Goal: Task Accomplishment & Management: Use online tool/utility

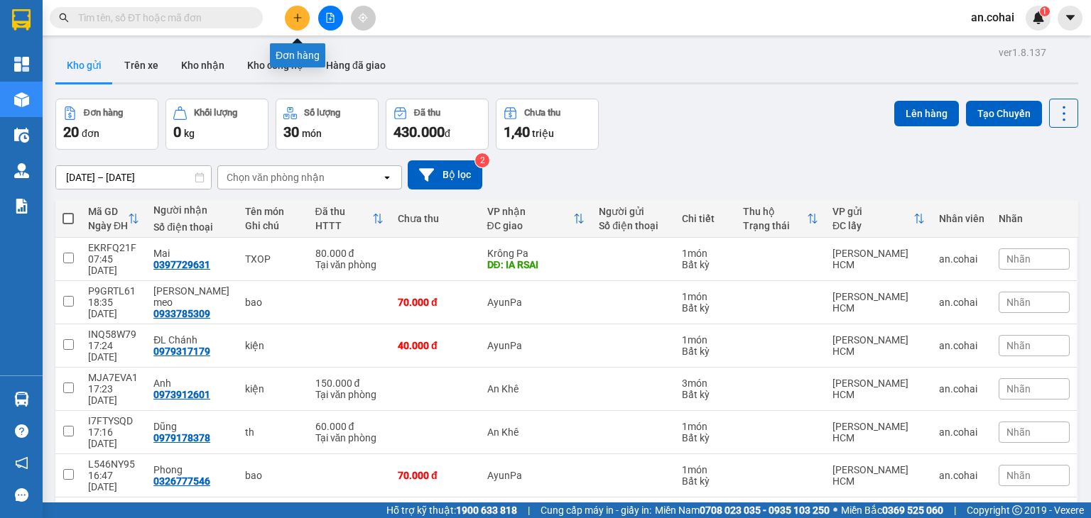
click at [295, 21] on icon "plus" at bounding box center [298, 18] width 10 height 10
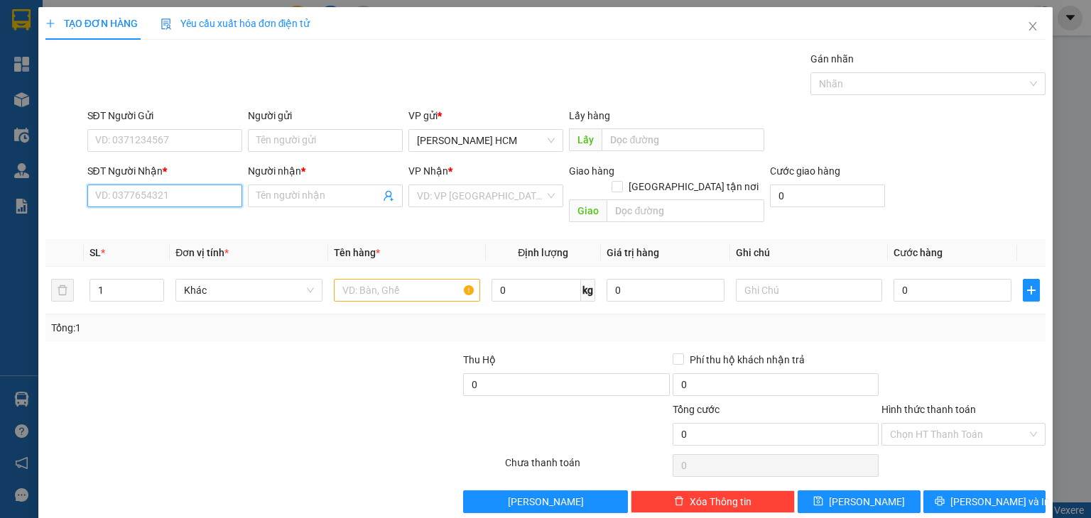
click at [202, 200] on input "SĐT Người Nhận *" at bounding box center [164, 196] width 155 height 23
click at [306, 185] on span at bounding box center [325, 196] width 155 height 23
click at [190, 200] on input "SĐT Người Nhận *" at bounding box center [164, 196] width 155 height 23
click at [330, 195] on input "Người nhận *" at bounding box center [318, 196] width 124 height 16
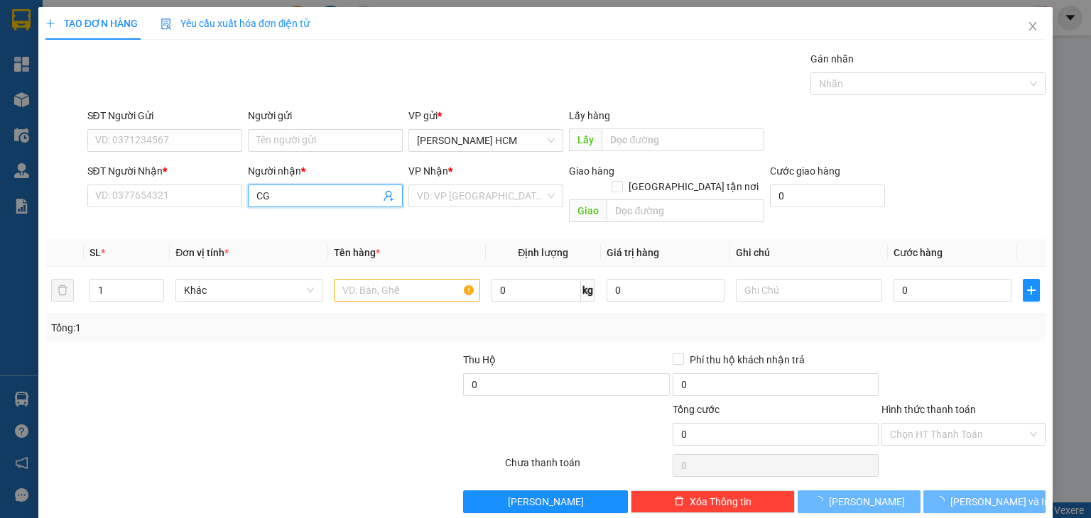
type input "C"
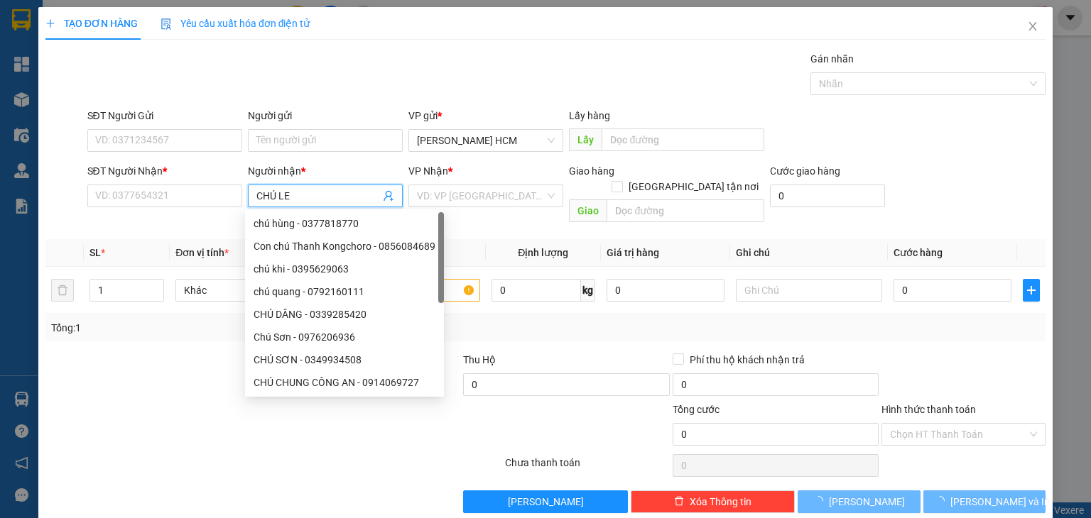
type input "CHÚ LÊ"
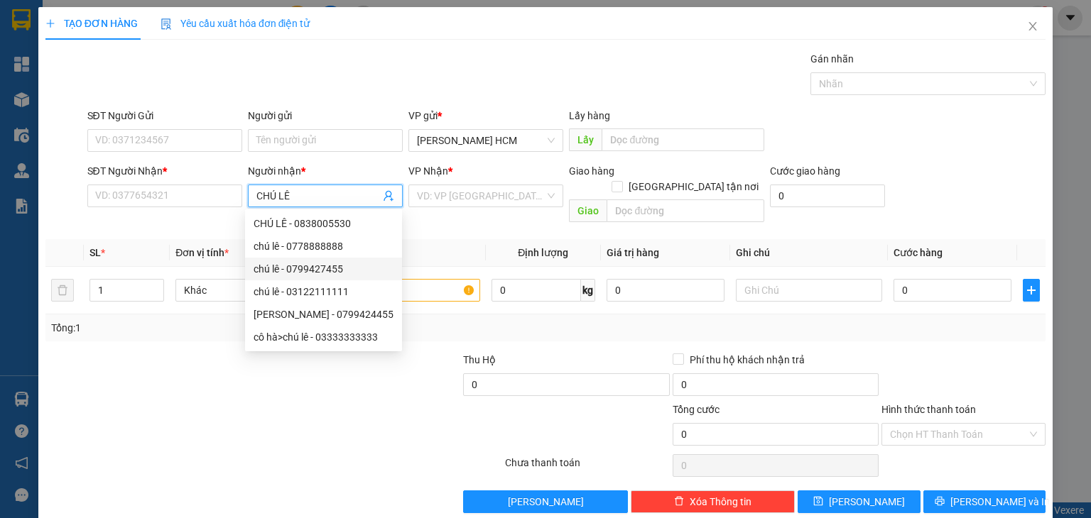
click at [329, 274] on div "chú lê - 0799427455" at bounding box center [324, 269] width 140 height 16
type input "0799427455"
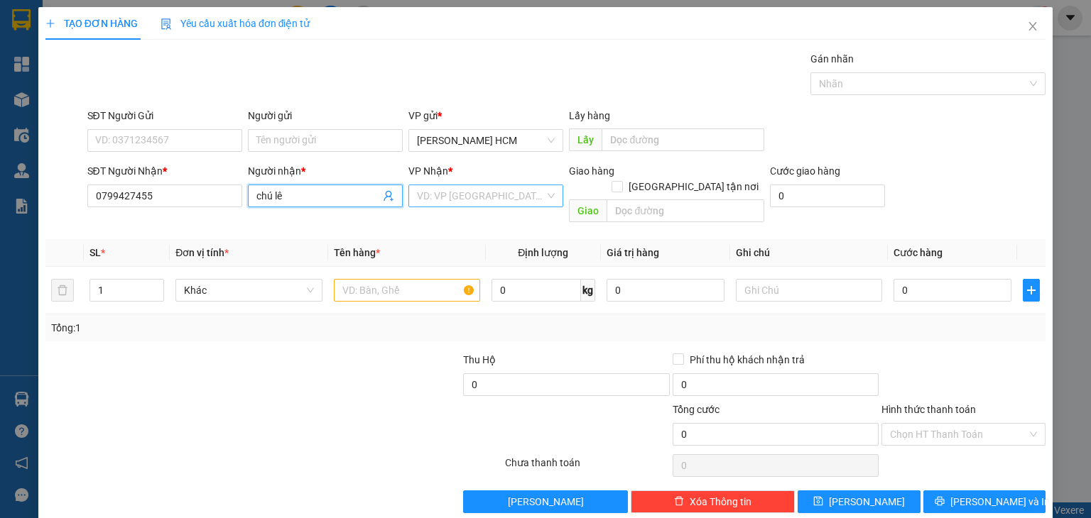
type input "chú lê"
click at [431, 200] on input "search" at bounding box center [481, 195] width 128 height 21
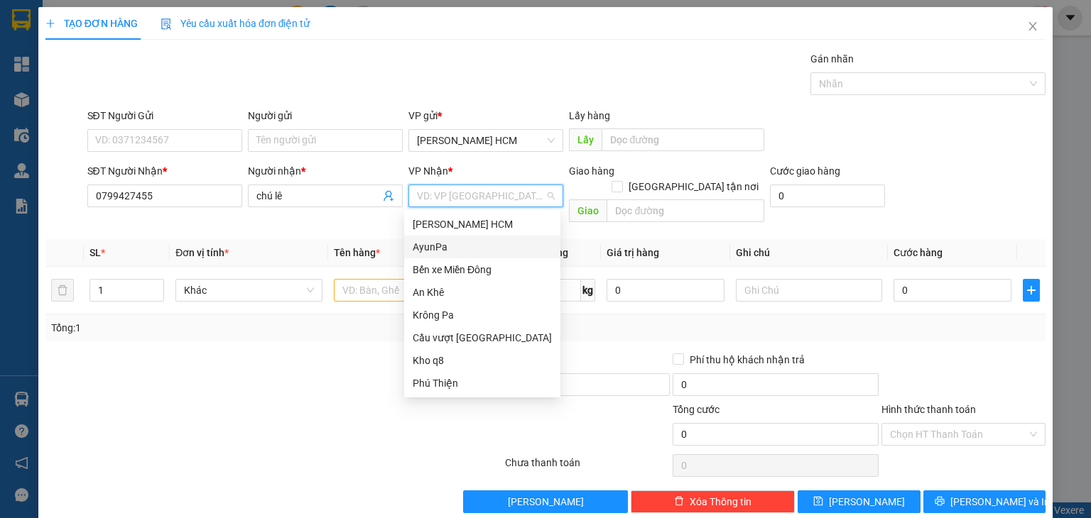
click at [424, 249] on div "AyunPa" at bounding box center [482, 247] width 139 height 16
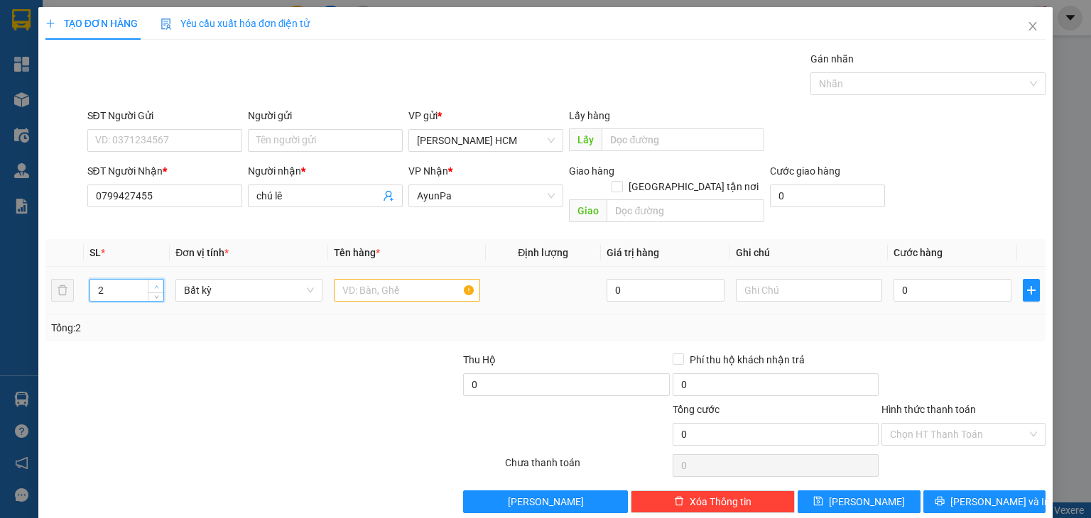
click at [154, 283] on span "up" at bounding box center [156, 287] width 9 height 9
type input "5"
click at [154, 283] on span "up" at bounding box center [156, 287] width 9 height 9
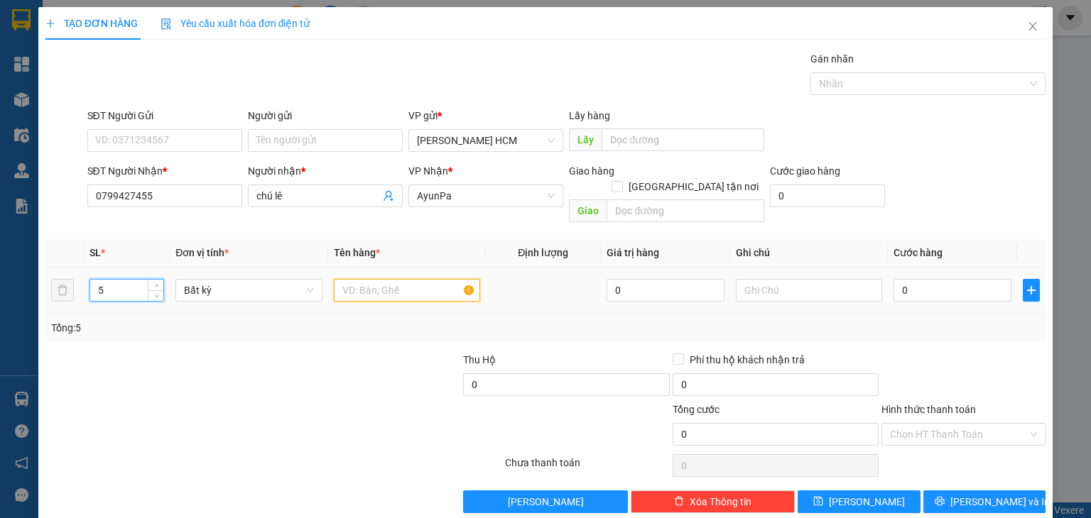
click at [367, 279] on input "text" at bounding box center [407, 290] width 146 height 23
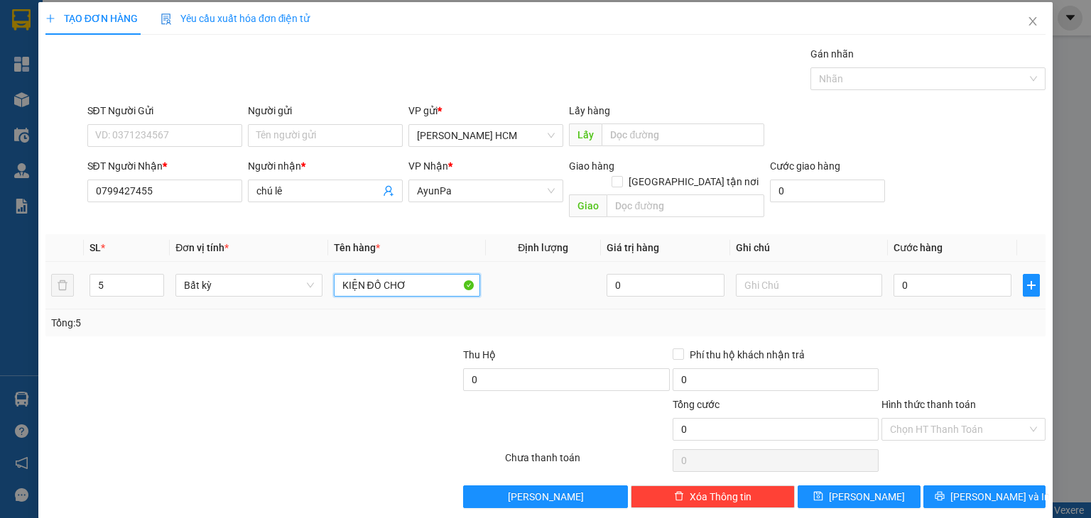
scroll to position [6, 0]
type input "KIỆN ĐỒ CHƠI"
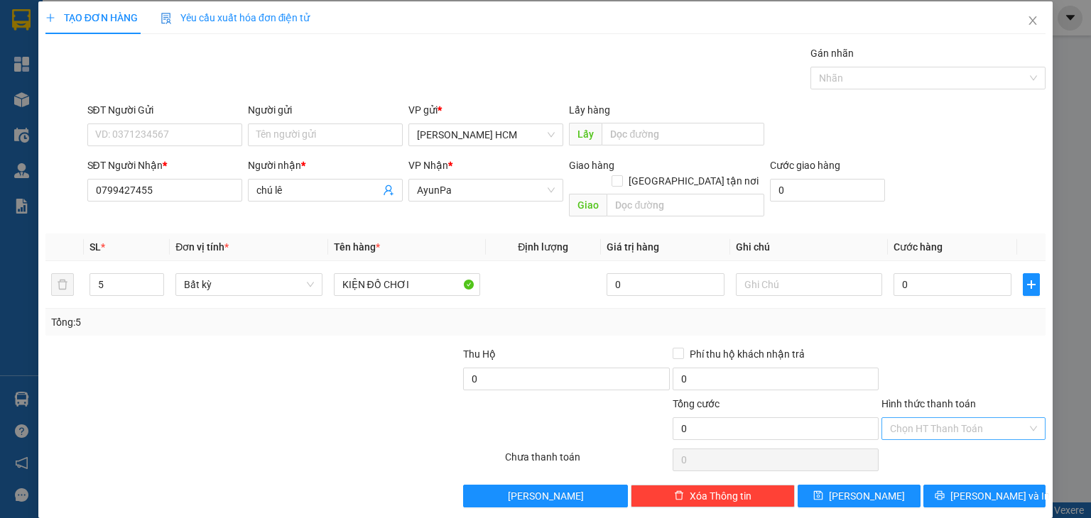
click at [954, 418] on input "Hình thức thanh toán" at bounding box center [958, 428] width 137 height 21
click at [913, 463] on div "Miễn phí" at bounding box center [954, 464] width 146 height 16
click at [880, 485] on button "[PERSON_NAME]" at bounding box center [859, 496] width 123 height 23
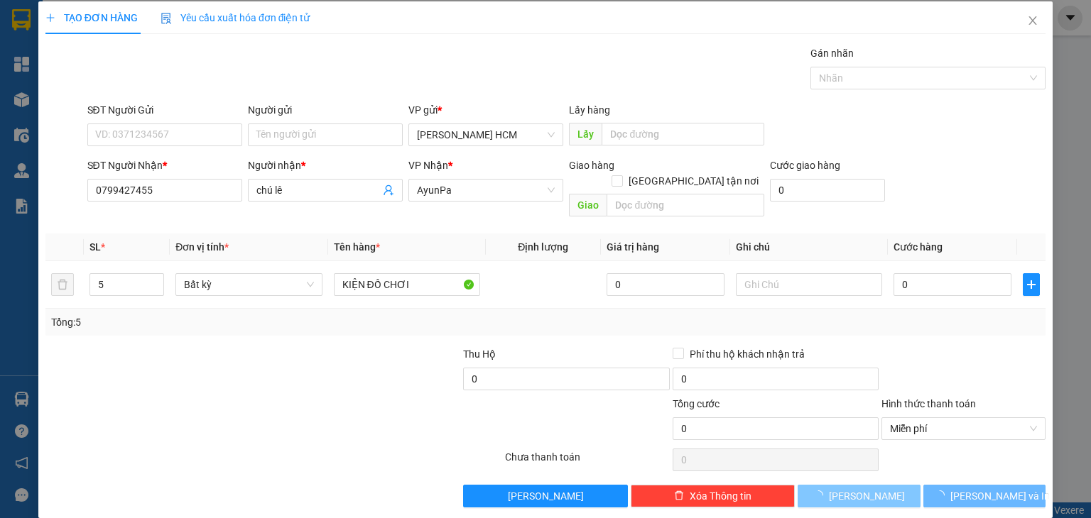
type input "1"
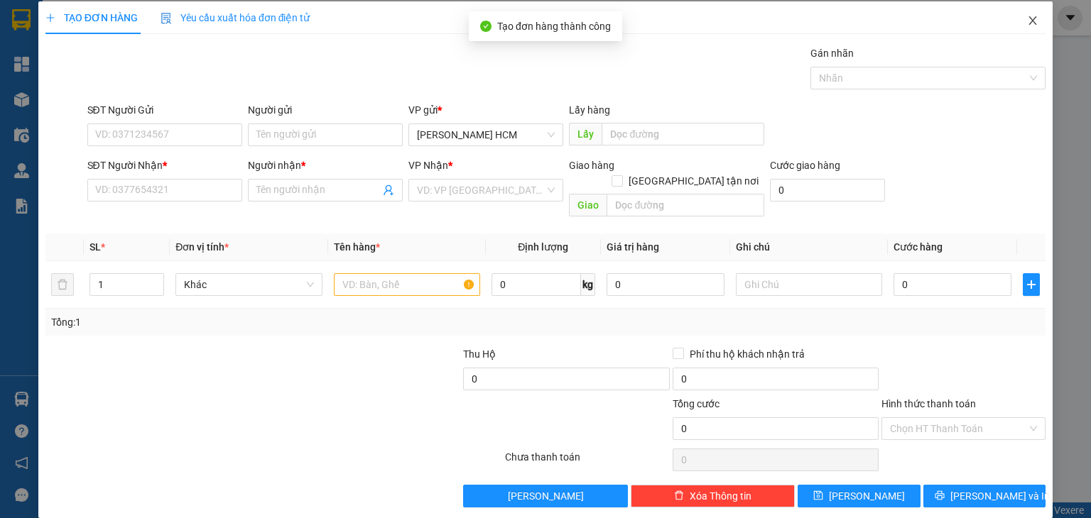
click at [1027, 21] on icon "close" at bounding box center [1032, 20] width 11 height 11
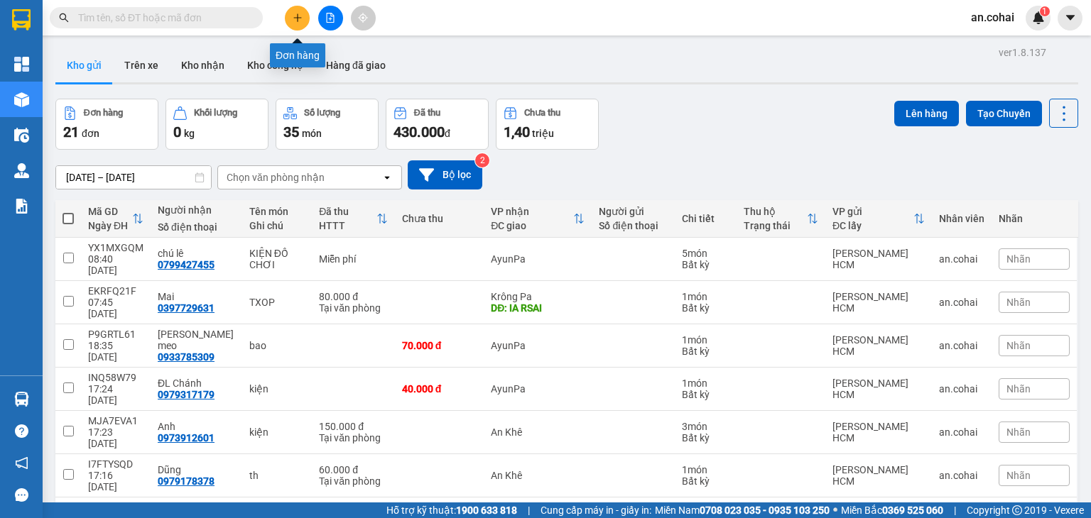
click at [300, 19] on icon "plus" at bounding box center [298, 18] width 10 height 10
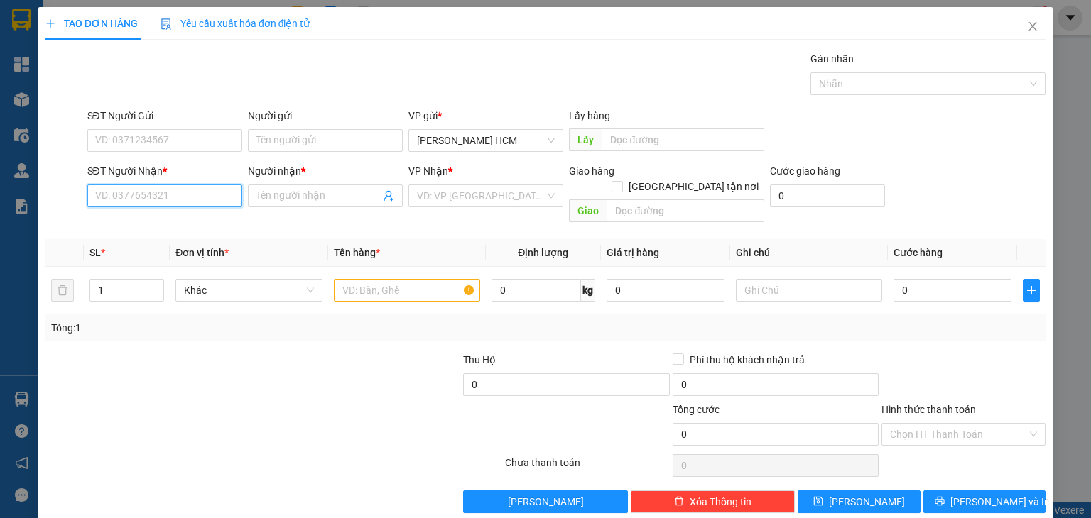
click at [207, 195] on input "SĐT Người Nhận *" at bounding box center [164, 196] width 155 height 23
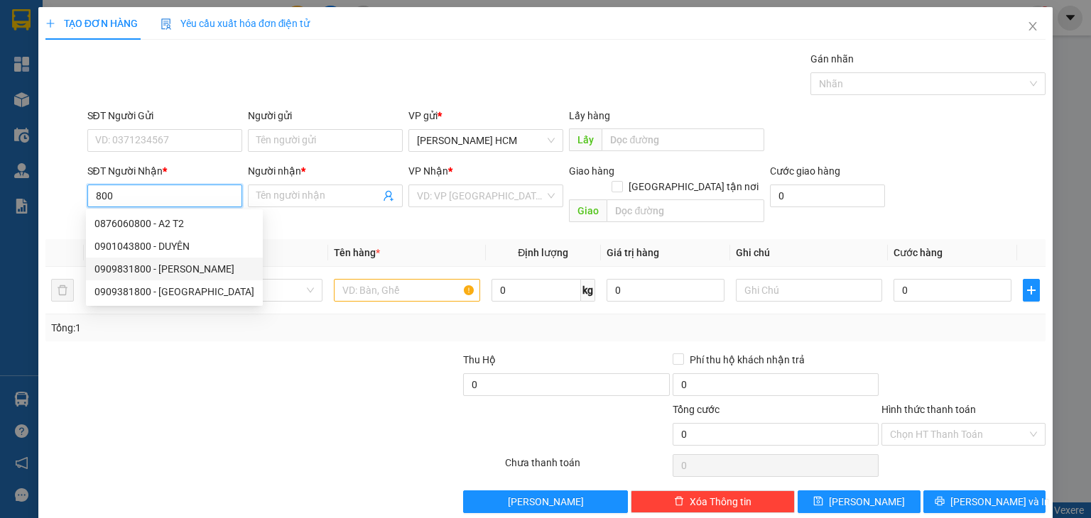
click at [185, 268] on div "0909831800 - [PERSON_NAME]" at bounding box center [174, 269] width 160 height 16
type input "0909831800"
type input "gia ninh"
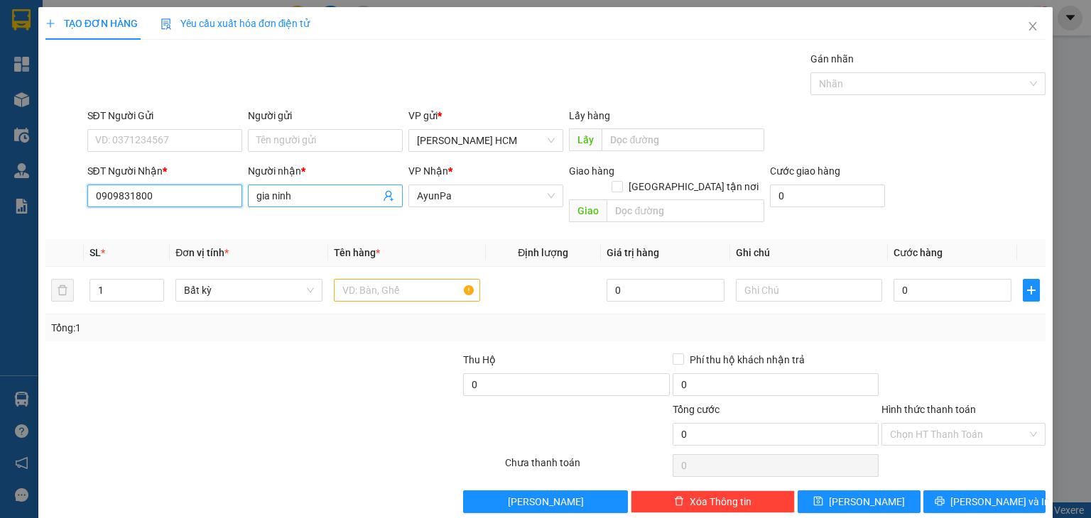
type input "0909831800"
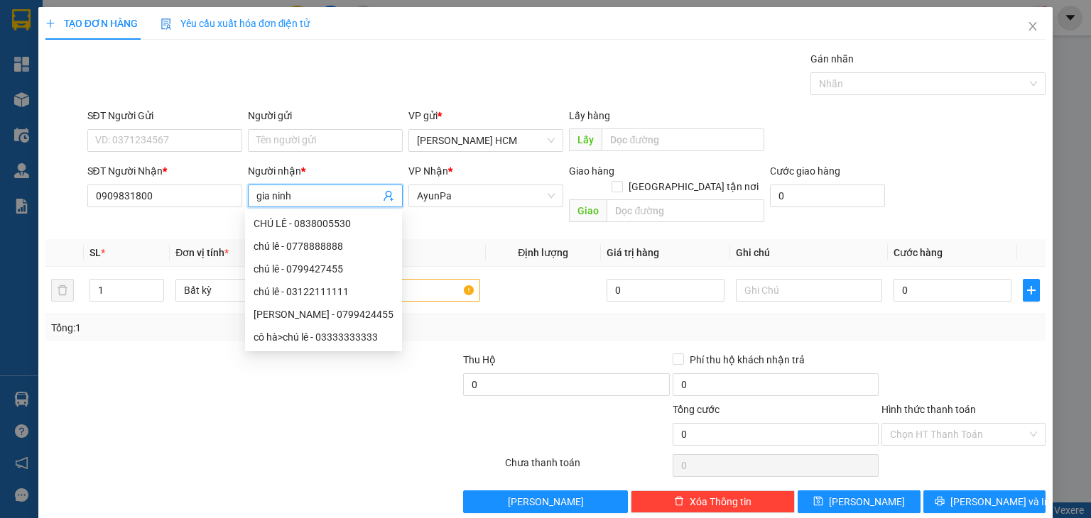
drag, startPoint x: 302, startPoint y: 190, endPoint x: 271, endPoint y: 200, distance: 32.6
click at [271, 200] on input "gia ninh" at bounding box center [318, 196] width 124 height 16
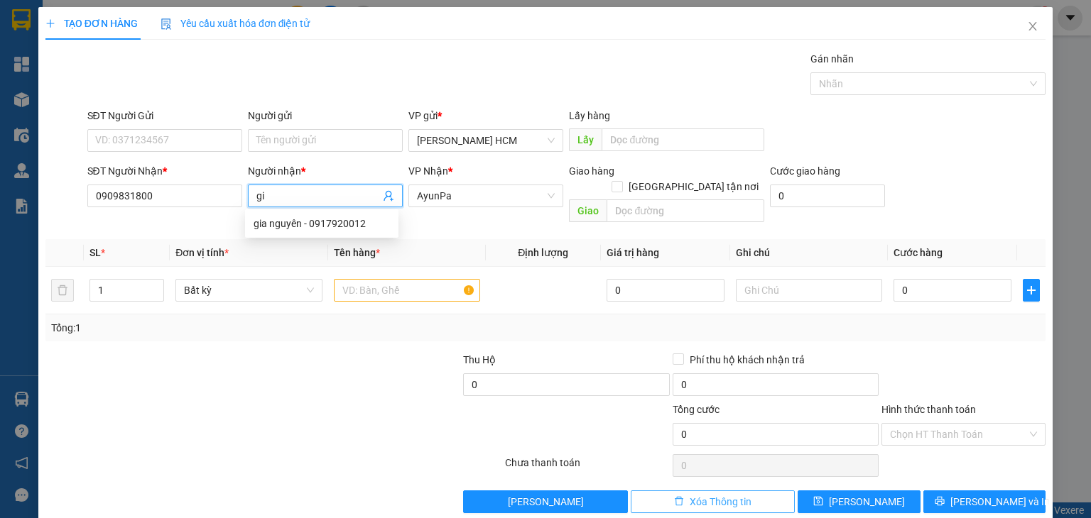
type input "g"
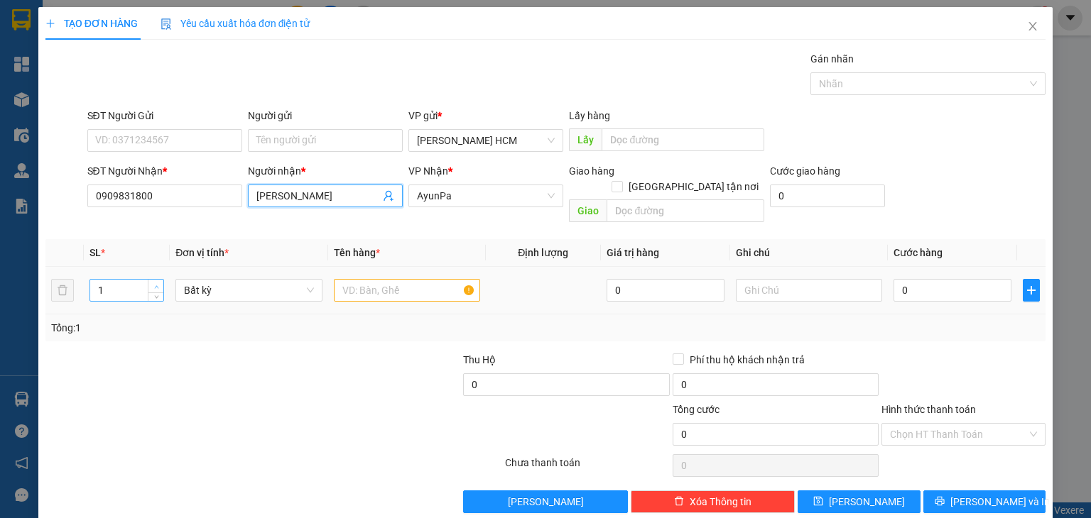
type input "[PERSON_NAME]"
type input "2"
click at [152, 283] on span "up" at bounding box center [156, 287] width 9 height 9
click at [410, 279] on input "text" at bounding box center [407, 290] width 146 height 23
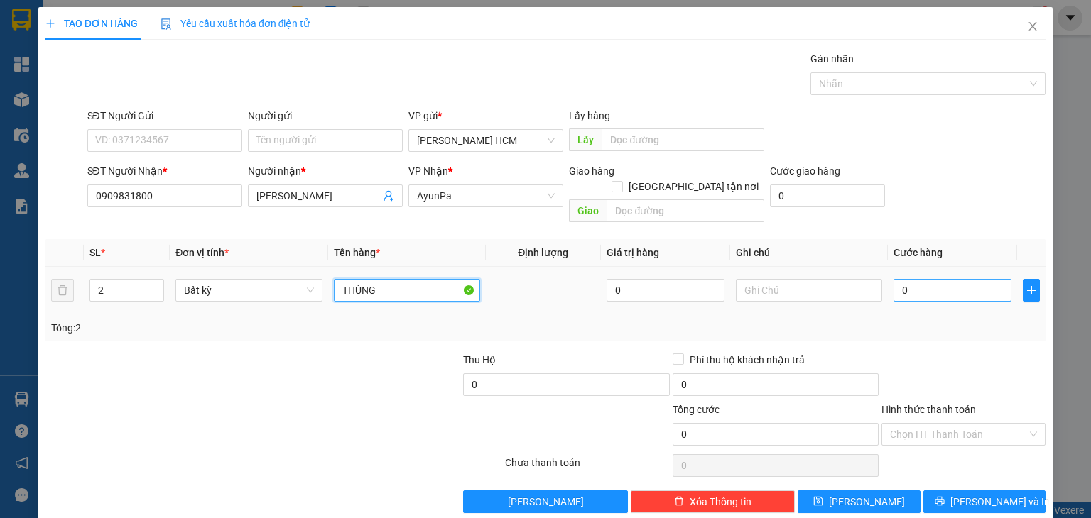
type input "THÙNG"
click at [945, 279] on input "0" at bounding box center [952, 290] width 118 height 23
type input "001"
type input "1"
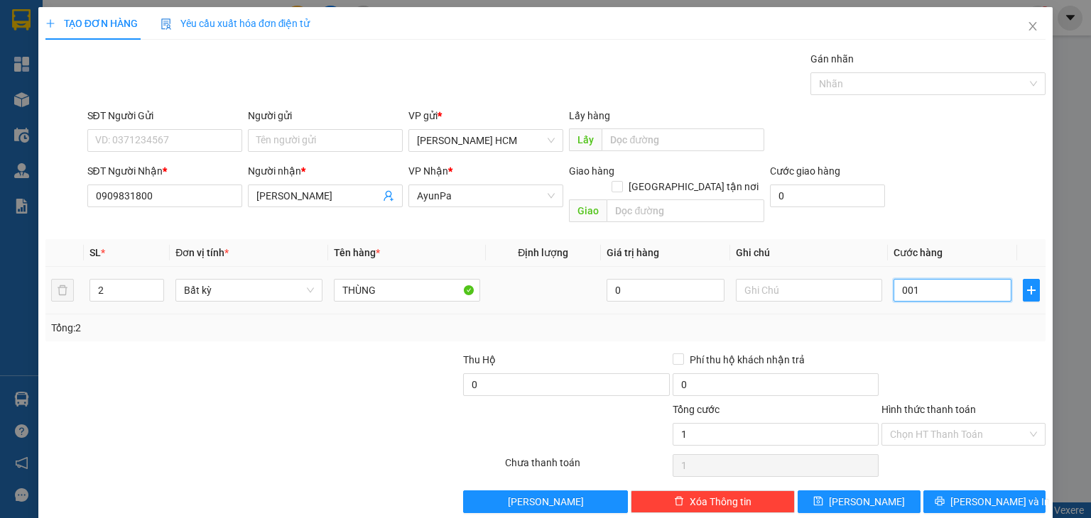
type input "0.010"
type input "10"
type input "00.100"
type input "100"
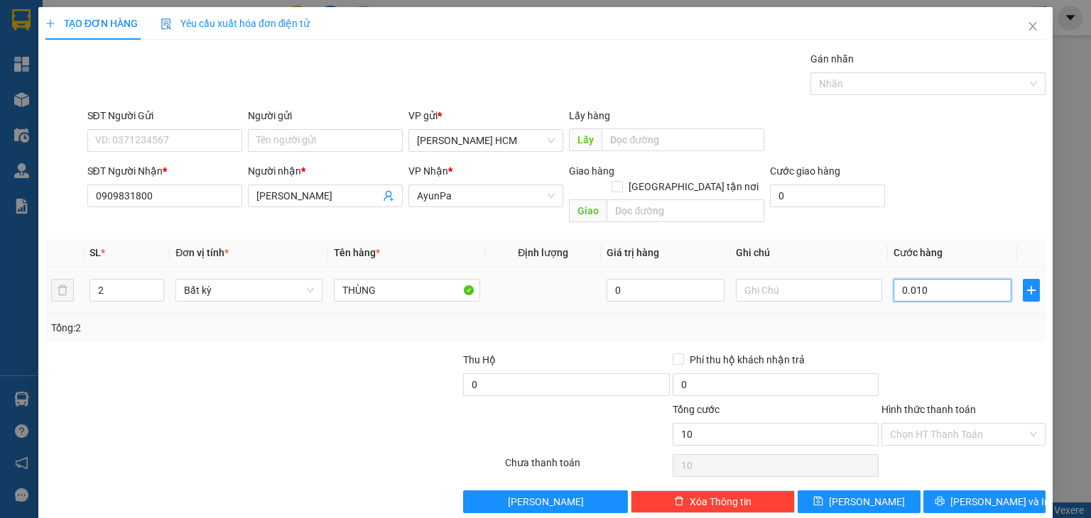
type input "100"
type input "100.000"
click at [939, 335] on div "Transit Pickup Surcharge Ids Transit Deliver Surcharge Ids Transit Deliver Surc…" at bounding box center [545, 282] width 1000 height 462
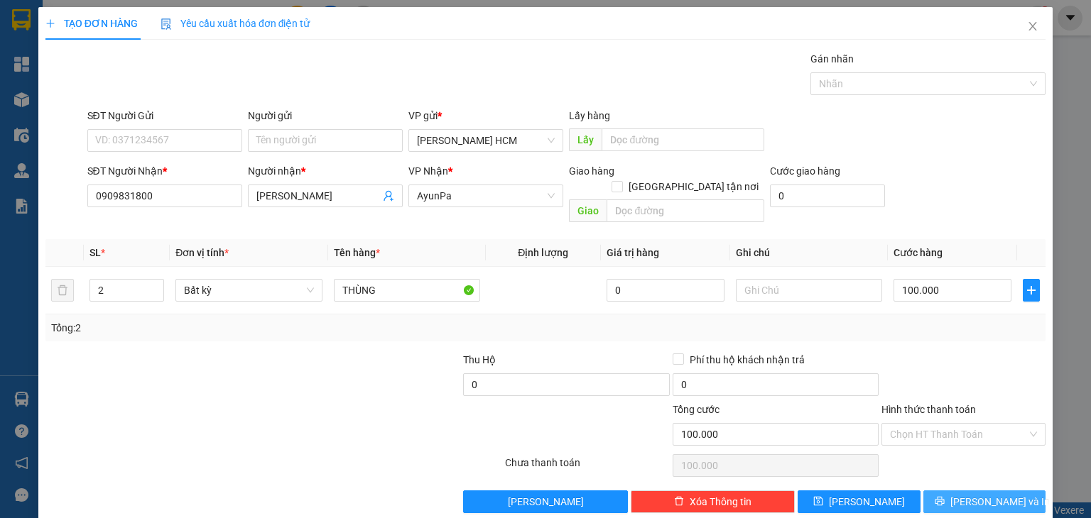
click at [967, 491] on button "[PERSON_NAME] và In" at bounding box center [984, 502] width 123 height 23
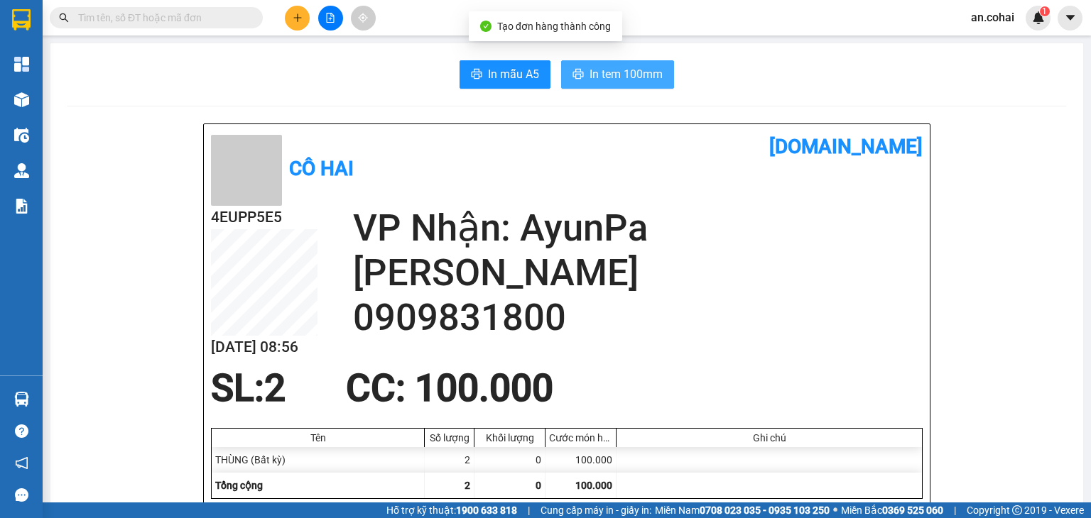
click at [627, 79] on span "In tem 100mm" at bounding box center [625, 74] width 73 height 18
click at [650, 72] on span "In tem 100mm" at bounding box center [625, 74] width 73 height 18
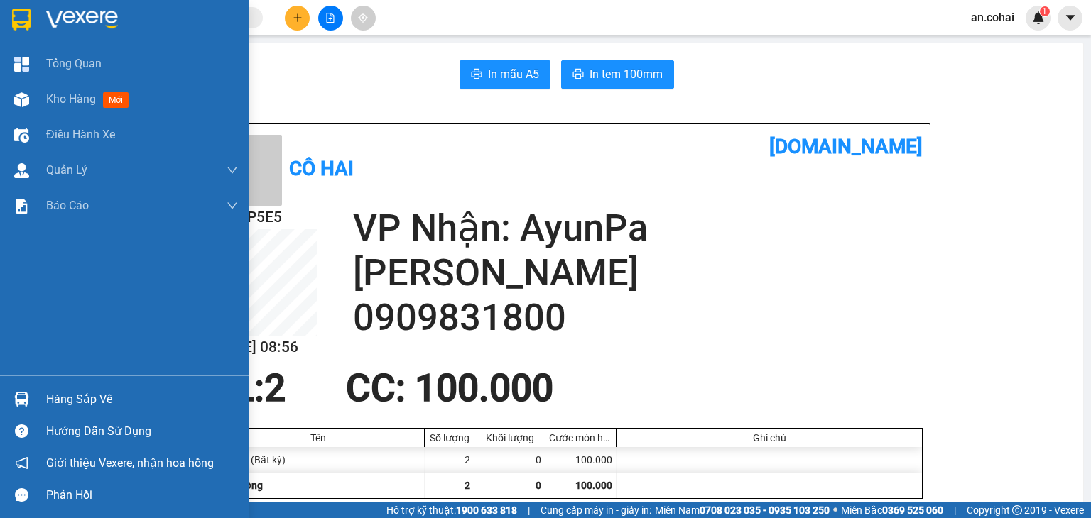
click at [85, 398] on div "Hàng sắp về" at bounding box center [142, 399] width 192 height 21
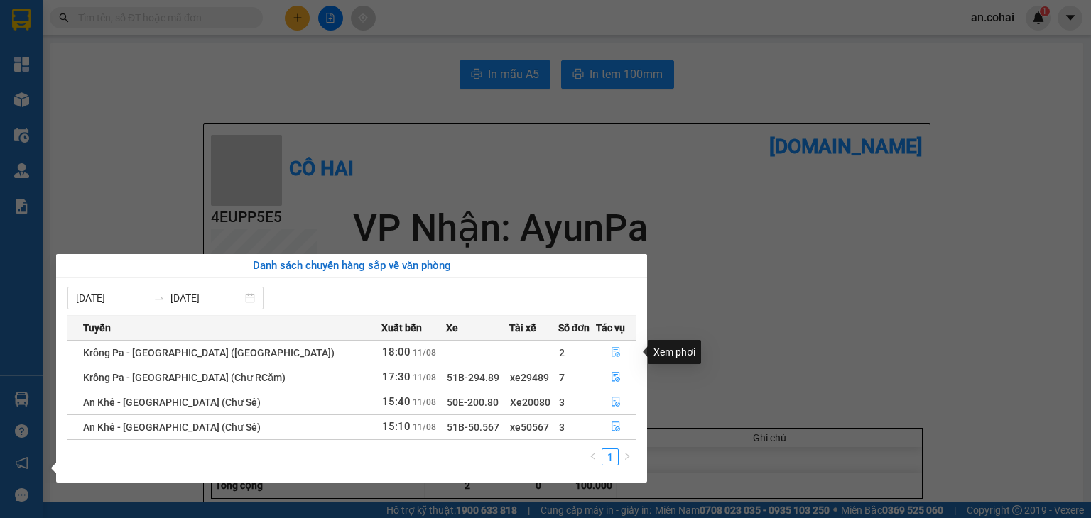
click at [611, 351] on icon "file-done" at bounding box center [616, 352] width 10 height 10
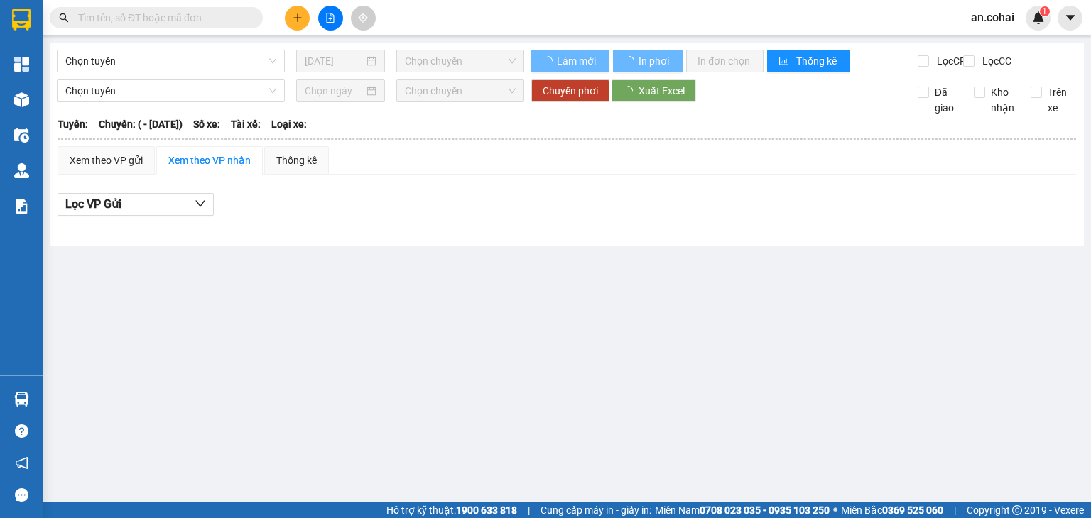
type input "[DATE]"
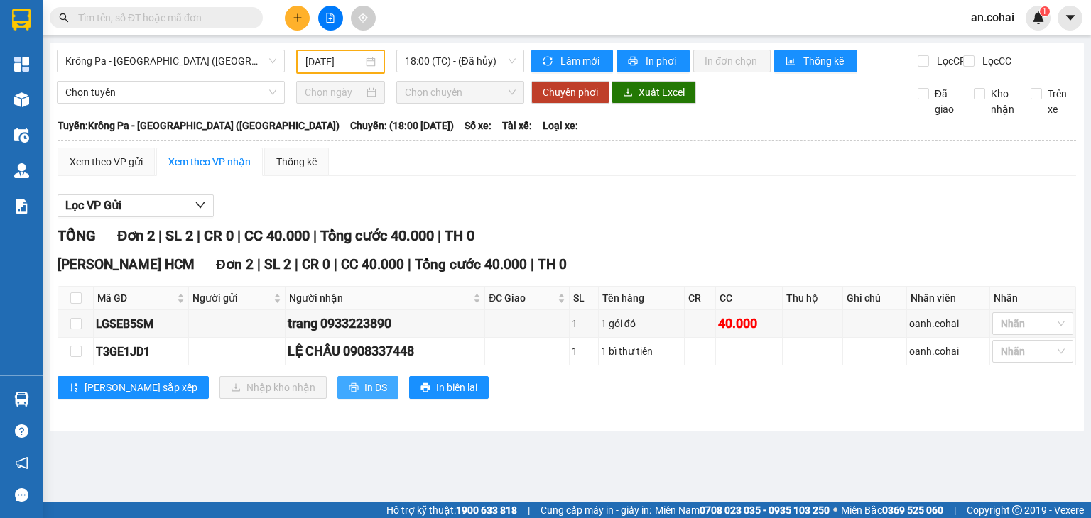
click at [364, 395] on span "In DS" at bounding box center [375, 388] width 23 height 16
click at [670, 55] on span "In phơi" at bounding box center [662, 61] width 33 height 16
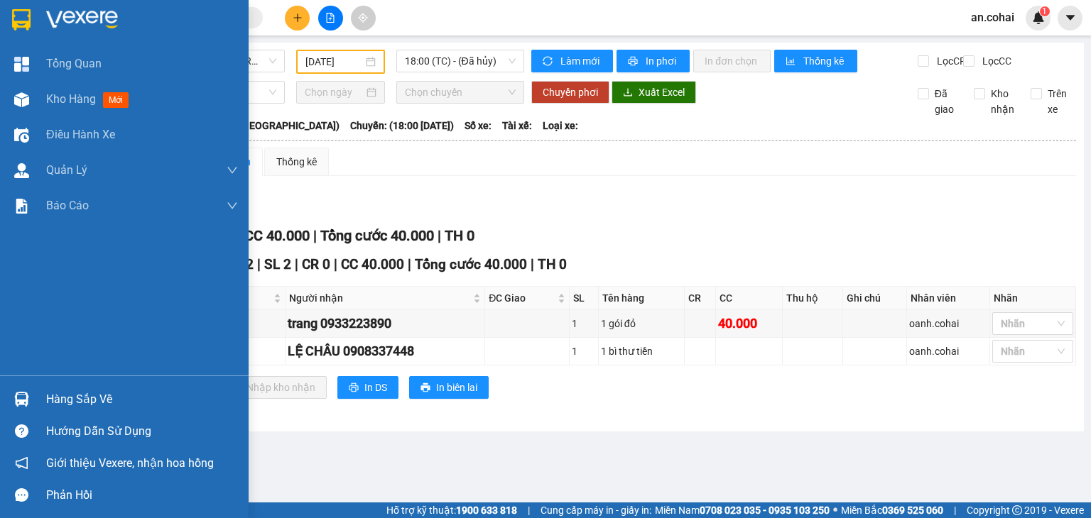
click at [66, 400] on div "Hàng sắp về" at bounding box center [142, 399] width 192 height 21
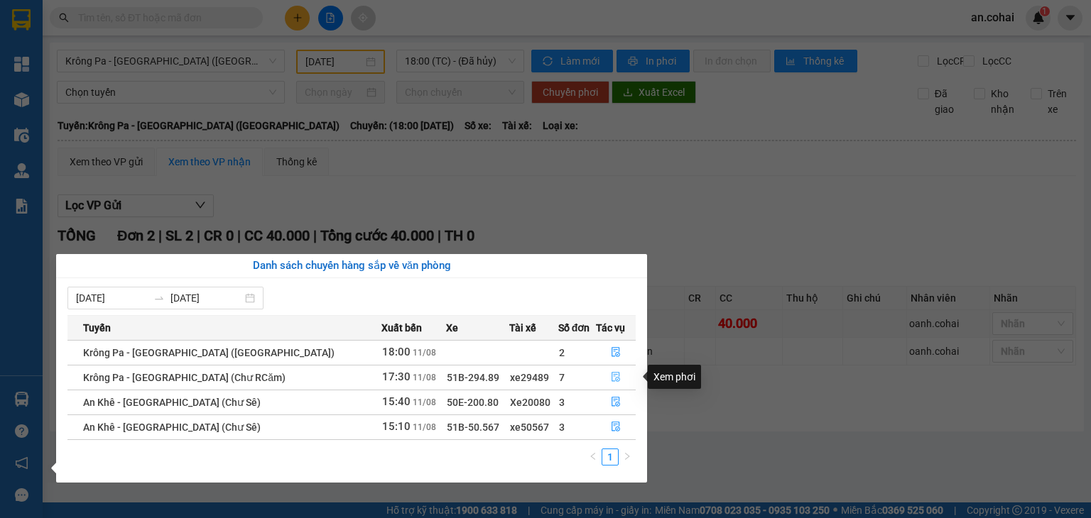
click at [611, 377] on icon "file-done" at bounding box center [616, 377] width 10 height 10
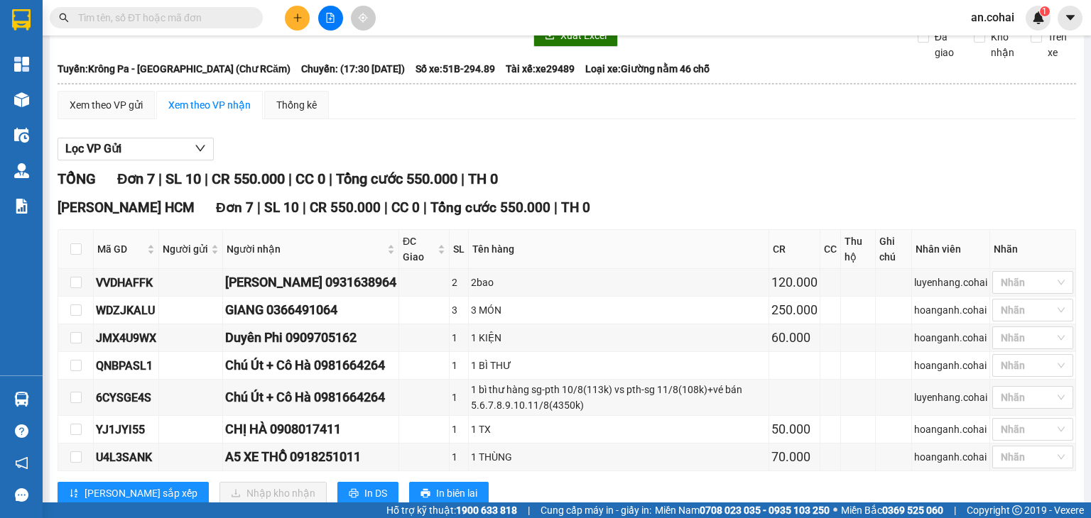
scroll to position [106, 0]
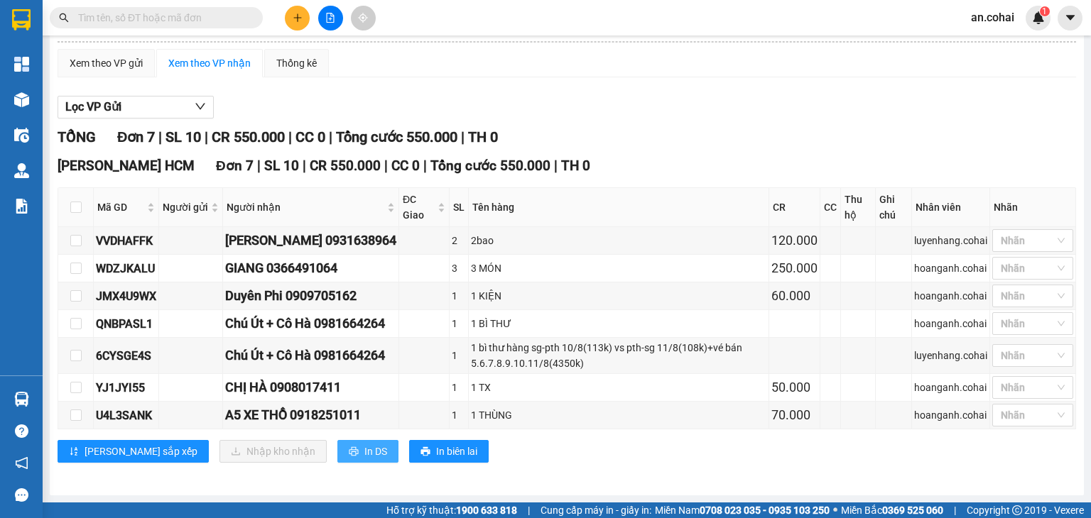
click at [364, 455] on span "In DS" at bounding box center [375, 452] width 23 height 16
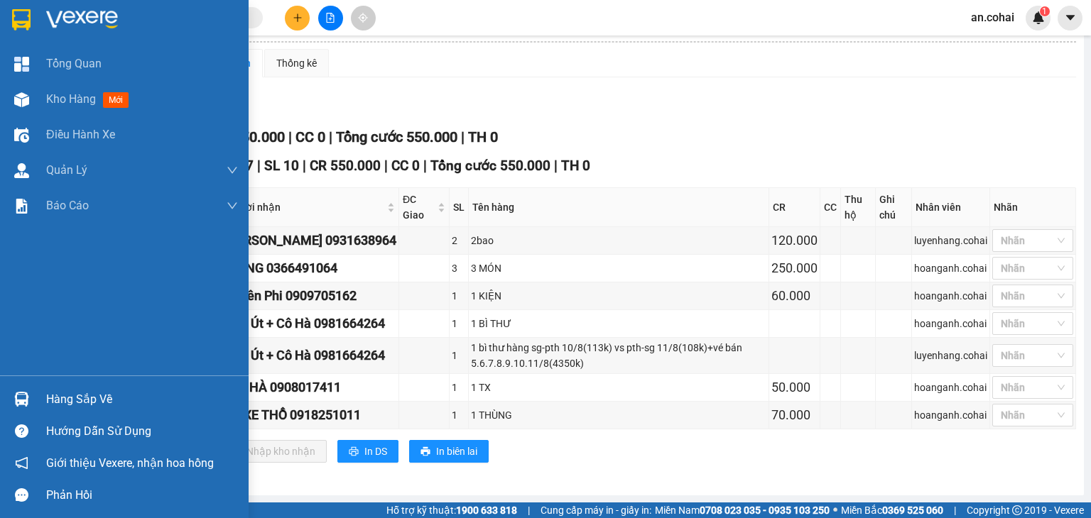
click at [43, 401] on div "Hàng sắp về" at bounding box center [124, 399] width 249 height 32
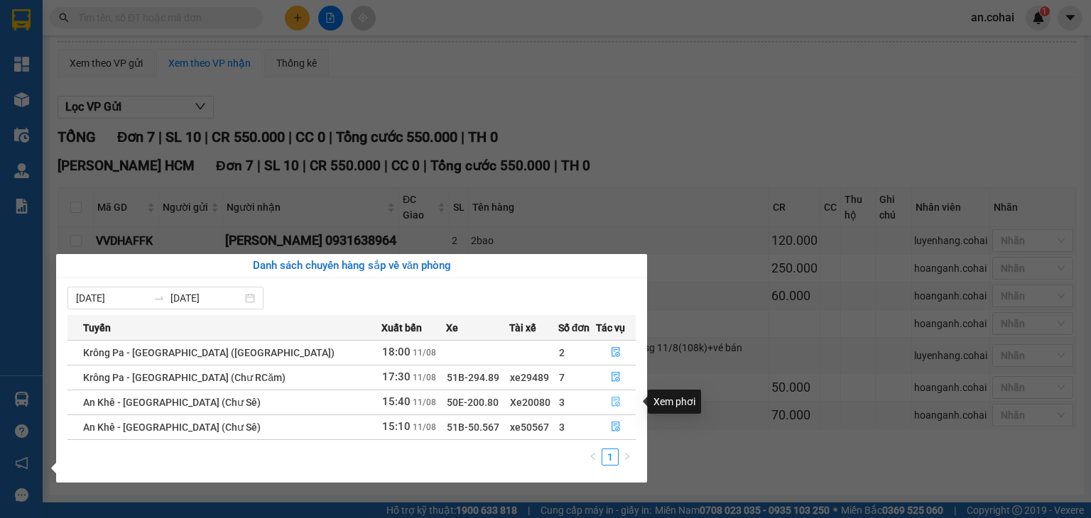
click at [611, 398] on icon "file-done" at bounding box center [616, 402] width 10 height 10
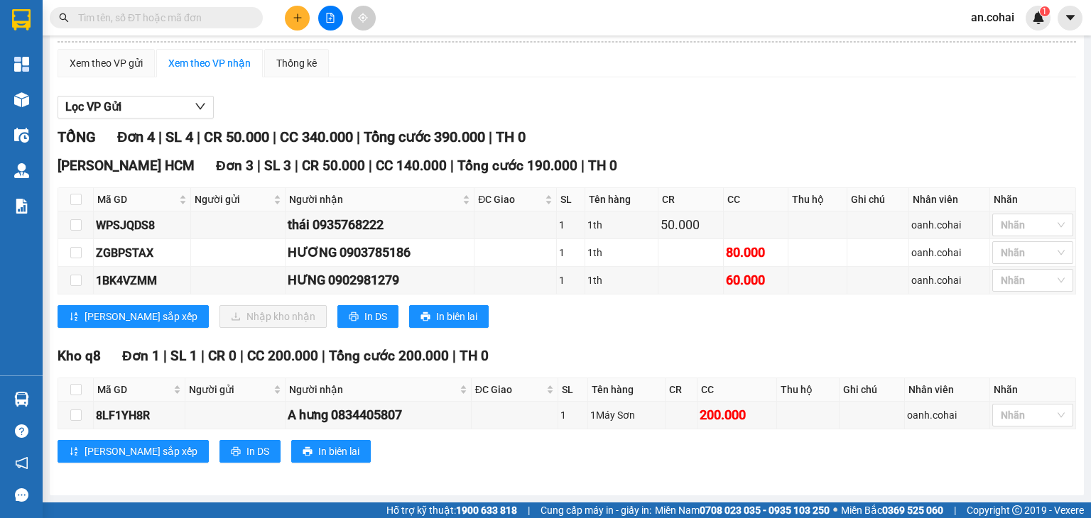
scroll to position [107, 0]
click at [364, 318] on span "In DS" at bounding box center [375, 317] width 23 height 16
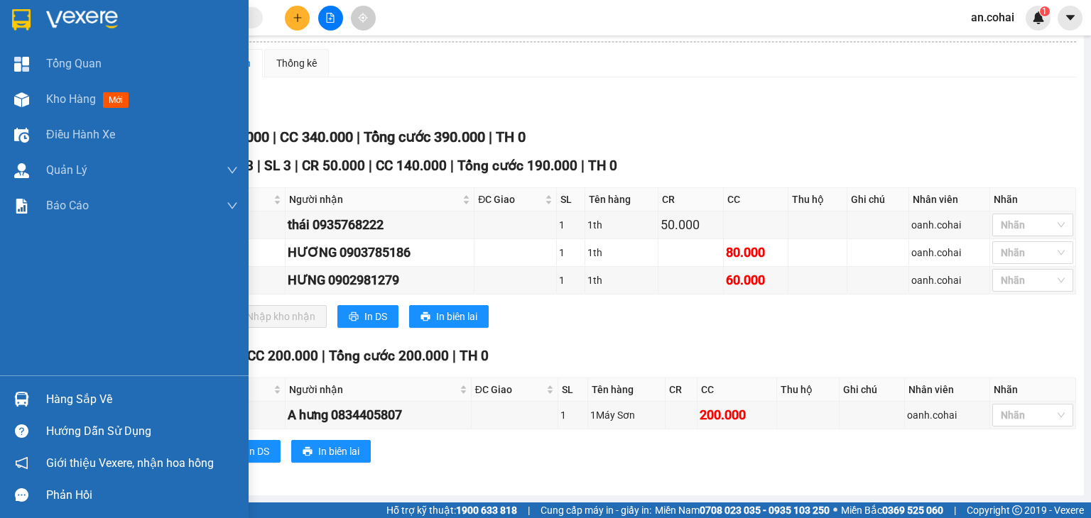
click at [77, 400] on div "Hàng sắp về" at bounding box center [142, 399] width 192 height 21
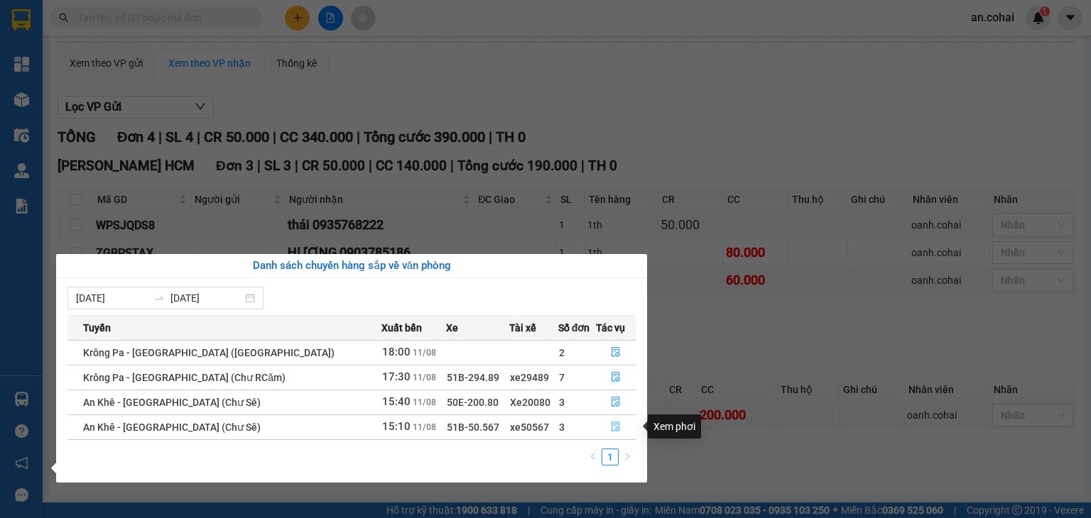
click at [611, 425] on icon "file-done" at bounding box center [616, 427] width 10 height 10
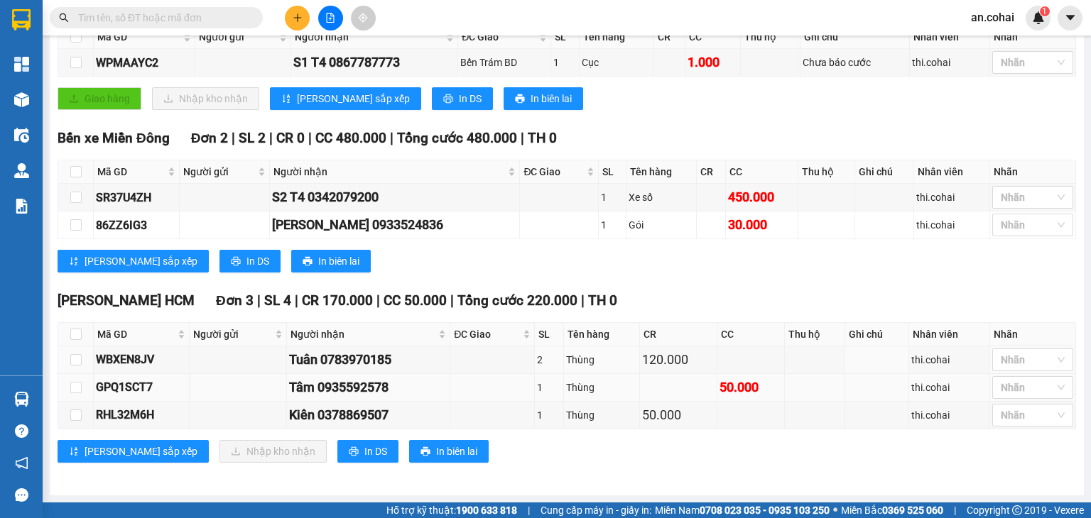
scroll to position [268, 0]
click at [364, 451] on span "In DS" at bounding box center [375, 452] width 23 height 16
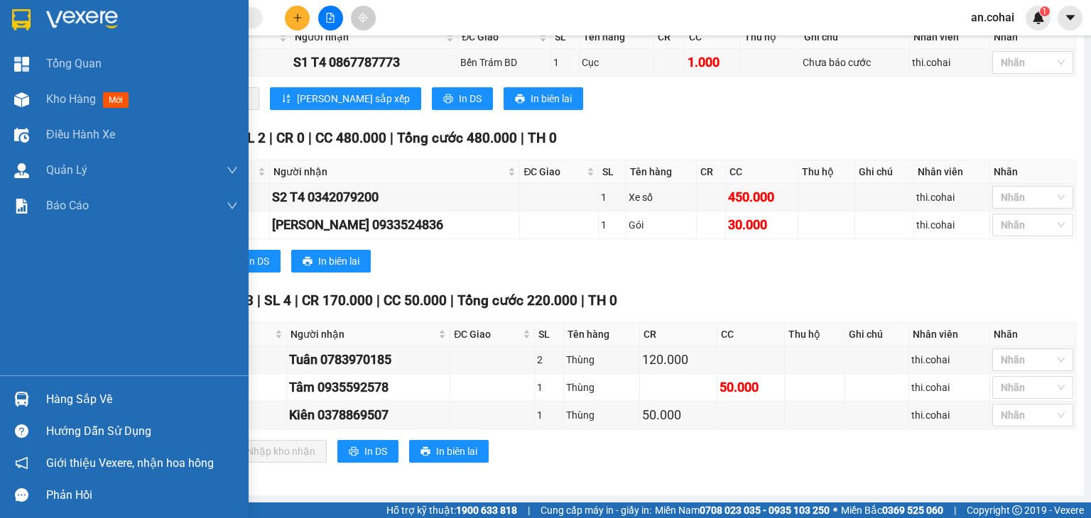
drag, startPoint x: 90, startPoint y: 396, endPoint x: 104, endPoint y: 384, distance: 18.2
click at [90, 396] on div "Hàng sắp về" at bounding box center [142, 399] width 192 height 21
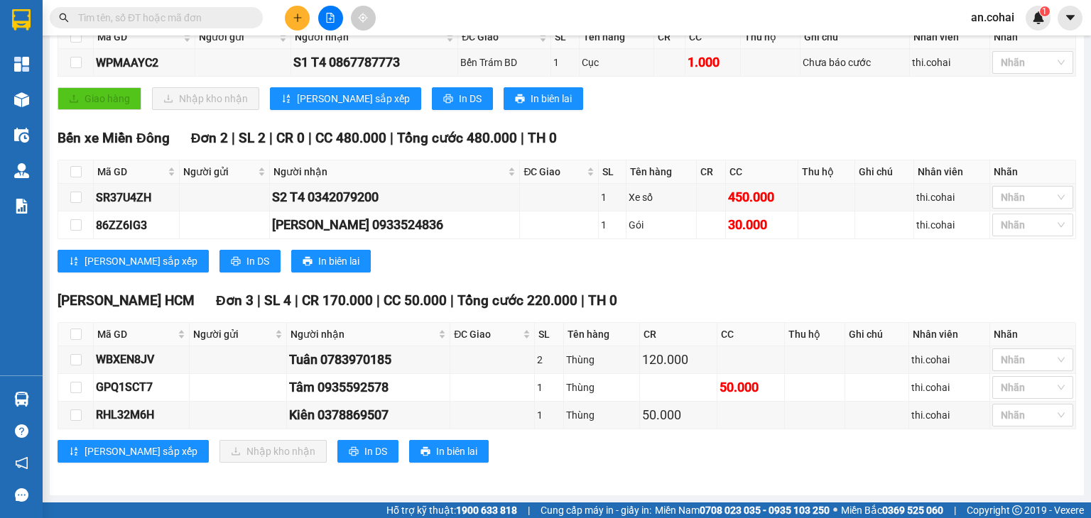
click at [304, 13] on section "Kết quả tìm kiếm ( 0 ) Bộ lọc No Data an.cohai 1 Tổng Quan Kho hàng mới Điều hà…" at bounding box center [545, 259] width 1091 height 518
click at [295, 22] on icon "plus" at bounding box center [298, 18] width 10 height 10
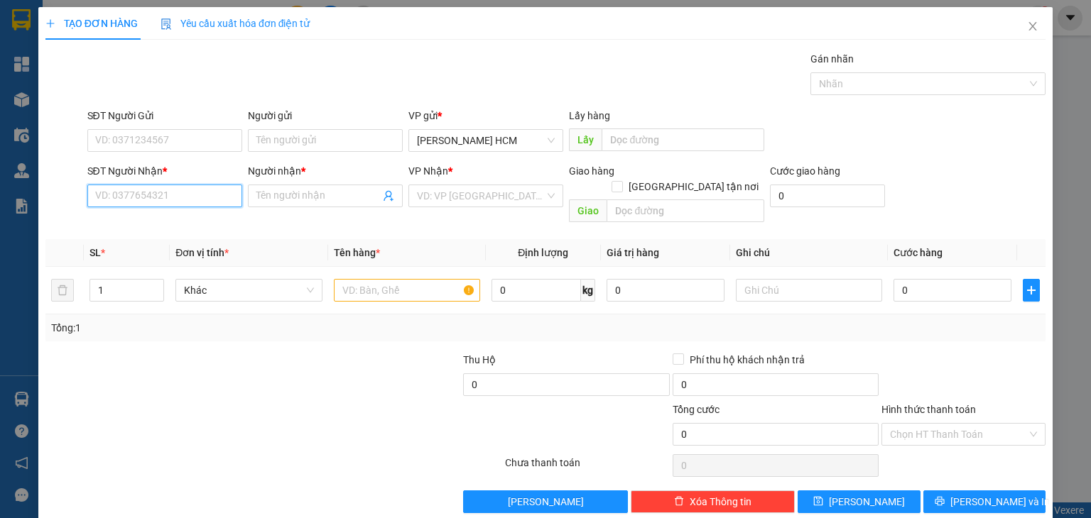
click at [211, 193] on input "SĐT Người Nhận *" at bounding box center [164, 196] width 155 height 23
click at [185, 195] on input "SĐT Người Nhận *" at bounding box center [164, 196] width 155 height 23
click at [196, 145] on input "SĐT Người Gửi" at bounding box center [164, 140] width 155 height 23
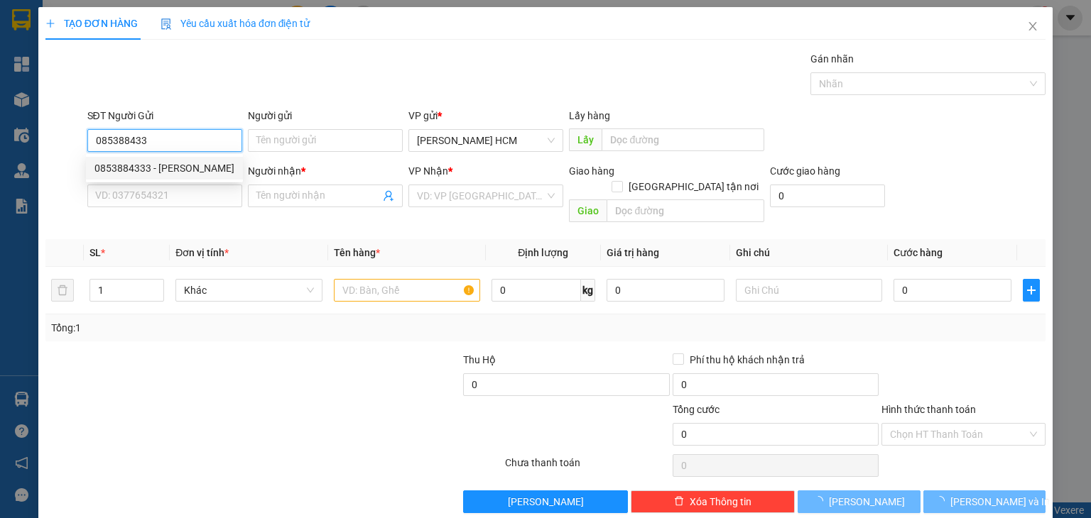
click at [180, 163] on div "0853884333 - [PERSON_NAME]" at bounding box center [164, 169] width 140 height 16
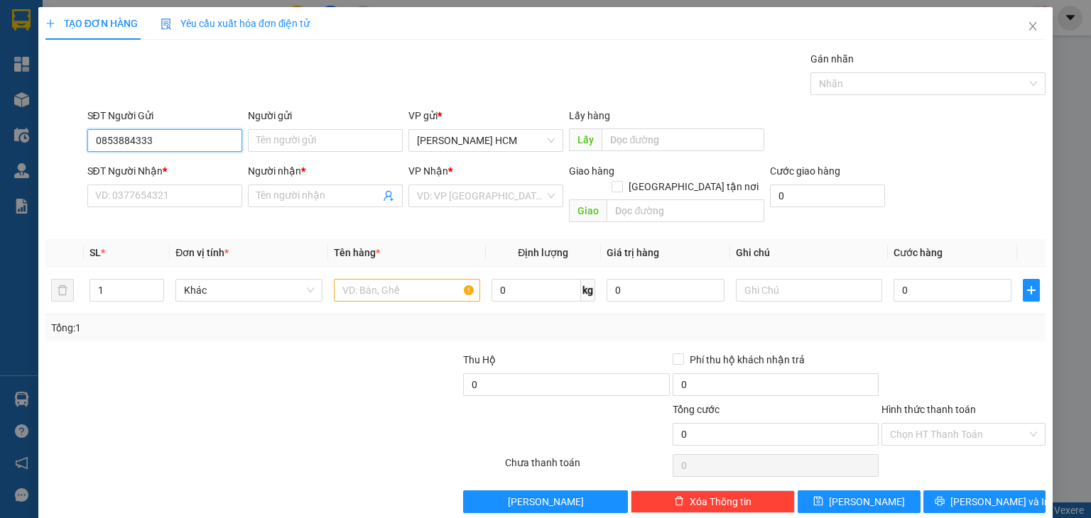
click at [190, 137] on input "0853884333" at bounding box center [164, 140] width 155 height 23
click at [189, 171] on div "0853884333 - [PERSON_NAME]" at bounding box center [164, 169] width 140 height 16
type input "0853884333"
click at [170, 197] on input "SĐT Người Nhận *" at bounding box center [164, 196] width 155 height 23
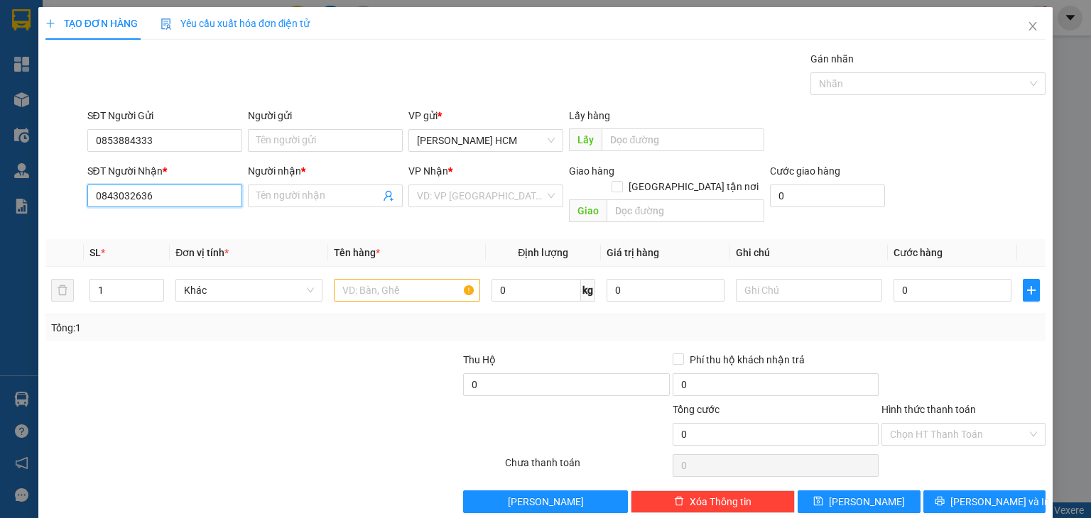
type input "0843032636"
click at [281, 211] on div "Người nhận * Tên người nhận" at bounding box center [325, 188] width 155 height 50
click at [284, 200] on input "Người nhận *" at bounding box center [318, 196] width 124 height 16
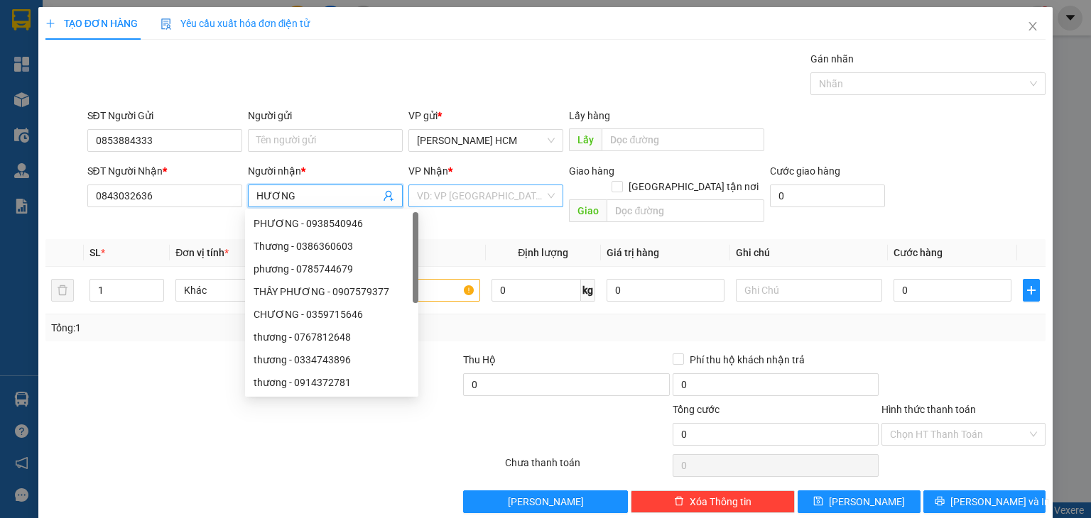
type input "HƯƠNG"
click at [440, 191] on input "search" at bounding box center [481, 195] width 128 height 21
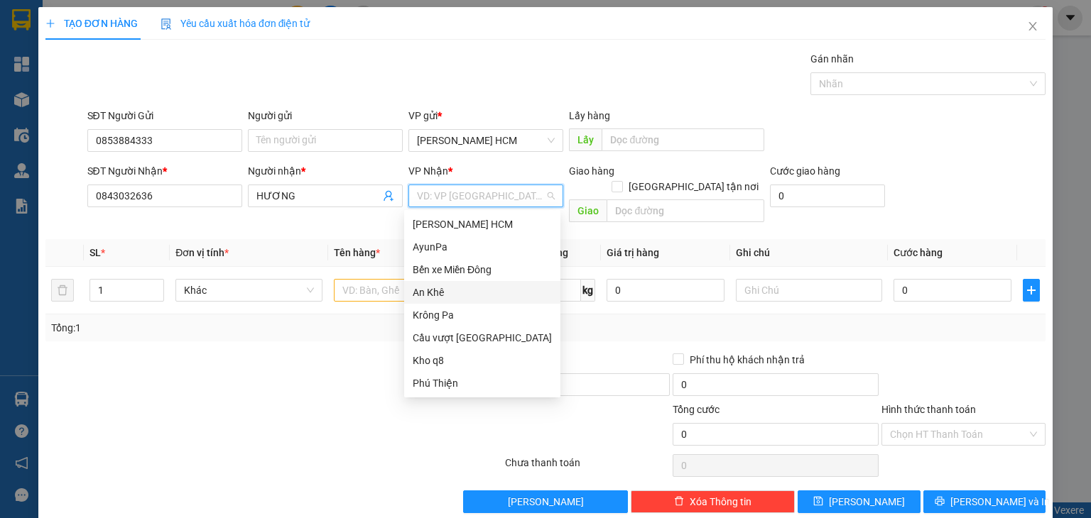
click at [437, 296] on div "An Khê" at bounding box center [482, 293] width 139 height 16
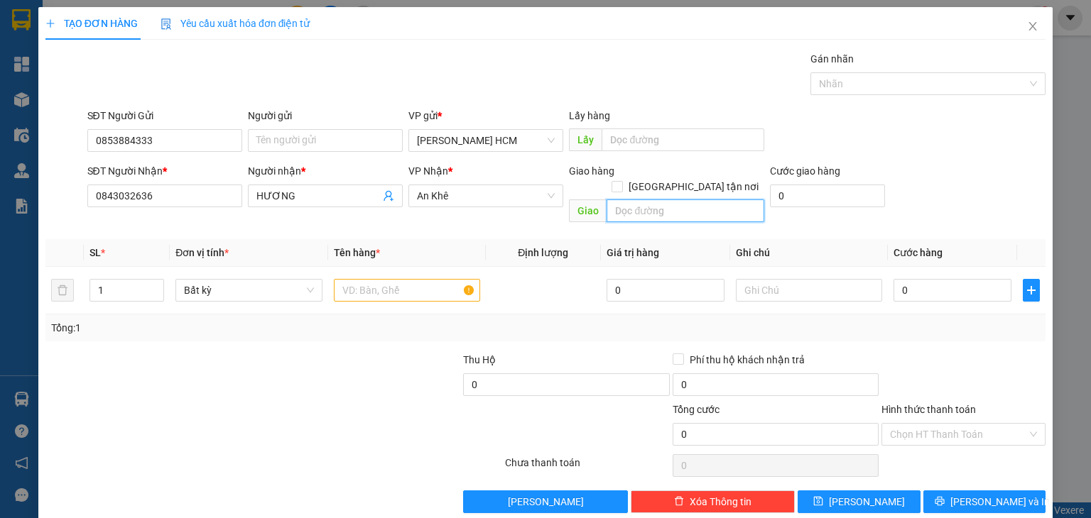
click at [643, 200] on input "text" at bounding box center [685, 211] width 158 height 23
type input "PO TO"
click at [401, 279] on input "text" at bounding box center [407, 290] width 146 height 23
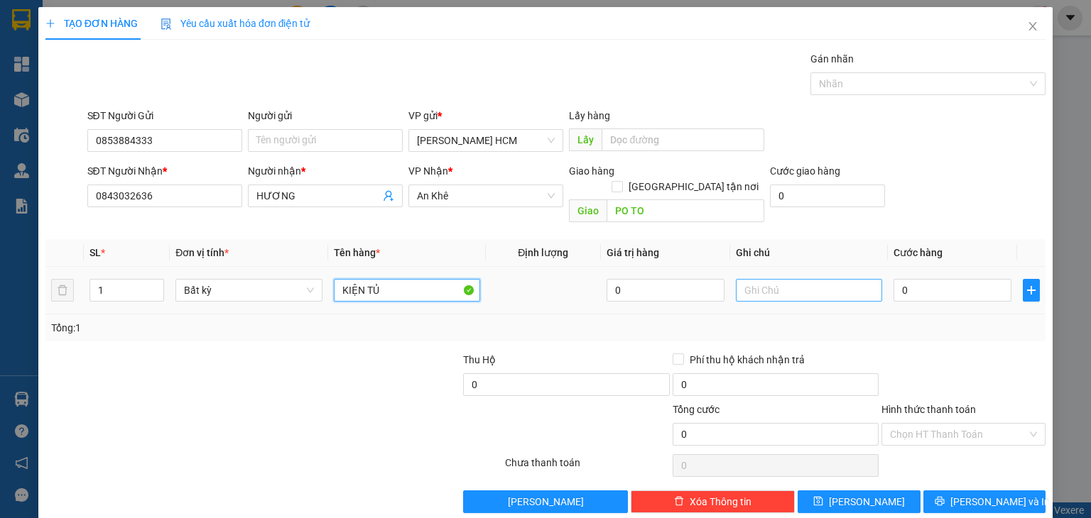
type input "KIỆN TỦ"
click at [773, 279] on input "text" at bounding box center [809, 290] width 146 height 23
click at [920, 279] on input "0" at bounding box center [952, 290] width 118 height 23
type input "001"
type input "1"
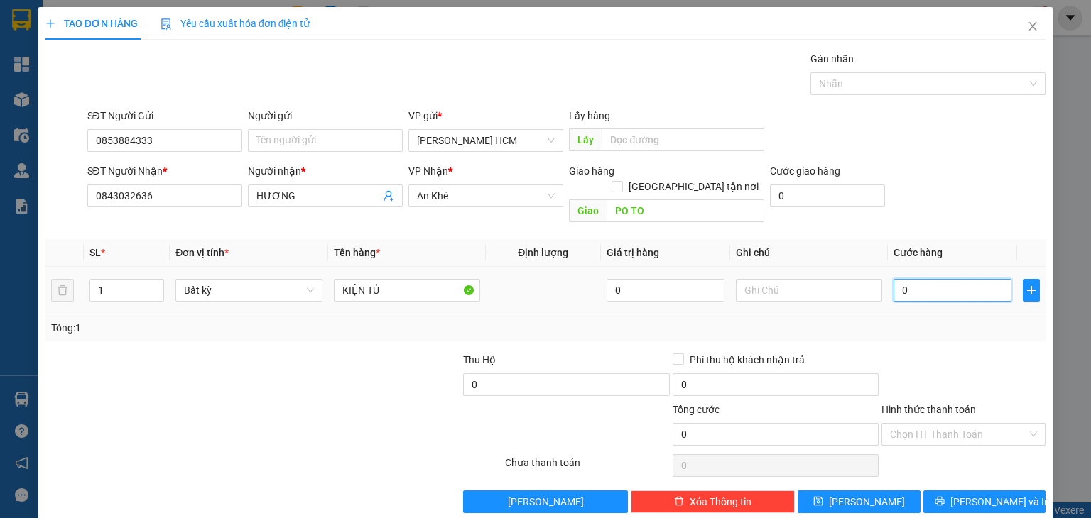
type input "1"
type input "0.013"
type input "13"
type input "00.130"
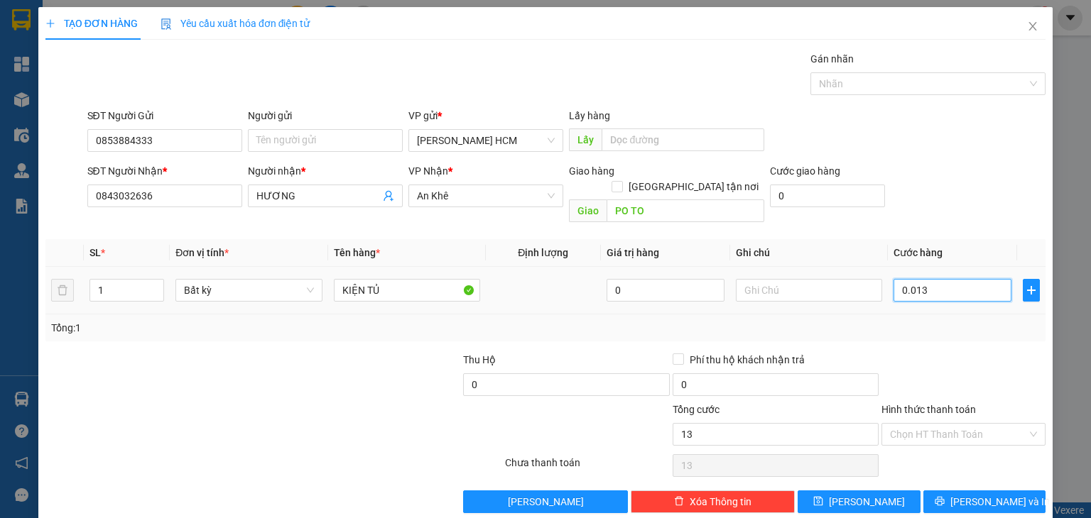
type input "130"
type input "130.000"
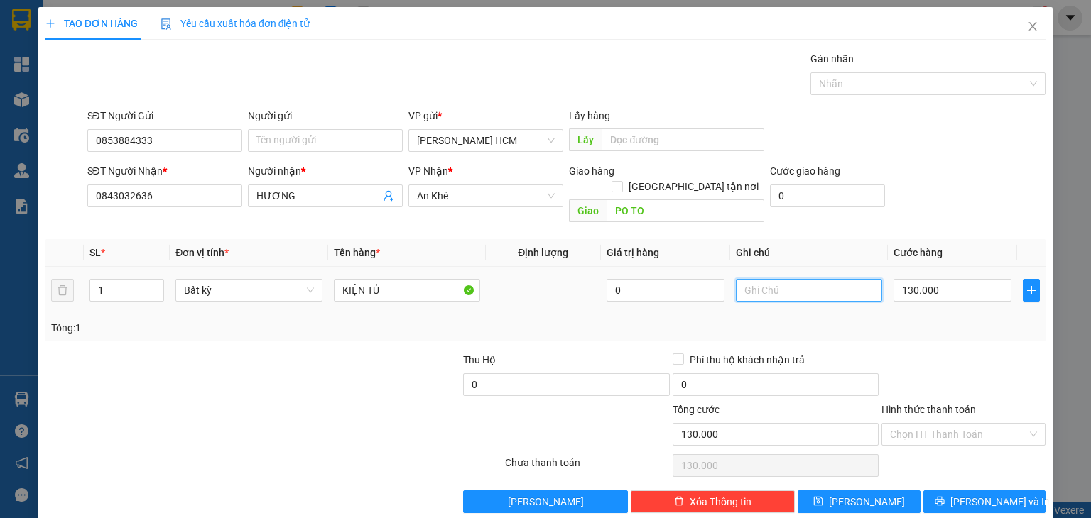
click at [759, 279] on input "text" at bounding box center [809, 290] width 146 height 23
type input "T"
type input "CUOC TH 30+ CUOC HÀNG 100"
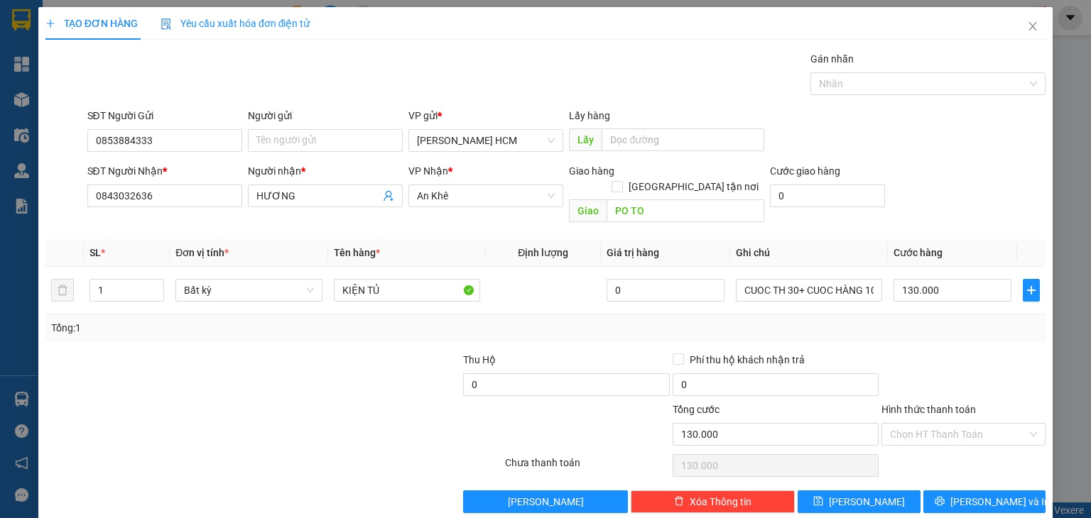
click at [797, 320] on div "Tổng: 1" at bounding box center [545, 328] width 989 height 16
click at [304, 139] on input "Người gửi" at bounding box center [325, 140] width 155 height 23
type input "HOÀNG TECHCOMBANK 86114122002"
click at [934, 358] on div at bounding box center [963, 377] width 167 height 50
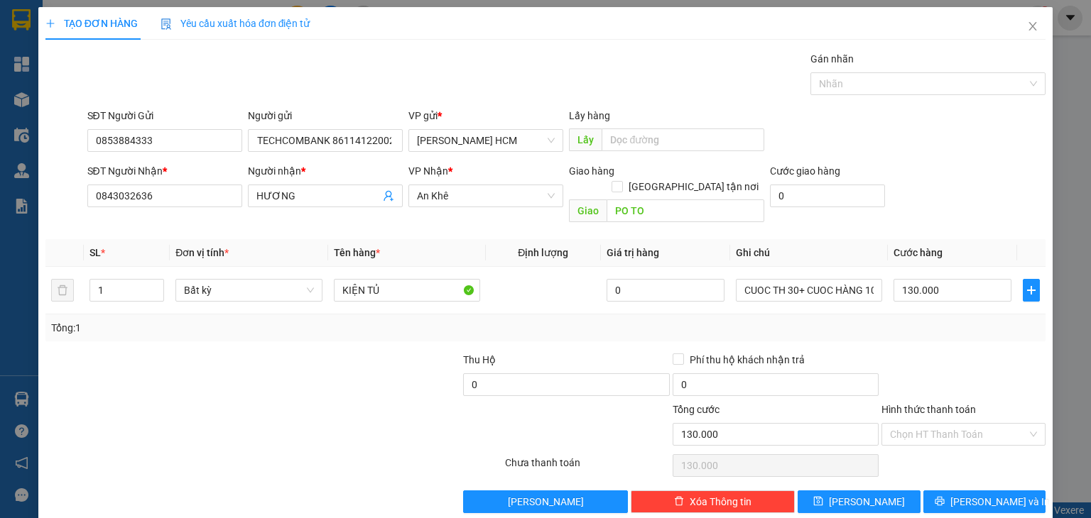
scroll to position [0, 0]
click at [568, 374] on input "0" at bounding box center [566, 385] width 206 height 23
type input "3.200.000"
click at [714, 320] on div "Tổng: 1" at bounding box center [545, 328] width 989 height 16
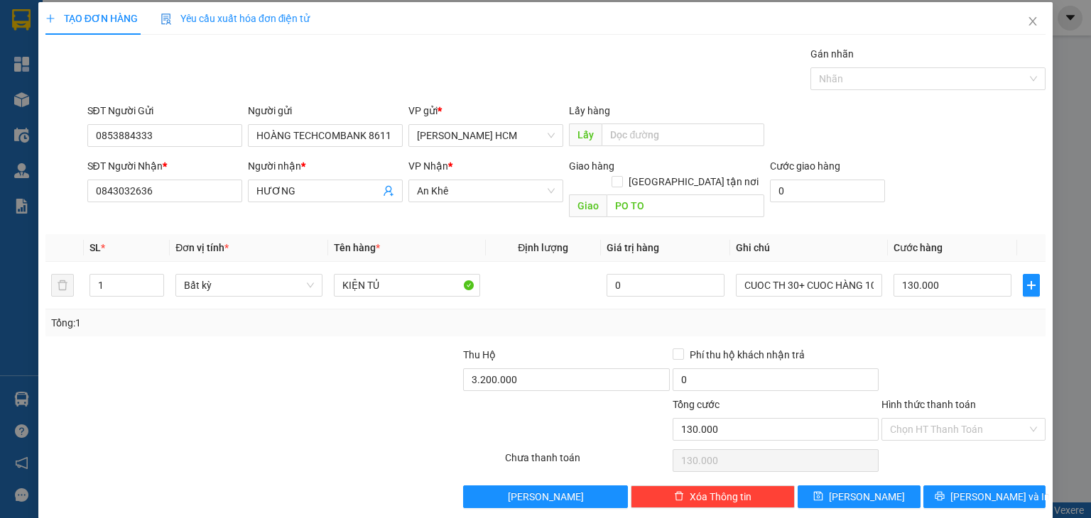
scroll to position [6, 0]
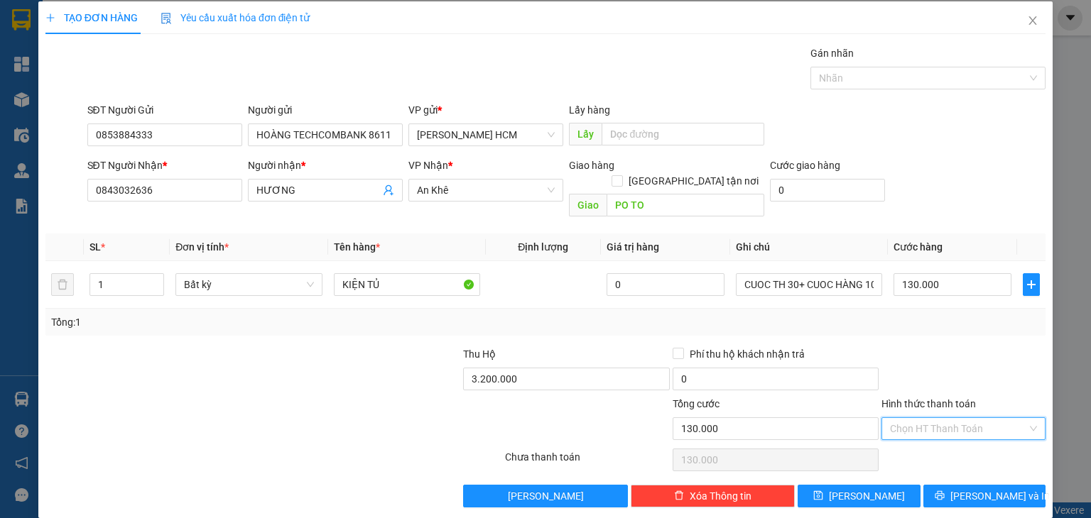
click at [940, 418] on input "Hình thức thanh toán" at bounding box center [958, 428] width 137 height 21
click at [937, 442] on div "Tại văn phòng" at bounding box center [954, 441] width 146 height 16
type input "0"
click at [960, 485] on button "[PERSON_NAME] và In" at bounding box center [984, 496] width 123 height 23
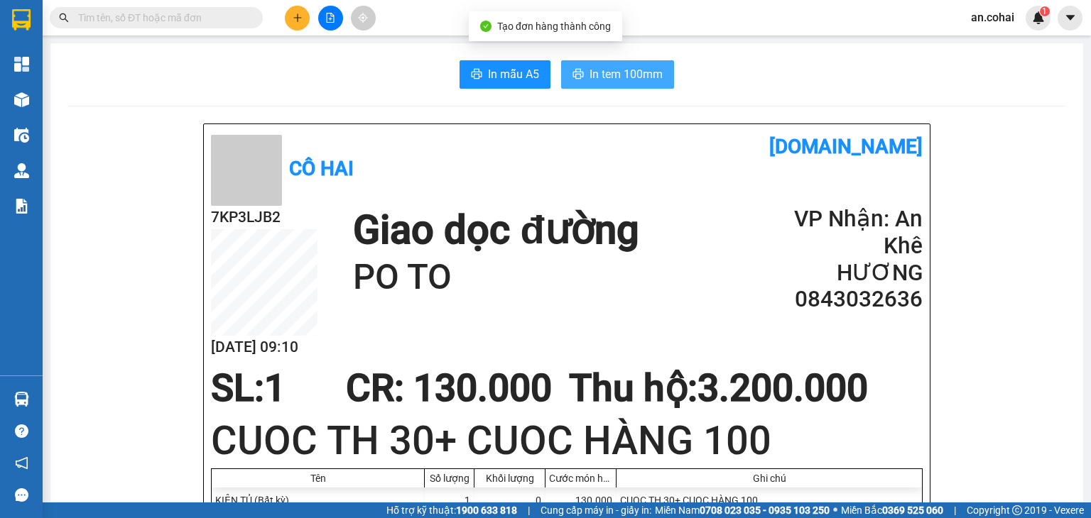
click at [642, 73] on span "In tem 100mm" at bounding box center [625, 74] width 73 height 18
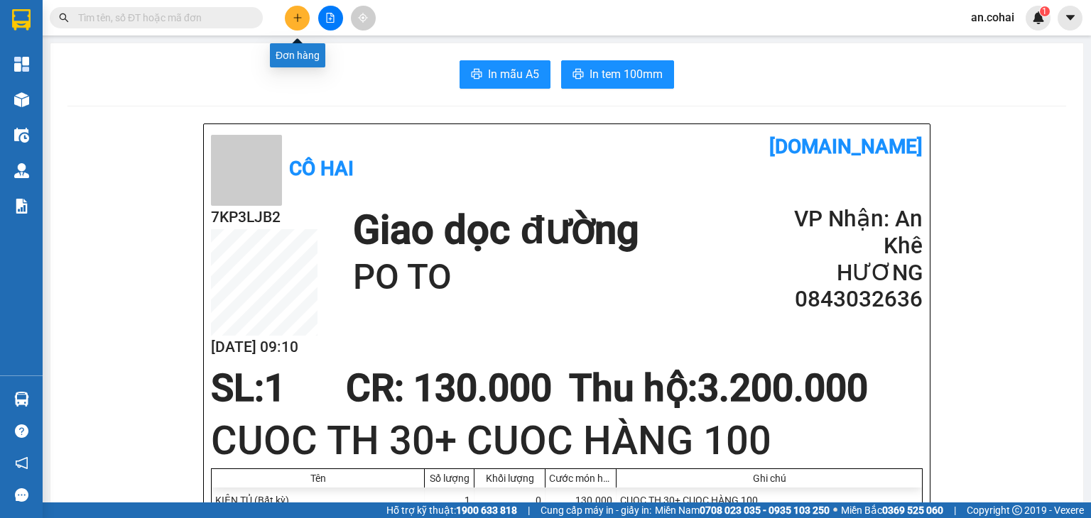
click at [290, 13] on button at bounding box center [297, 18] width 25 height 25
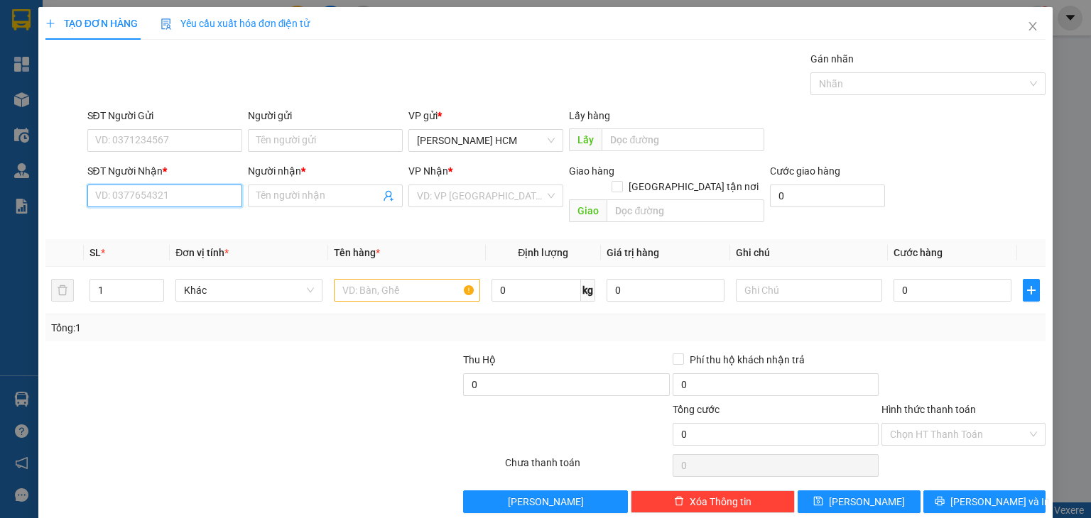
click at [202, 197] on input "SĐT Người Nhận *" at bounding box center [164, 196] width 155 height 23
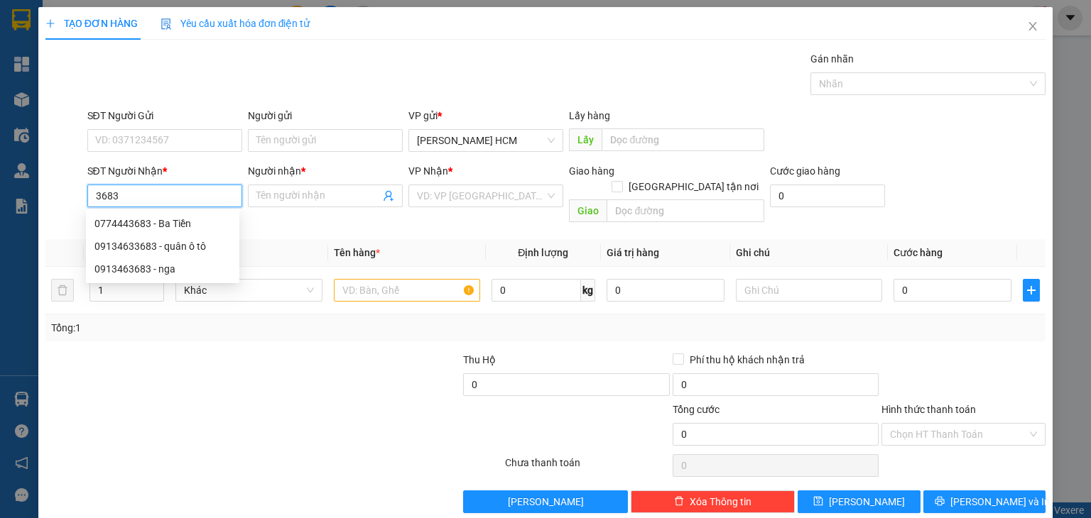
click at [190, 224] on div "0774443683 - Ba Tiền" at bounding box center [162, 224] width 136 height 16
type input "0774443683"
type input "Ba Tiền"
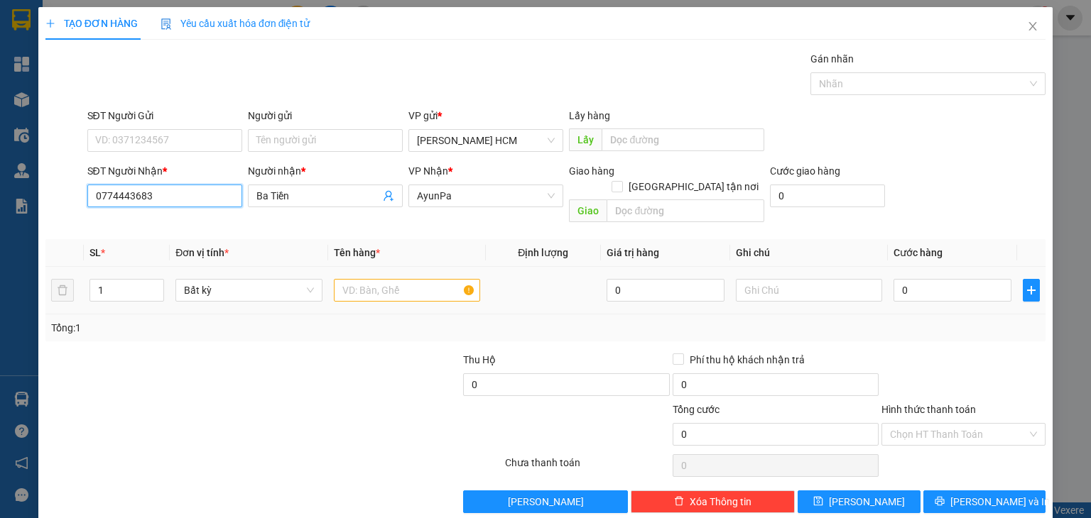
type input "0774443683"
click at [366, 279] on input "text" at bounding box center [407, 290] width 146 height 23
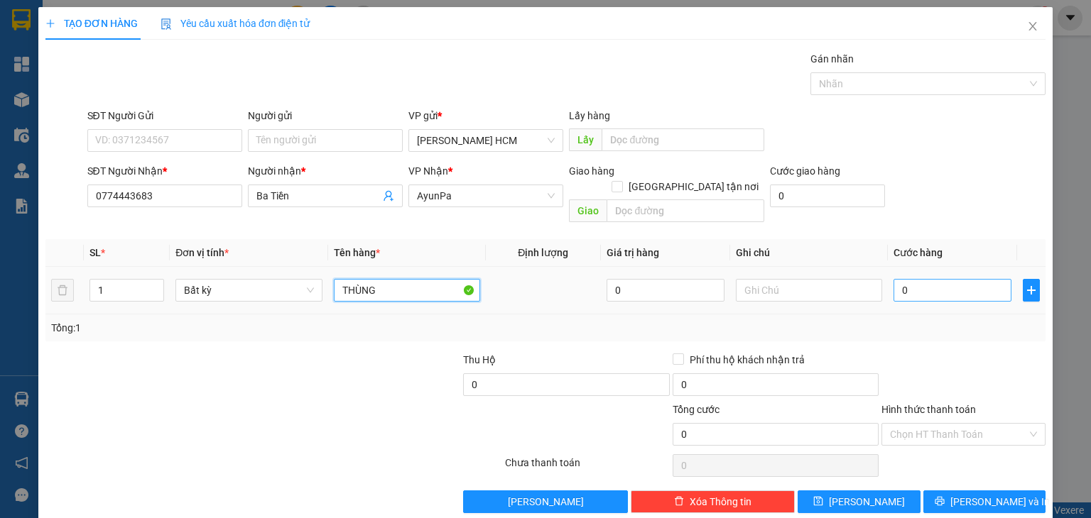
type input "THÙNG"
click at [947, 279] on input "0" at bounding box center [952, 290] width 118 height 23
type input "007"
type input "7"
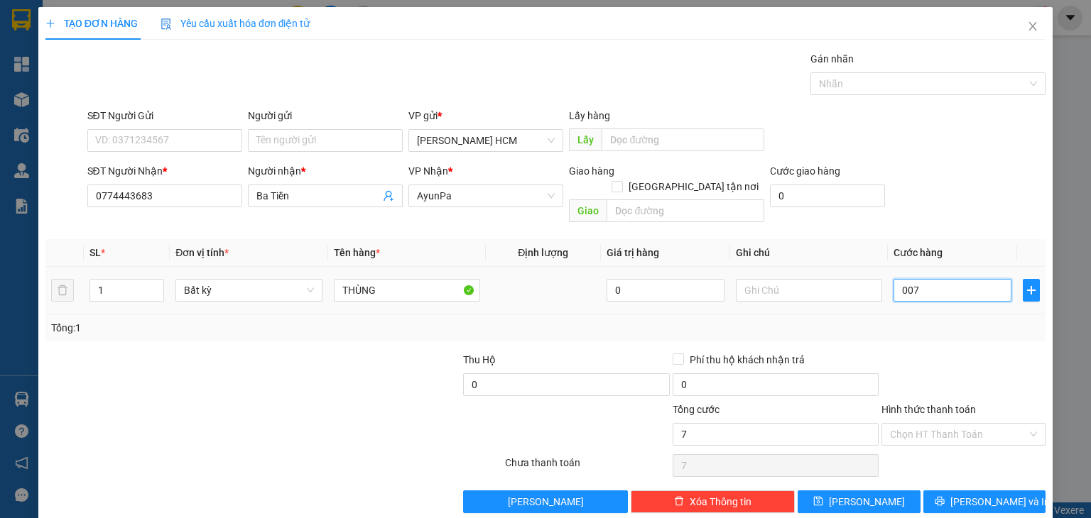
type input "0.070"
type input "70"
type input "70.000"
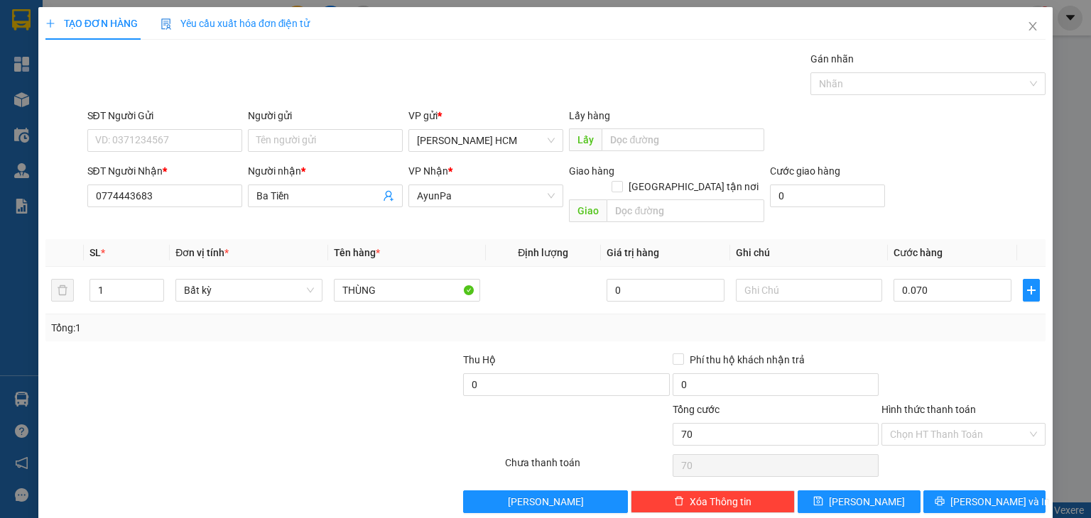
type input "70.000"
click at [962, 320] on div "Tổng: 1" at bounding box center [545, 328] width 989 height 16
click at [942, 491] on button "[PERSON_NAME] và In" at bounding box center [984, 502] width 123 height 23
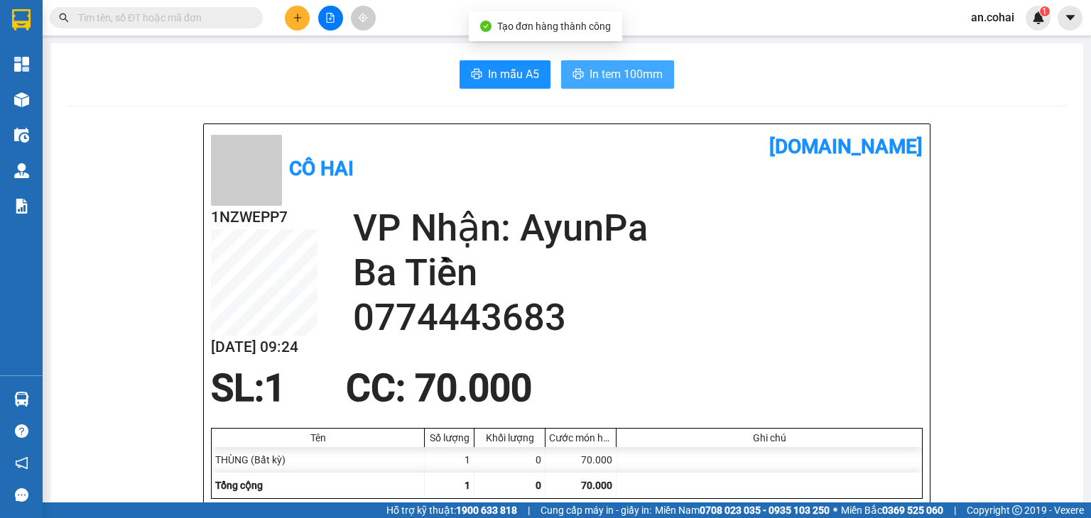
click at [621, 70] on span "In tem 100mm" at bounding box center [625, 74] width 73 height 18
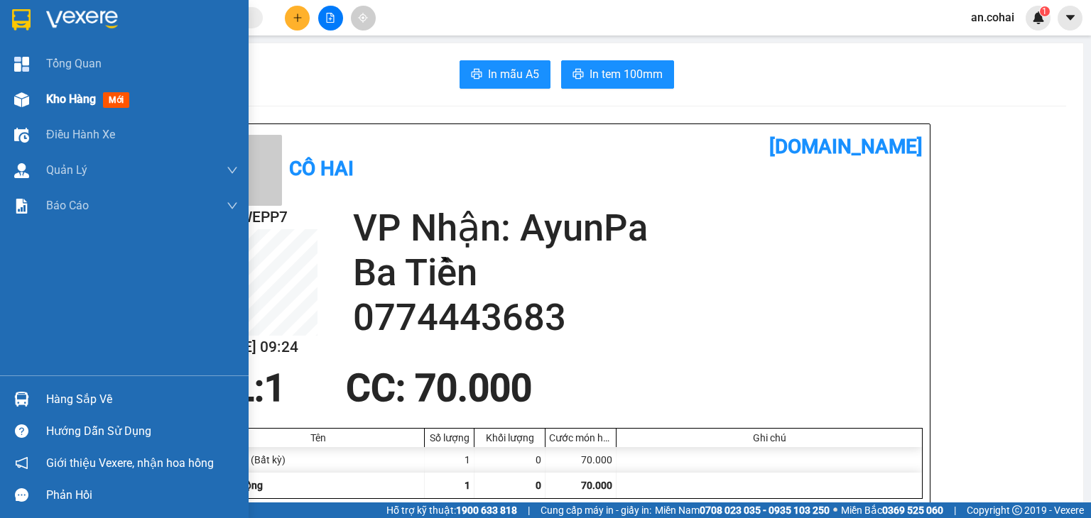
click at [47, 100] on span "Kho hàng" at bounding box center [71, 98] width 50 height 13
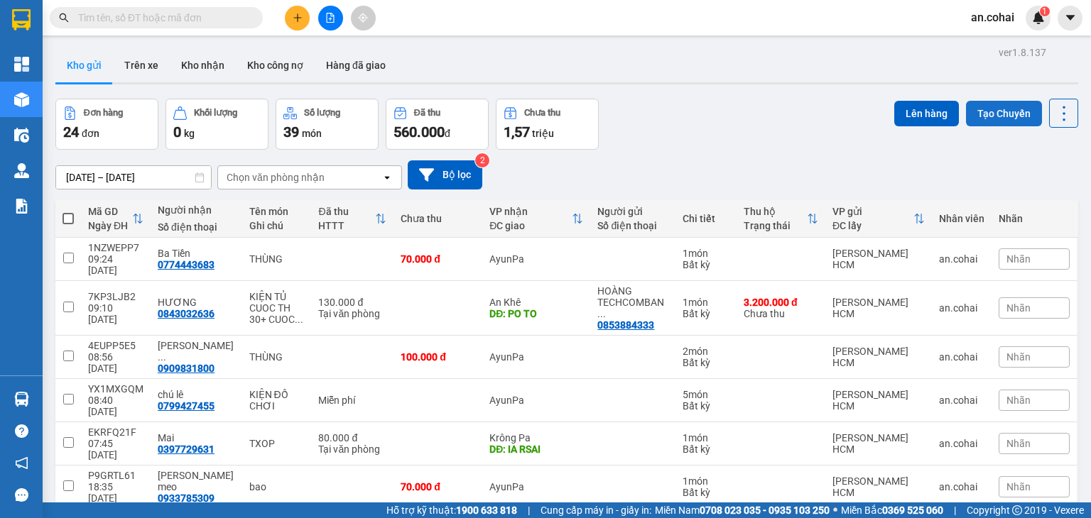
click at [1005, 117] on button "Tạo Chuyến" at bounding box center [1004, 114] width 76 height 26
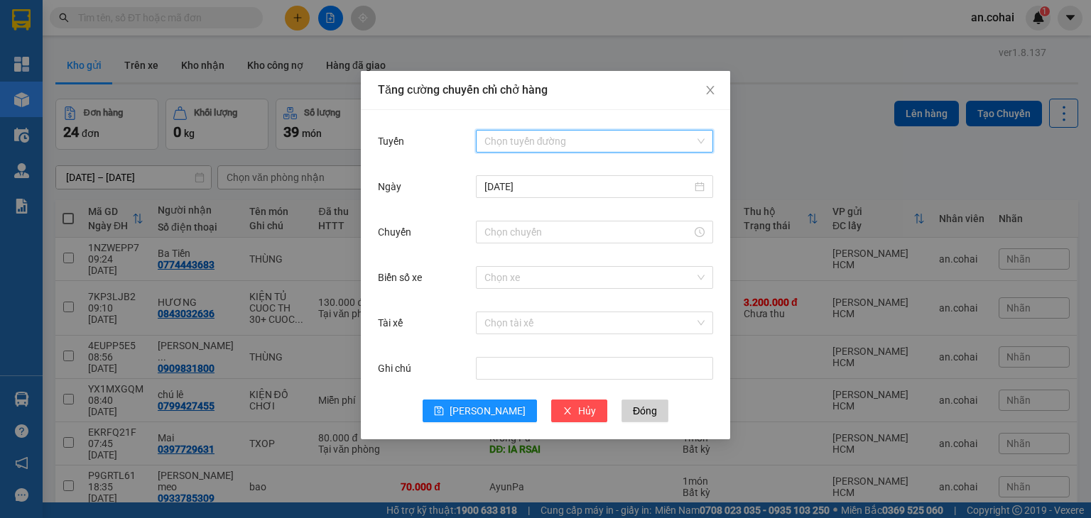
click at [577, 139] on input "Tuyến" at bounding box center [589, 141] width 210 height 21
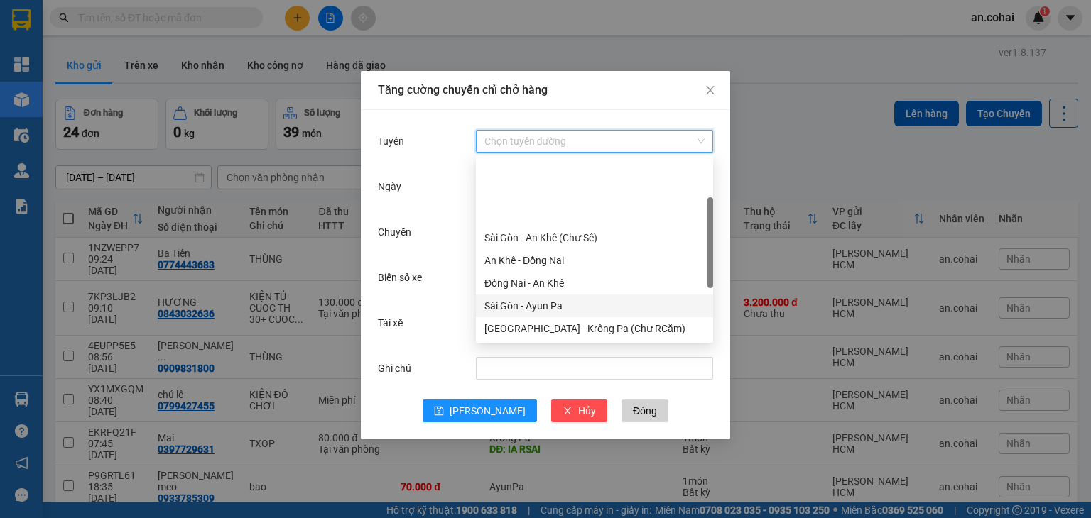
scroll to position [142, 0]
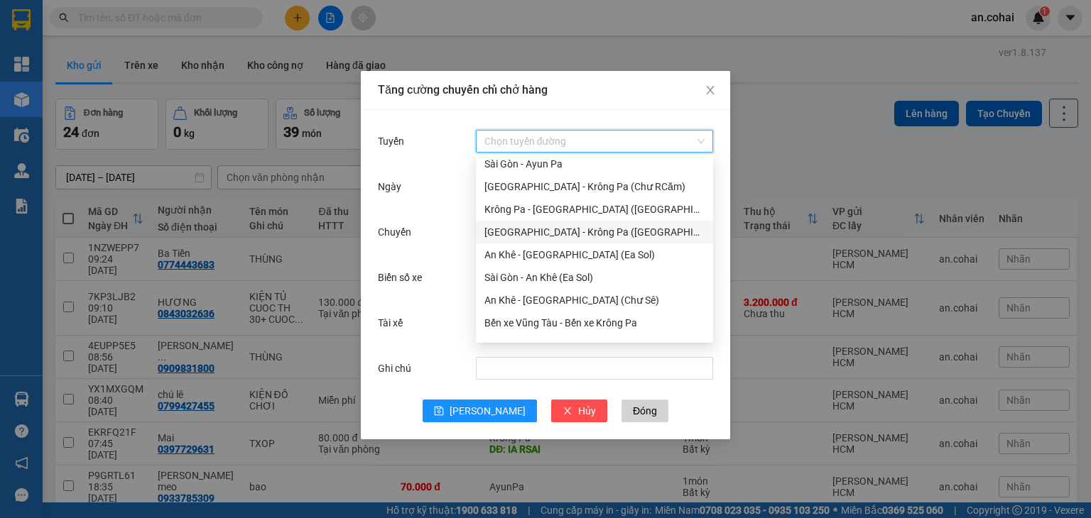
click at [577, 237] on div "[GEOGRAPHIC_DATA] - Krông Pa ([GEOGRAPHIC_DATA])" at bounding box center [594, 232] width 220 height 16
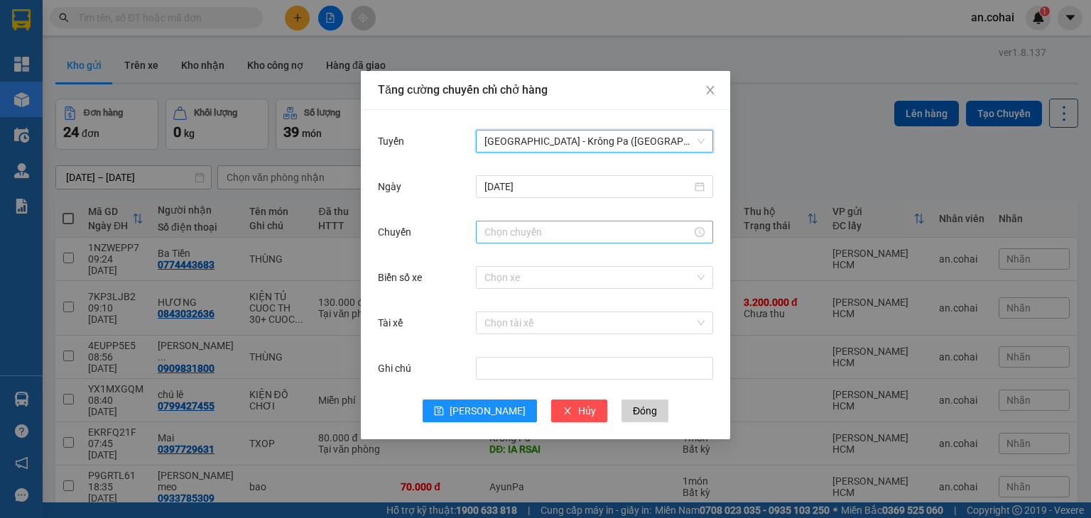
click at [499, 237] on input "Chuyến" at bounding box center [587, 232] width 207 height 16
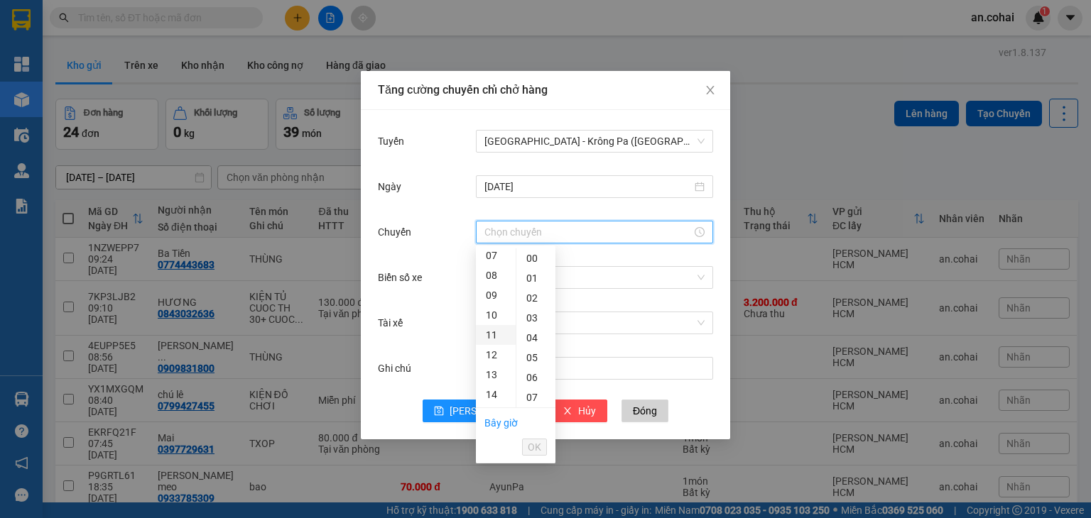
click at [493, 342] on div "11" at bounding box center [496, 335] width 40 height 20
type input "11:00"
click at [532, 262] on div "00" at bounding box center [535, 259] width 39 height 20
click at [532, 442] on span "OK" at bounding box center [534, 448] width 13 height 16
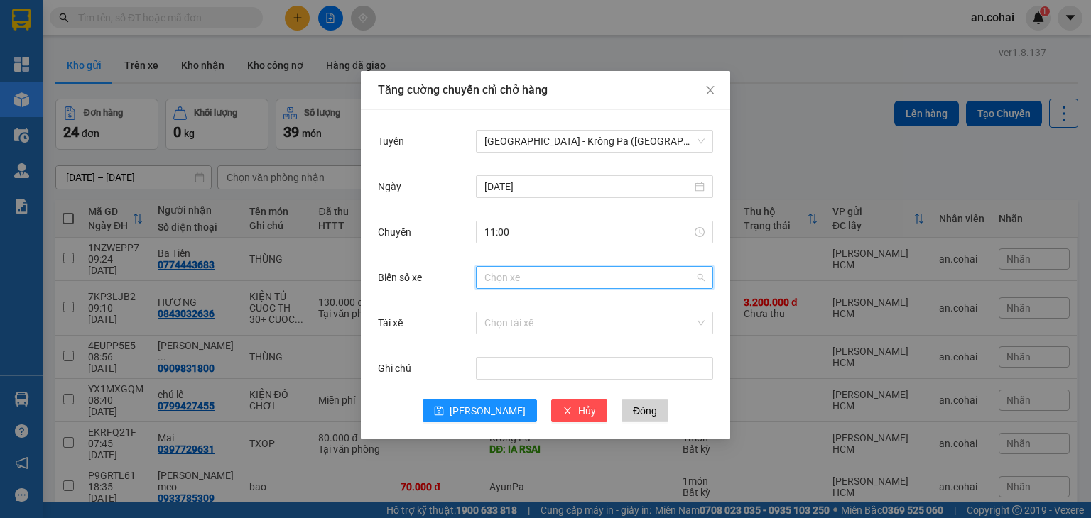
click at [507, 276] on input "Biển số xe" at bounding box center [589, 277] width 210 height 21
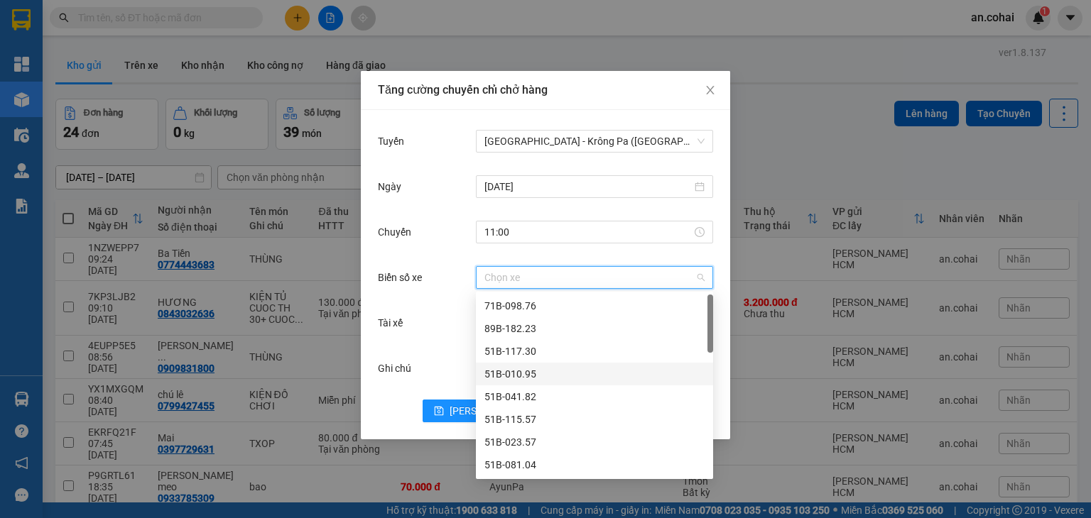
scroll to position [213, 0]
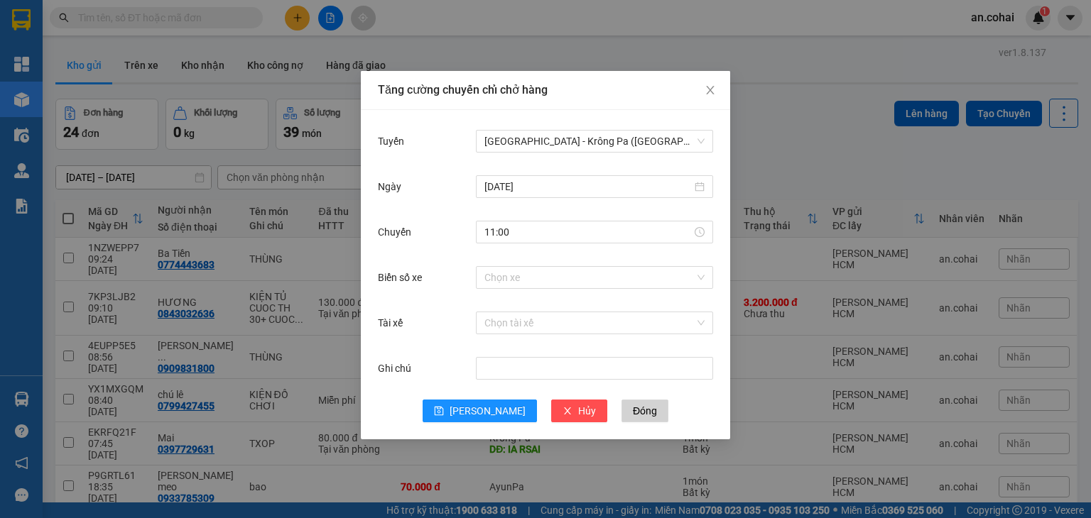
click at [437, 347] on div "Tài xế Chọn tài xế" at bounding box center [545, 331] width 335 height 45
click at [484, 413] on span "[PERSON_NAME]" at bounding box center [488, 411] width 76 height 16
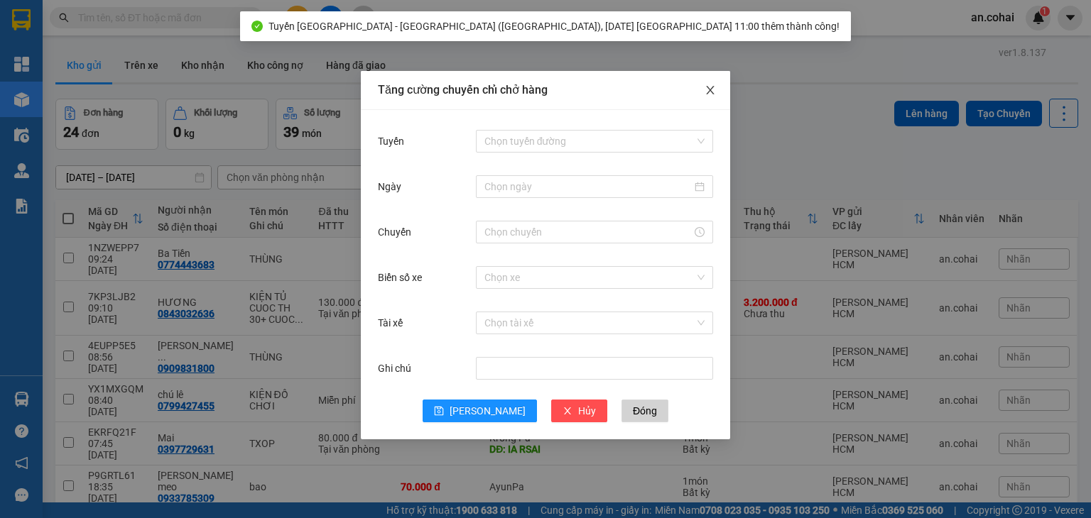
click at [712, 86] on icon "close" at bounding box center [709, 90] width 11 height 11
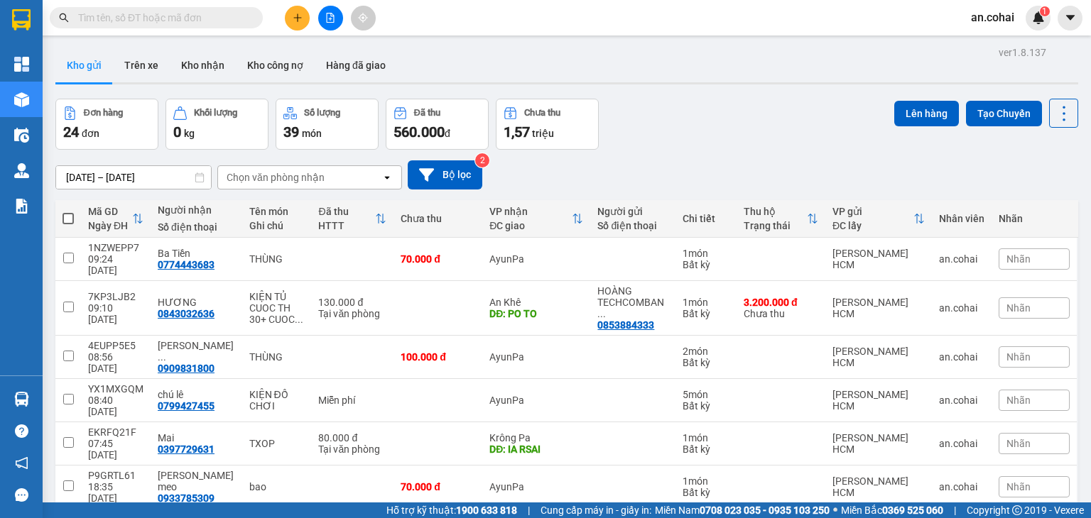
click at [68, 213] on span at bounding box center [67, 218] width 11 height 11
click at [68, 212] on input "checkbox" at bounding box center [68, 212] width 0 height 0
checkbox input "true"
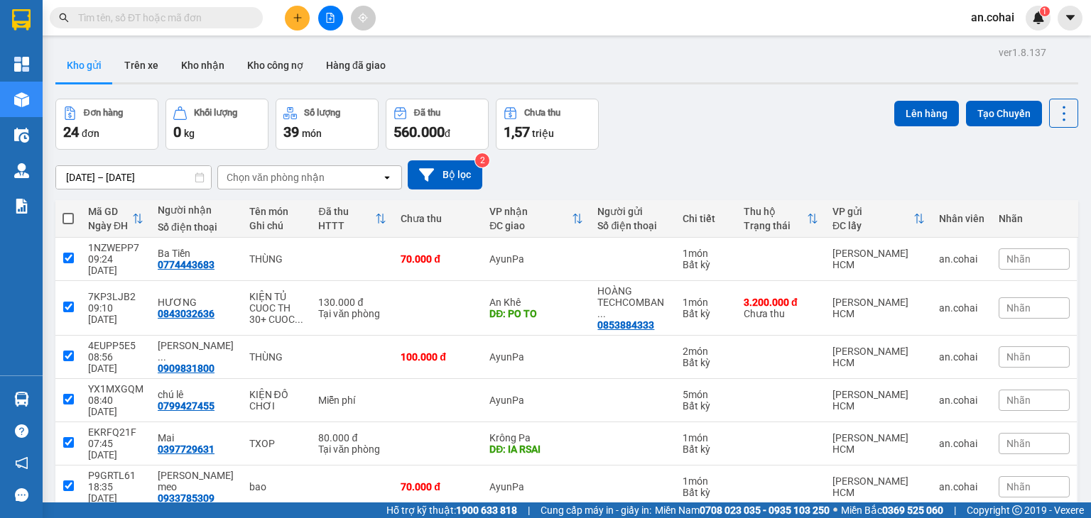
checkbox input "true"
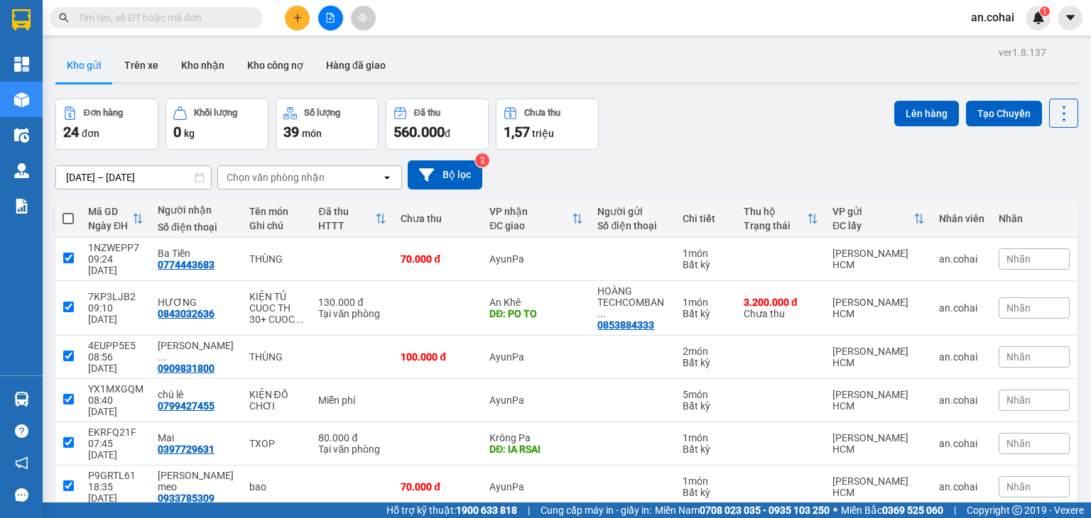
checkbox input "true"
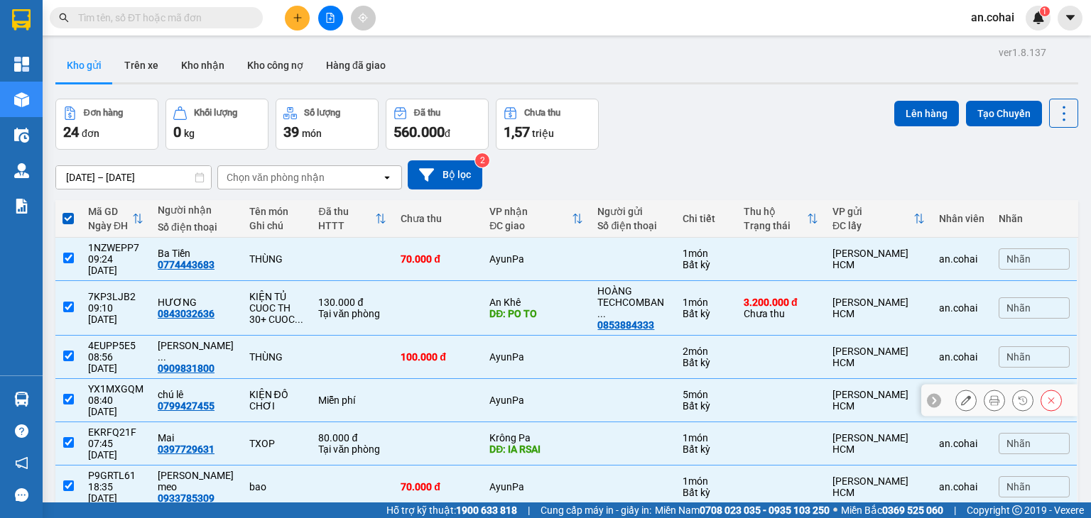
click at [68, 394] on input "checkbox" at bounding box center [68, 399] width 11 height 11
checkbox input "false"
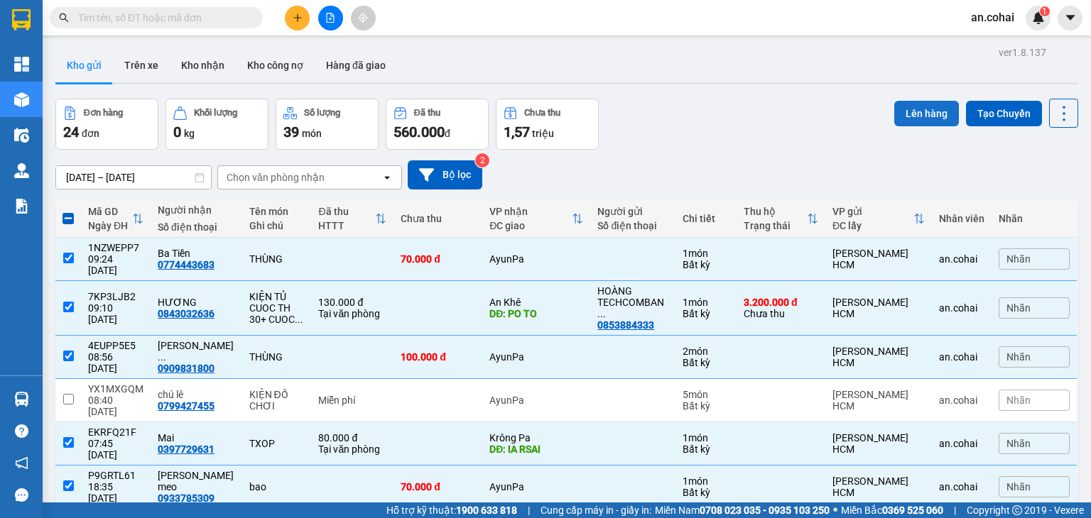
click at [910, 105] on button "Lên hàng" at bounding box center [926, 114] width 65 height 26
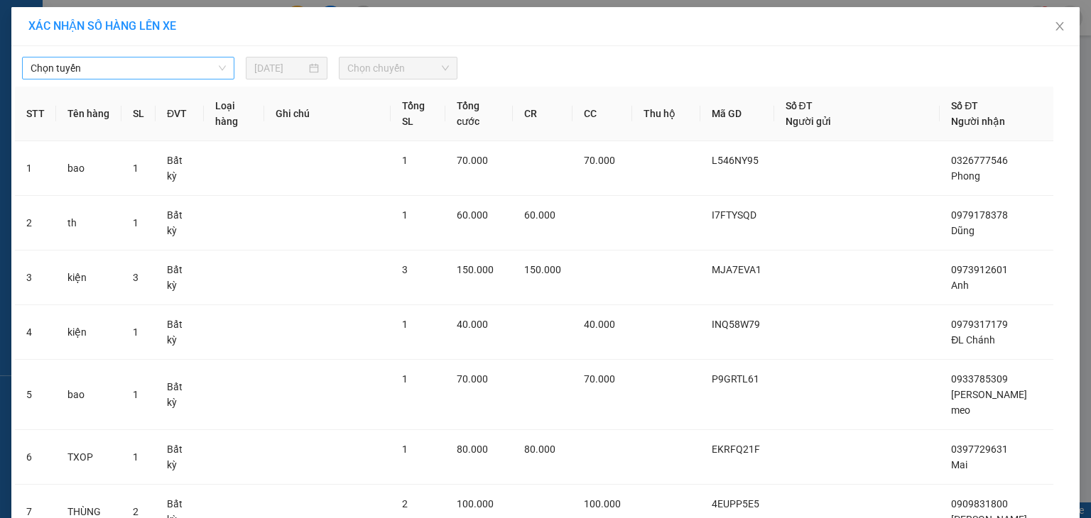
click at [180, 65] on span "Chọn tuyến" at bounding box center [128, 68] width 195 height 21
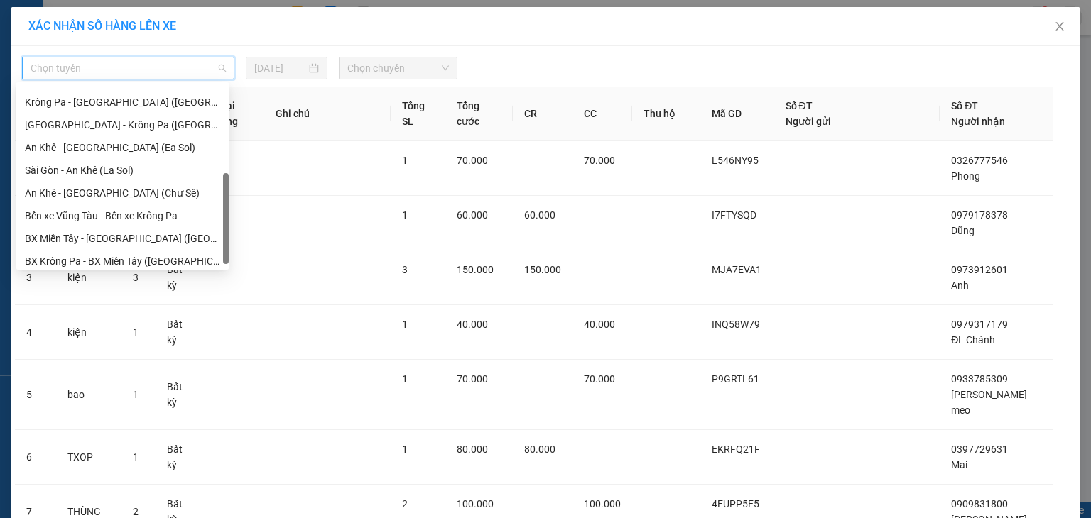
scroll to position [199, 0]
click at [105, 127] on div "[GEOGRAPHIC_DATA] - Krông Pa ([GEOGRAPHIC_DATA])" at bounding box center [122, 125] width 195 height 16
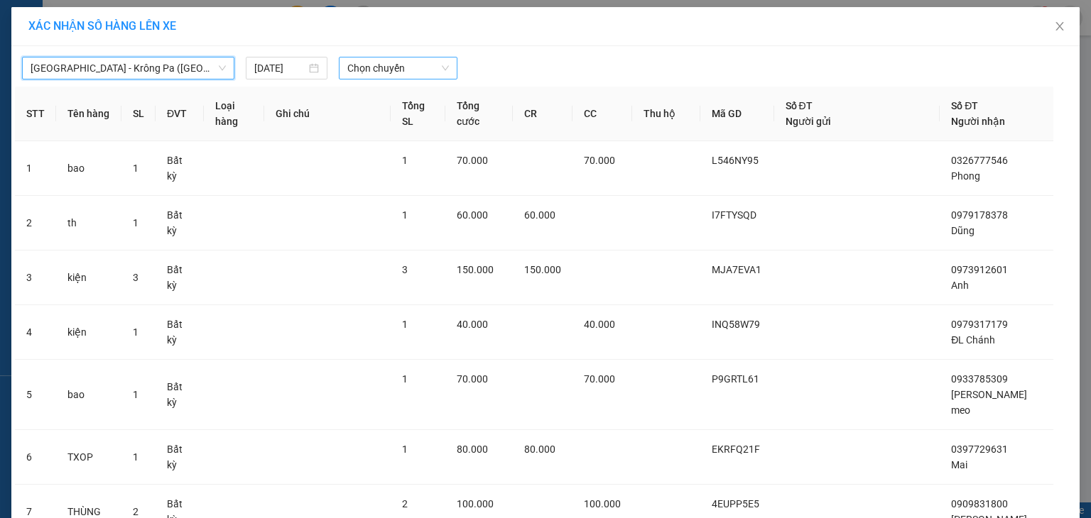
click at [389, 69] on span "Chọn chuyến" at bounding box center [398, 68] width 102 height 21
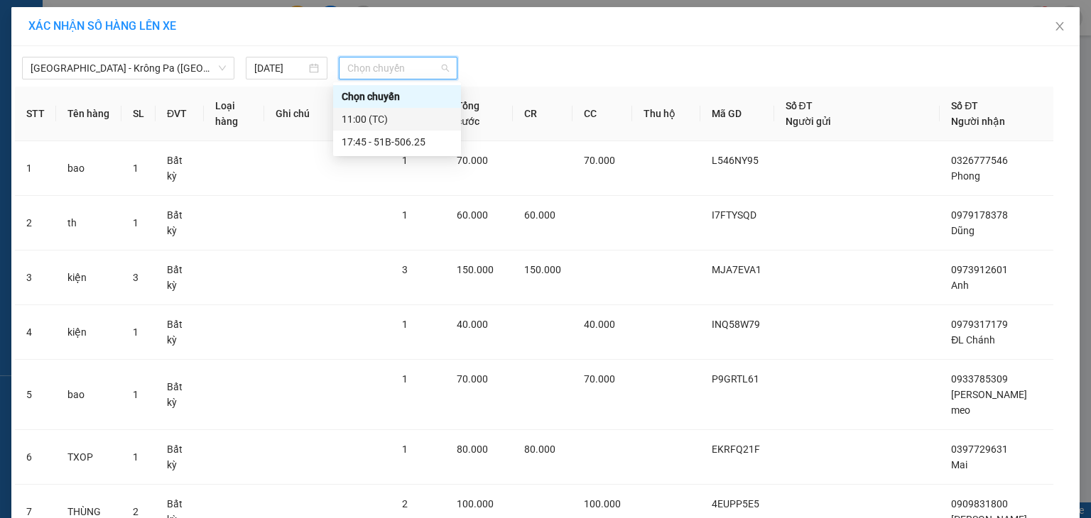
click at [396, 123] on div "11:00 (TC)" at bounding box center [397, 119] width 111 height 16
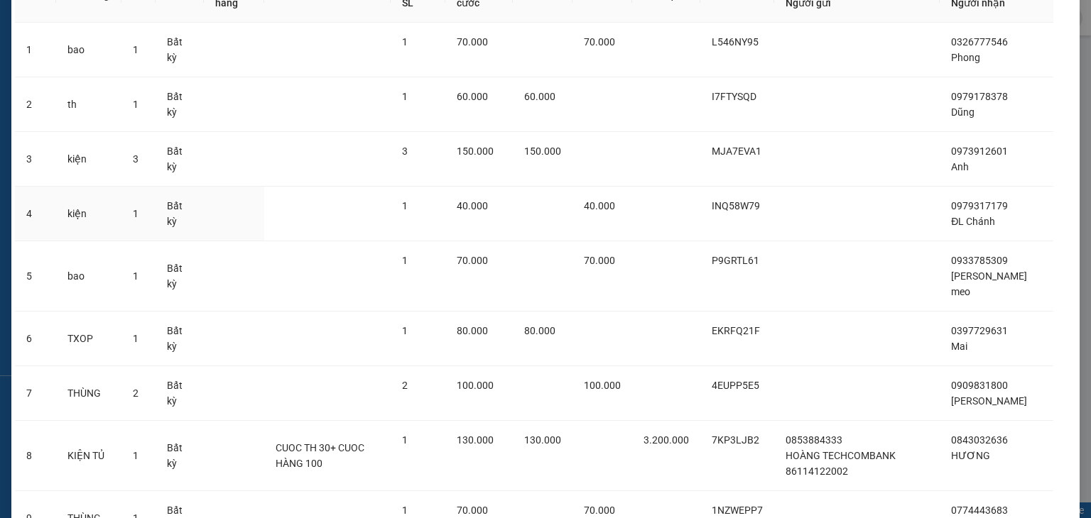
scroll to position [273, 0]
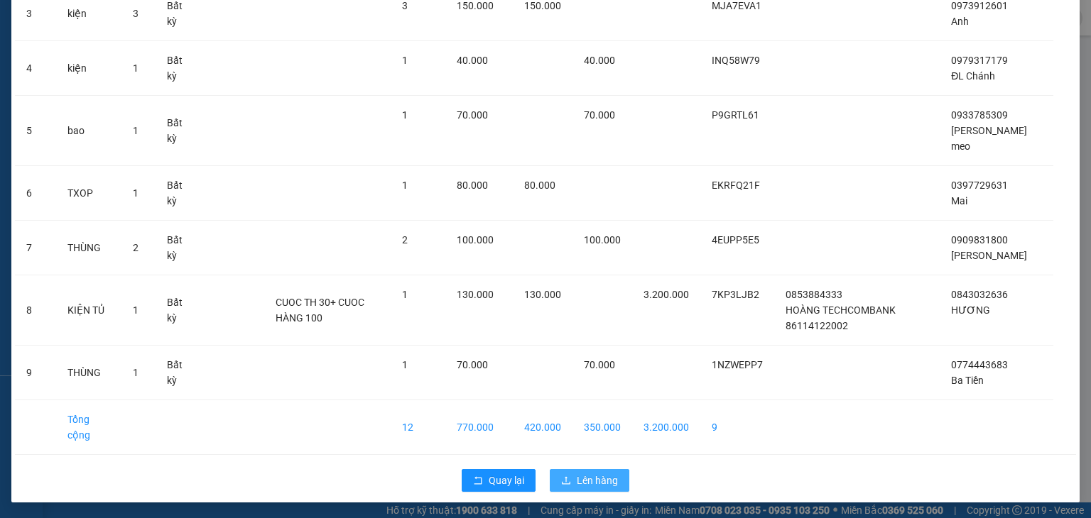
click at [604, 481] on span "Lên hàng" at bounding box center [597, 481] width 41 height 16
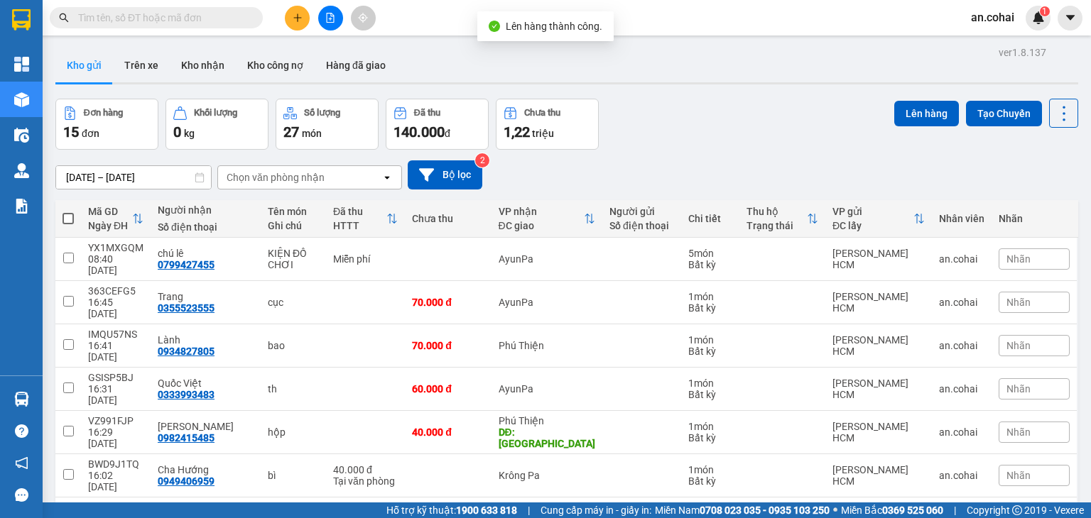
click at [67, 216] on span at bounding box center [67, 218] width 11 height 11
click at [68, 212] on input "checkbox" at bounding box center [68, 212] width 0 height 0
checkbox input "true"
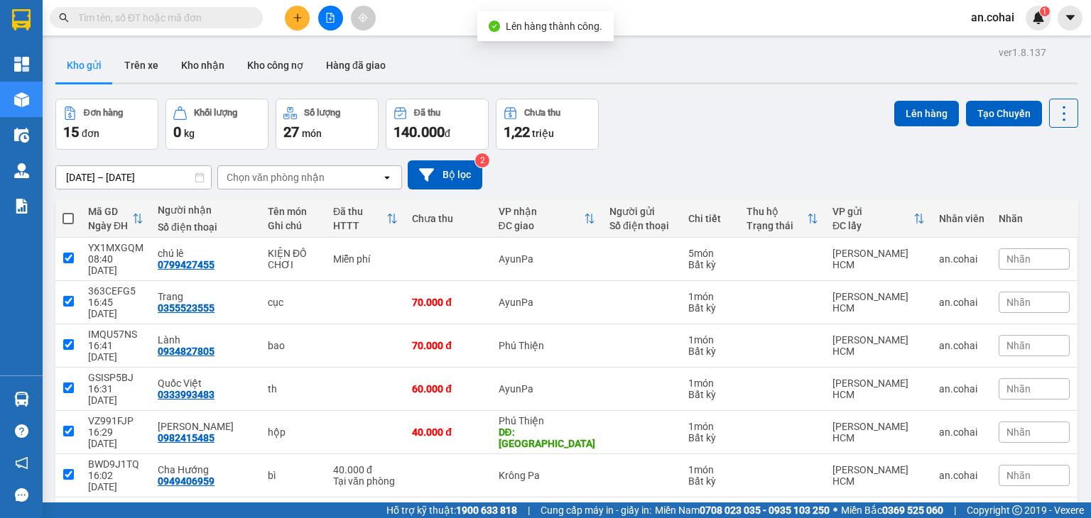
checkbox input "true"
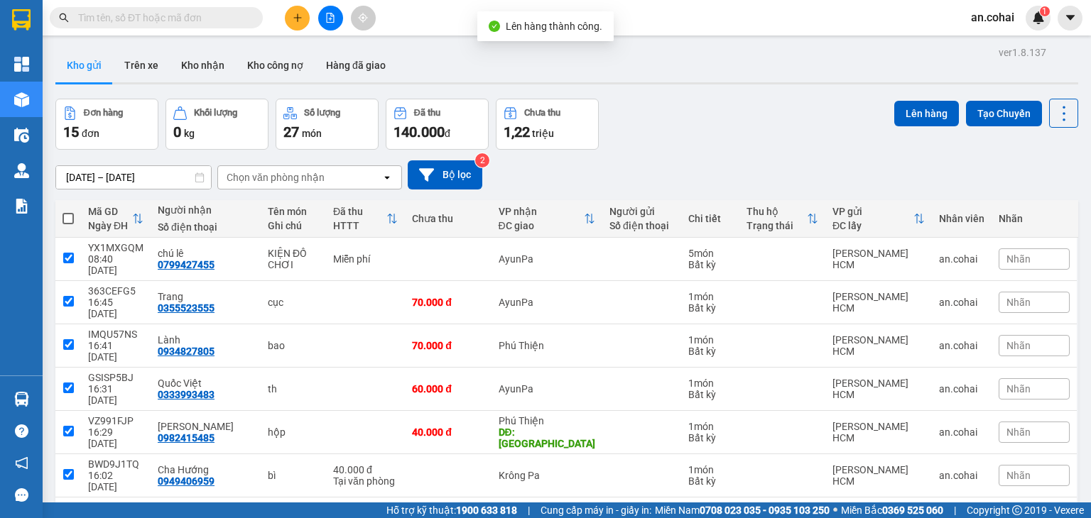
checkbox input "true"
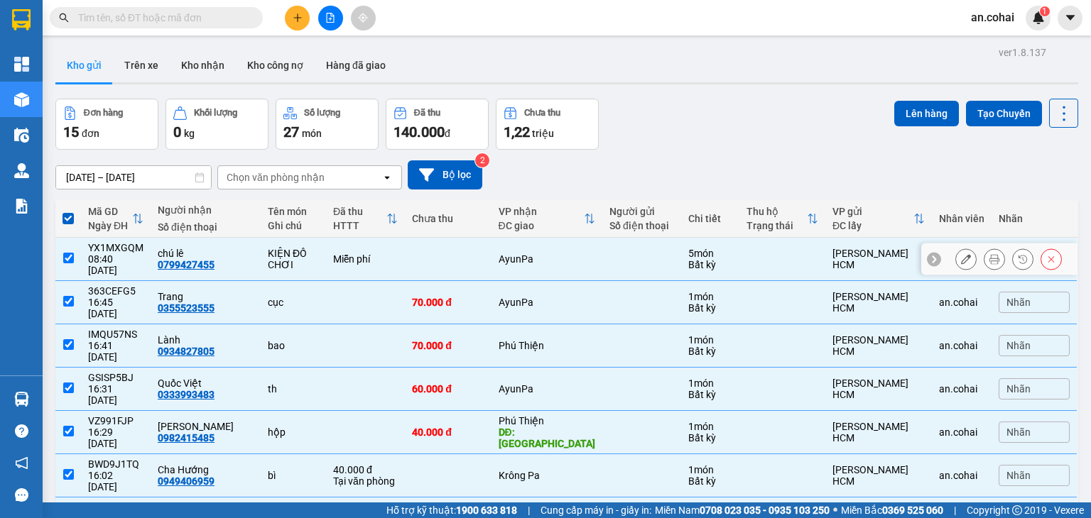
click at [65, 253] on input "checkbox" at bounding box center [68, 258] width 11 height 11
checkbox input "false"
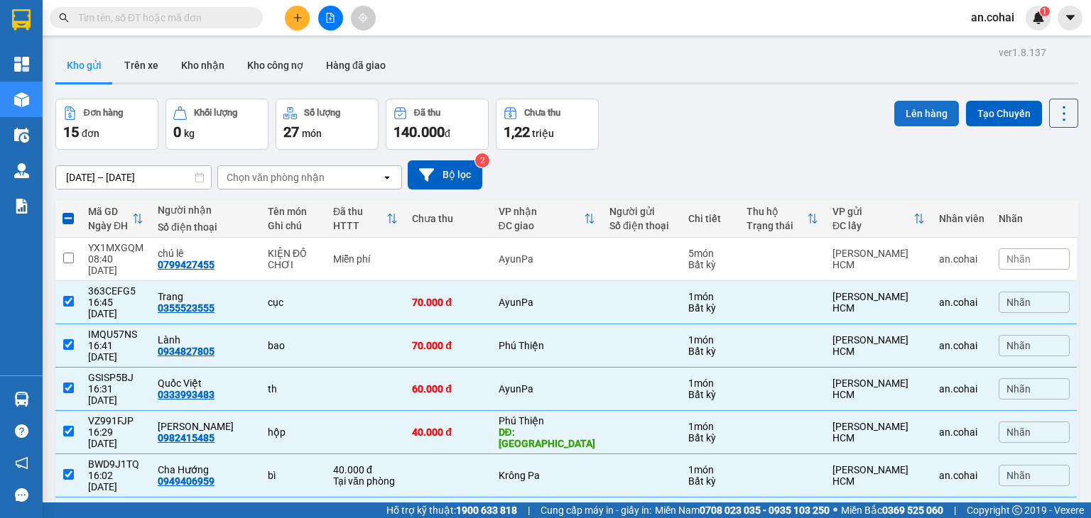
click at [923, 107] on button "Lên hàng" at bounding box center [926, 114] width 65 height 26
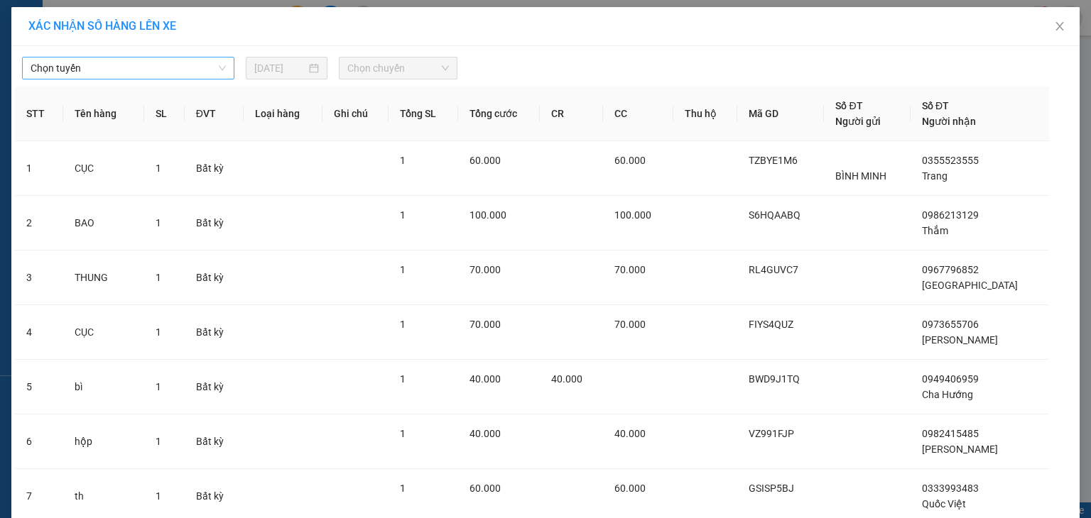
click at [213, 74] on span "Chọn tuyến" at bounding box center [128, 68] width 195 height 21
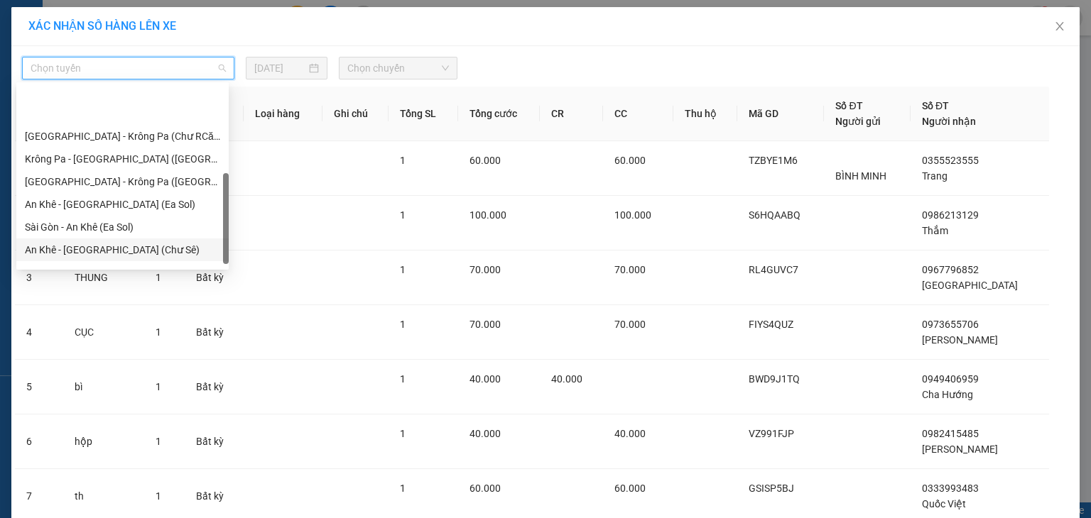
scroll to position [199, 0]
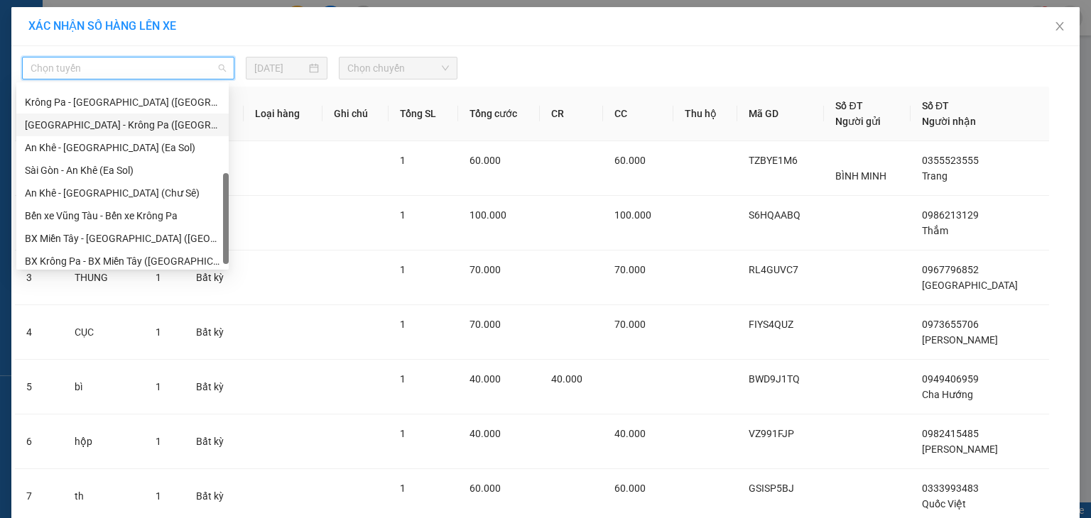
click at [102, 123] on div "[GEOGRAPHIC_DATA] - Krông Pa ([GEOGRAPHIC_DATA])" at bounding box center [122, 125] width 195 height 16
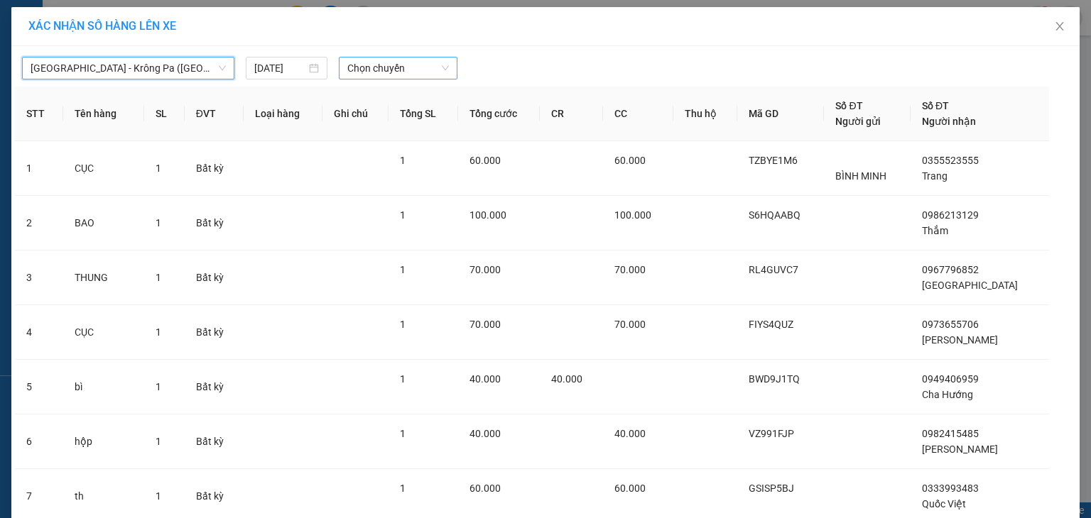
click at [408, 62] on span "Chọn chuyến" at bounding box center [398, 68] width 102 height 21
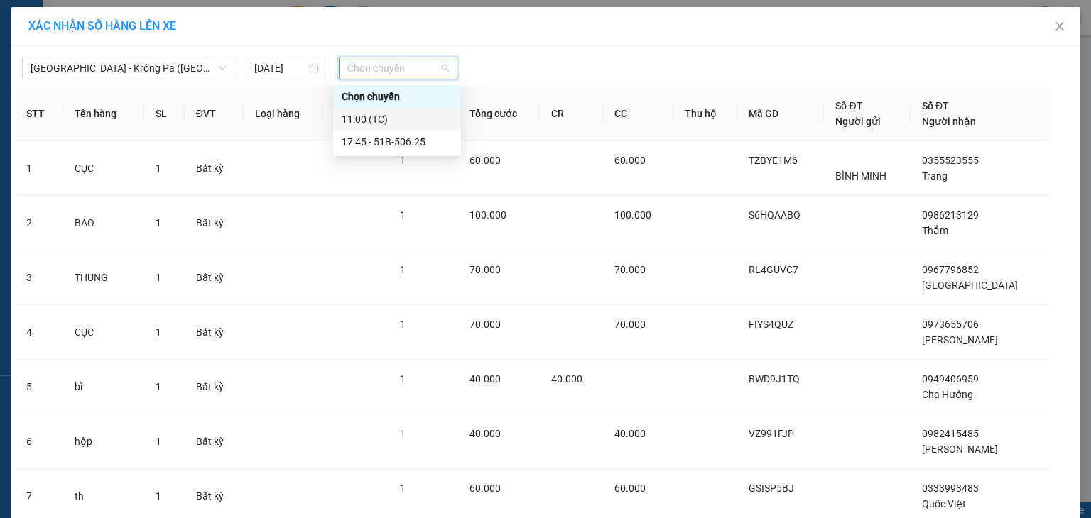
click at [384, 119] on div "11:00 (TC)" at bounding box center [397, 119] width 111 height 16
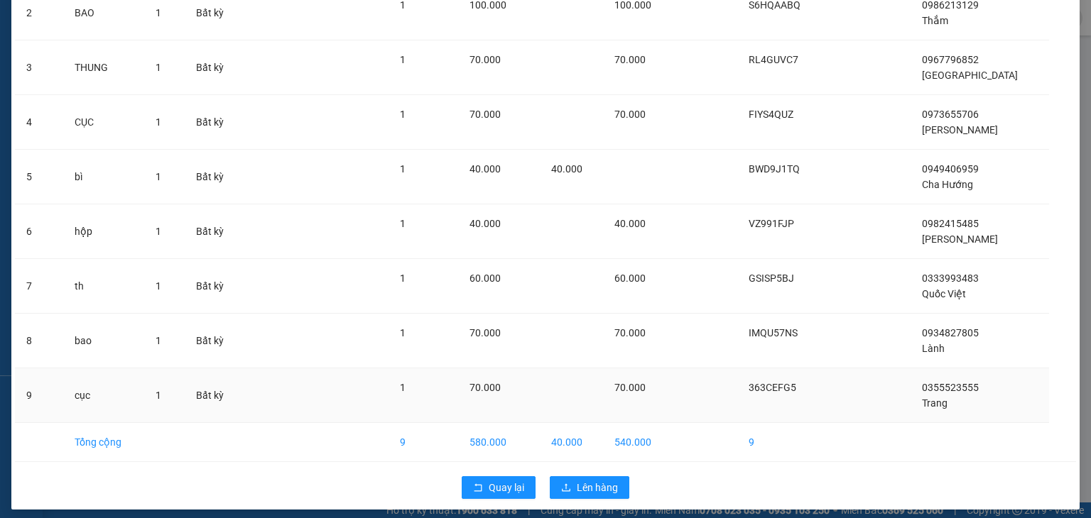
scroll to position [226, 0]
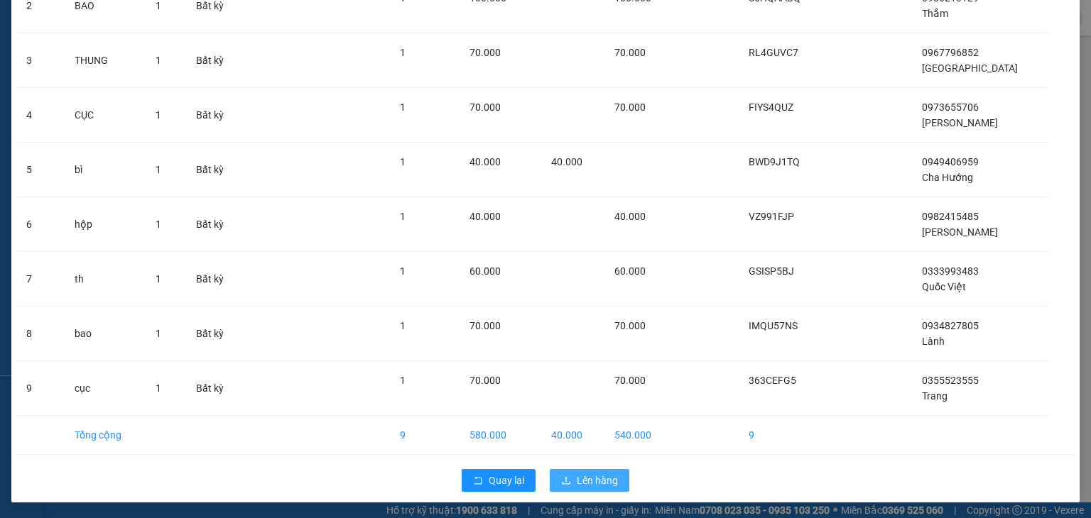
click at [599, 475] on span "Lên hàng" at bounding box center [597, 481] width 41 height 16
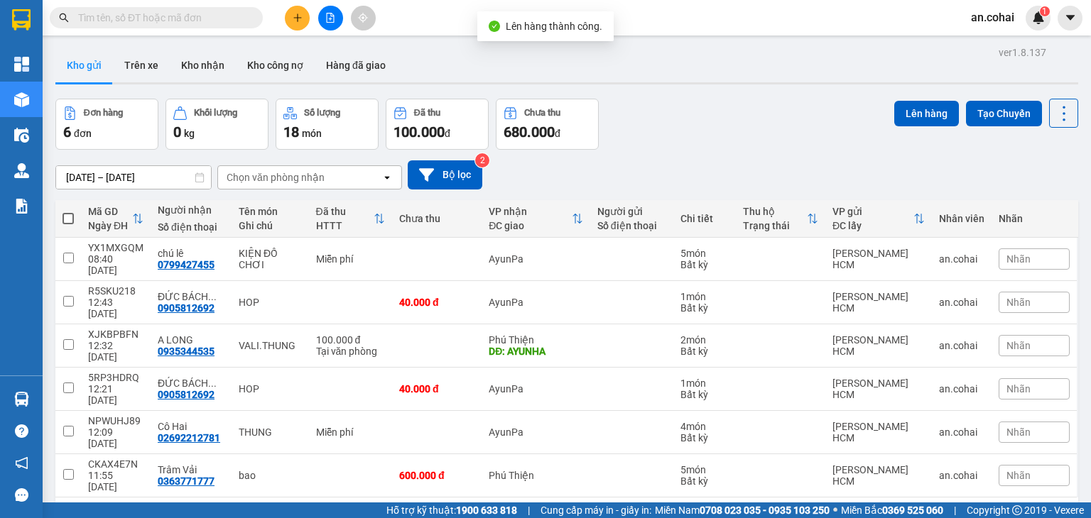
click at [63, 214] on span at bounding box center [67, 218] width 11 height 11
click at [68, 212] on input "checkbox" at bounding box center [68, 212] width 0 height 0
checkbox input "true"
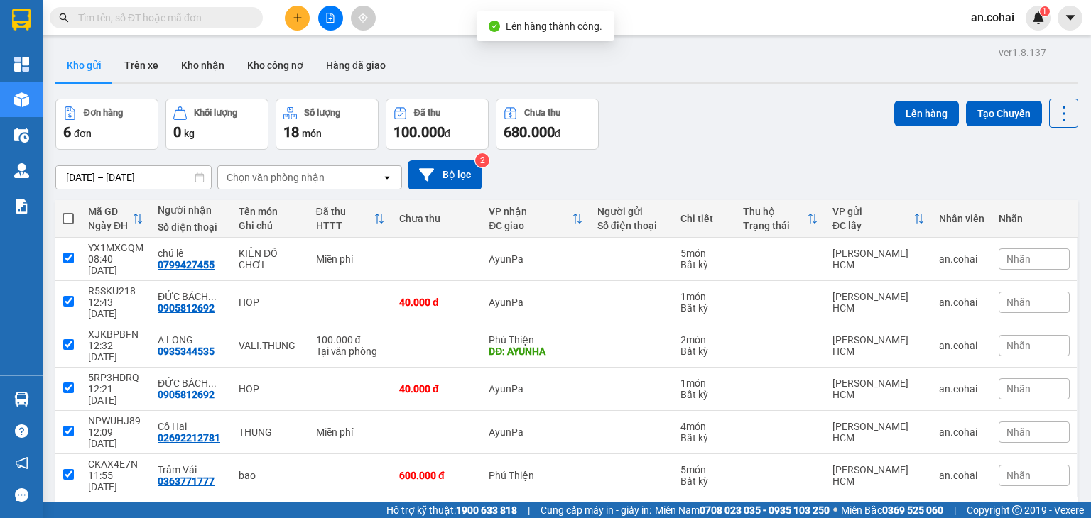
checkbox input "true"
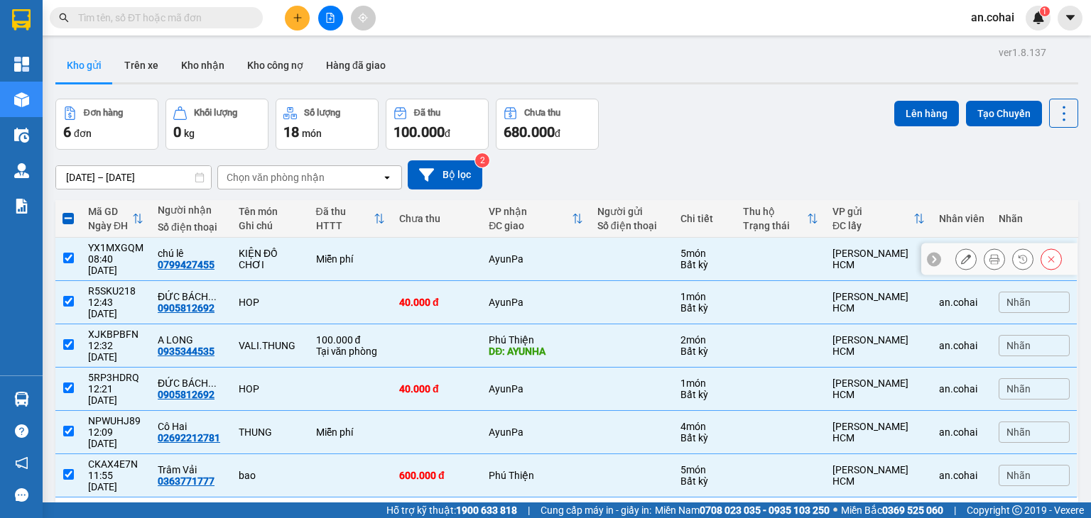
click at [60, 253] on td at bounding box center [68, 259] width 26 height 43
checkbox input "false"
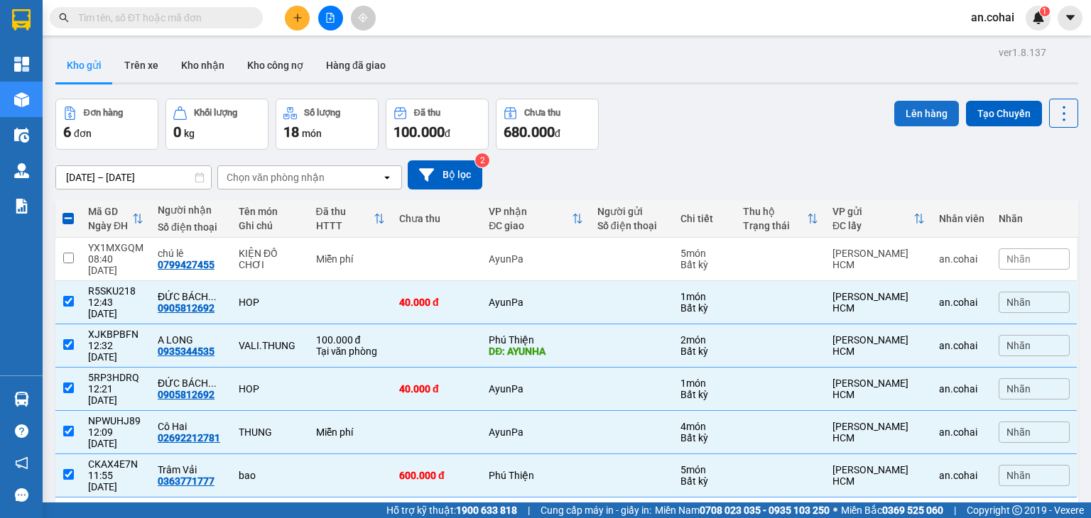
click at [909, 111] on button "Lên hàng" at bounding box center [926, 114] width 65 height 26
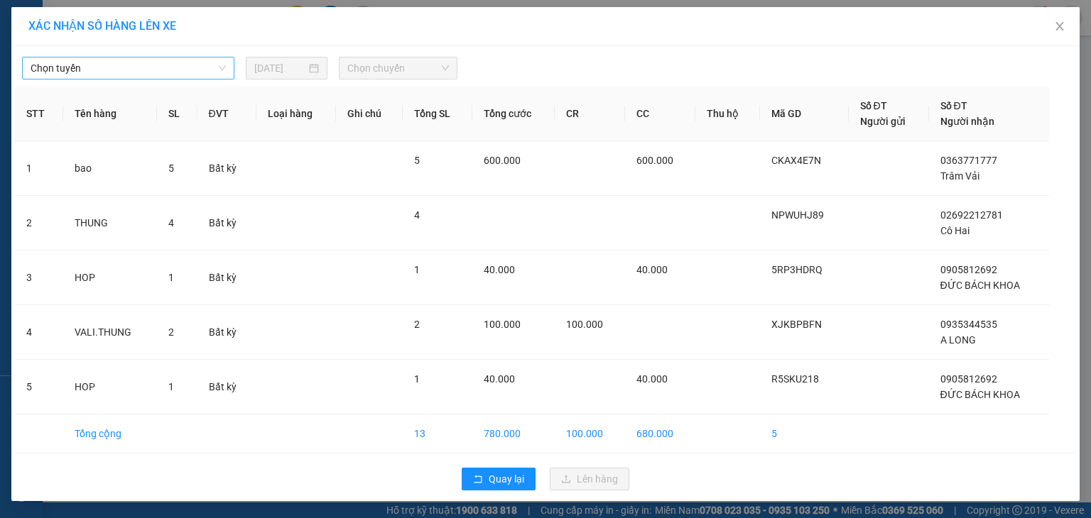
click at [190, 75] on span "Chọn tuyến" at bounding box center [128, 68] width 195 height 21
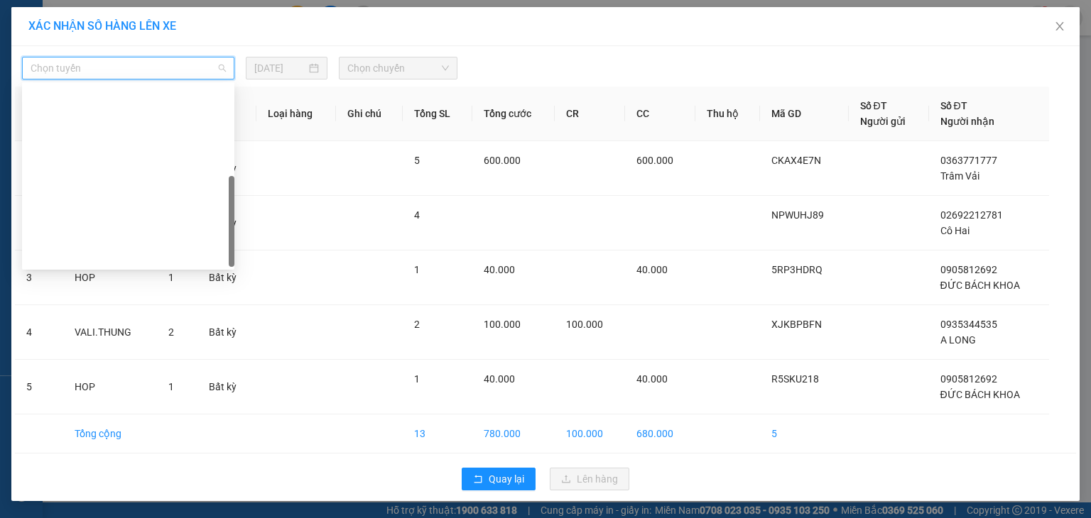
scroll to position [199, 0]
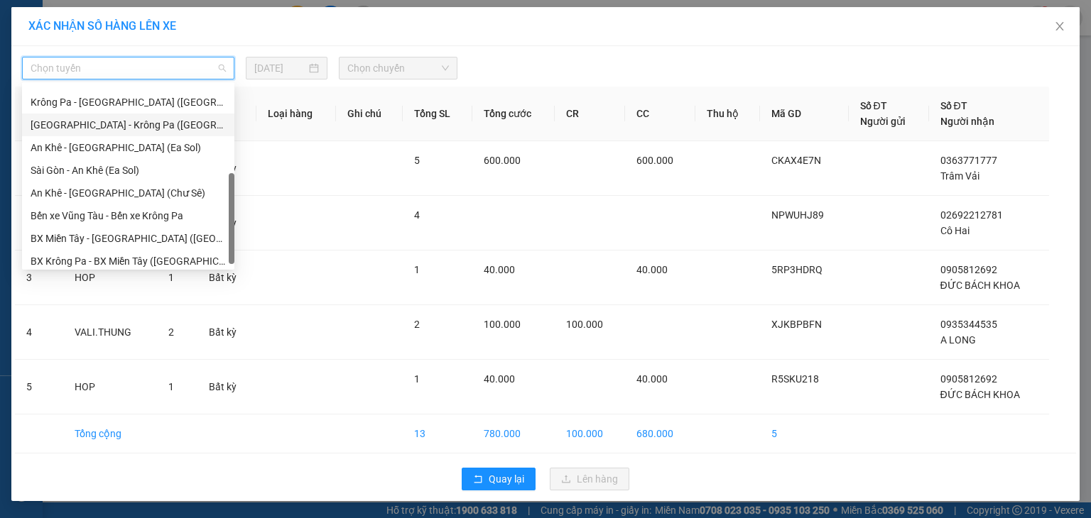
click at [131, 124] on div "[GEOGRAPHIC_DATA] - Krông Pa ([GEOGRAPHIC_DATA])" at bounding box center [128, 125] width 195 height 16
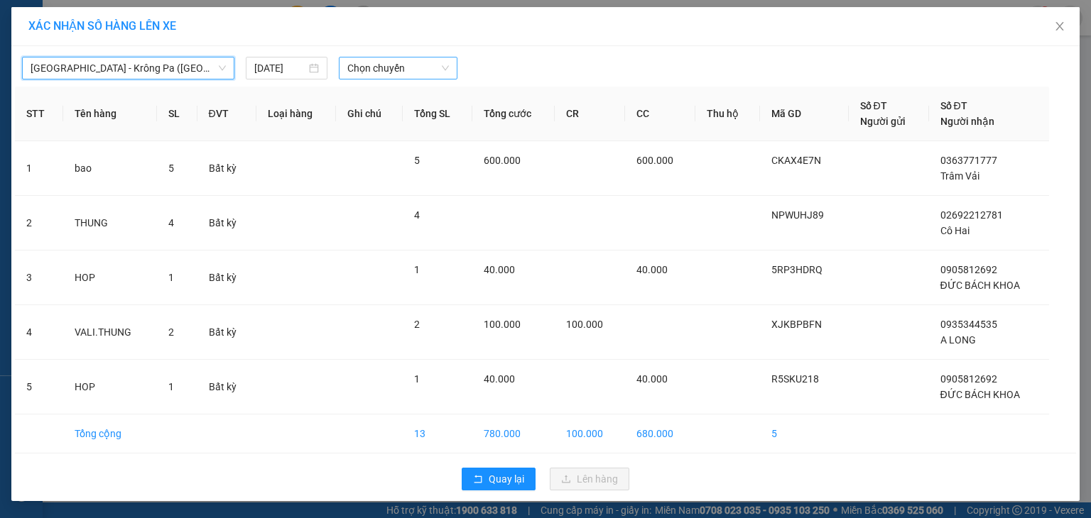
click at [374, 69] on span "Chọn chuyến" at bounding box center [398, 68] width 102 height 21
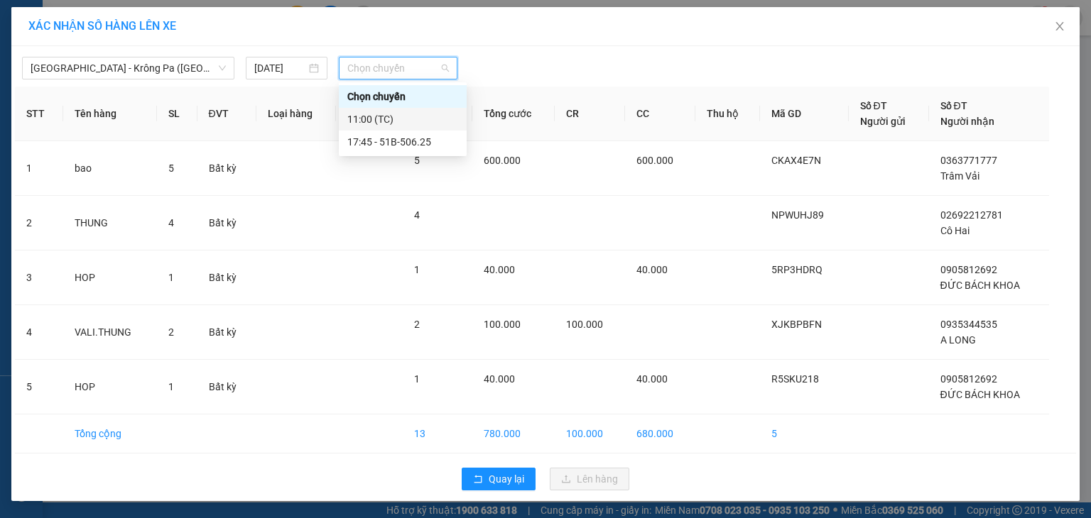
click at [386, 118] on div "11:00 (TC)" at bounding box center [402, 119] width 111 height 16
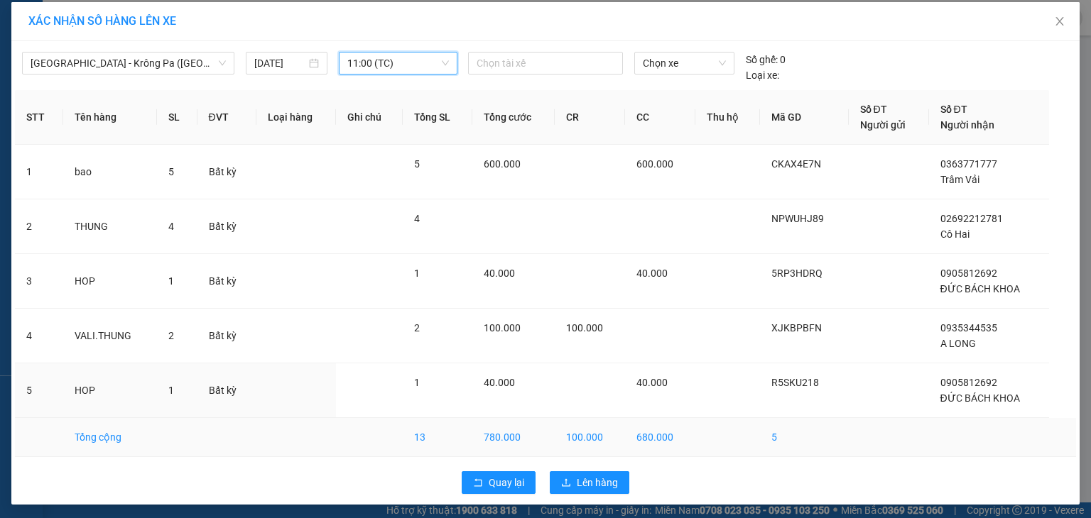
scroll to position [8, 0]
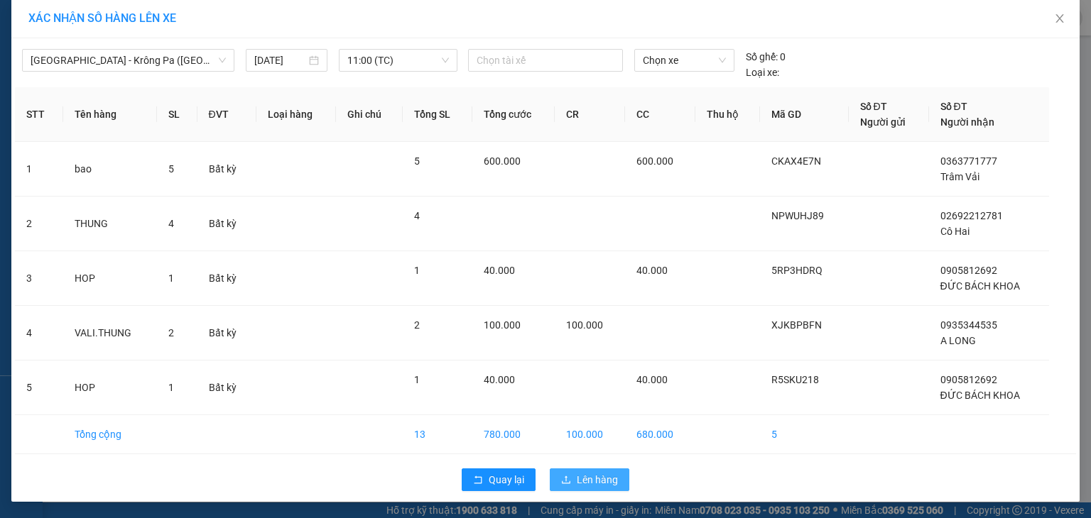
click at [602, 486] on span "Lên hàng" at bounding box center [597, 480] width 41 height 16
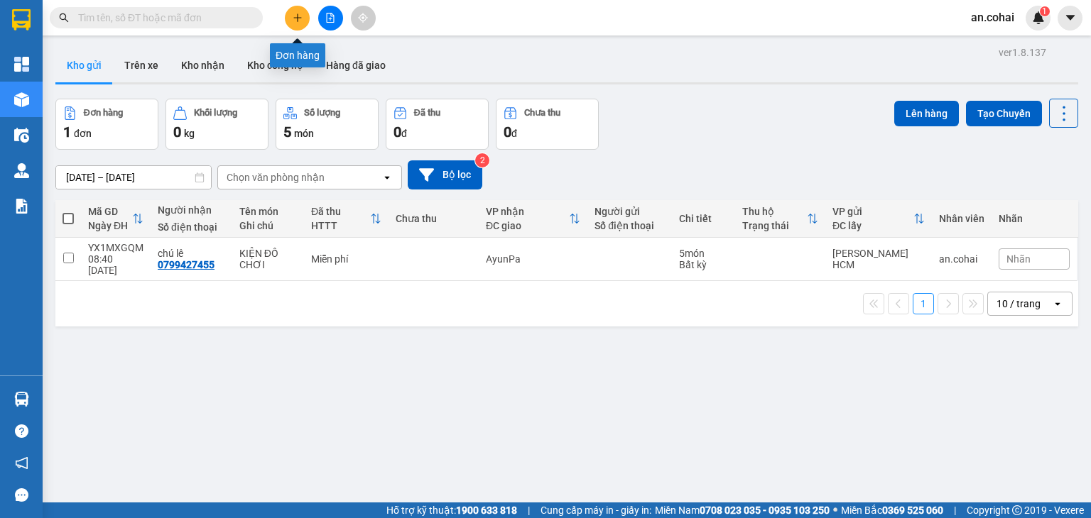
click at [300, 9] on button at bounding box center [297, 18] width 25 height 25
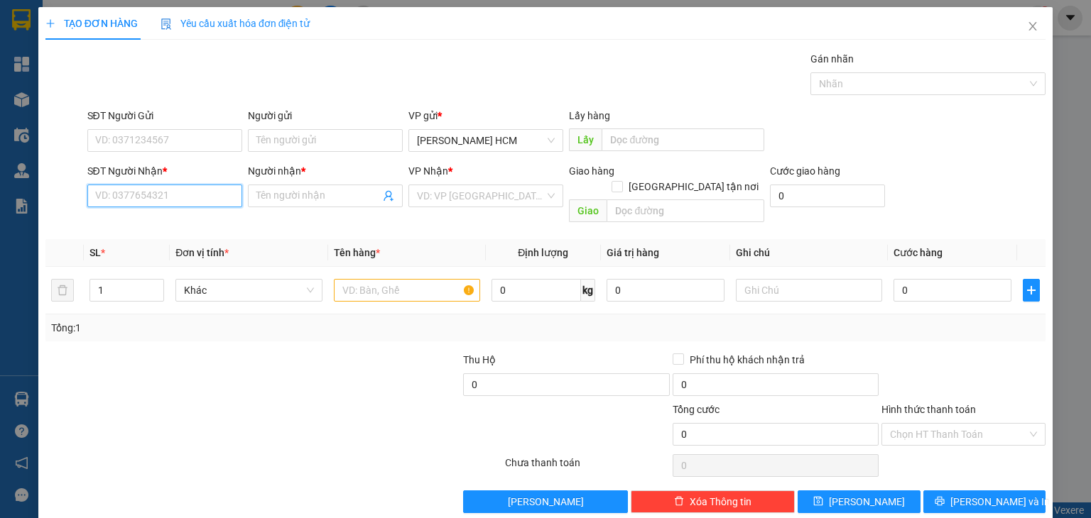
click at [200, 187] on input "SĐT Người Nhận *" at bounding box center [164, 196] width 155 height 23
click at [171, 226] on div "0333424413 - A 2 T4" at bounding box center [162, 224] width 136 height 16
type input "0333424413"
type input "A 2 T4"
type input "0333424413"
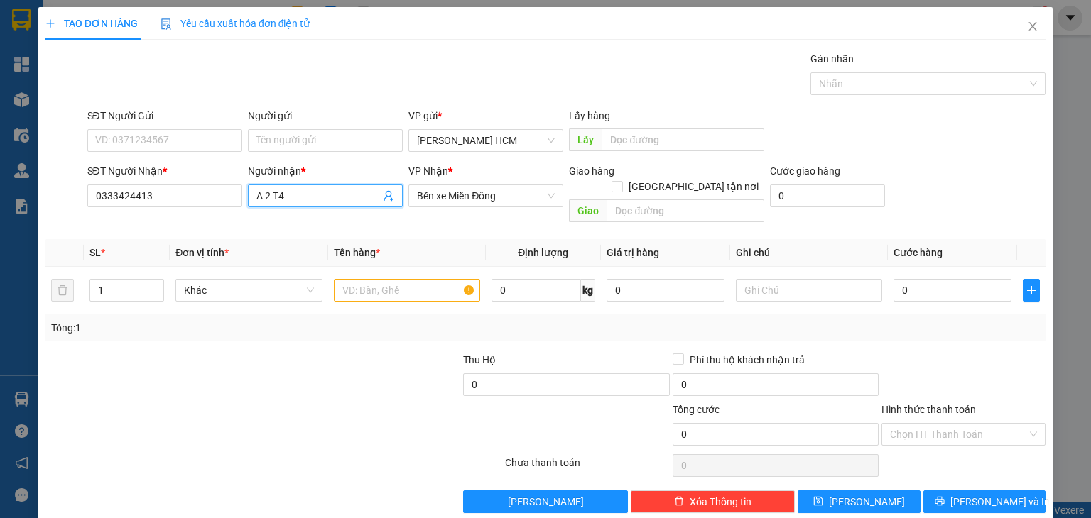
drag, startPoint x: 332, startPoint y: 194, endPoint x: 180, endPoint y: 224, distance: 155.6
click at [180, 224] on div "Transit Pickup Surcharge Ids Transit Deliver Surcharge Ids Transit Deliver Surc…" at bounding box center [545, 282] width 1000 height 462
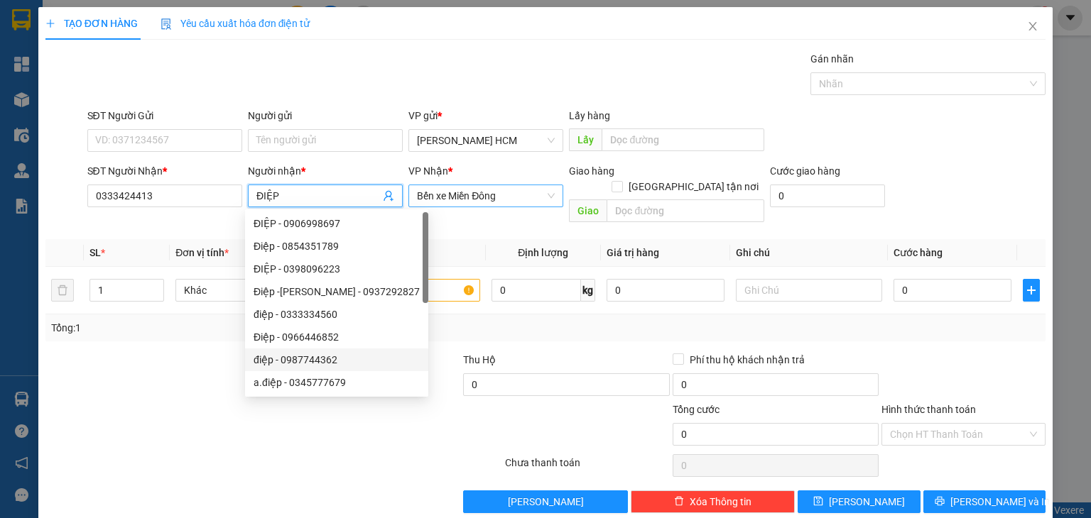
click at [445, 207] on div "Bến xe Miền Đông" at bounding box center [485, 196] width 155 height 23
type input "ĐIỆP"
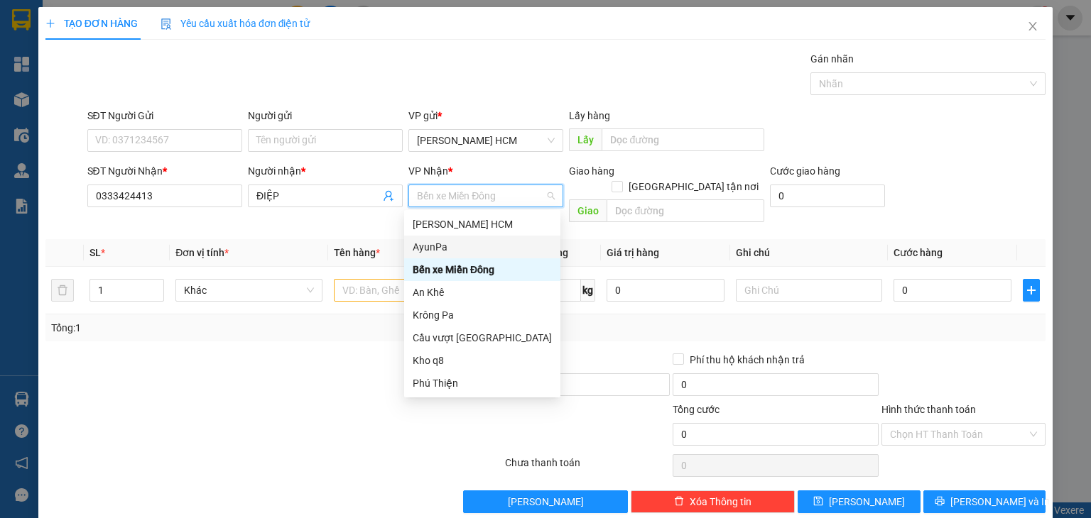
click at [435, 249] on div "AyunPa" at bounding box center [482, 247] width 139 height 16
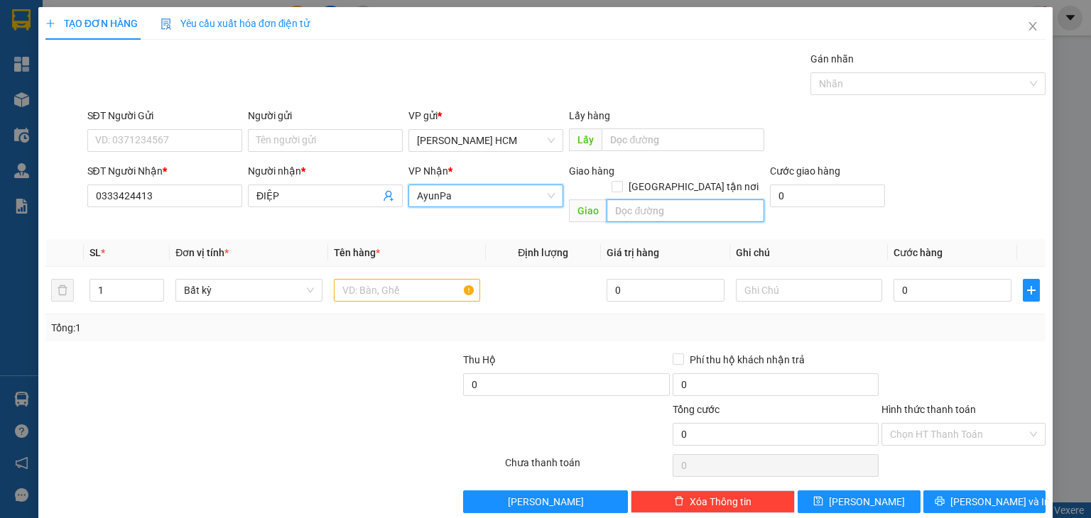
click at [691, 200] on input "text" at bounding box center [685, 211] width 158 height 23
type input "I"
type input "CX 26 IPA"
click at [419, 276] on div at bounding box center [407, 290] width 146 height 28
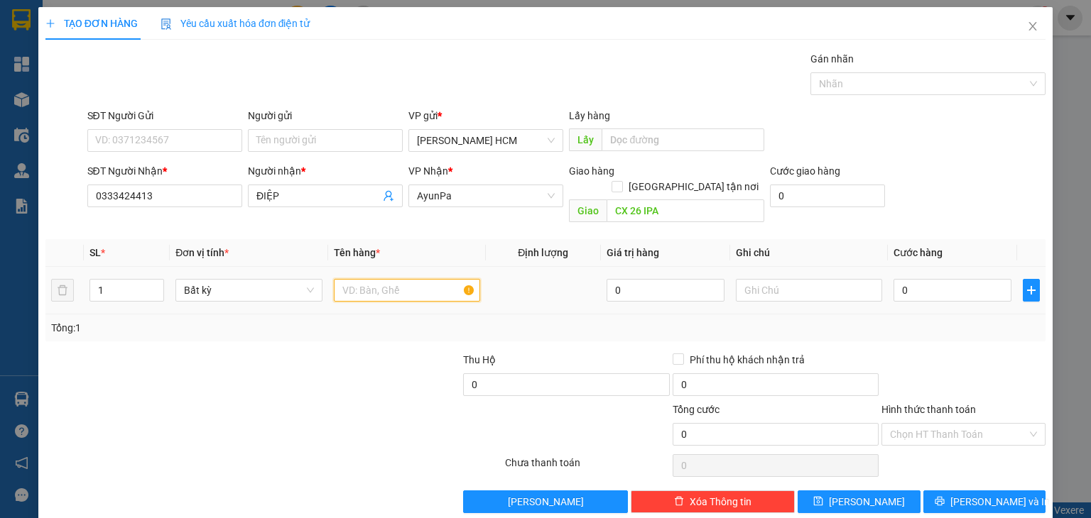
click at [407, 279] on input "text" at bounding box center [407, 290] width 146 height 23
type input "HOP"
click at [918, 279] on input "0" at bounding box center [952, 290] width 118 height 23
type input "004"
type input "4"
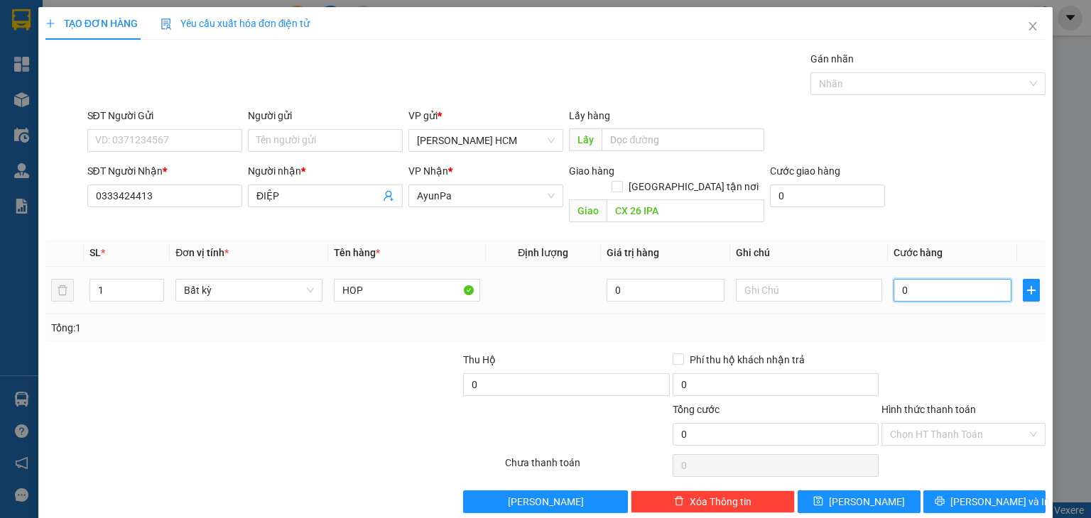
type input "4"
type input "0.040"
type input "40"
type input "40.000"
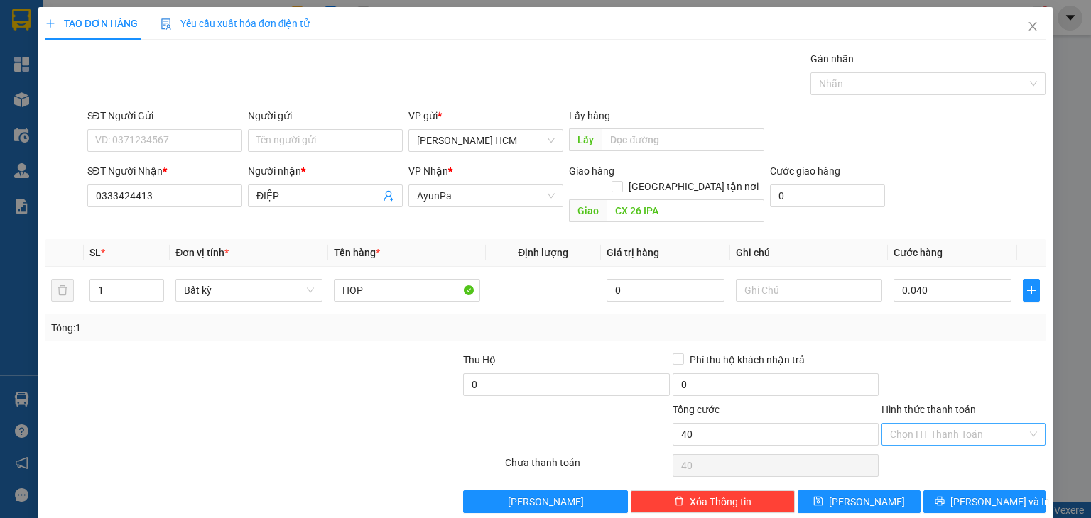
type input "40.000"
click at [960, 429] on div "Chọn HT Thanh Toán" at bounding box center [963, 434] width 164 height 23
click at [947, 440] on div "Tại văn phòng" at bounding box center [954, 446] width 146 height 16
type input "0"
click at [959, 491] on button "[PERSON_NAME] và In" at bounding box center [984, 502] width 123 height 23
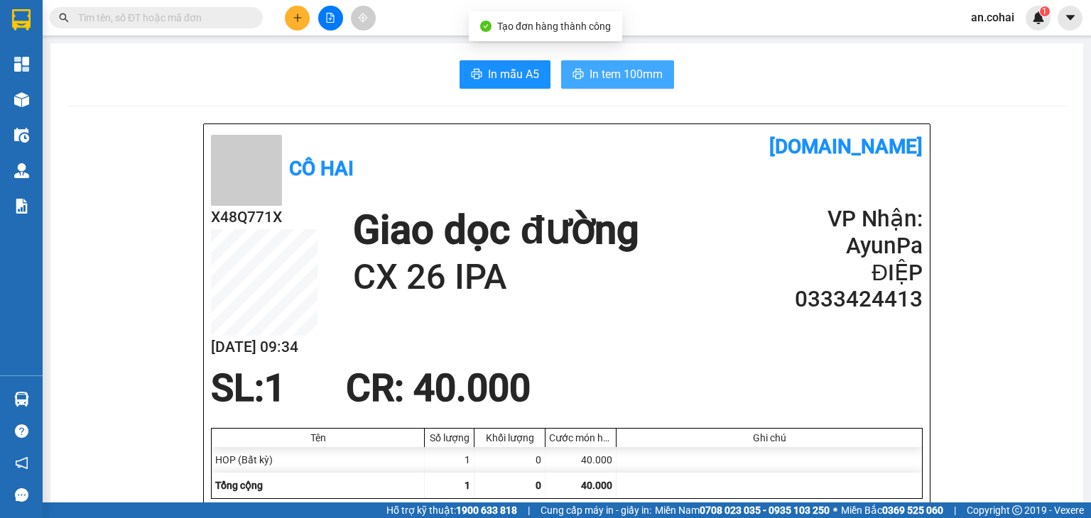
click at [631, 82] on span "In tem 100mm" at bounding box center [625, 74] width 73 height 18
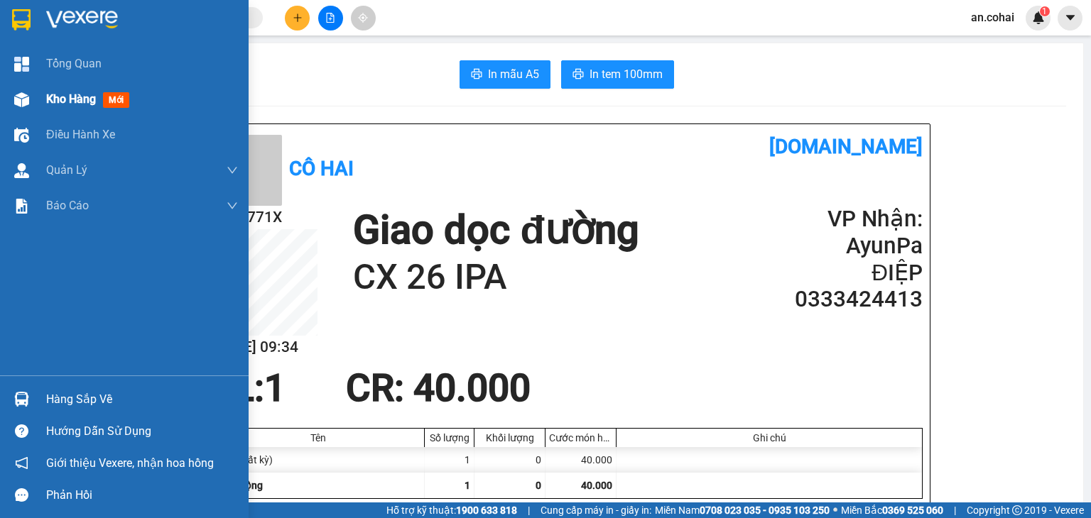
click at [58, 96] on span "Kho hàng" at bounding box center [71, 98] width 50 height 13
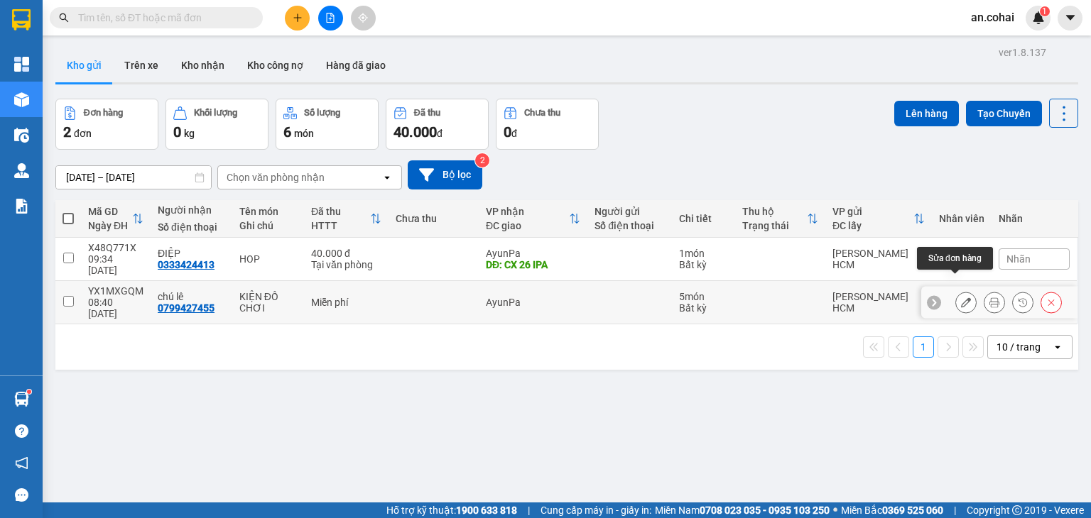
click at [961, 298] on icon at bounding box center [966, 303] width 10 height 10
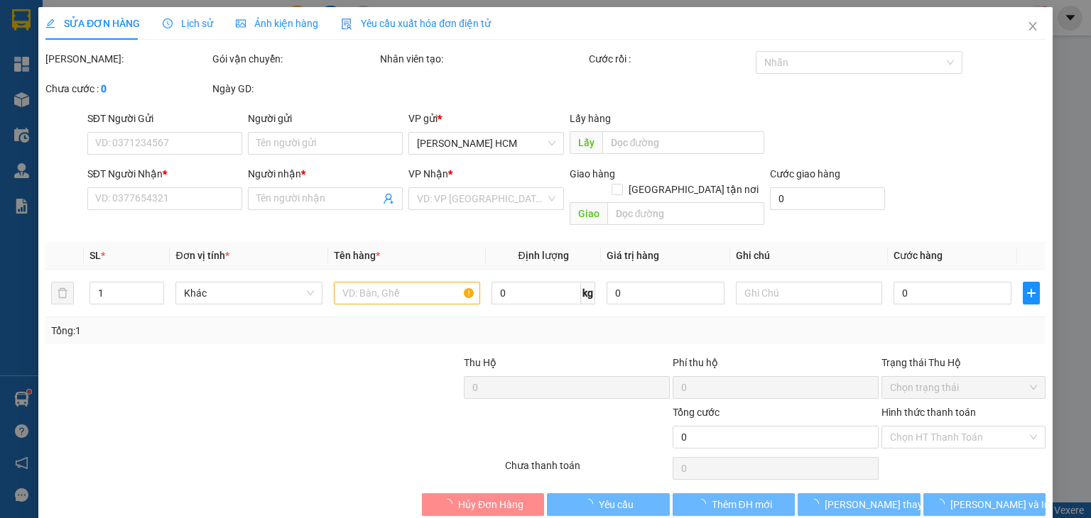
type input "0799427455"
type input "chú lê"
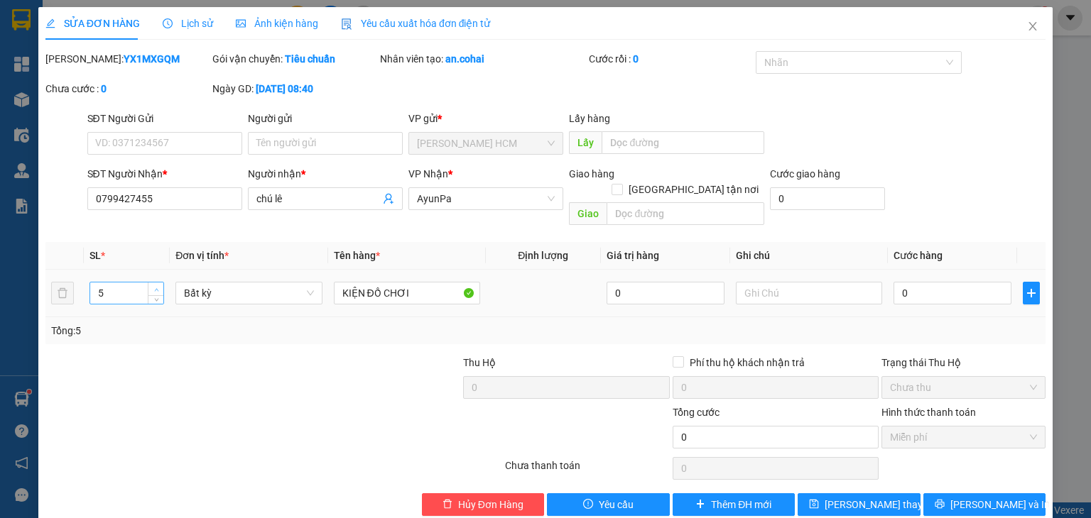
type input "6"
click at [152, 285] on span "up" at bounding box center [156, 289] width 9 height 9
drag, startPoint x: 828, startPoint y: 486, endPoint x: 810, endPoint y: 481, distance: 19.3
click at [829, 494] on button "[PERSON_NAME] thay đổi" at bounding box center [859, 505] width 123 height 23
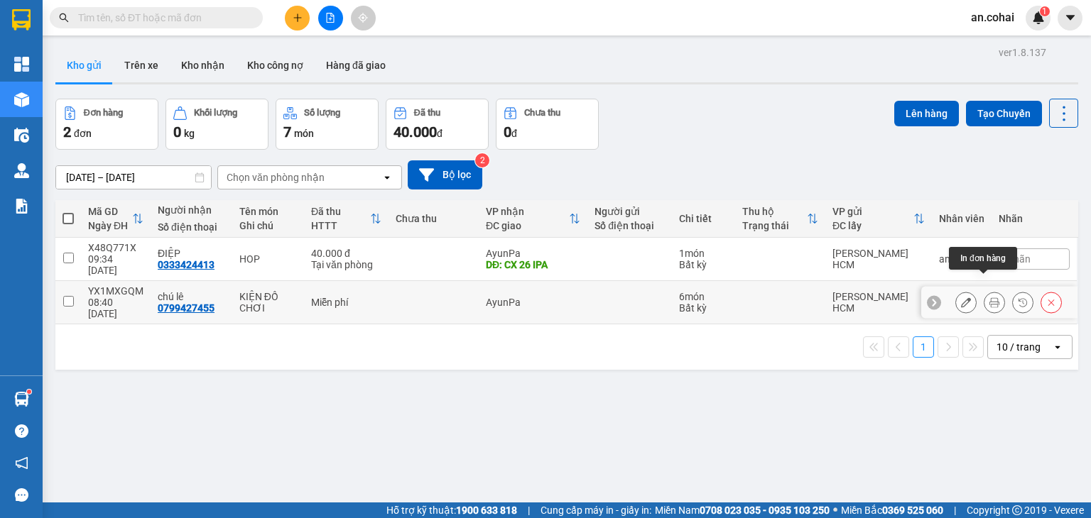
click at [986, 290] on button at bounding box center [994, 302] width 20 height 25
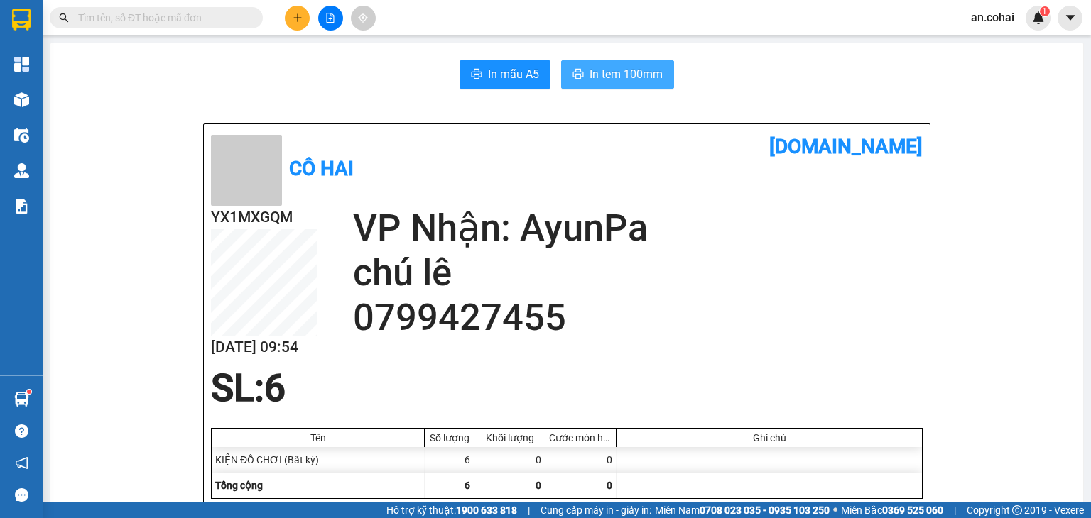
click at [629, 72] on span "In tem 100mm" at bounding box center [625, 74] width 73 height 18
click at [296, 9] on button at bounding box center [297, 18] width 25 height 25
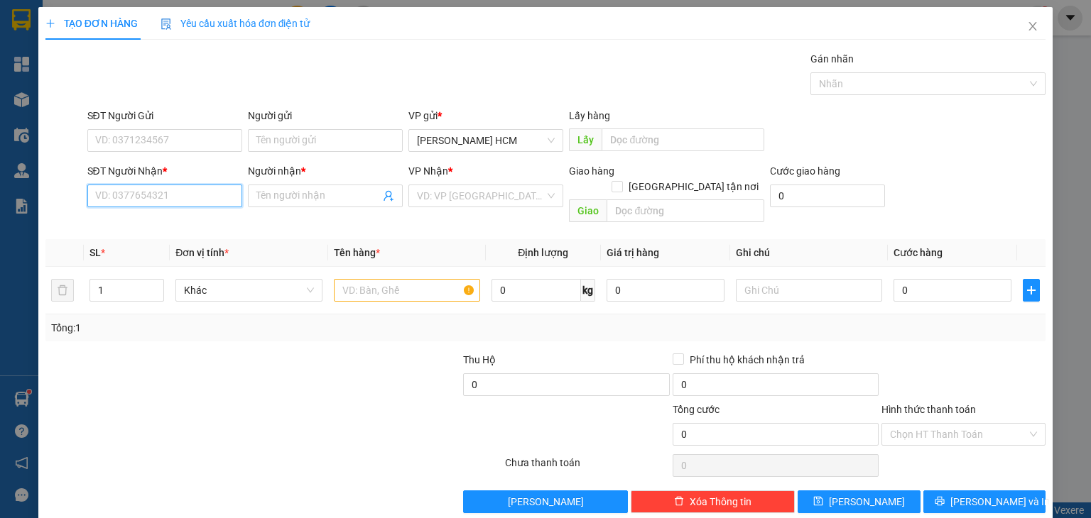
click at [190, 201] on input "SĐT Người Nhận *" at bounding box center [164, 196] width 155 height 23
click at [157, 228] on div "0932402569 - Trang" at bounding box center [162, 224] width 136 height 16
type input "0932402569"
type input "Trang"
type input "0932402569"
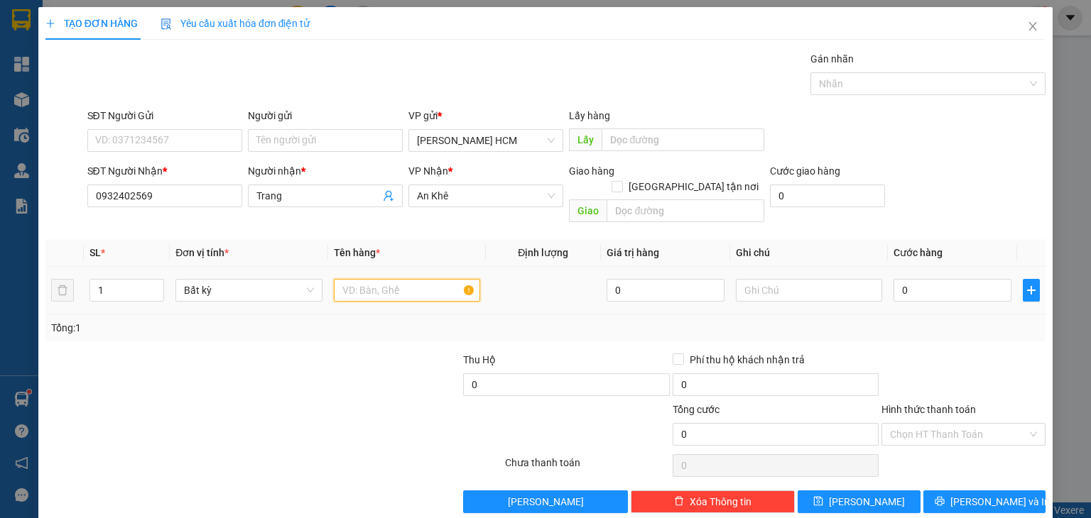
click at [386, 281] on input "text" at bounding box center [407, 290] width 146 height 23
type input "THÙNG"
click at [917, 279] on input "0" at bounding box center [952, 290] width 118 height 23
type input "005"
type input "5"
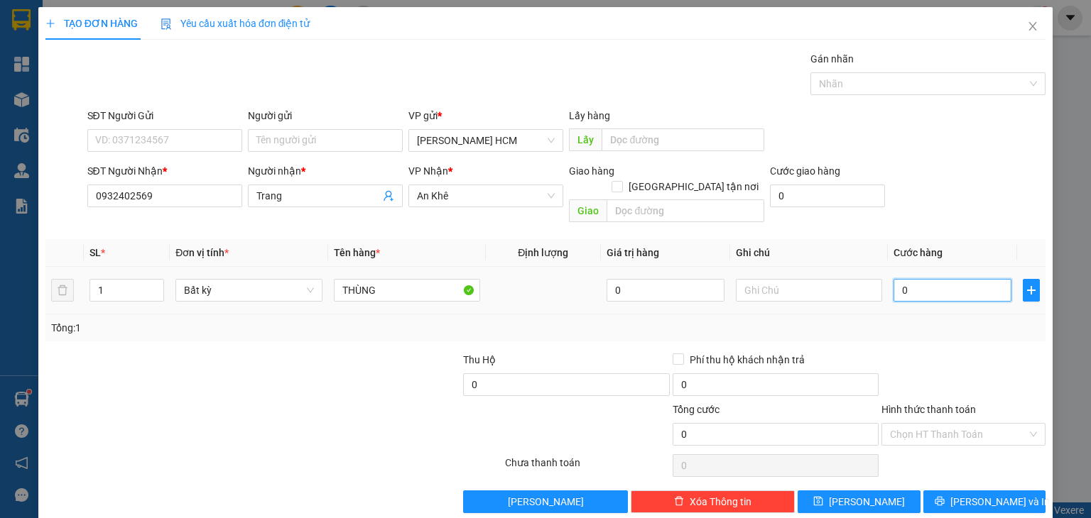
type input "5"
type input "0.050"
type input "50"
type input "50.000"
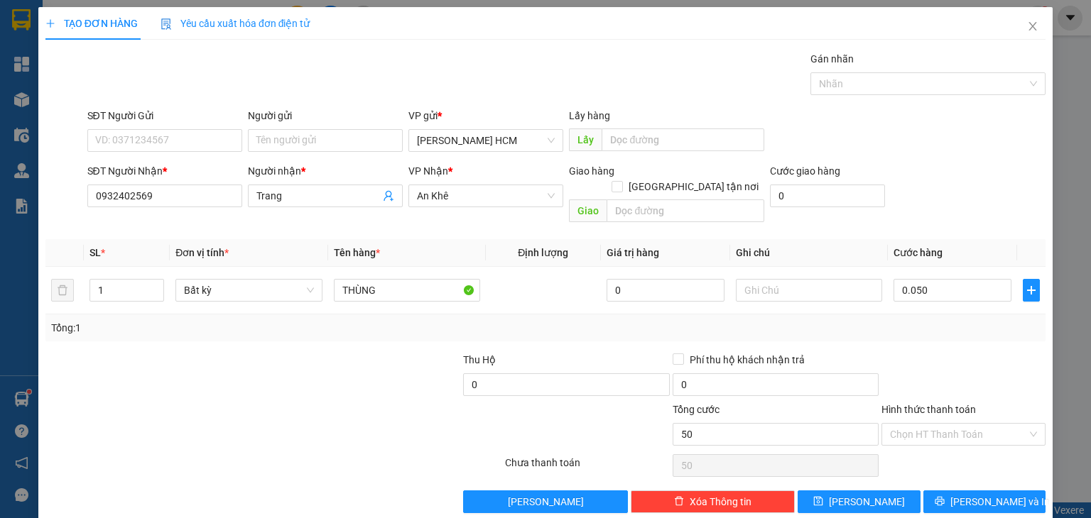
type input "50.000"
click at [915, 320] on div "Tổng: 1" at bounding box center [545, 328] width 989 height 16
click at [945, 491] on button "[PERSON_NAME] và In" at bounding box center [984, 502] width 123 height 23
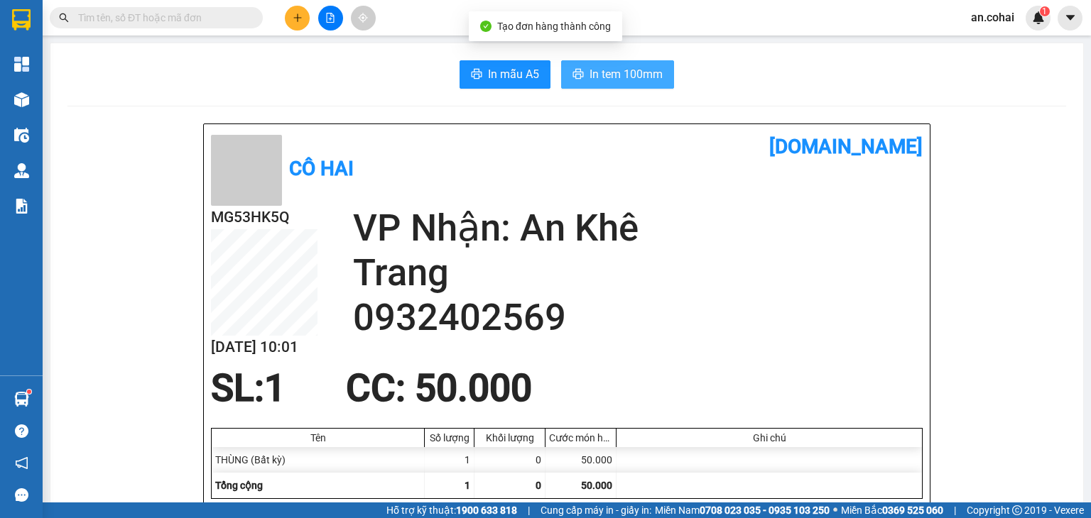
click at [626, 72] on span "In tem 100mm" at bounding box center [625, 74] width 73 height 18
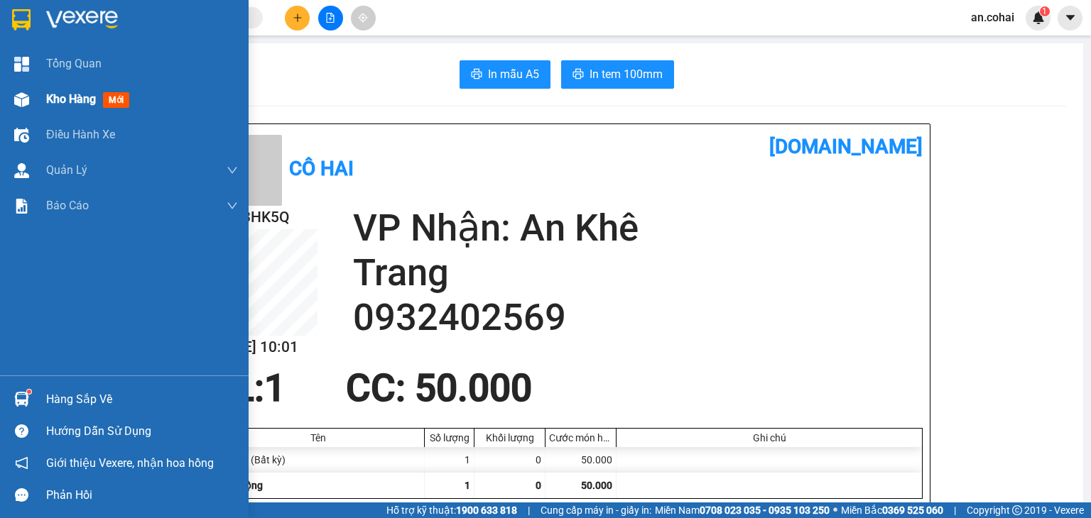
click at [76, 92] on span "Kho hàng" at bounding box center [71, 98] width 50 height 13
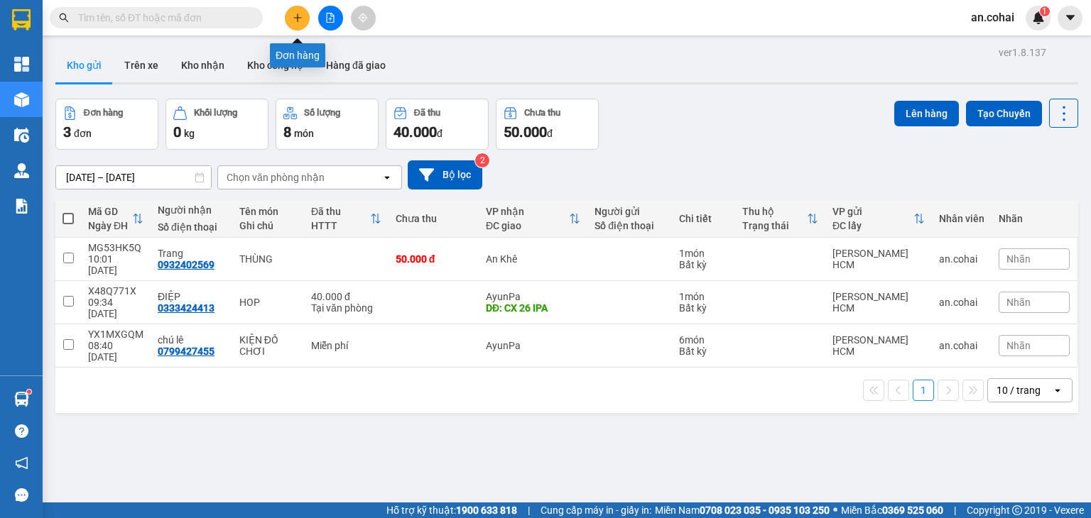
click at [301, 15] on icon "plus" at bounding box center [298, 18] width 10 height 10
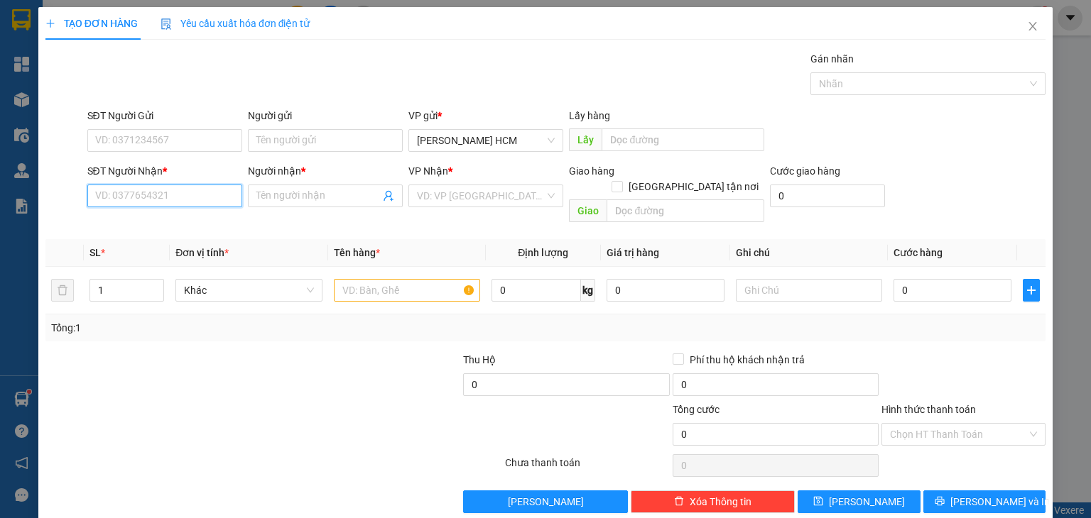
click at [195, 196] on input "SĐT Người Nhận *" at bounding box center [164, 196] width 155 height 23
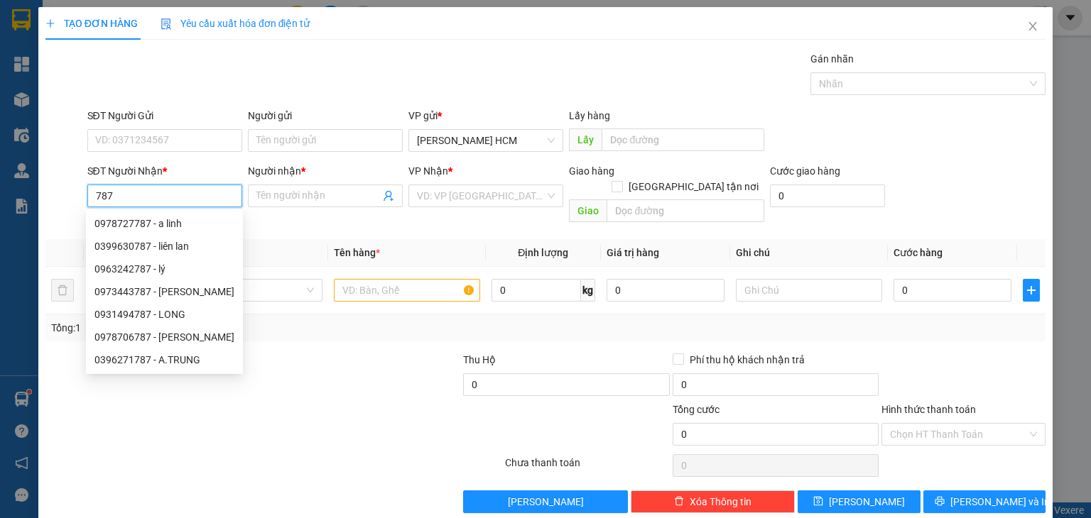
click at [187, 251] on div "0399630787 - liên lan" at bounding box center [164, 247] width 140 height 16
type input "0399630787"
type input "liên lan"
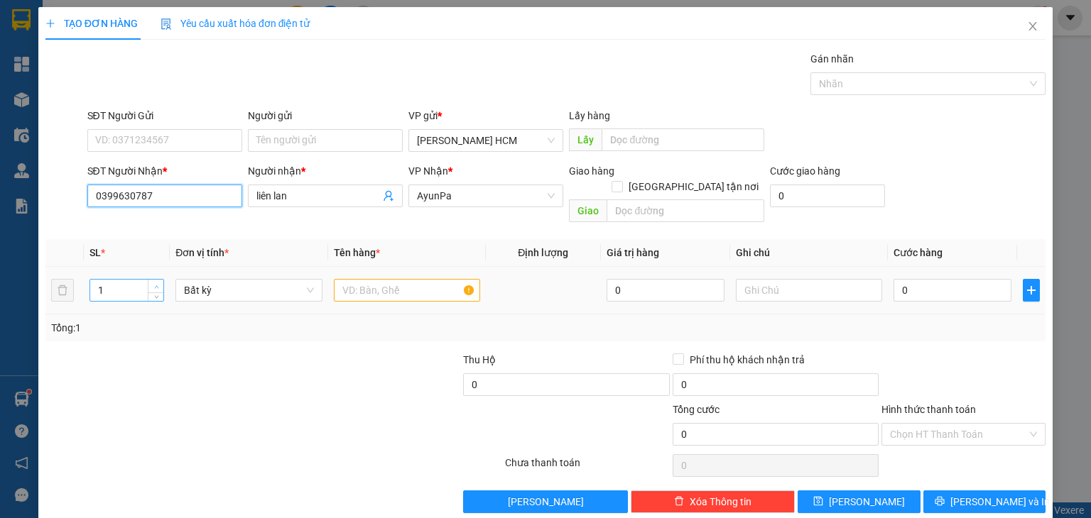
type input "0399630787"
click at [154, 285] on icon "up" at bounding box center [156, 287] width 5 height 5
type input "3"
click at [154, 285] on icon "up" at bounding box center [156, 287] width 5 height 5
drag, startPoint x: 366, startPoint y: 273, endPoint x: 395, endPoint y: 244, distance: 41.2
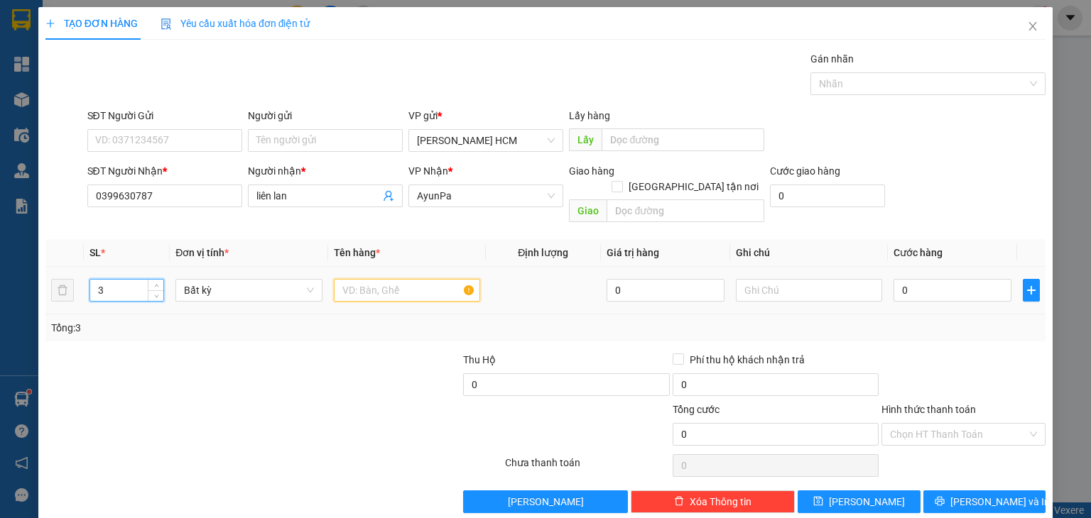
click at [366, 279] on input "text" at bounding box center [407, 290] width 146 height 23
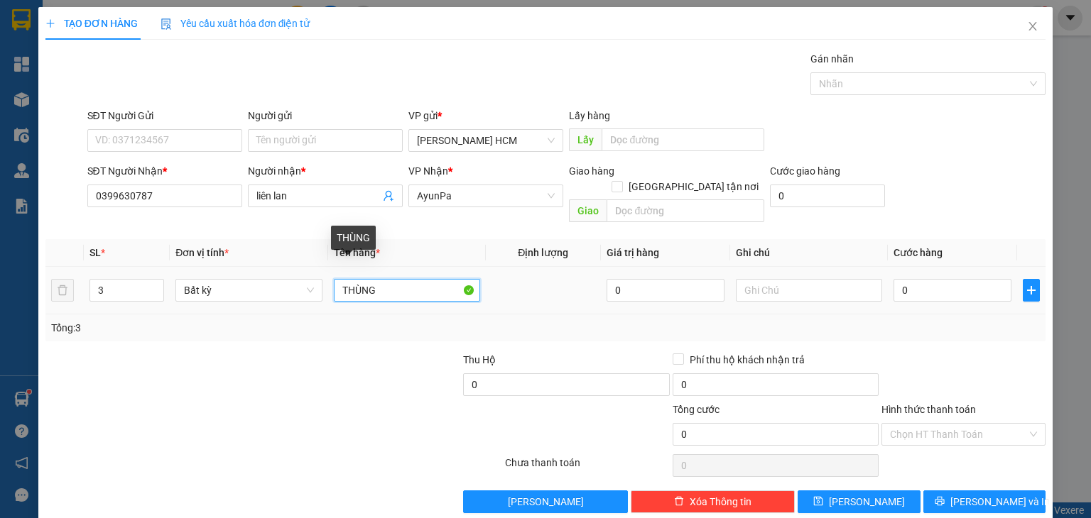
click at [341, 279] on input "THÙNG" at bounding box center [407, 290] width 146 height 23
click at [415, 279] on input "2THÙNG" at bounding box center [407, 290] width 146 height 23
type input "2THÙNG + 1 KIỆN"
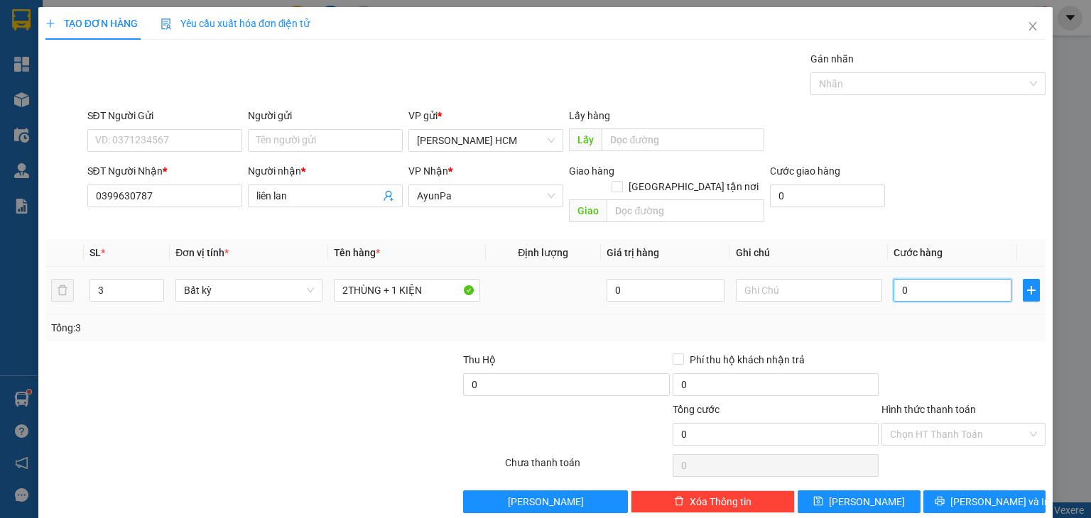
click at [922, 282] on input "0" at bounding box center [952, 290] width 118 height 23
type input "001"
type input "1"
type input "0.017"
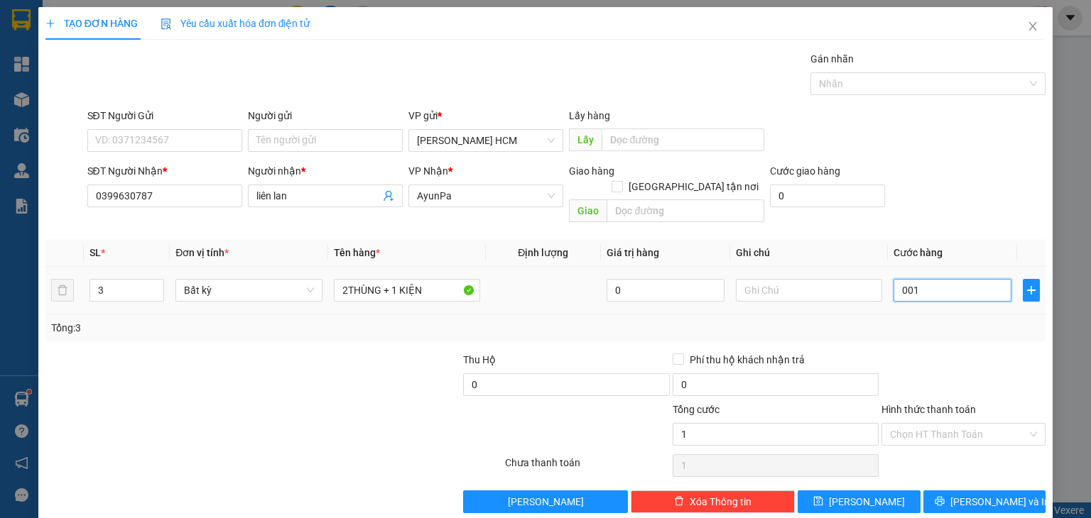
type input "17"
type input "00.170"
type input "170"
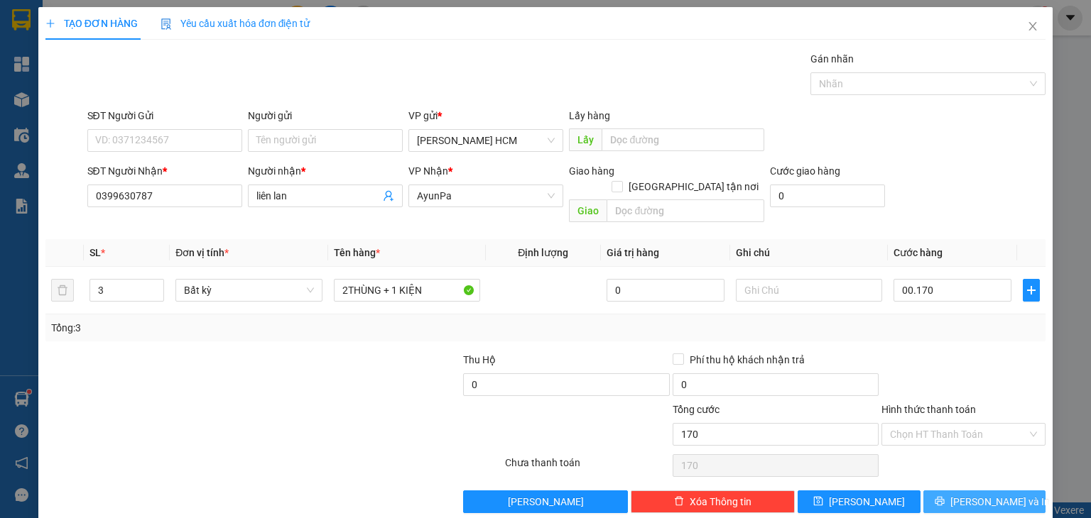
type input "170.000"
click at [977, 494] on span "[PERSON_NAME] và In" at bounding box center [999, 502] width 99 height 16
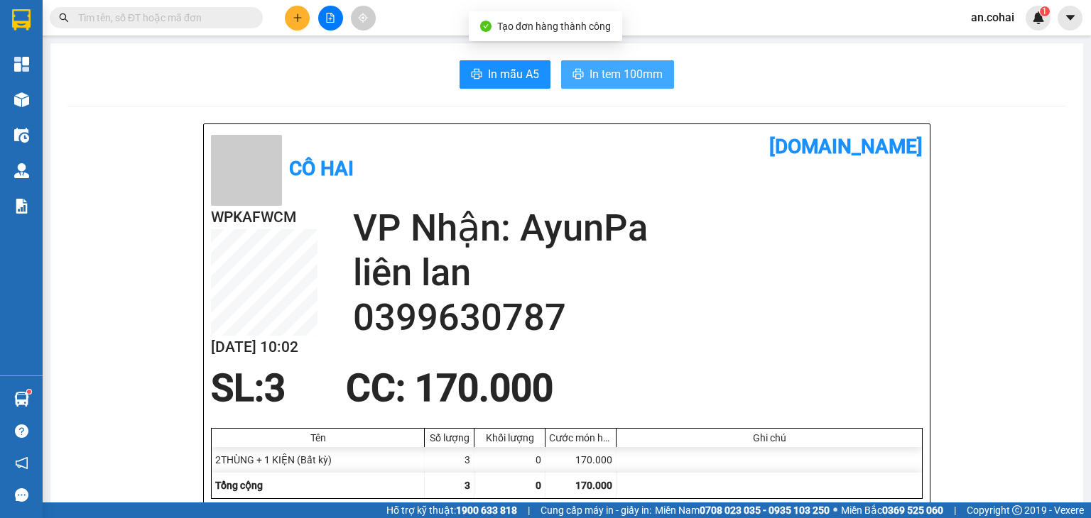
click at [640, 75] on span "In tem 100mm" at bounding box center [625, 74] width 73 height 18
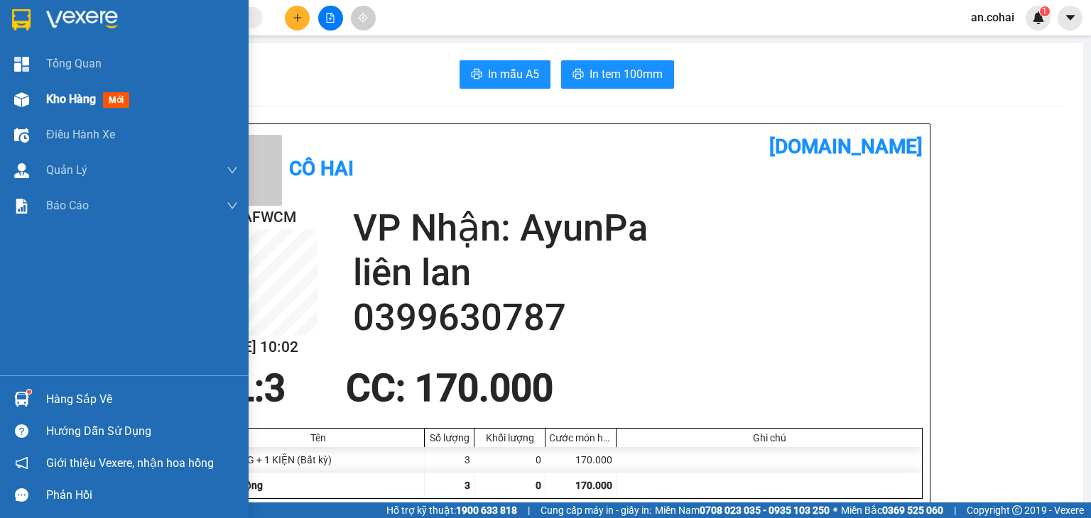
click at [52, 109] on div "Kho hàng mới" at bounding box center [142, 100] width 192 height 36
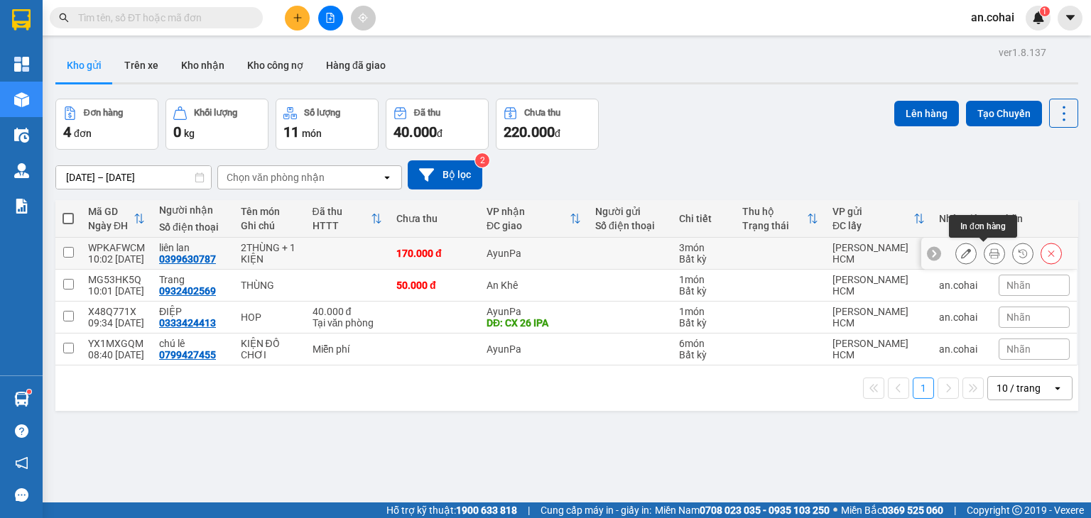
click at [989, 250] on icon at bounding box center [994, 254] width 10 height 10
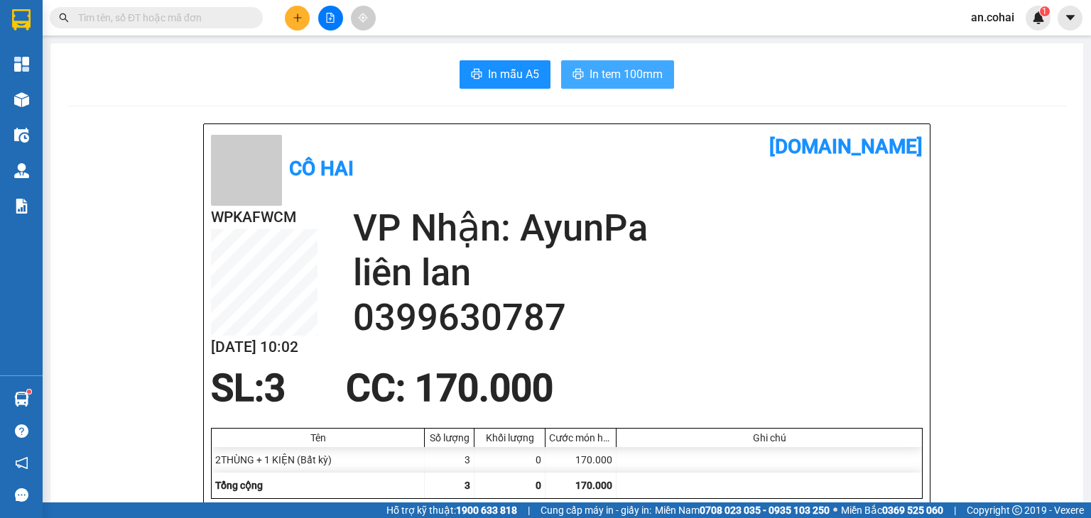
click at [621, 78] on span "In tem 100mm" at bounding box center [625, 74] width 73 height 18
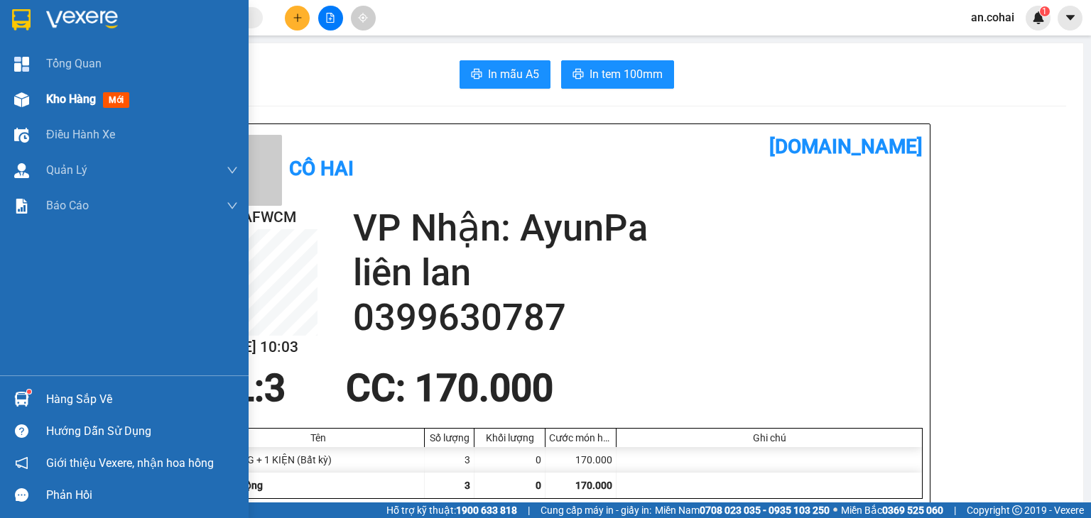
click at [55, 95] on span "Kho hàng" at bounding box center [71, 98] width 50 height 13
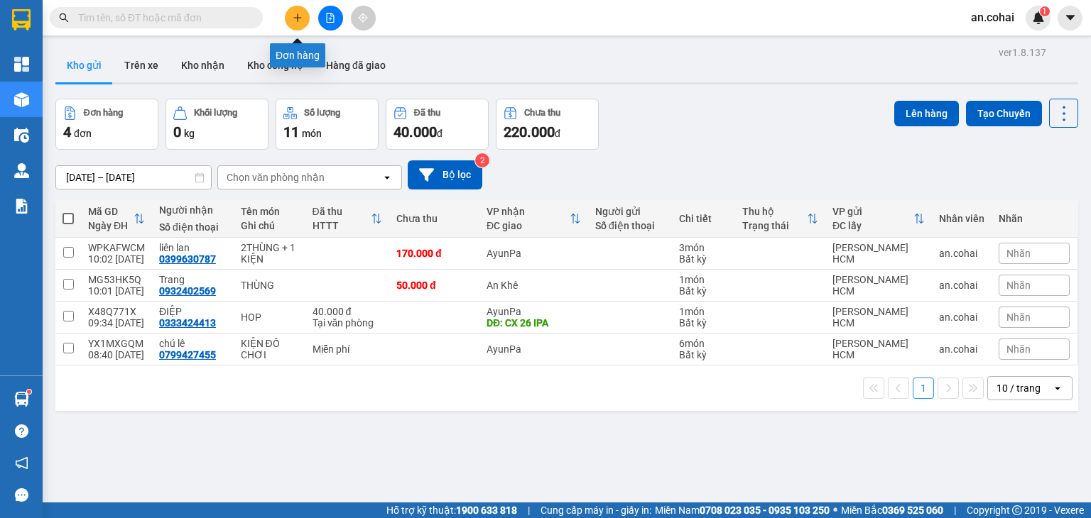
click at [303, 14] on button at bounding box center [297, 18] width 25 height 25
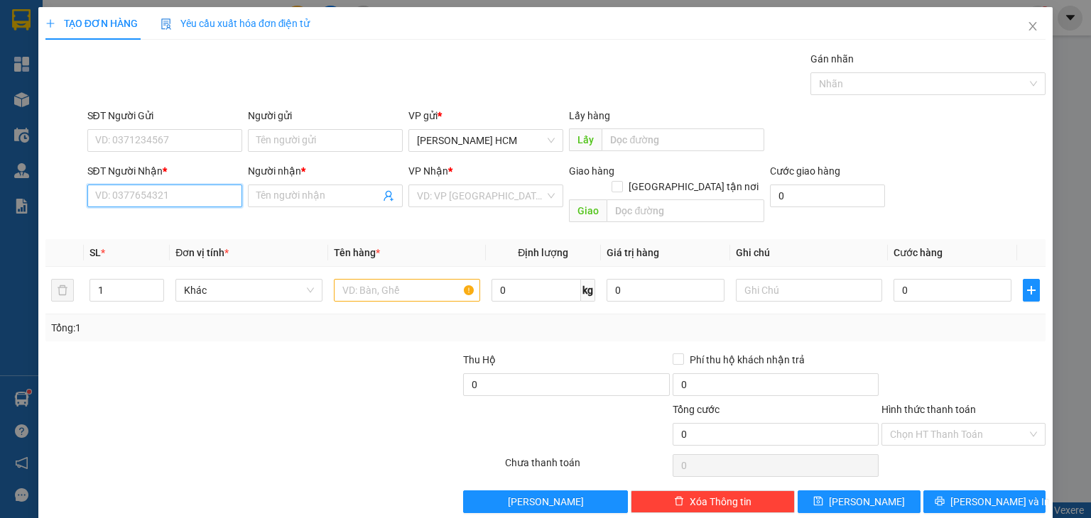
click at [203, 191] on input "SĐT Người Nhận *" at bounding box center [164, 196] width 155 height 23
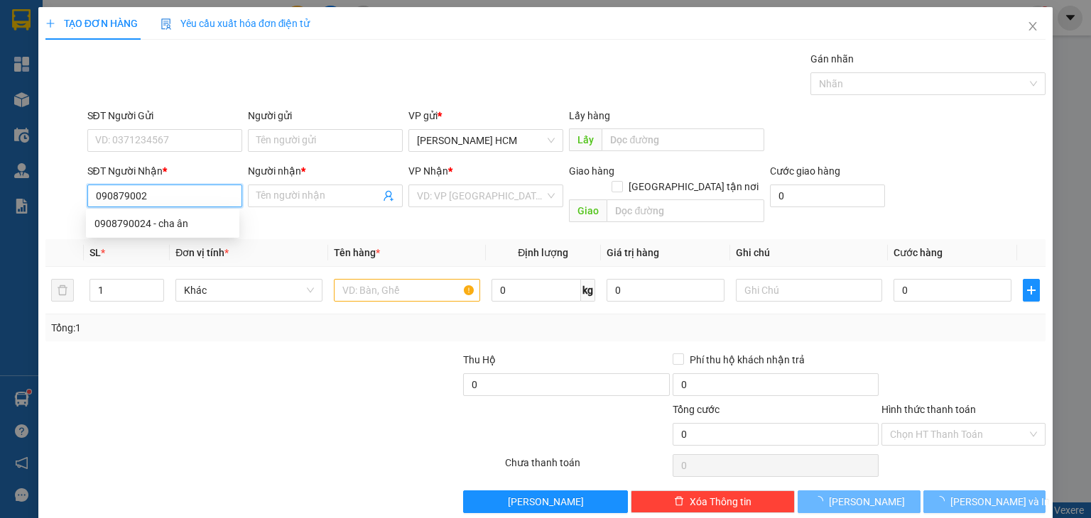
type input "0908790024"
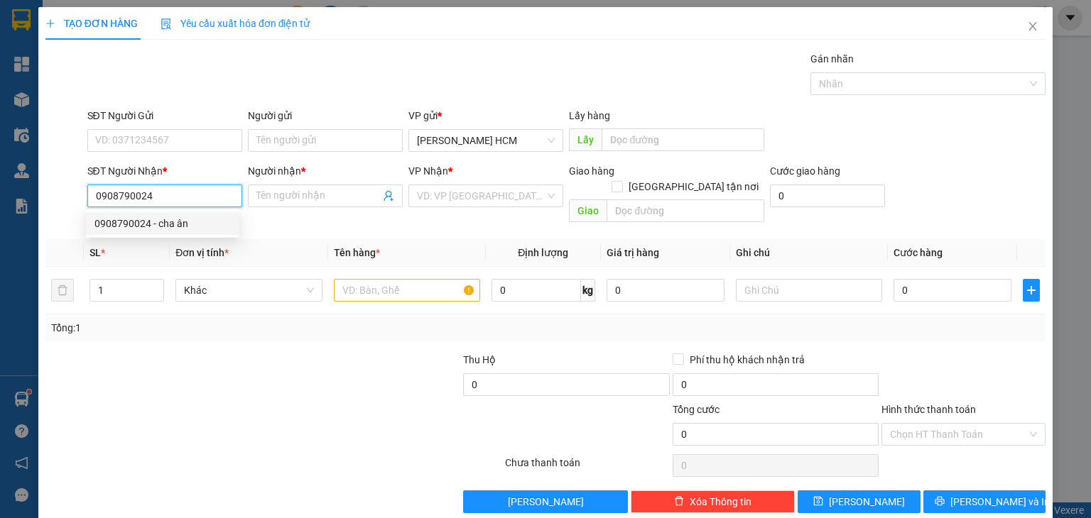
click at [170, 223] on div "0908790024 - cha ân" at bounding box center [162, 224] width 136 height 16
type input "cha ân"
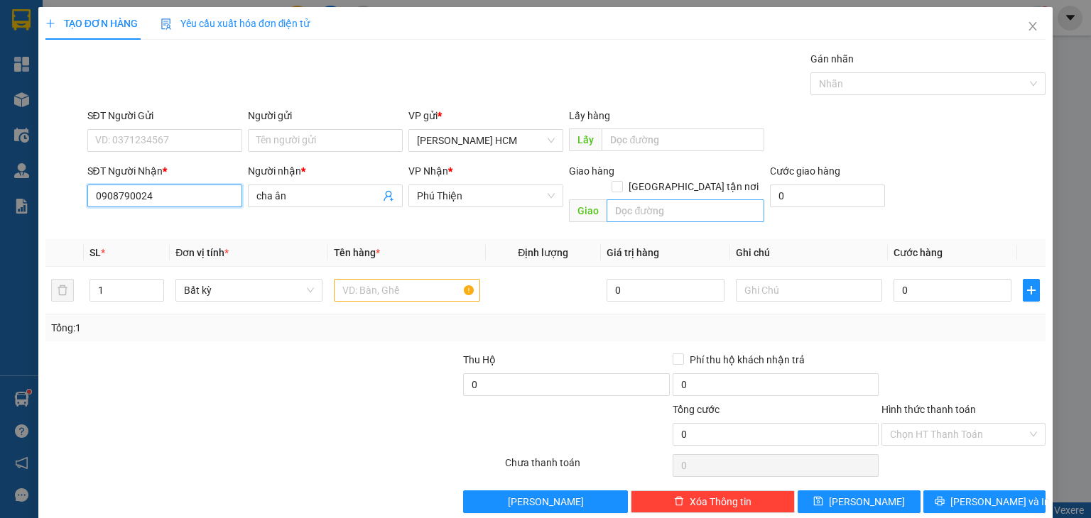
type input "0908790024"
click at [676, 202] on input "text" at bounding box center [685, 211] width 158 height 23
type input "CHU PUB"
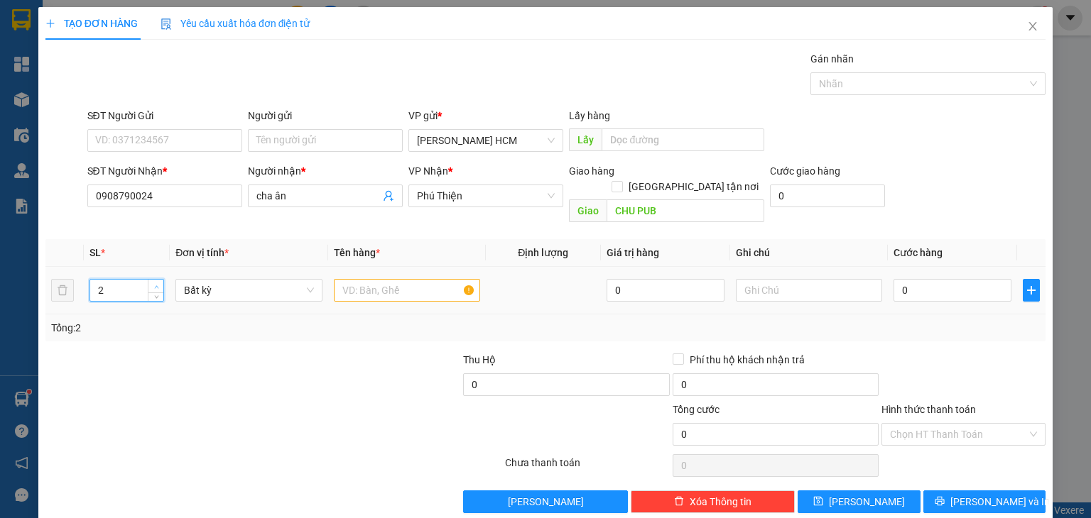
click at [156, 280] on span "Increase Value" at bounding box center [156, 286] width 16 height 13
type input "3"
click at [156, 280] on span "Increase Value" at bounding box center [156, 286] width 16 height 13
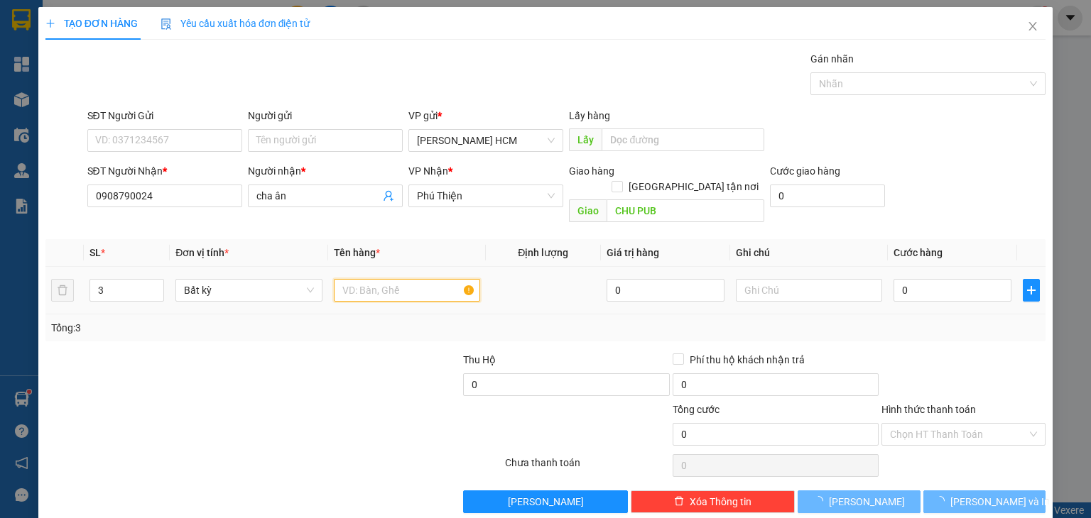
click at [366, 279] on input "text" at bounding box center [407, 290] width 146 height 23
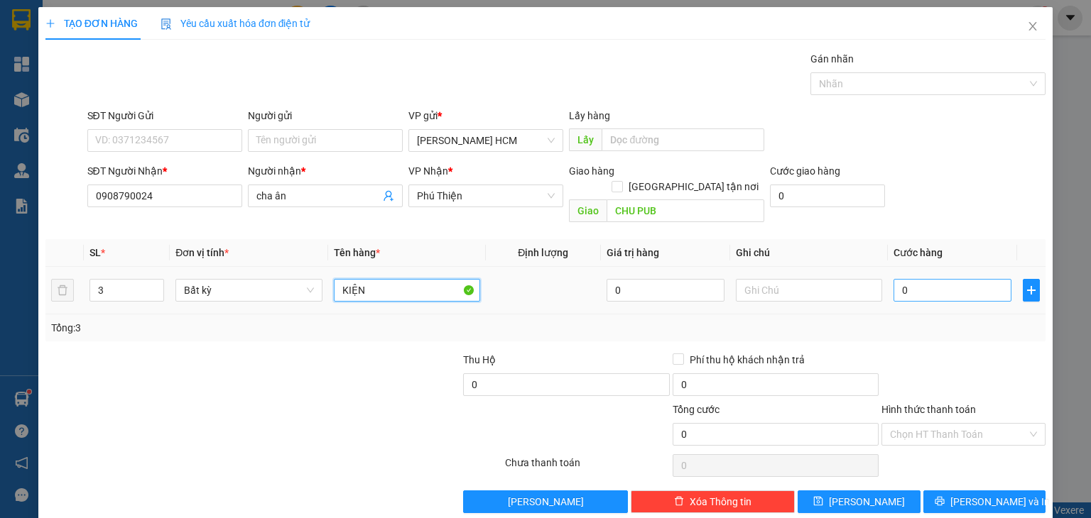
type input "KIỆN"
click at [915, 279] on input "0" at bounding box center [952, 290] width 118 height 23
type input "003"
type input "3"
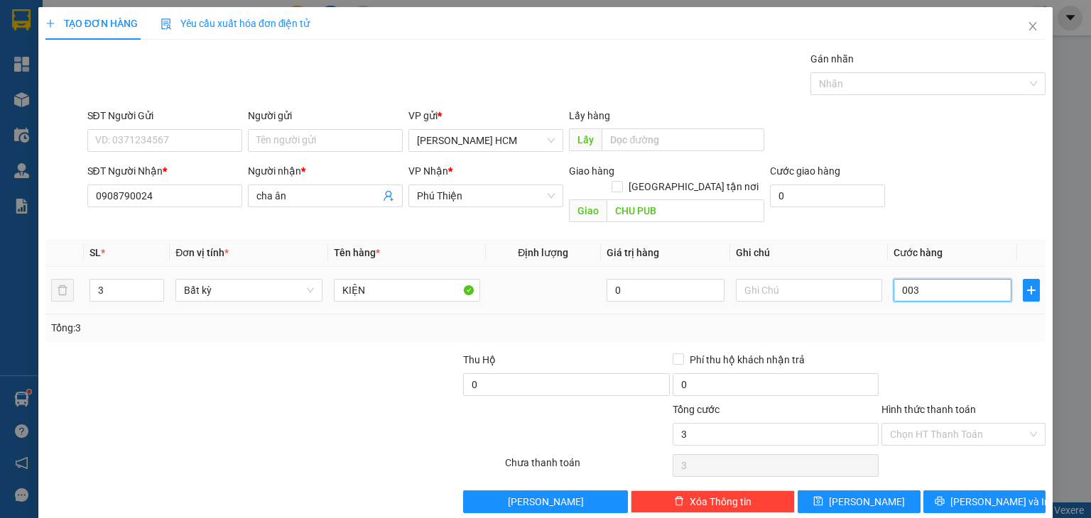
type input "0.030"
type input "30"
type input "00.300"
type input "300"
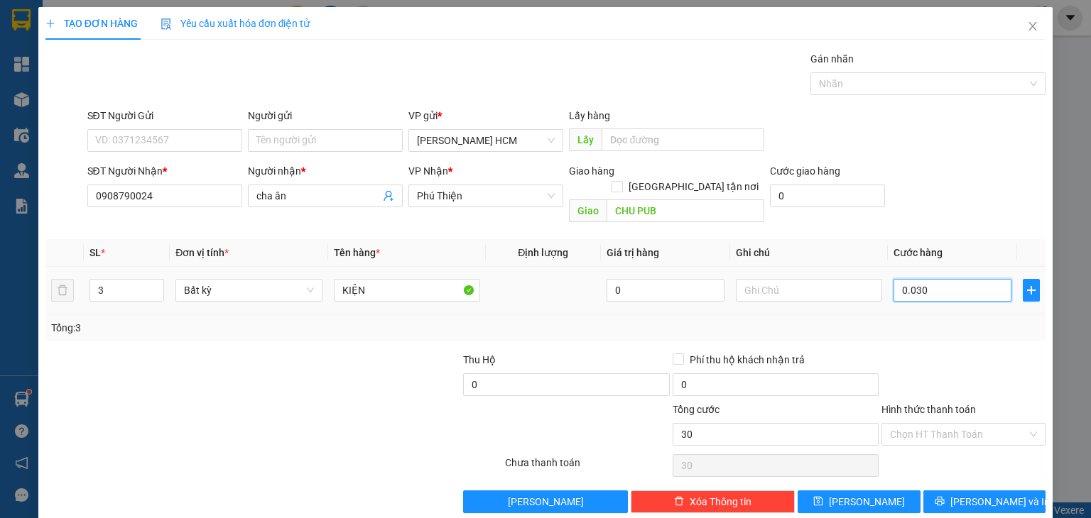
type input "300"
type input "300.000"
click at [962, 424] on input "Hình thức thanh toán" at bounding box center [958, 434] width 137 height 21
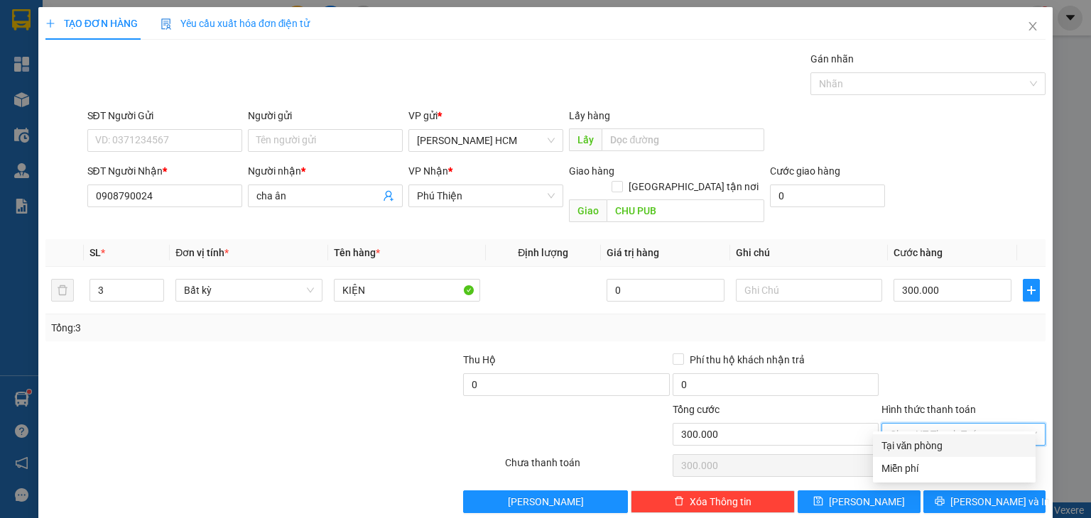
click at [952, 440] on div "Tại văn phòng" at bounding box center [954, 446] width 146 height 16
type input "0"
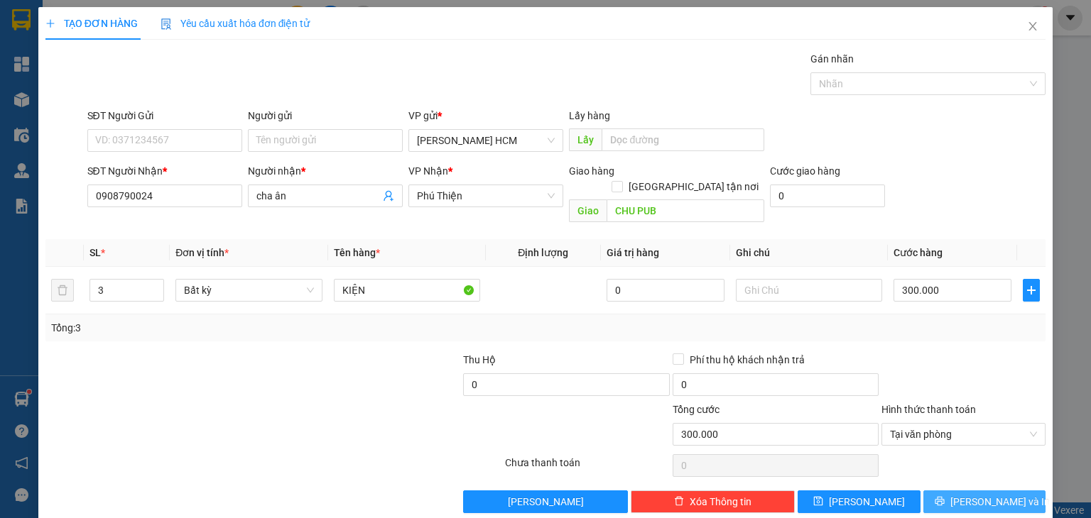
click at [945, 496] on icon "printer" at bounding box center [940, 501] width 10 height 10
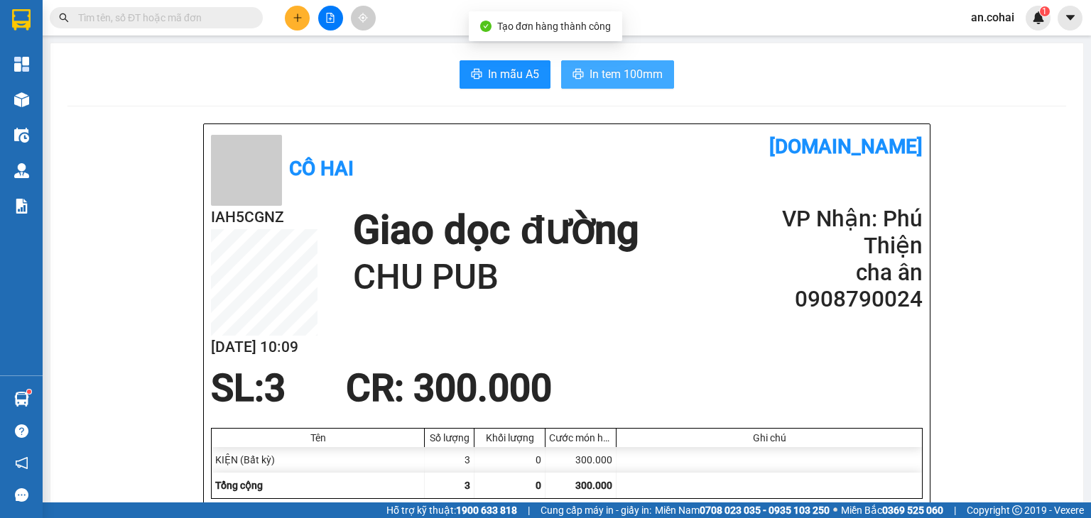
click at [645, 83] on span "In tem 100mm" at bounding box center [625, 74] width 73 height 18
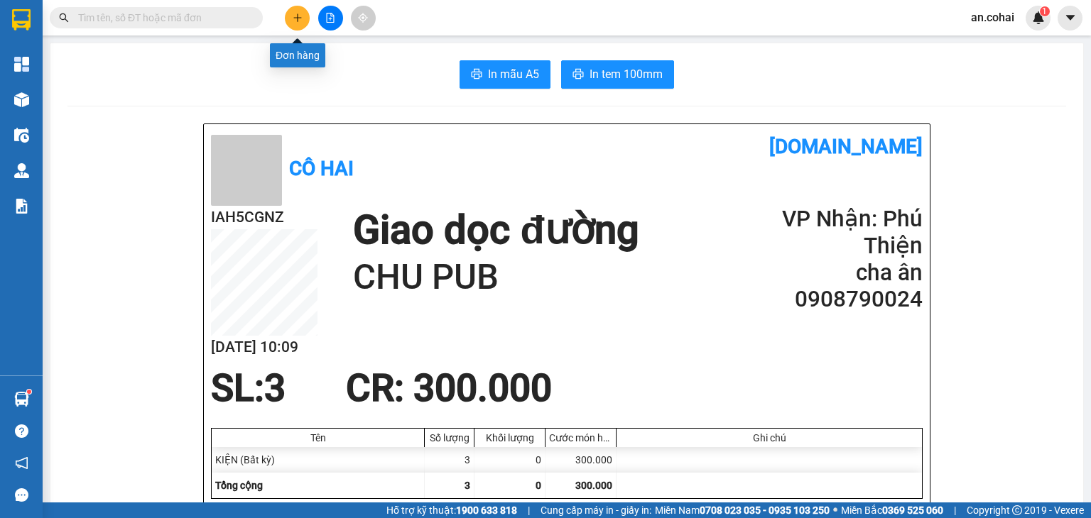
click at [293, 17] on icon "plus" at bounding box center [298, 18] width 10 height 10
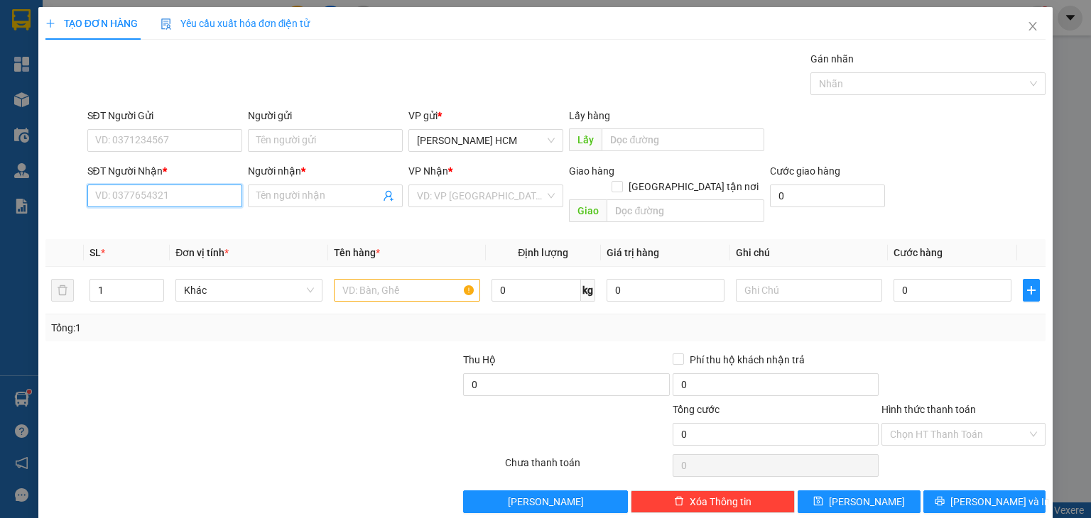
click at [165, 197] on input "SĐT Người Nhận *" at bounding box center [164, 196] width 155 height 23
type input "0344847402"
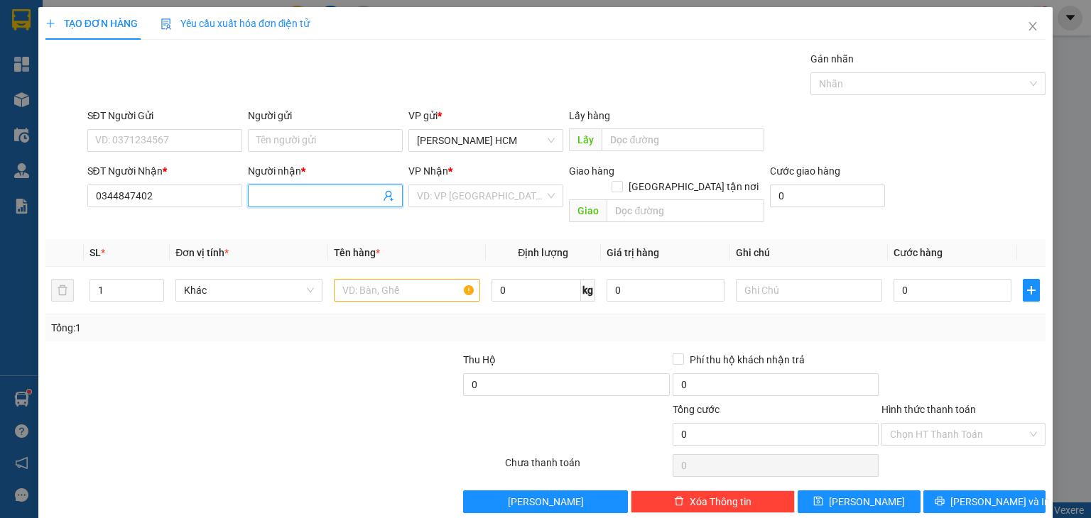
click at [339, 191] on input "Người nhận *" at bounding box center [318, 196] width 124 height 16
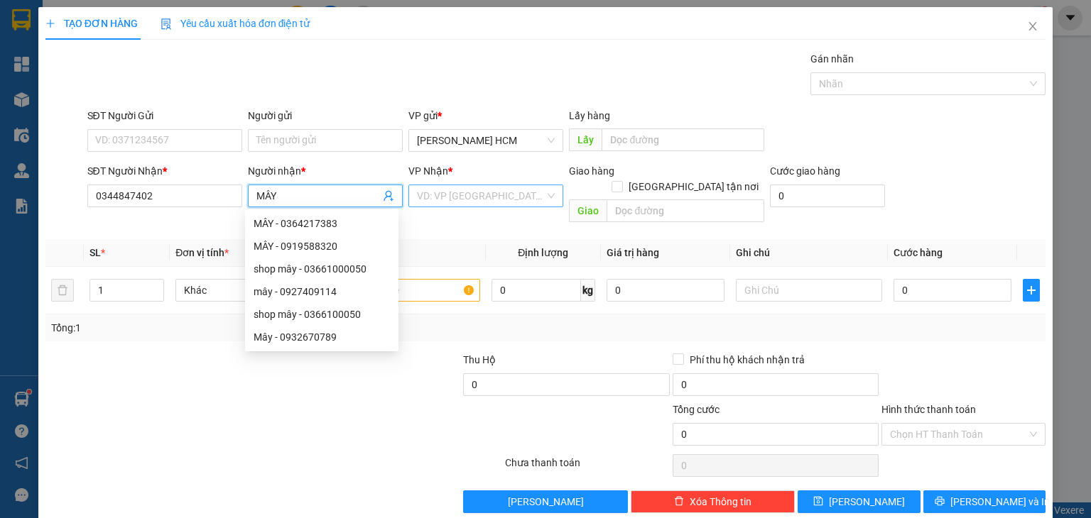
type input "MÂY"
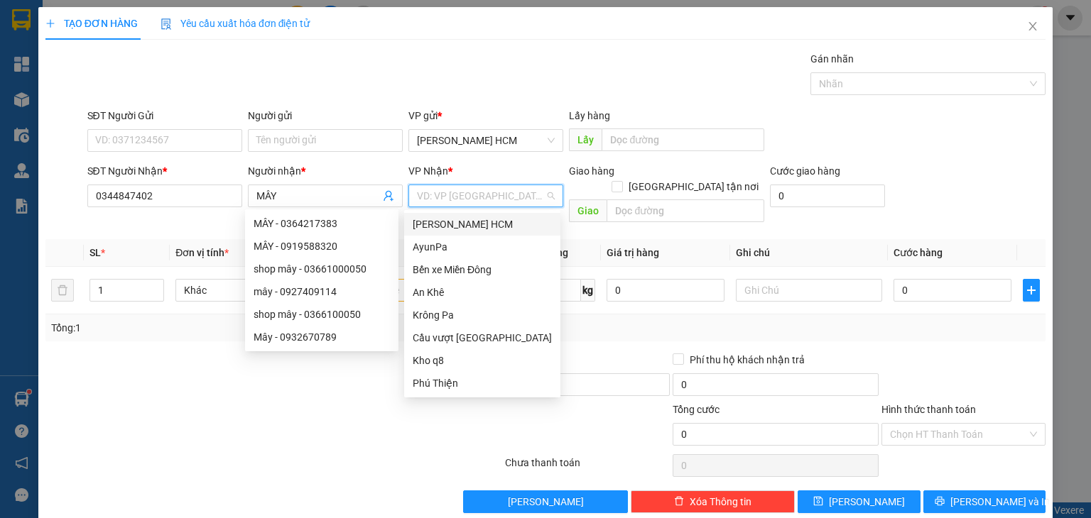
click at [476, 195] on input "search" at bounding box center [481, 195] width 128 height 21
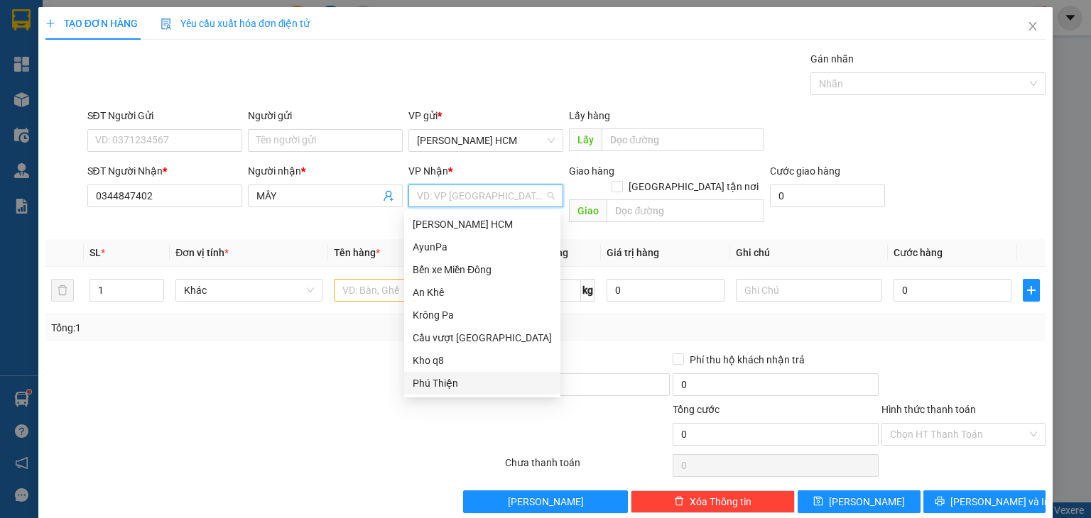
drag, startPoint x: 450, startPoint y: 387, endPoint x: 484, endPoint y: 342, distance: 56.7
click at [455, 379] on div "Phú Thiện" at bounding box center [482, 384] width 139 height 16
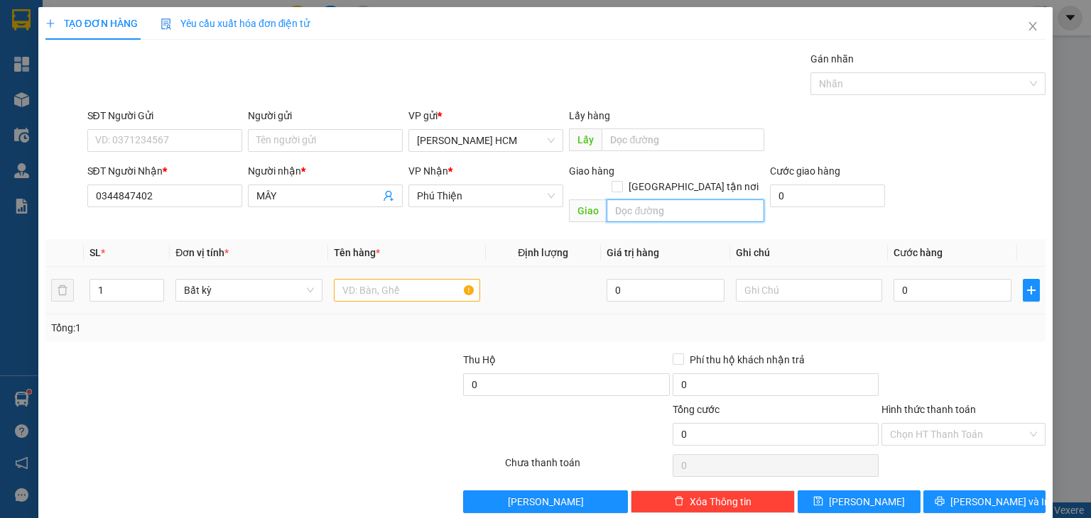
click at [616, 202] on input "text" at bounding box center [685, 211] width 158 height 23
type input "CX A9 LE TĂNG"
click at [372, 281] on input "text" at bounding box center [407, 290] width 146 height 23
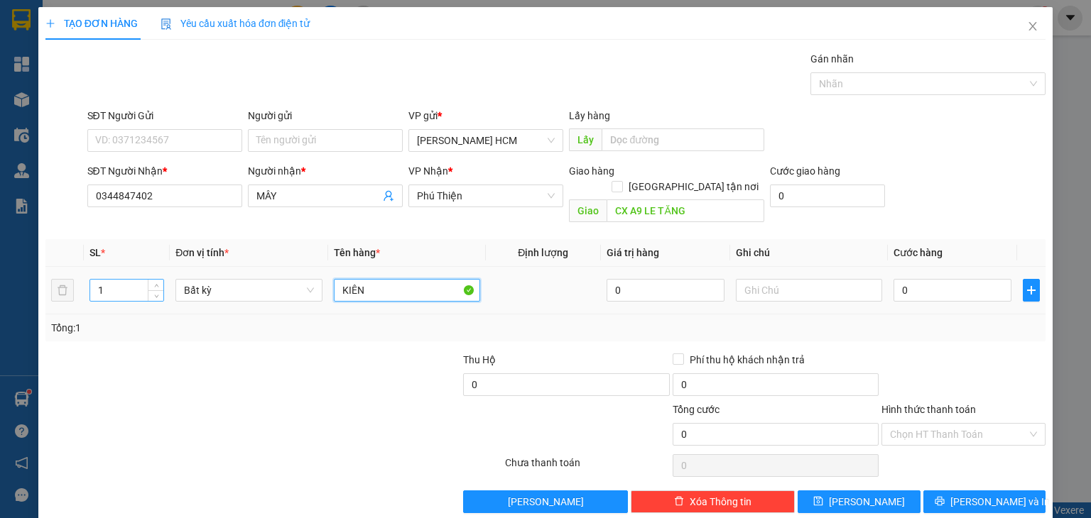
type input "KIÊN"
click at [115, 280] on input "1" at bounding box center [126, 290] width 73 height 21
type input "6"
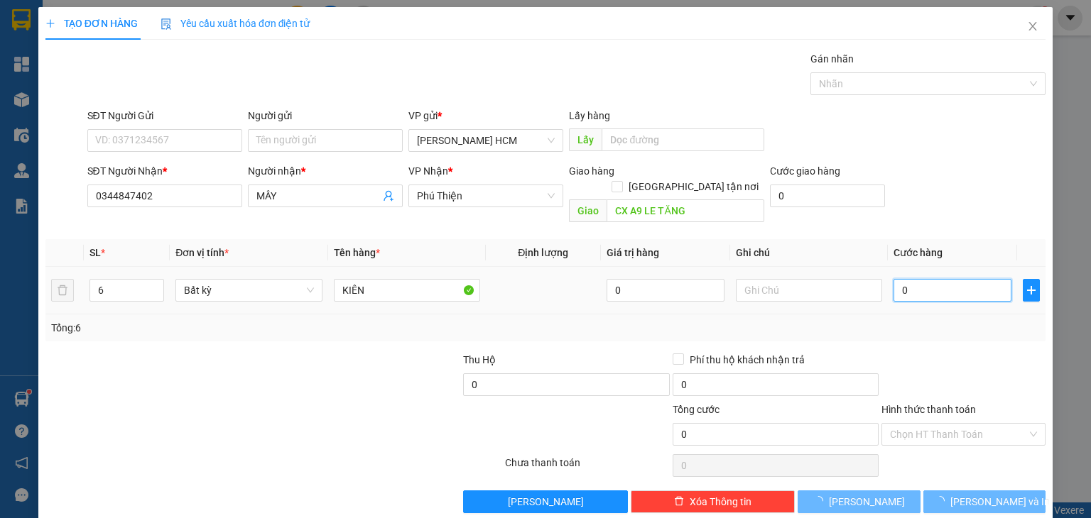
click at [940, 279] on input "0" at bounding box center [952, 290] width 118 height 23
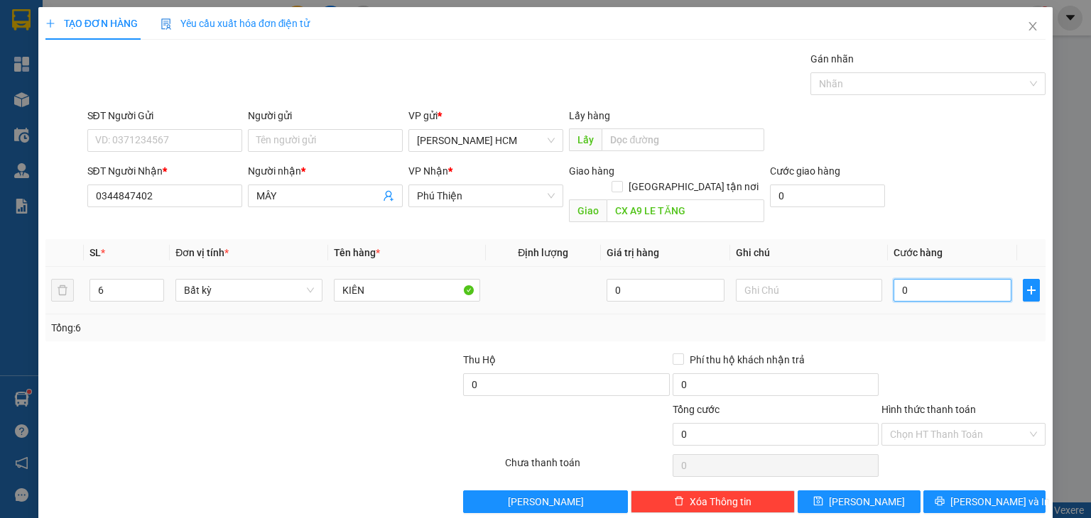
type input "006"
type input "6"
type input "0.060"
type input "60"
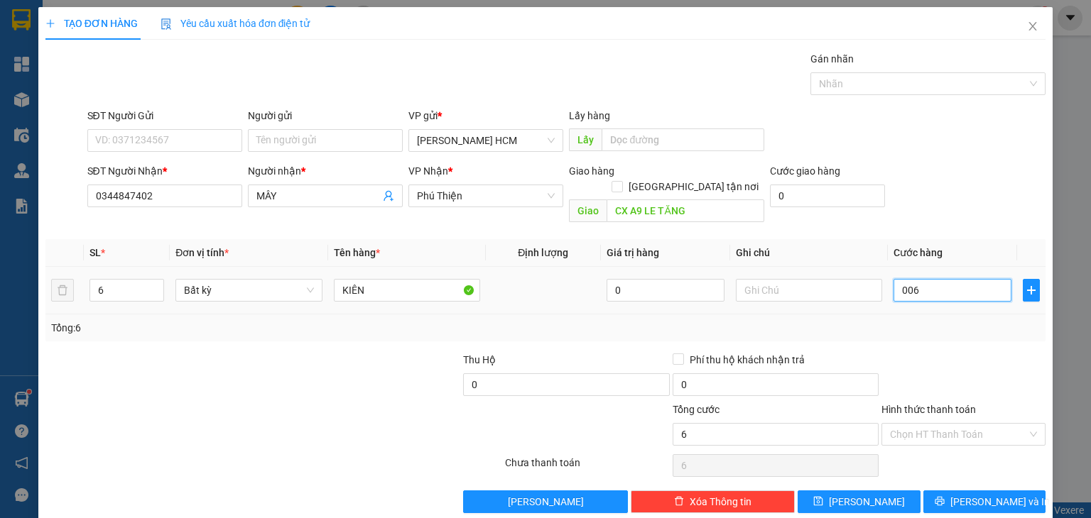
type input "60"
type input "00.600"
type input "600"
type input "600.000"
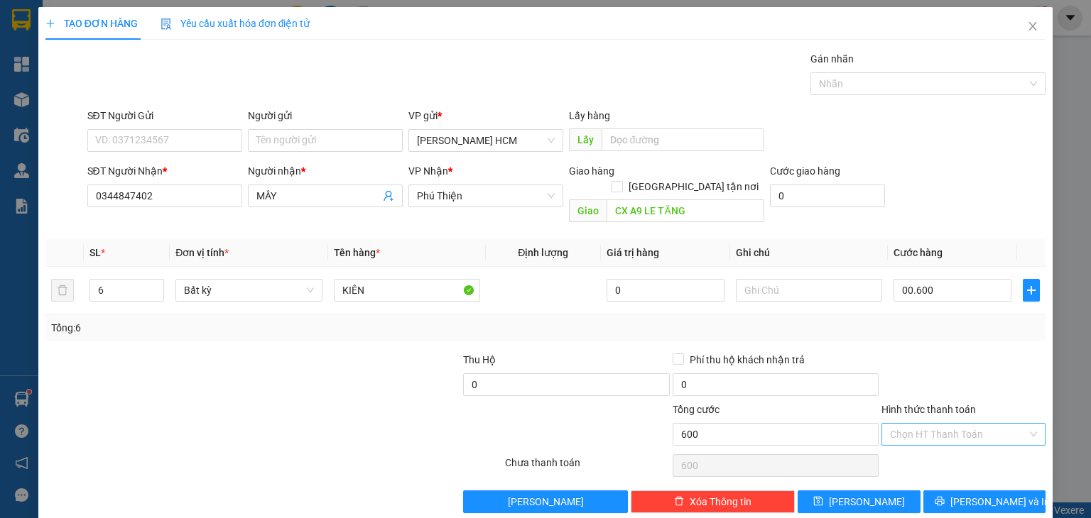
type input "600.000"
click at [940, 424] on input "Hình thức thanh toán" at bounding box center [958, 434] width 137 height 21
click at [943, 438] on div "Tại văn phòng" at bounding box center [954, 446] width 146 height 16
type input "0"
click at [945, 496] on icon "printer" at bounding box center [940, 501] width 10 height 10
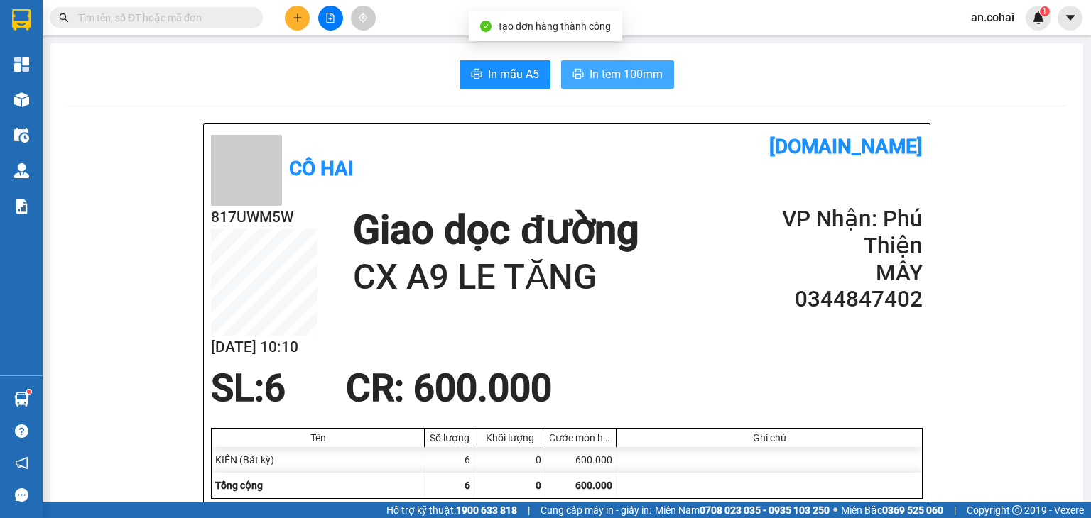
click at [655, 73] on span "In tem 100mm" at bounding box center [625, 74] width 73 height 18
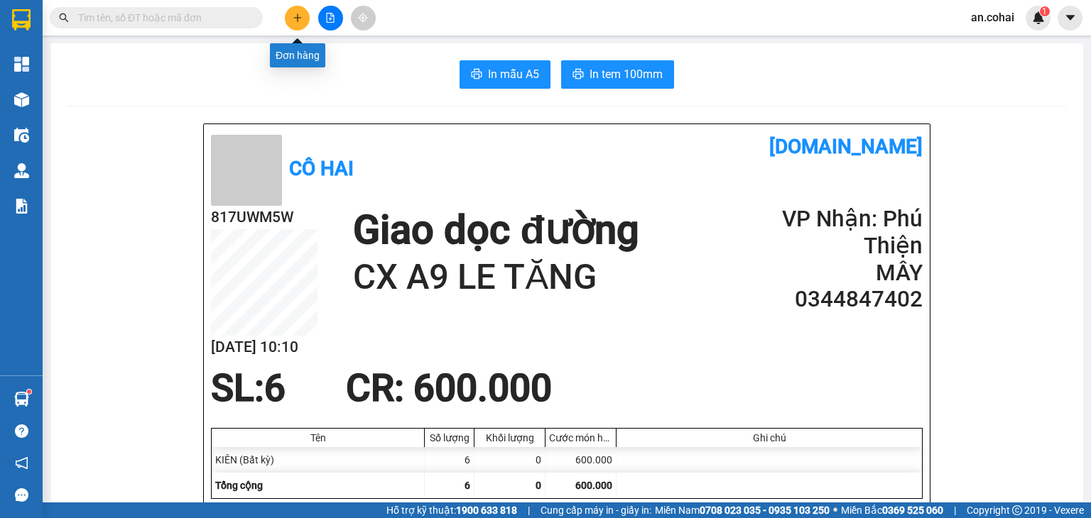
click at [290, 26] on button at bounding box center [297, 18] width 25 height 25
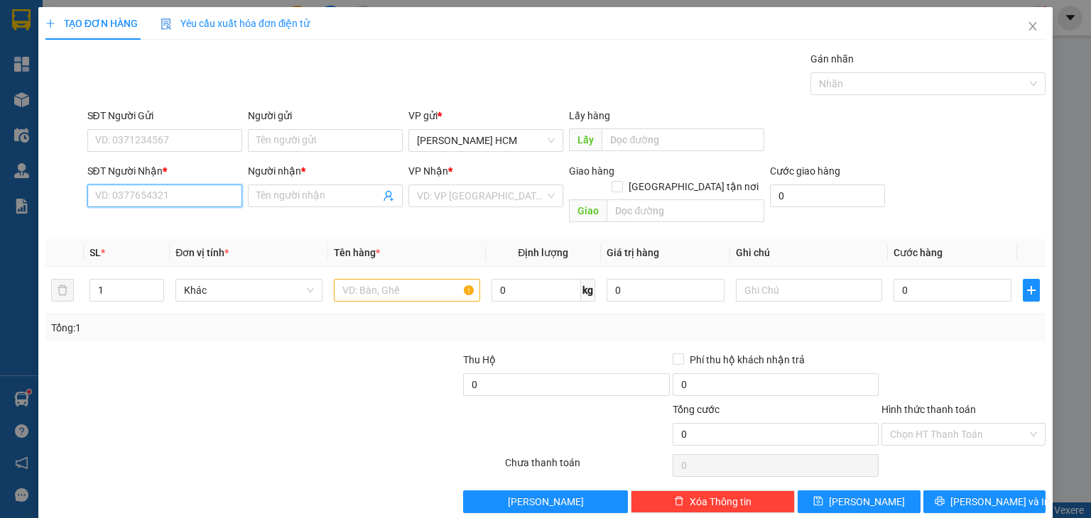
click at [183, 190] on input "SĐT Người Nhận *" at bounding box center [164, 196] width 155 height 23
click at [276, 198] on input "Người nhận *" at bounding box center [318, 196] width 124 height 16
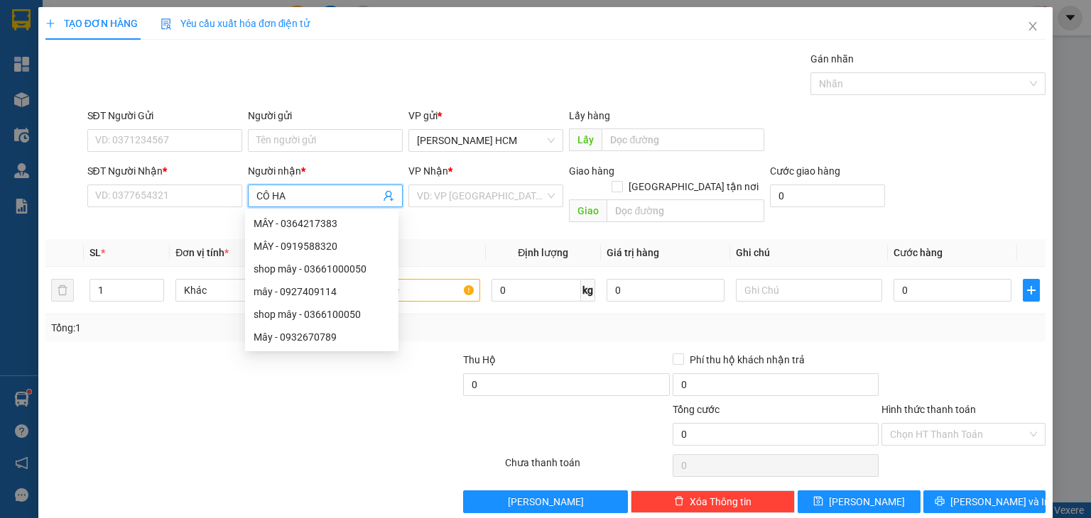
type input "CÔ HAI"
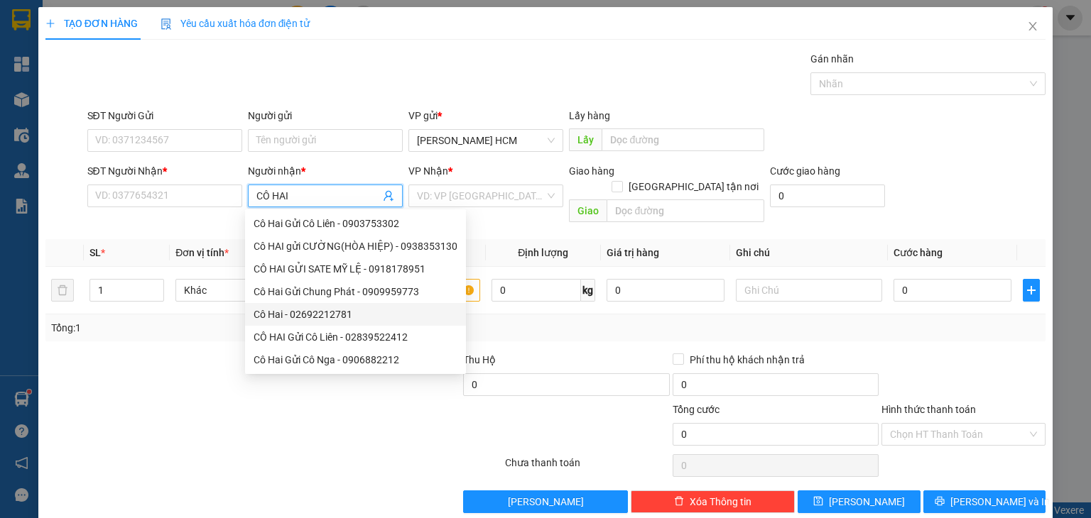
drag, startPoint x: 337, startPoint y: 313, endPoint x: 345, endPoint y: 305, distance: 11.6
click at [338, 313] on div "Cô Hai - 02692212781" at bounding box center [356, 315] width 204 height 16
type input "02692212781"
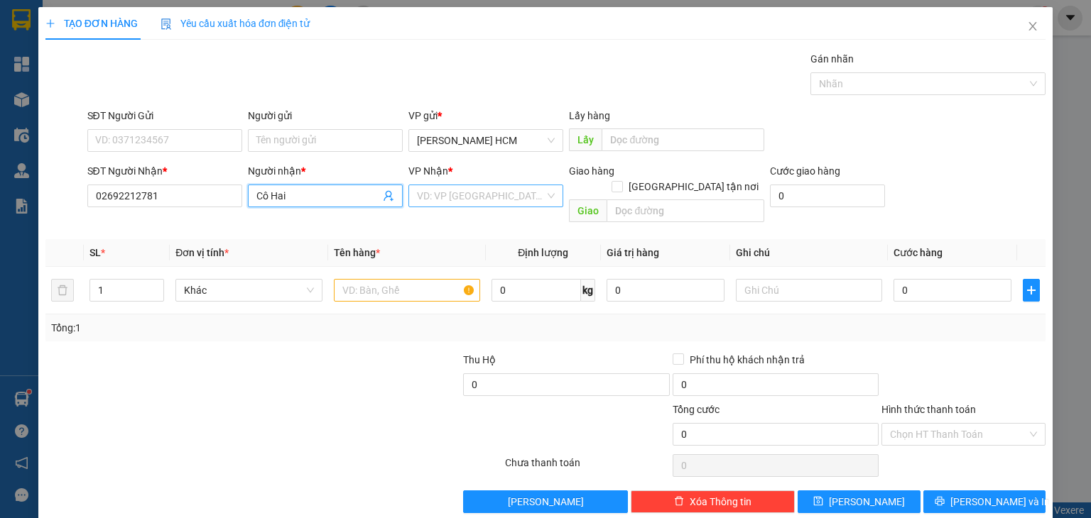
type input "Cô Hai"
click at [437, 200] on input "search" at bounding box center [481, 195] width 128 height 21
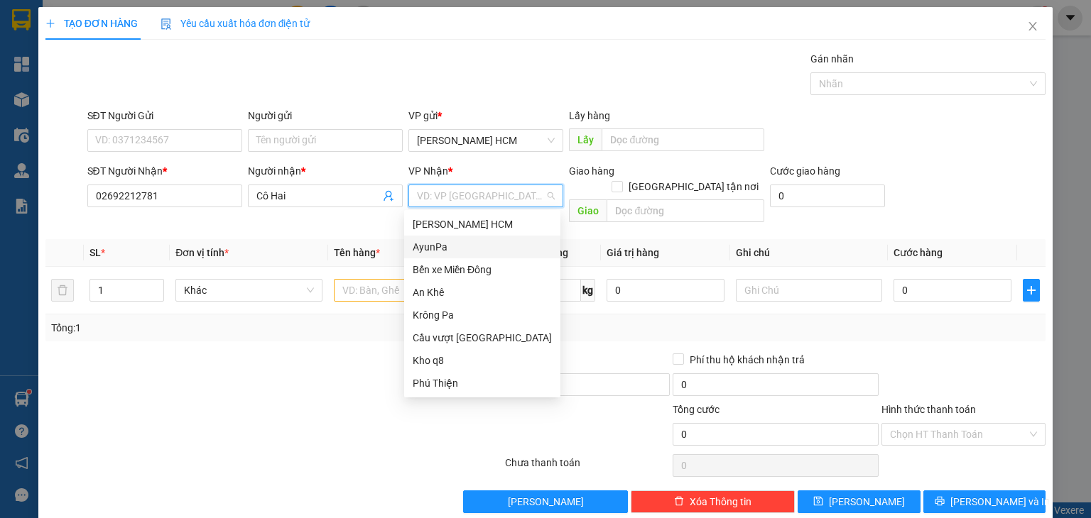
click at [446, 245] on div "AyunPa" at bounding box center [482, 247] width 139 height 16
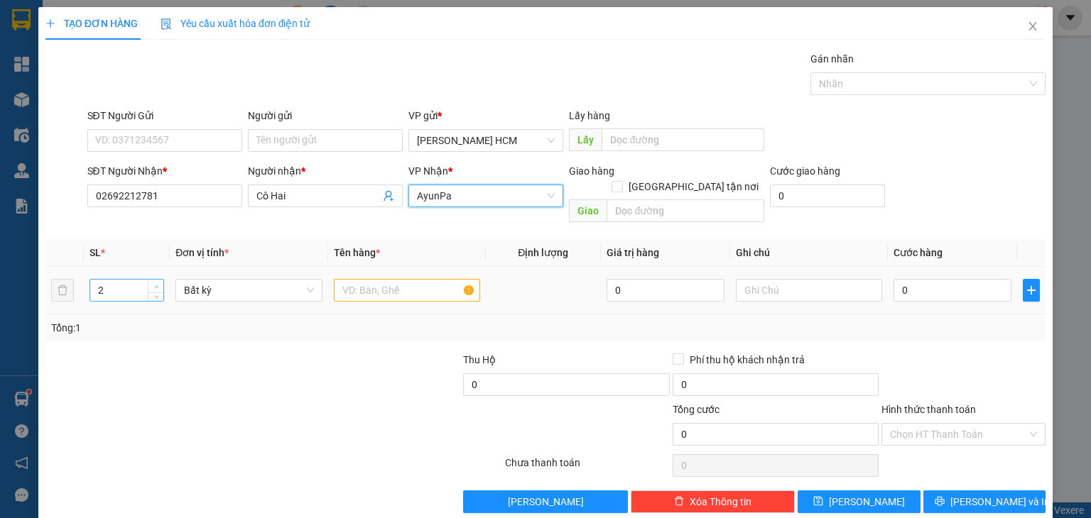
click at [152, 283] on span "up" at bounding box center [156, 287] width 9 height 9
type input "3"
click at [154, 285] on icon "up" at bounding box center [156, 287] width 5 height 5
click at [381, 279] on input "text" at bounding box center [407, 290] width 146 height 23
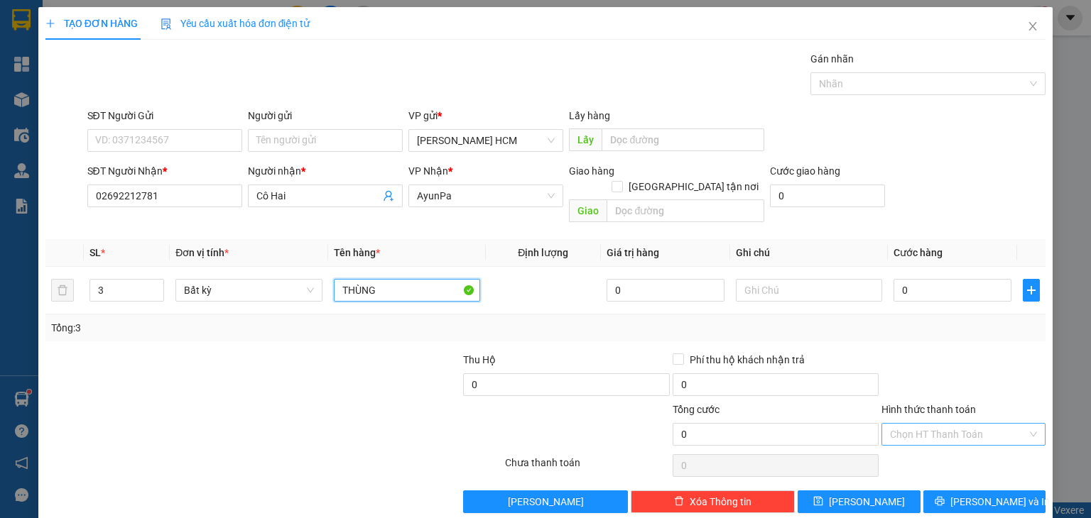
type input "THÙNG"
click at [977, 429] on div "Chọn HT Thanh Toán" at bounding box center [963, 434] width 164 height 23
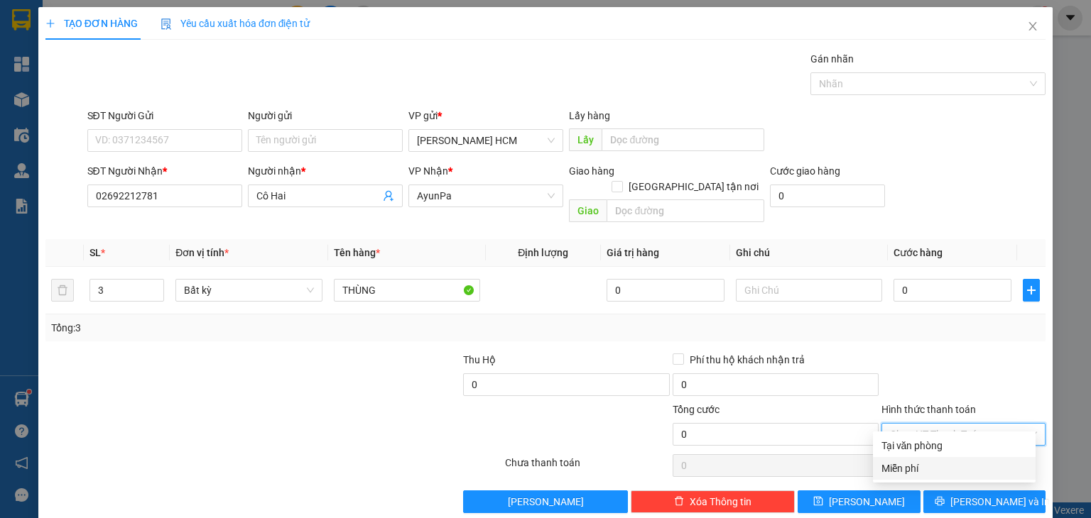
click at [932, 470] on div "Miễn phí" at bounding box center [954, 469] width 146 height 16
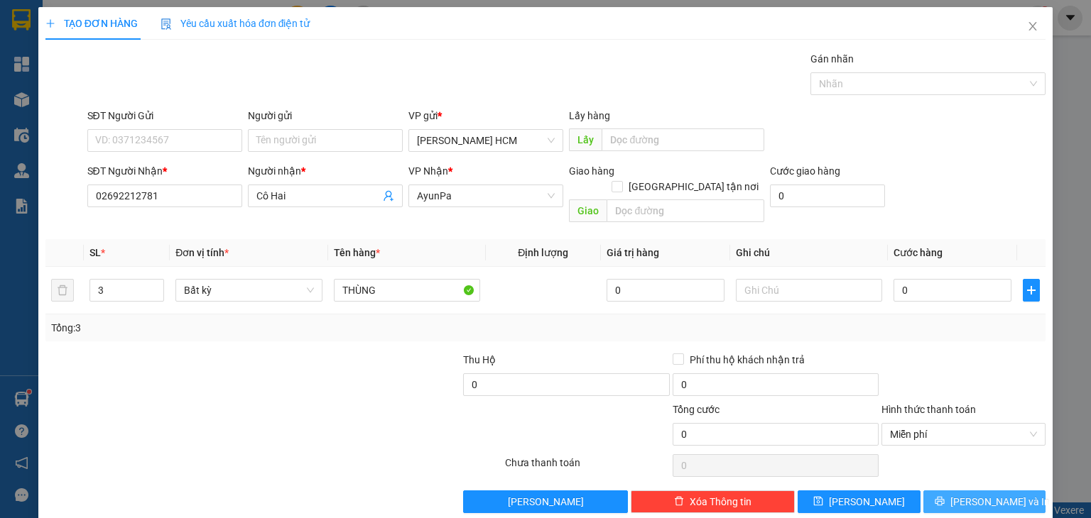
click at [945, 491] on button "[PERSON_NAME] và In" at bounding box center [984, 502] width 123 height 23
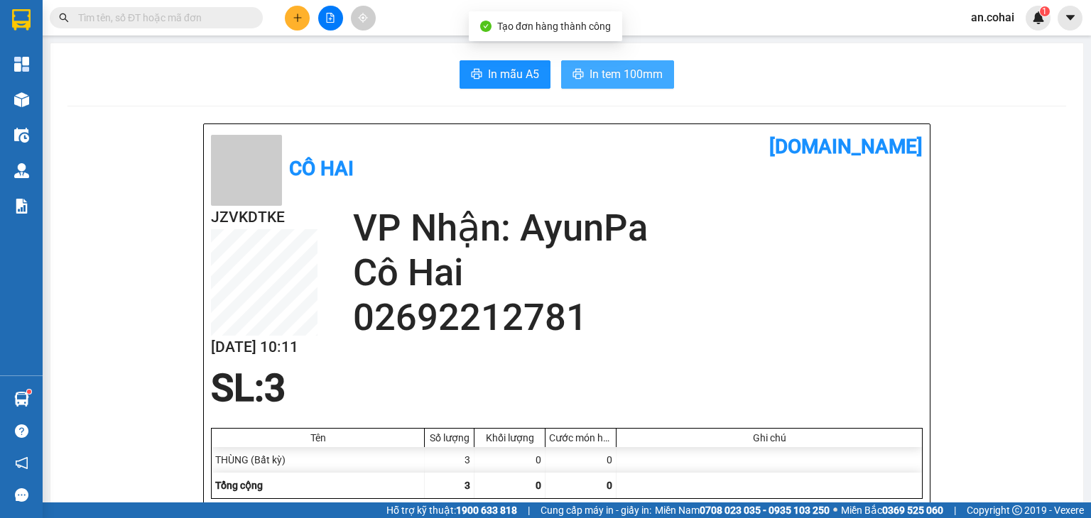
click at [645, 72] on span "In tem 100mm" at bounding box center [625, 74] width 73 height 18
click at [636, 78] on span "In tem 100mm" at bounding box center [625, 74] width 73 height 18
click at [288, 8] on button at bounding box center [297, 18] width 25 height 25
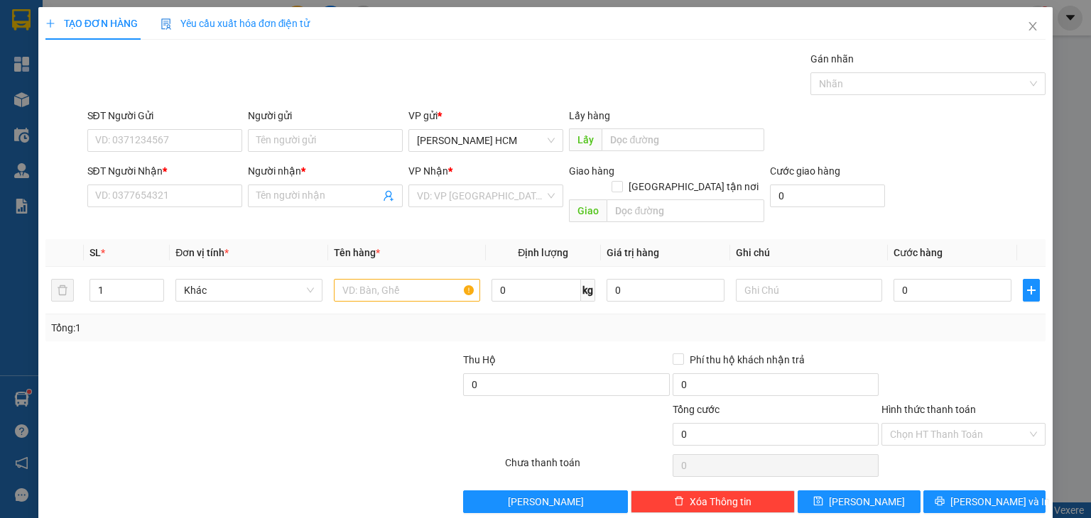
drag, startPoint x: 190, startPoint y: 172, endPoint x: 191, endPoint y: 183, distance: 11.5
click at [190, 180] on div "SĐT Người Nhận *" at bounding box center [164, 173] width 155 height 21
click at [191, 183] on div "SĐT Người Nhận *" at bounding box center [164, 173] width 155 height 21
click at [192, 189] on input "SĐT Người Nhận *" at bounding box center [164, 196] width 155 height 23
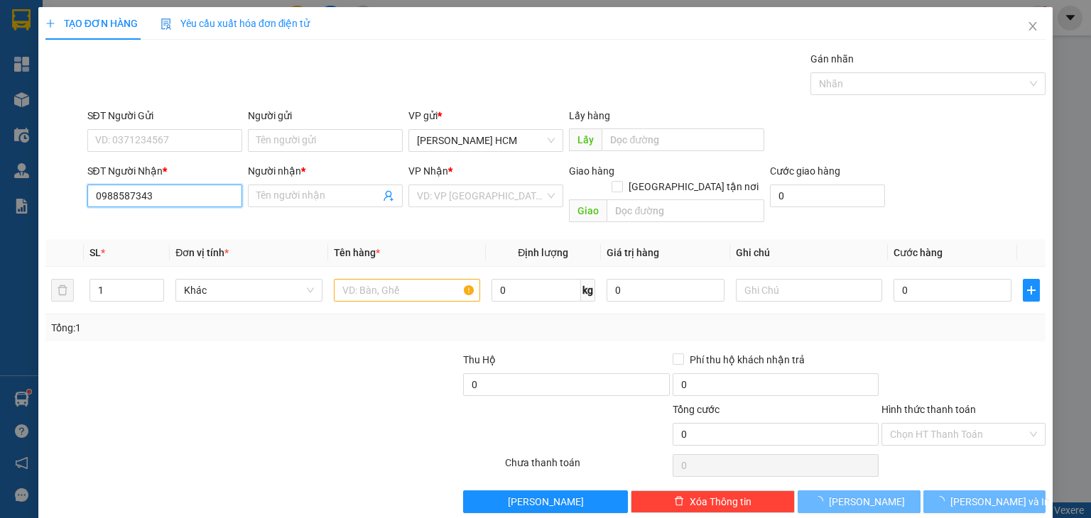
type input "0988587343"
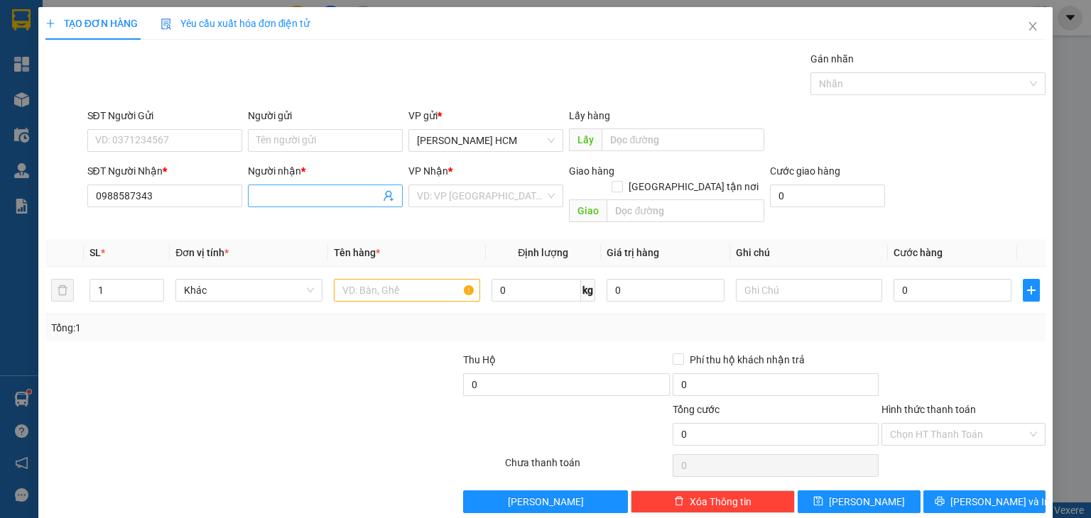
drag, startPoint x: 310, startPoint y: 179, endPoint x: 313, endPoint y: 188, distance: 9.9
click at [313, 188] on div "Người nhận * Tên người nhận" at bounding box center [325, 188] width 155 height 50
click at [313, 188] on input "Người nhận *" at bounding box center [318, 196] width 124 height 16
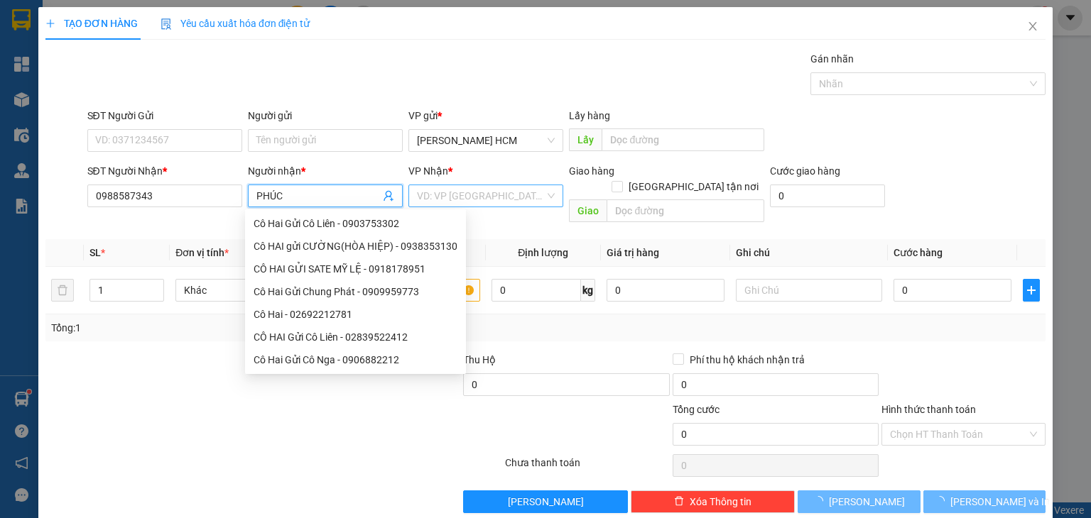
type input "PHÚC"
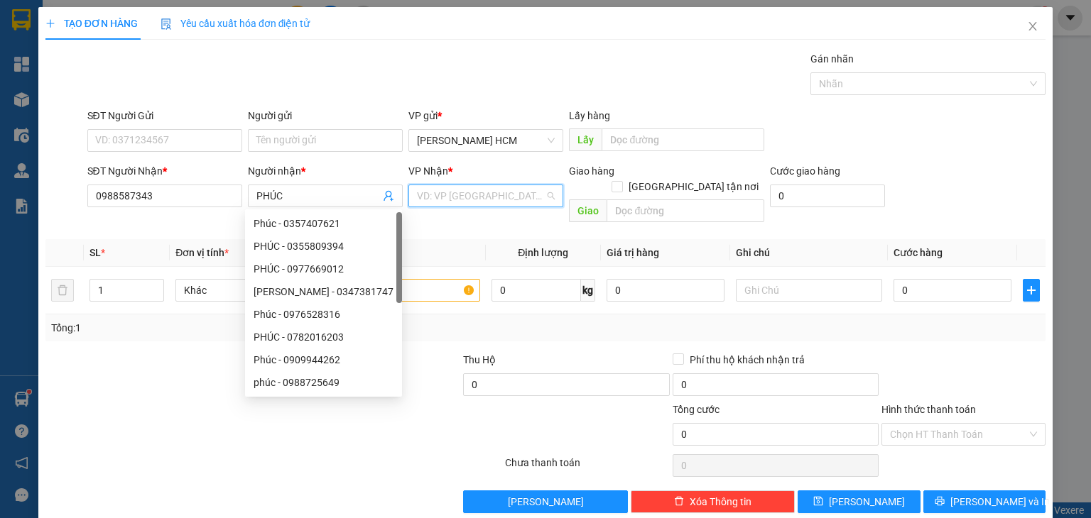
click at [472, 189] on input "search" at bounding box center [481, 195] width 128 height 21
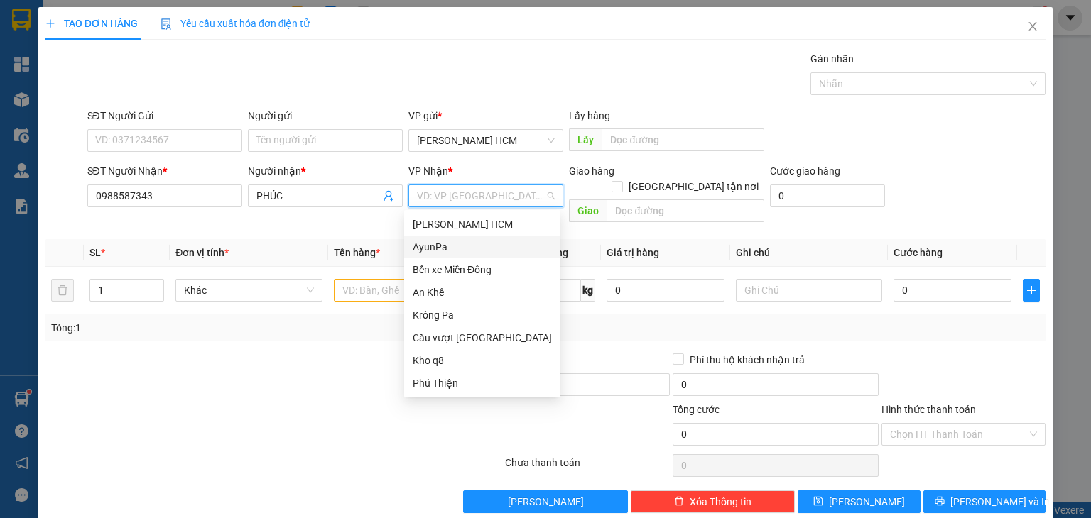
click at [482, 254] on div "AyunPa" at bounding box center [482, 247] width 139 height 16
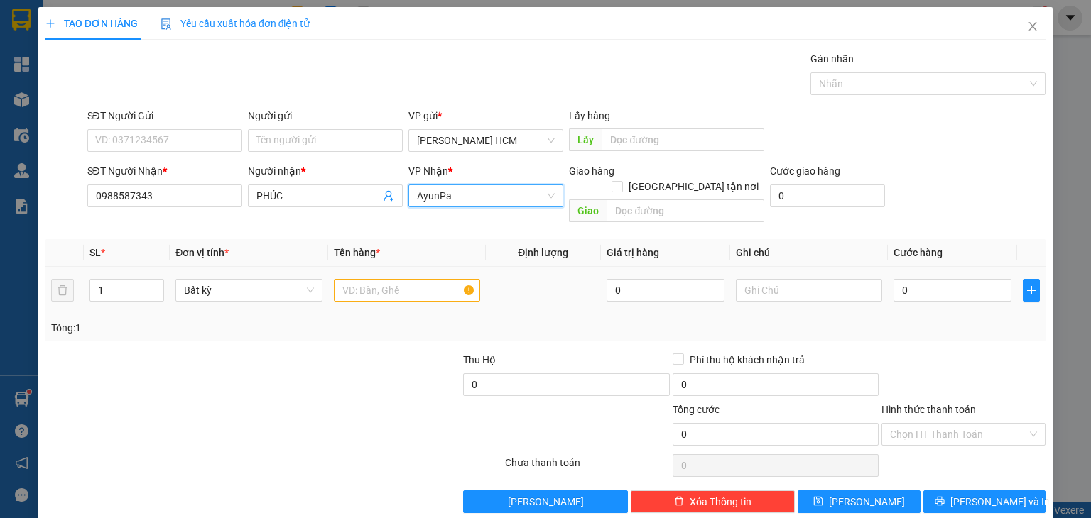
click at [394, 295] on td at bounding box center [407, 291] width 158 height 48
click at [386, 282] on input "text" at bounding box center [407, 290] width 146 height 23
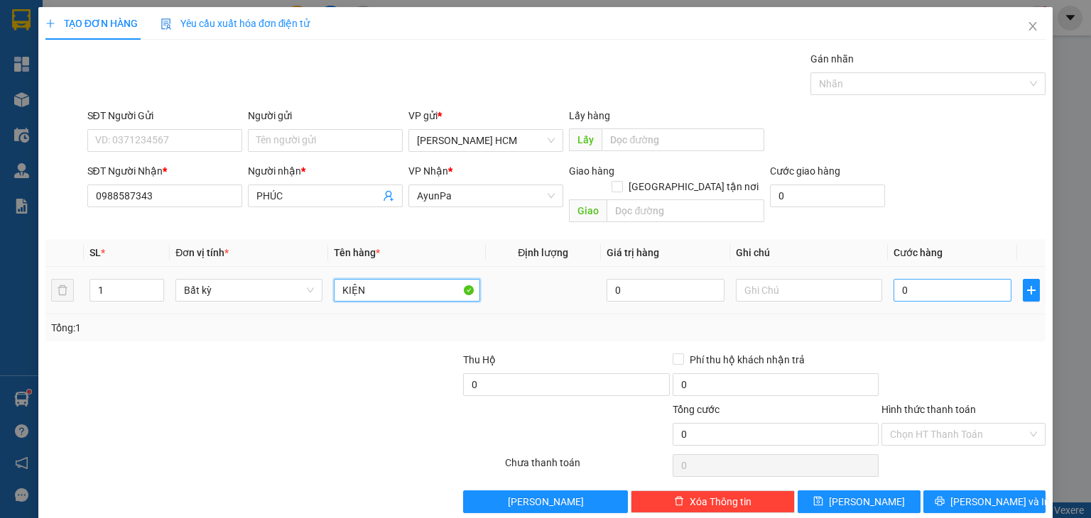
type input "KIỆN"
click at [902, 281] on input "0" at bounding box center [952, 290] width 118 height 23
type input "005"
type input "5"
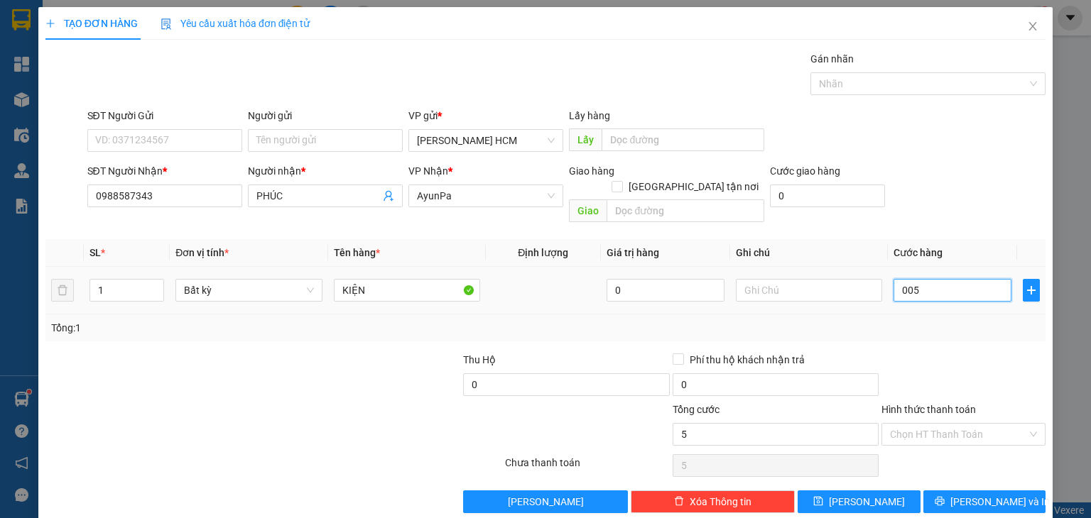
type input "0.050"
type input "50"
type input "50.000"
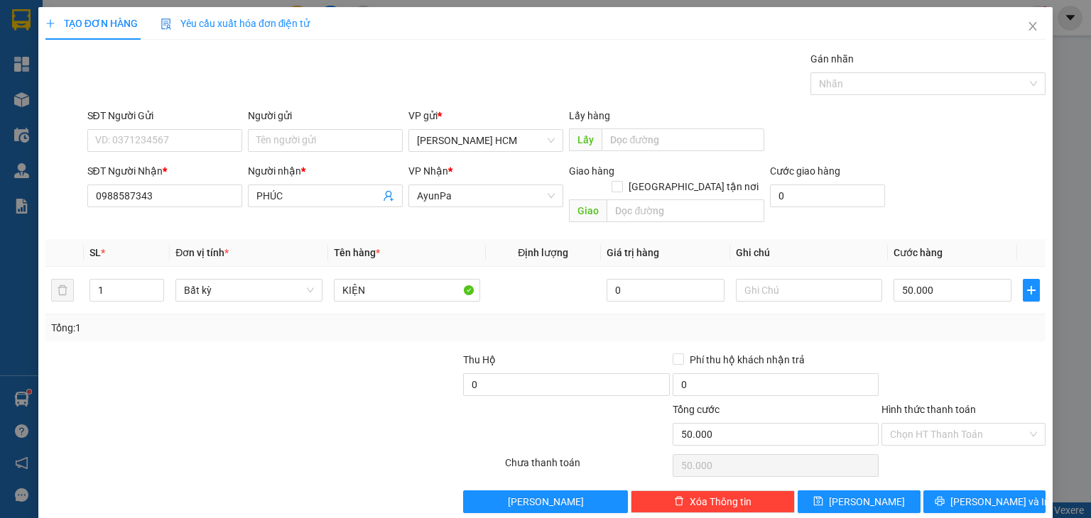
click at [923, 320] on div "Tổng: 1" at bounding box center [545, 328] width 1000 height 27
click at [890, 424] on input "Hình thức thanh toán" at bounding box center [958, 434] width 137 height 21
click at [908, 452] on div "Tại văn phòng" at bounding box center [954, 446] width 146 height 16
type input "50.000"
click at [965, 279] on input "50.000" at bounding box center [952, 290] width 118 height 23
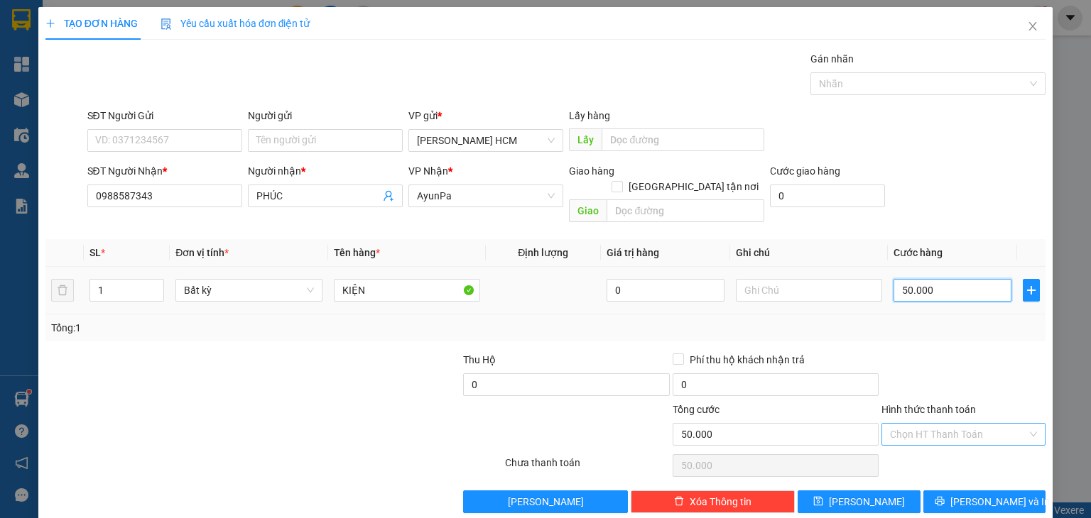
type input "00.001"
type input "1"
click at [965, 328] on div "Transit Pickup Surcharge Ids Transit Deliver Surcharge Ids Transit Deliver Surc…" at bounding box center [545, 282] width 1000 height 462
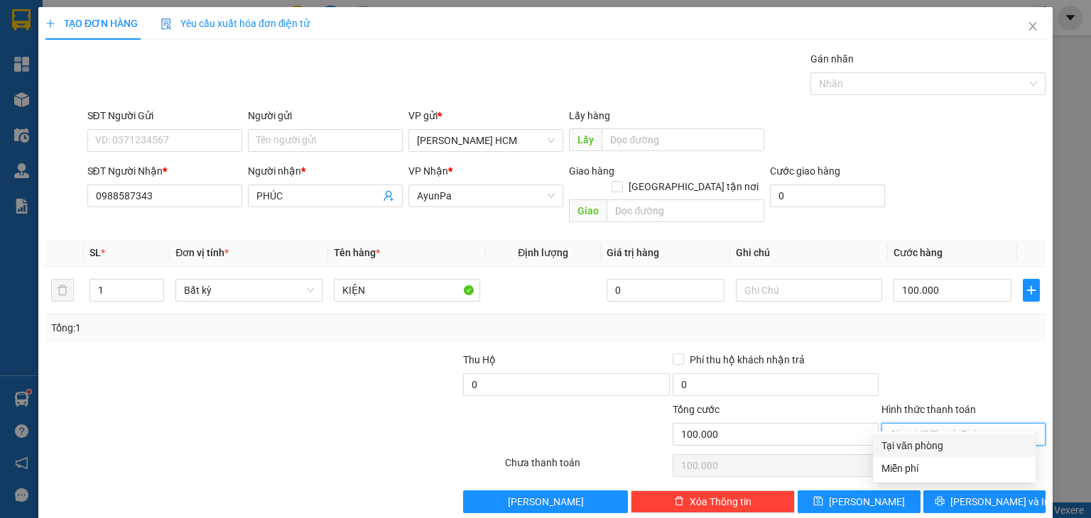
click at [935, 424] on input "Hình thức thanh toán" at bounding box center [958, 434] width 137 height 21
click at [922, 352] on div at bounding box center [963, 377] width 167 height 50
click at [905, 324] on div "Tổng: 1" at bounding box center [545, 328] width 1000 height 27
click at [923, 424] on input "Hình thức thanh toán" at bounding box center [958, 434] width 137 height 21
click at [917, 445] on div "Tại văn phòng" at bounding box center [954, 446] width 146 height 16
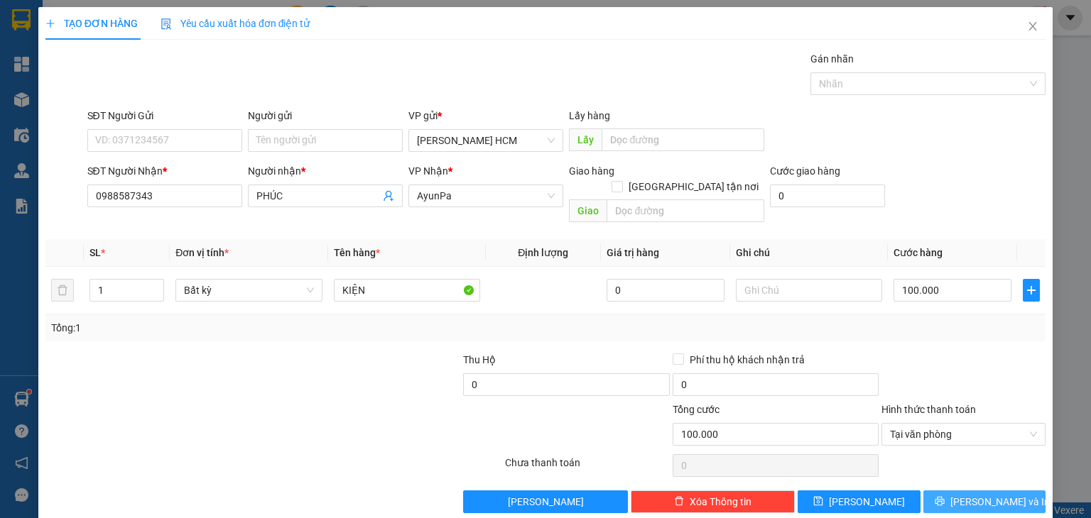
click at [945, 496] on icon "printer" at bounding box center [940, 501] width 10 height 10
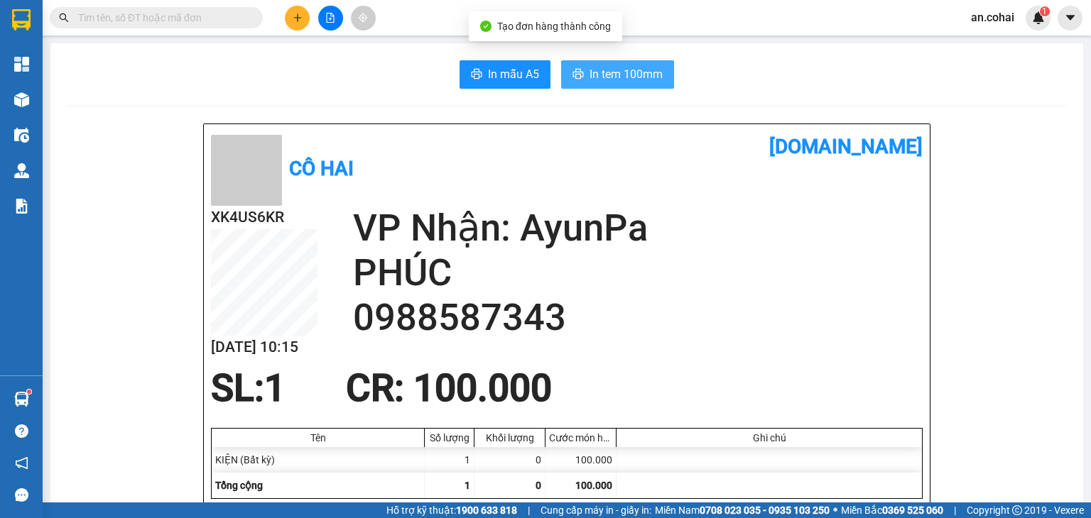
click at [589, 82] on span "In tem 100mm" at bounding box center [625, 74] width 73 height 18
drag, startPoint x: 628, startPoint y: 59, endPoint x: 629, endPoint y: 69, distance: 10.0
click at [630, 71] on span "In tem 100mm" at bounding box center [625, 74] width 73 height 18
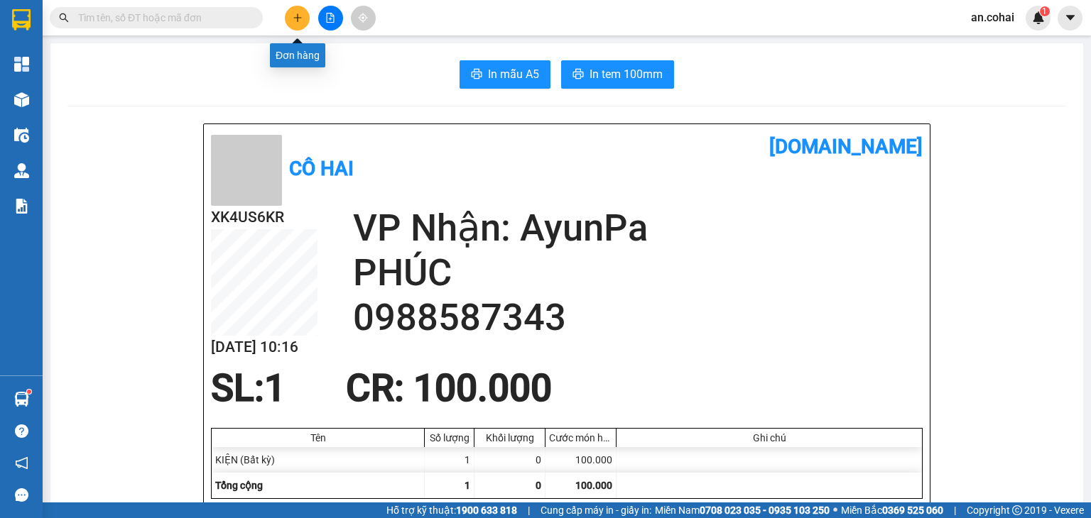
click at [300, 18] on icon "plus" at bounding box center [298, 18] width 10 height 10
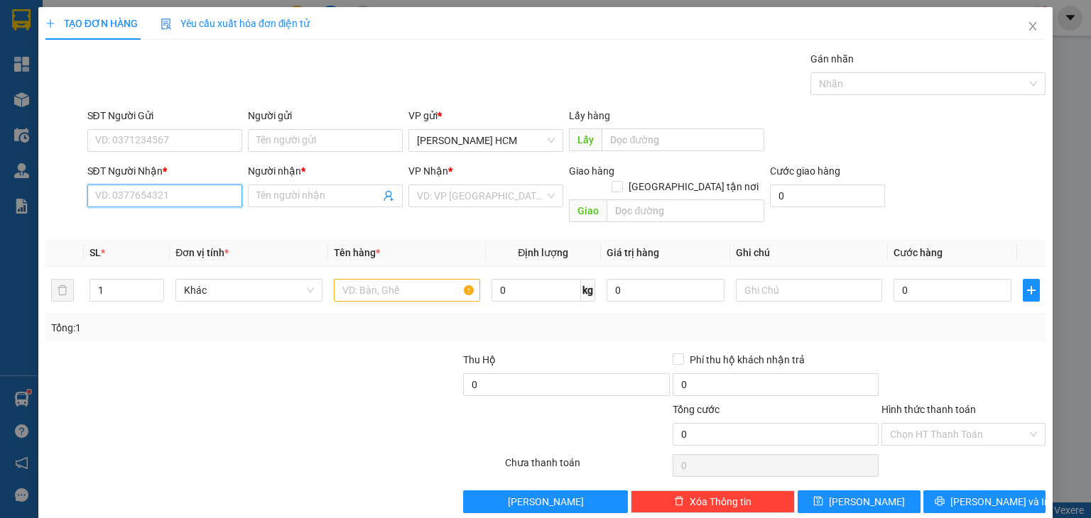
click at [202, 202] on input "SĐT Người Nhận *" at bounding box center [164, 196] width 155 height 23
click at [290, 185] on span at bounding box center [325, 196] width 155 height 23
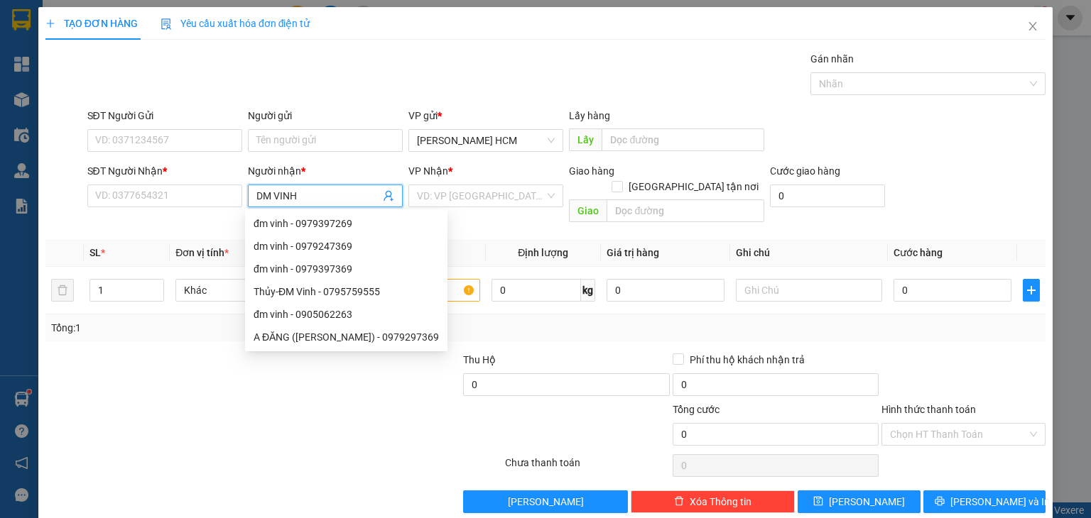
click at [383, 342] on div "A ĐĂNG ([PERSON_NAME]) - 0979297369" at bounding box center [346, 338] width 185 height 16
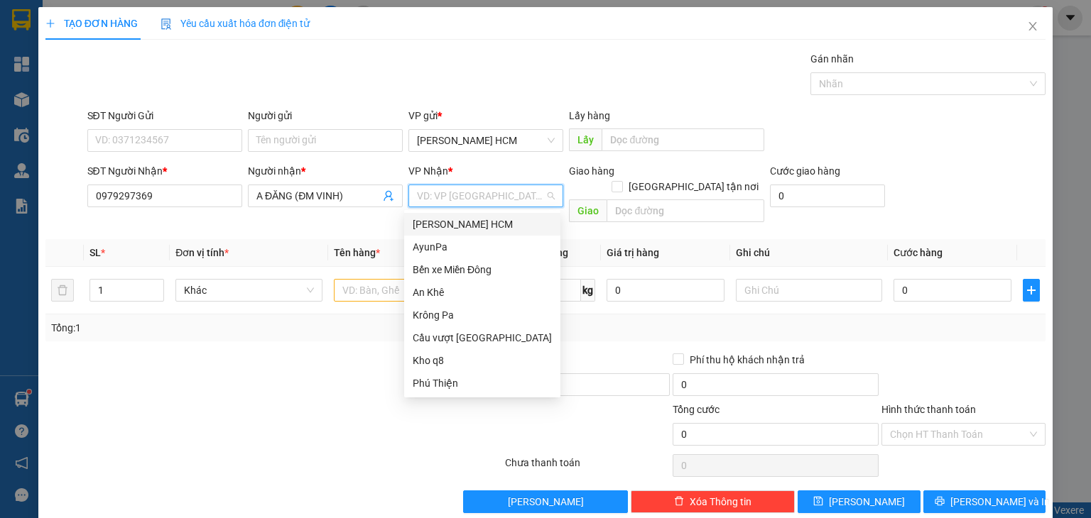
click at [467, 201] on input "search" at bounding box center [481, 195] width 128 height 21
click at [439, 295] on div "An Khê" at bounding box center [482, 293] width 139 height 16
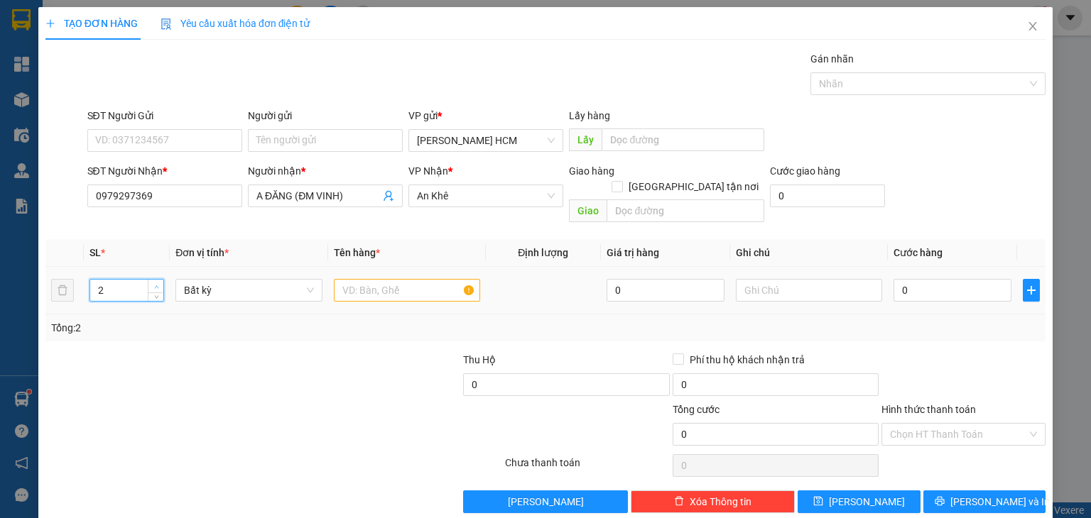
click at [153, 283] on span "up" at bounding box center [156, 287] width 9 height 9
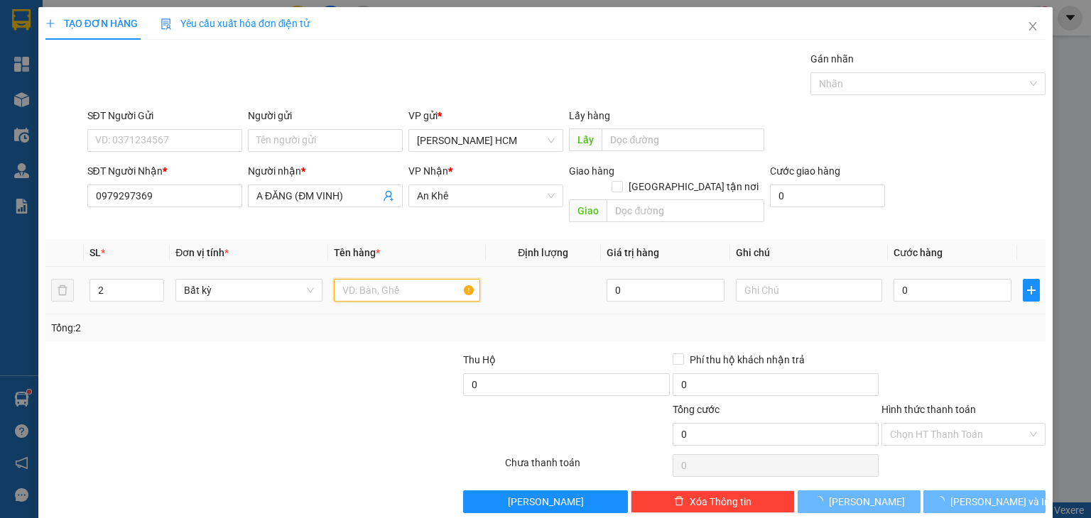
click at [381, 279] on input "text" at bounding box center [407, 290] width 146 height 23
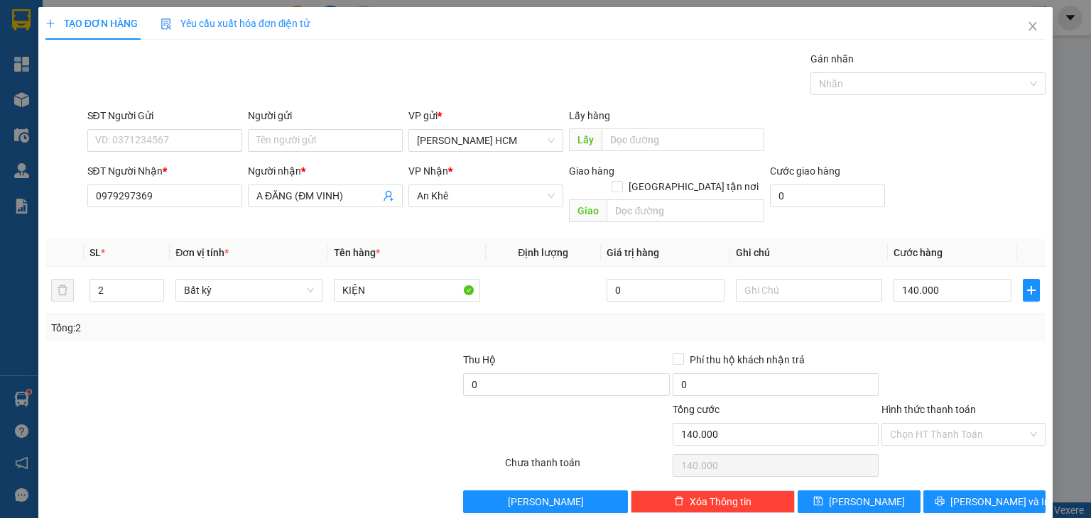
click at [930, 320] on div "Tổng: 2" at bounding box center [545, 328] width 989 height 16
click at [952, 432] on div "Transit Pickup Surcharge Ids Transit Deliver Surcharge Ids Transit Deliver Surc…" at bounding box center [545, 282] width 1000 height 462
click at [953, 424] on input "Hình thức thanh toán" at bounding box center [958, 434] width 137 height 21
click at [969, 353] on div at bounding box center [963, 377] width 167 height 50
click at [945, 496] on icon "printer" at bounding box center [940, 501] width 10 height 10
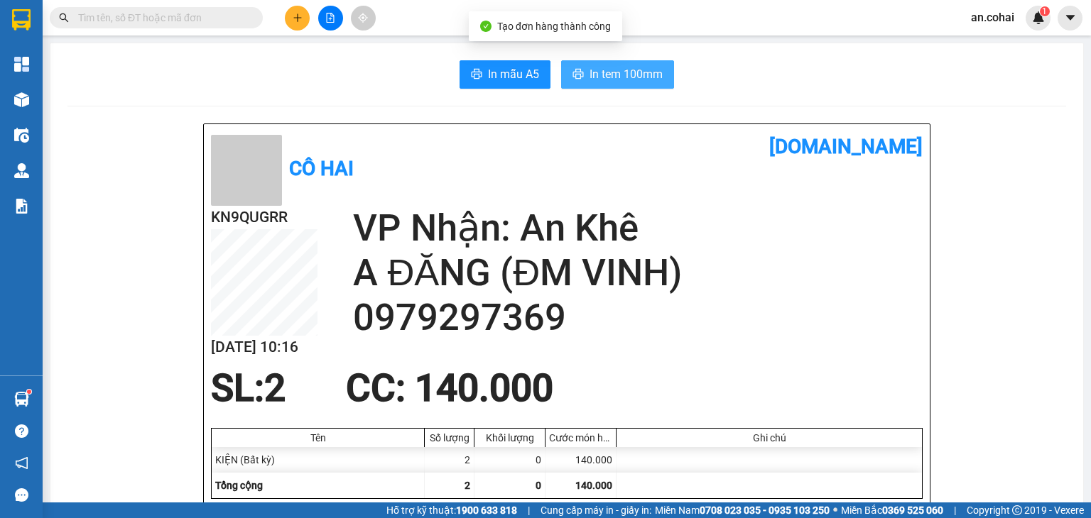
click at [636, 79] on span "In tem 100mm" at bounding box center [625, 74] width 73 height 18
click at [580, 65] on button "In tem 100mm" at bounding box center [617, 74] width 113 height 28
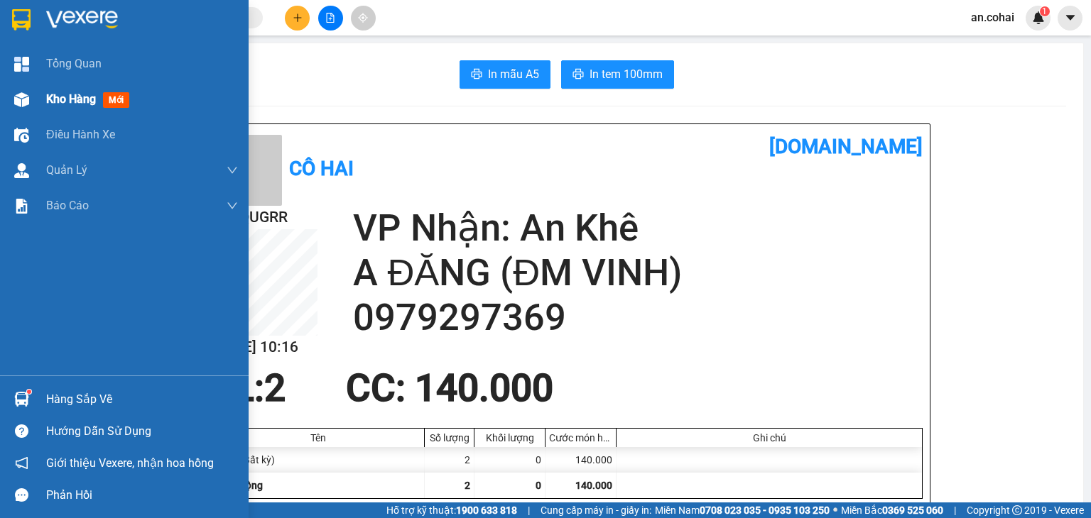
click at [60, 92] on span "Kho hàng" at bounding box center [71, 98] width 50 height 13
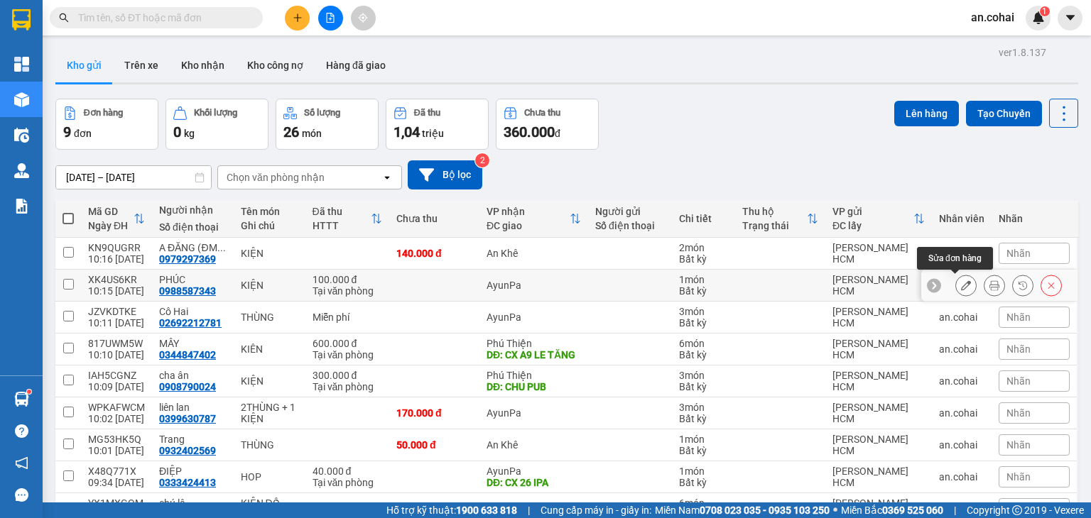
click at [961, 285] on icon at bounding box center [966, 286] width 10 height 10
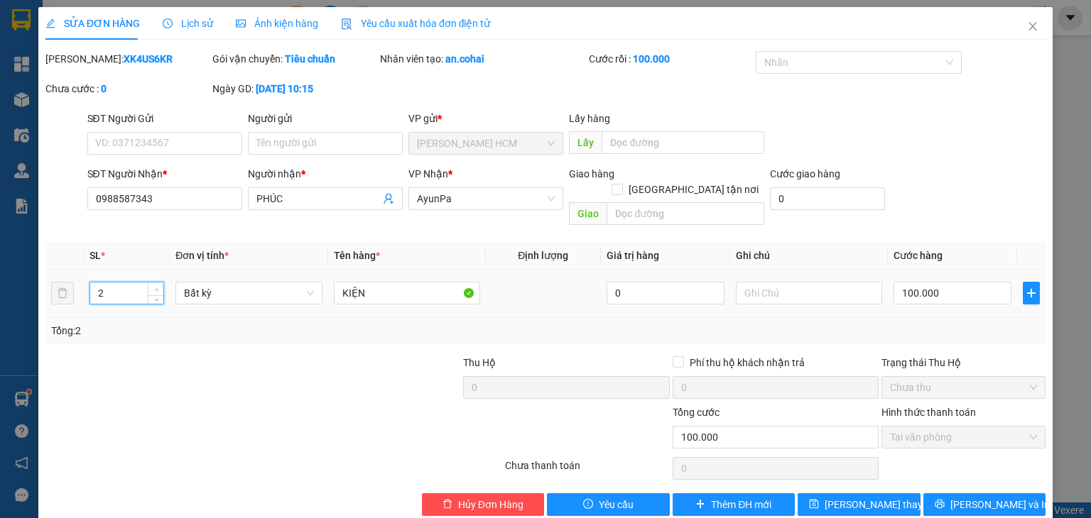
click at [148, 283] on span "Increase Value" at bounding box center [156, 289] width 16 height 13
click at [812, 494] on button "[PERSON_NAME] thay đổi" at bounding box center [859, 505] width 123 height 23
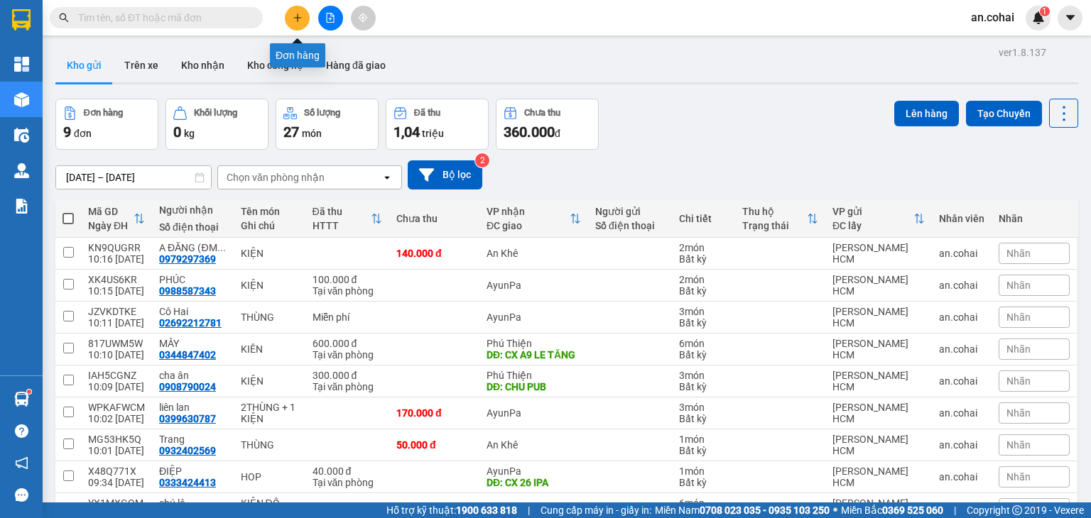
click at [295, 20] on icon "plus" at bounding box center [298, 18] width 10 height 10
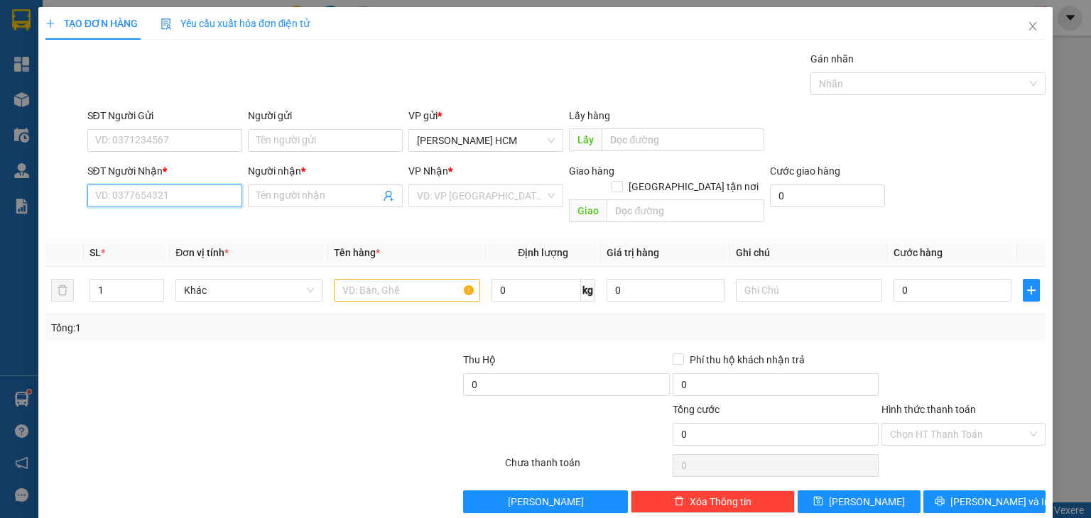
click at [197, 200] on input "SĐT Người Nhận *" at bounding box center [164, 196] width 155 height 23
click at [185, 231] on div "0868218234 - [PERSON_NAME]" at bounding box center [164, 224] width 140 height 16
drag, startPoint x: 401, startPoint y: 265, endPoint x: 388, endPoint y: 279, distance: 19.1
click at [401, 279] on input "text" at bounding box center [407, 290] width 146 height 23
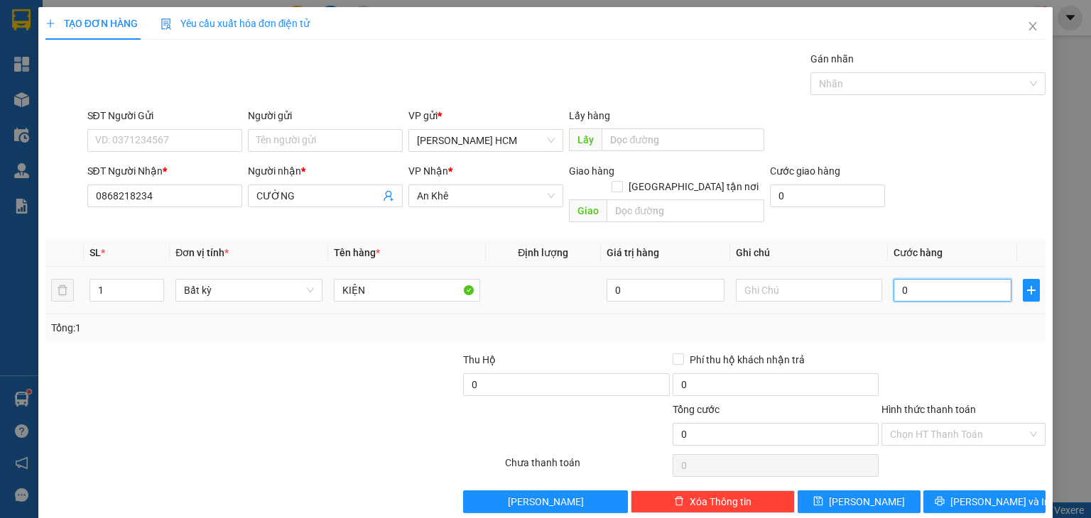
click at [928, 279] on input "0" at bounding box center [952, 290] width 118 height 23
click at [950, 320] on div "Tổng: 1" at bounding box center [545, 328] width 989 height 16
click at [877, 491] on button "[PERSON_NAME]" at bounding box center [859, 502] width 123 height 23
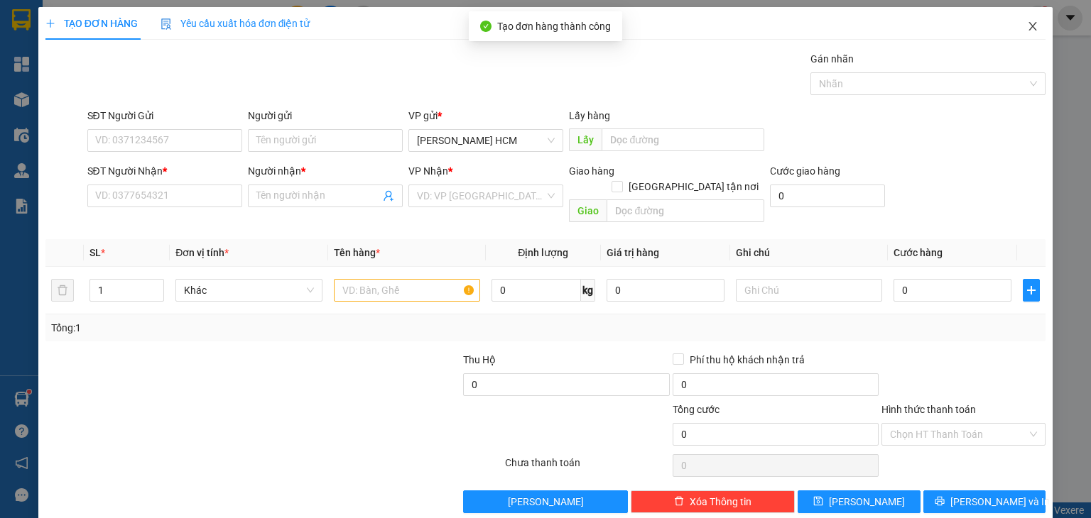
click at [1030, 28] on span "Close" at bounding box center [1033, 27] width 40 height 40
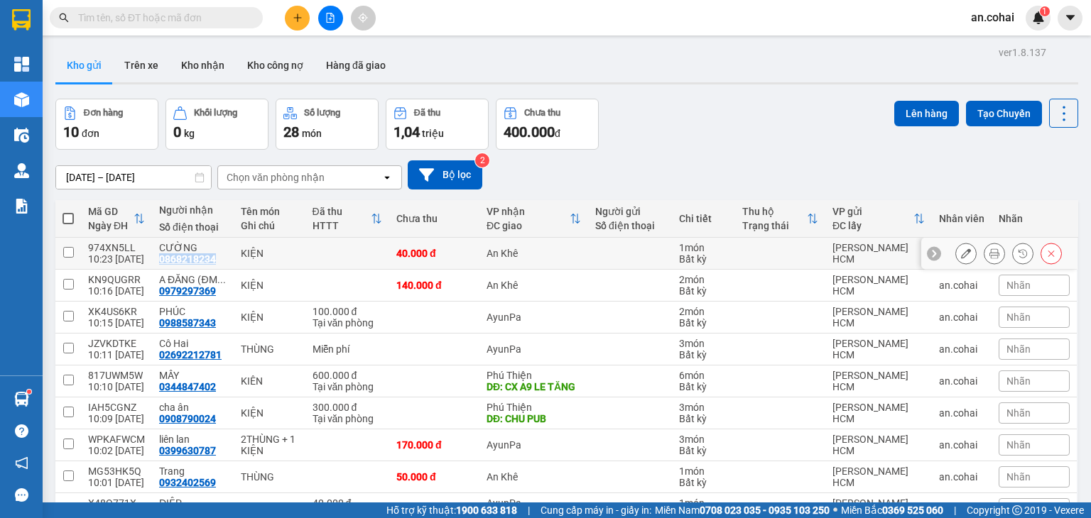
drag, startPoint x: 153, startPoint y: 262, endPoint x: 216, endPoint y: 261, distance: 63.2
click at [216, 261] on td "CƯỜNG 0868218234" at bounding box center [193, 254] width 82 height 32
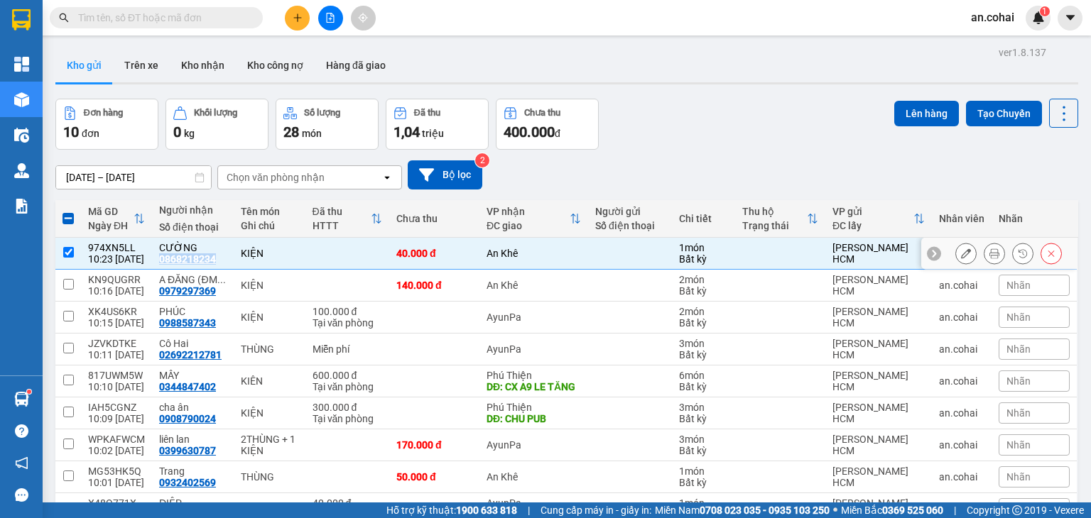
copy div "0868218234"
click at [173, 12] on input "text" at bounding box center [162, 18] width 168 height 16
paste input "0868218234"
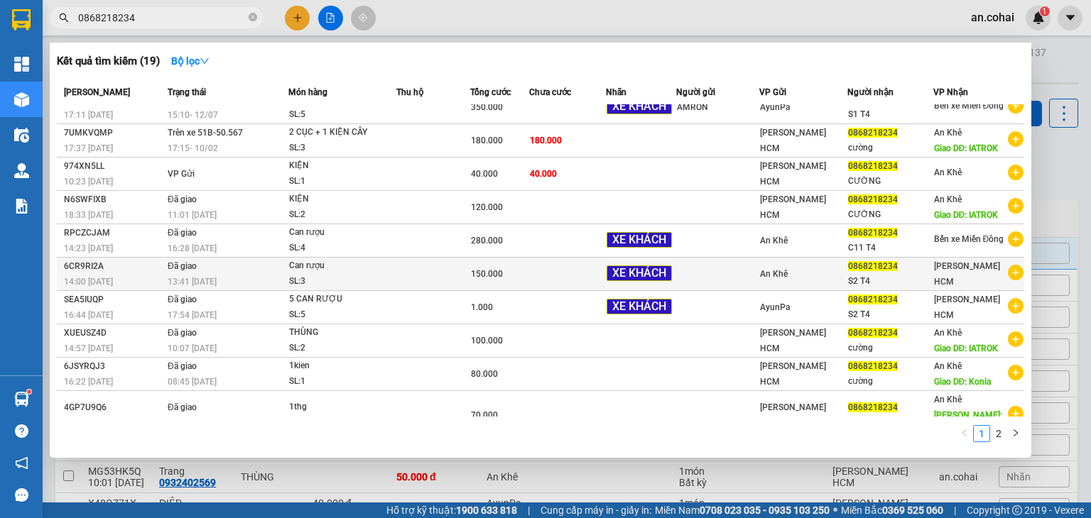
scroll to position [17, 0]
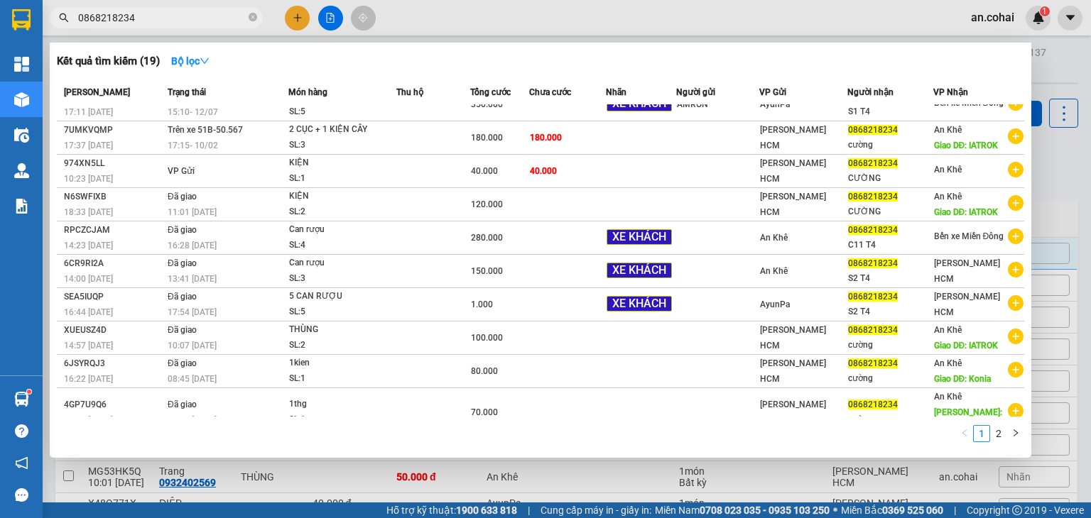
click at [1079, 185] on div at bounding box center [545, 259] width 1091 height 518
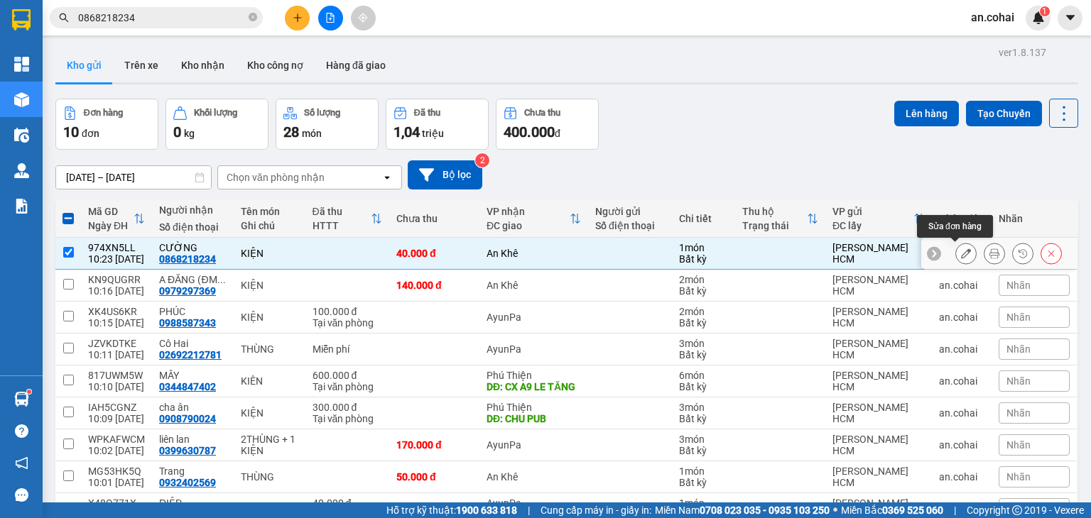
click at [960, 247] on button at bounding box center [966, 253] width 20 height 25
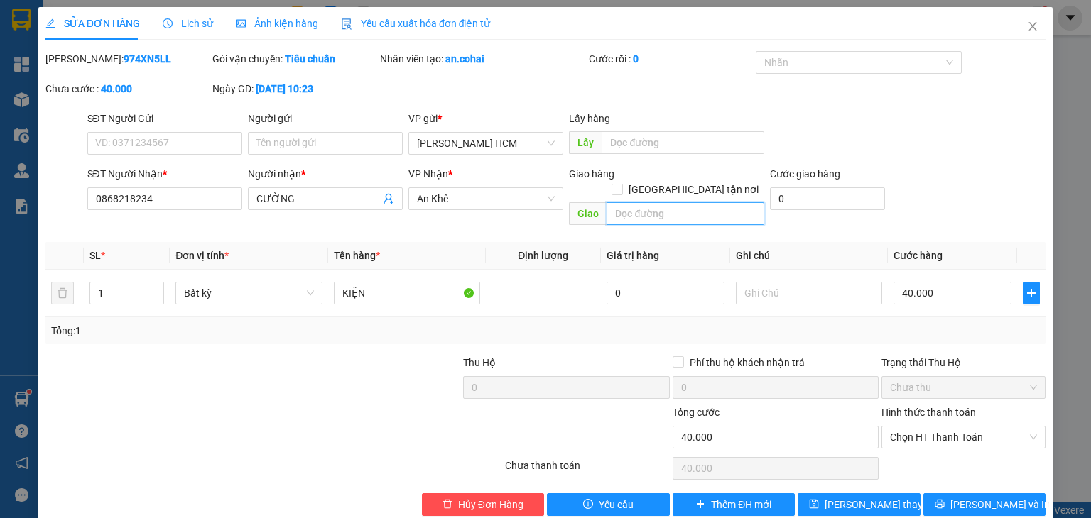
click at [638, 202] on input "text" at bounding box center [685, 213] width 158 height 23
click at [918, 202] on div "SĐT Người Nhận * 0868218234 Người nhận * CƯỜNG VP Nhận * An Khê Giao hàng Giao …" at bounding box center [567, 198] width 964 height 65
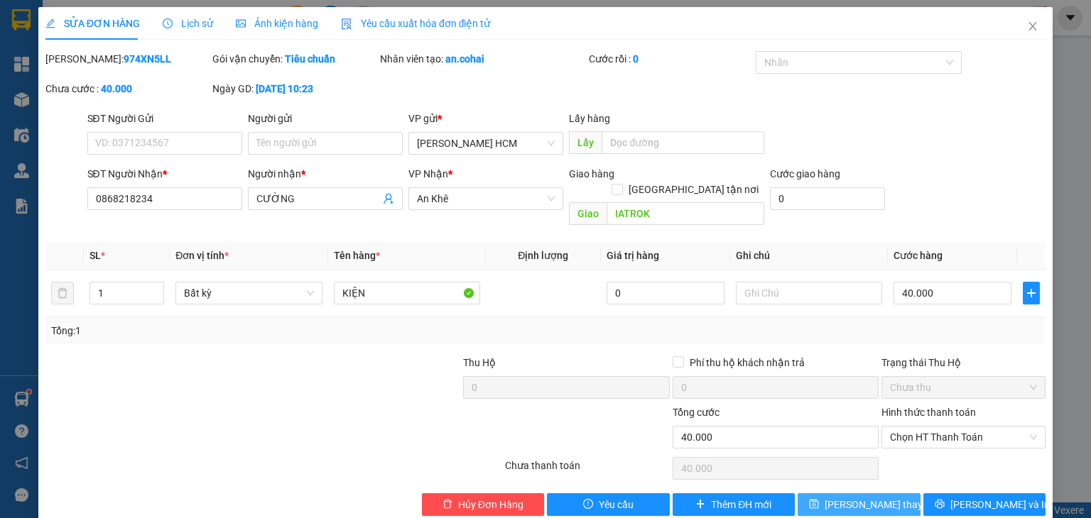
click at [846, 497] on span "[PERSON_NAME] thay đổi" at bounding box center [882, 505] width 114 height 16
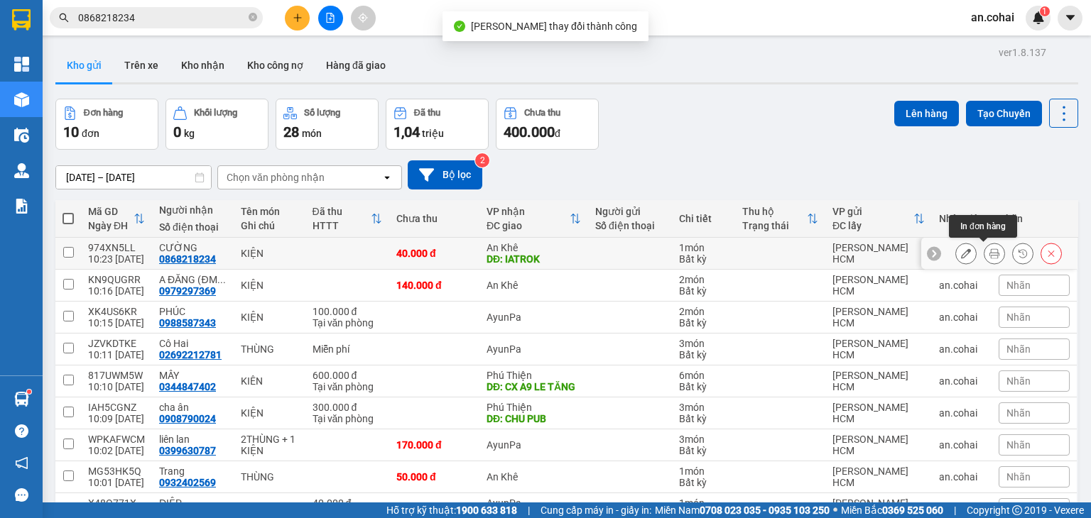
click at [989, 256] on icon at bounding box center [994, 254] width 10 height 10
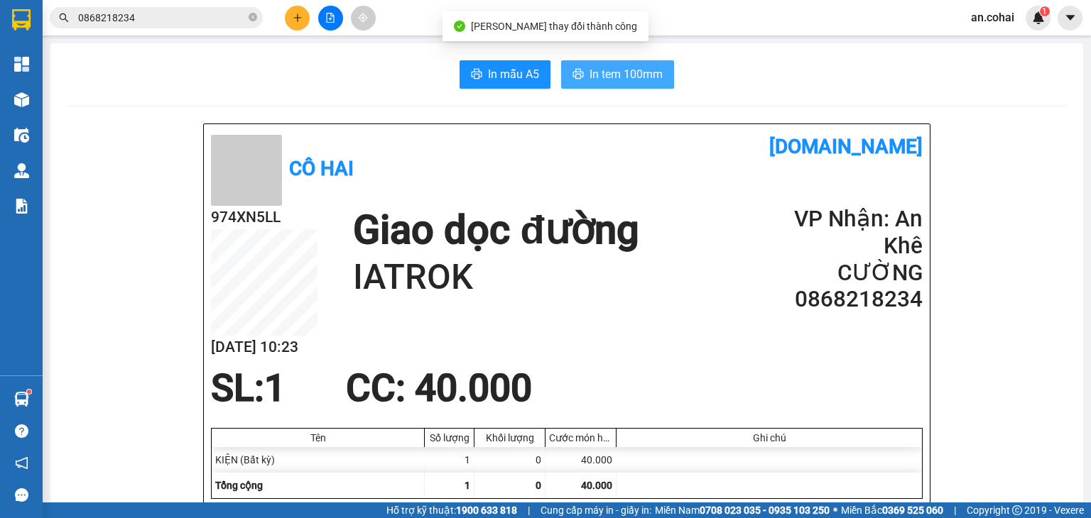
click at [589, 75] on span "In tem 100mm" at bounding box center [625, 74] width 73 height 18
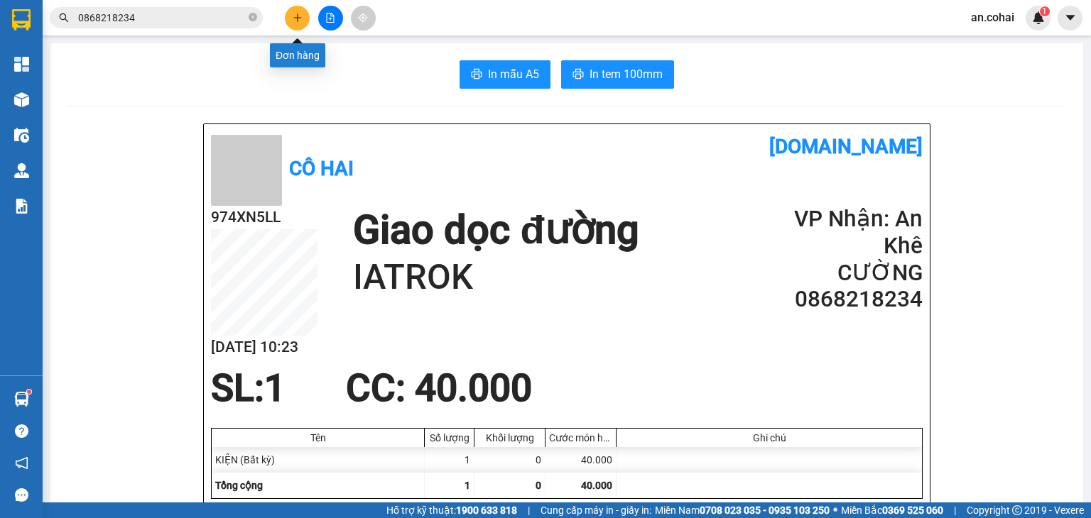
click at [290, 9] on button at bounding box center [297, 18] width 25 height 25
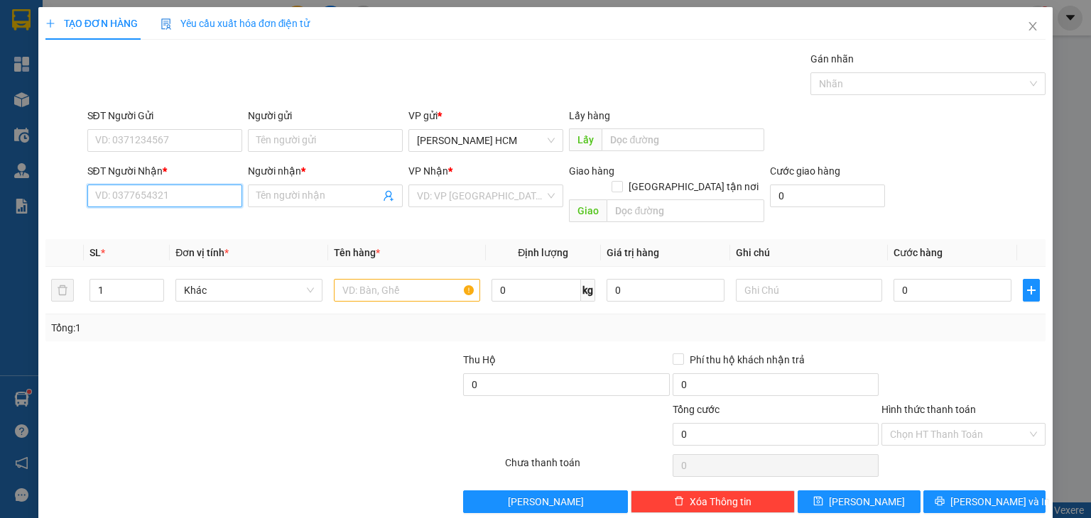
click at [159, 191] on input "SĐT Người Nhận *" at bounding box center [164, 196] width 155 height 23
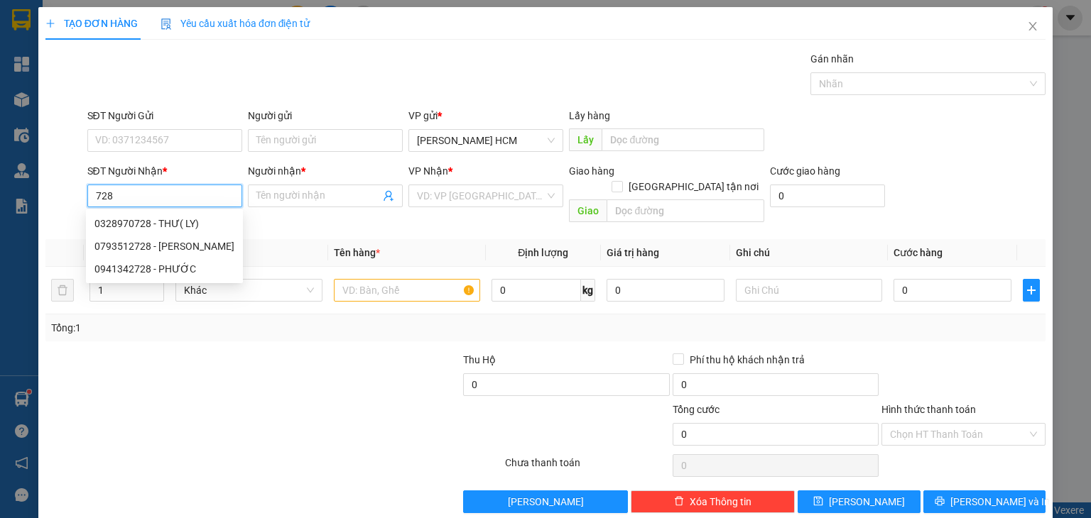
click at [196, 259] on div "0941342728 - PHƯỚC" at bounding box center [164, 269] width 157 height 23
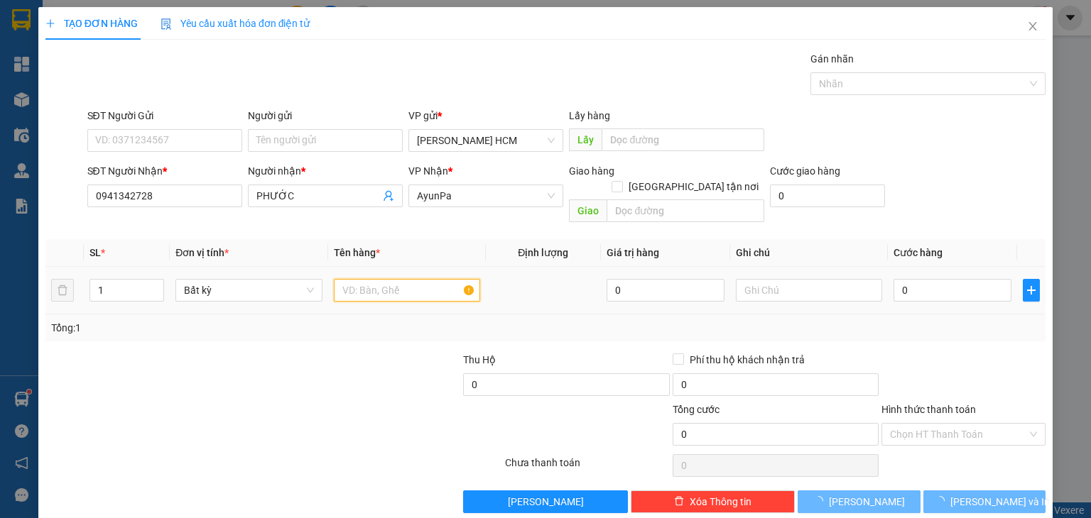
click at [376, 283] on input "text" at bounding box center [407, 290] width 146 height 23
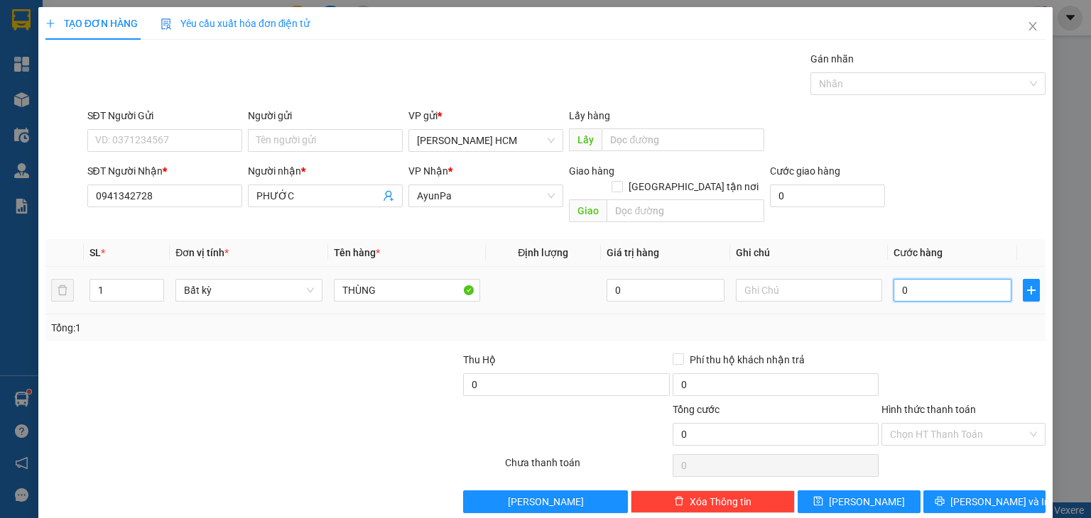
click at [893, 281] on input "0" at bounding box center [952, 290] width 118 height 23
click at [910, 359] on div at bounding box center [963, 377] width 167 height 50
click at [952, 491] on button "[PERSON_NAME] và In" at bounding box center [984, 502] width 123 height 23
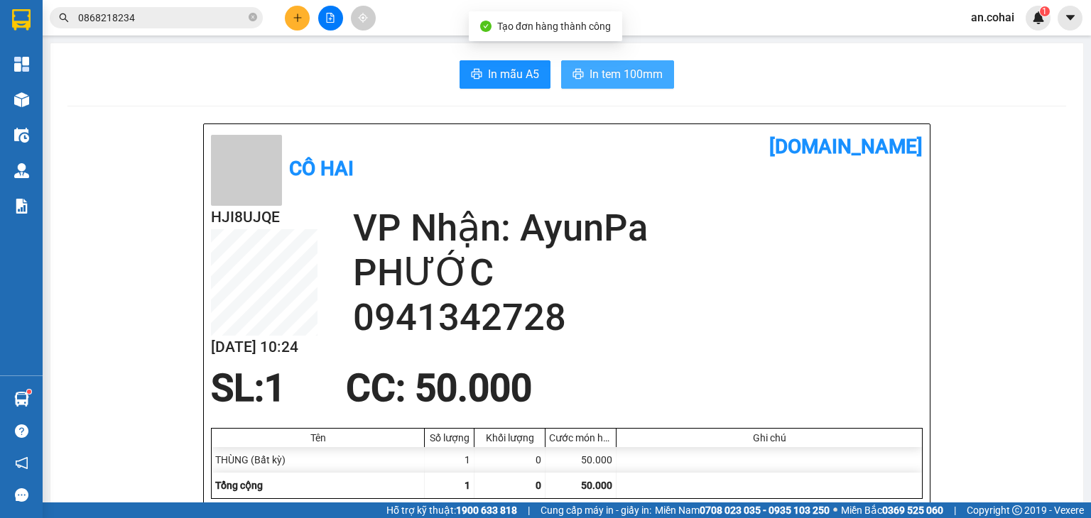
click at [611, 75] on span "In tem 100mm" at bounding box center [625, 74] width 73 height 18
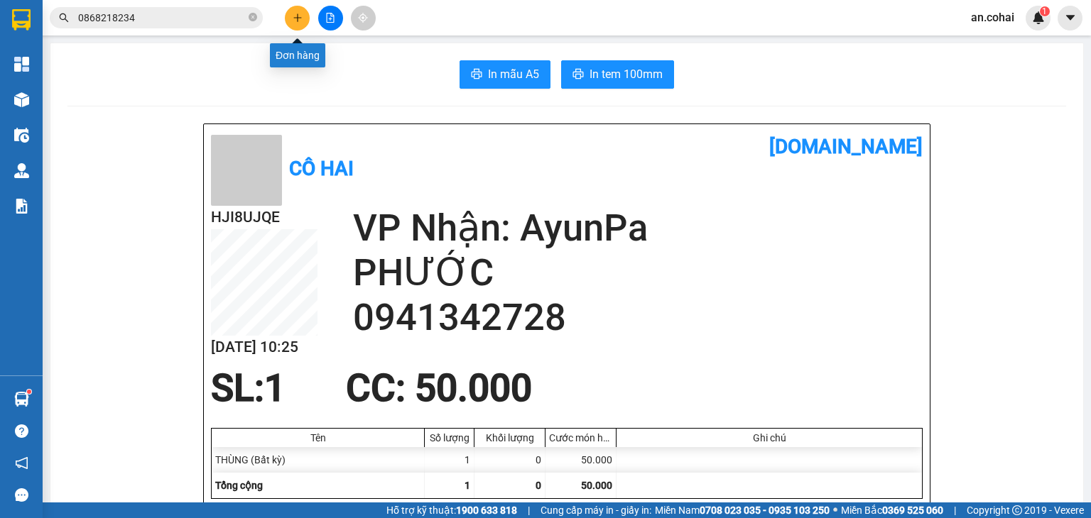
click at [300, 12] on button at bounding box center [297, 18] width 25 height 25
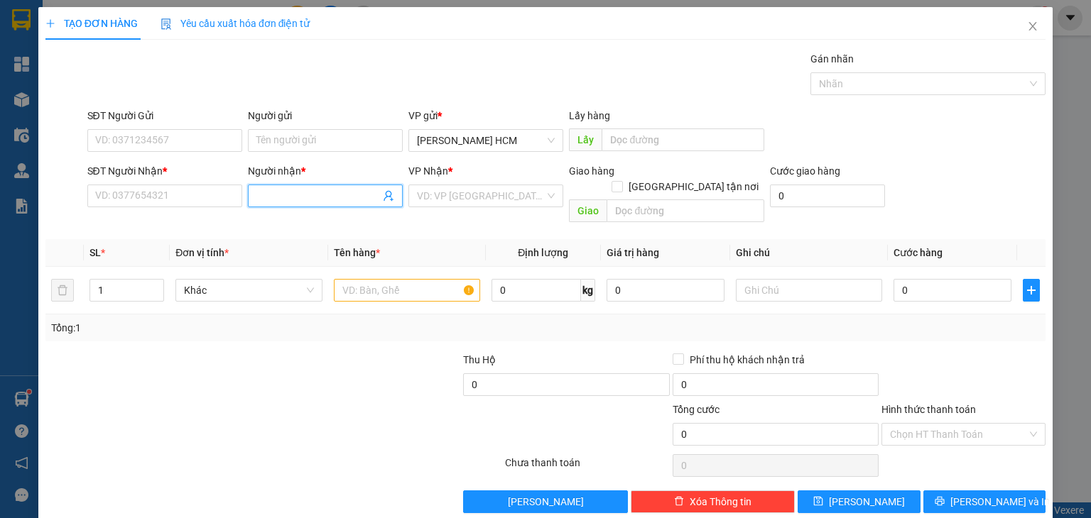
click at [278, 195] on input "Người nhận *" at bounding box center [318, 196] width 124 height 16
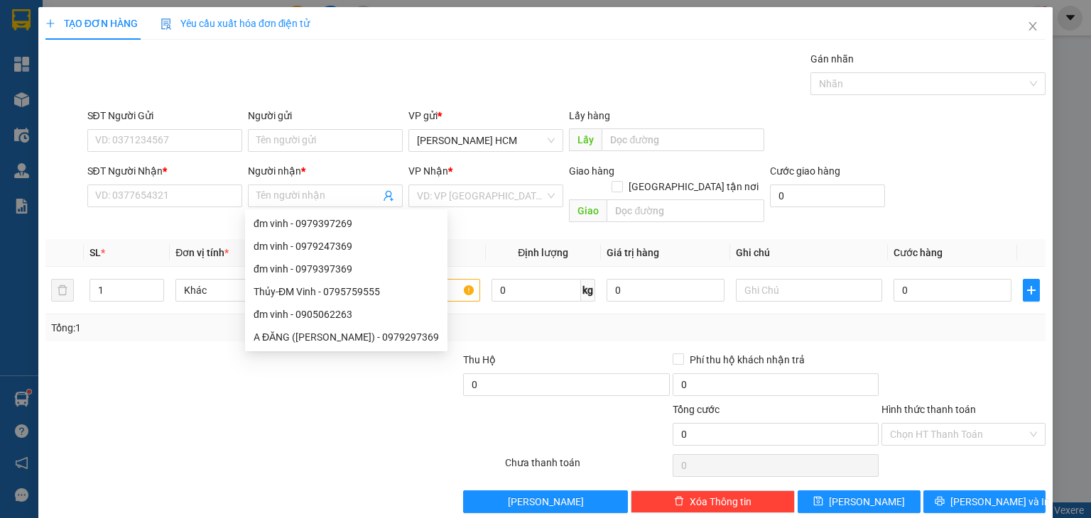
click at [218, 208] on div "SĐT Người Nhận * VD: 0377654321" at bounding box center [164, 188] width 155 height 50
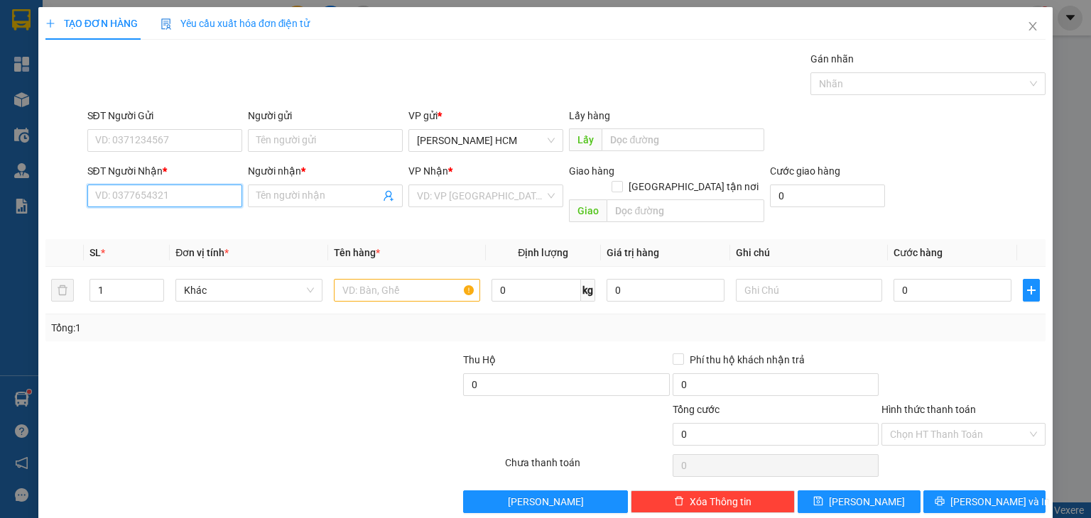
click at [218, 199] on input "SĐT Người Nhận *" at bounding box center [164, 196] width 155 height 23
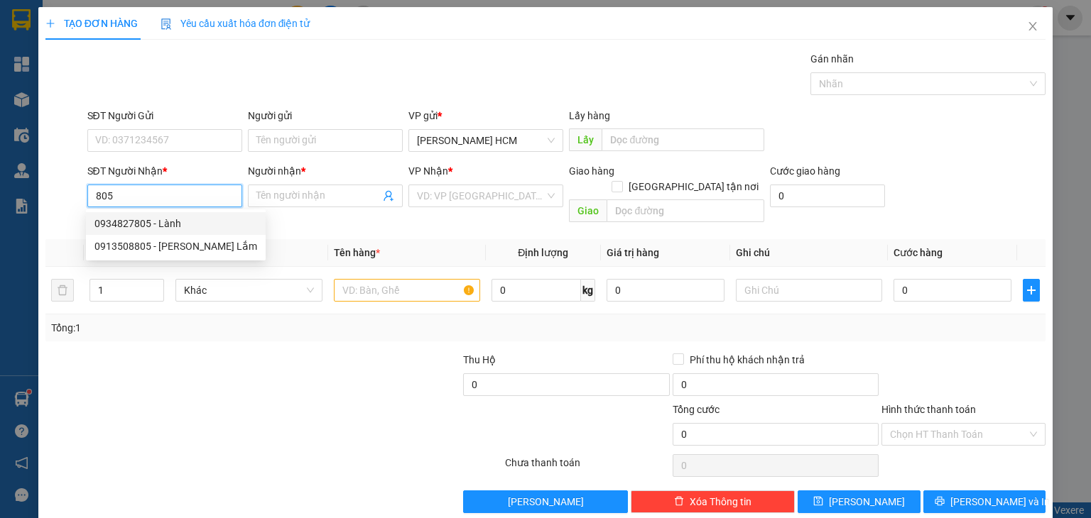
click at [177, 228] on div "0934827805 - Lành" at bounding box center [175, 224] width 163 height 16
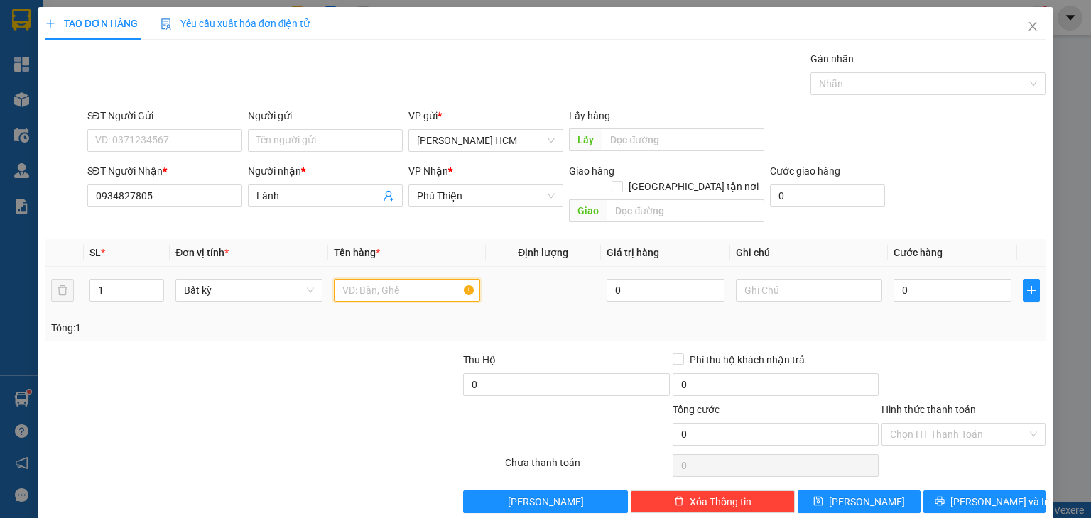
click at [339, 279] on input "text" at bounding box center [407, 290] width 146 height 23
click at [910, 279] on input "0" at bounding box center [952, 290] width 118 height 23
click at [937, 320] on div "Tổng: 1" at bounding box center [545, 328] width 989 height 16
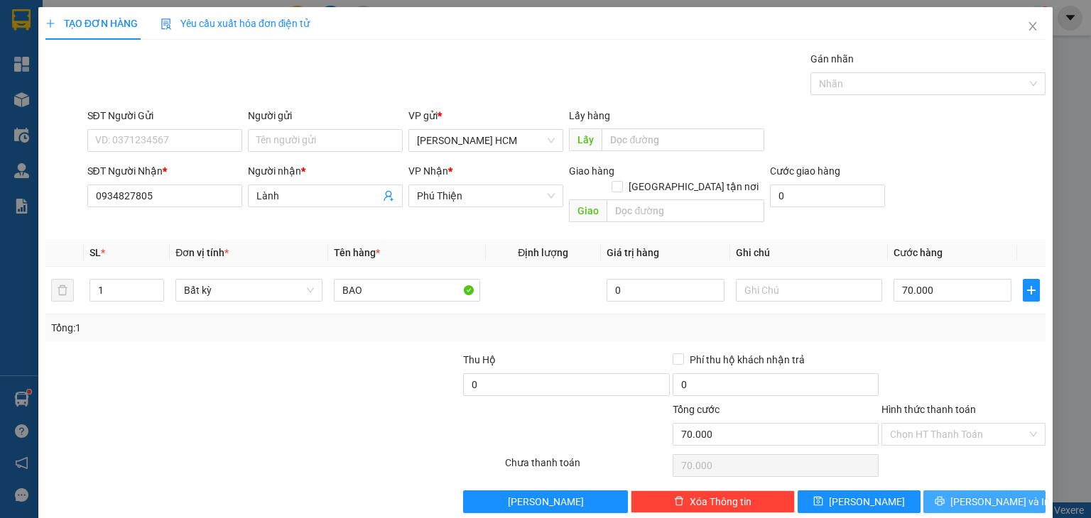
drag, startPoint x: 945, startPoint y: 486, endPoint x: 905, endPoint y: 391, distance: 103.8
click at [943, 491] on button "[PERSON_NAME] và In" at bounding box center [984, 502] width 123 height 23
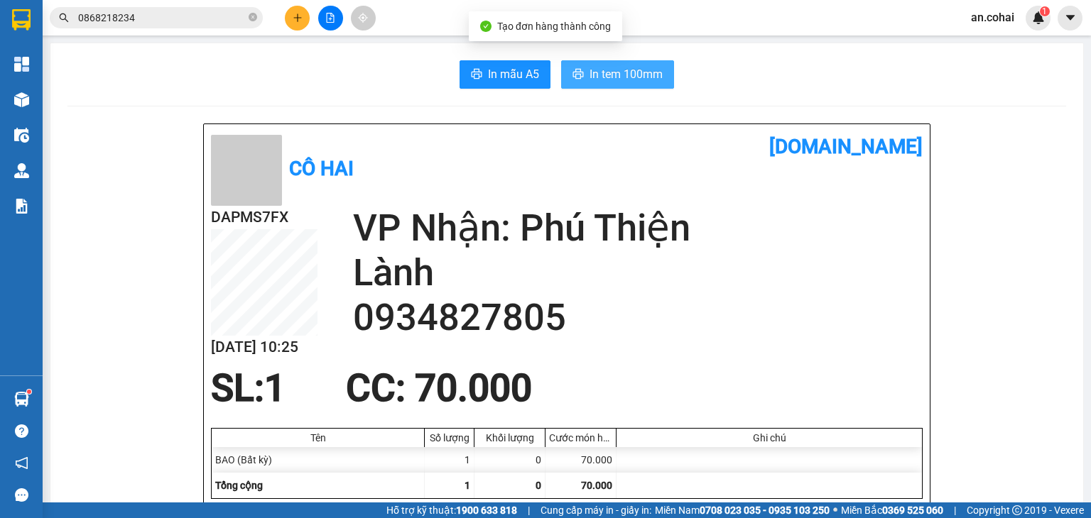
click at [614, 68] on span "In tem 100mm" at bounding box center [625, 74] width 73 height 18
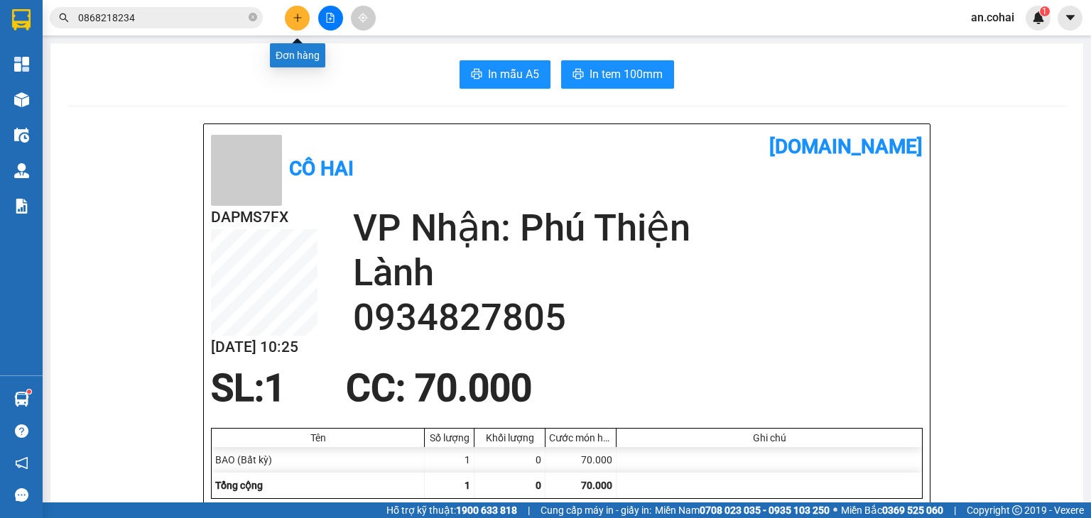
click at [299, 21] on icon "plus" at bounding box center [298, 18] width 10 height 10
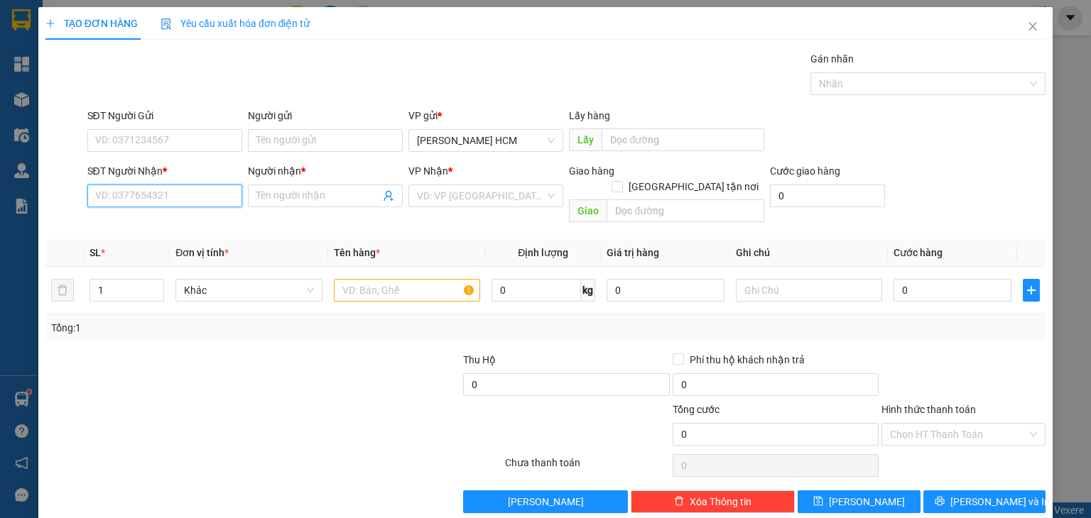
click at [196, 195] on input "SĐT Người Nhận *" at bounding box center [164, 196] width 155 height 23
click at [168, 192] on input "SĐT Người Nhận *" at bounding box center [164, 196] width 155 height 23
click at [116, 192] on input "090173634" at bounding box center [164, 196] width 155 height 23
click at [146, 226] on div "0901973634 - [PERSON_NAME]" at bounding box center [164, 224] width 140 height 16
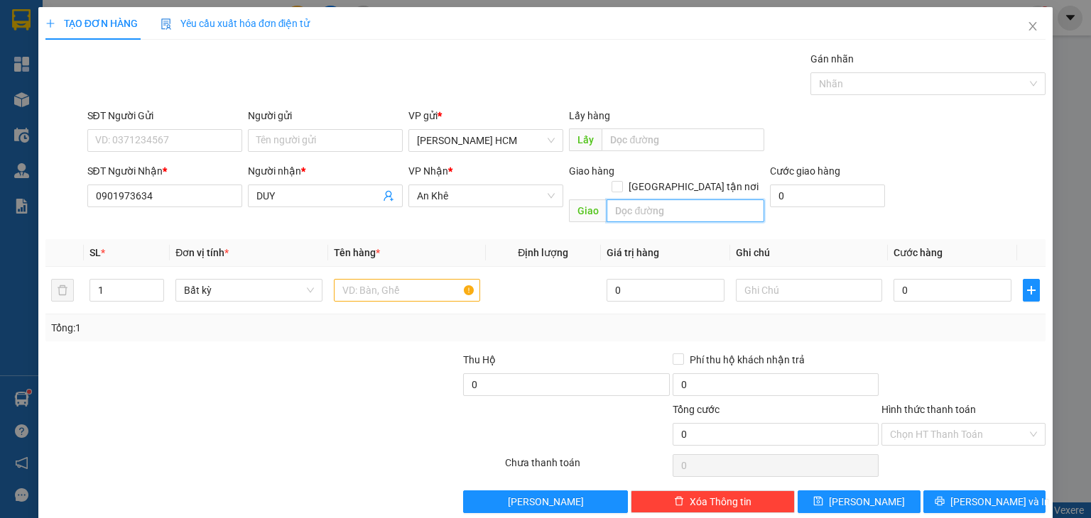
click at [641, 200] on input "text" at bounding box center [685, 211] width 158 height 23
click at [156, 283] on span "up" at bounding box center [156, 287] width 9 height 9
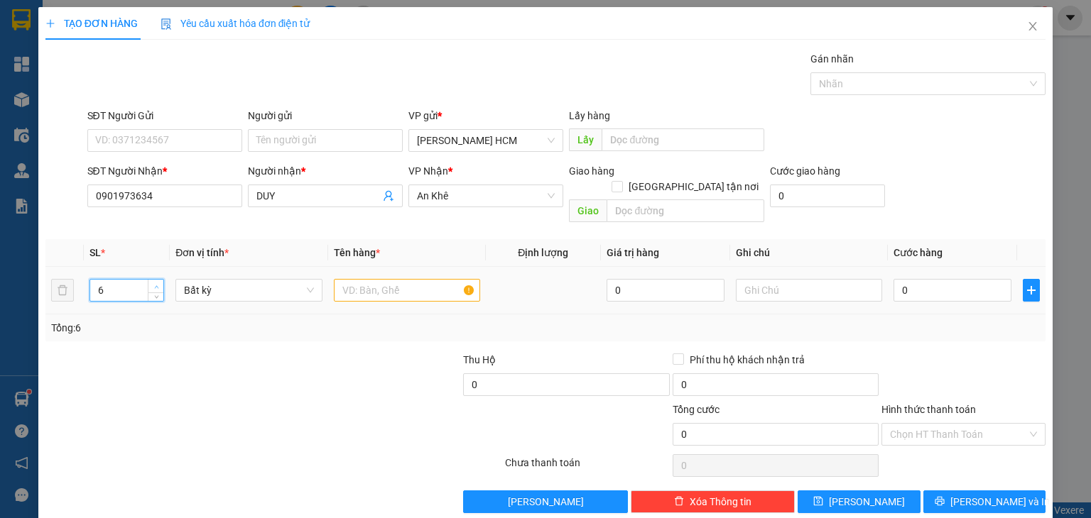
click at [156, 283] on span "up" at bounding box center [156, 287] width 9 height 9
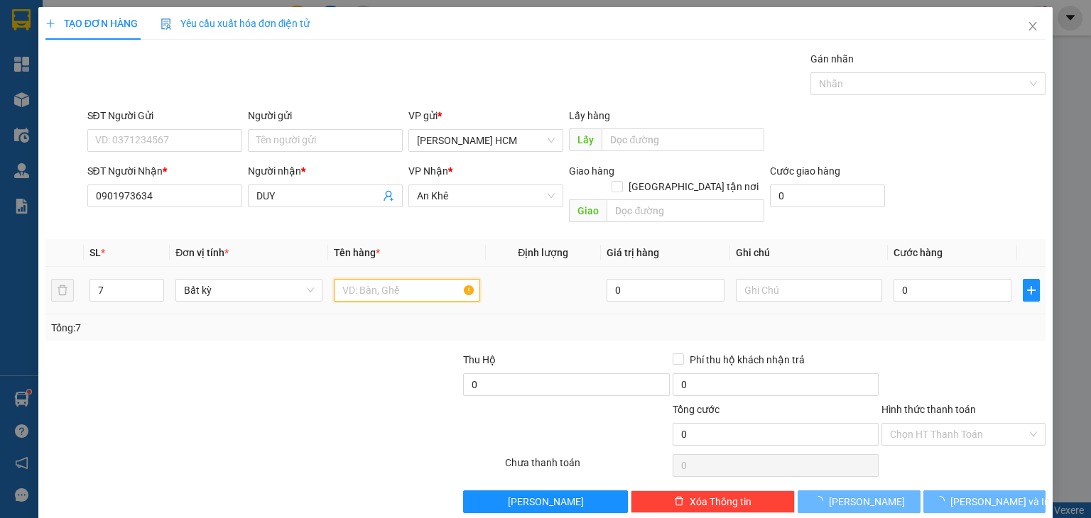
click at [407, 279] on input "text" at bounding box center [407, 290] width 146 height 23
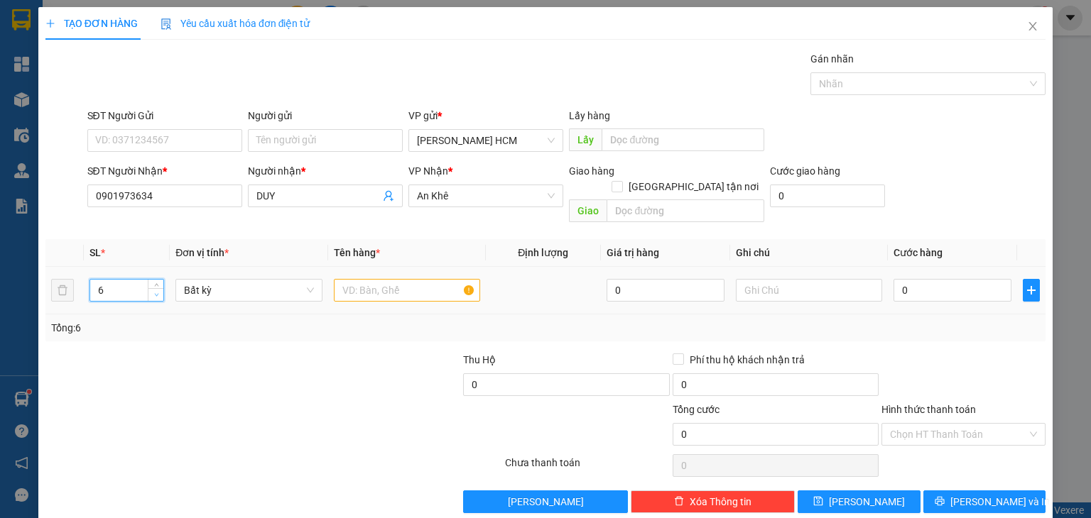
click at [156, 293] on icon "down" at bounding box center [156, 295] width 5 height 5
click at [360, 279] on input "text" at bounding box center [407, 290] width 146 height 23
click at [904, 279] on input "0" at bounding box center [952, 290] width 118 height 23
click at [940, 327] on div "Transit Pickup Surcharge Ids Transit Deliver Surcharge Ids Transit Deliver Surc…" at bounding box center [545, 282] width 1000 height 462
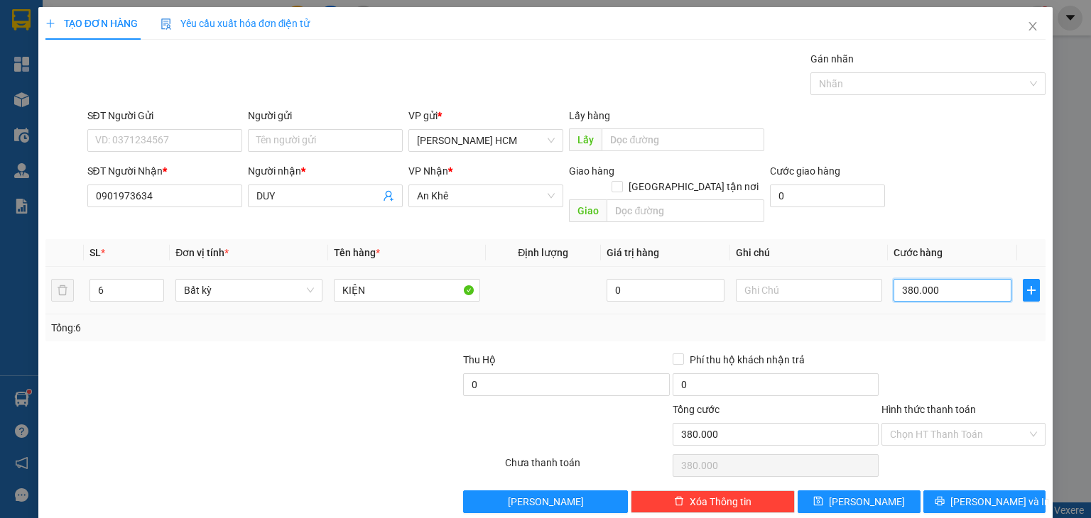
click at [942, 279] on input "380.000" at bounding box center [952, 290] width 118 height 23
click at [945, 496] on icon "printer" at bounding box center [940, 501] width 10 height 10
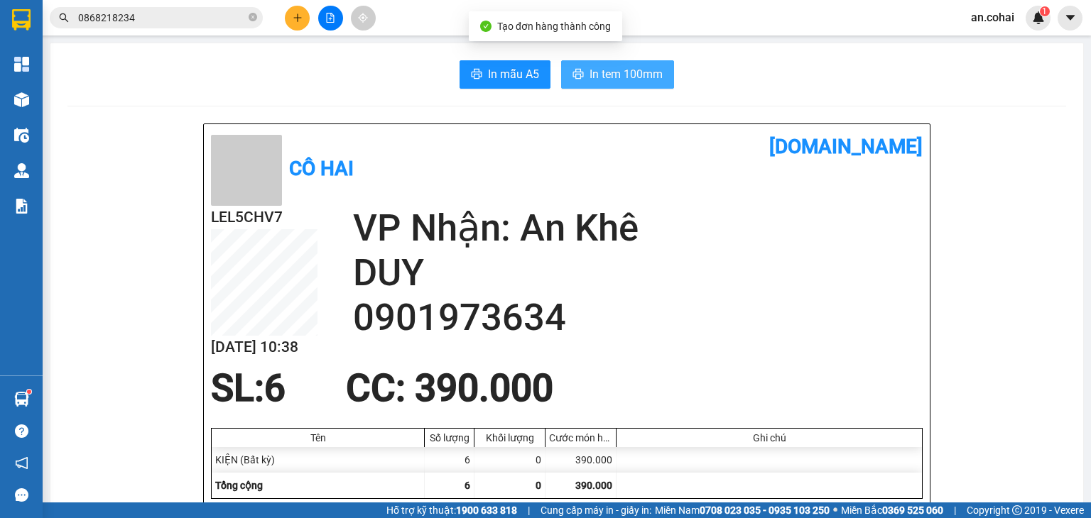
click at [633, 77] on span "In tem 100mm" at bounding box center [625, 74] width 73 height 18
click at [626, 79] on span "In tem 100mm" at bounding box center [625, 74] width 73 height 18
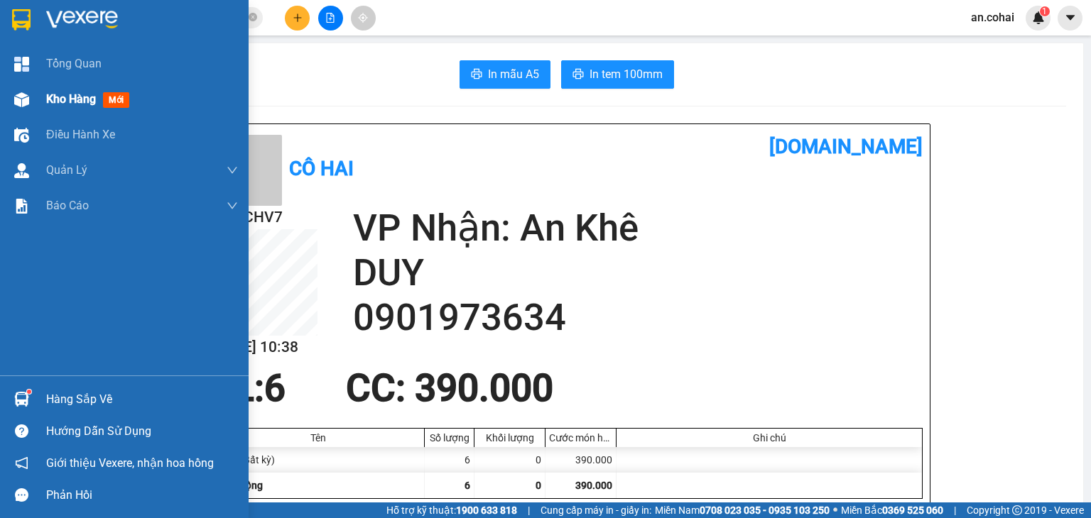
click at [34, 97] on div "Kho hàng mới" at bounding box center [124, 100] width 249 height 36
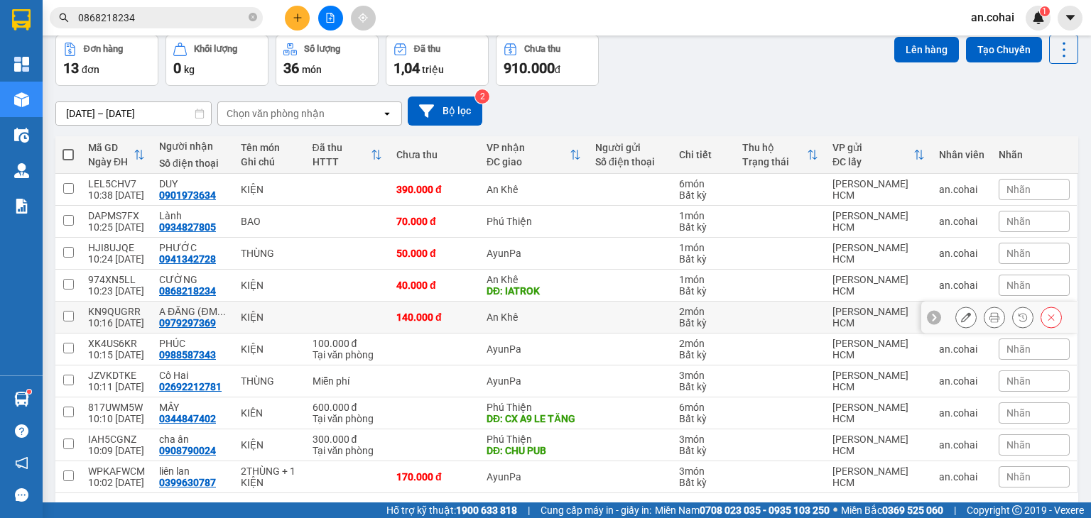
scroll to position [40, 0]
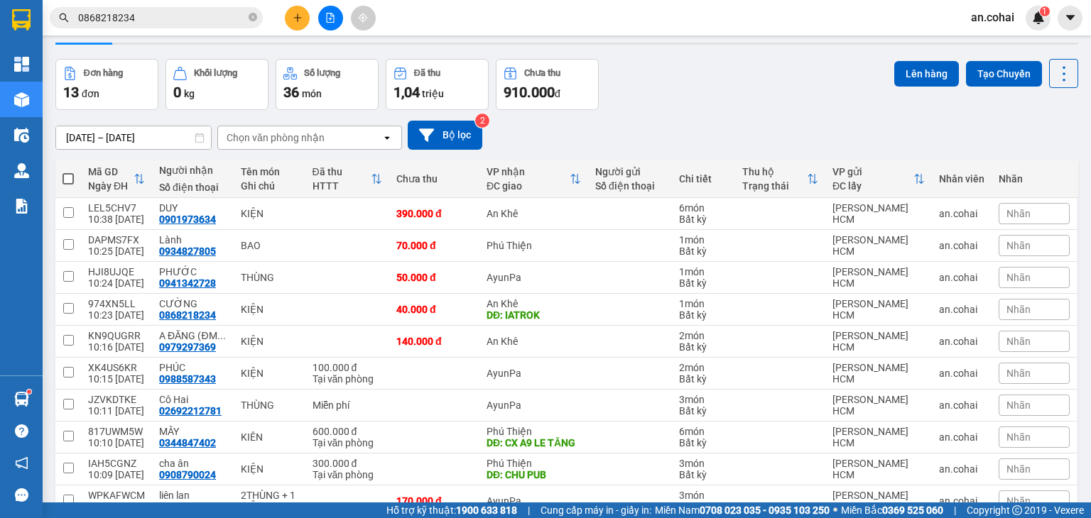
click at [66, 183] on span at bounding box center [67, 178] width 11 height 11
click at [68, 172] on input "checkbox" at bounding box center [68, 172] width 0 height 0
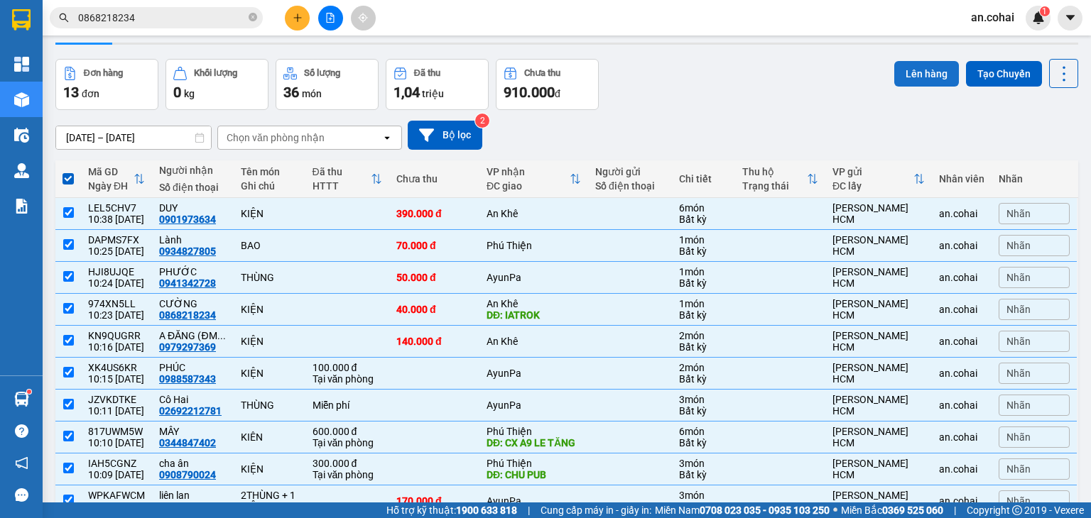
click at [920, 68] on button "Lên hàng" at bounding box center [926, 74] width 65 height 26
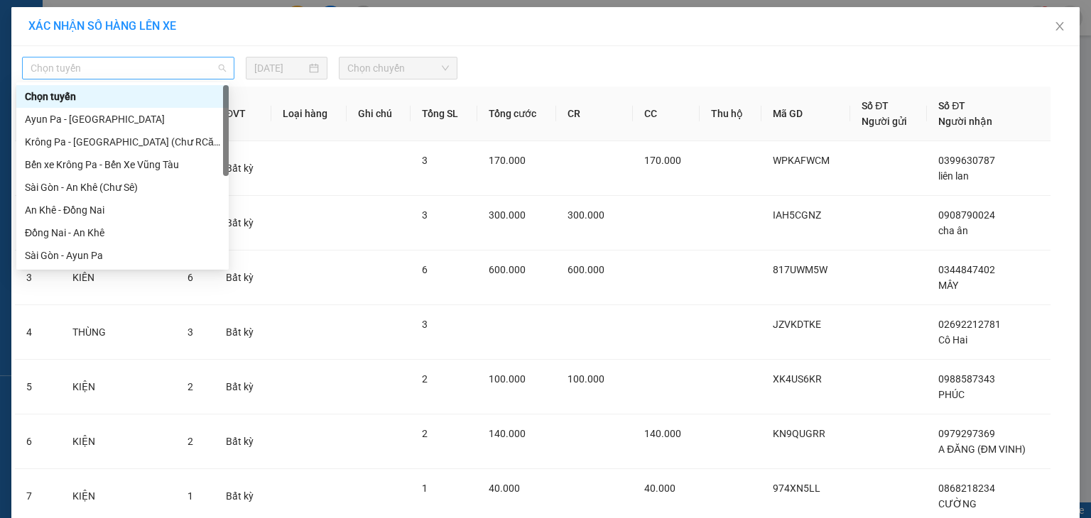
click at [170, 62] on span "Chọn tuyến" at bounding box center [128, 68] width 195 height 21
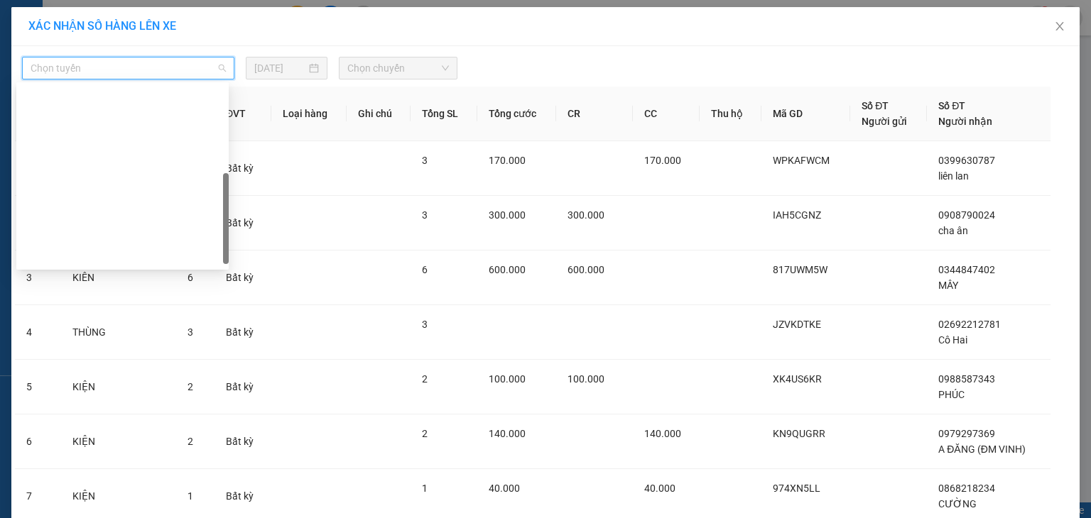
scroll to position [199, 0]
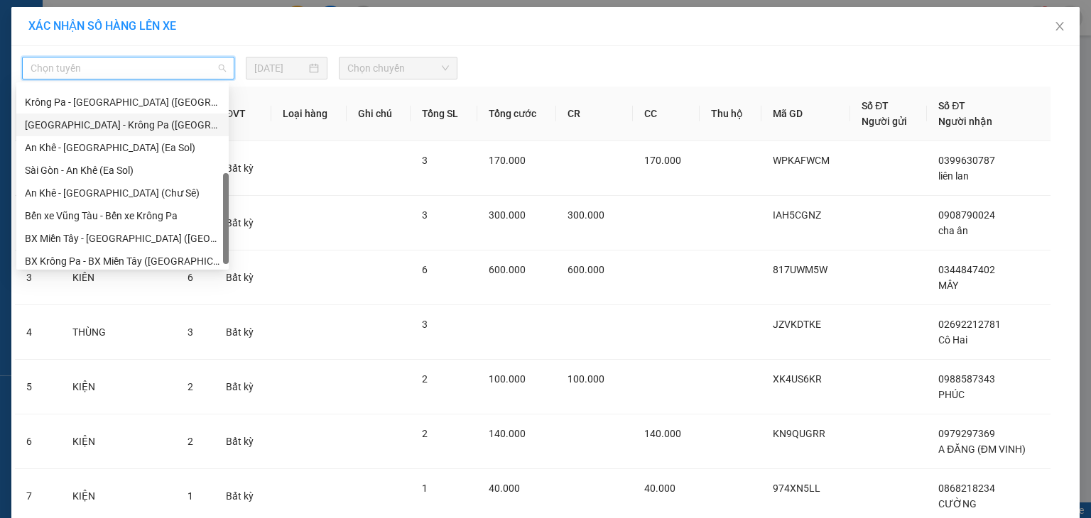
click at [114, 130] on div "[GEOGRAPHIC_DATA] - Krông Pa ([GEOGRAPHIC_DATA])" at bounding box center [122, 125] width 195 height 16
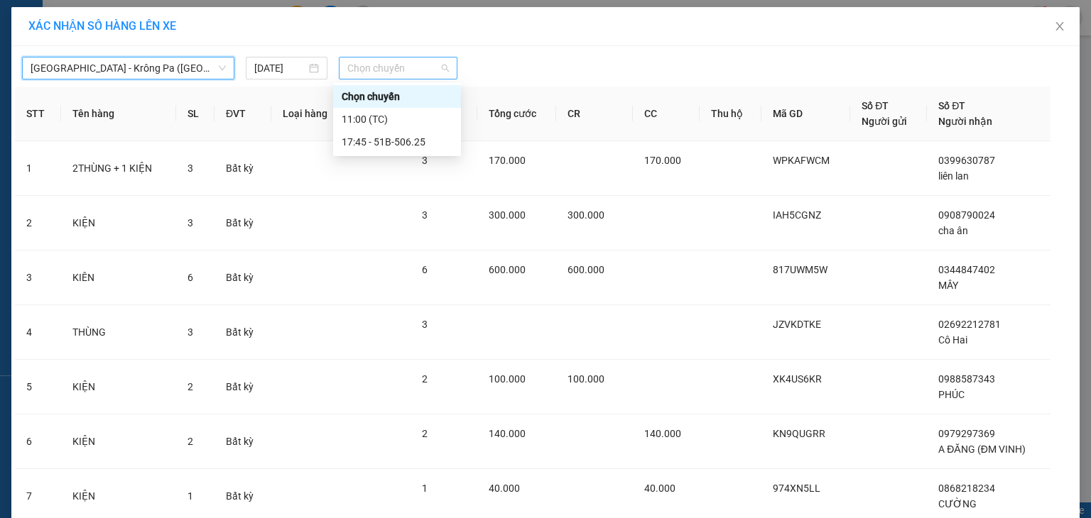
click at [386, 75] on span "Chọn chuyến" at bounding box center [398, 68] width 102 height 21
click at [397, 117] on div "11:00 (TC)" at bounding box center [397, 119] width 111 height 16
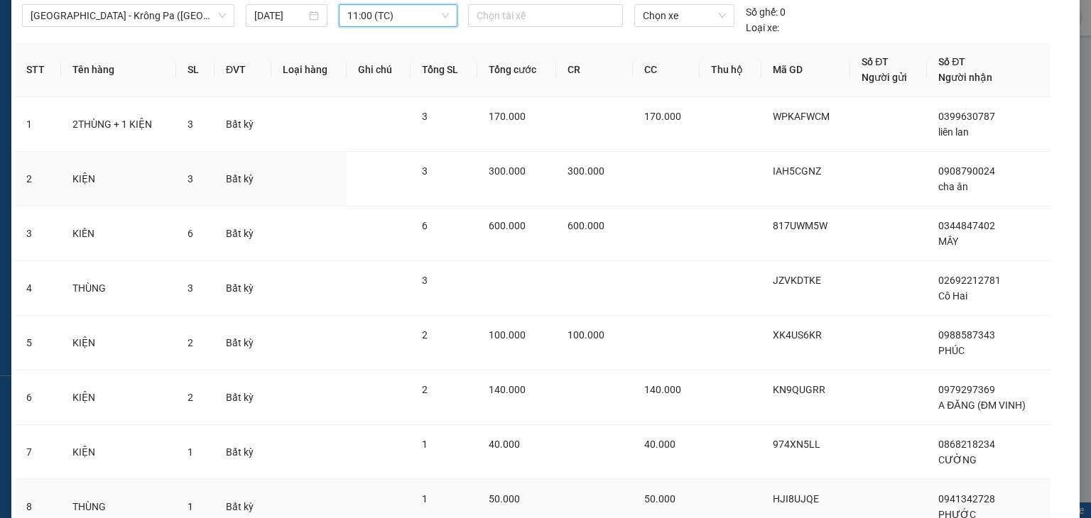
scroll to position [281, 0]
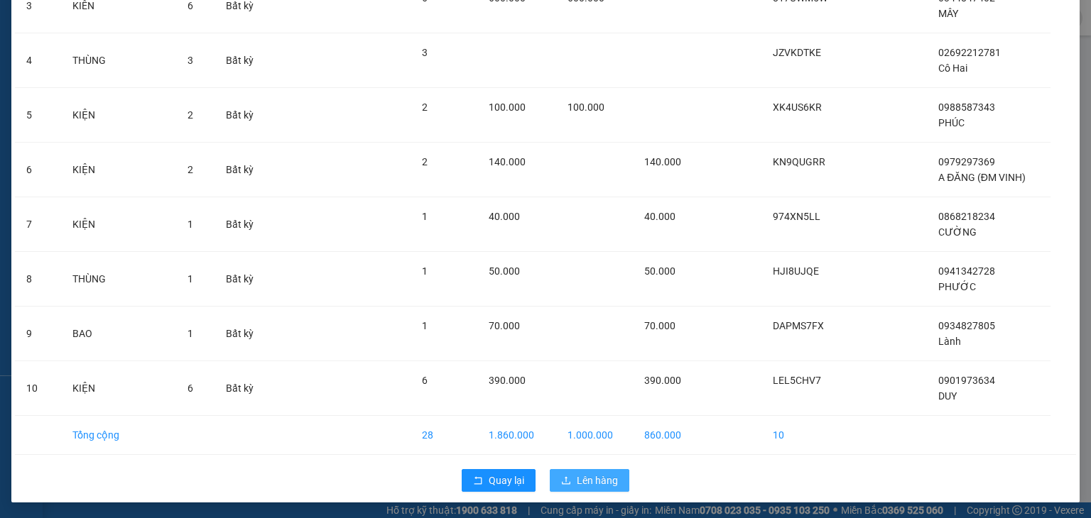
click at [587, 477] on span "Lên hàng" at bounding box center [597, 481] width 41 height 16
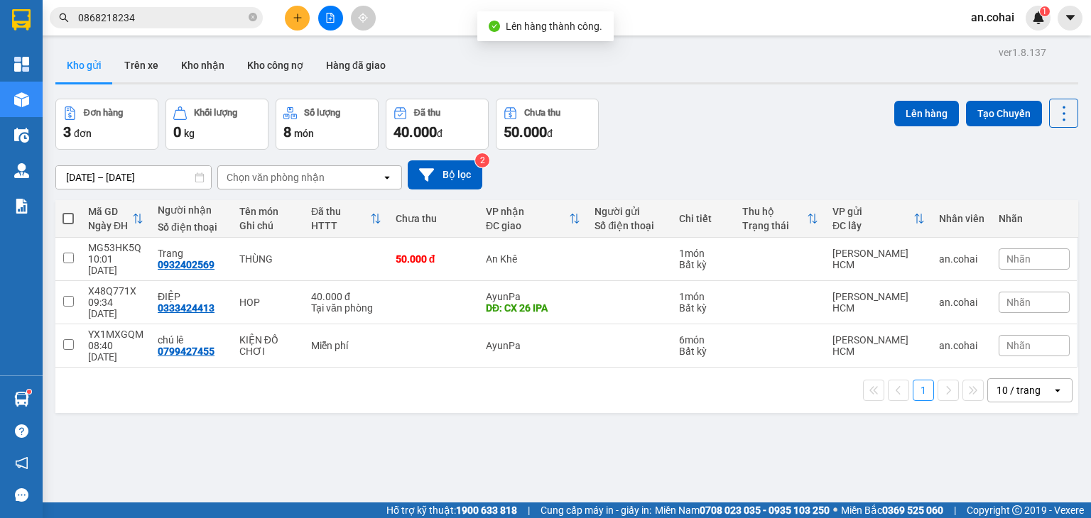
click at [65, 215] on span at bounding box center [67, 218] width 11 height 11
click at [68, 212] on input "checkbox" at bounding box center [68, 212] width 0 height 0
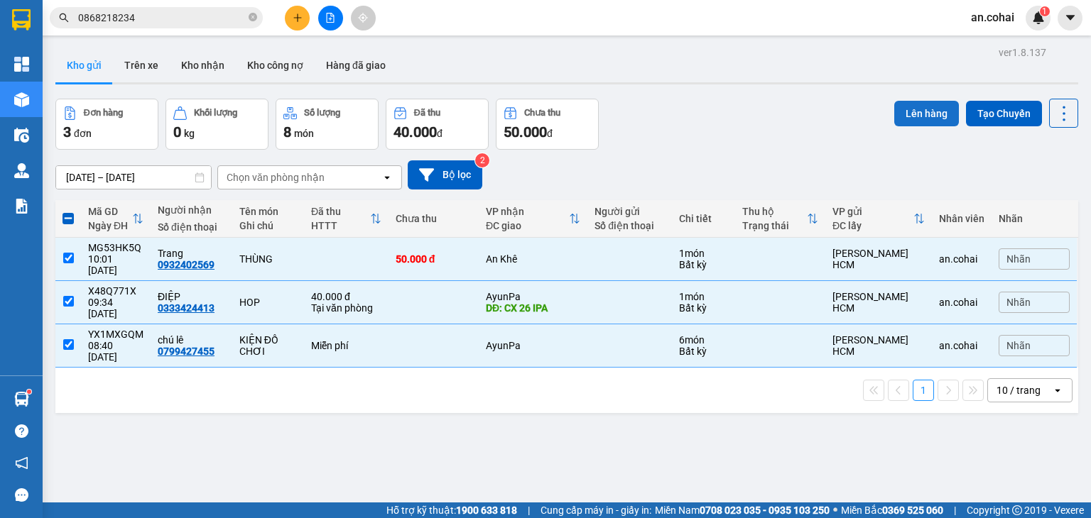
click at [908, 111] on button "Lên hàng" at bounding box center [926, 114] width 65 height 26
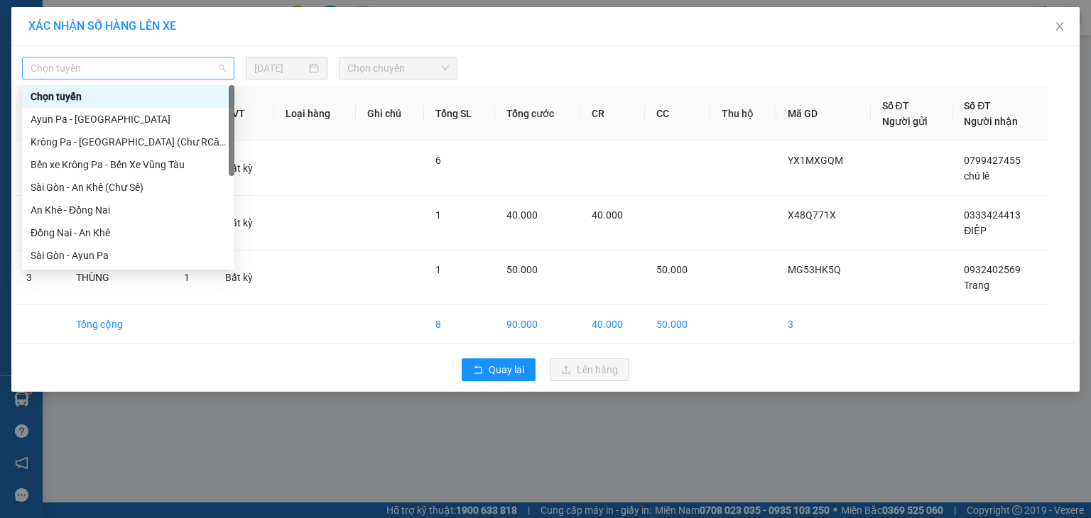
click at [178, 69] on span "Chọn tuyến" at bounding box center [128, 68] width 195 height 21
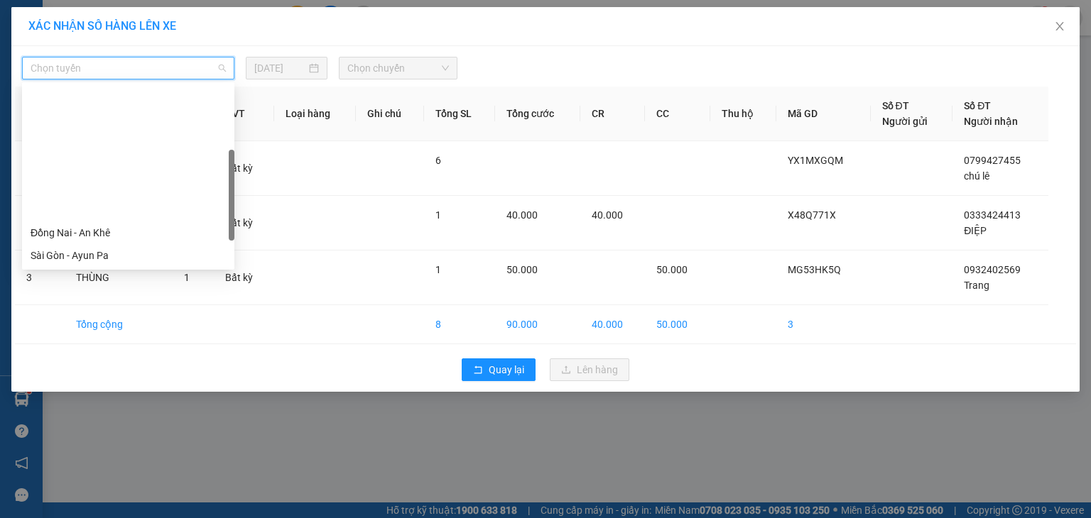
scroll to position [142, 0]
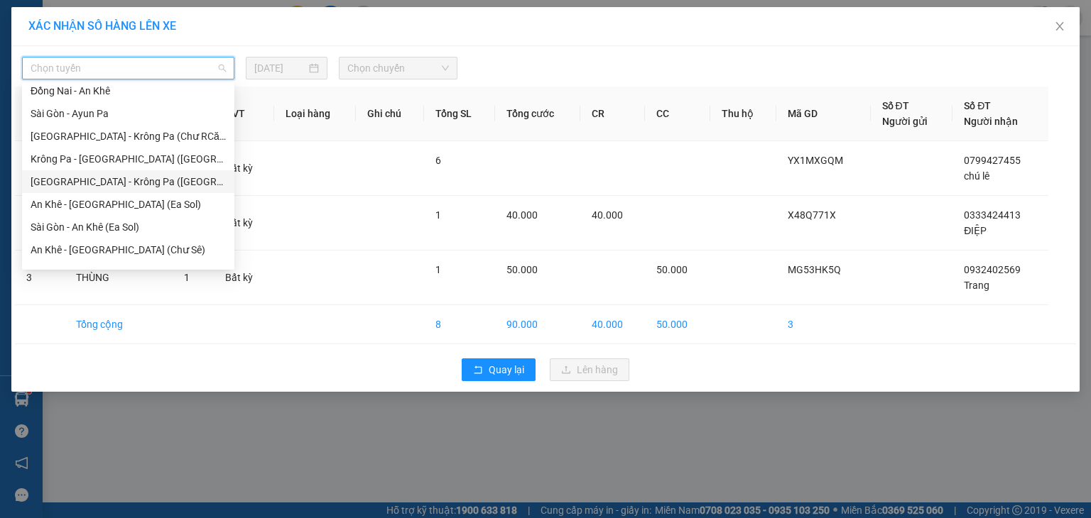
click at [114, 184] on div "[GEOGRAPHIC_DATA] - Krông Pa ([GEOGRAPHIC_DATA])" at bounding box center [128, 182] width 195 height 16
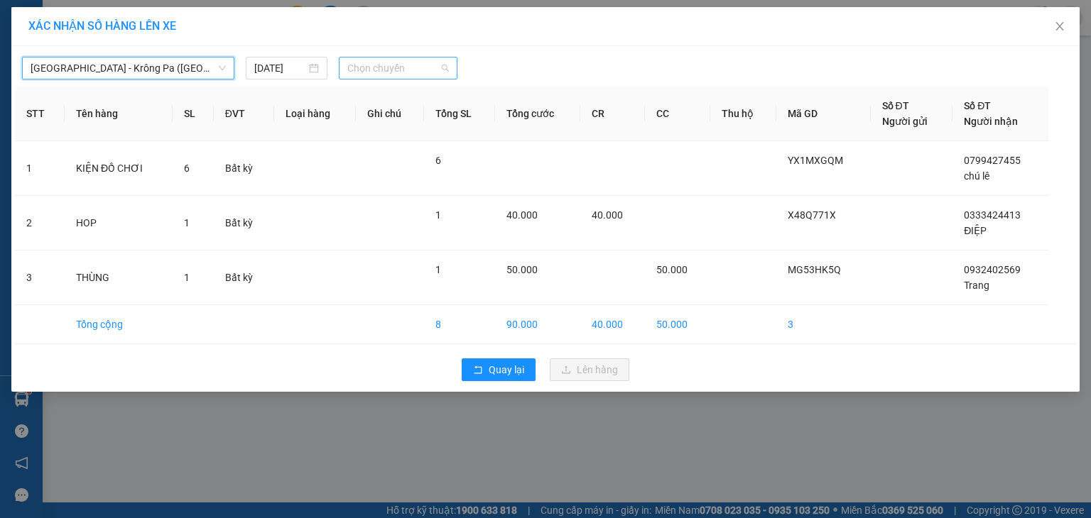
click at [367, 67] on span "Chọn chuyến" at bounding box center [398, 68] width 102 height 21
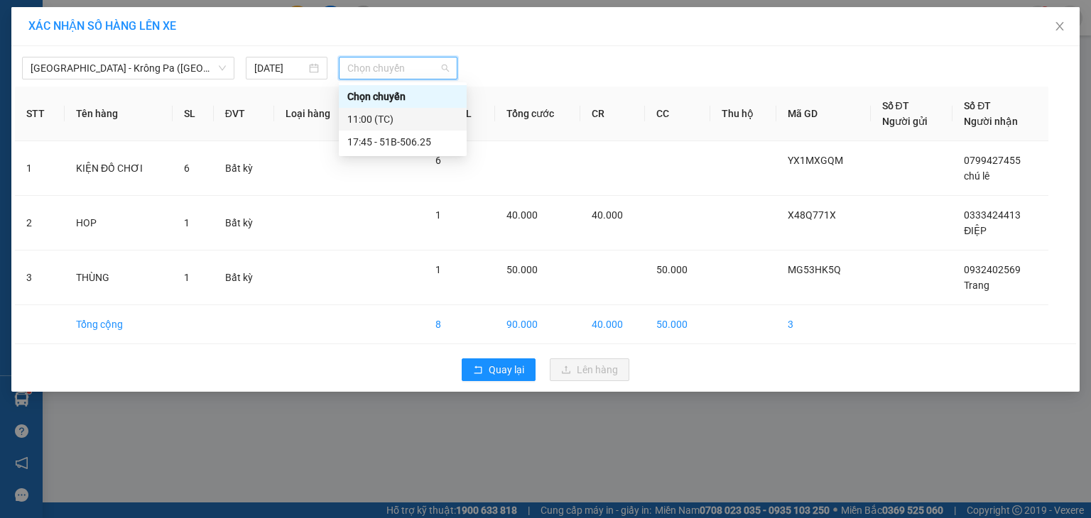
click at [407, 118] on div "11:00 (TC)" at bounding box center [402, 119] width 111 height 16
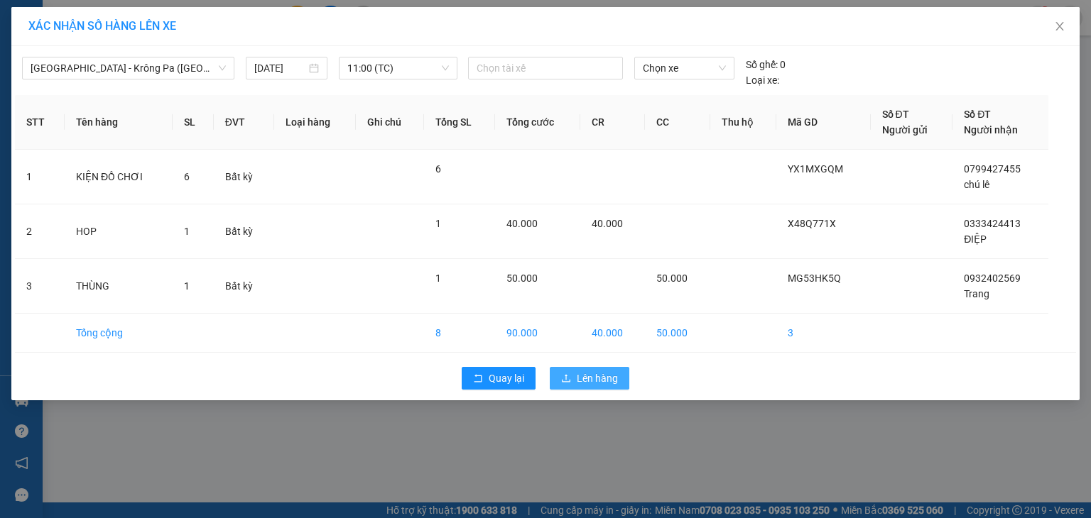
click at [579, 379] on span "Lên hàng" at bounding box center [597, 379] width 41 height 16
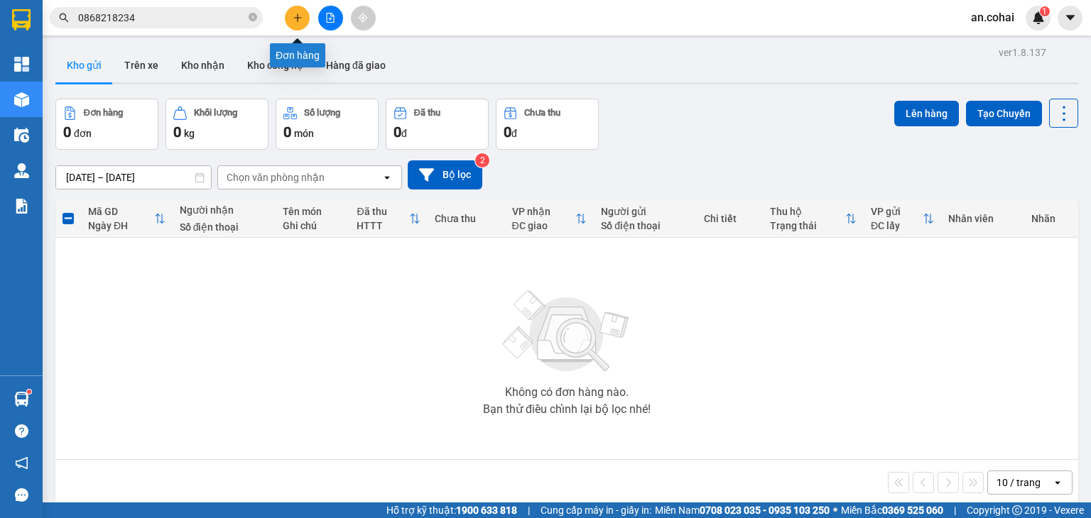
click at [289, 20] on button at bounding box center [297, 18] width 25 height 25
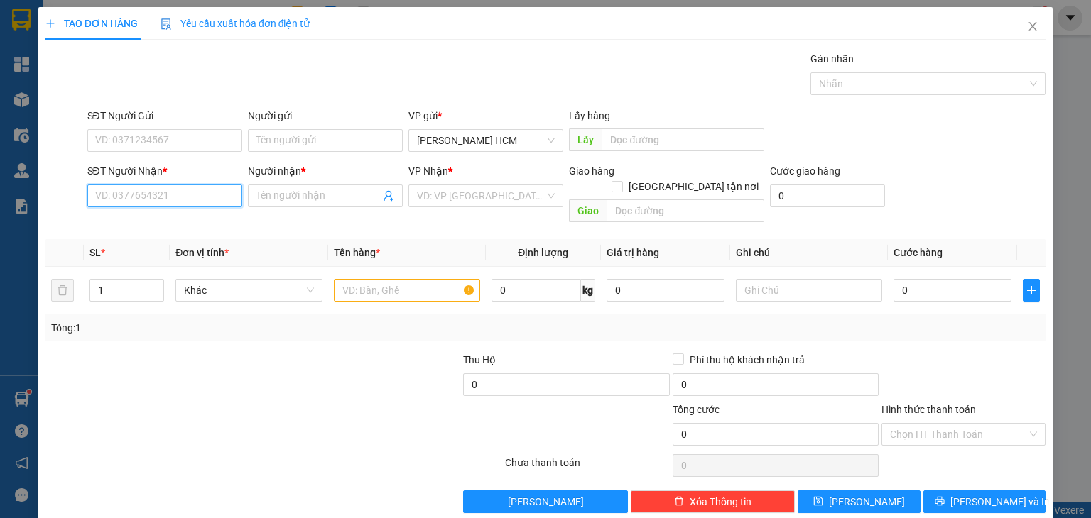
click at [151, 202] on input "SĐT Người Nhận *" at bounding box center [164, 196] width 155 height 23
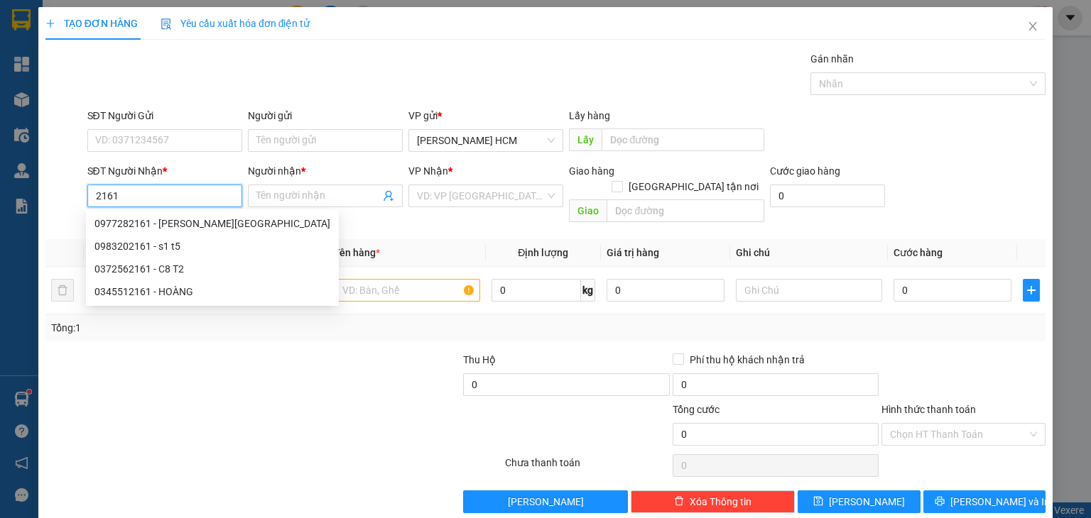
click at [195, 225] on div "0977282161 - [PERSON_NAME][GEOGRAPHIC_DATA]" at bounding box center [212, 224] width 236 height 16
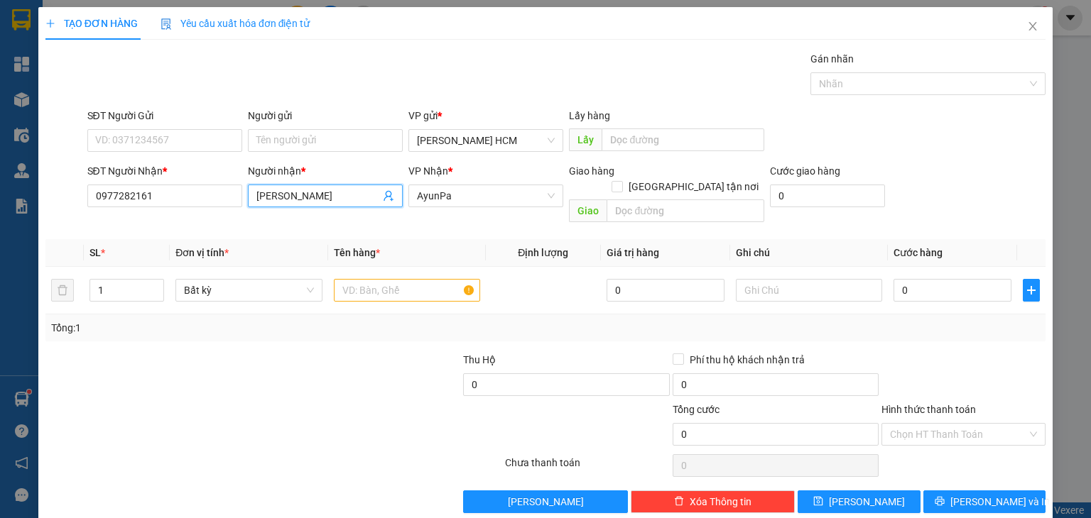
click at [355, 190] on input "[PERSON_NAME]" at bounding box center [318, 196] width 124 height 16
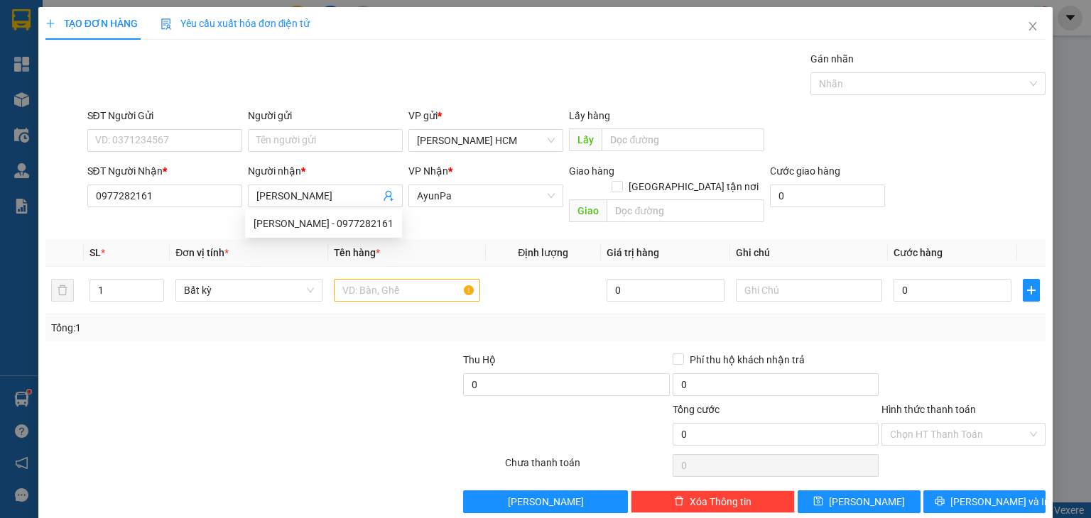
click at [440, 239] on th "Tên hàng *" at bounding box center [407, 253] width 158 height 28
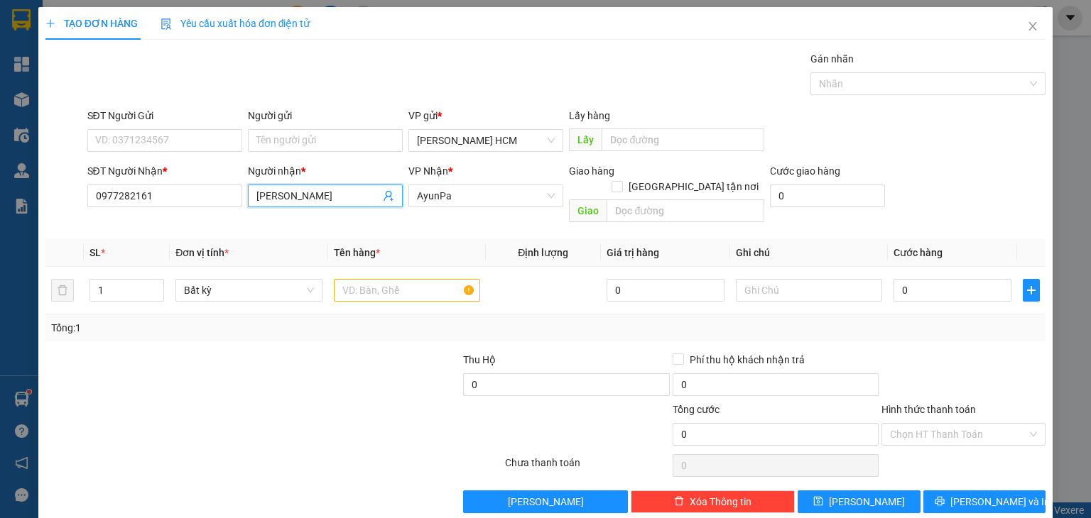
click at [330, 197] on input "[PERSON_NAME]" at bounding box center [318, 196] width 124 height 16
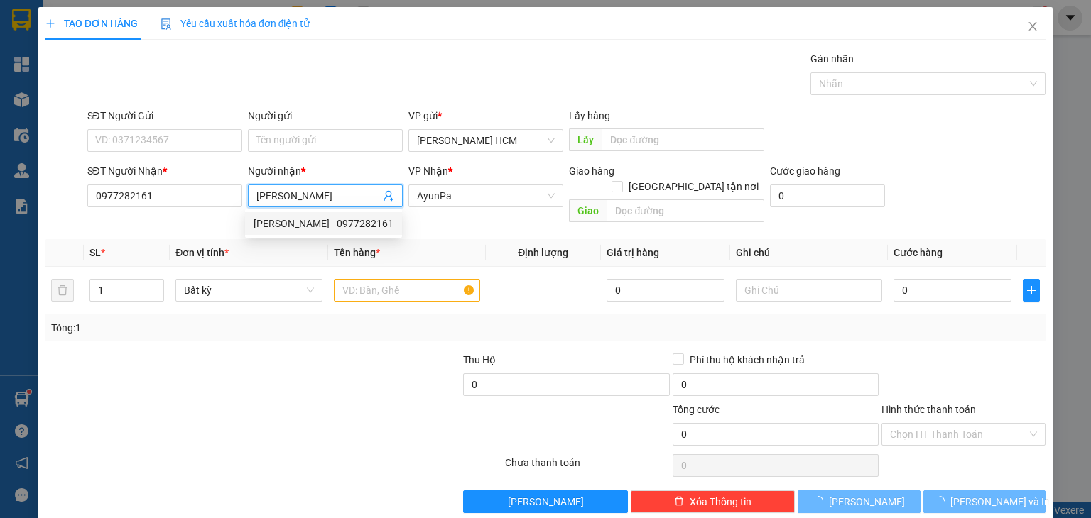
click at [442, 241] on th "Tên hàng *" at bounding box center [407, 253] width 158 height 28
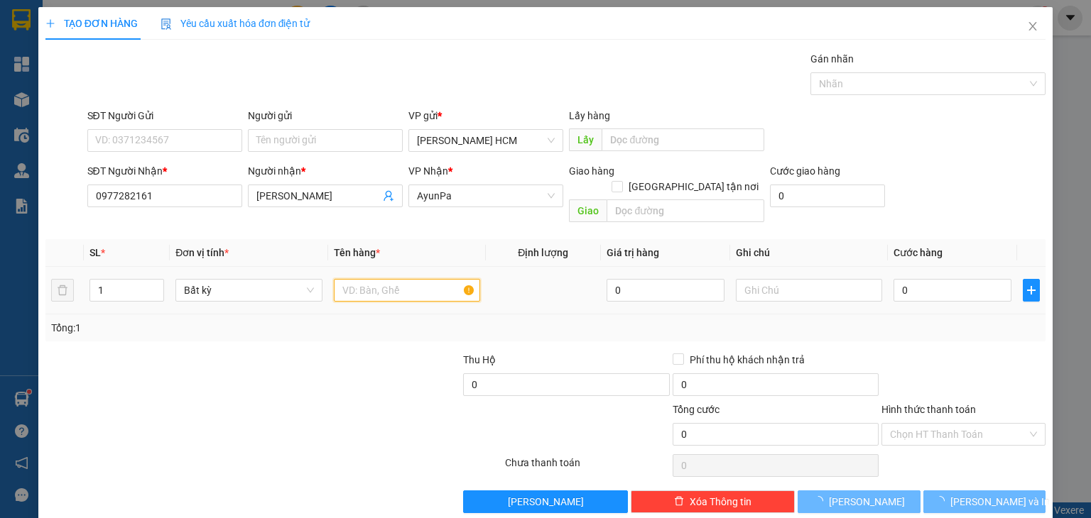
click at [362, 279] on input "text" at bounding box center [407, 290] width 146 height 23
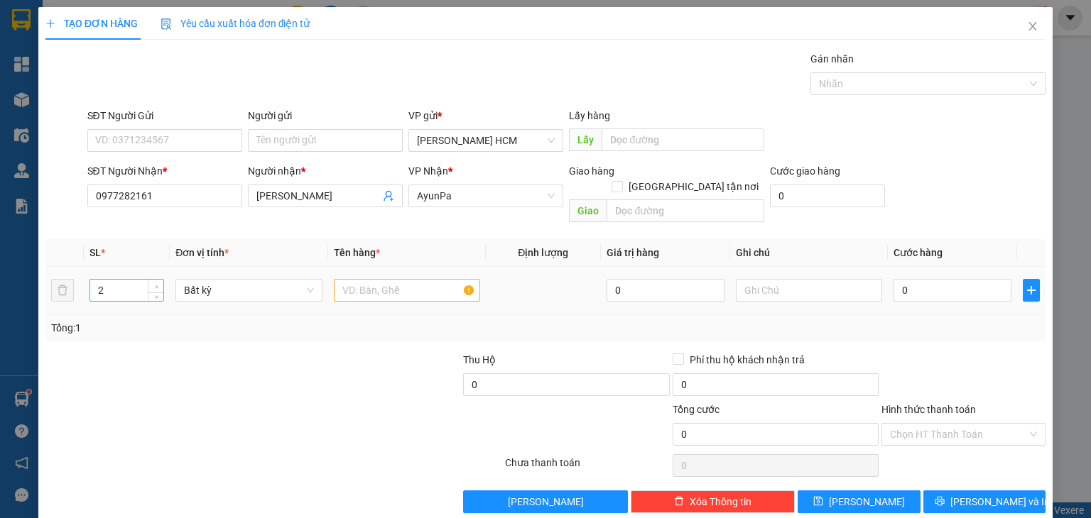
click at [157, 285] on icon "up" at bounding box center [156, 287] width 5 height 5
click at [152, 291] on span "down" at bounding box center [156, 295] width 9 height 9
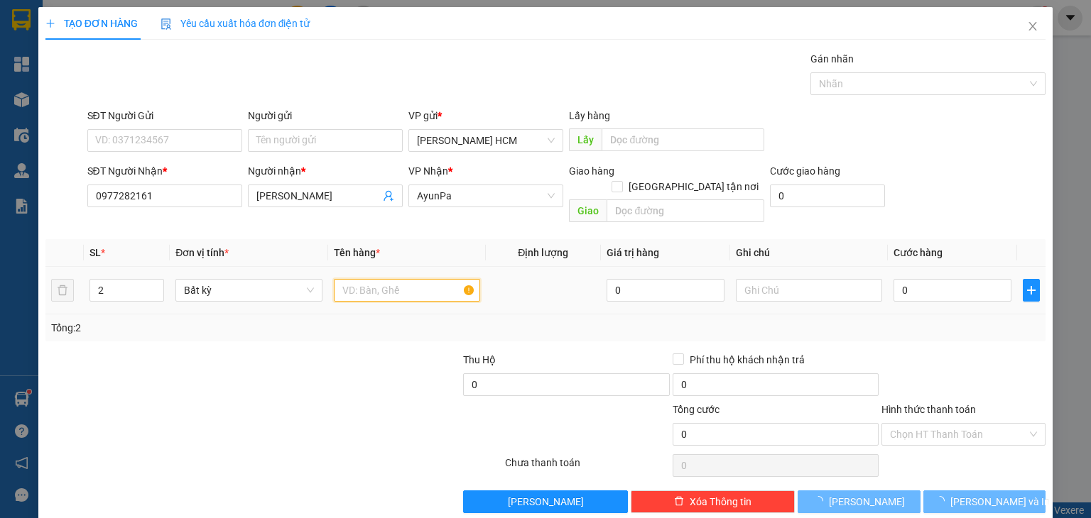
click at [365, 279] on input "text" at bounding box center [407, 290] width 146 height 23
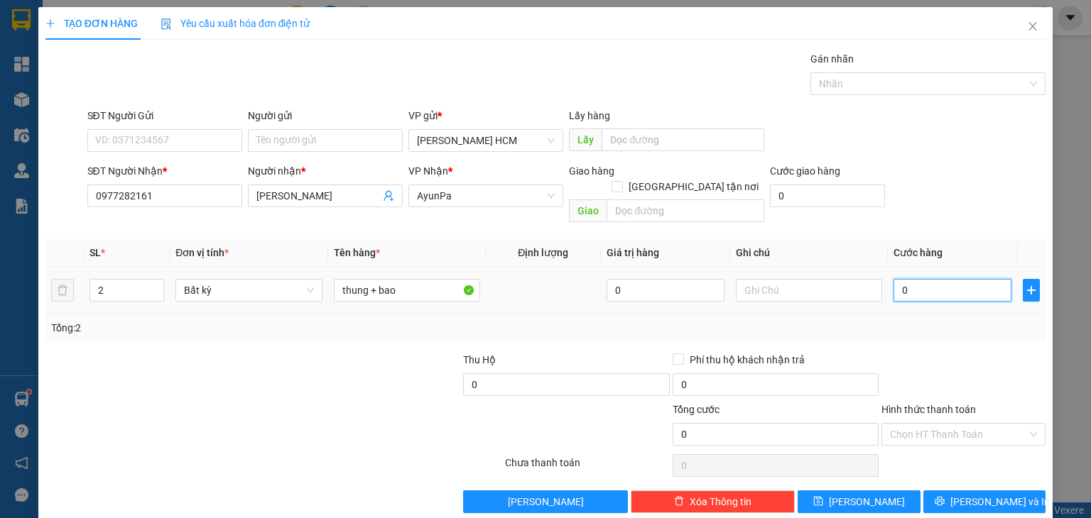
click at [925, 279] on input "0" at bounding box center [952, 290] width 118 height 23
click at [947, 320] on div "Tổng: 2" at bounding box center [545, 328] width 989 height 16
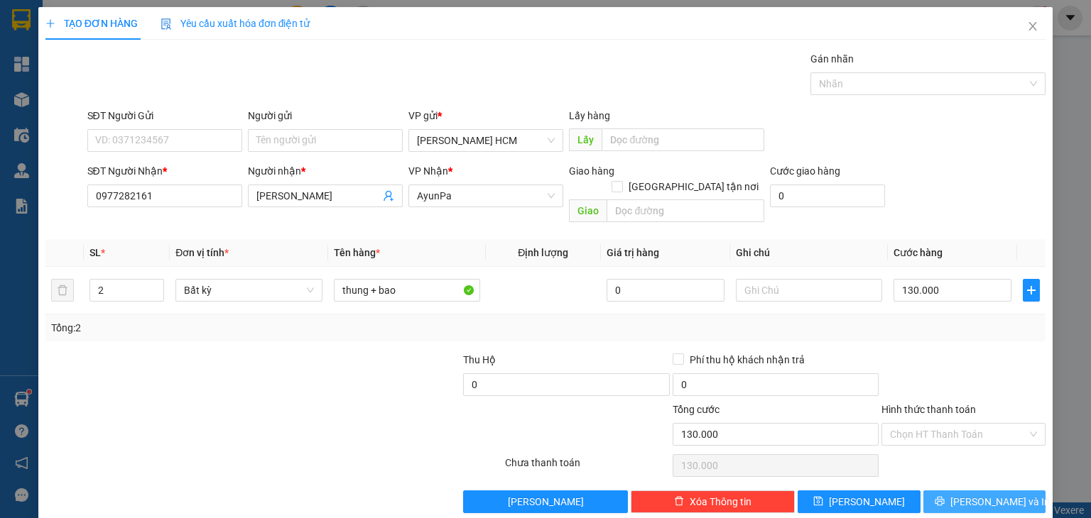
click at [969, 494] on span "[PERSON_NAME] và In" at bounding box center [999, 502] width 99 height 16
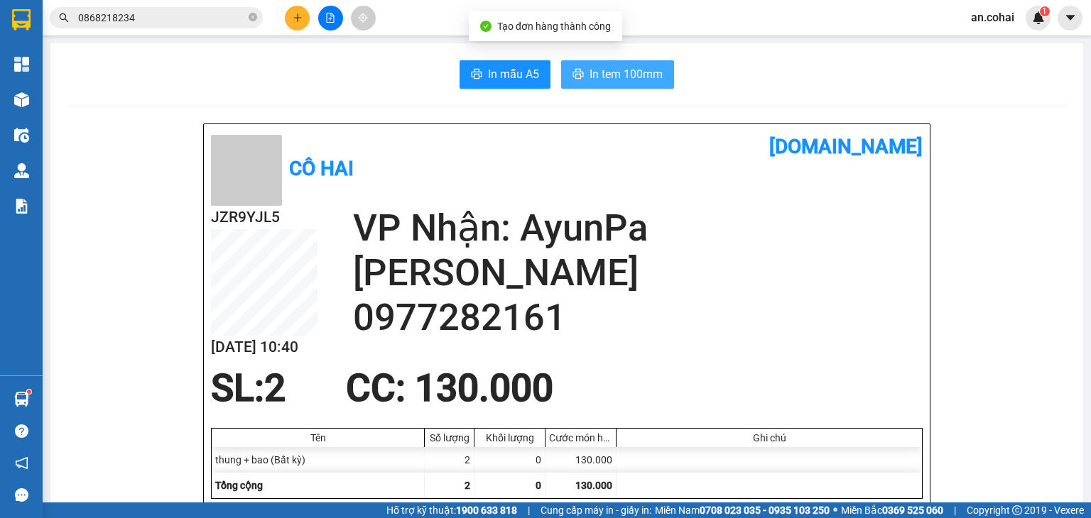
click at [619, 75] on span "In tem 100mm" at bounding box center [625, 74] width 73 height 18
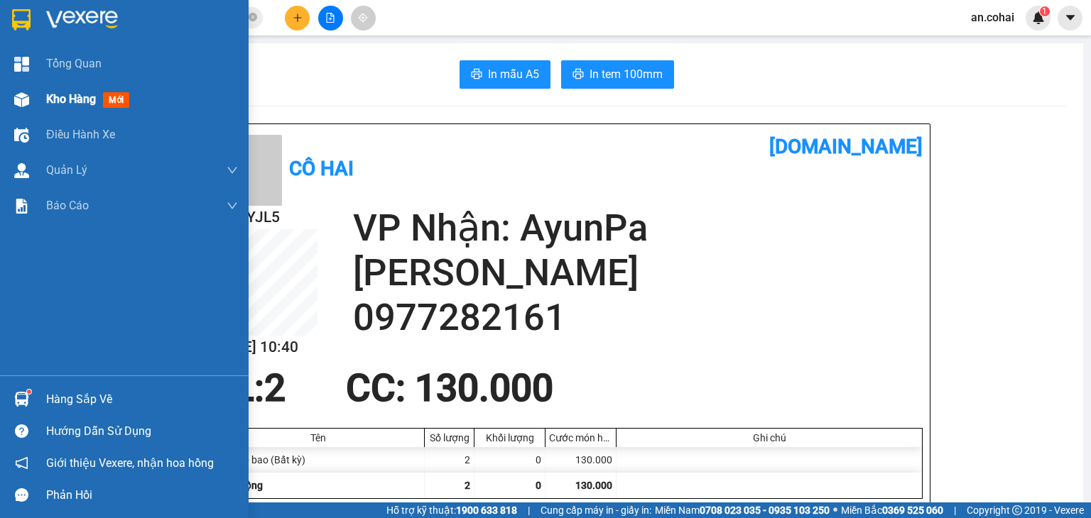
click at [60, 98] on span "Kho hàng" at bounding box center [71, 98] width 50 height 13
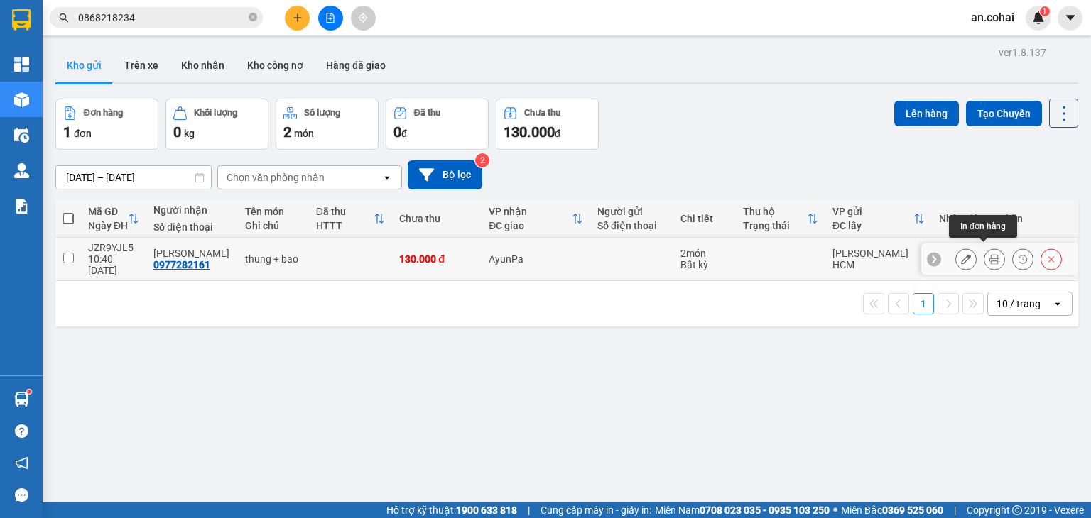
click at [989, 256] on icon at bounding box center [994, 259] width 10 height 10
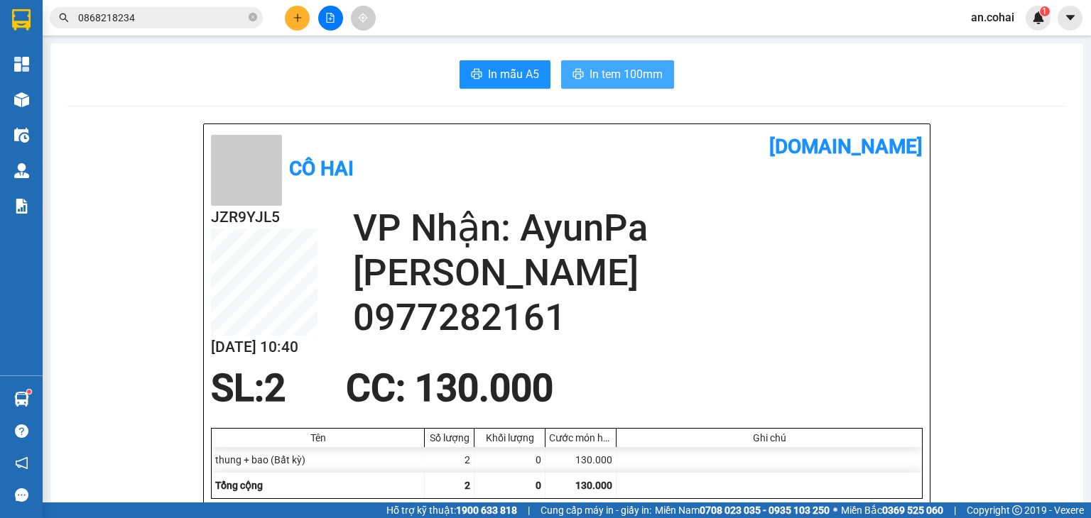
click at [648, 73] on span "In tem 100mm" at bounding box center [625, 74] width 73 height 18
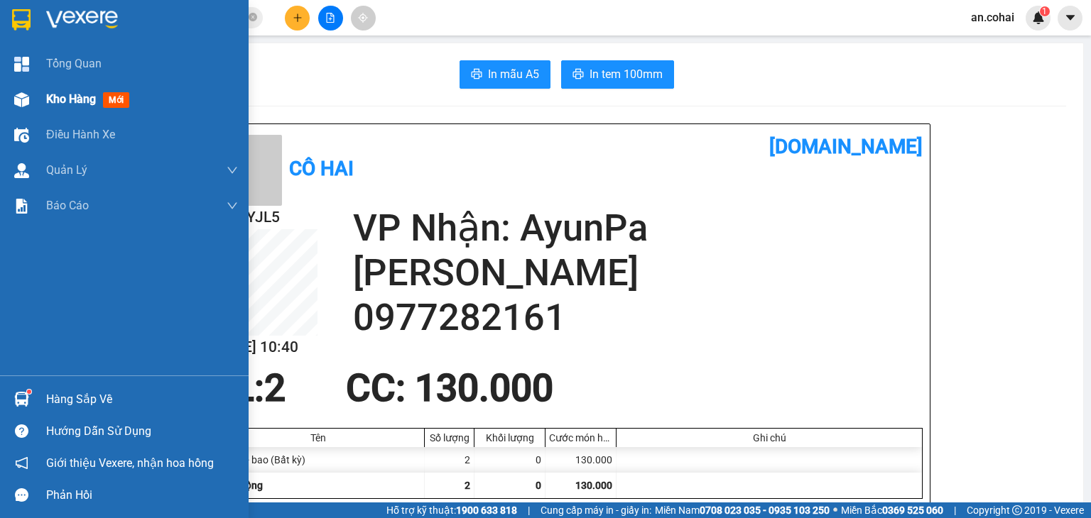
click at [29, 98] on div at bounding box center [21, 99] width 25 height 25
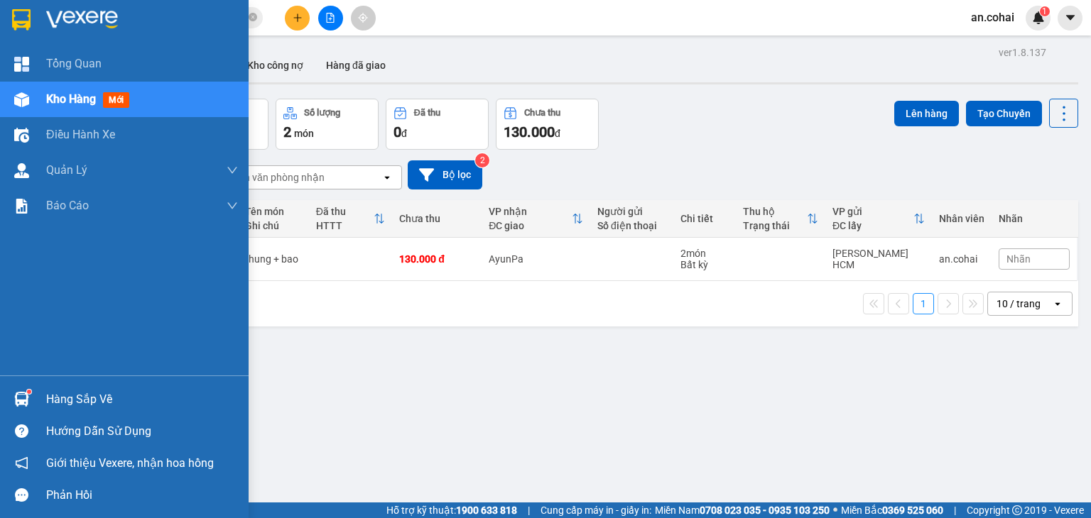
drag, startPoint x: 72, startPoint y: 101, endPoint x: 675, endPoint y: 28, distance: 606.6
click at [74, 101] on span "Kho hàng" at bounding box center [71, 98] width 50 height 13
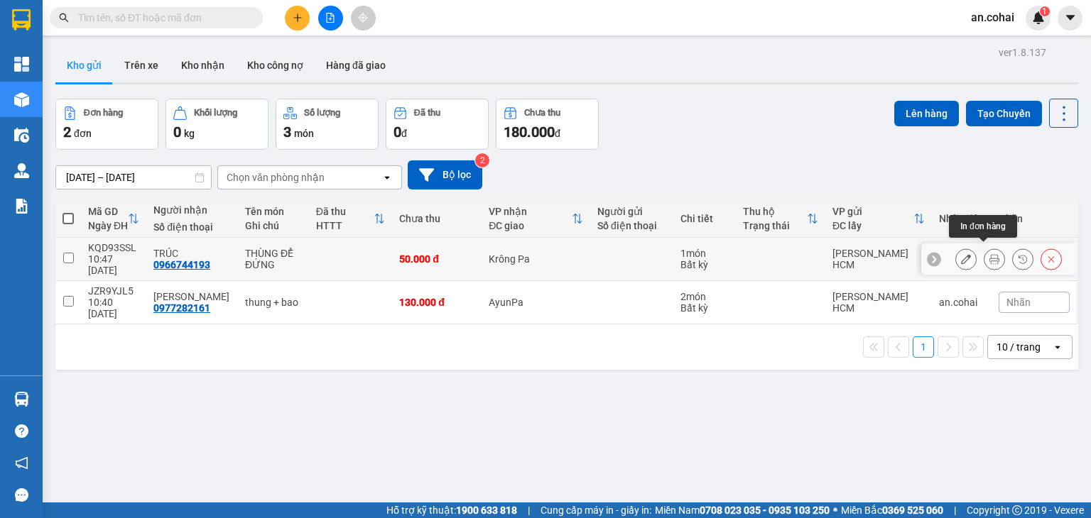
click at [989, 254] on icon at bounding box center [994, 259] width 10 height 10
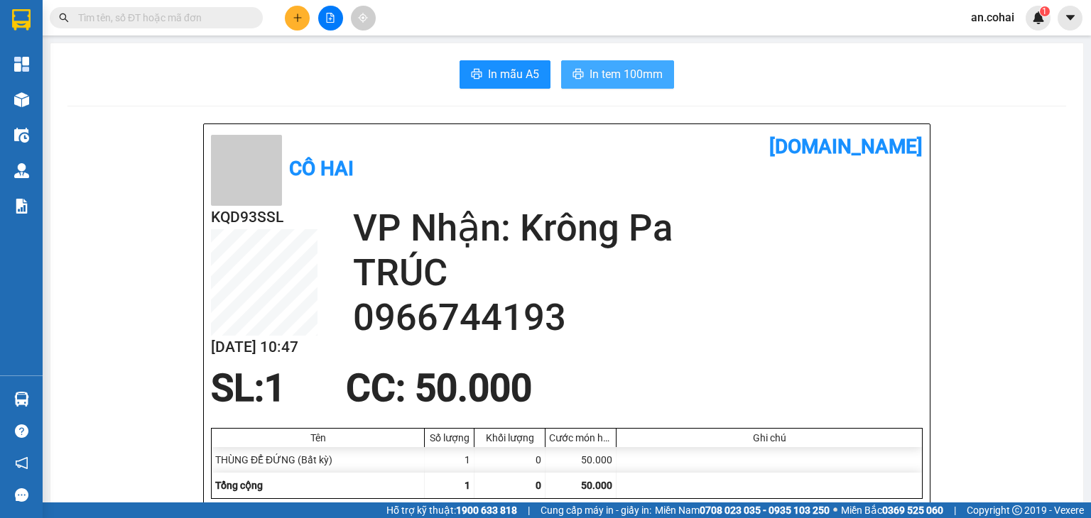
click at [639, 77] on span "In tem 100mm" at bounding box center [625, 74] width 73 height 18
click at [229, 17] on input "text" at bounding box center [162, 18] width 168 height 16
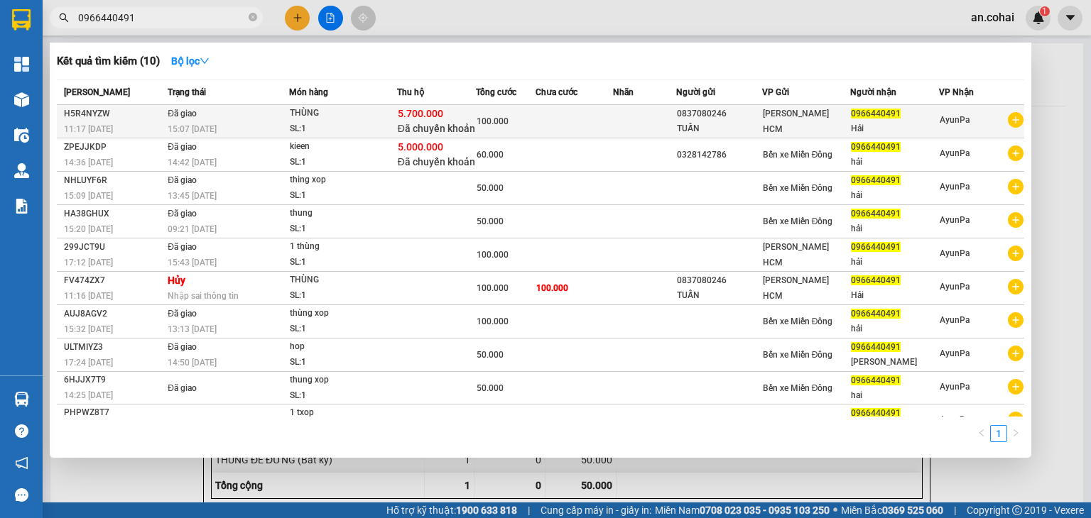
type input "0966440491"
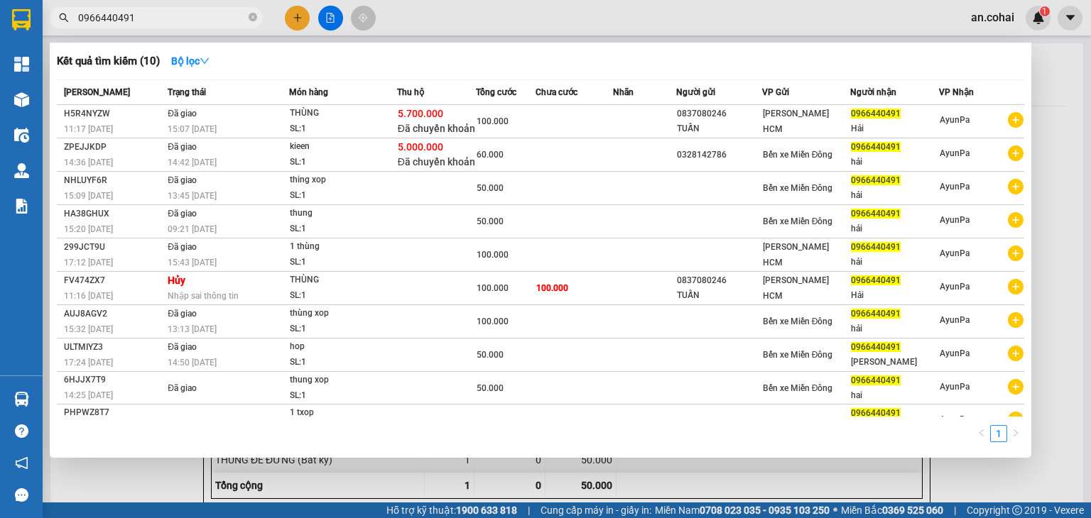
click at [352, 135] on div "SL: 1" at bounding box center [343, 129] width 107 height 16
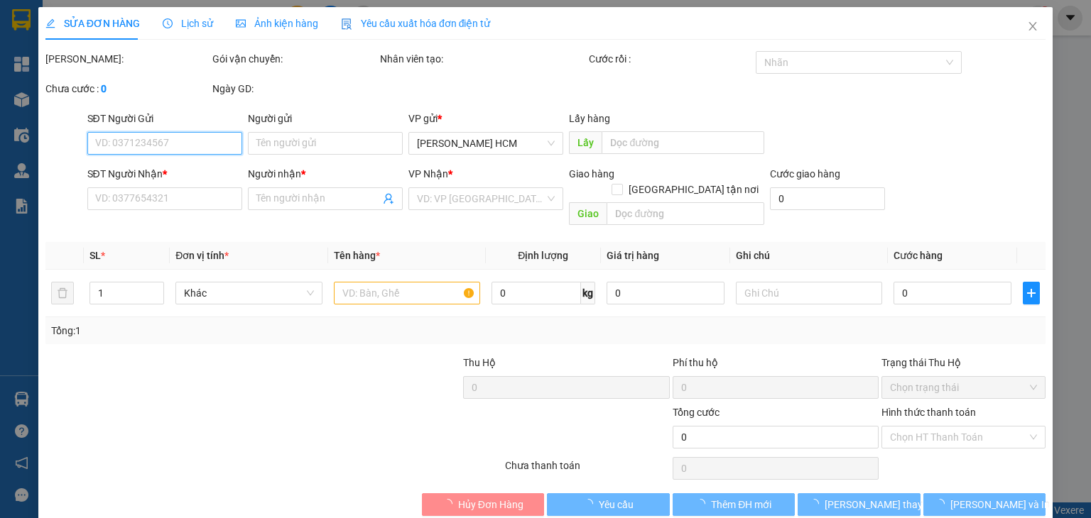
type input "0837080246"
type input "TUẤN"
type input "0966440491"
type input "Hải"
type input "5.700.000"
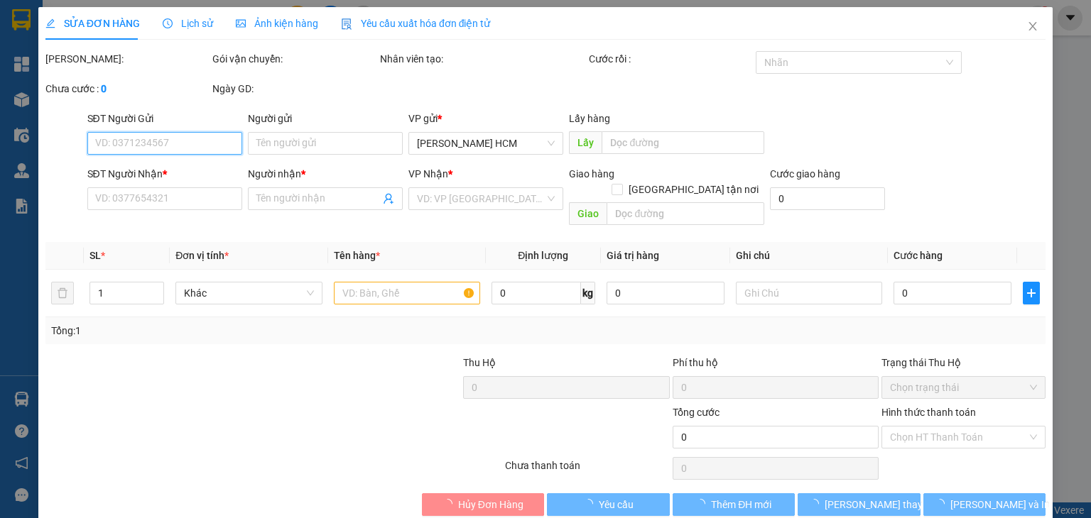
type input "100.000"
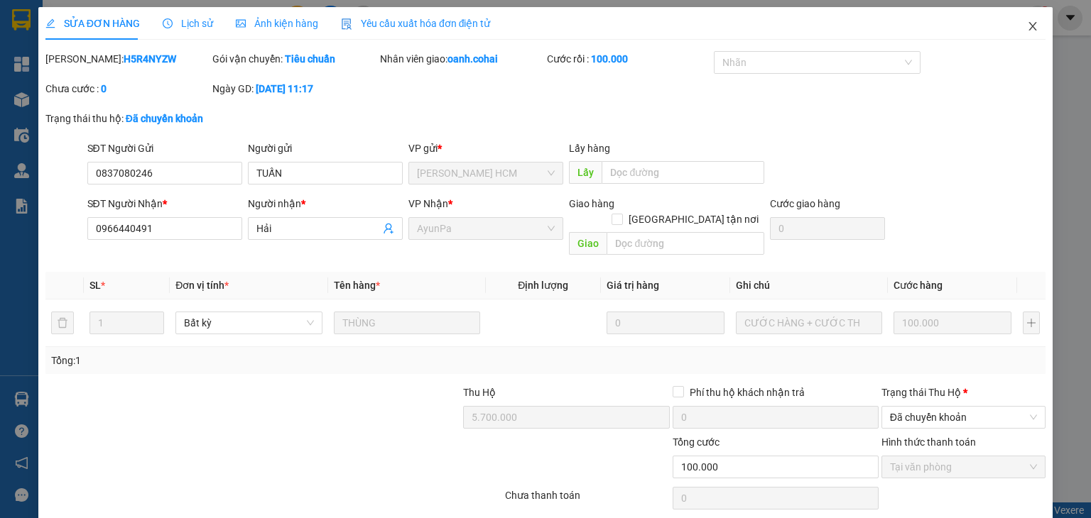
click at [1027, 25] on icon "close" at bounding box center [1032, 26] width 11 height 11
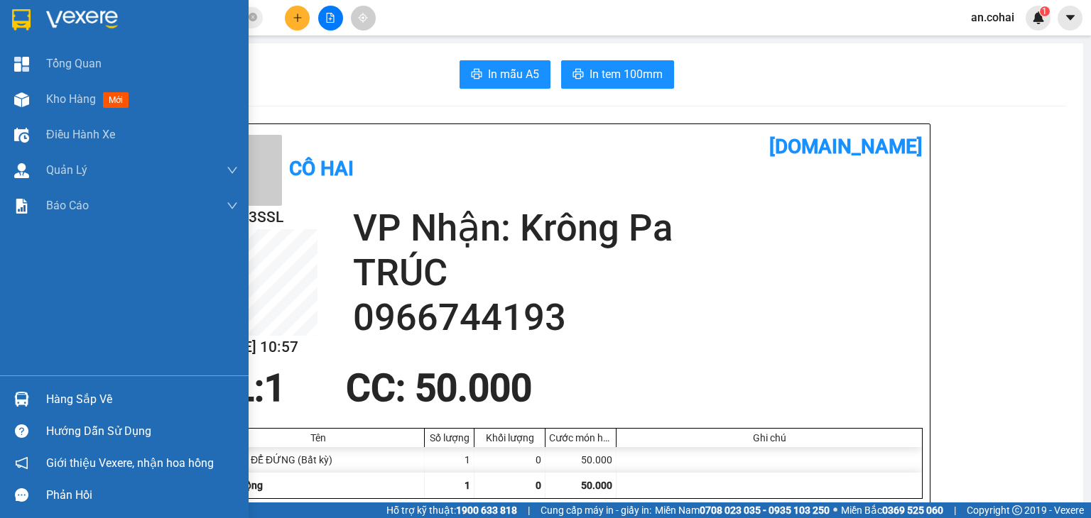
drag, startPoint x: 62, startPoint y: 107, endPoint x: 82, endPoint y: 101, distance: 20.7
click at [50, 90] on div "Kho hàng mới" at bounding box center [90, 99] width 89 height 18
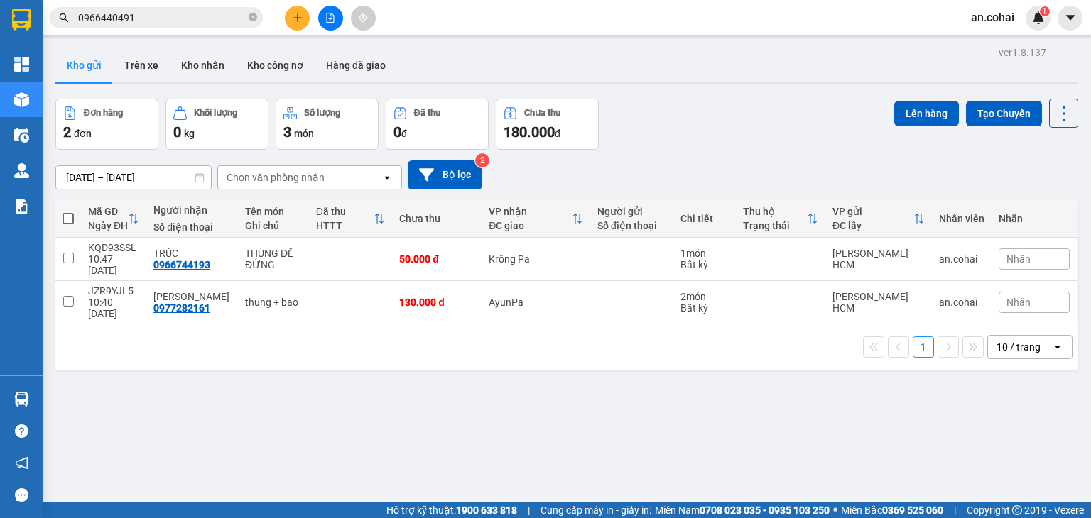
click at [71, 218] on span at bounding box center [67, 218] width 11 height 11
click at [68, 212] on input "checkbox" at bounding box center [68, 212] width 0 height 0
checkbox input "true"
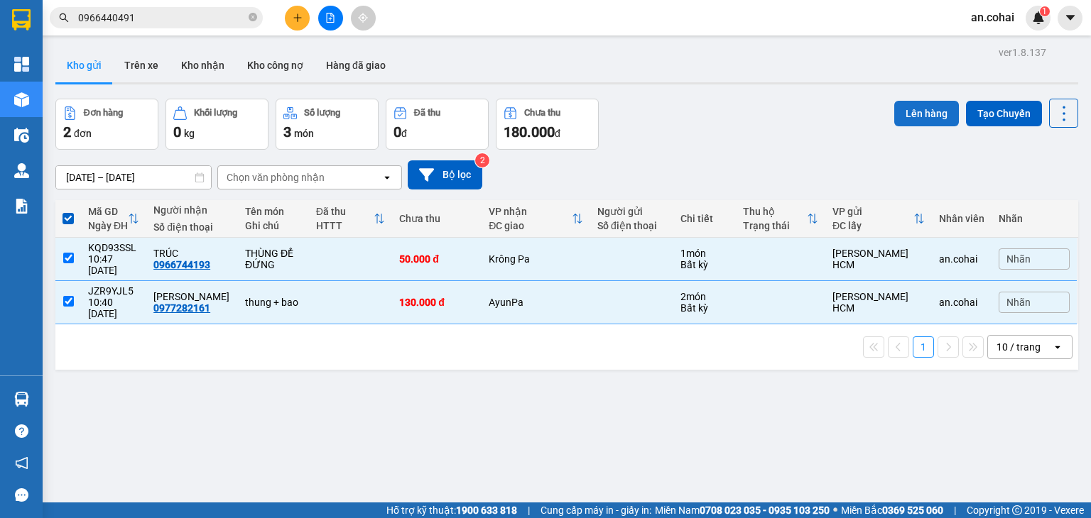
click at [909, 115] on button "Lên hàng" at bounding box center [926, 114] width 65 height 26
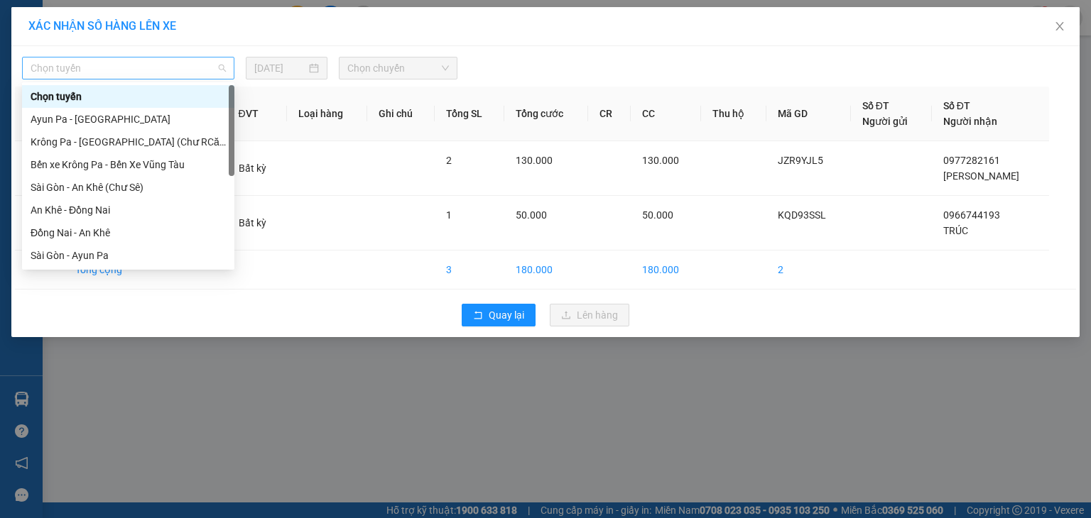
click at [210, 69] on span "Chọn tuyến" at bounding box center [128, 68] width 195 height 21
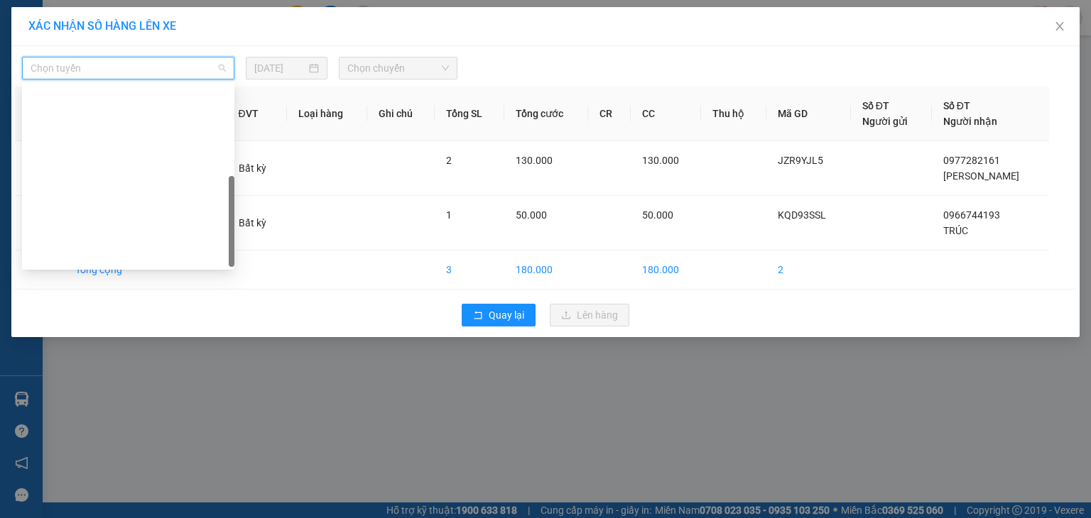
scroll to position [199, 0]
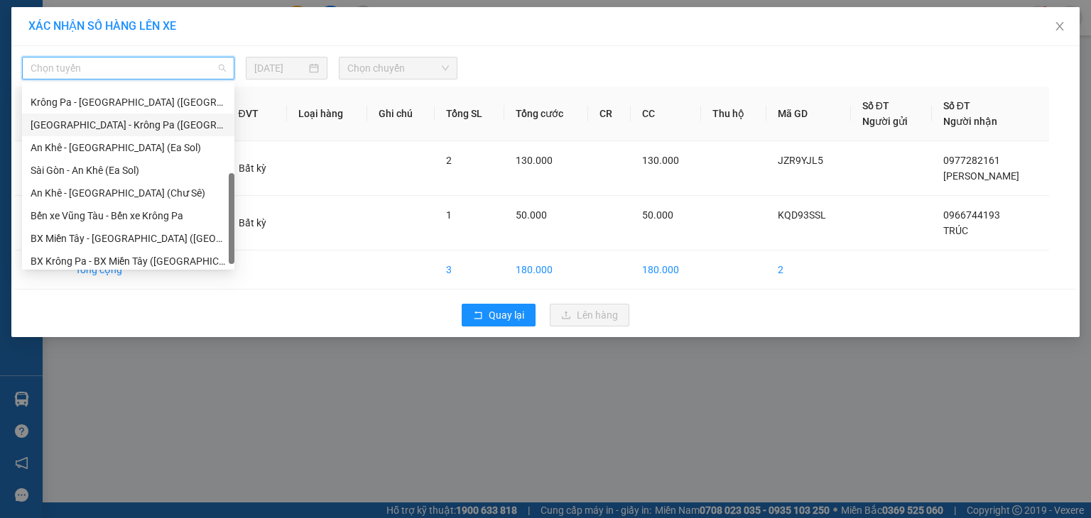
click at [119, 123] on div "[GEOGRAPHIC_DATA] - Krông Pa ([GEOGRAPHIC_DATA])" at bounding box center [128, 125] width 195 height 16
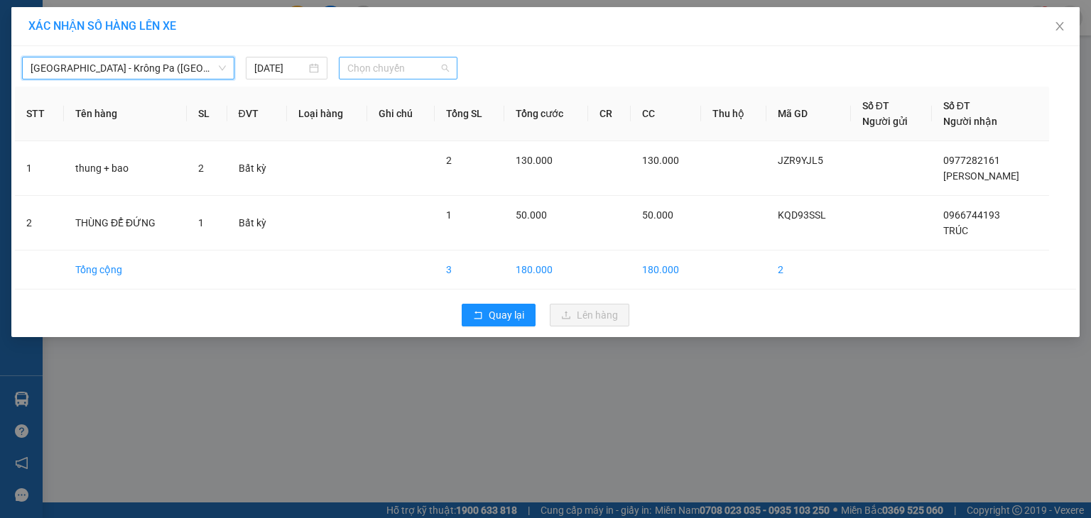
click at [376, 65] on span "Chọn chuyến" at bounding box center [398, 68] width 102 height 21
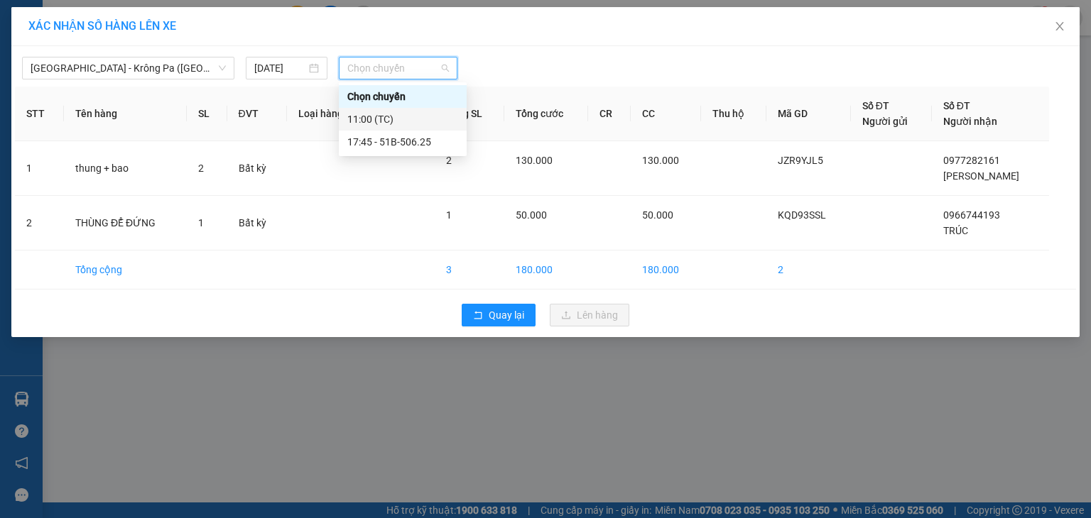
click at [386, 124] on div "11:00 (TC)" at bounding box center [402, 119] width 111 height 16
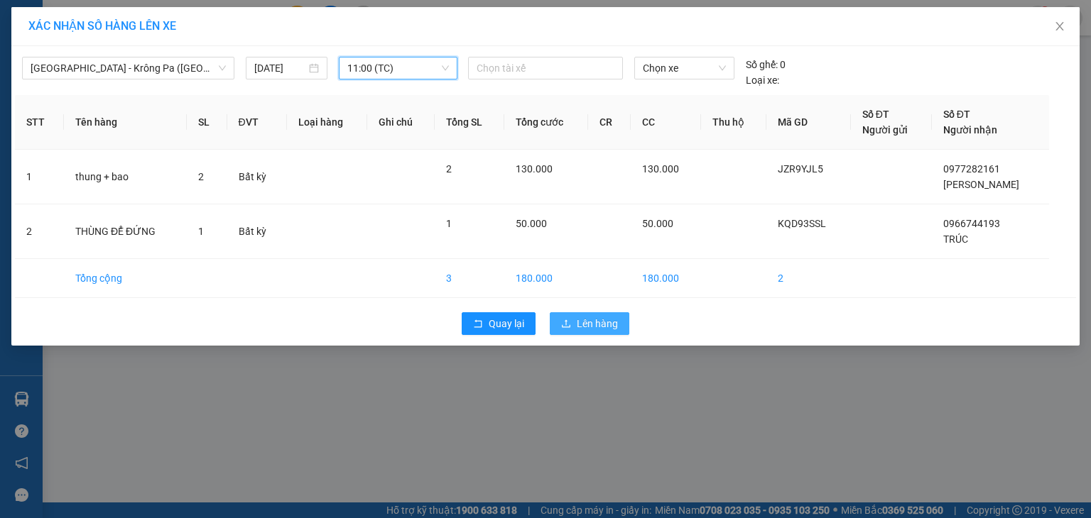
click at [572, 322] on button "Lên hàng" at bounding box center [590, 323] width 80 height 23
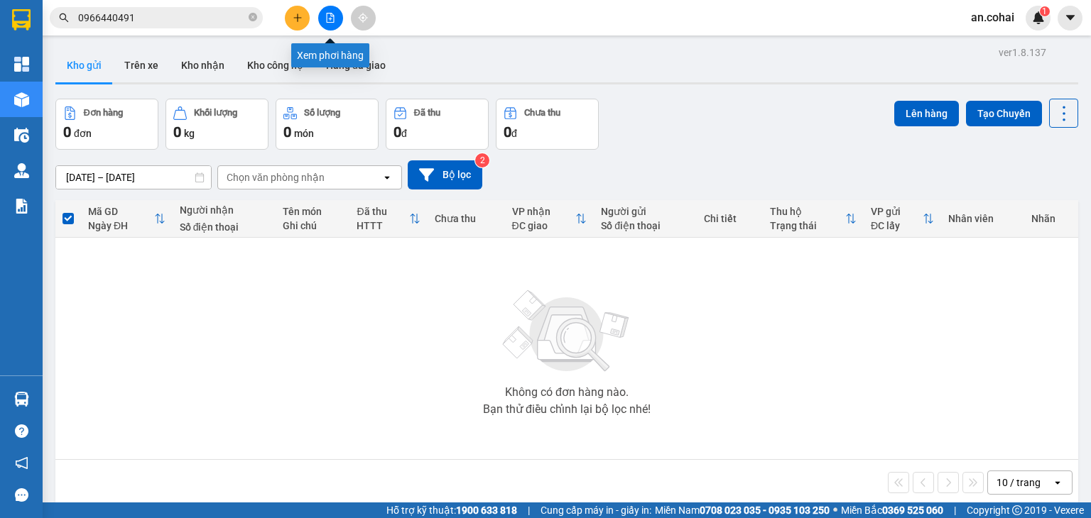
click at [321, 14] on button at bounding box center [330, 18] width 25 height 25
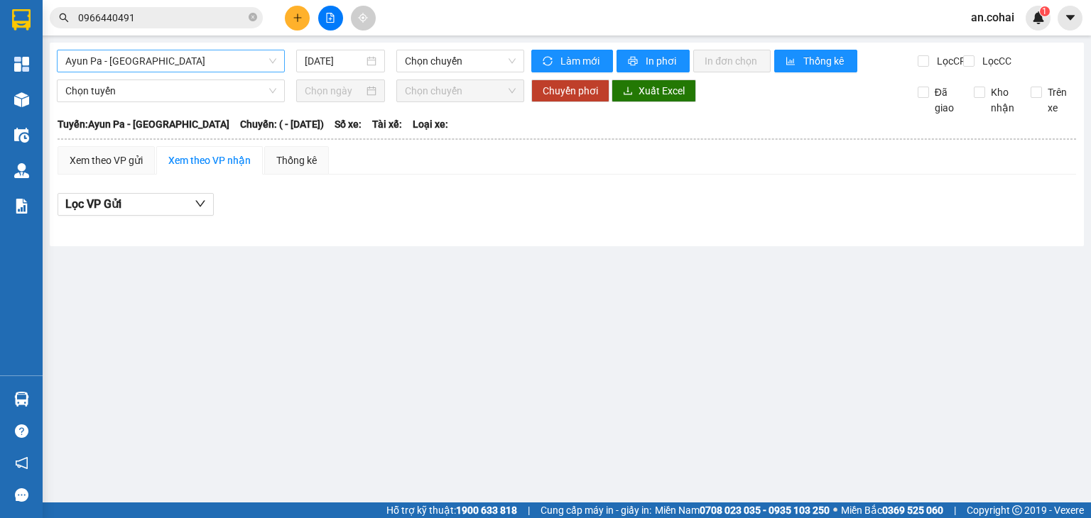
click at [224, 67] on span "Ayun Pa - [GEOGRAPHIC_DATA]" at bounding box center [170, 60] width 211 height 21
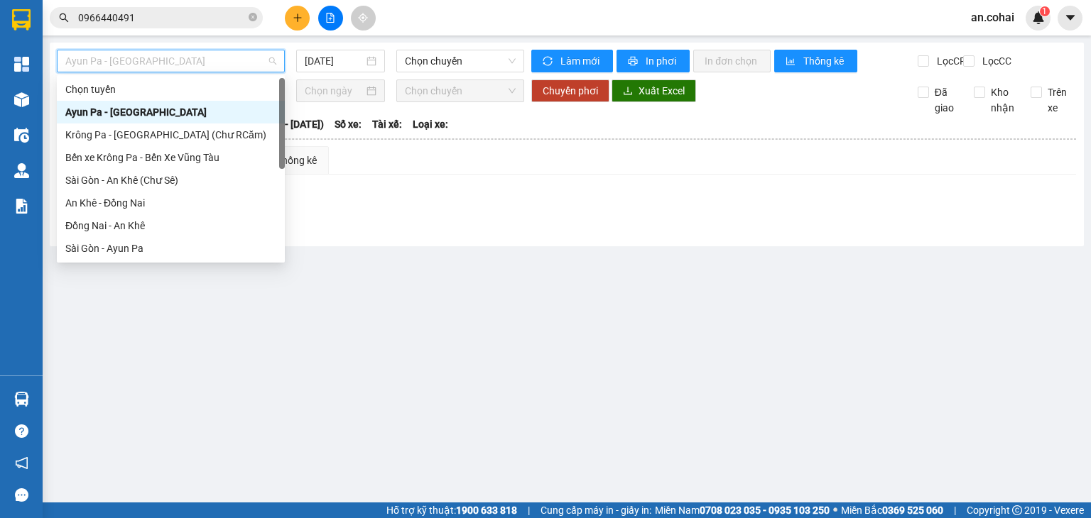
scroll to position [142, 0]
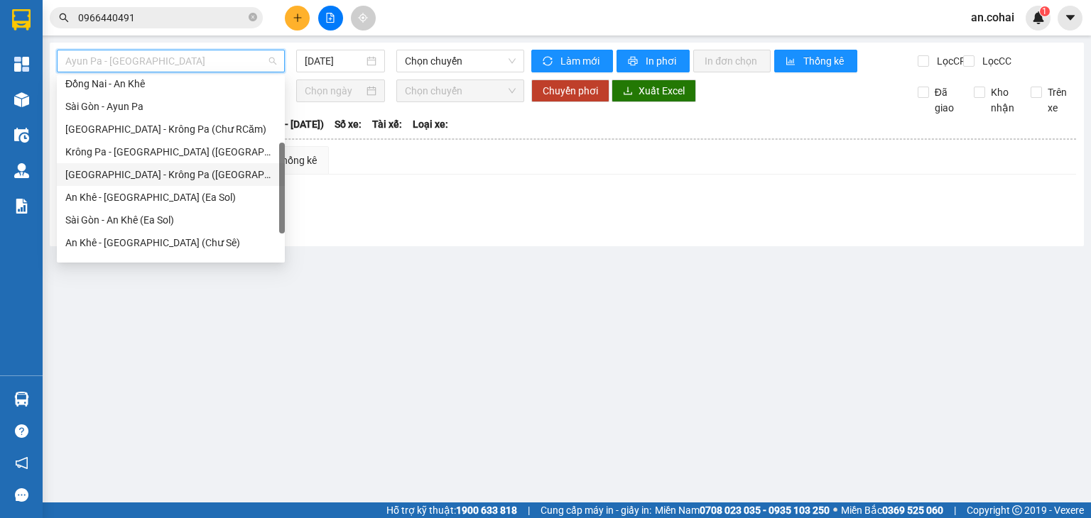
click at [153, 175] on div "[GEOGRAPHIC_DATA] - Krông Pa ([GEOGRAPHIC_DATA])" at bounding box center [170, 175] width 211 height 16
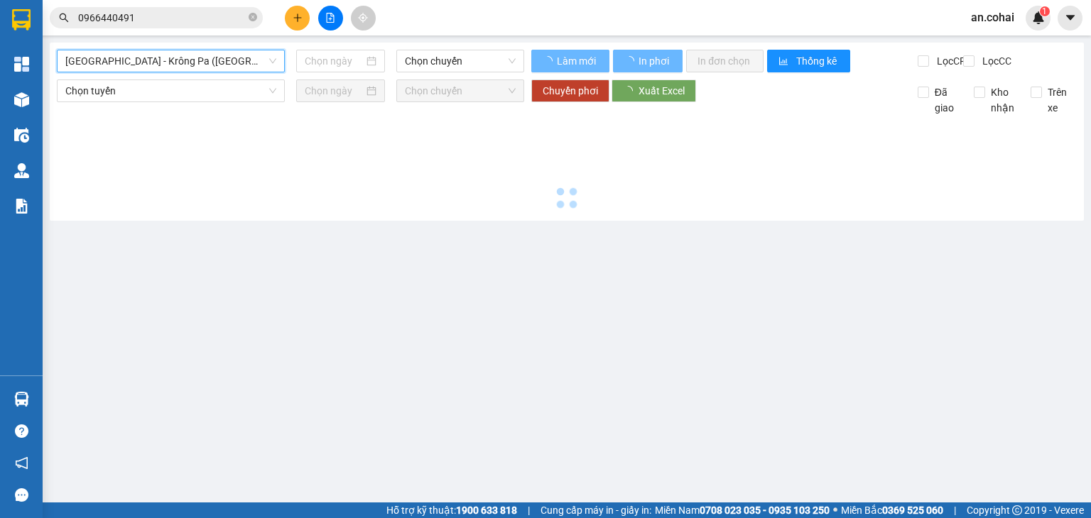
type input "[DATE]"
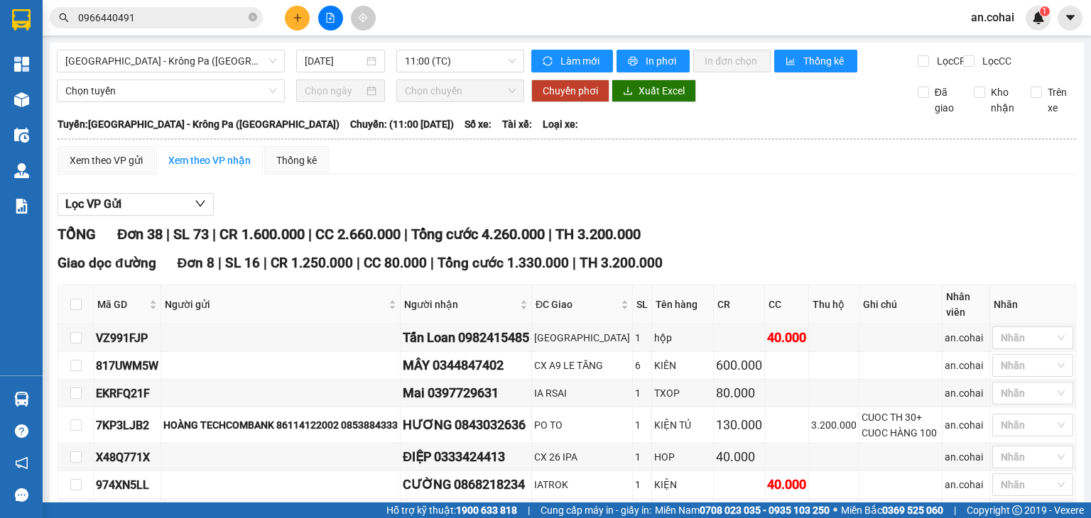
click at [190, 72] on div "Sài Gòn - Krông Pa (Uar) 12/08/2025 11:00 (TC)" at bounding box center [290, 61] width 467 height 23
click at [195, 66] on span "[GEOGRAPHIC_DATA] - Krông Pa ([GEOGRAPHIC_DATA])" at bounding box center [170, 60] width 211 height 21
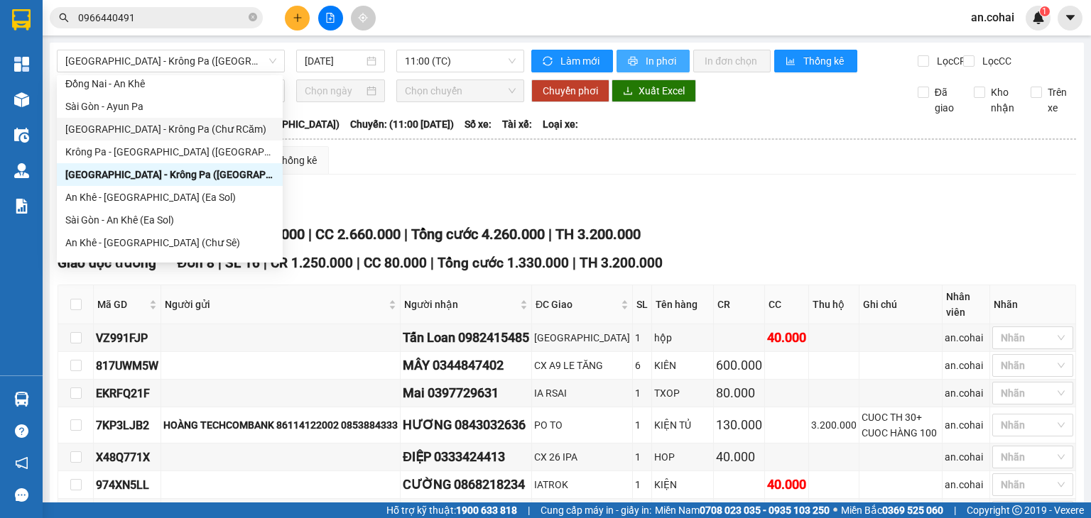
click at [646, 53] on span "In phơi" at bounding box center [662, 61] width 33 height 16
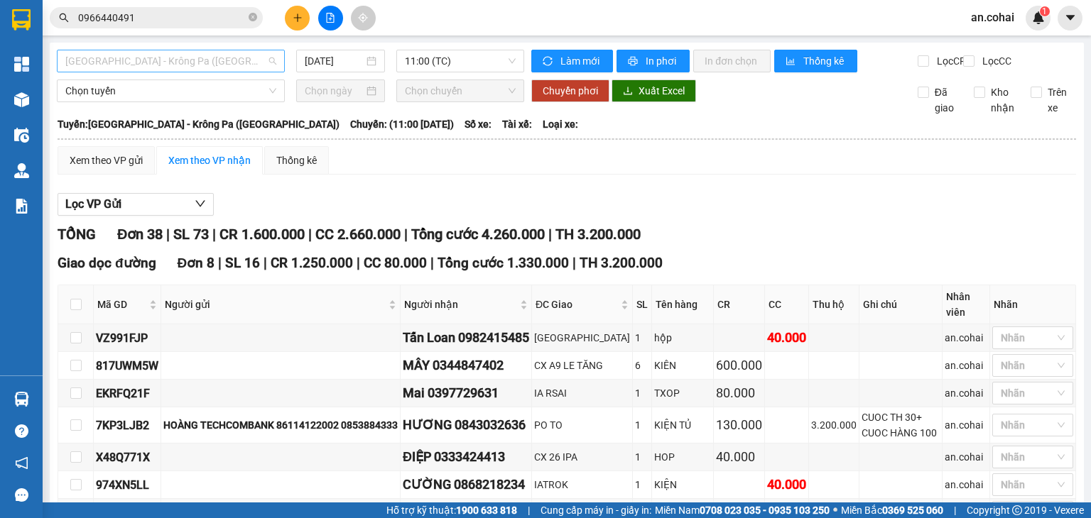
click at [241, 61] on span "[GEOGRAPHIC_DATA] - Krông Pa ([GEOGRAPHIC_DATA])" at bounding box center [170, 60] width 211 height 21
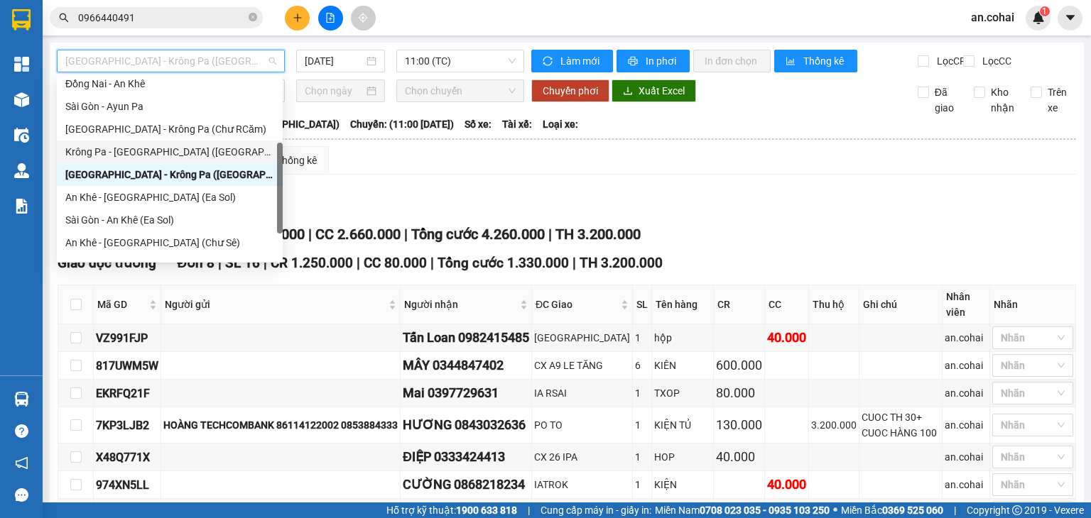
scroll to position [205, 0]
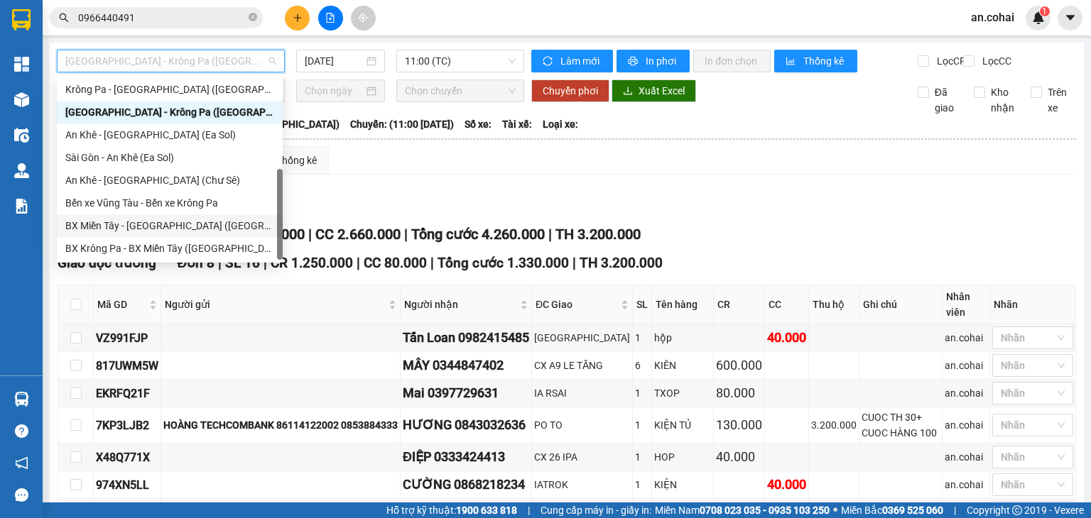
click at [179, 222] on div "BX Miền Tây - [GEOGRAPHIC_DATA] ([GEOGRAPHIC_DATA] - [GEOGRAPHIC_DATA])" at bounding box center [169, 226] width 209 height 16
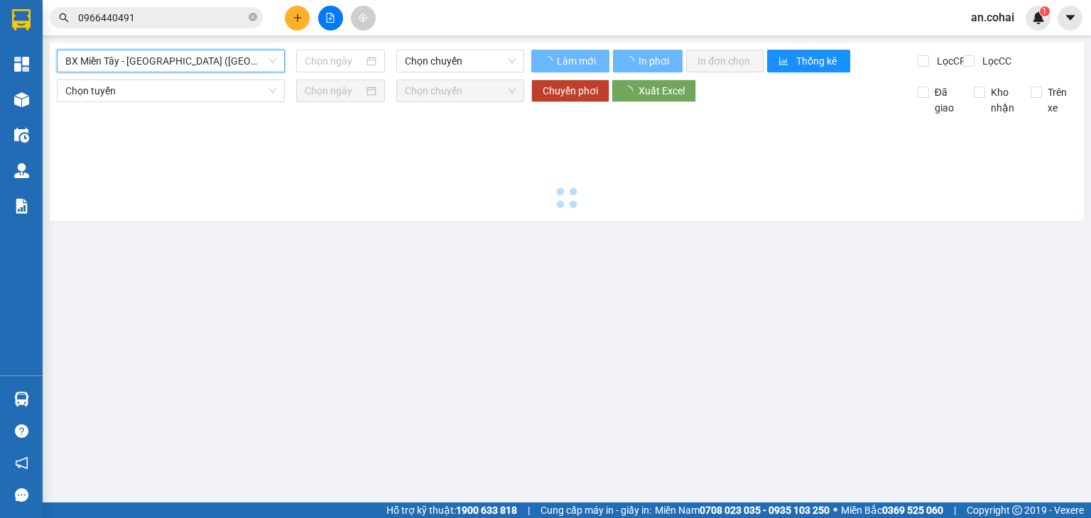
type input "[DATE]"
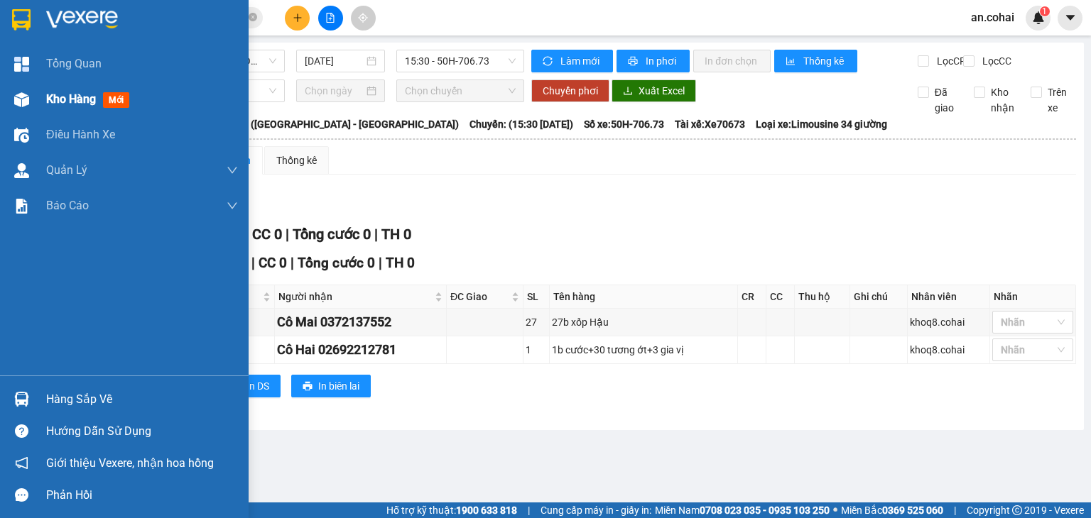
click at [45, 100] on div "Kho hàng mới" at bounding box center [124, 100] width 249 height 36
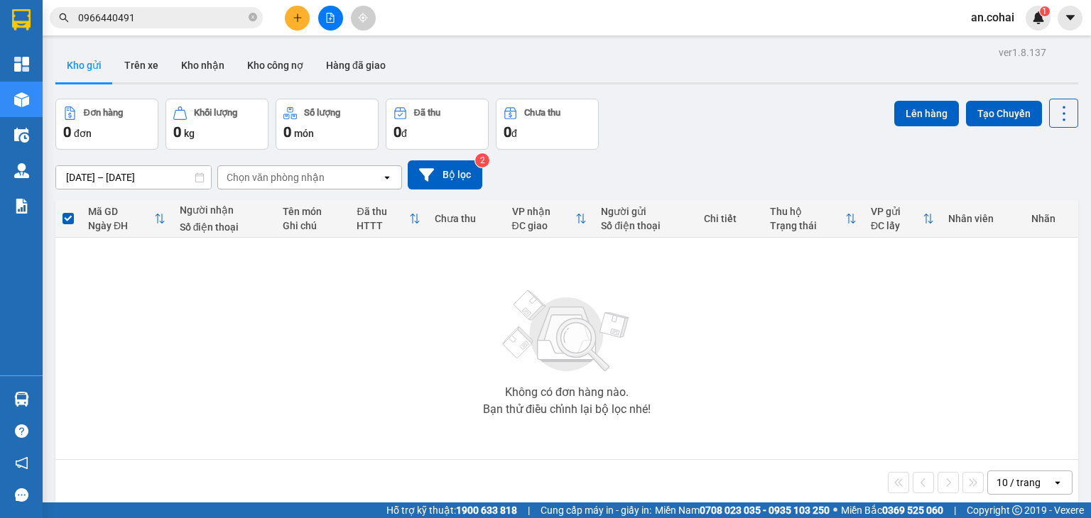
click at [227, 16] on input "0966440491" at bounding box center [162, 18] width 168 height 16
type input "0"
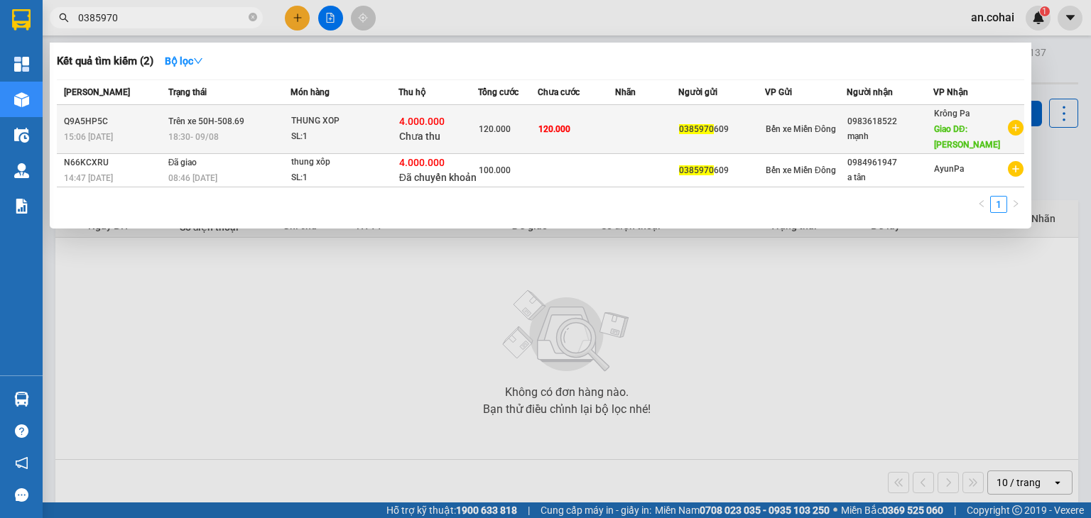
type input "0385970"
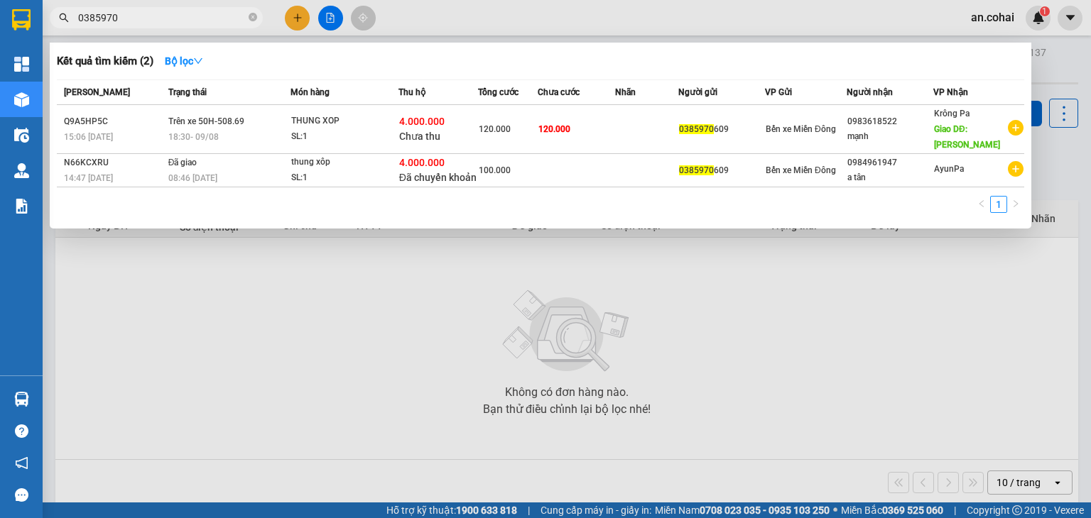
click at [551, 132] on span "120.000" at bounding box center [554, 129] width 32 height 10
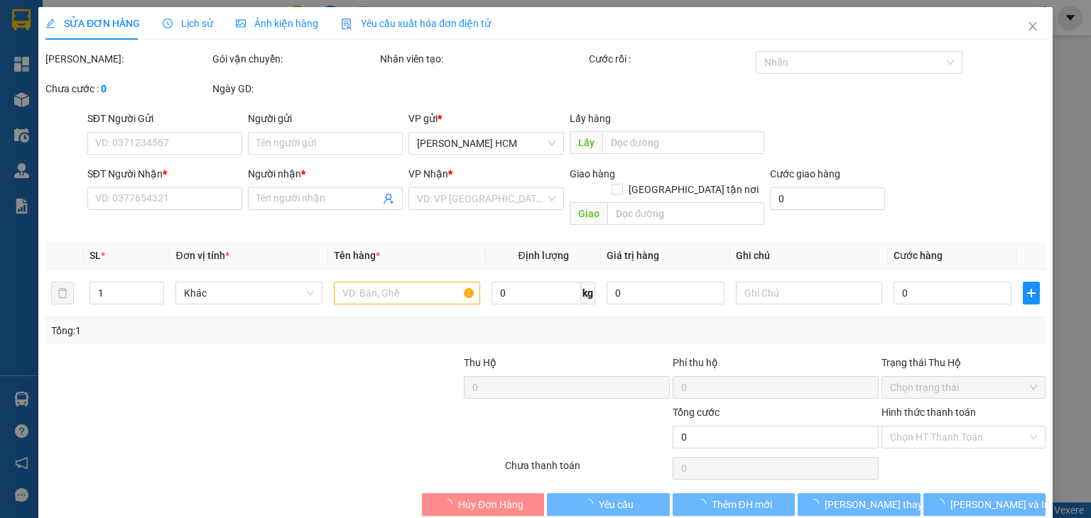
type input "0385970609"
type input "0983618522"
type input "mạnh"
type input "CHU CAM"
type input "4.000.000"
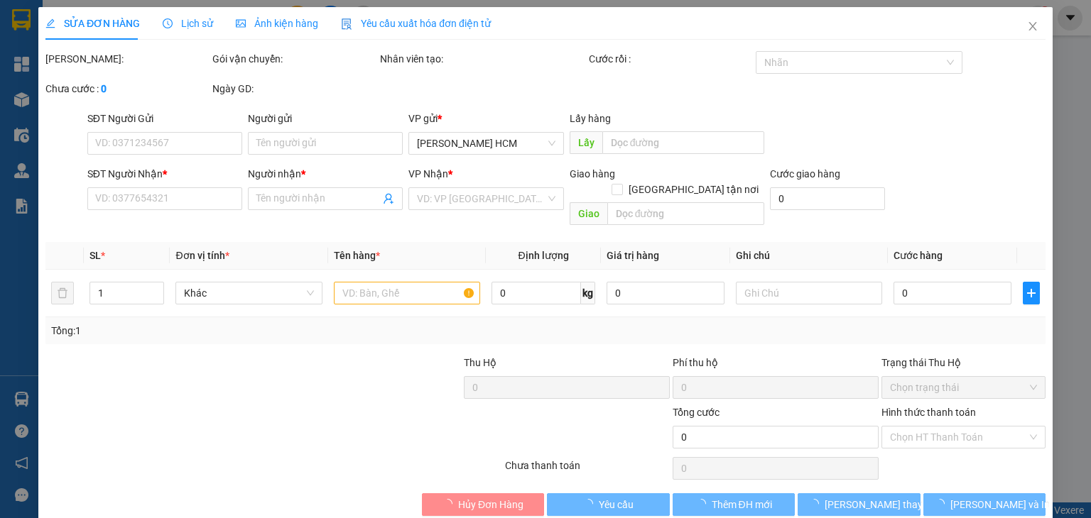
type input "120.000"
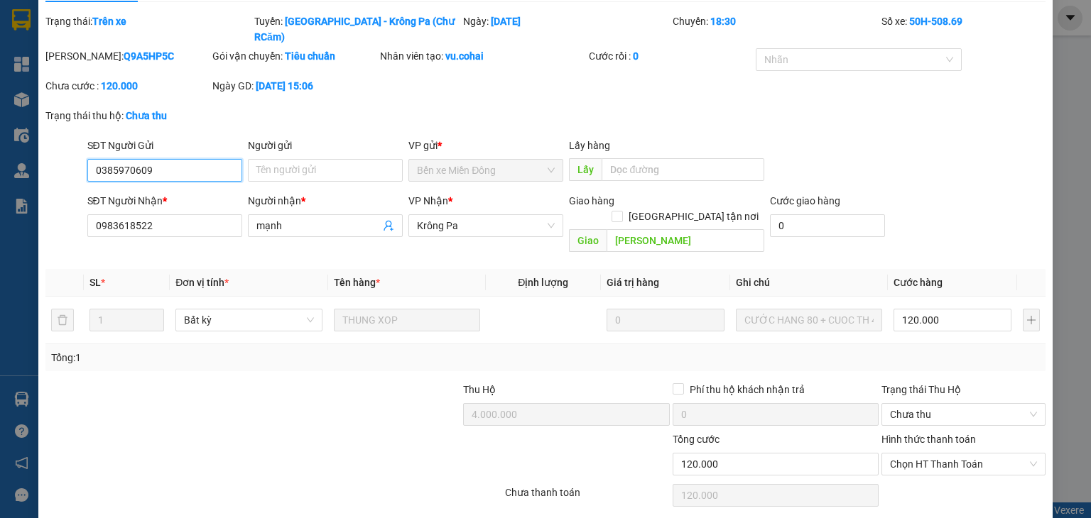
scroll to position [58, 0]
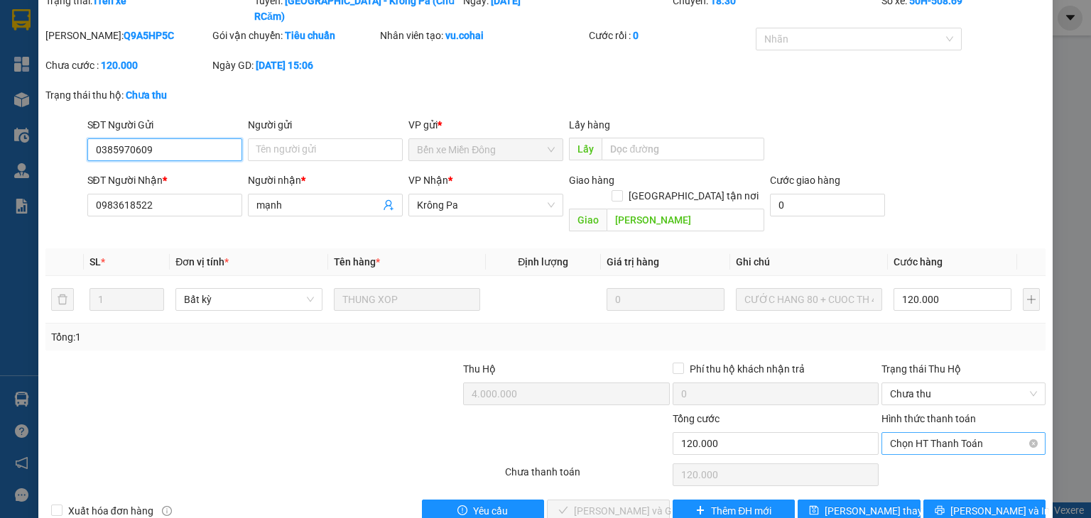
click at [901, 433] on span "Chọn HT Thanh Toán" at bounding box center [963, 443] width 147 height 21
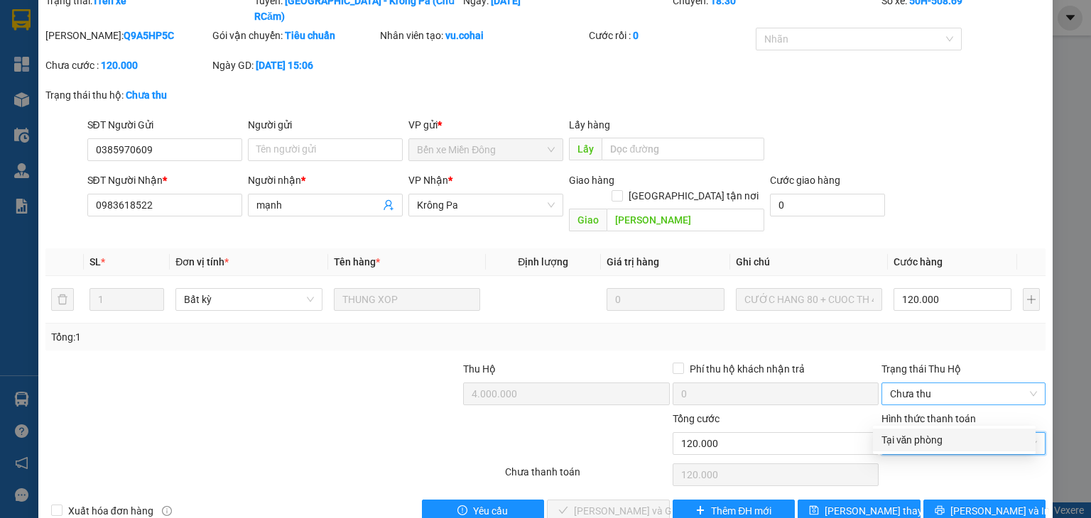
click at [920, 383] on span "Chưa thu" at bounding box center [963, 393] width 147 height 21
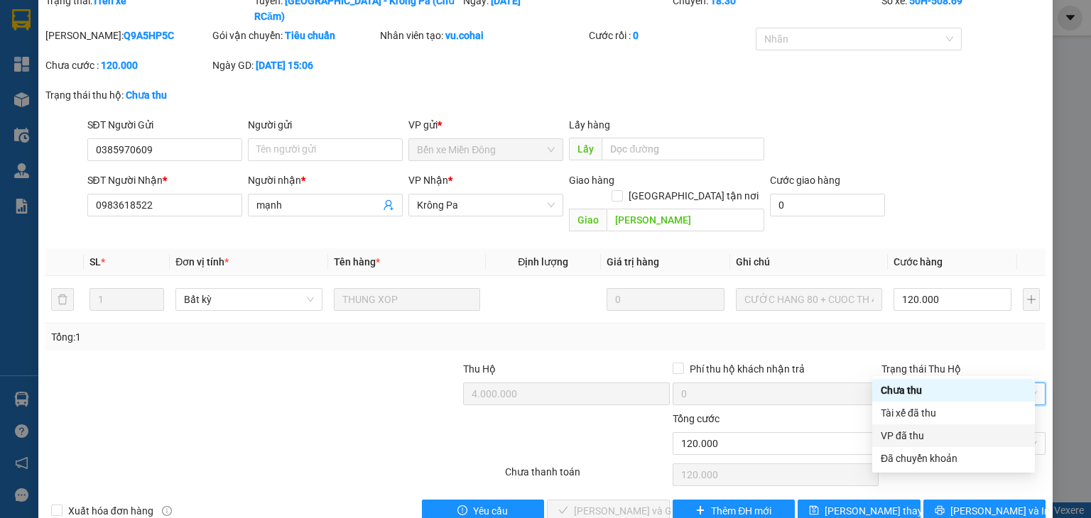
click at [866, 322] on div "Total Paid Fee 0 Total UnPaid Fee 120.000 Cash Collection Total Fee Trạng thái:…" at bounding box center [545, 258] width 1000 height 530
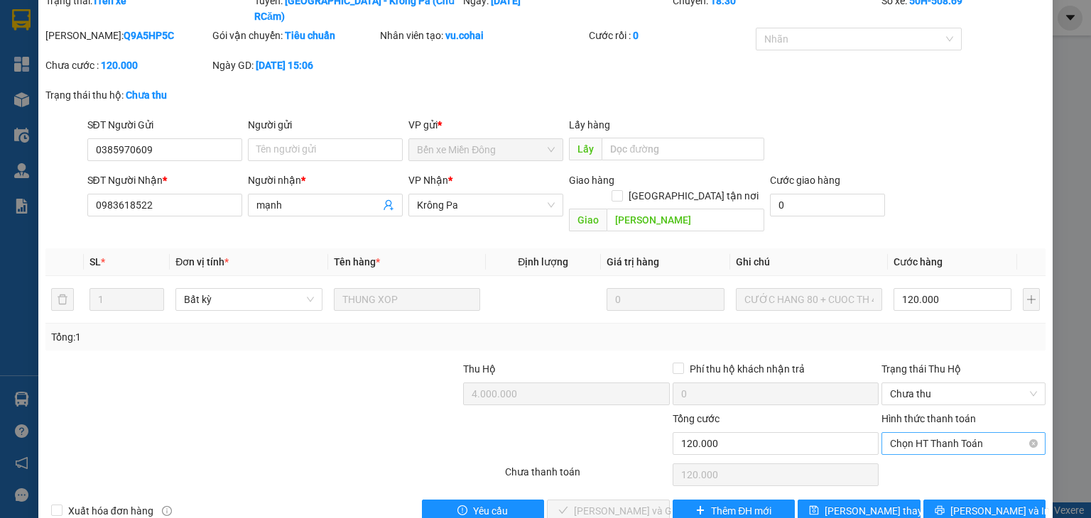
click at [920, 433] on span "Chọn HT Thanh Toán" at bounding box center [963, 443] width 147 height 21
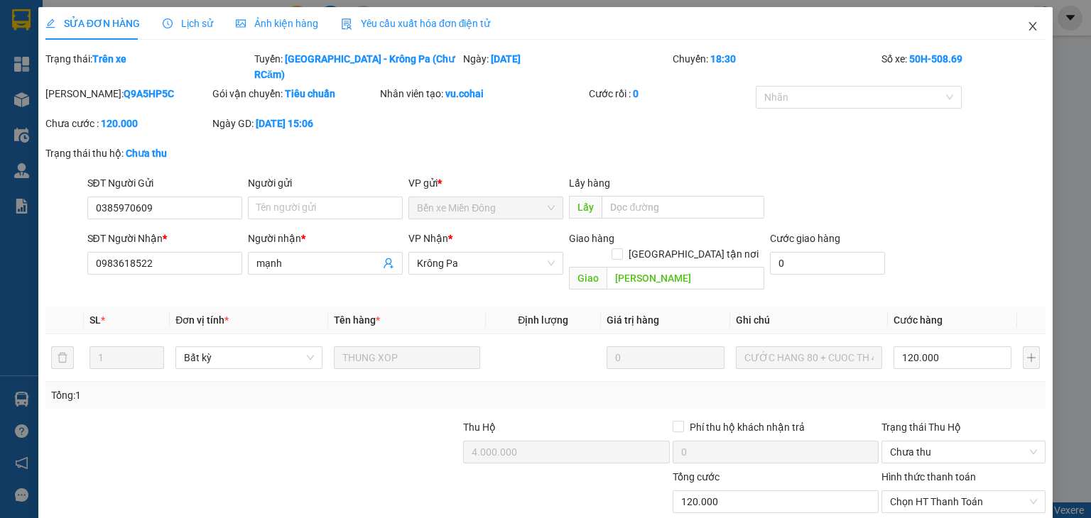
click at [1027, 26] on icon "close" at bounding box center [1032, 26] width 11 height 11
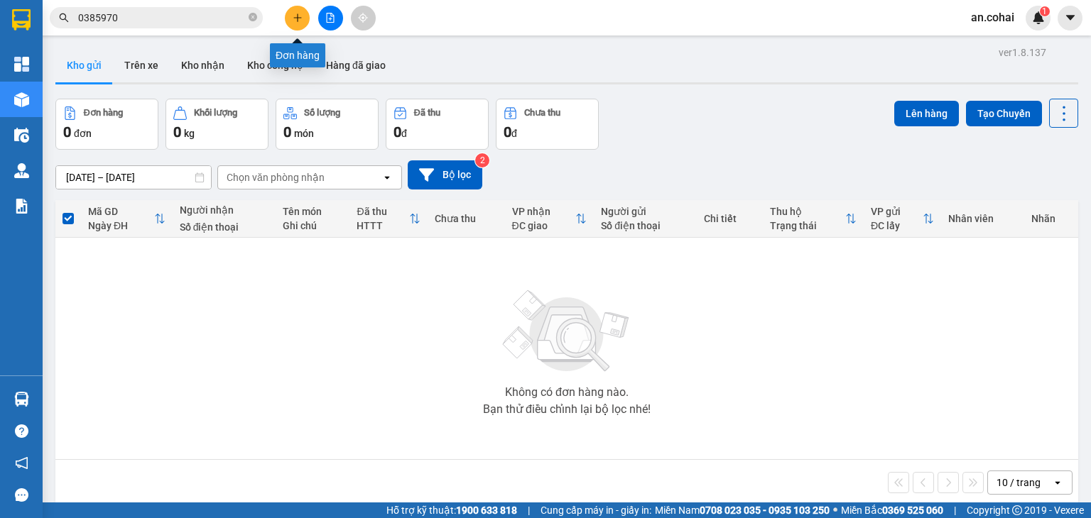
click at [298, 22] on icon "plus" at bounding box center [298, 18] width 10 height 10
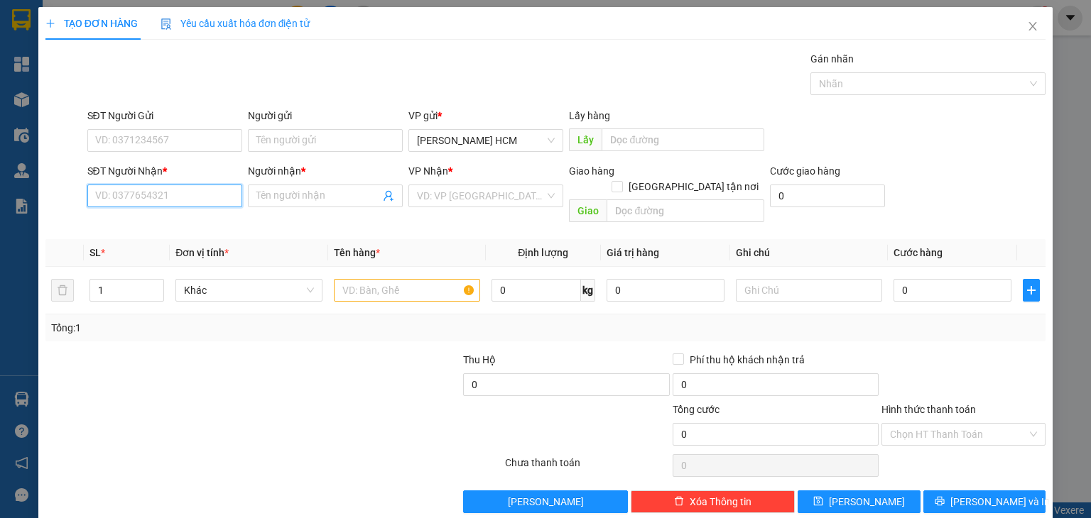
click at [198, 195] on input "SĐT Người Nhận *" at bounding box center [164, 196] width 155 height 23
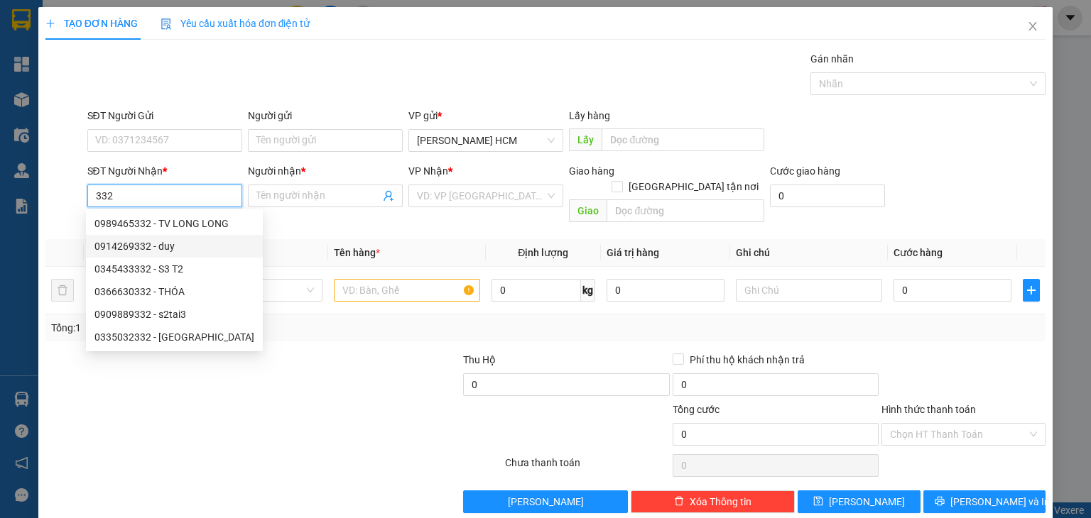
click at [183, 248] on div "0914269332 - duy" at bounding box center [174, 247] width 160 height 16
type input "0914269332"
type input "duy"
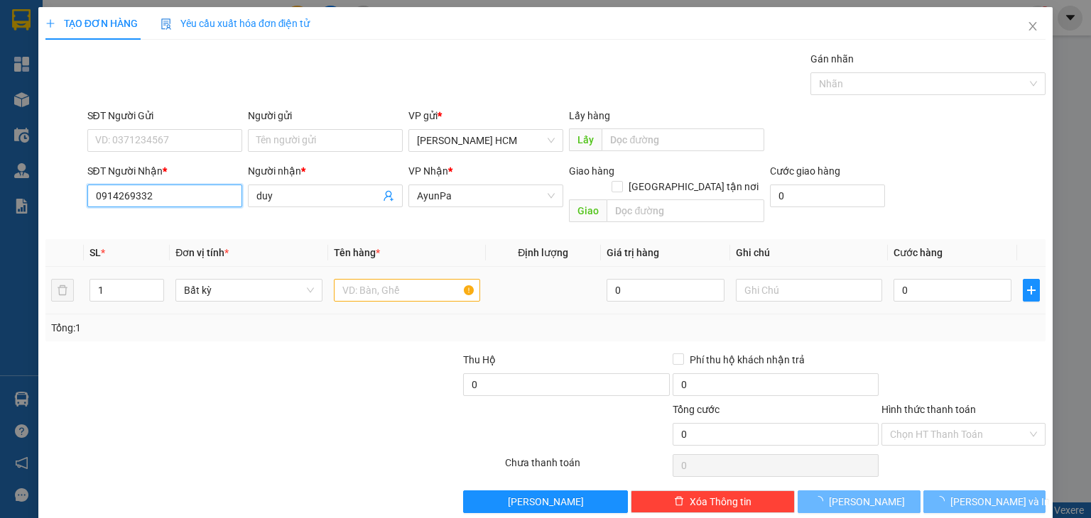
type input "0914269332"
click at [357, 285] on input "text" at bounding box center [407, 290] width 146 height 23
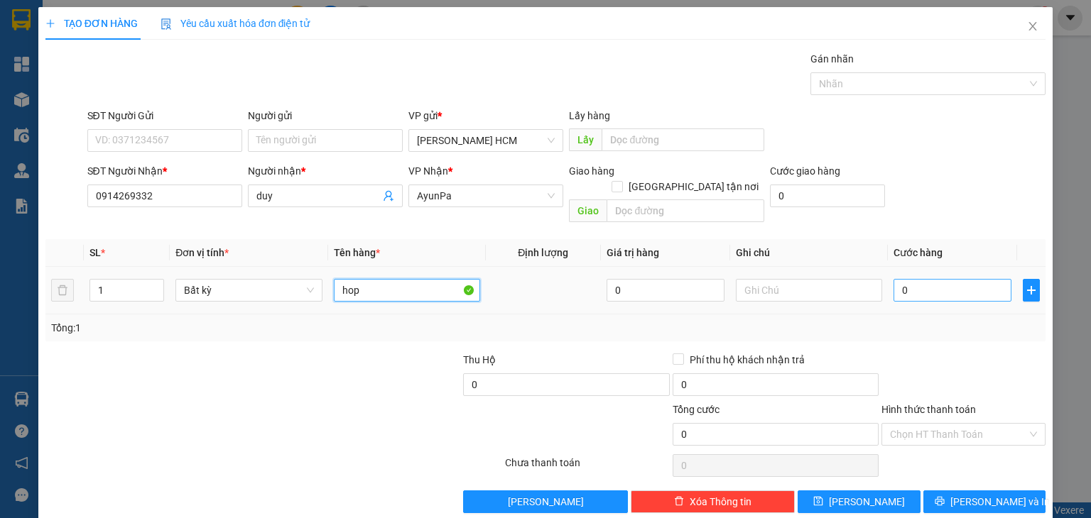
type input "hop"
click at [903, 279] on input "0" at bounding box center [952, 290] width 118 height 23
type input "004"
type input "4"
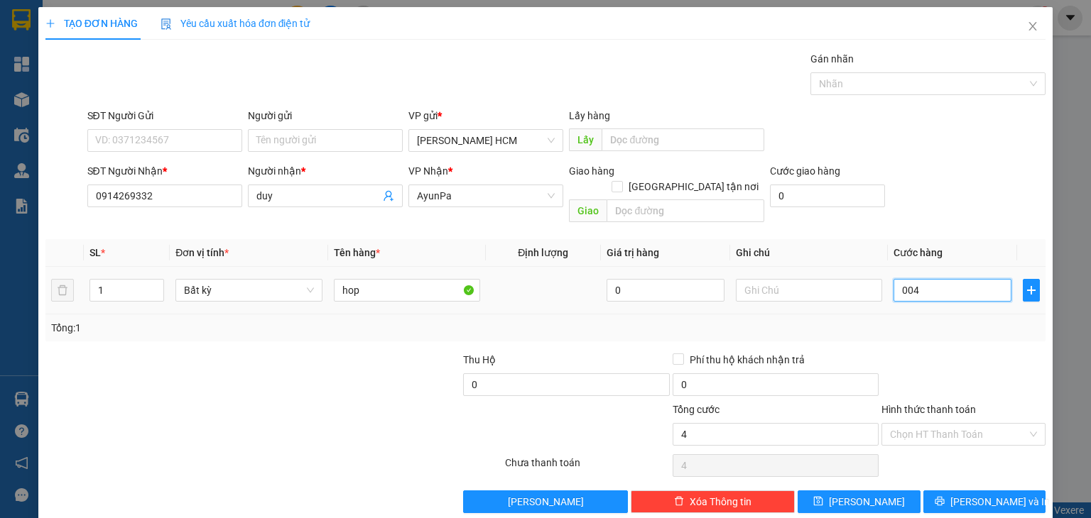
type input "0.040"
type input "40"
type input "40.000"
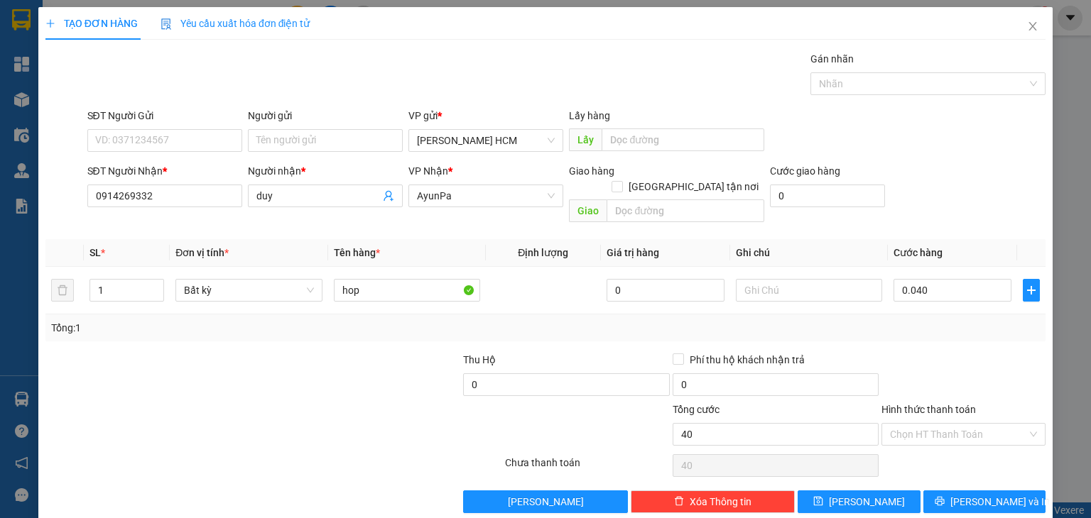
type input "40.000"
click at [938, 322] on div "Tổng: 1" at bounding box center [545, 328] width 1000 height 27
drag, startPoint x: 946, startPoint y: 481, endPoint x: 954, endPoint y: 471, distance: 12.6
click at [945, 496] on icon "printer" at bounding box center [940, 501] width 10 height 10
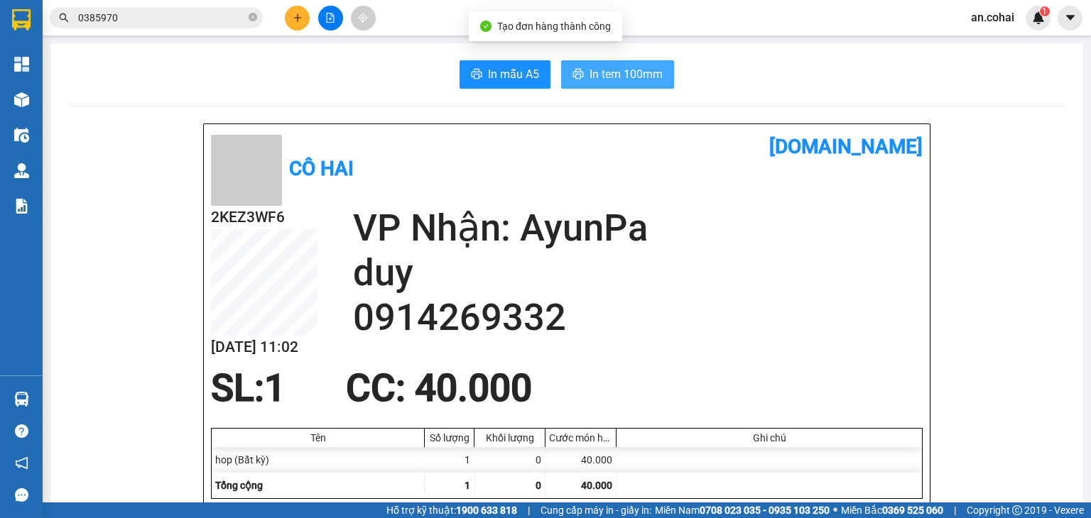
click at [630, 77] on span "In tem 100mm" at bounding box center [625, 74] width 73 height 18
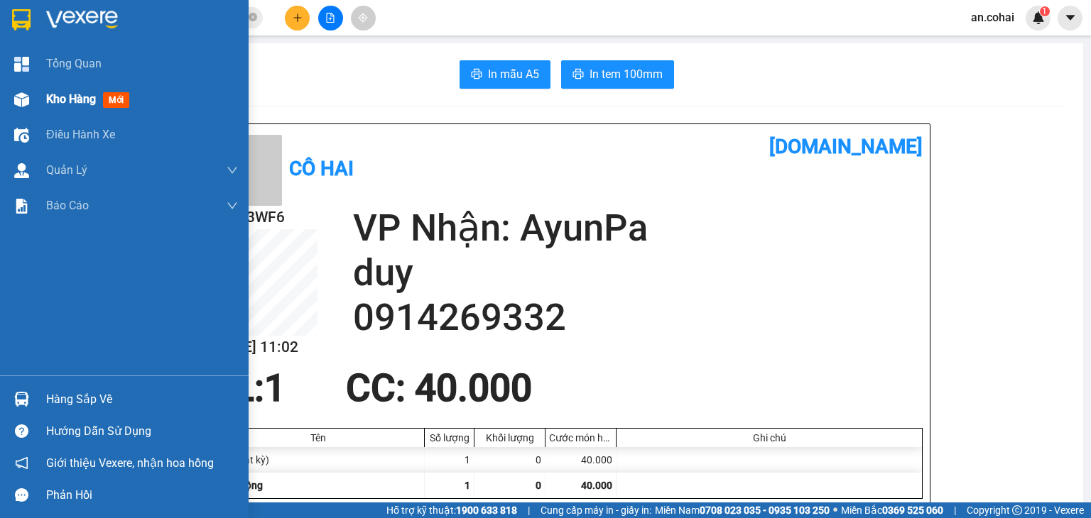
click at [38, 105] on div "Kho hàng mới" at bounding box center [124, 100] width 249 height 36
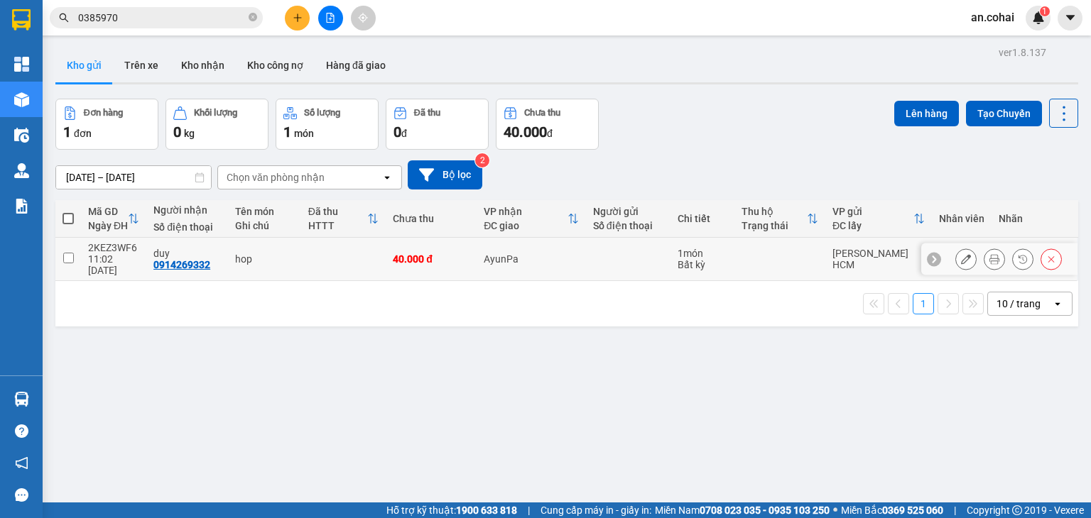
click at [72, 253] on input "checkbox" at bounding box center [68, 258] width 11 height 11
checkbox input "true"
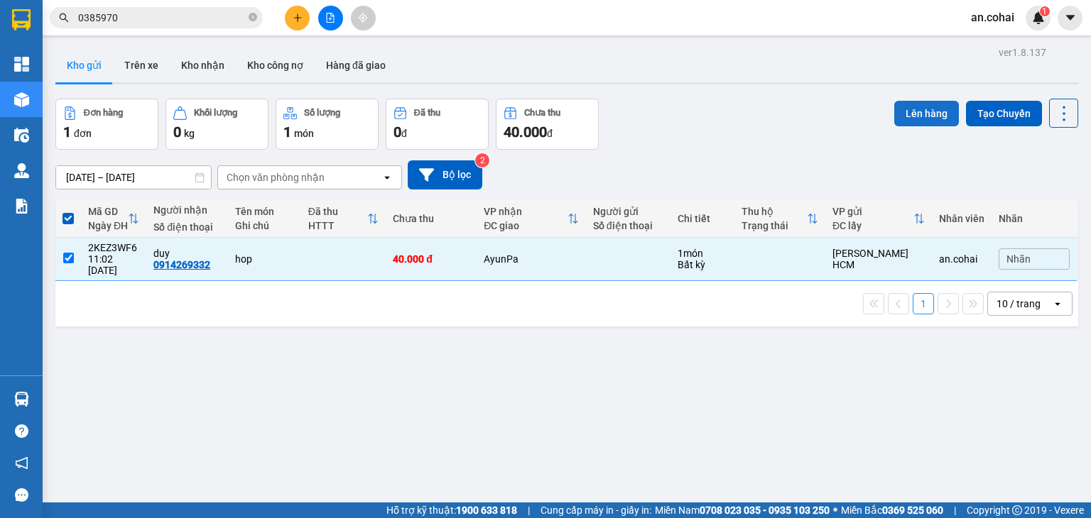
click at [908, 106] on button "Lên hàng" at bounding box center [926, 114] width 65 height 26
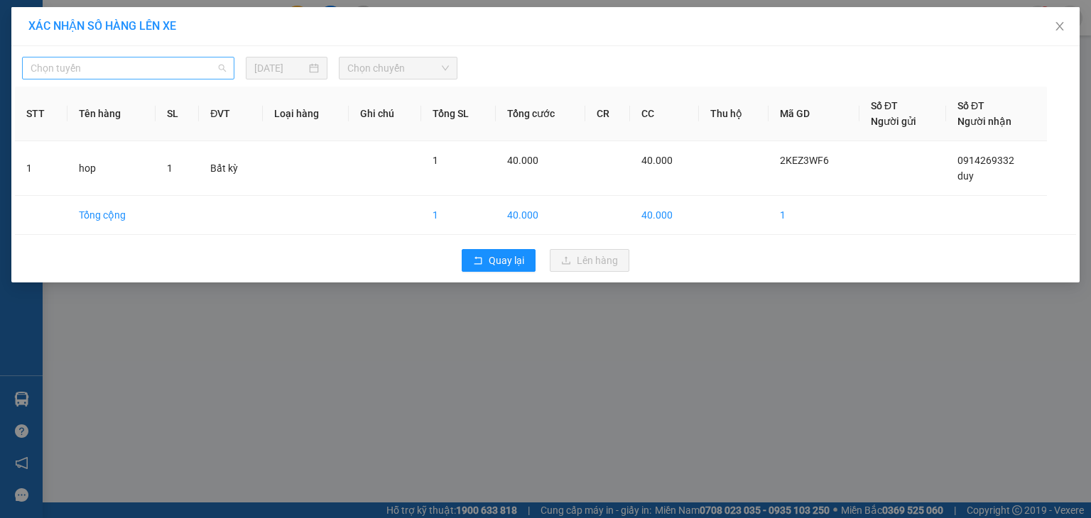
click at [193, 66] on span "Chọn tuyến" at bounding box center [128, 68] width 195 height 21
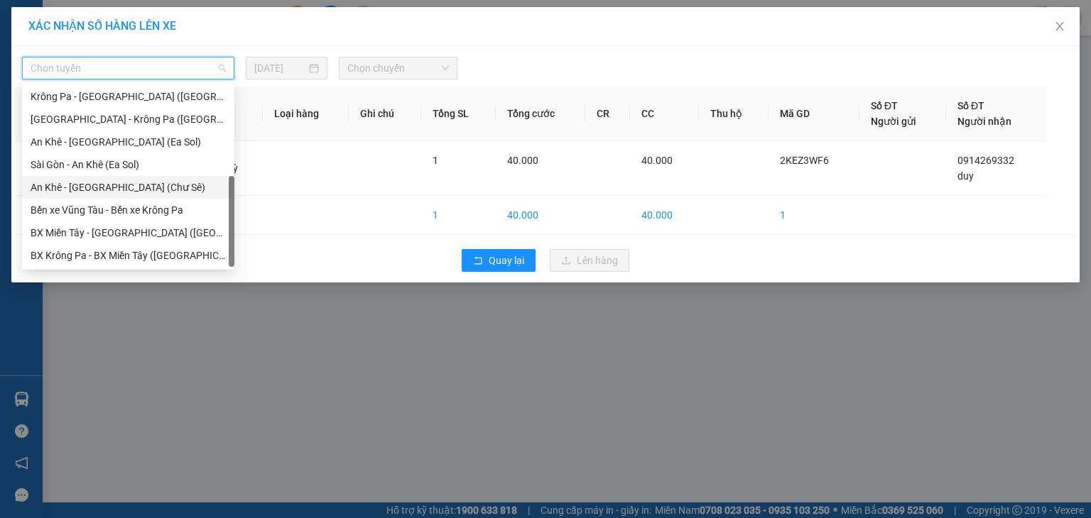
scroll to position [205, 0]
click at [116, 118] on div "[GEOGRAPHIC_DATA] - Krông Pa ([GEOGRAPHIC_DATA])" at bounding box center [128, 119] width 195 height 16
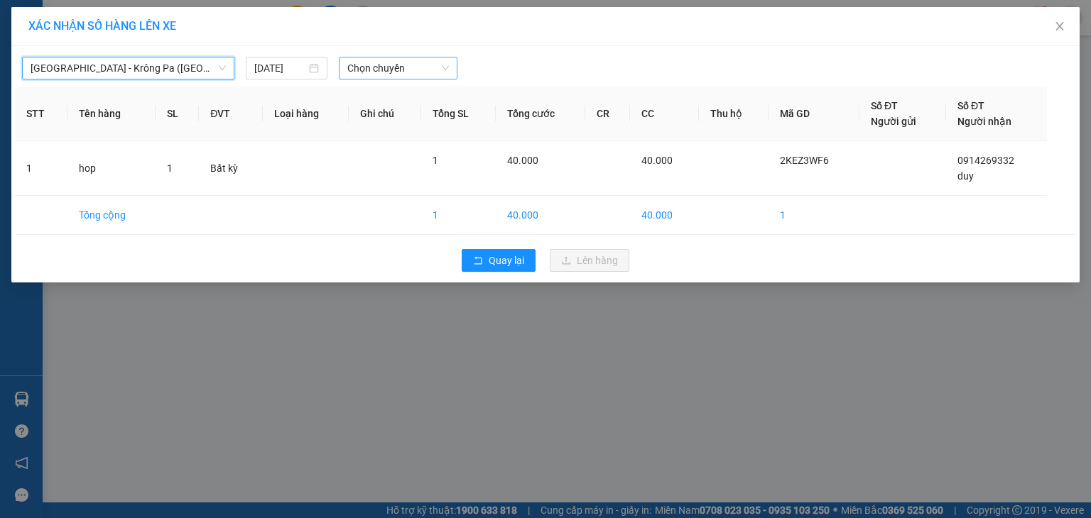
click at [377, 64] on span "Chọn chuyến" at bounding box center [398, 68] width 102 height 21
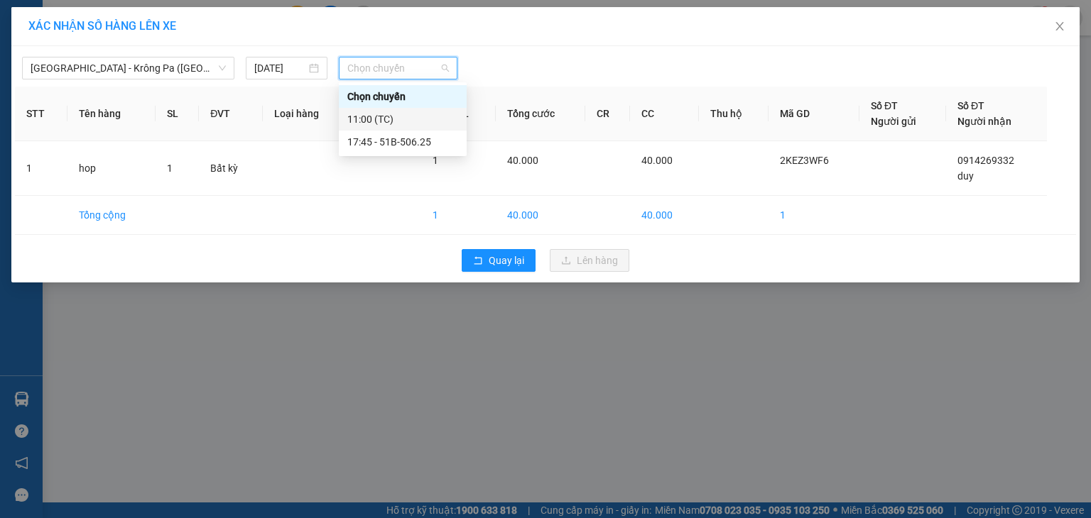
click at [388, 123] on div "11:00 (TC)" at bounding box center [402, 119] width 111 height 16
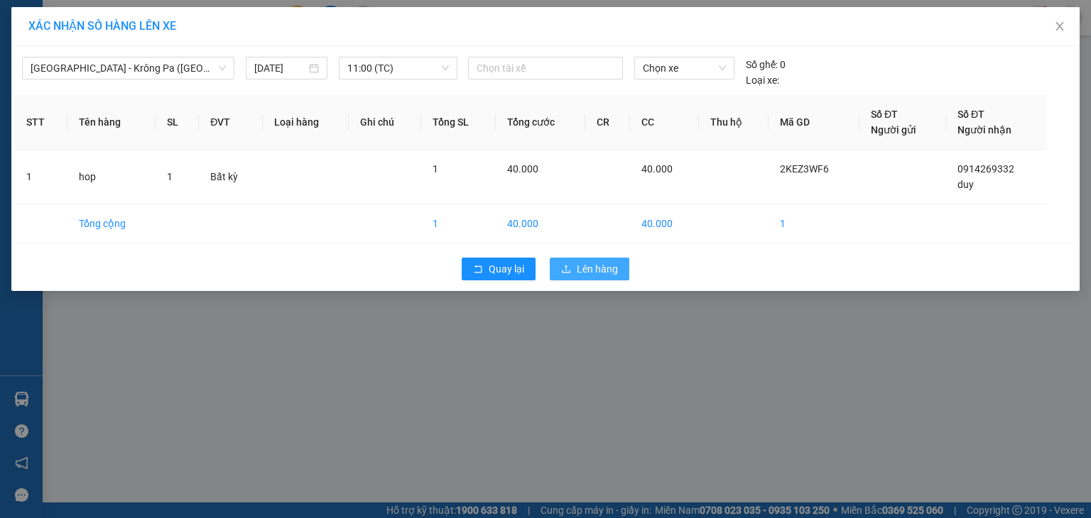
click at [592, 276] on span "Lên hàng" at bounding box center [597, 269] width 41 height 16
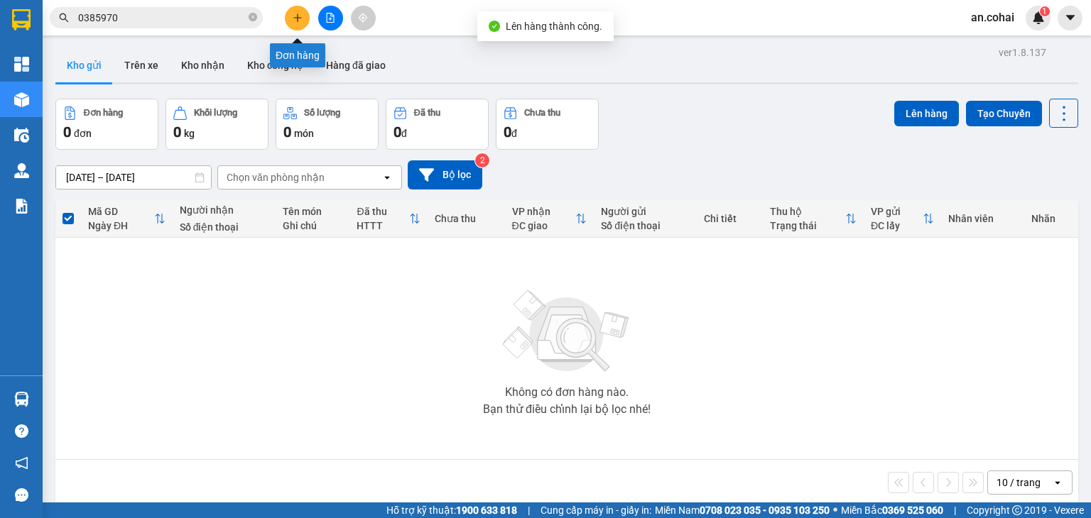
click at [298, 17] on icon "plus" at bounding box center [297, 17] width 1 height 8
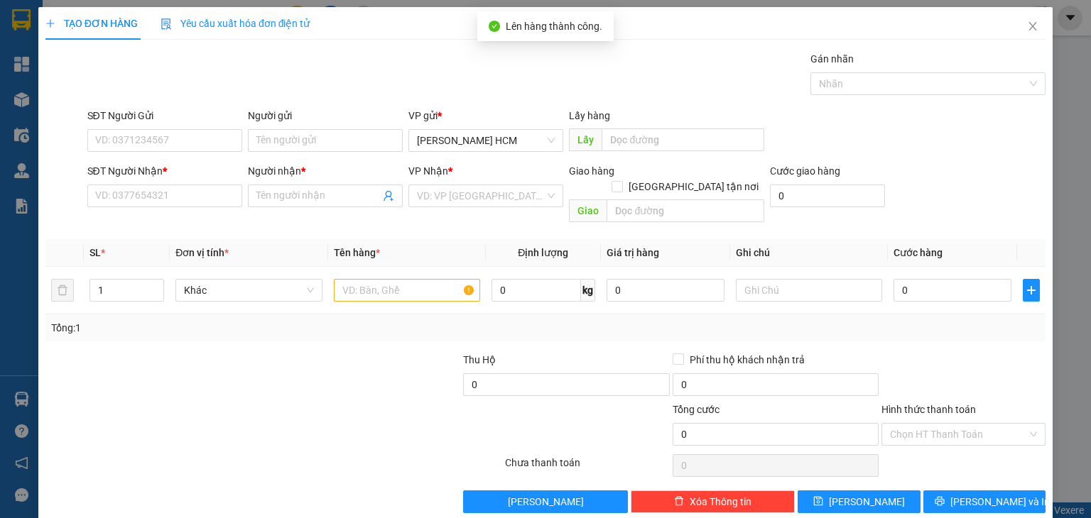
click at [159, 207] on div "SĐT Người Nhận * VD: 0377654321" at bounding box center [164, 188] width 155 height 50
click at [168, 191] on input "SĐT Người Nhận *" at bounding box center [164, 196] width 155 height 23
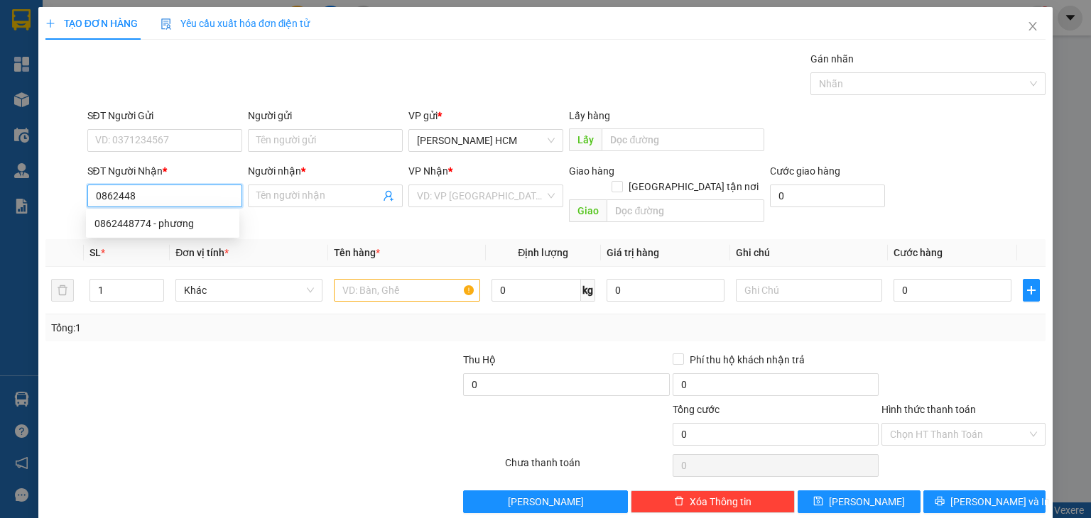
click at [170, 218] on div "0862448774 - phương" at bounding box center [162, 224] width 136 height 16
type input "0862448774"
type input "phương"
type input "0862448774"
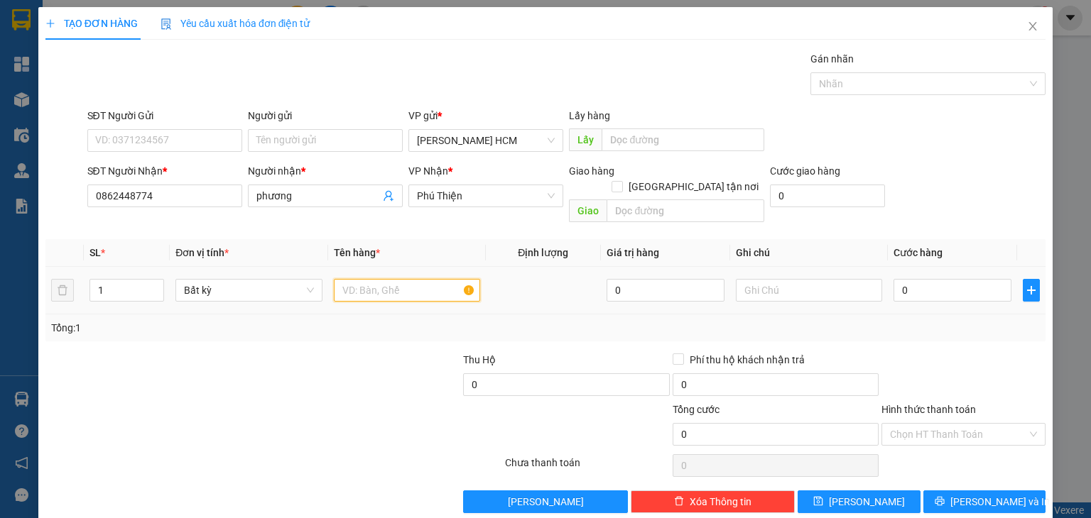
click at [334, 279] on input "text" at bounding box center [407, 290] width 146 height 23
type input "bao"
click at [895, 279] on input "0" at bounding box center [952, 290] width 118 height 23
type input "007"
type input "7"
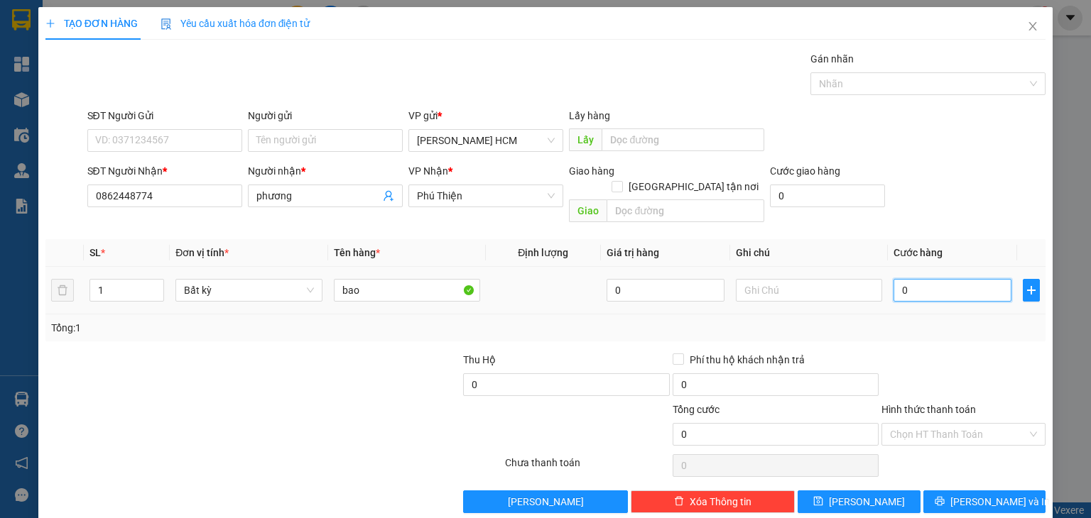
type input "7"
type input "0.070"
type input "70"
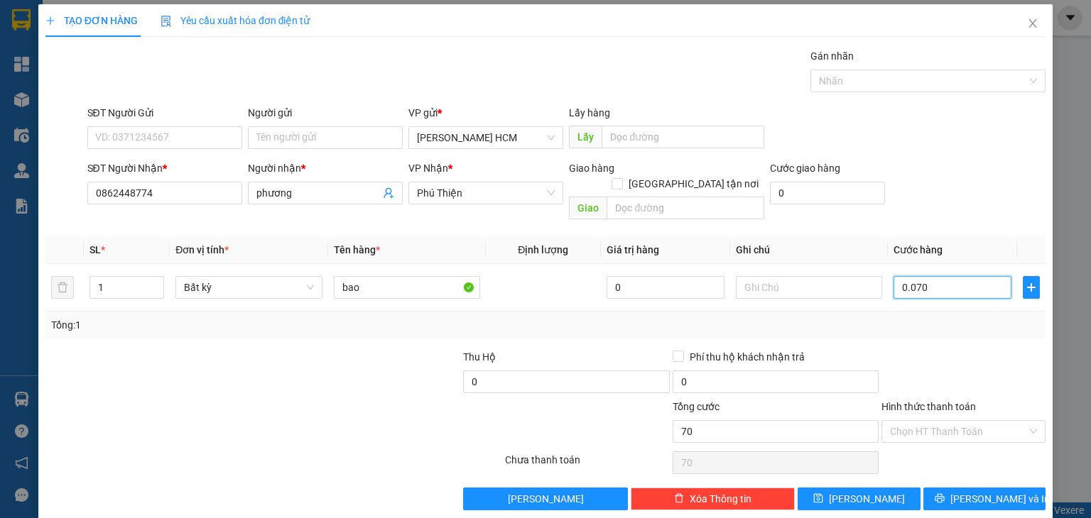
scroll to position [6, 0]
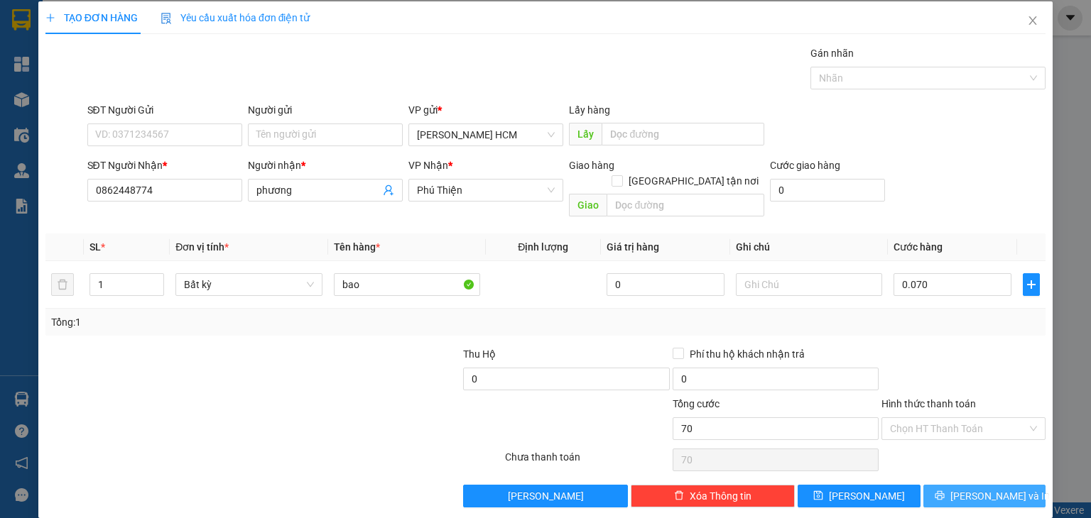
type input "70.000"
click at [962, 489] on span "[PERSON_NAME] và In" at bounding box center [999, 497] width 99 height 16
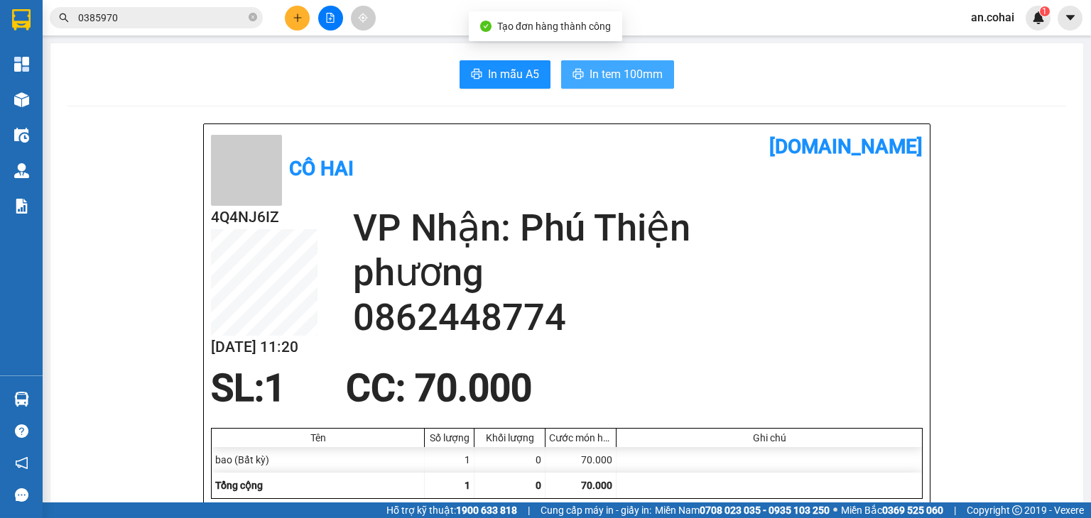
click at [589, 72] on span "In tem 100mm" at bounding box center [625, 74] width 73 height 18
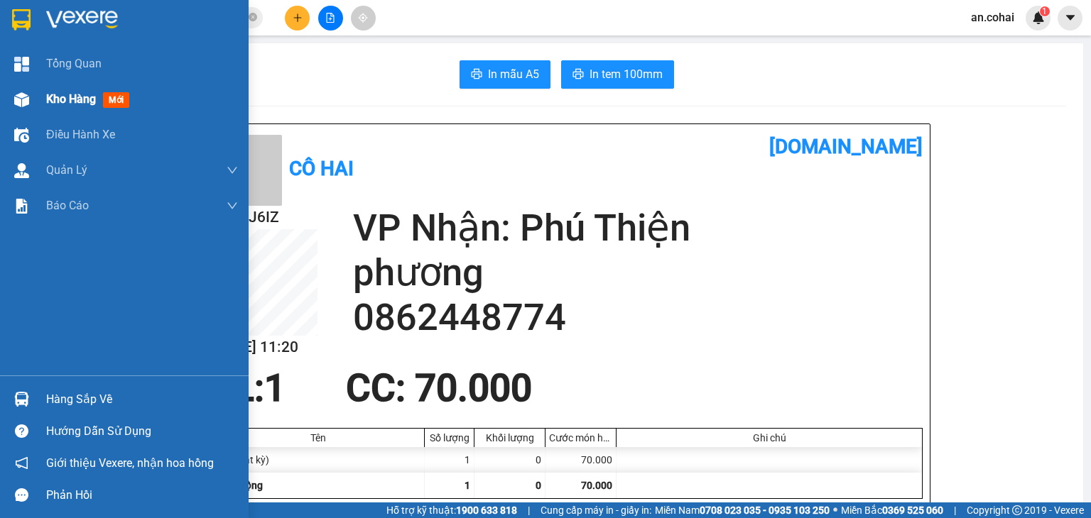
drag, startPoint x: 62, startPoint y: 102, endPoint x: 122, endPoint y: 105, distance: 60.4
click at [62, 102] on span "Kho hàng" at bounding box center [71, 98] width 50 height 13
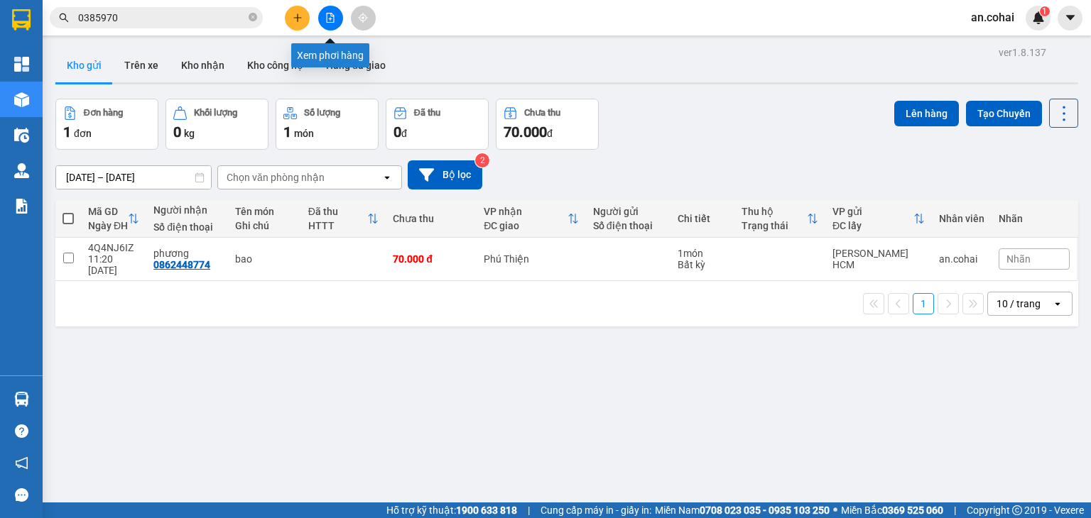
click at [330, 18] on icon "file-add" at bounding box center [331, 18] width 8 height 10
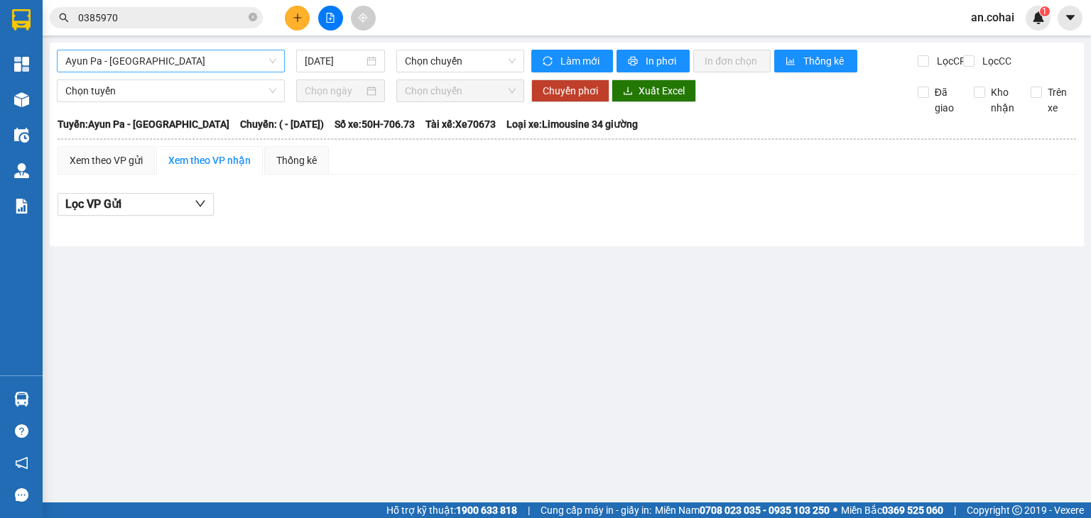
click at [232, 55] on span "Ayun Pa - [GEOGRAPHIC_DATA]" at bounding box center [170, 60] width 211 height 21
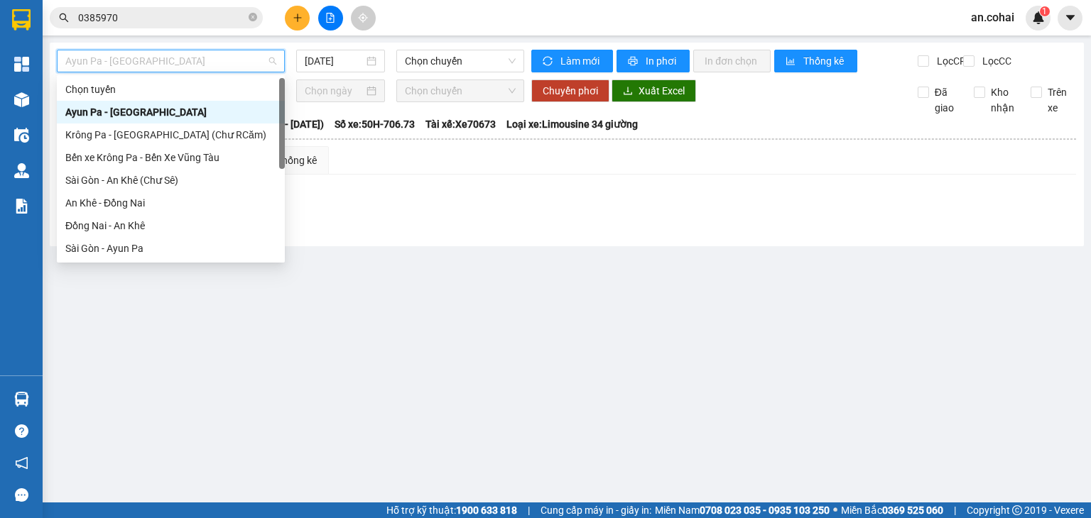
scroll to position [142, 0]
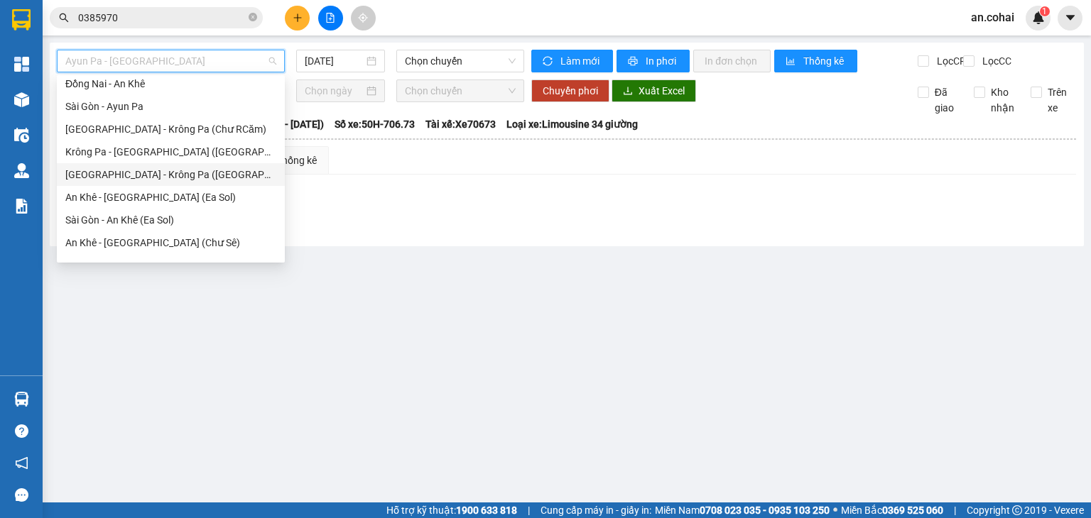
click at [146, 174] on div "[GEOGRAPHIC_DATA] - Krông Pa ([GEOGRAPHIC_DATA])" at bounding box center [170, 175] width 211 height 16
type input "[DATE]"
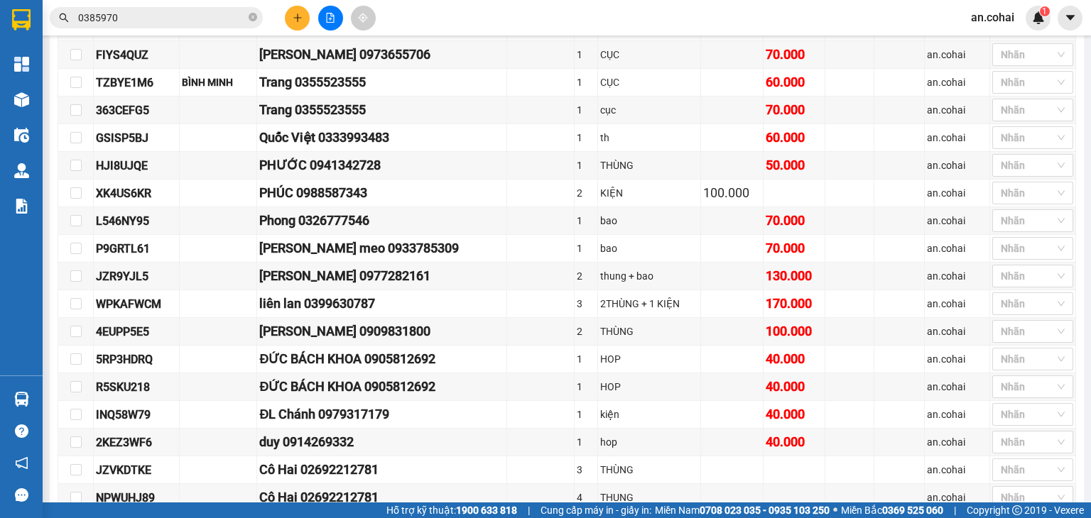
scroll to position [429, 0]
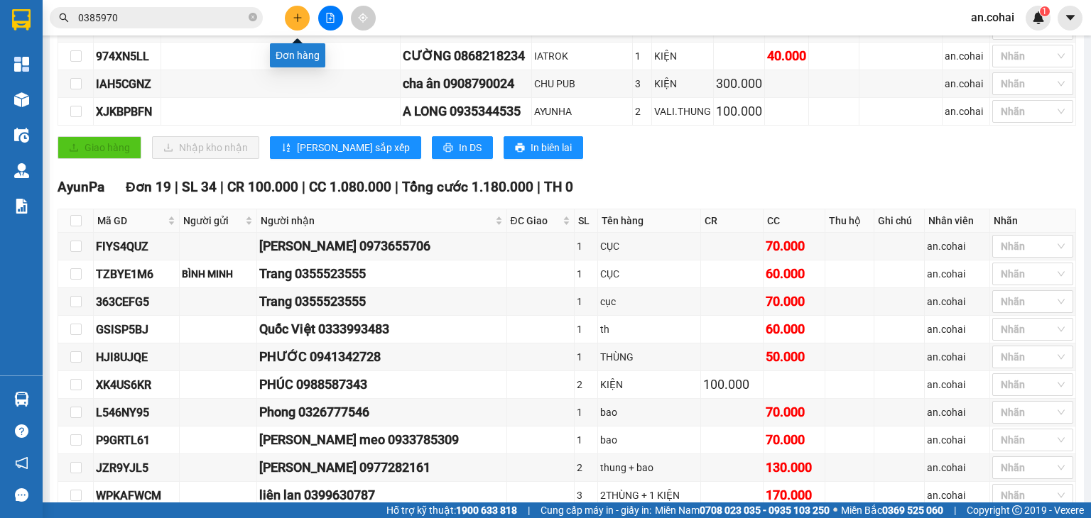
click at [293, 15] on icon "plus" at bounding box center [298, 18] width 10 height 10
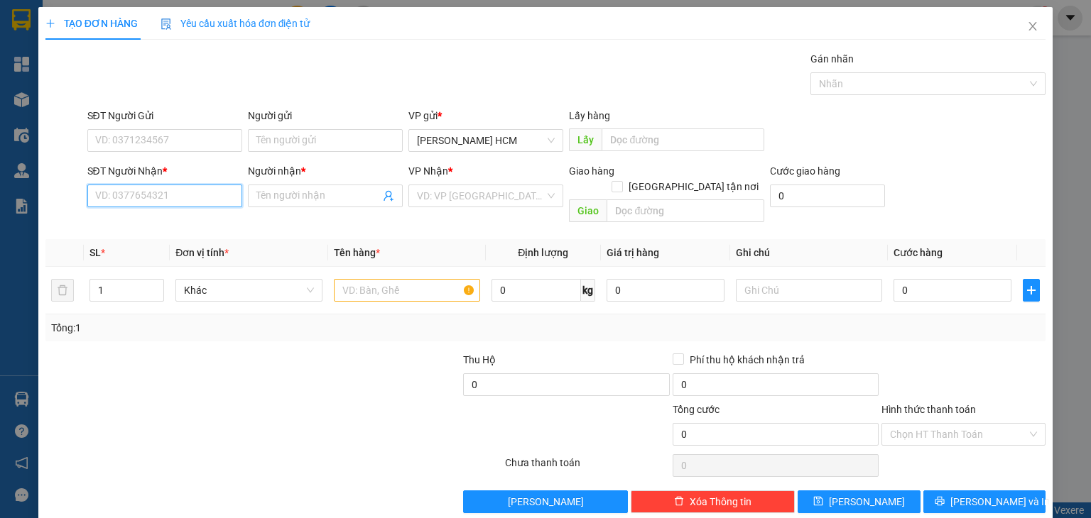
click at [175, 190] on input "SĐT Người Nhận *" at bounding box center [164, 196] width 155 height 23
click at [190, 197] on input "SĐT Người Nhận *" at bounding box center [164, 196] width 155 height 23
click at [179, 195] on input "SĐT Người Nhận *" at bounding box center [164, 196] width 155 height 23
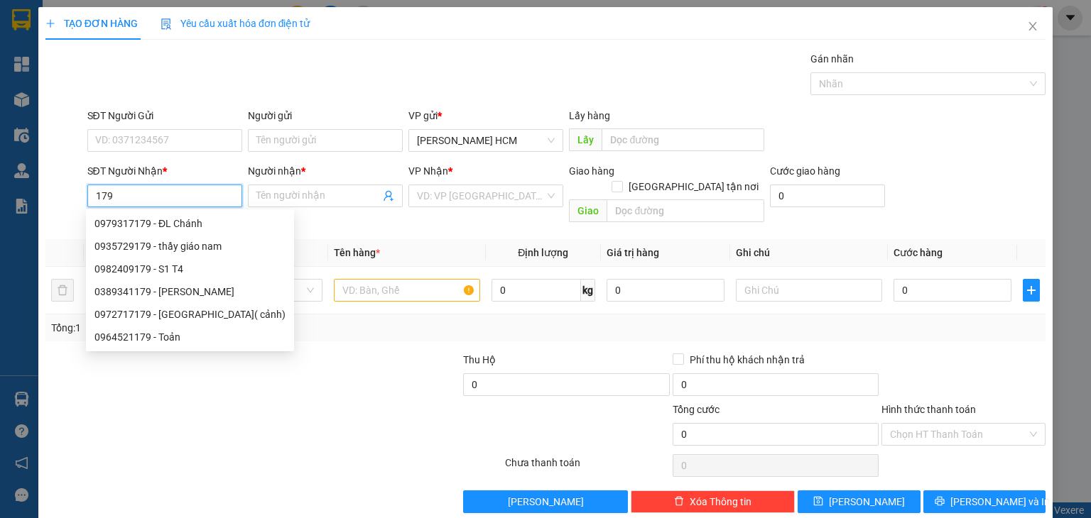
click at [172, 220] on div "0979317179 - ĐL Chánh" at bounding box center [189, 224] width 191 height 16
type input "0979317179"
type input "ĐL Chánh"
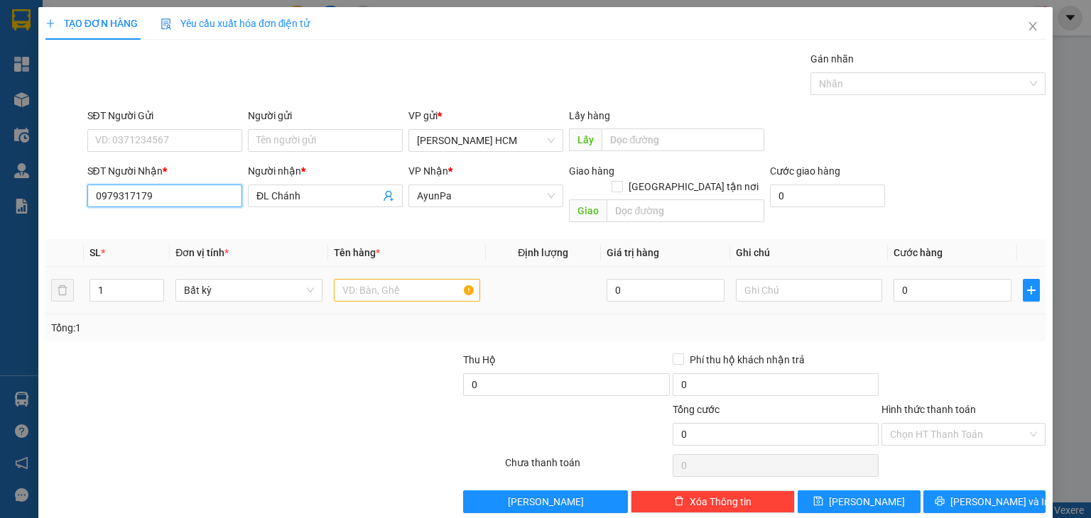
type input "0979317179"
click at [393, 279] on input "text" at bounding box center [407, 290] width 146 height 23
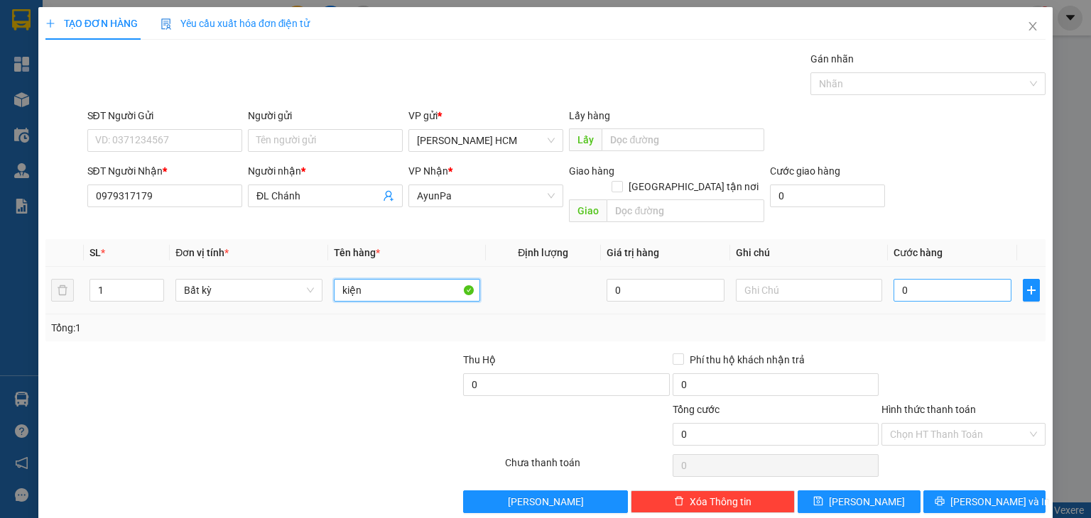
type input "kiện"
click at [920, 279] on input "0" at bounding box center [952, 290] width 118 height 23
type input "006"
type input "6"
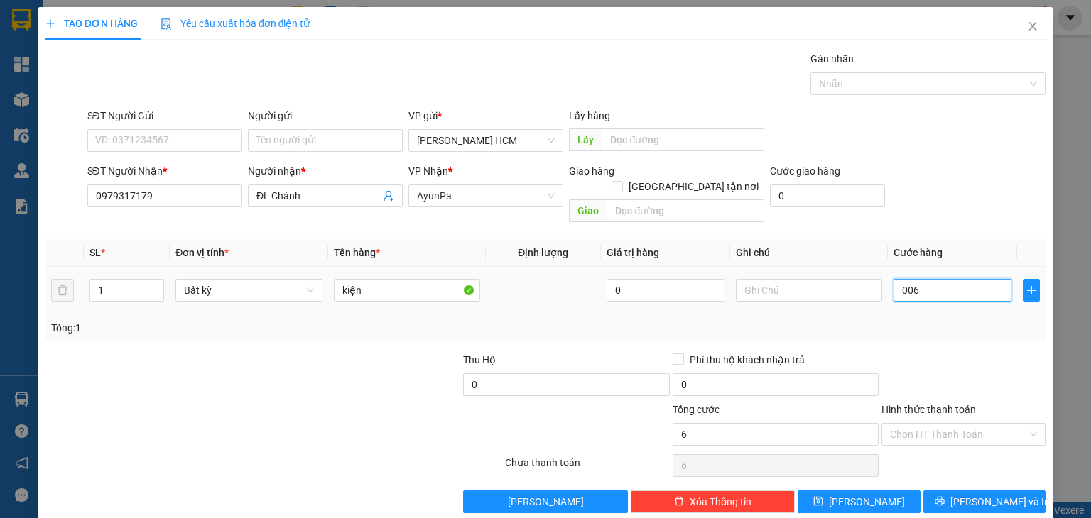
type input "0.060"
type input "60"
type input "60.000"
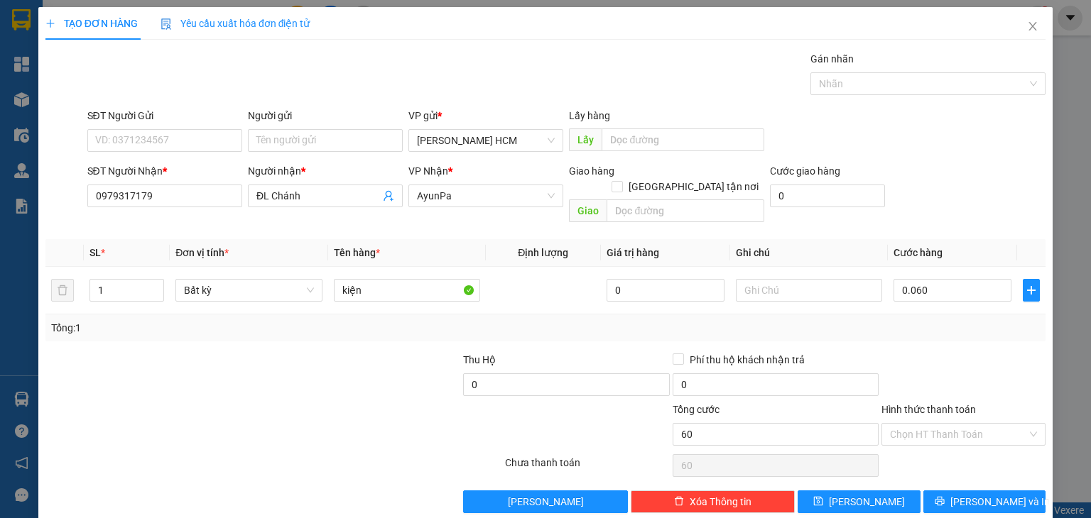
type input "60.000"
drag, startPoint x: 942, startPoint y: 344, endPoint x: 954, endPoint y: 351, distance: 13.7
click at [946, 352] on div at bounding box center [963, 377] width 167 height 50
click at [986, 494] on span "[PERSON_NAME] và In" at bounding box center [999, 502] width 99 height 16
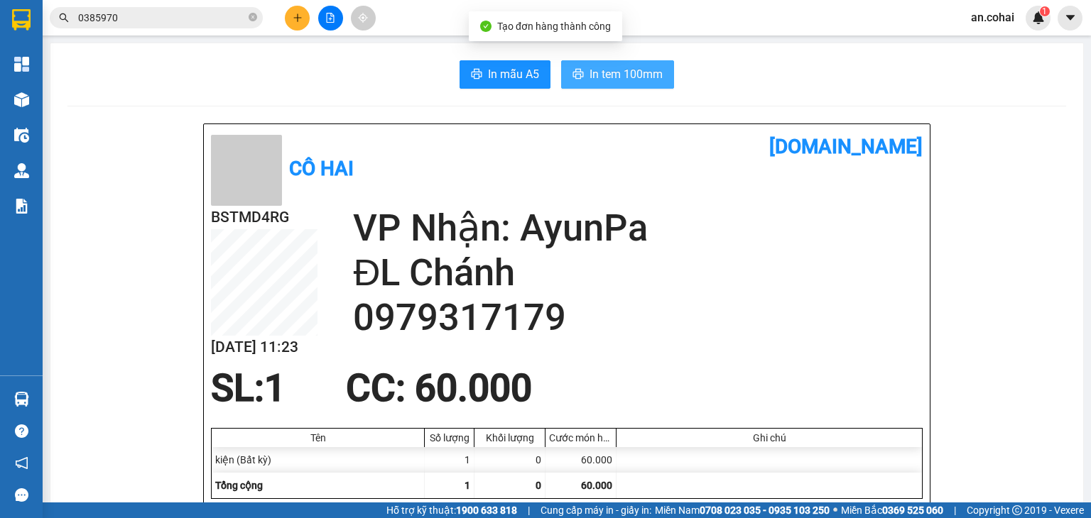
click at [642, 77] on span "In tem 100mm" at bounding box center [625, 74] width 73 height 18
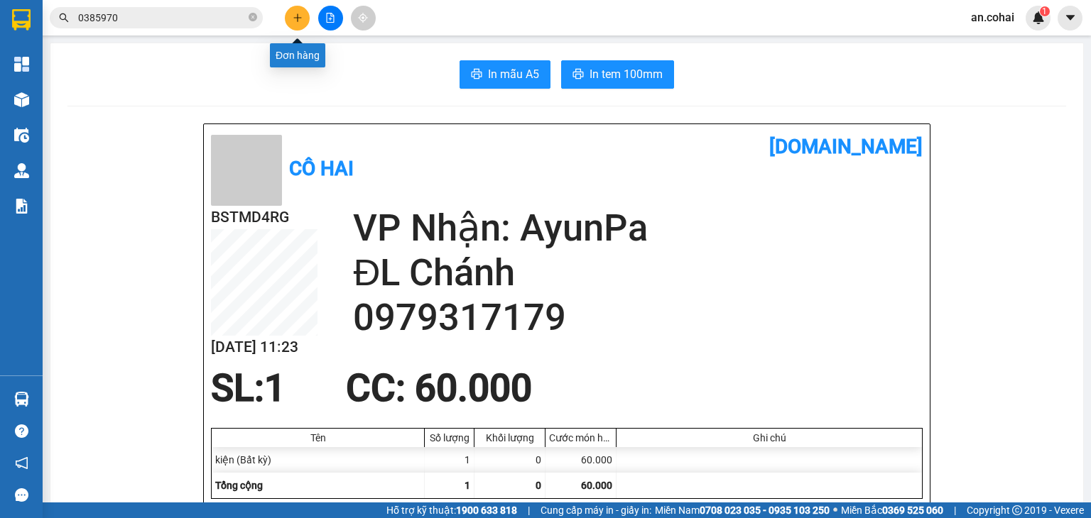
click at [288, 20] on button at bounding box center [297, 18] width 25 height 25
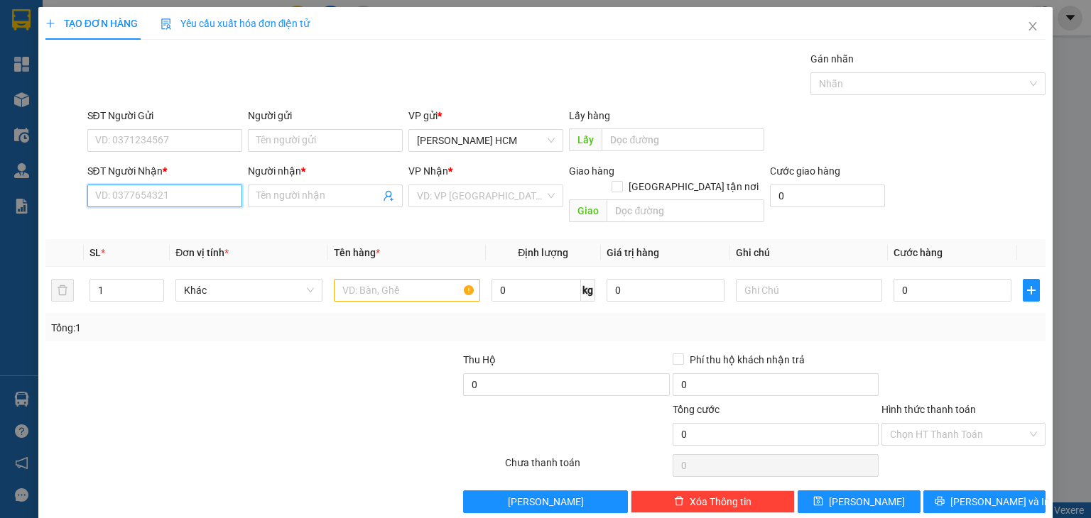
click at [216, 197] on input "SĐT Người Nhận *" at bounding box center [164, 196] width 155 height 23
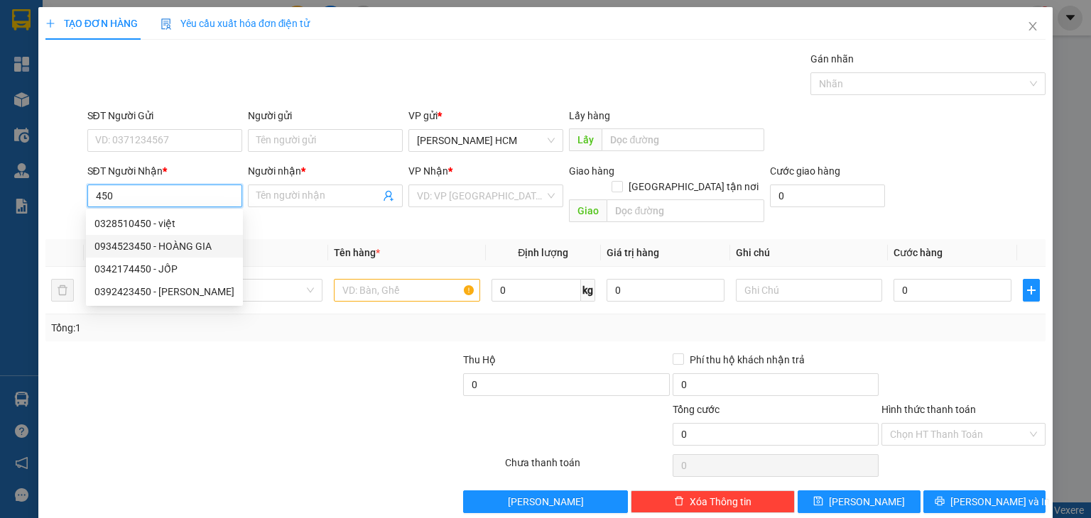
click at [205, 241] on div "0934523450 - HOÀNG GIA" at bounding box center [164, 247] width 140 height 16
type input "0934523450"
type input "HOÀNG GIA"
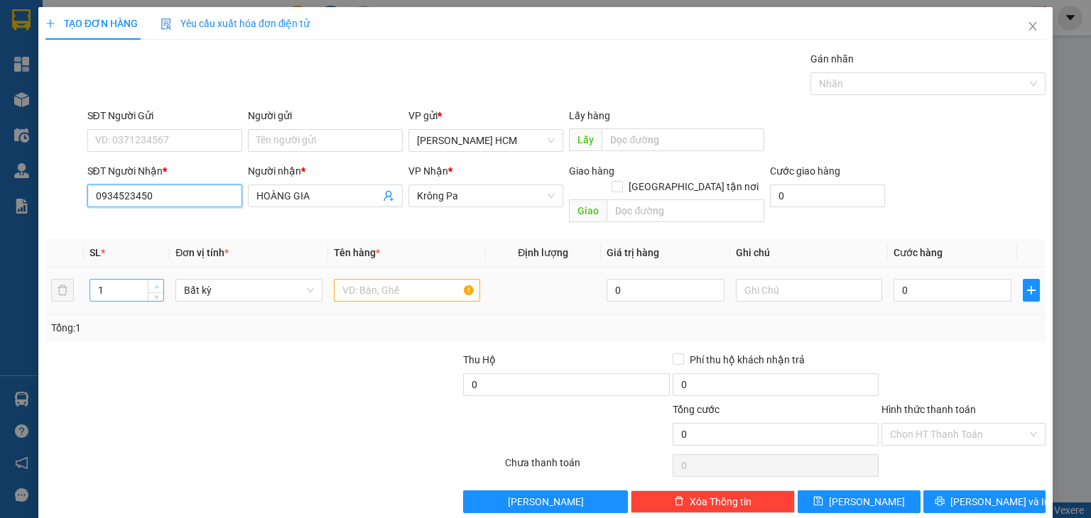
type input "0934523450"
type input "2"
click at [157, 283] on span "up" at bounding box center [156, 287] width 9 height 9
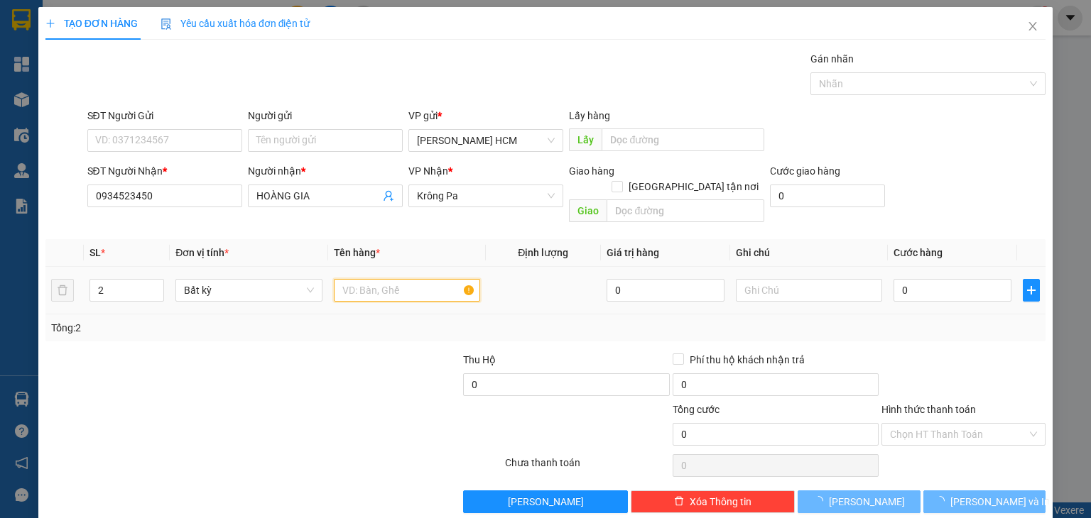
click at [374, 279] on input "text" at bounding box center [407, 290] width 146 height 23
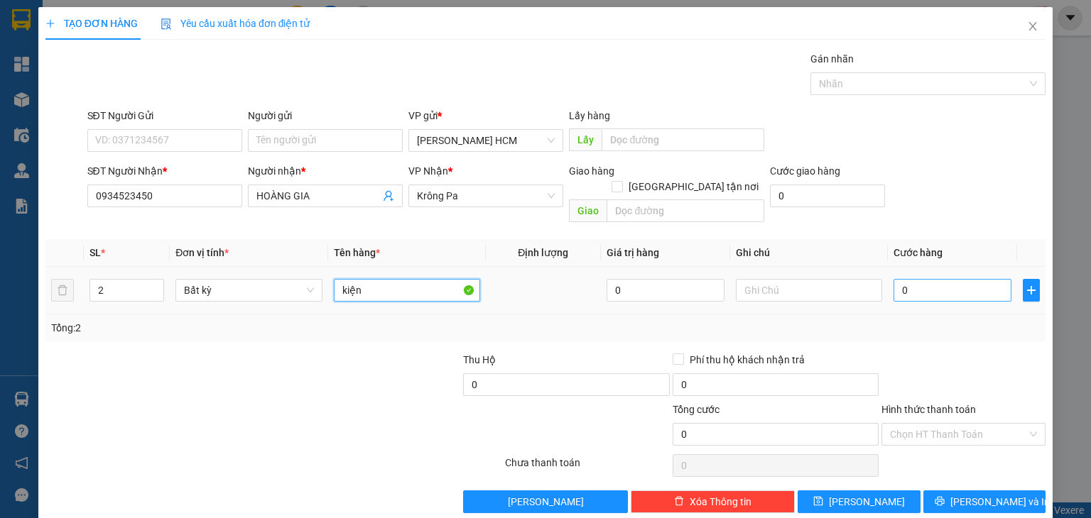
type input "kiện"
type input "001"
type input "1"
type input "0.010"
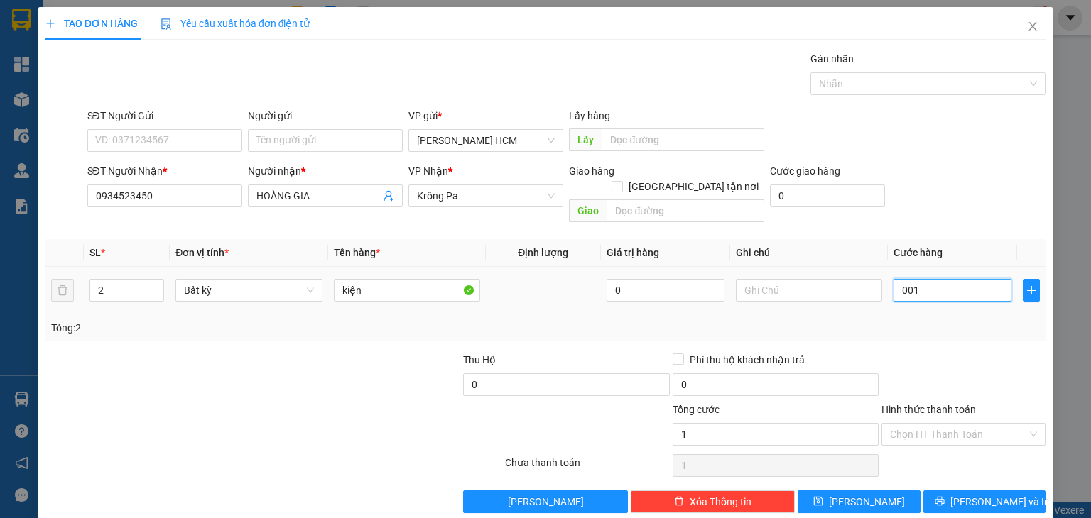
type input "10"
type input "00.100"
type input "100"
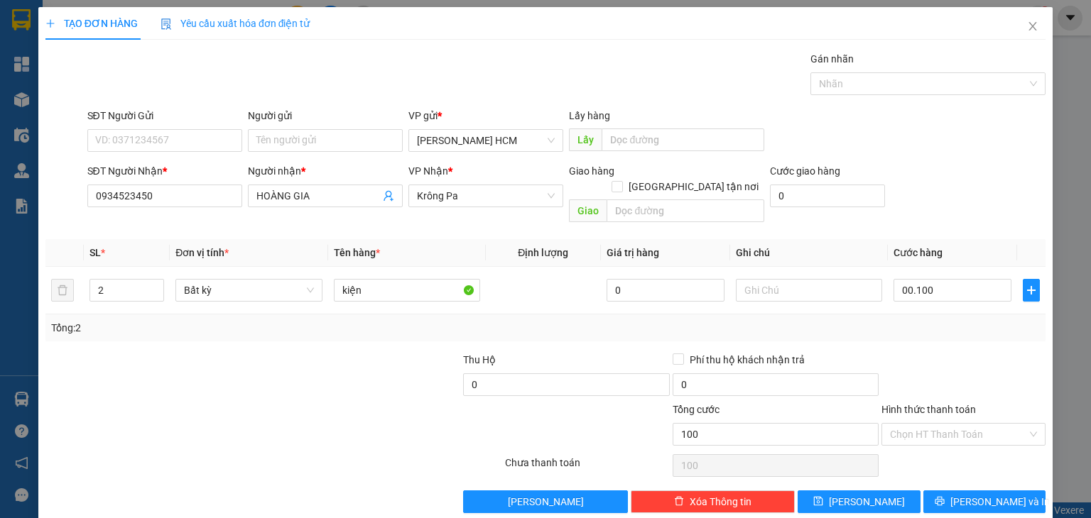
type input "100.000"
click at [991, 320] on div "Tổng: 2" at bounding box center [545, 328] width 989 height 16
click at [937, 491] on button "[PERSON_NAME] và In" at bounding box center [984, 502] width 123 height 23
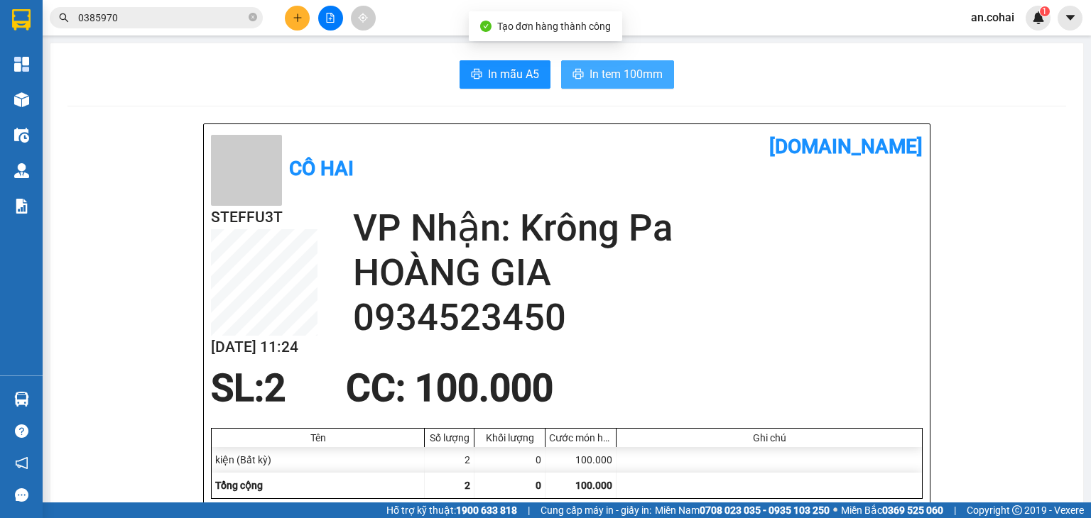
click at [646, 76] on span "In tem 100mm" at bounding box center [625, 74] width 73 height 18
click at [616, 74] on span "In tem 100mm" at bounding box center [625, 74] width 73 height 18
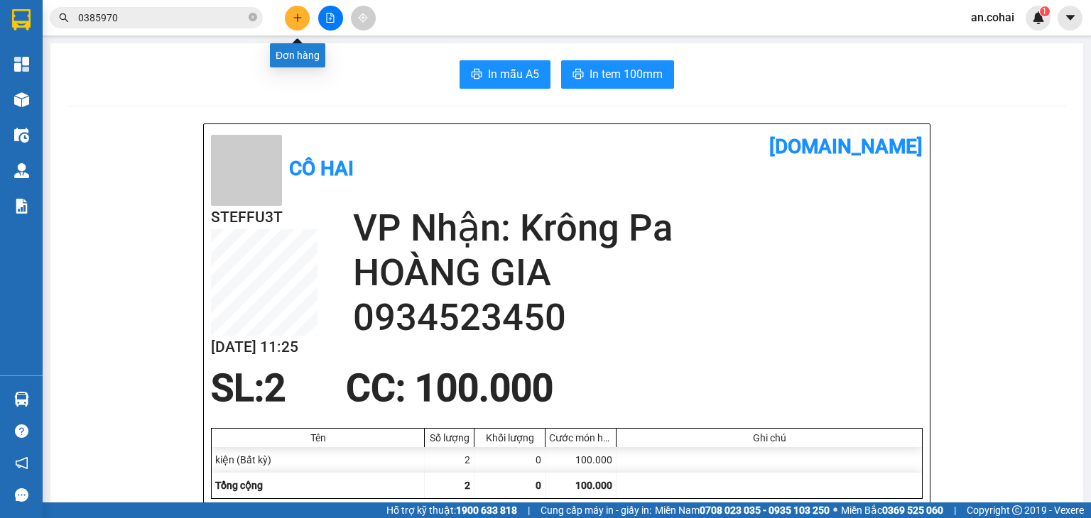
click at [291, 16] on button at bounding box center [297, 18] width 25 height 25
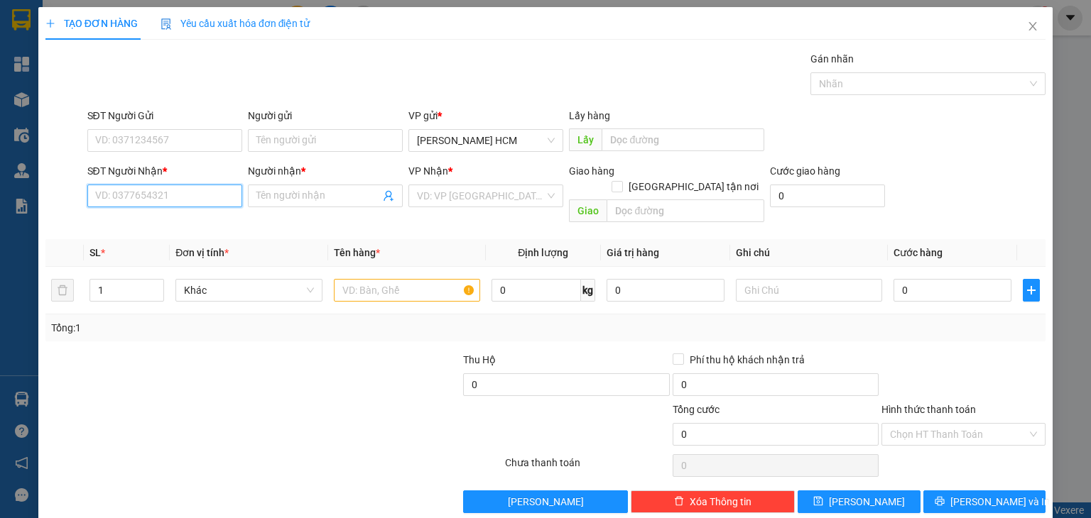
click at [190, 197] on input "SĐT Người Nhận *" at bounding box center [164, 196] width 155 height 23
click at [200, 190] on input "SĐT Người Nhận *" at bounding box center [164, 196] width 155 height 23
type input "0"
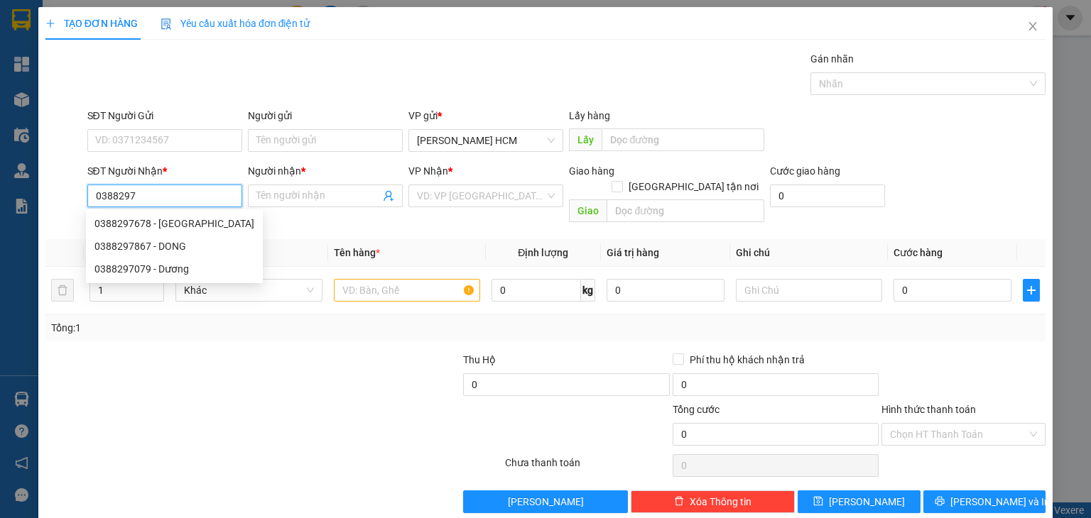
click at [200, 222] on div "0388297678 - NHẬT LY" at bounding box center [174, 224] width 160 height 16
type input "0388297678"
type input "NHẬT LY"
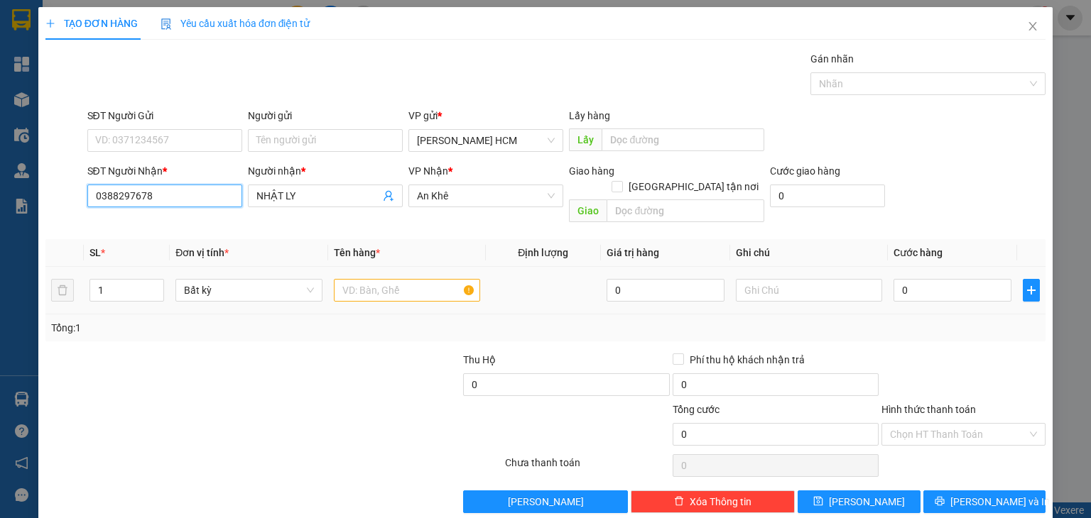
type input "0388297678"
click at [411, 279] on input "text" at bounding box center [407, 290] width 146 height 23
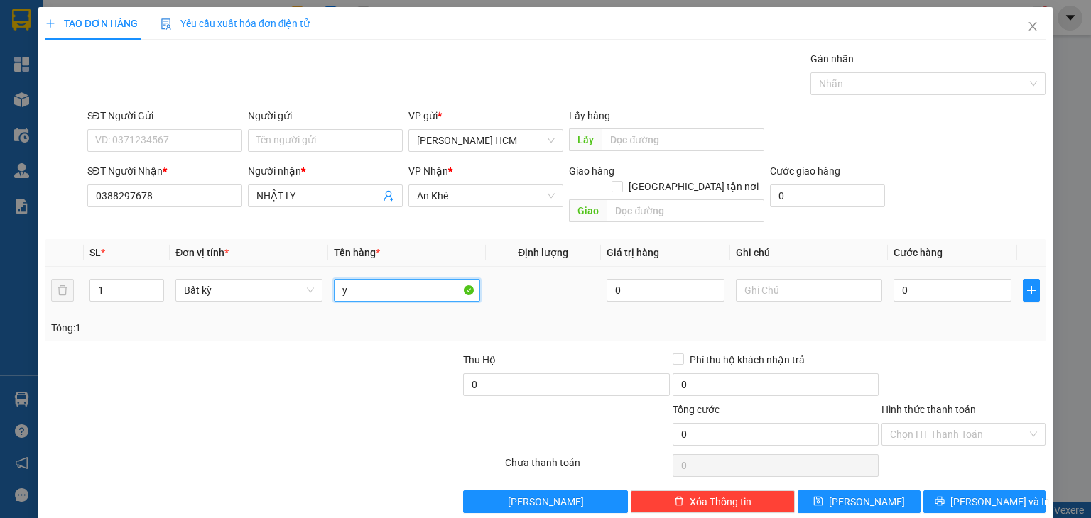
type input "ỵ"
type input "hùng"
click at [944, 279] on input "0" at bounding box center [952, 290] width 118 height 23
type input "007"
type input "7"
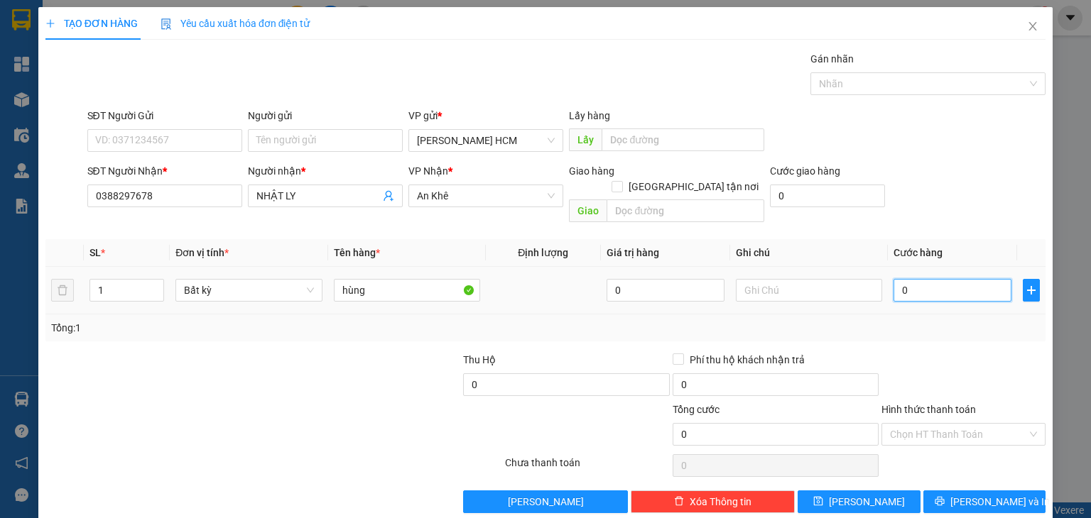
type input "7"
type input "0.070"
type input "70"
type input "70.000"
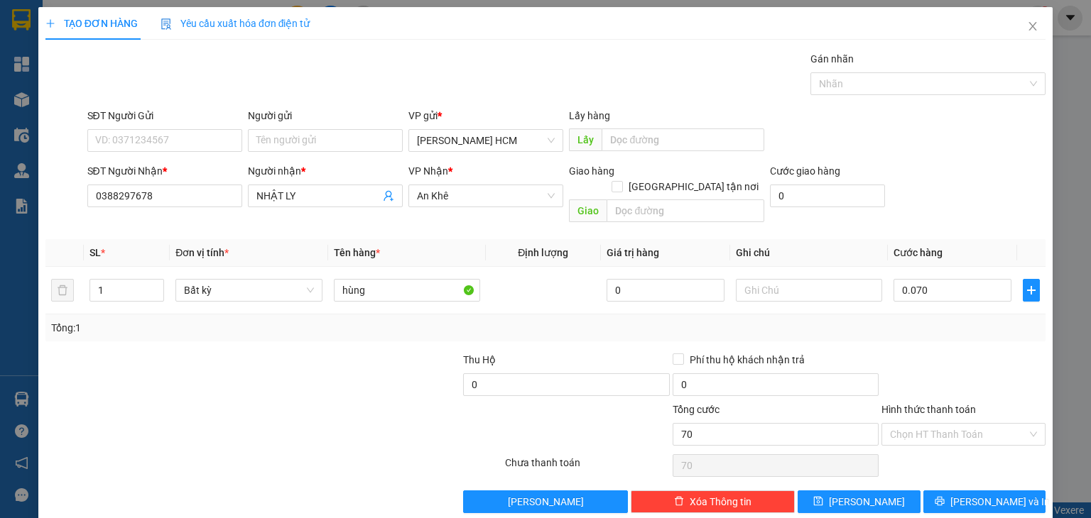
type input "70.000"
drag, startPoint x: 326, startPoint y: 208, endPoint x: 291, endPoint y: 202, distance: 35.3
click at [270, 197] on div "Người nhận * NHẬT LY" at bounding box center [325, 188] width 155 height 50
drag, startPoint x: 298, startPoint y: 197, endPoint x: 244, endPoint y: 196, distance: 53.3
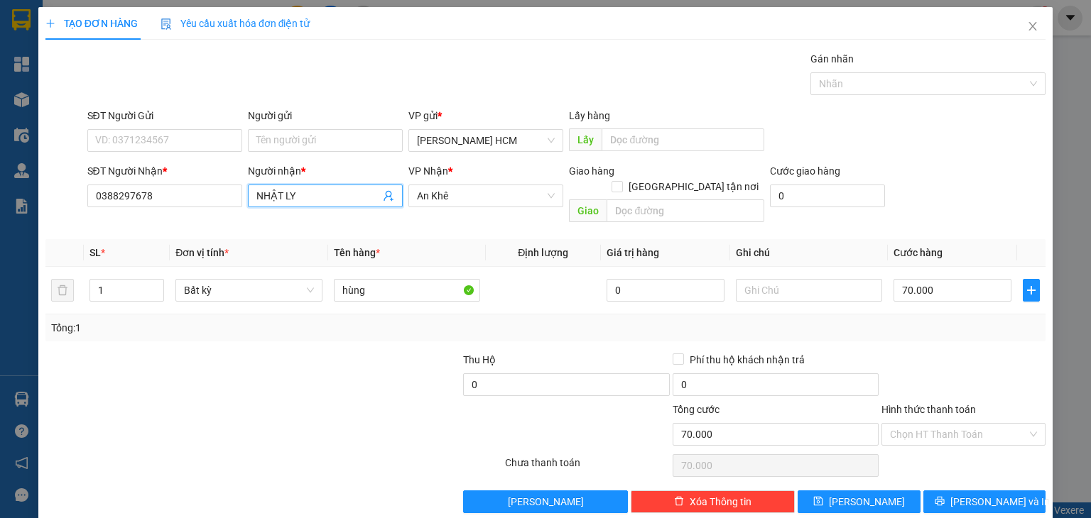
click at [245, 196] on div "Người nhận * NHẬT LY NHẬT LY" at bounding box center [325, 195] width 161 height 65
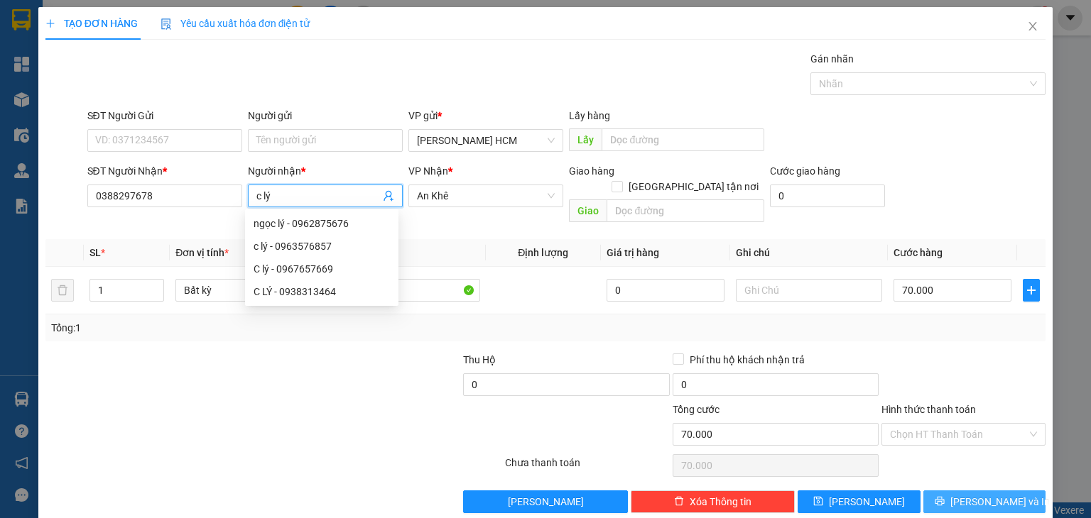
type input "c lý"
click at [959, 491] on button "[PERSON_NAME] và In" at bounding box center [984, 502] width 123 height 23
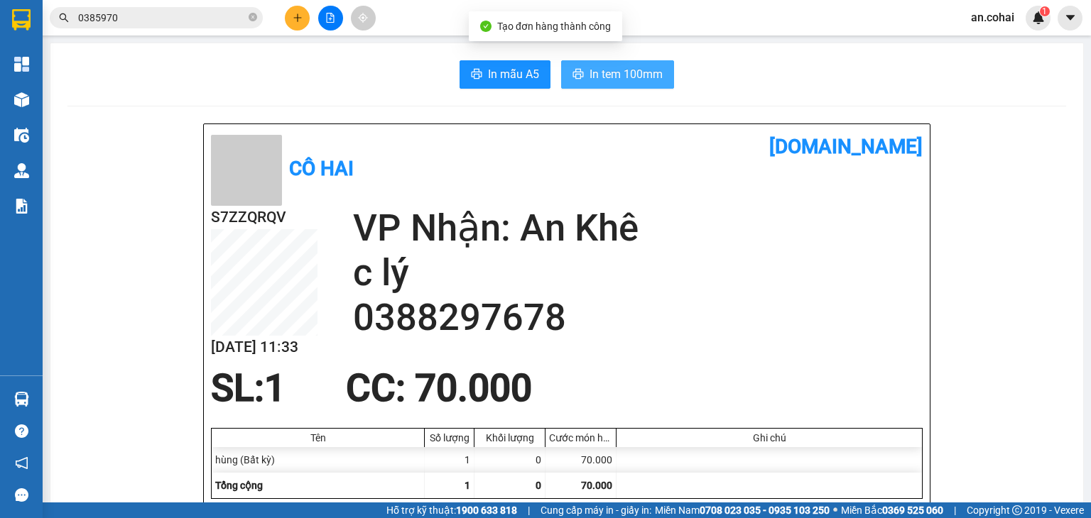
click at [631, 72] on span "In tem 100mm" at bounding box center [625, 74] width 73 height 18
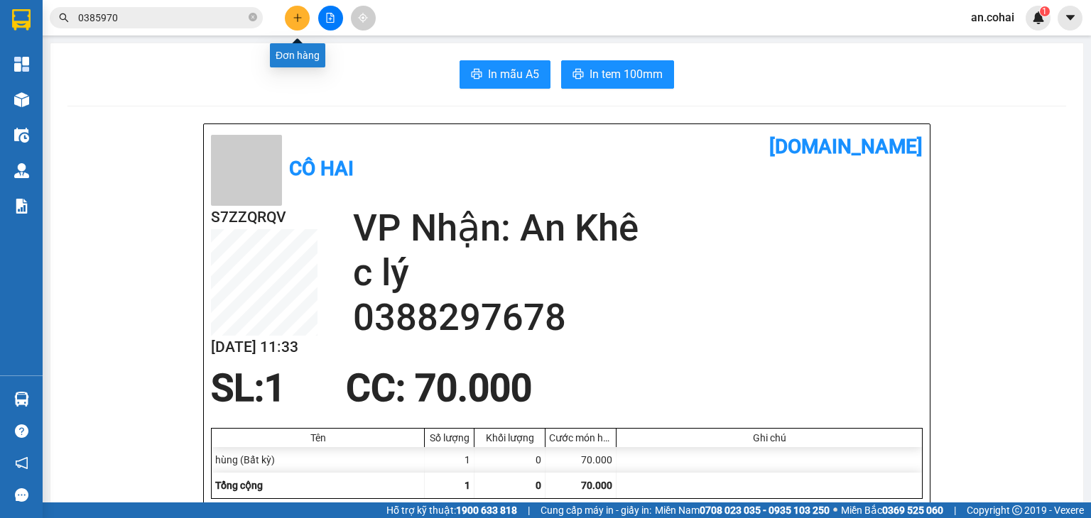
click at [295, 19] on icon "plus" at bounding box center [298, 18] width 10 height 10
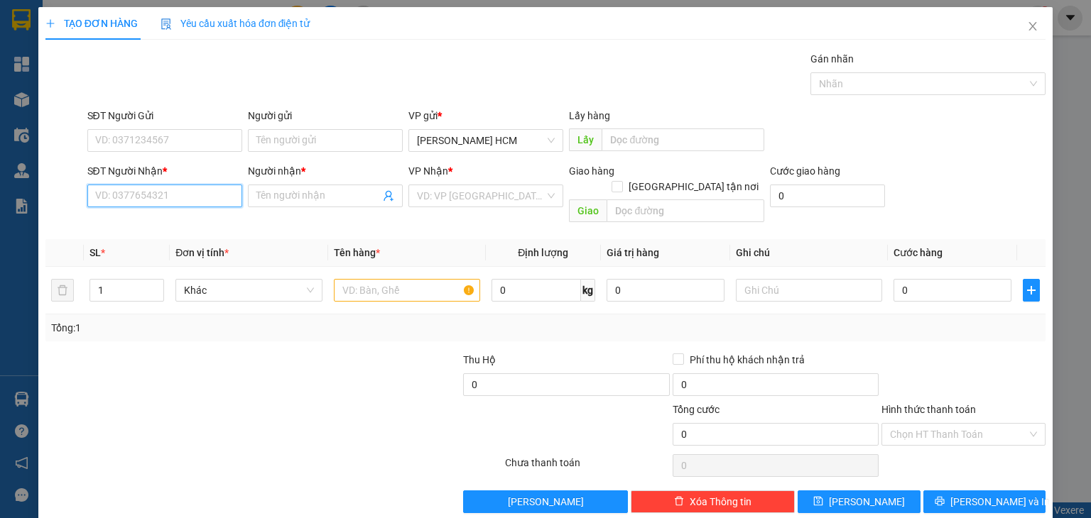
click at [201, 190] on input "SĐT Người Nhận *" at bounding box center [164, 196] width 155 height 23
click at [182, 223] on div "0905798177 - TRUYỀN" at bounding box center [162, 224] width 136 height 16
type input "0905798177"
type input "TRUYỀN"
type input "0905798177"
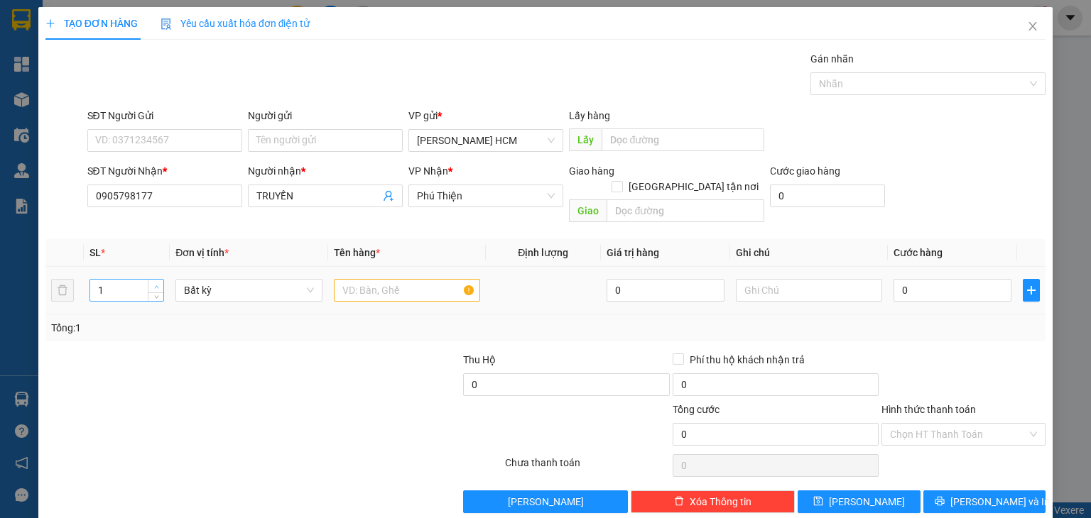
type input "2"
click at [154, 285] on icon "up" at bounding box center [156, 287] width 5 height 5
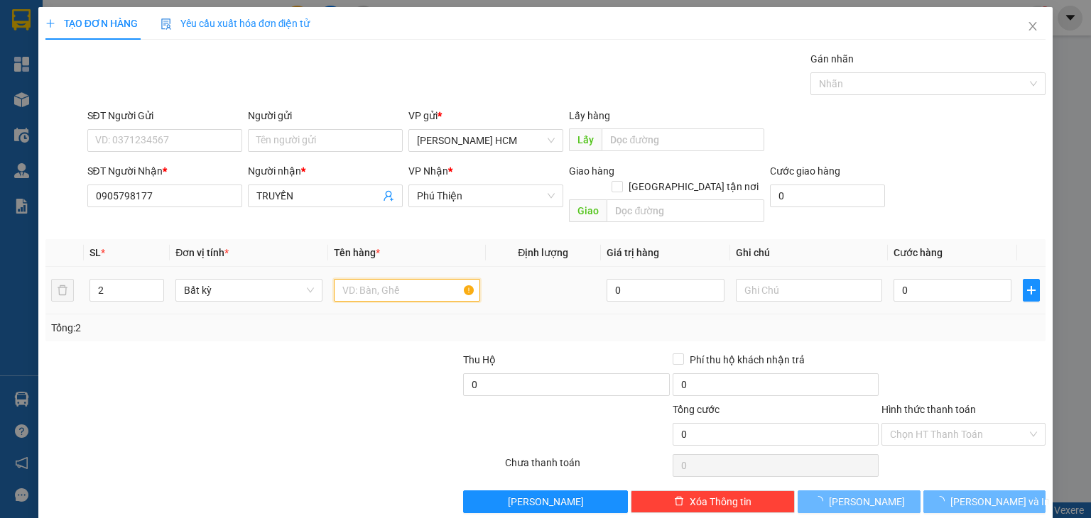
click at [393, 279] on input "text" at bounding box center [407, 290] width 146 height 23
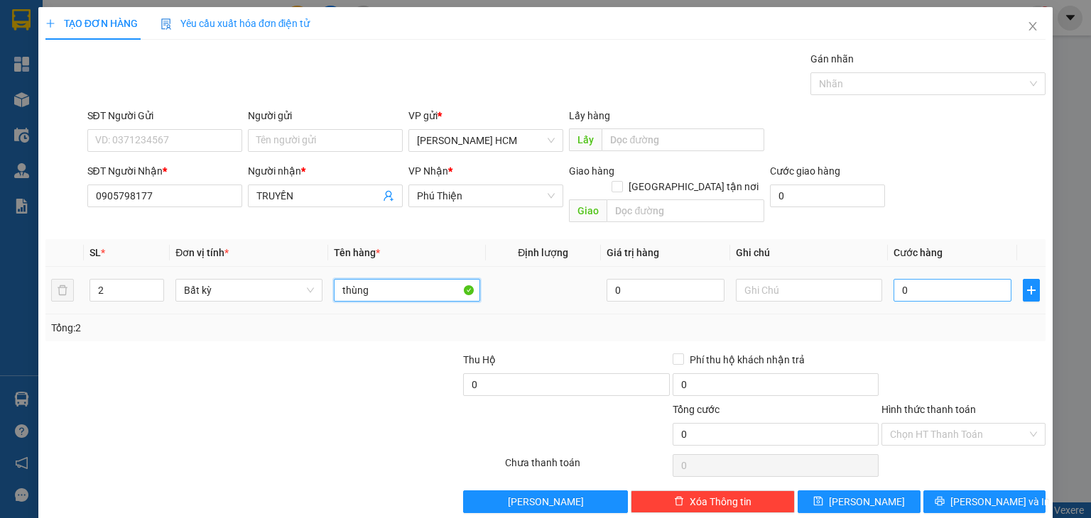
type input "thùng"
type input "001"
type input "1"
type input "0.010"
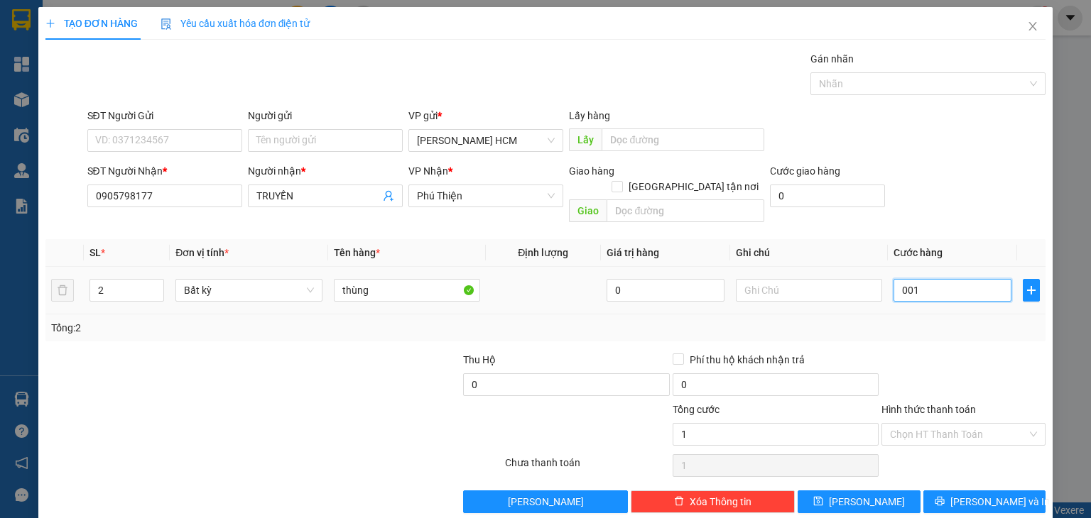
type input "10"
type input "00.100"
type input "100"
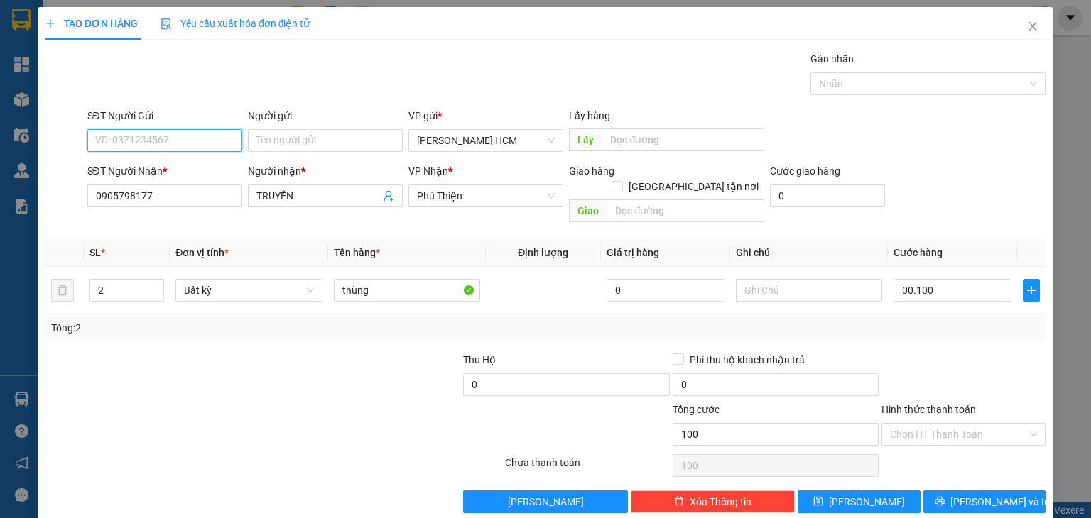
type input "100.000"
click at [116, 138] on input "SĐT Người Gửi" at bounding box center [164, 140] width 155 height 23
type input "0906984376"
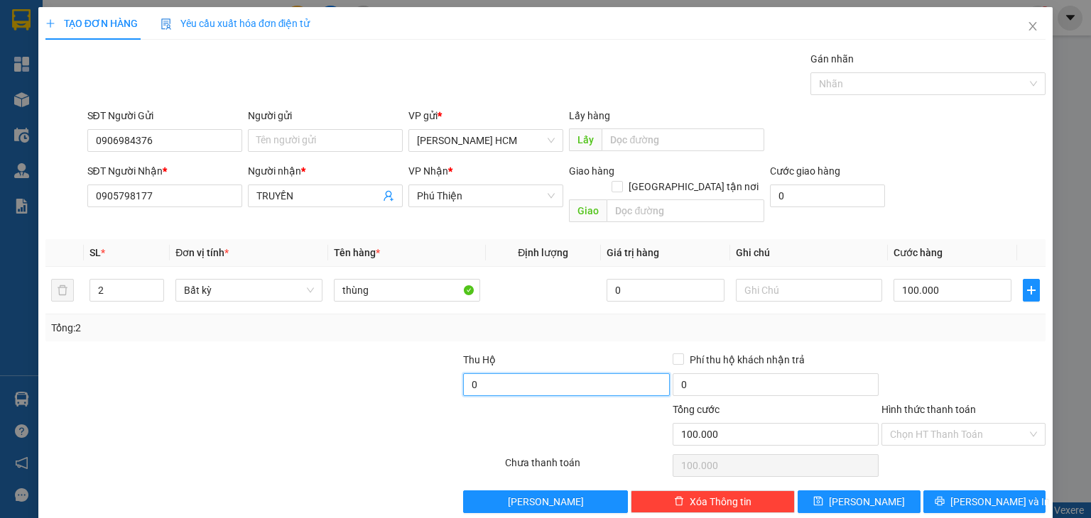
click at [531, 374] on input "0" at bounding box center [566, 385] width 206 height 23
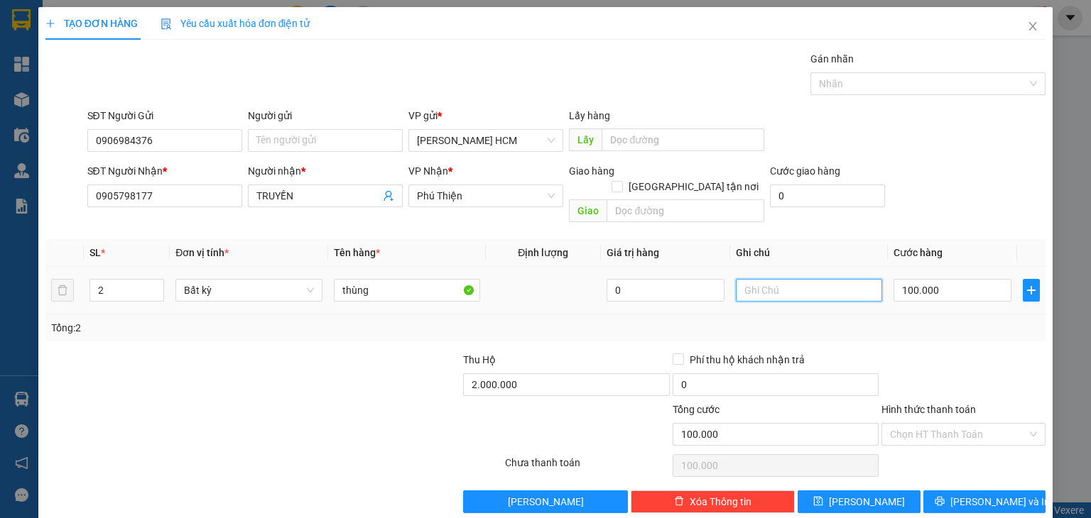
type input "2.000.000"
click at [764, 279] on input "text" at bounding box center [809, 290] width 146 height 23
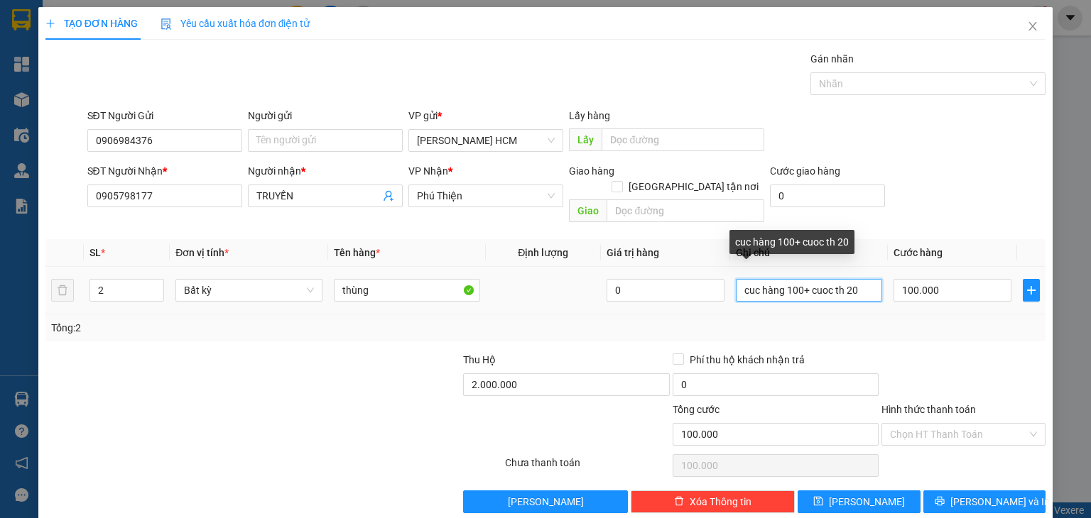
click at [762, 279] on input "cuc hàng 100+ cuoc th 20" at bounding box center [809, 290] width 146 height 23
click at [753, 279] on input "cuc hàng 100+ cuoc th 20" at bounding box center [809, 290] width 146 height 23
type input "cuoc hàng 100+ cuoc th 20"
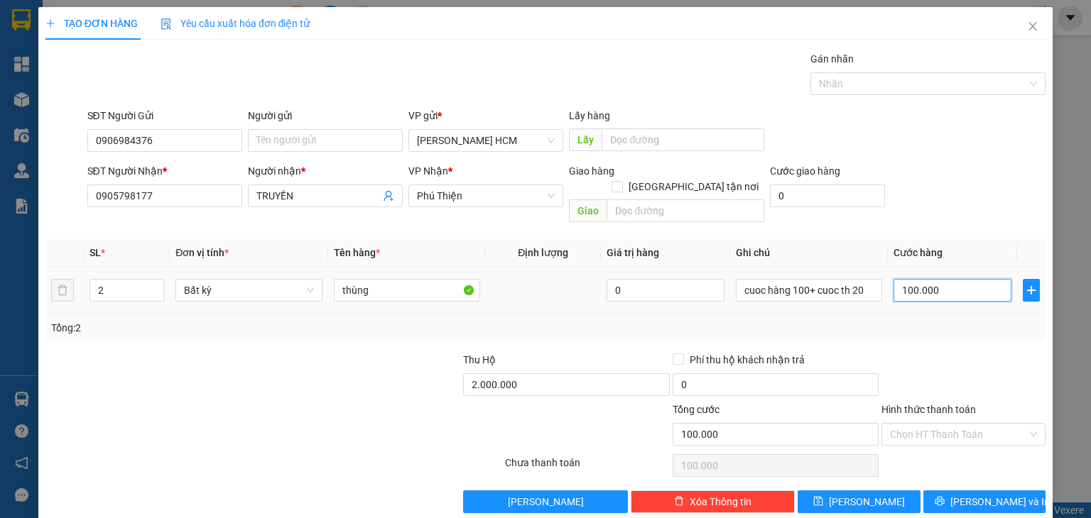
click at [929, 279] on input "100.000" at bounding box center [952, 290] width 118 height 23
type input "0"
type input "001"
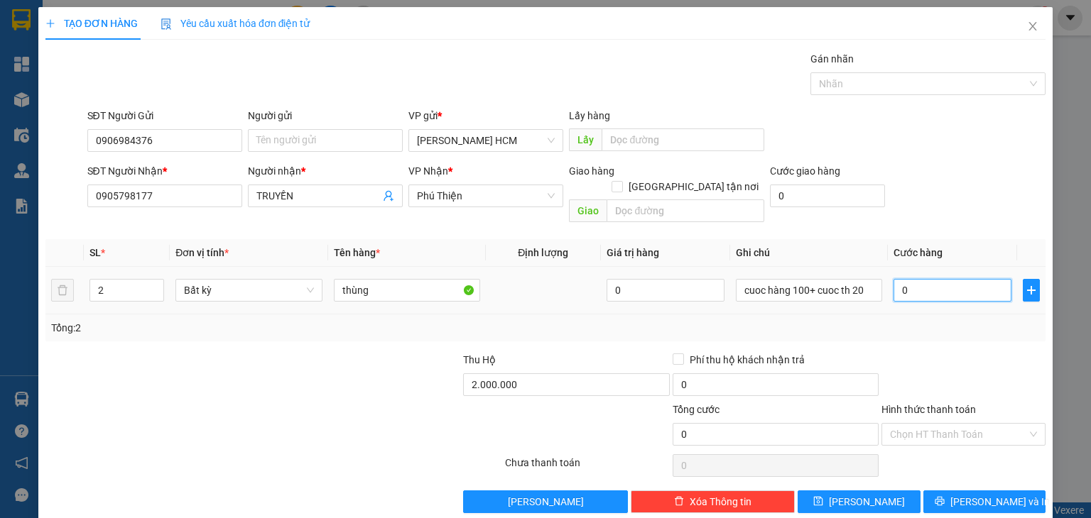
type input "1"
type input "0.012"
type input "12"
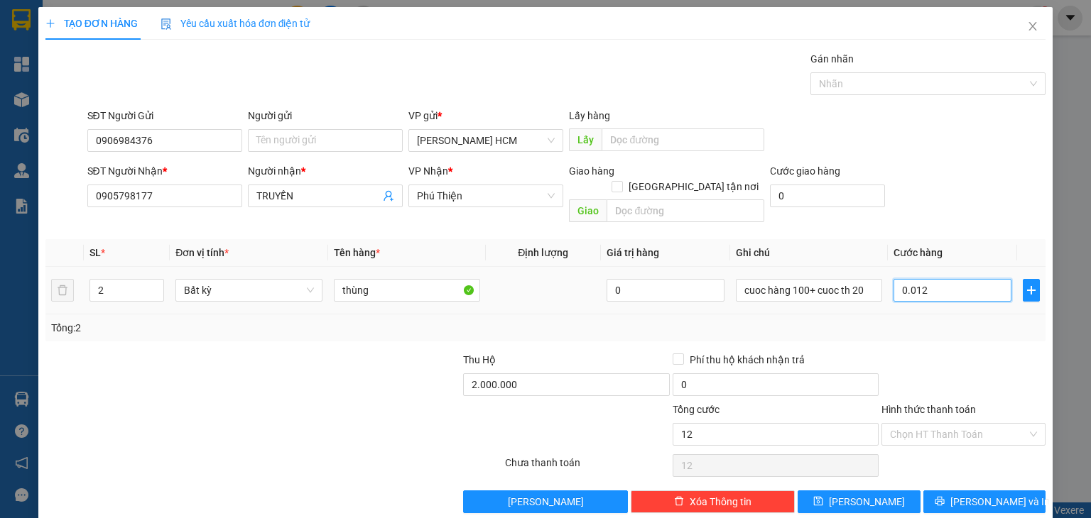
type input "00.120"
type input "120"
type input "120.000"
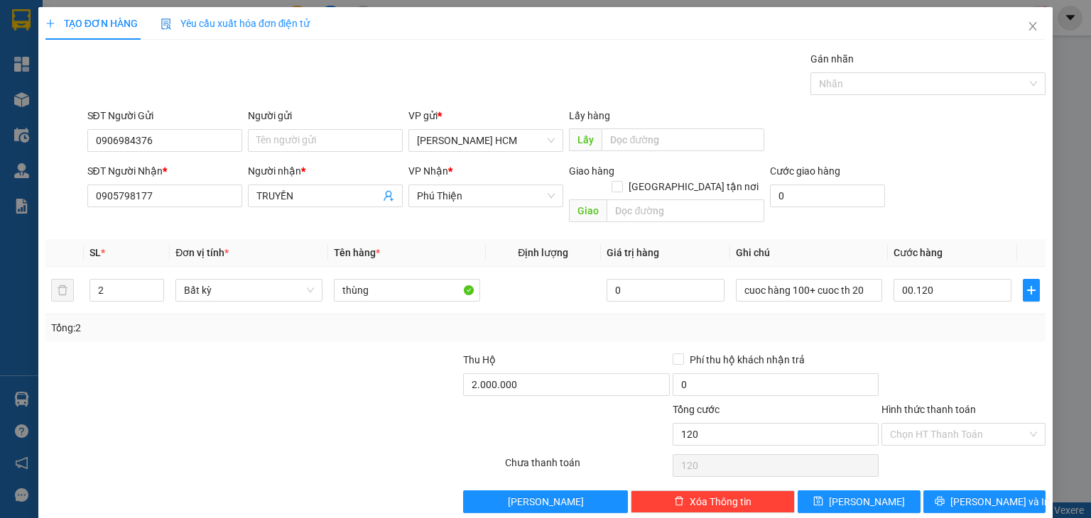
type input "120.000"
click at [928, 315] on div "Tổng: 2" at bounding box center [545, 328] width 1000 height 27
click at [944, 491] on button "[PERSON_NAME] và In" at bounding box center [984, 502] width 123 height 23
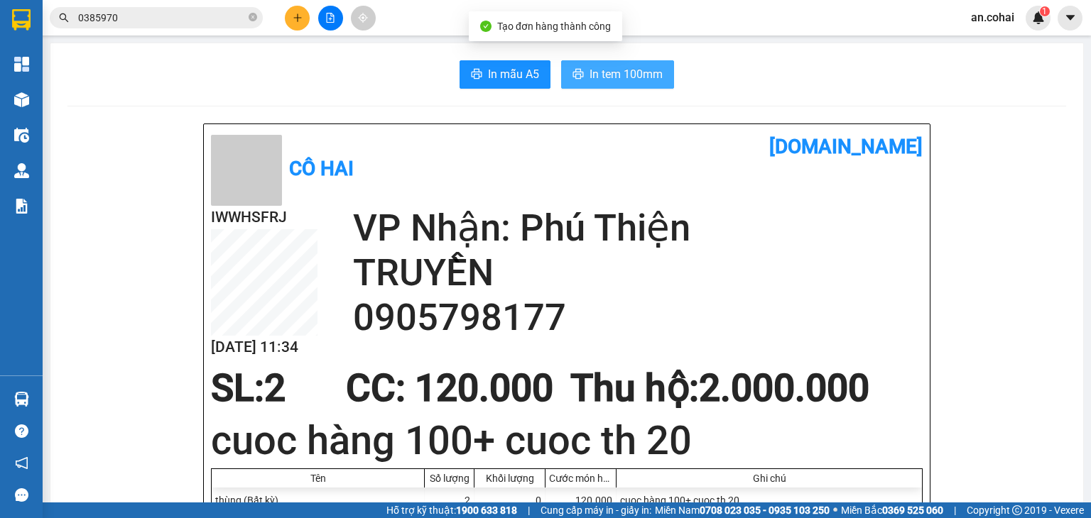
click at [639, 77] on span "In tem 100mm" at bounding box center [625, 74] width 73 height 18
click at [646, 70] on span "In tem 100mm" at bounding box center [625, 74] width 73 height 18
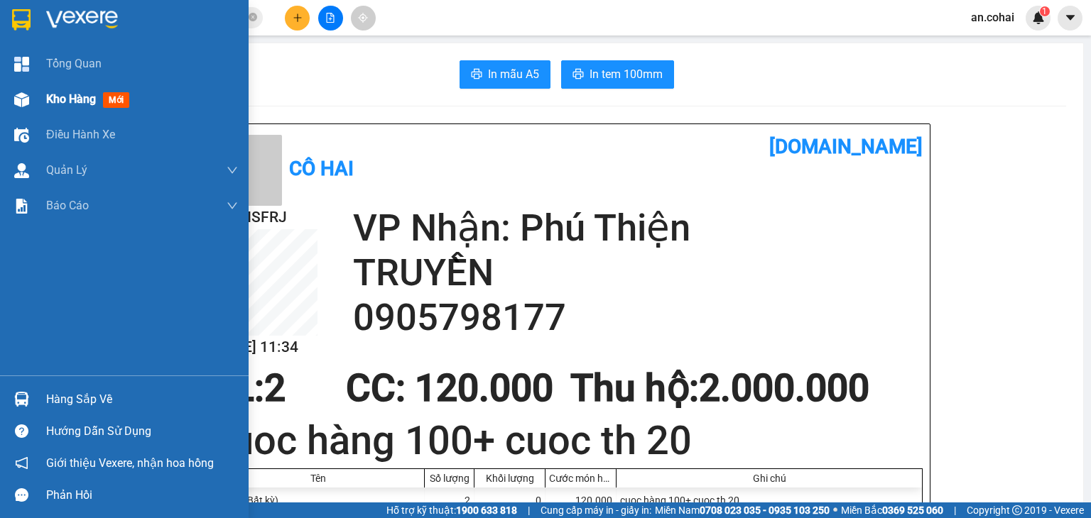
click at [41, 97] on div "Kho hàng mới" at bounding box center [124, 100] width 249 height 36
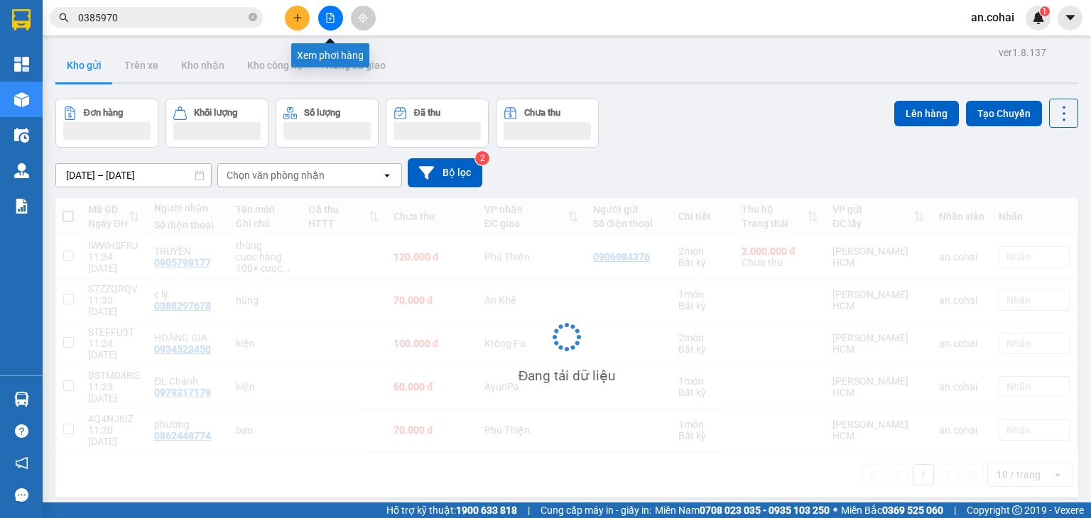
click at [327, 21] on icon "file-add" at bounding box center [330, 18] width 10 height 10
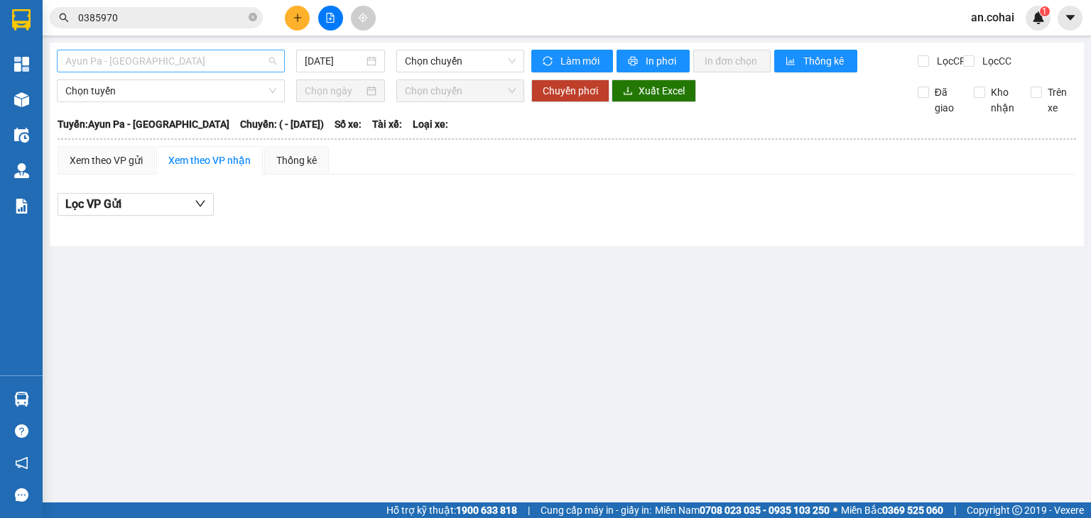
click at [190, 62] on span "Ayun Pa - [GEOGRAPHIC_DATA]" at bounding box center [170, 60] width 211 height 21
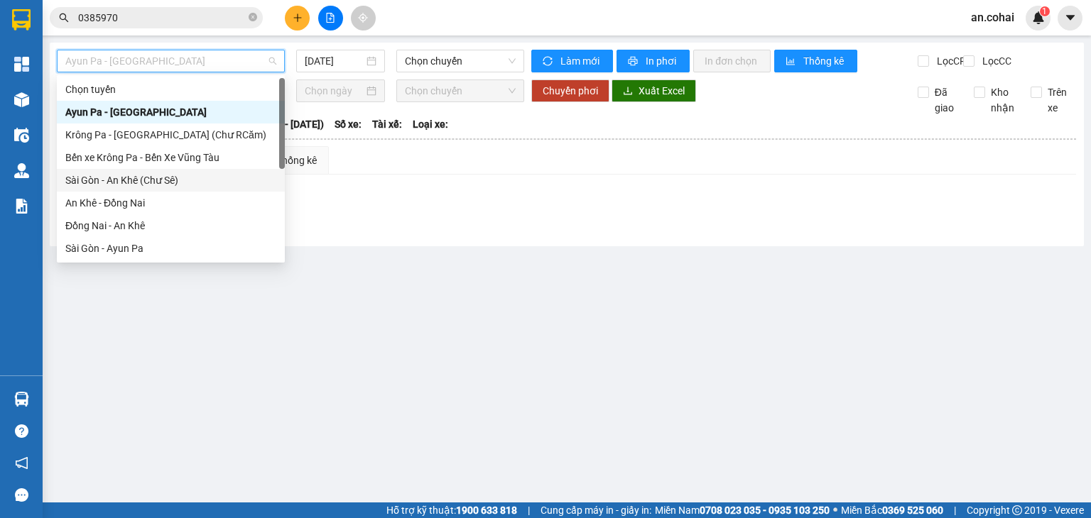
click at [169, 181] on div "Sài Gòn - An Khê (Chư Sê)" at bounding box center [170, 181] width 211 height 16
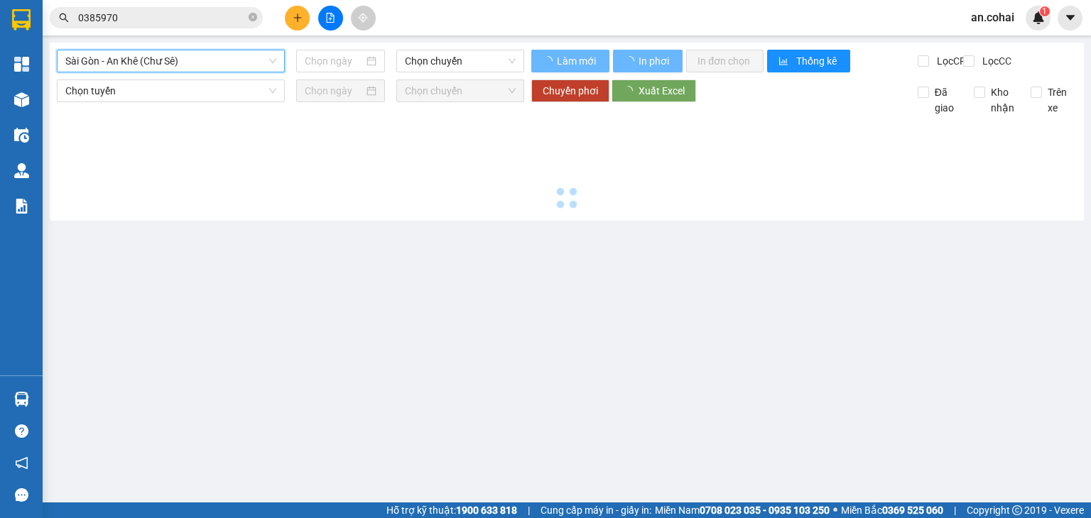
type input "[DATE]"
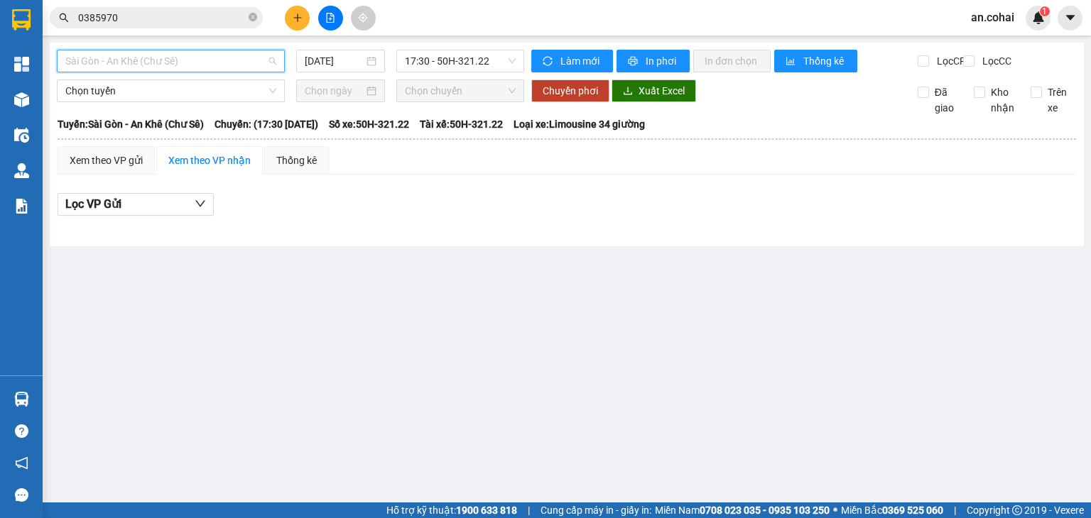
click at [182, 62] on span "Sài Gòn - An Khê (Chư Sê)" at bounding box center [170, 60] width 211 height 21
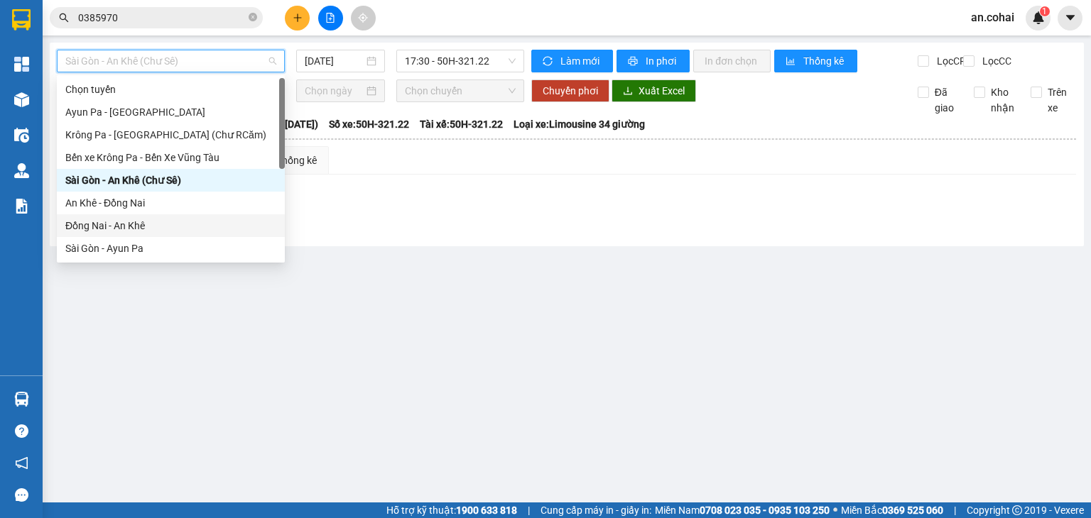
scroll to position [142, 0]
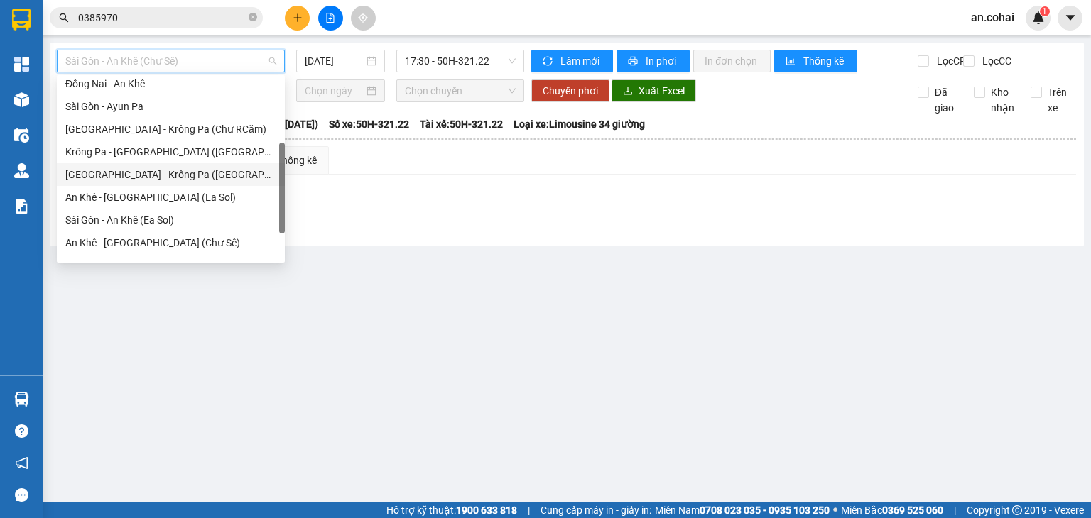
click at [151, 172] on div "[GEOGRAPHIC_DATA] - Krông Pa ([GEOGRAPHIC_DATA])" at bounding box center [170, 175] width 211 height 16
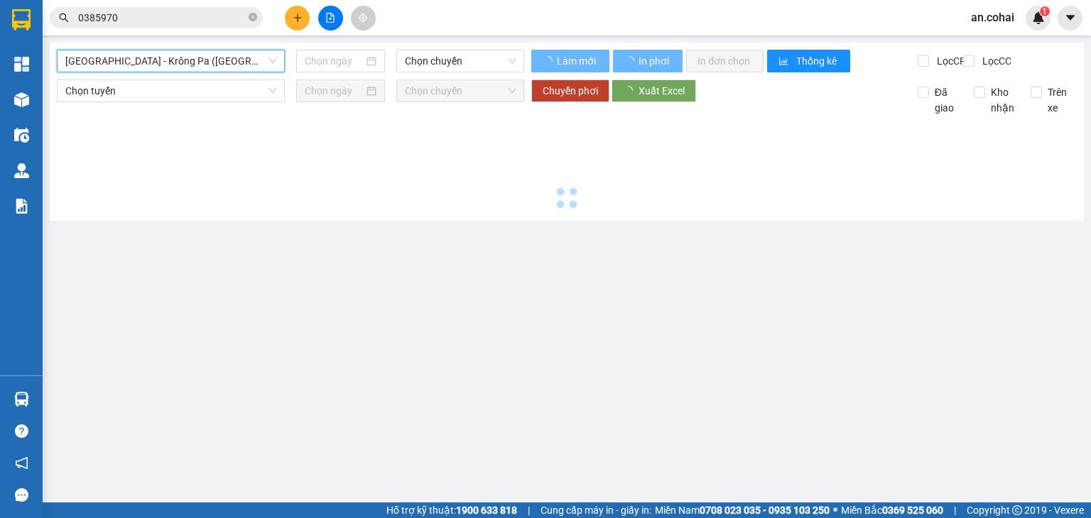
type input "[DATE]"
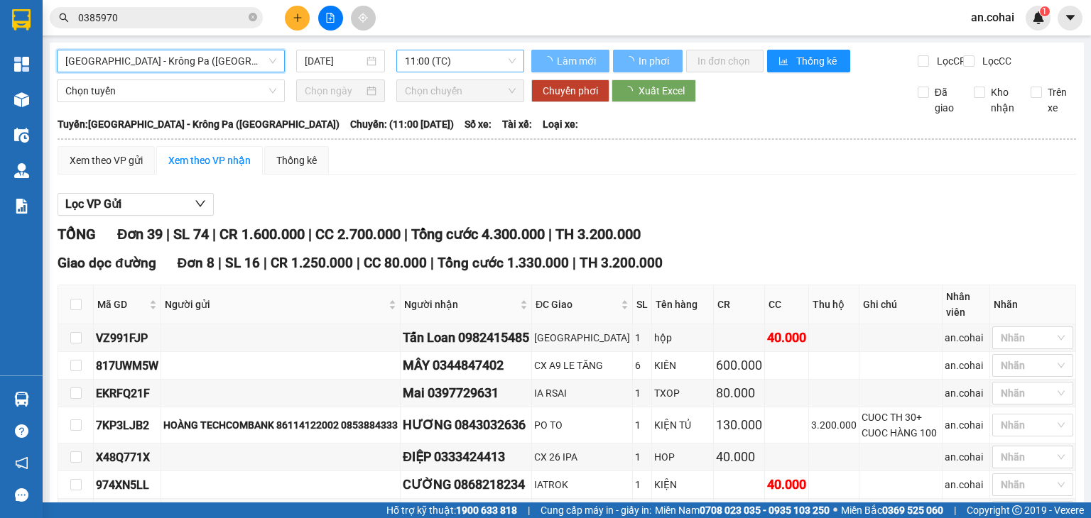
click at [427, 51] on span "11:00 (TC)" at bounding box center [460, 60] width 111 height 21
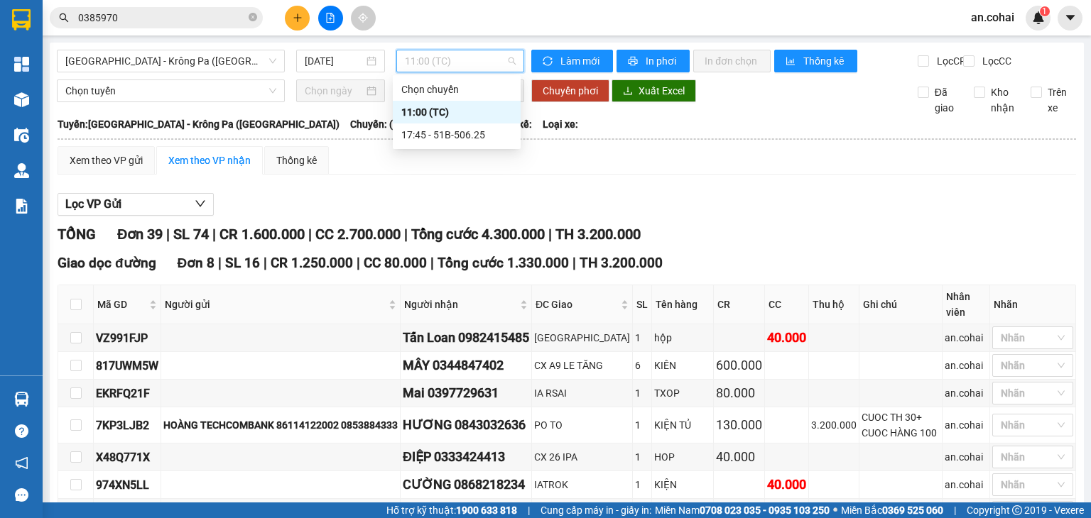
click at [446, 116] on div "11:00 (TC)" at bounding box center [456, 112] width 111 height 16
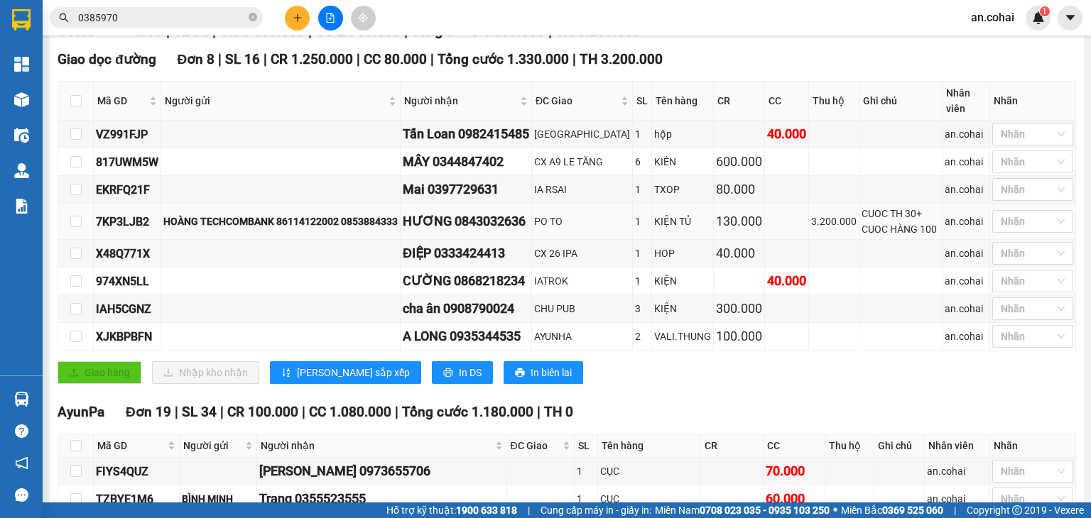
scroll to position [213, 0]
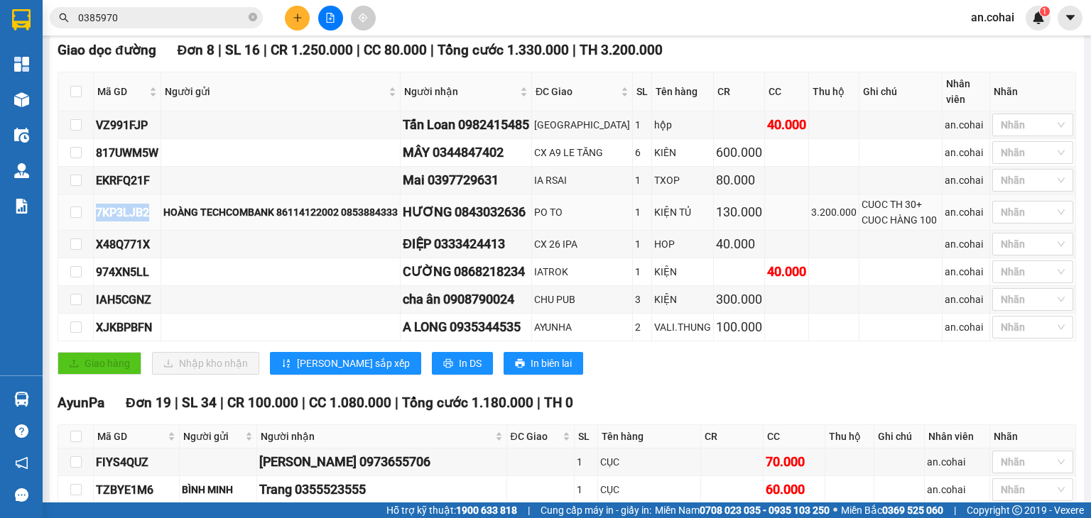
drag, startPoint x: 98, startPoint y: 242, endPoint x: 161, endPoint y: 240, distance: 62.5
click at [158, 222] on div "7KP3LJB2" at bounding box center [127, 213] width 62 height 18
copy div "7KP3LJB2"
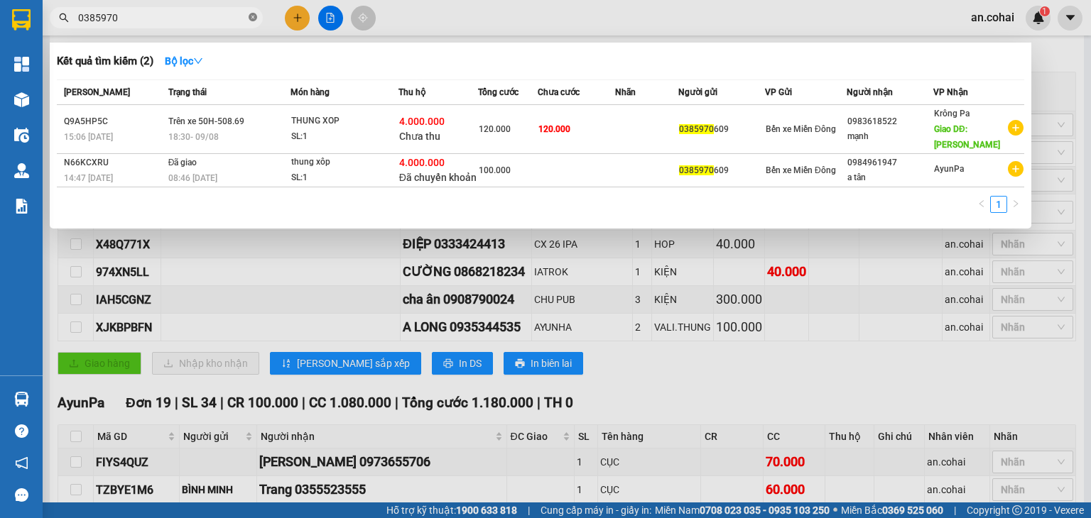
click at [253, 16] on icon "close-circle" at bounding box center [253, 17] width 9 height 9
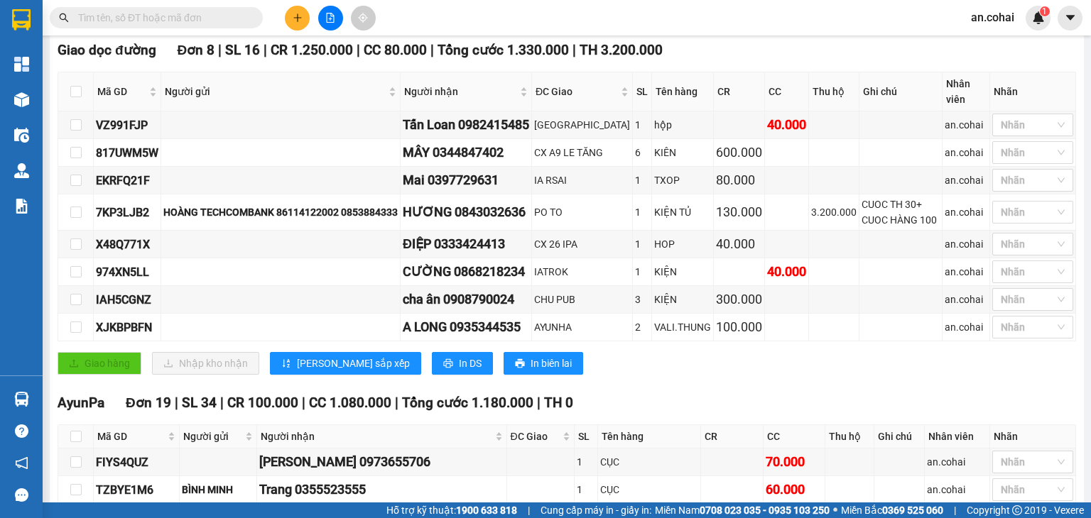
click at [231, 26] on span at bounding box center [156, 17] width 213 height 21
click at [229, 9] on span at bounding box center [156, 17] width 213 height 21
click at [224, 15] on input "text" at bounding box center [162, 18] width 168 height 16
paste input "7KP3LJB2"
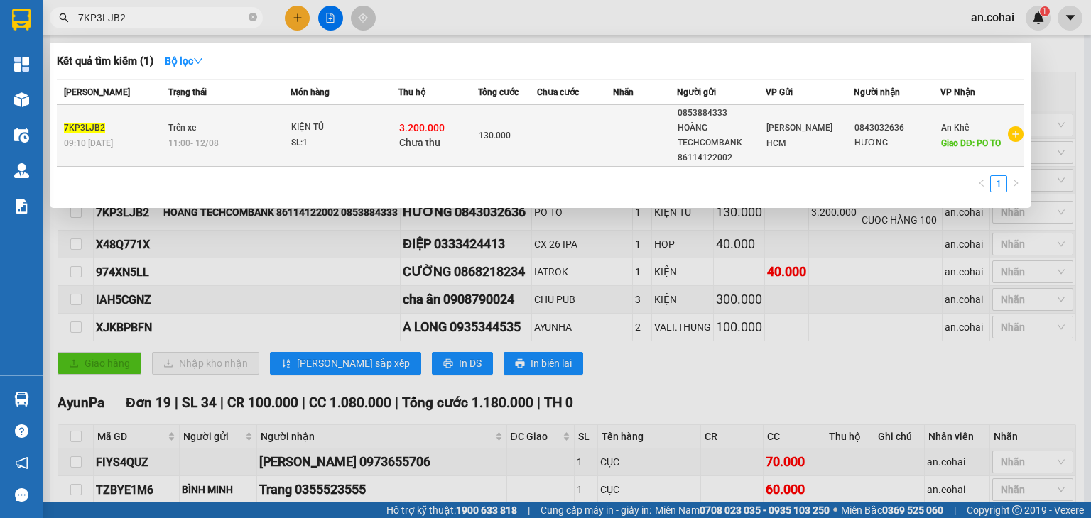
type input "7KP3LJB2"
click at [330, 146] on div "SL: 1" at bounding box center [344, 144] width 107 height 16
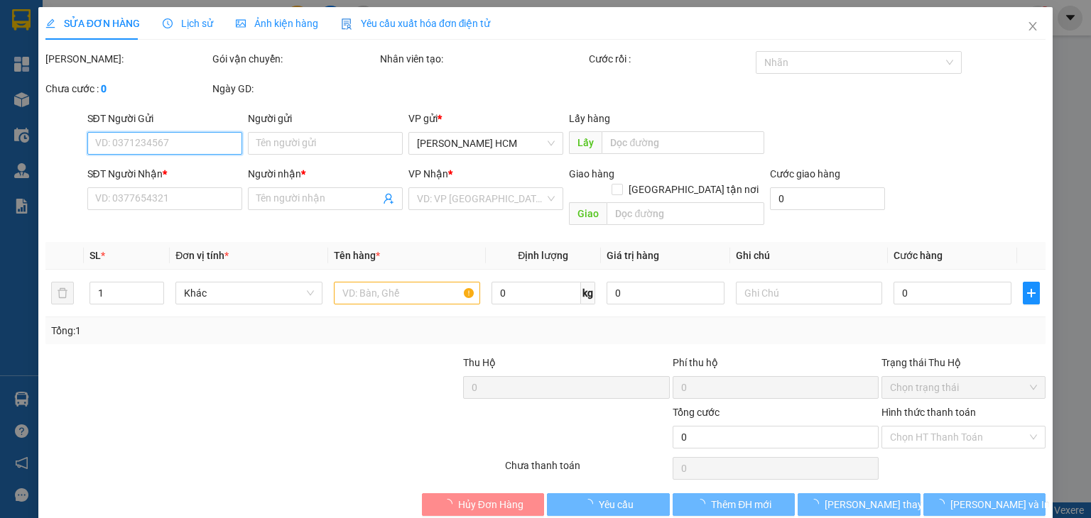
type input "0853884333"
type input "HOÀNG TECHCOMBANK 86114122002"
type input "0843032636"
type input "HƯƠNG"
type input "PO TO"
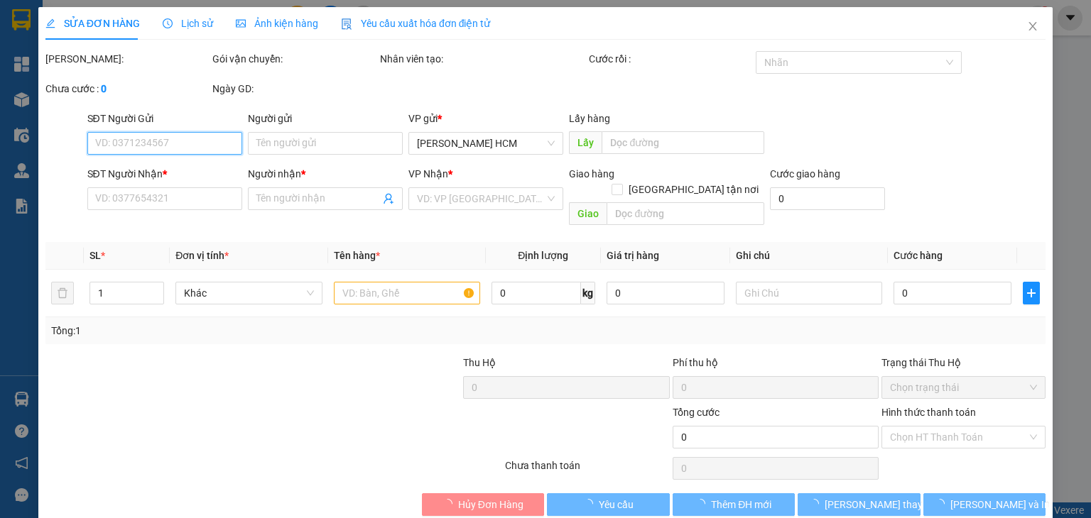
type input "3.200.000"
type input "130.000"
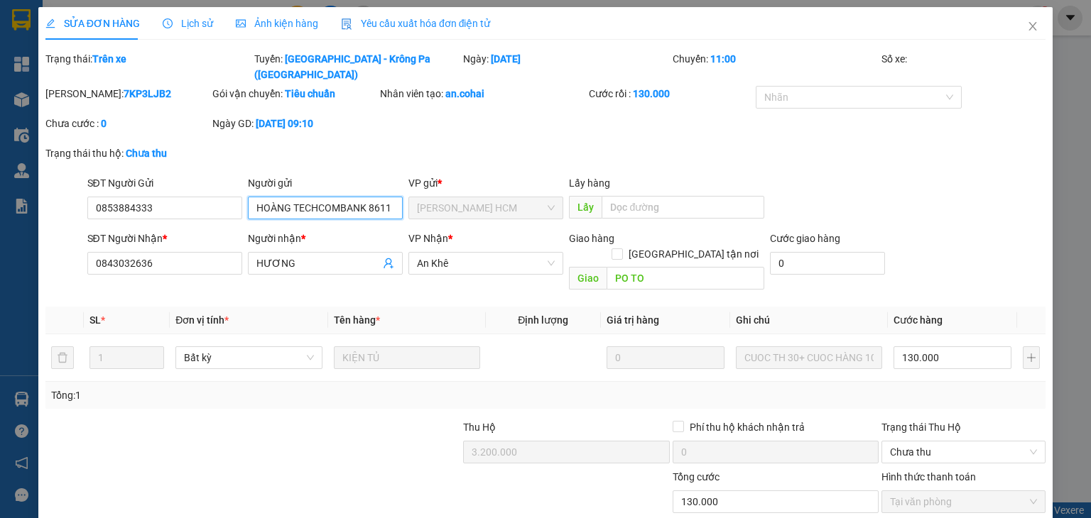
click at [364, 197] on input "HOÀNG TECHCOMBANK 86114122002" at bounding box center [325, 208] width 155 height 23
click at [382, 197] on input "HOÀNG TECHCOMBANK 86114122002" at bounding box center [325, 208] width 155 height 23
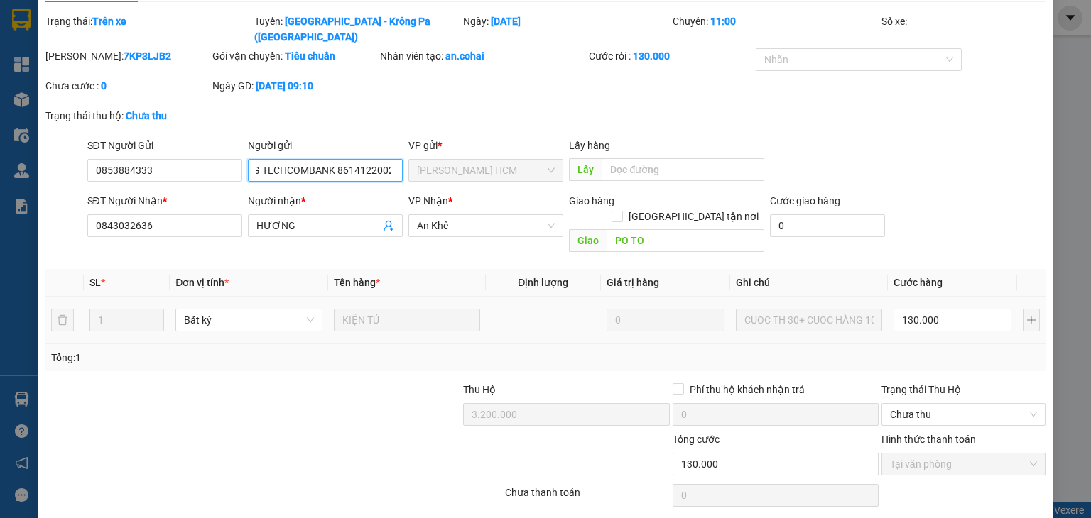
scroll to position [58, 0]
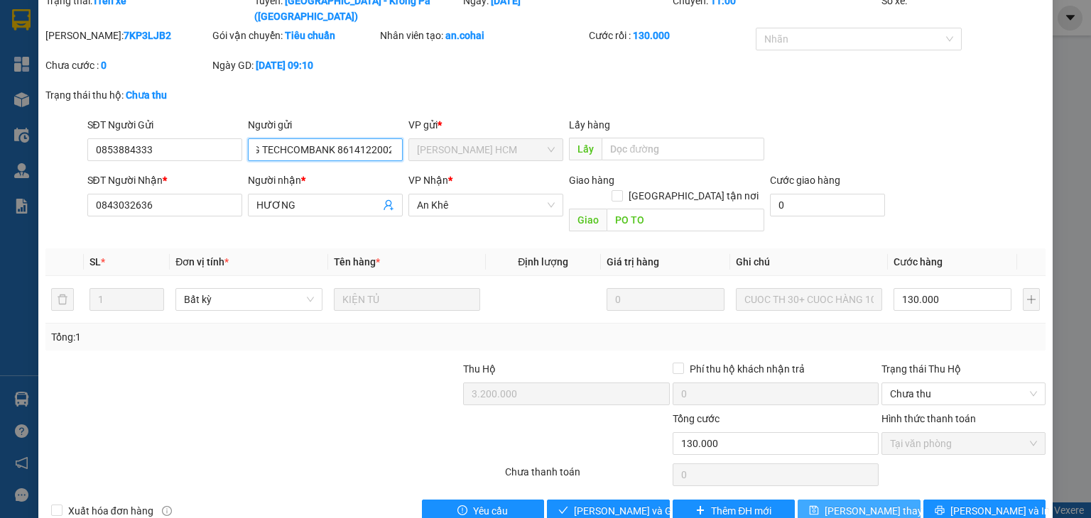
type input "HOÀNG TECHCOMBANK 8614122002"
click at [810, 500] on button "[PERSON_NAME] thay đổi" at bounding box center [859, 511] width 123 height 23
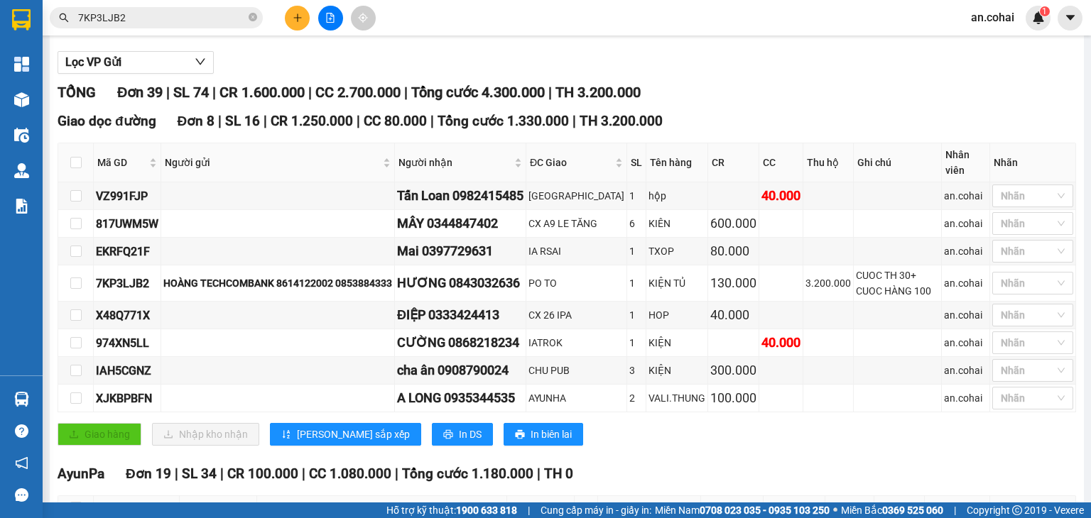
scroll to position [71, 0]
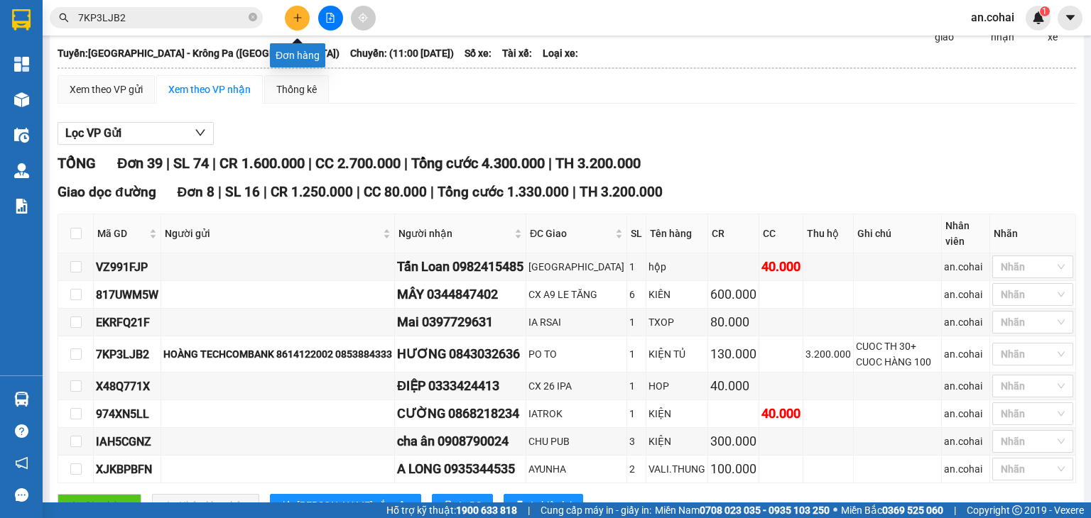
click at [301, 26] on button at bounding box center [297, 18] width 25 height 25
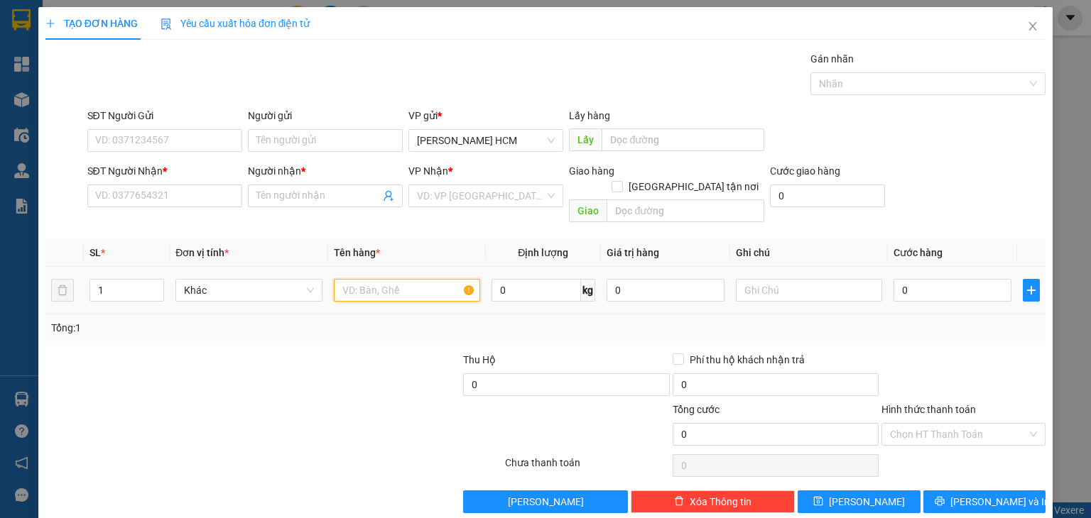
click at [423, 279] on input "text" at bounding box center [407, 290] width 146 height 23
type input "CỤC"
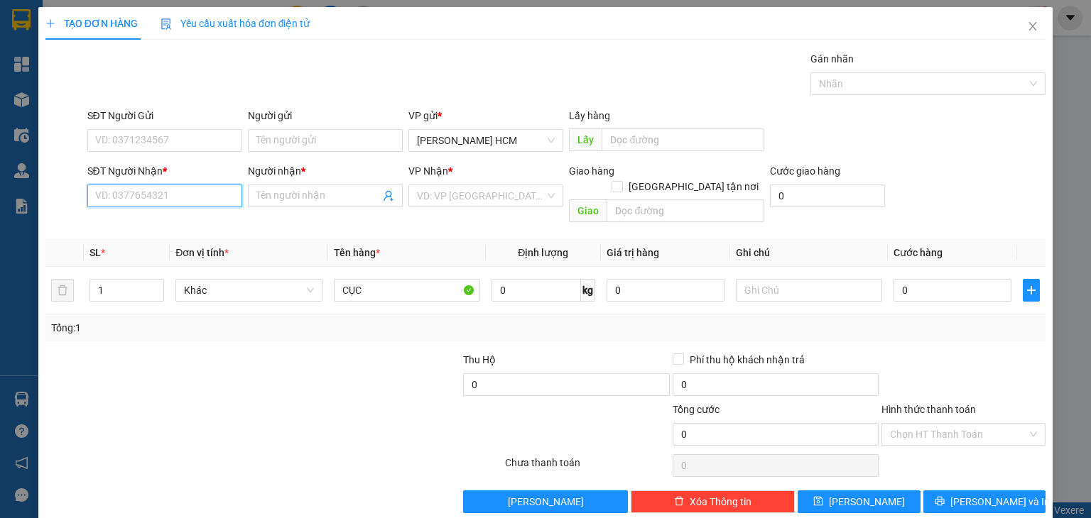
click at [192, 192] on input "SĐT Người Nhận *" at bounding box center [164, 196] width 155 height 23
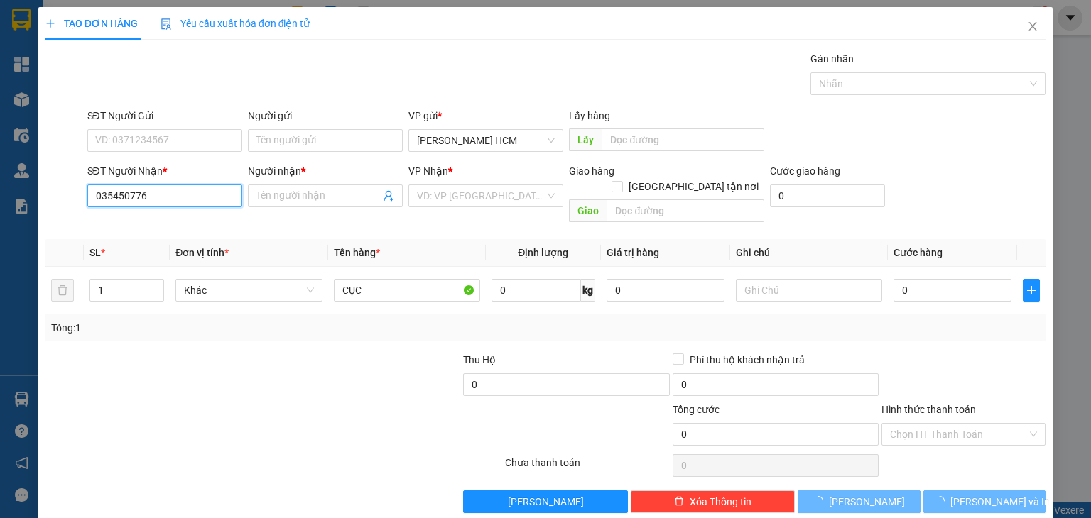
type input "0354507761"
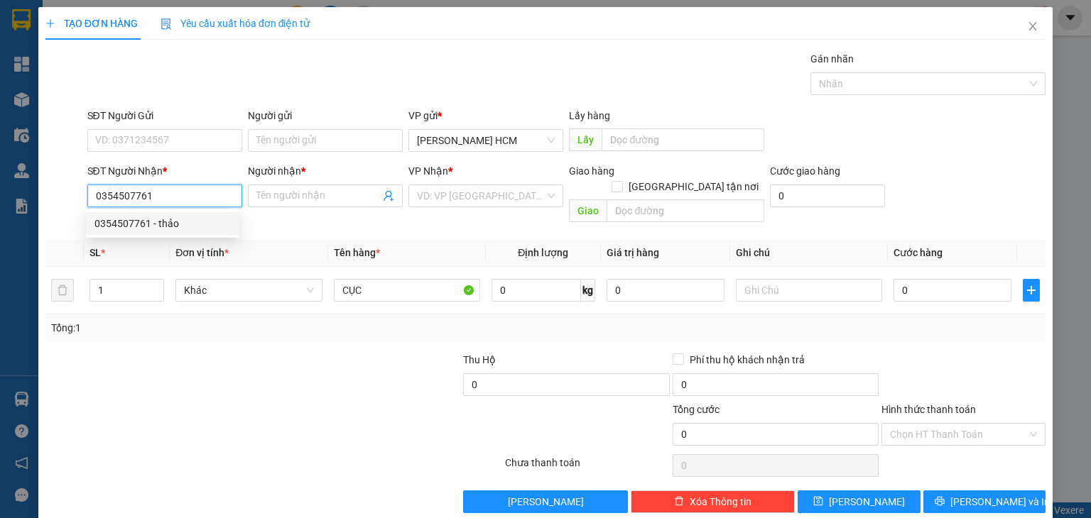
click at [134, 219] on div "0354507761 - thảo" at bounding box center [162, 224] width 136 height 16
type input "thảo"
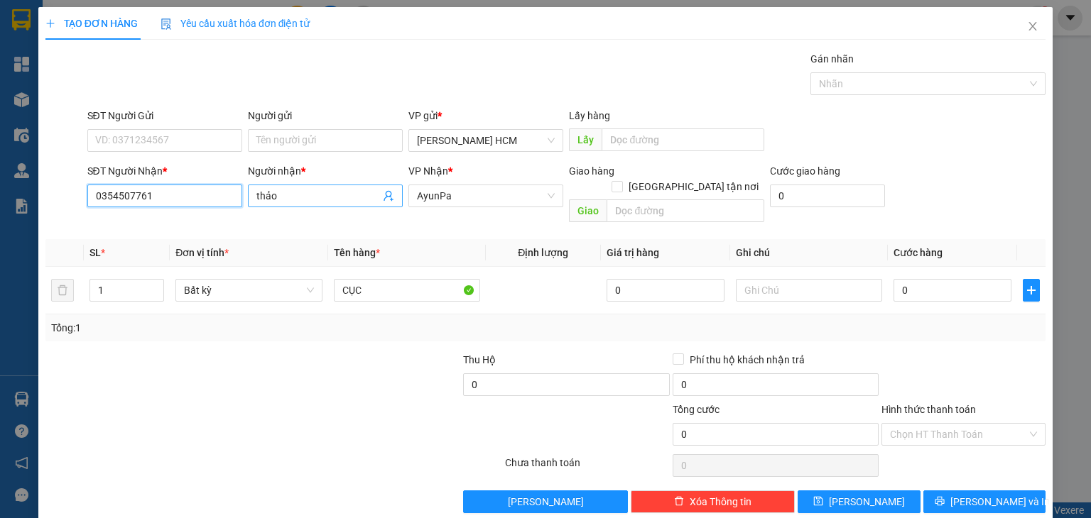
type input "0354507761"
click at [258, 196] on input "thảo" at bounding box center [318, 196] width 124 height 16
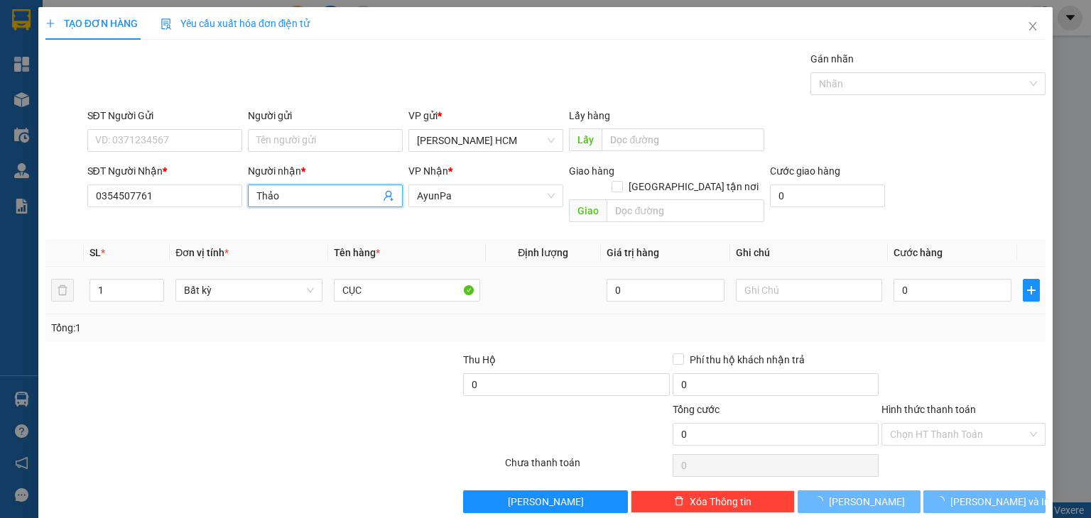
type input "Thảo"
click at [909, 288] on div "0" at bounding box center [952, 290] width 118 height 28
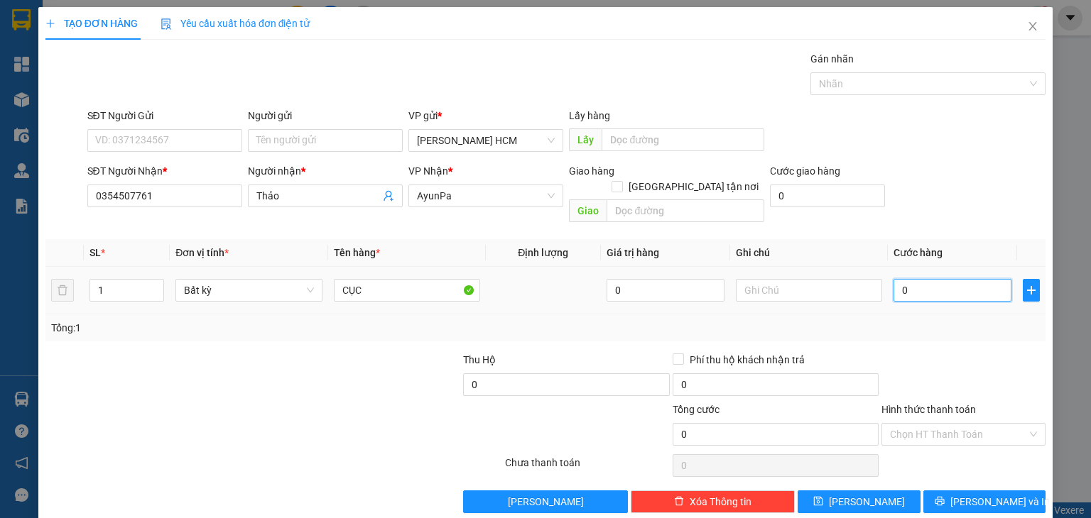
click at [925, 279] on input "0" at bounding box center [952, 290] width 118 height 23
type input "006"
type input "6"
type input "0.060"
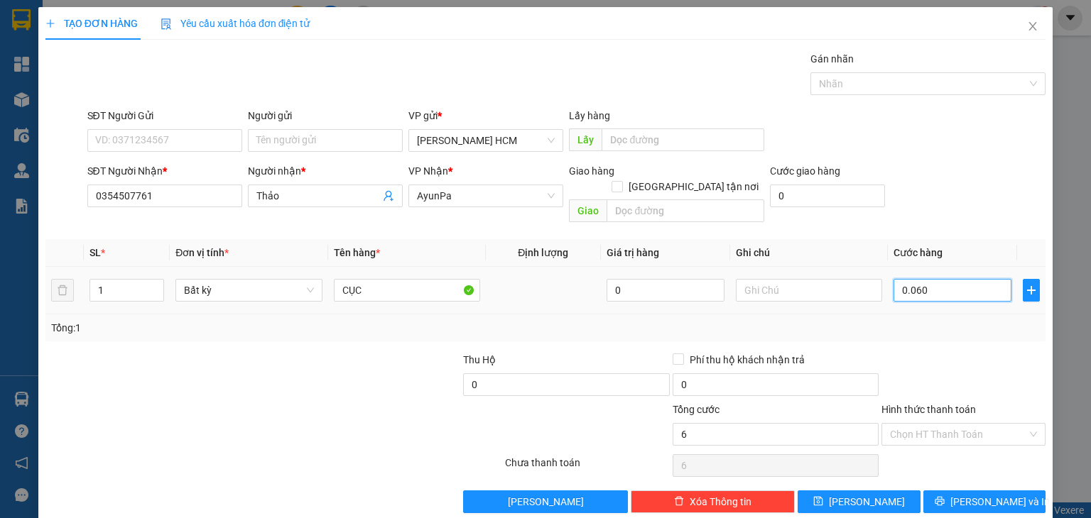
type input "60"
type input "60.000"
click at [918, 330] on div "Transit Pickup Surcharge Ids Transit Deliver Surcharge Ids Transit Deliver Surc…" at bounding box center [545, 282] width 1000 height 462
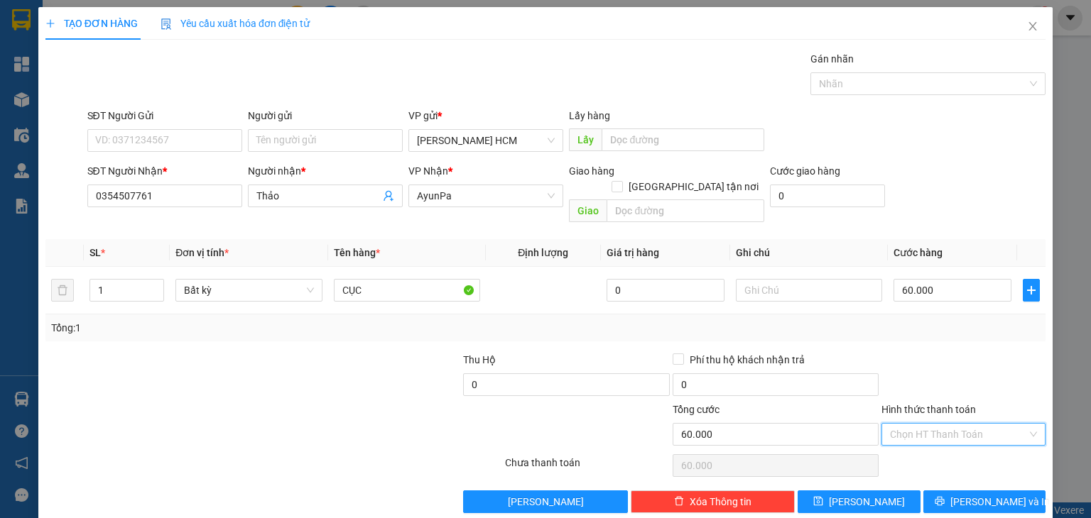
drag, startPoint x: 898, startPoint y: 424, endPoint x: 908, endPoint y: 445, distance: 23.2
click at [898, 424] on input "Hình thức thanh toán" at bounding box center [958, 434] width 137 height 21
click at [909, 445] on div "Tại văn phòng" at bounding box center [954, 446] width 146 height 16
type input "0"
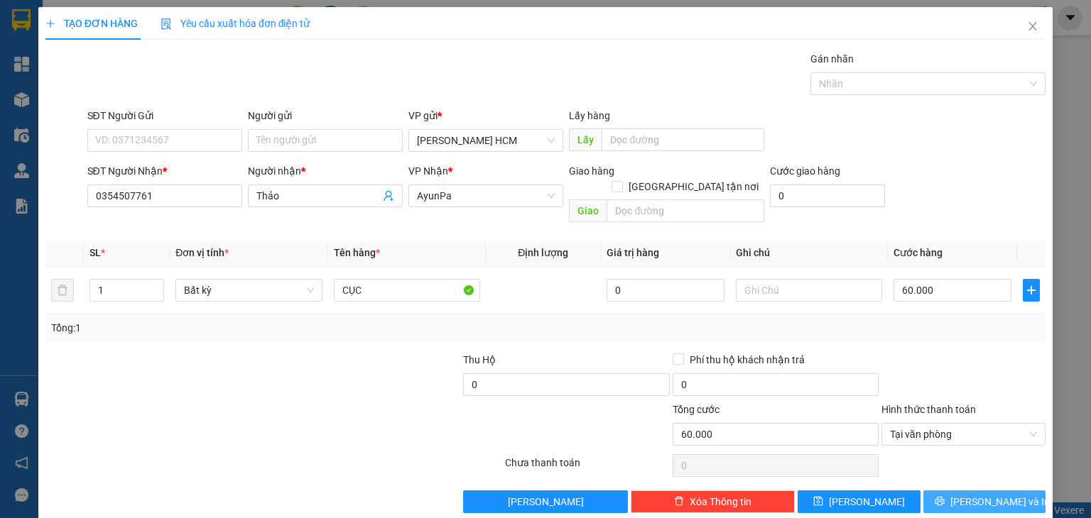
click at [941, 491] on button "[PERSON_NAME] và In" at bounding box center [984, 502] width 123 height 23
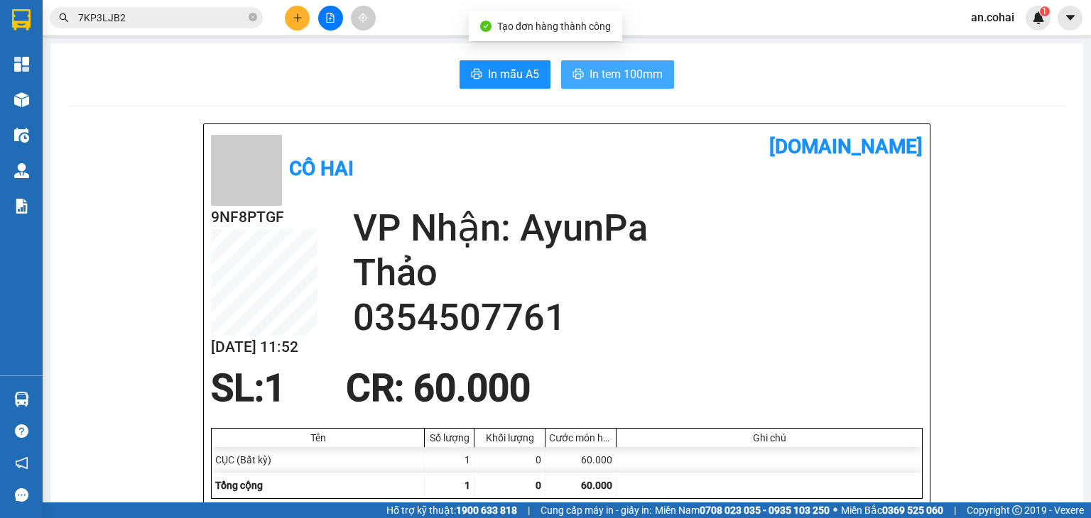
click at [663, 72] on button "In tem 100mm" at bounding box center [617, 74] width 113 height 28
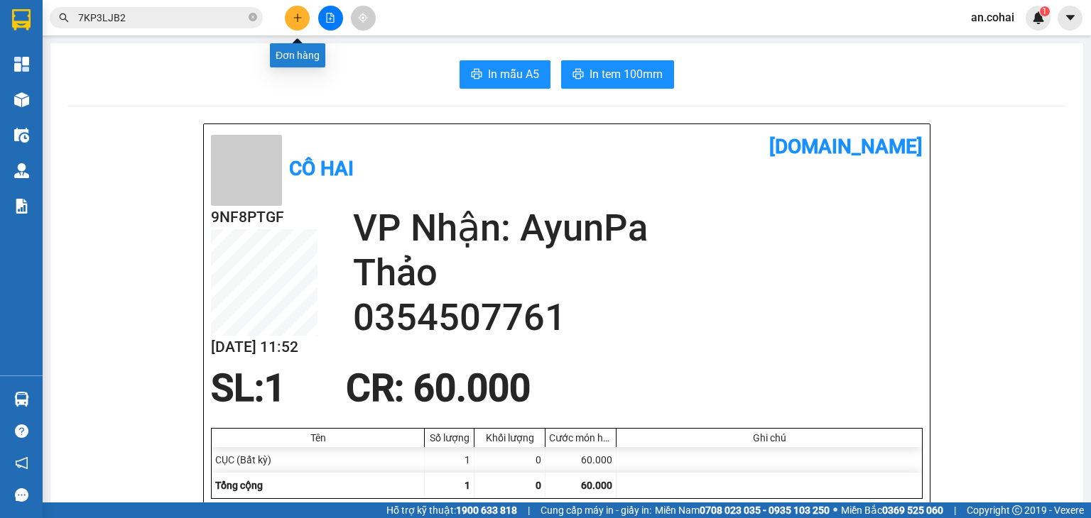
click at [296, 17] on icon "plus" at bounding box center [298, 18] width 10 height 10
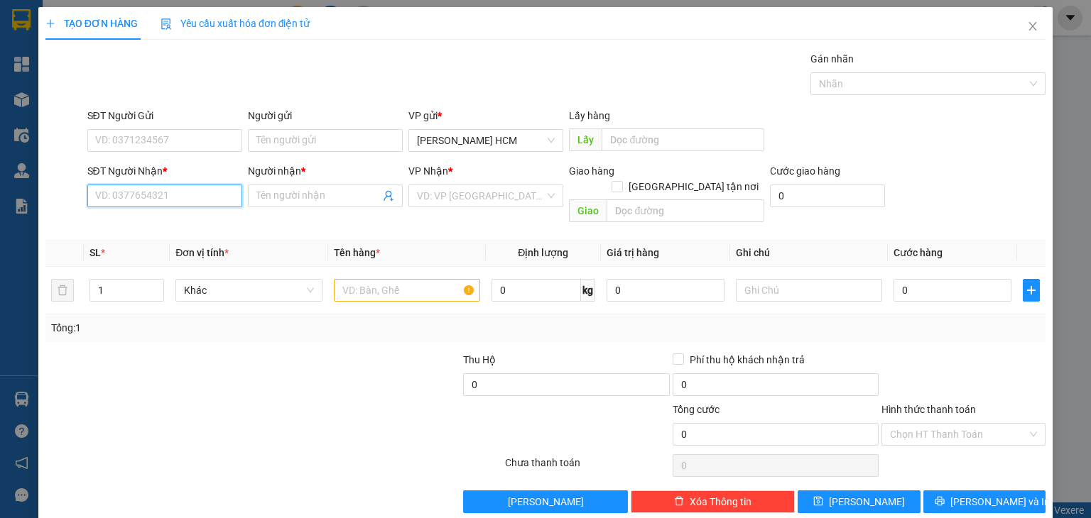
click at [181, 192] on input "SĐT Người Nhận *" at bounding box center [164, 196] width 155 height 23
type input "0326659601"
click at [325, 200] on input "Người nhận *" at bounding box center [318, 196] width 124 height 16
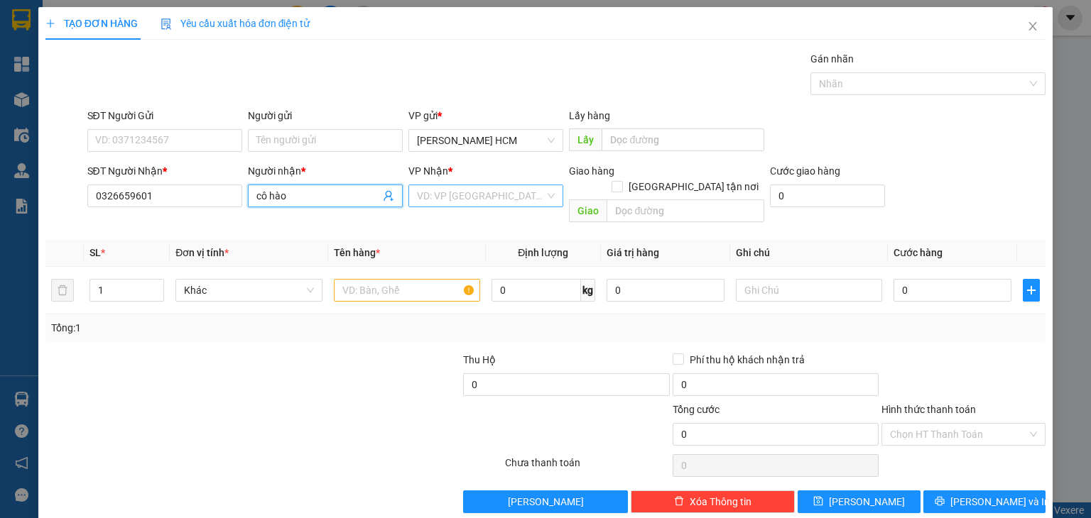
click at [477, 185] on div "VD: VP [GEOGRAPHIC_DATA]" at bounding box center [485, 196] width 155 height 23
type input "cô hào"
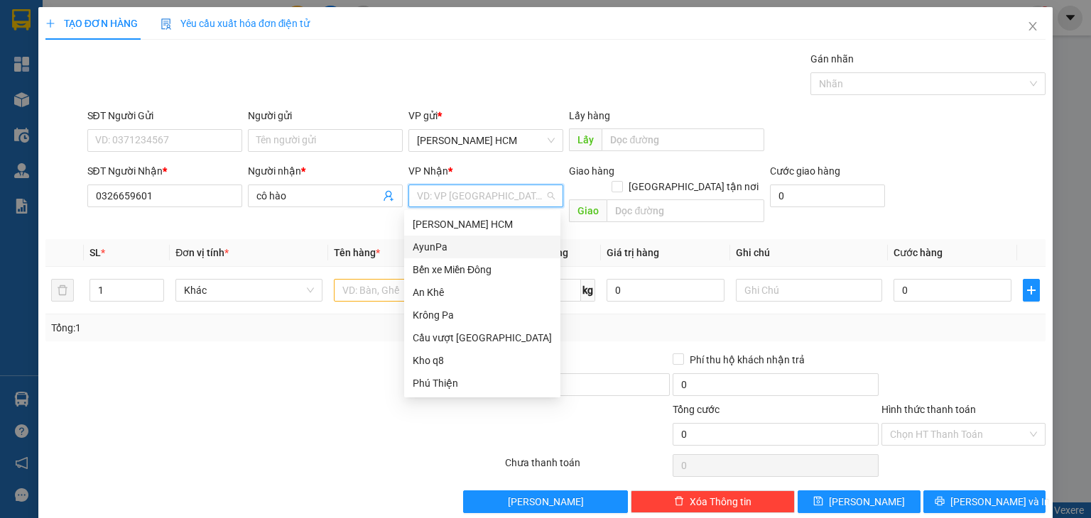
click at [455, 251] on div "AyunPa" at bounding box center [482, 247] width 139 height 16
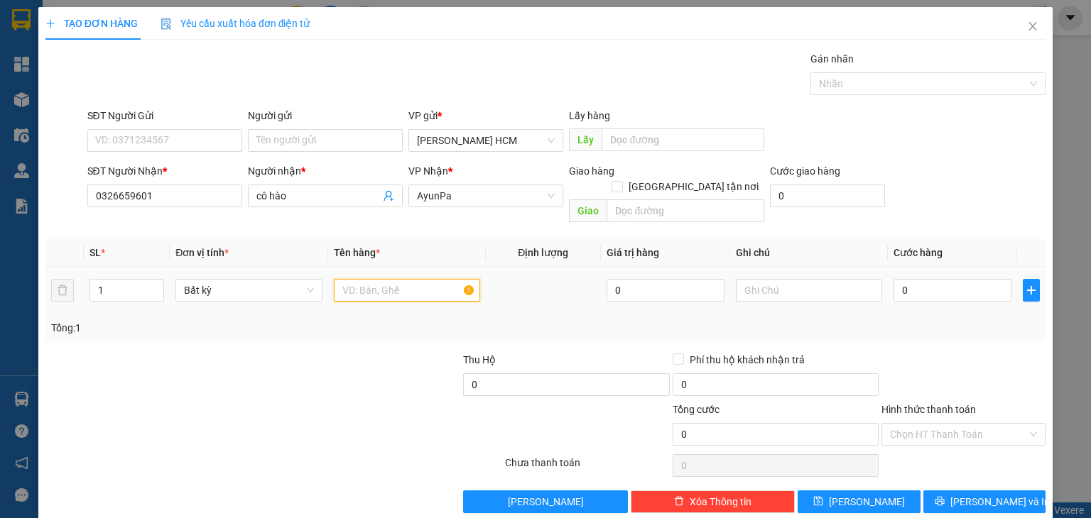
click at [415, 279] on input "text" at bounding box center [407, 290] width 146 height 23
type input "kien"
click at [893, 279] on input "0" at bounding box center [952, 290] width 118 height 23
type input "001"
type input "1"
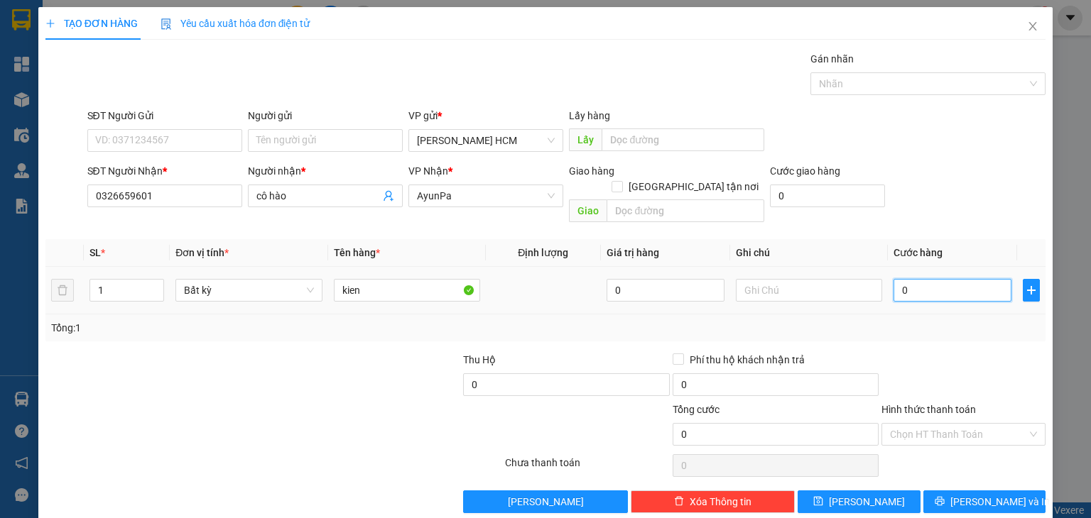
type input "1"
type input "0.015"
type input "15"
type input "00.150"
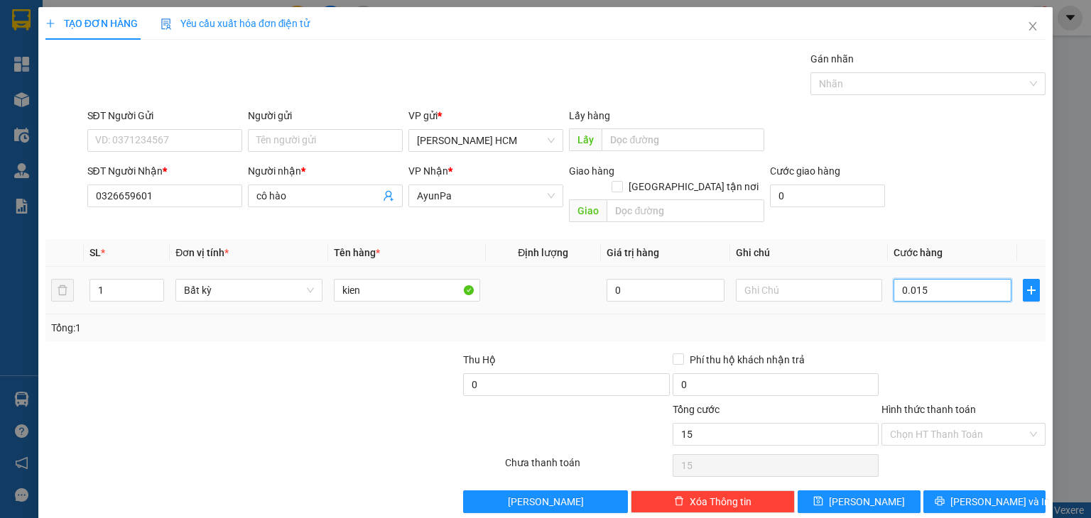
type input "150"
type input "150.000"
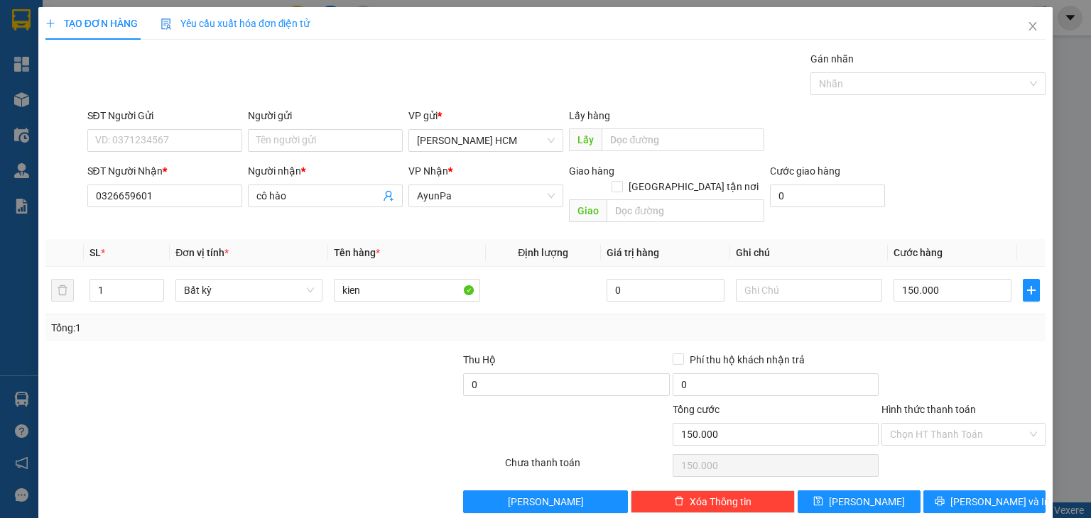
click at [963, 333] on div "Transit Pickup Surcharge Ids Transit Deliver Surcharge Ids Transit Deliver Surc…" at bounding box center [545, 282] width 1000 height 462
click at [972, 494] on span "[PERSON_NAME] và In" at bounding box center [999, 502] width 99 height 16
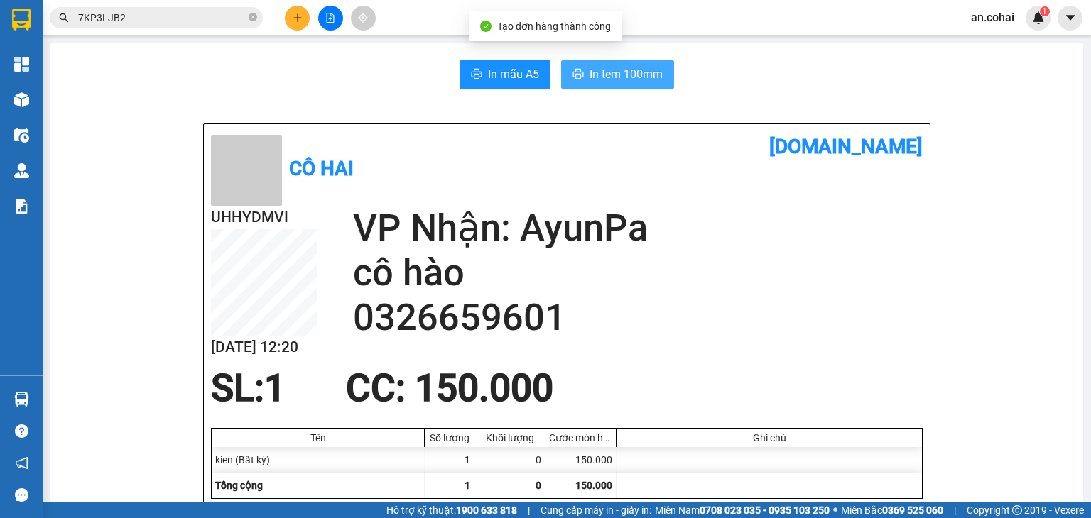
click at [636, 74] on span "In tem 100mm" at bounding box center [625, 74] width 73 height 18
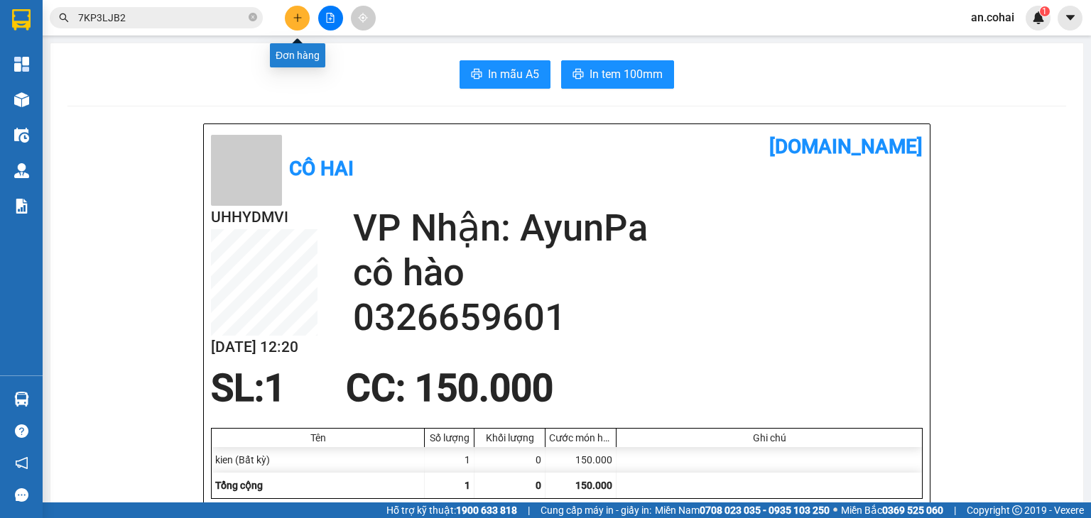
click at [293, 23] on button at bounding box center [297, 18] width 25 height 25
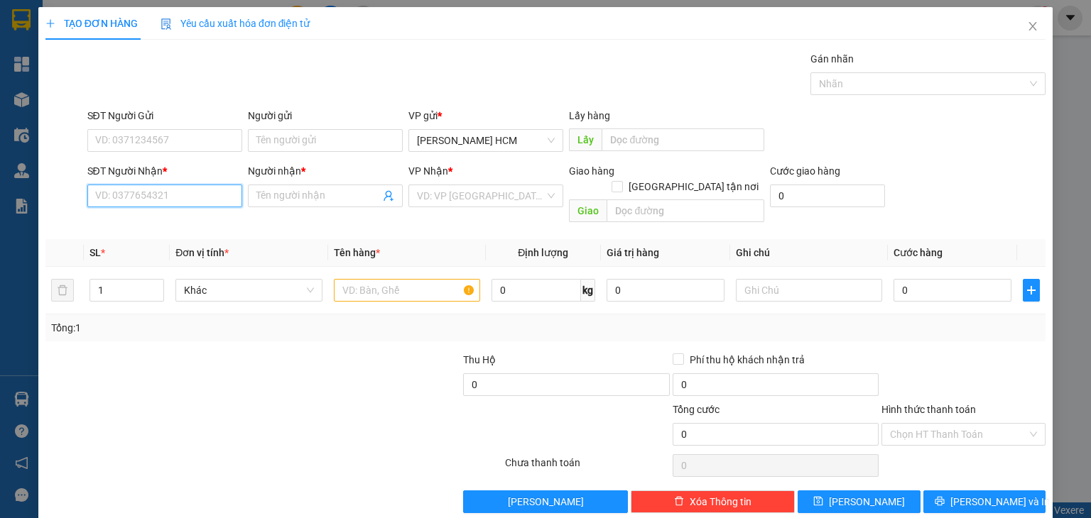
click at [176, 195] on input "SĐT Người Nhận *" at bounding box center [164, 196] width 155 height 23
type input "0385590169"
click at [183, 232] on div "0385590169 - Yến" at bounding box center [162, 223] width 153 height 23
type input "Yến"
type input "0385590169"
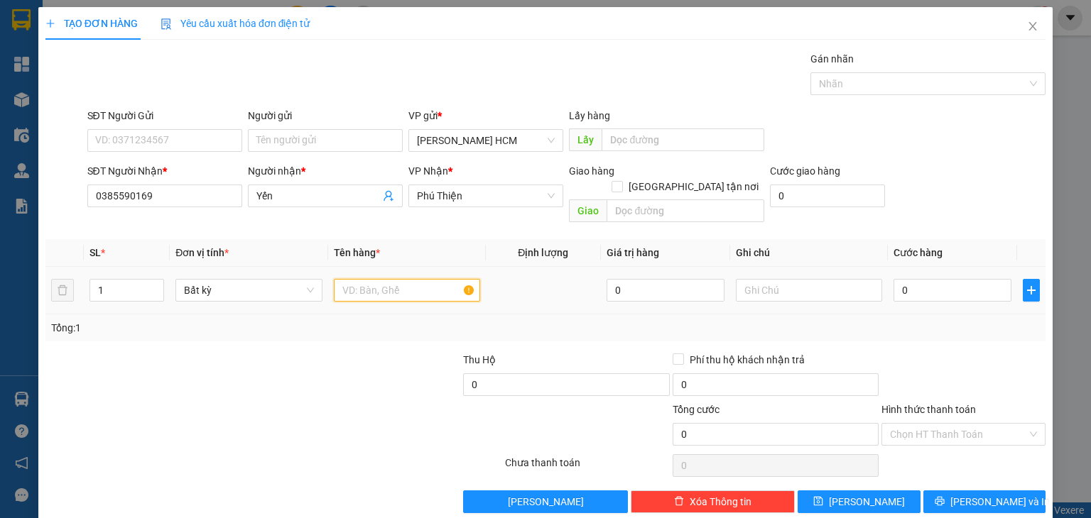
click at [396, 279] on input "text" at bounding box center [407, 290] width 146 height 23
type input "cây vải"
click at [893, 279] on input "0" at bounding box center [952, 290] width 118 height 23
type input "005"
type input "5"
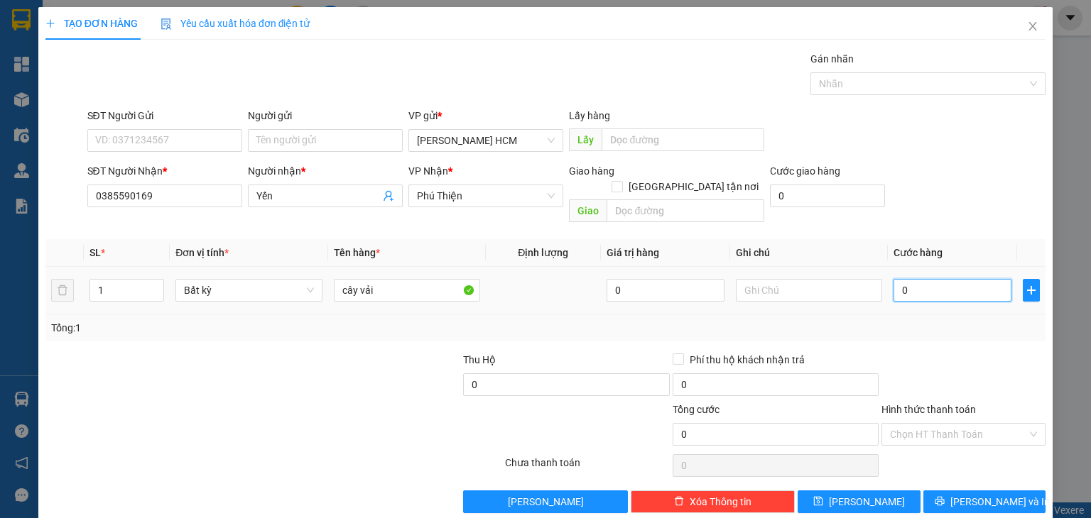
type input "5"
type input "00"
type input "0"
type input "008"
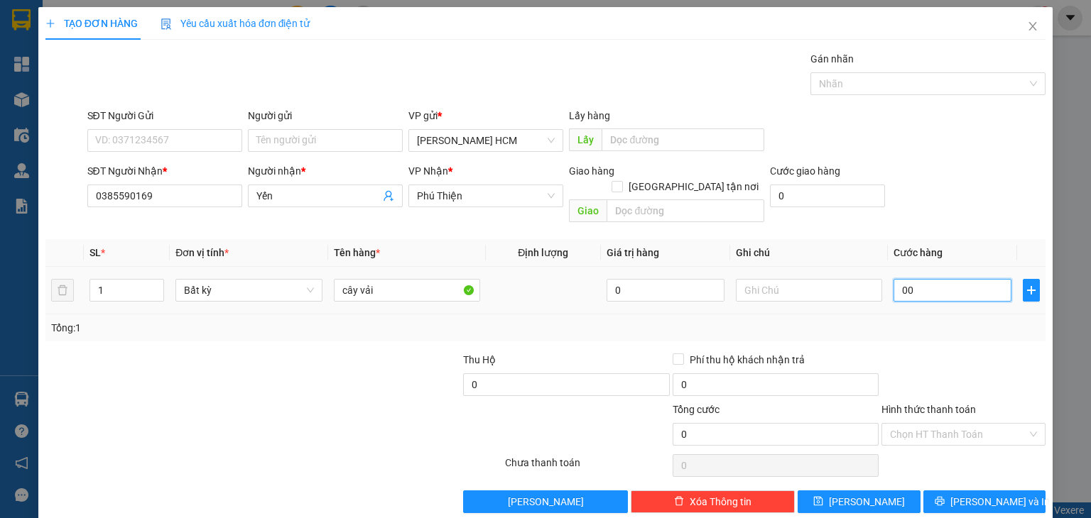
type input "8"
type input "0.080"
type input "80"
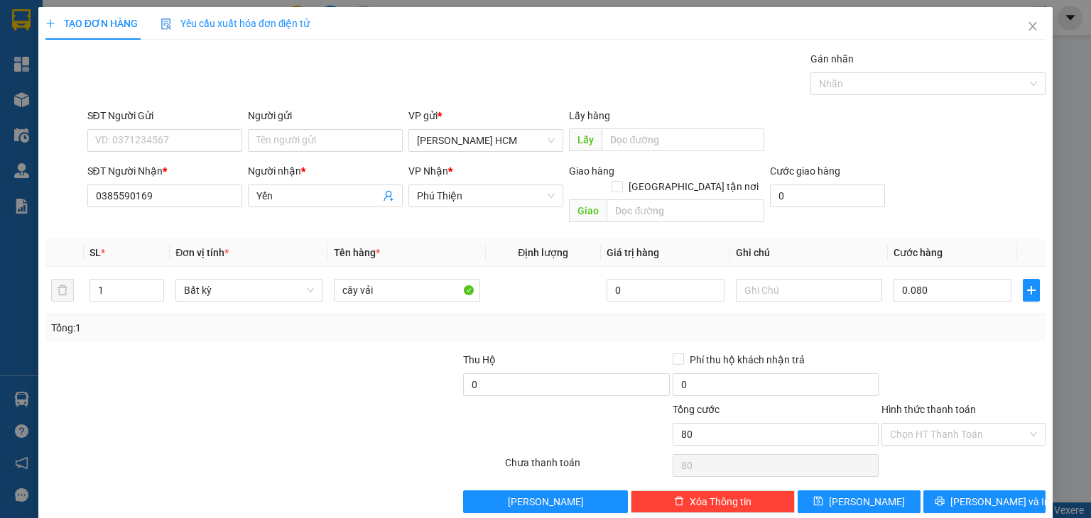
type input "80.000"
click at [915, 330] on div "Transit Pickup Surcharge Ids Transit Deliver Surcharge Ids Transit Deliver Surc…" at bounding box center [545, 282] width 1000 height 462
click at [976, 493] on button "[PERSON_NAME] và In" at bounding box center [984, 502] width 123 height 23
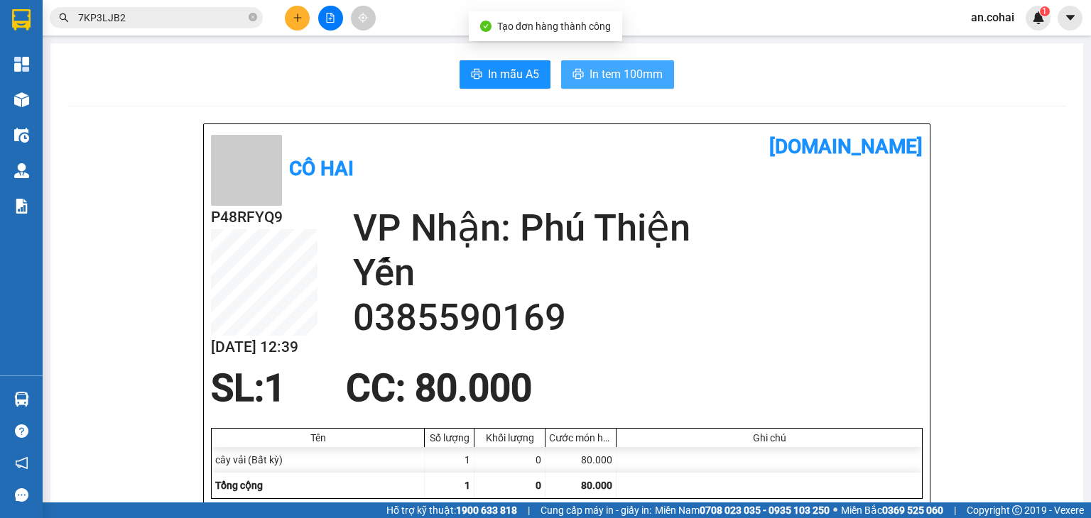
click at [626, 67] on span "In tem 100mm" at bounding box center [625, 74] width 73 height 18
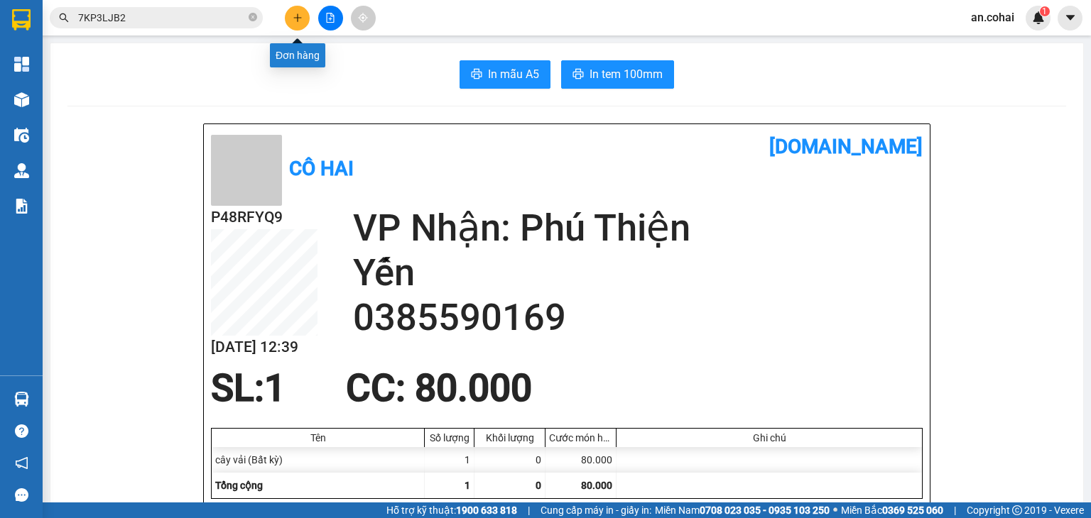
click at [296, 15] on icon "plus" at bounding box center [298, 18] width 10 height 10
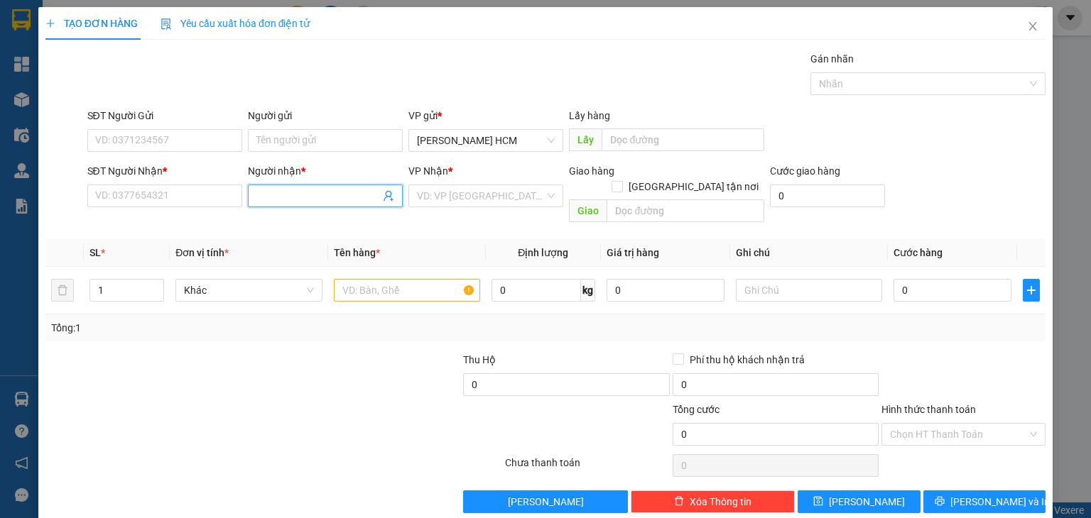
click at [285, 202] on input "Người nhận *" at bounding box center [318, 196] width 124 height 16
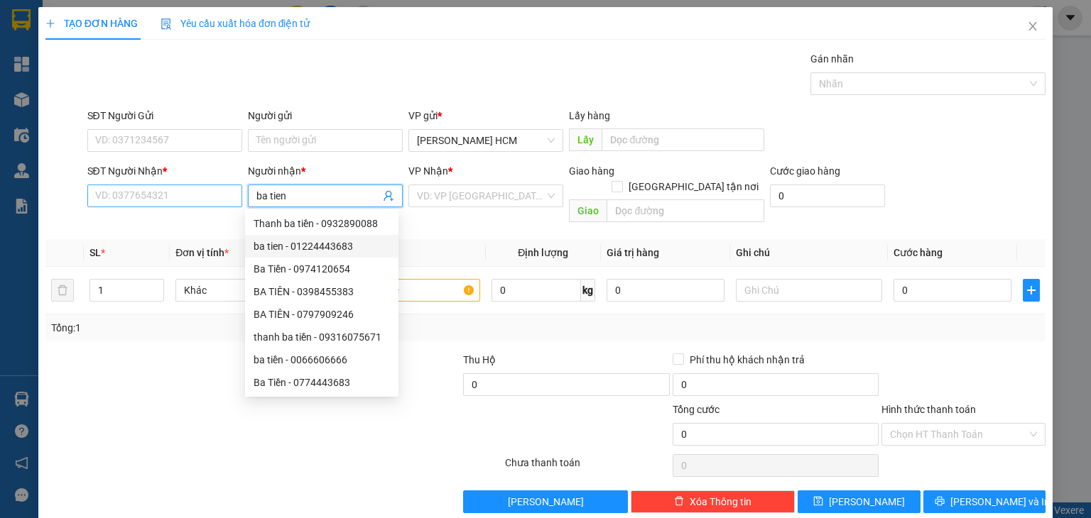
type input "ba tien"
click at [153, 185] on input "SĐT Người Nhận *" at bounding box center [164, 196] width 155 height 23
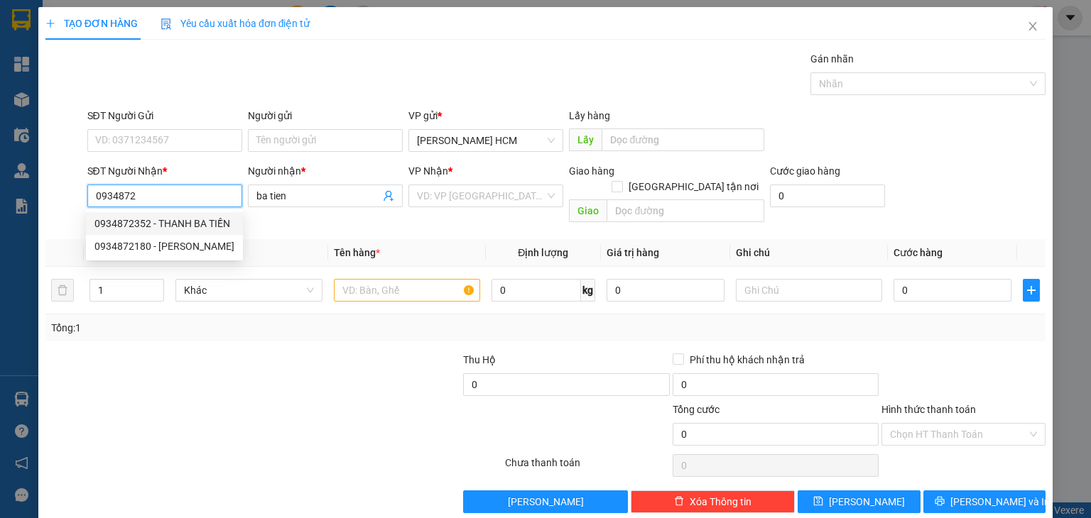
click at [201, 224] on div "0934872352 - THANH BA TIỀN" at bounding box center [164, 224] width 140 height 16
type input "0934872352"
type input "THANH BA TIỀN"
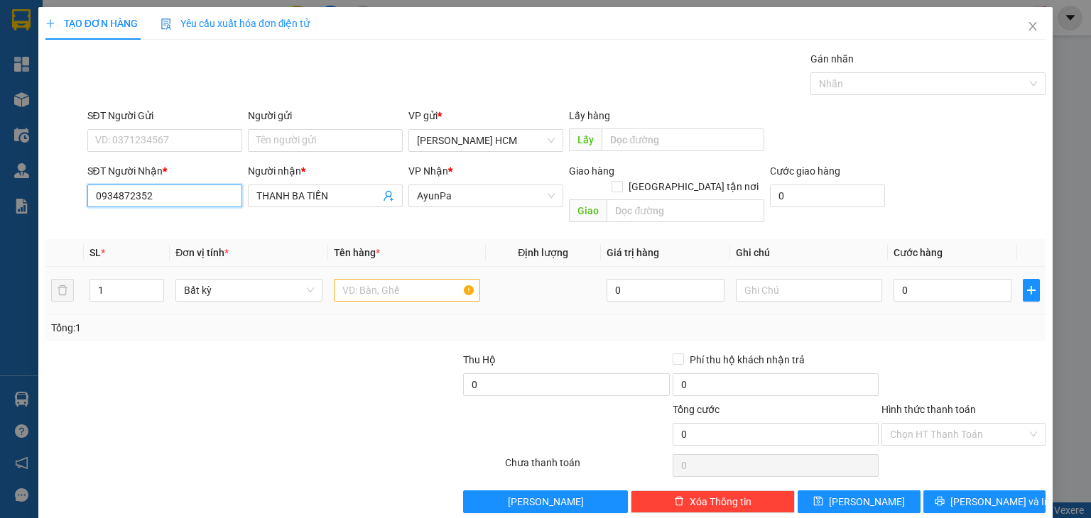
type input "0934872352"
click at [403, 279] on input "text" at bounding box center [407, 290] width 146 height 23
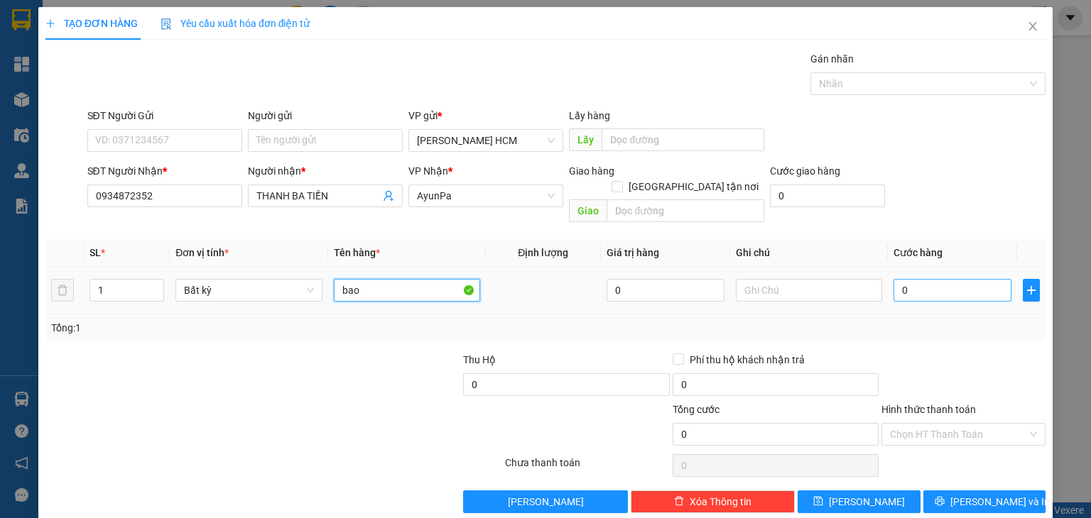
type input "bao"
click at [893, 279] on input "0" at bounding box center [952, 290] width 118 height 23
type input "008"
type input "8"
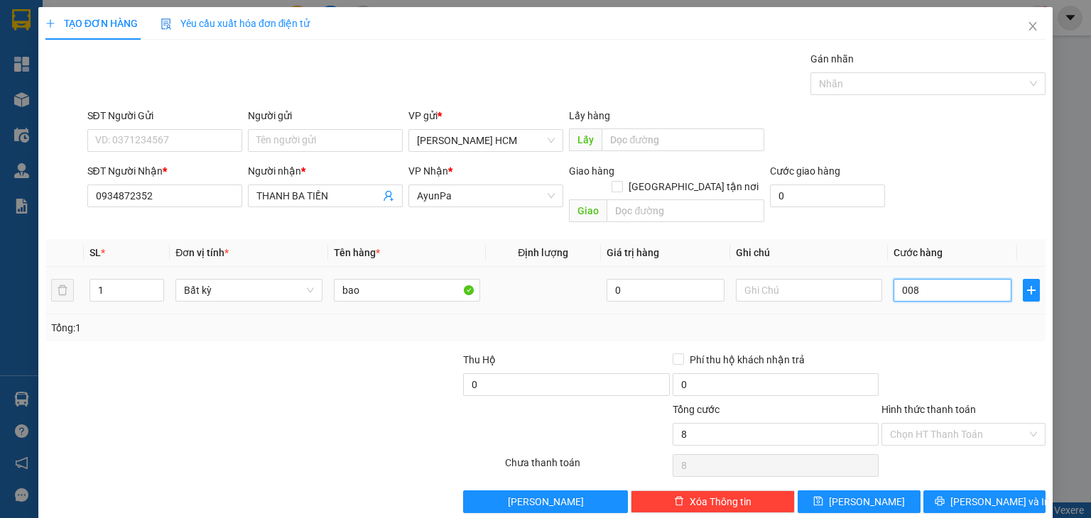
type input "00"
type input "0"
type input "007"
click at [1008, 352] on div at bounding box center [963, 377] width 167 height 50
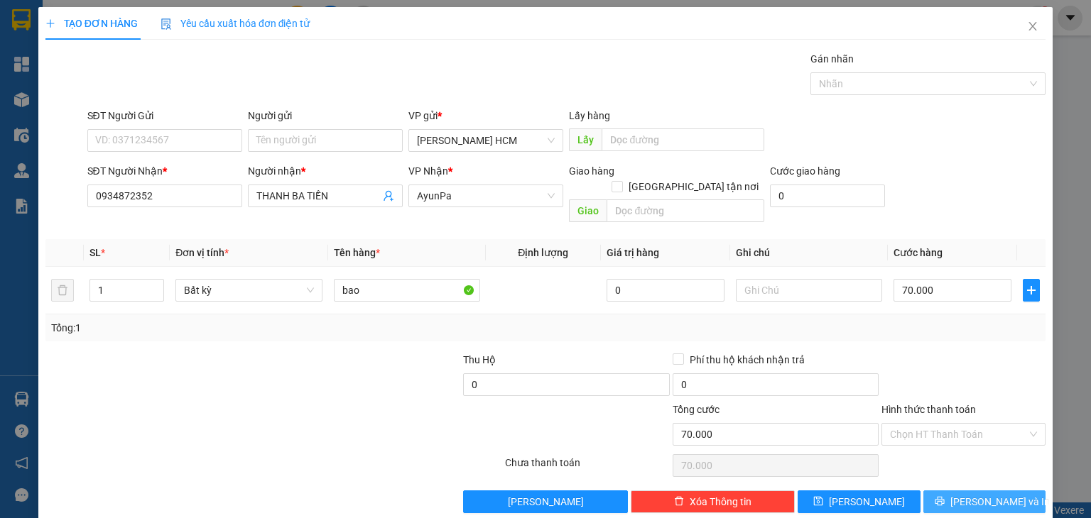
click at [959, 491] on button "[PERSON_NAME] và In" at bounding box center [984, 502] width 123 height 23
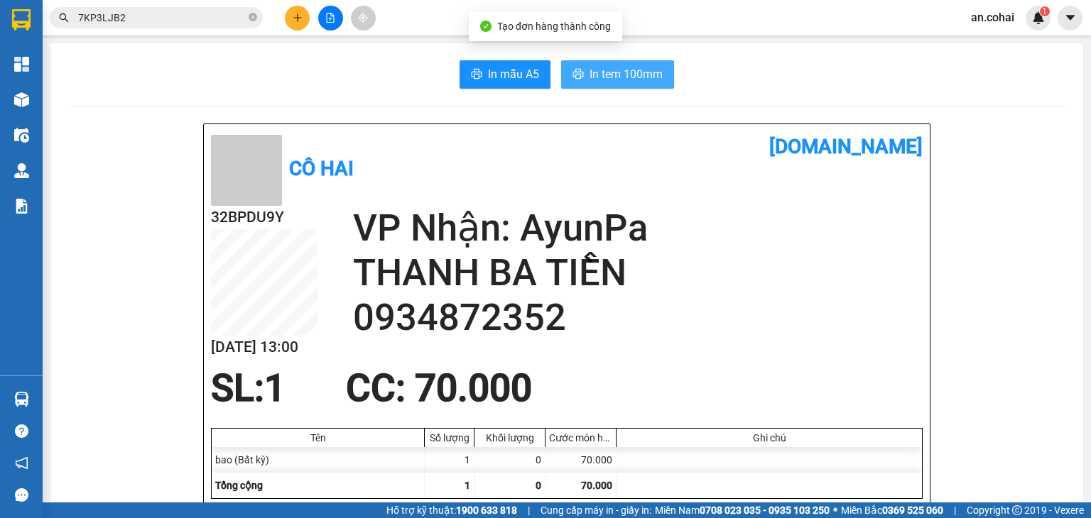
click at [597, 74] on span "In tem 100mm" at bounding box center [625, 74] width 73 height 18
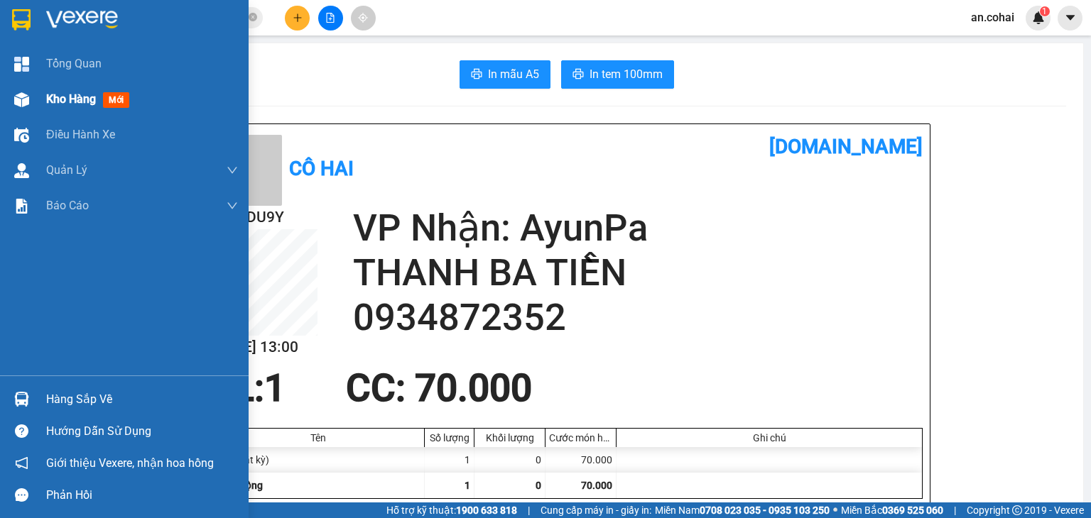
click at [58, 104] on span "Kho hàng" at bounding box center [71, 98] width 50 height 13
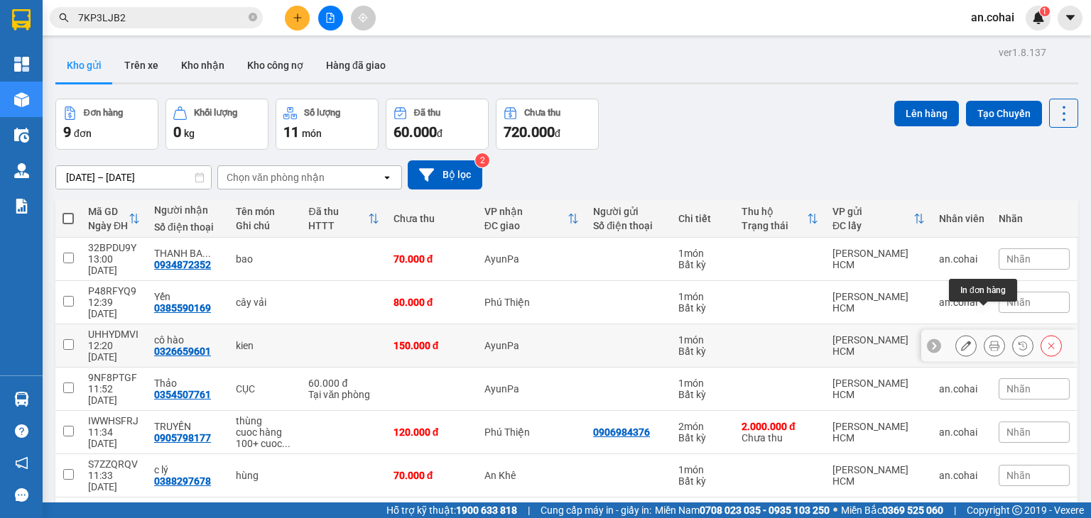
click at [984, 334] on button at bounding box center [994, 346] width 20 height 25
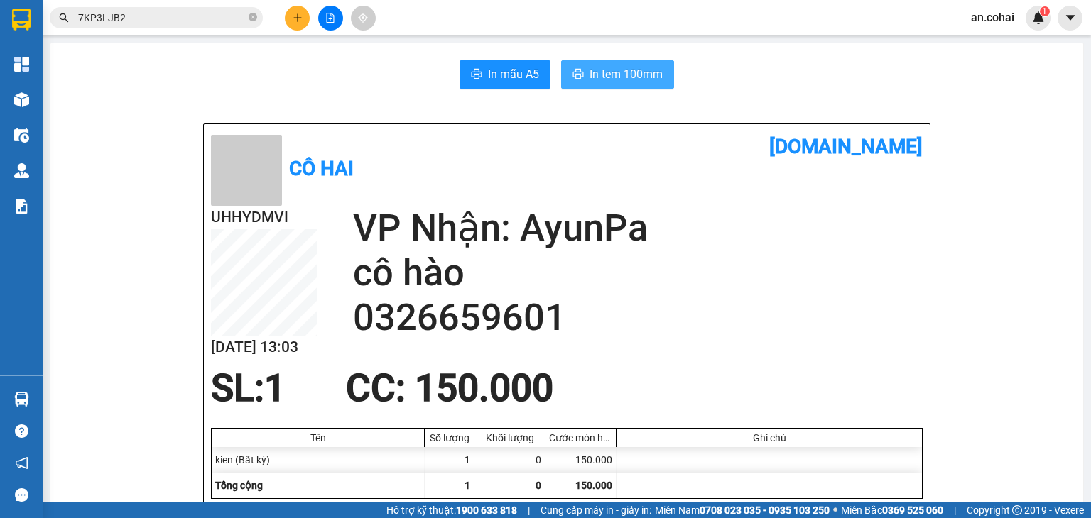
click at [606, 80] on span "In tem 100mm" at bounding box center [625, 74] width 73 height 18
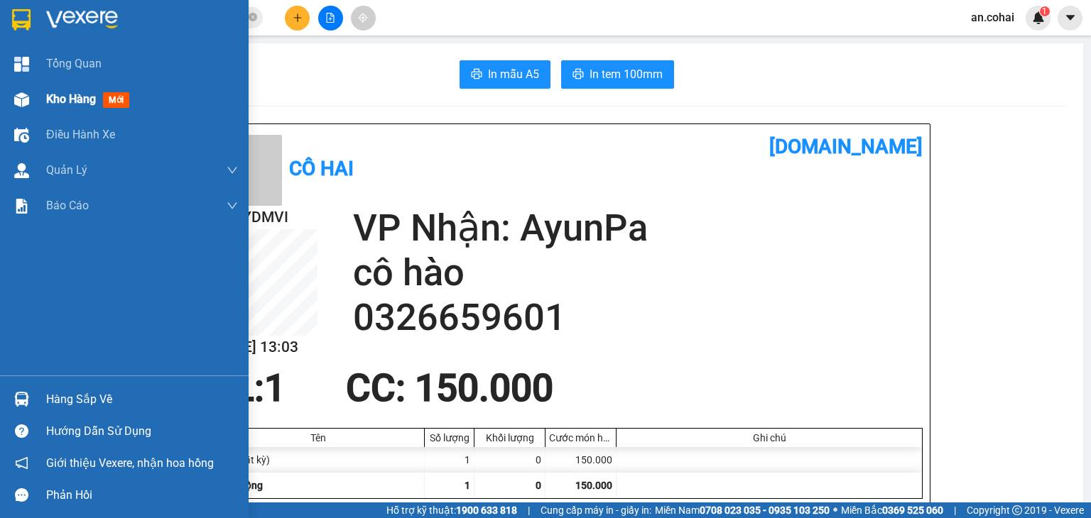
click at [55, 88] on div "Kho hàng mới" at bounding box center [142, 100] width 192 height 36
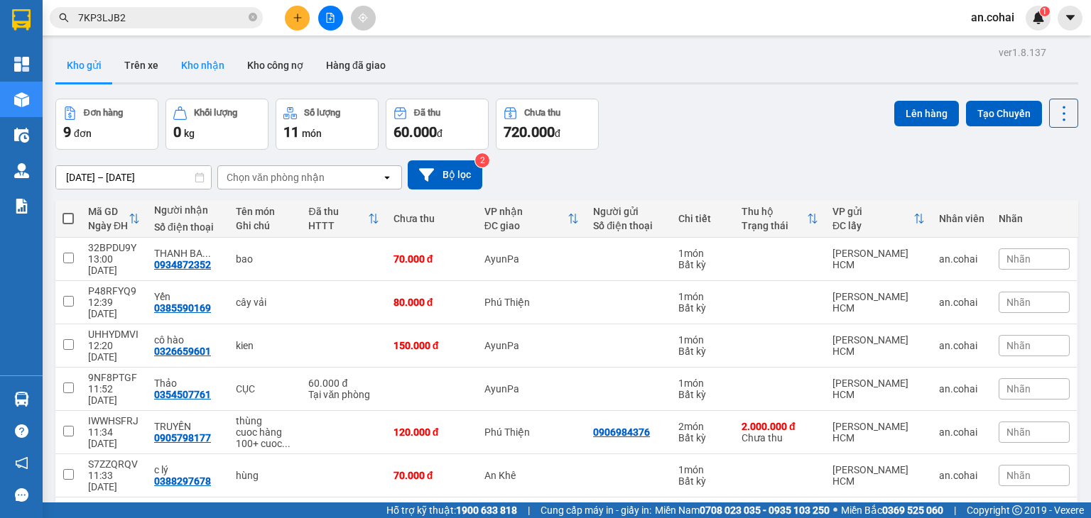
click at [196, 58] on button "Kho nhận" at bounding box center [203, 65] width 66 height 34
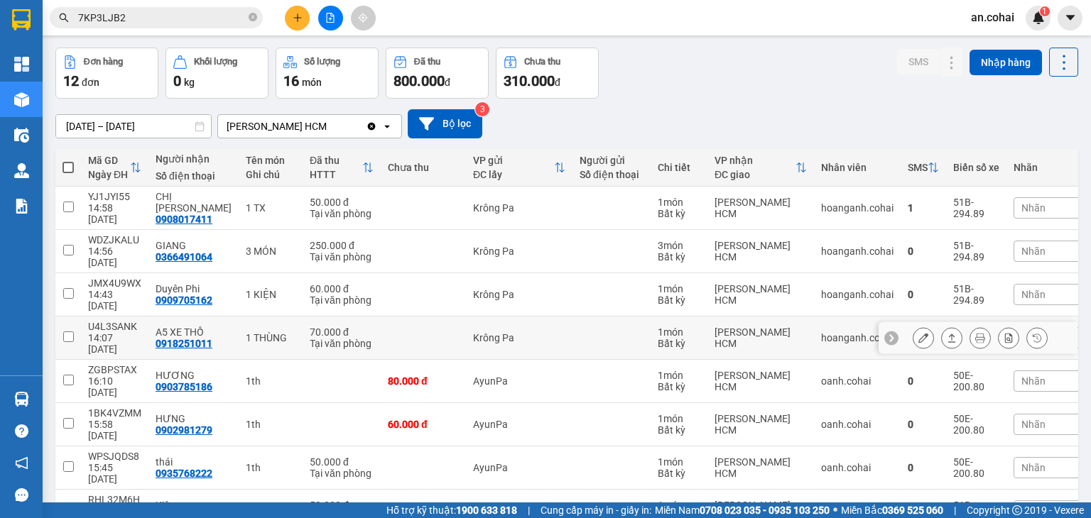
scroll to position [116, 0]
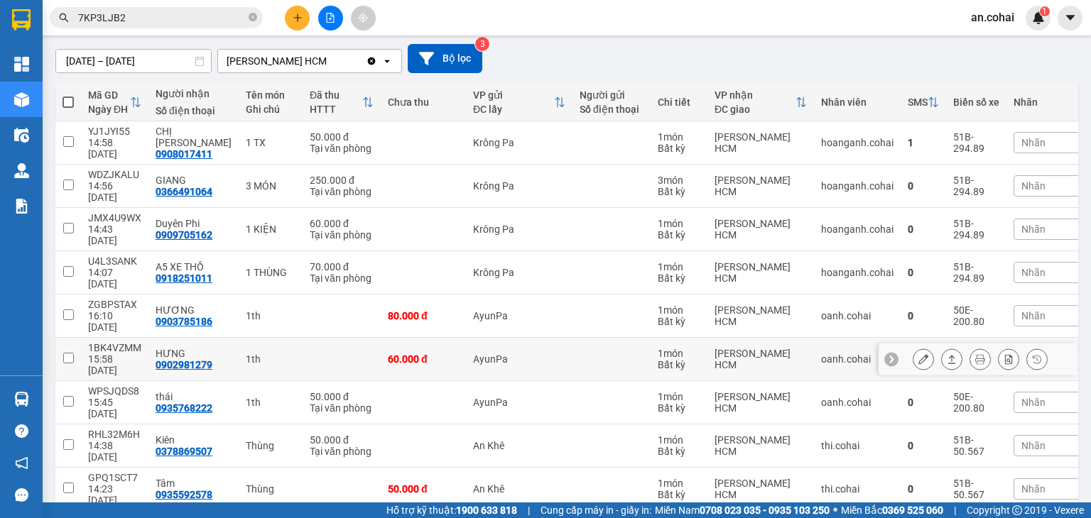
click at [947, 354] on icon at bounding box center [952, 359] width 10 height 10
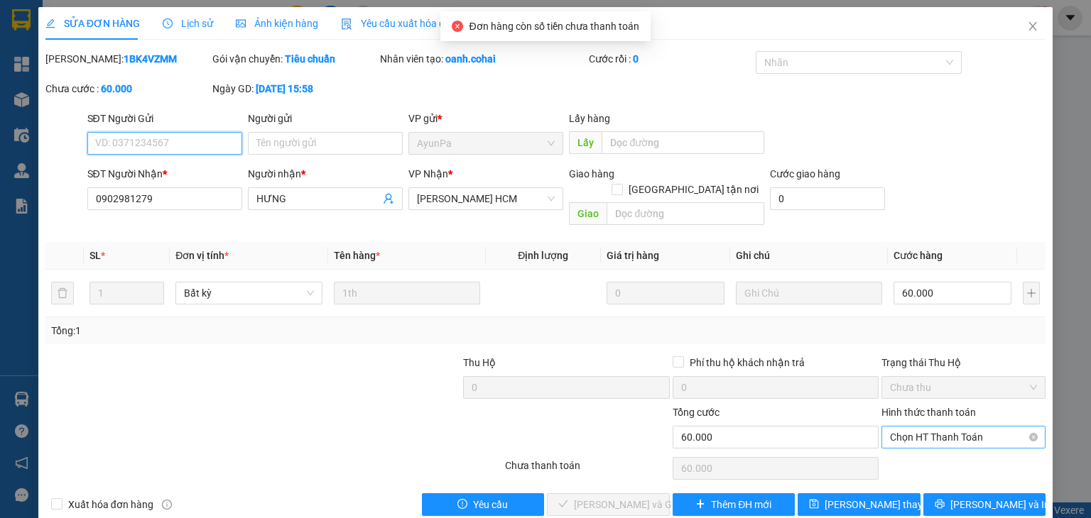
click at [926, 430] on span "Chọn HT Thanh Toán" at bounding box center [963, 437] width 147 height 21
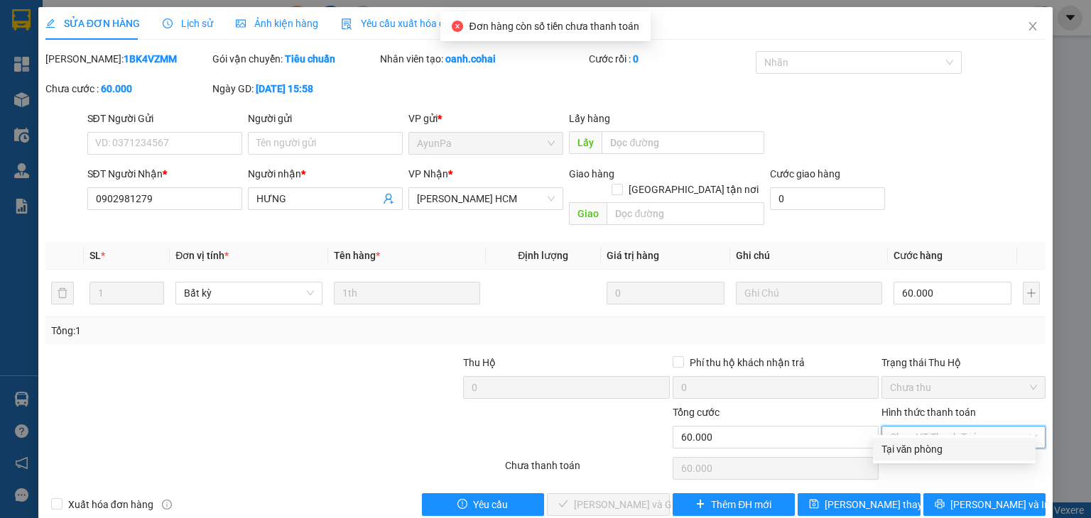
click at [926, 450] on div "Tại văn phòng" at bounding box center [954, 450] width 146 height 16
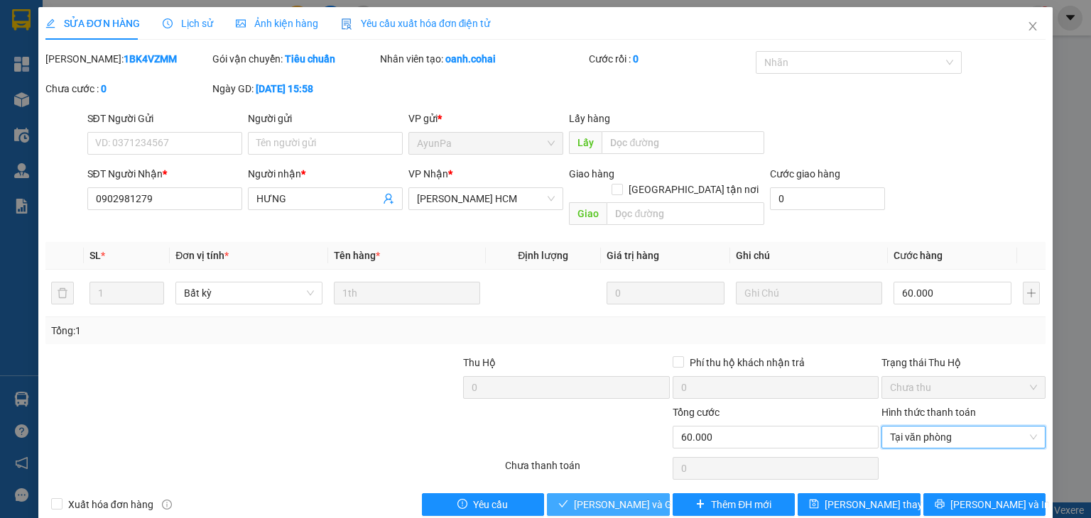
click at [655, 494] on button "Lưu và Giao hàng" at bounding box center [608, 505] width 123 height 23
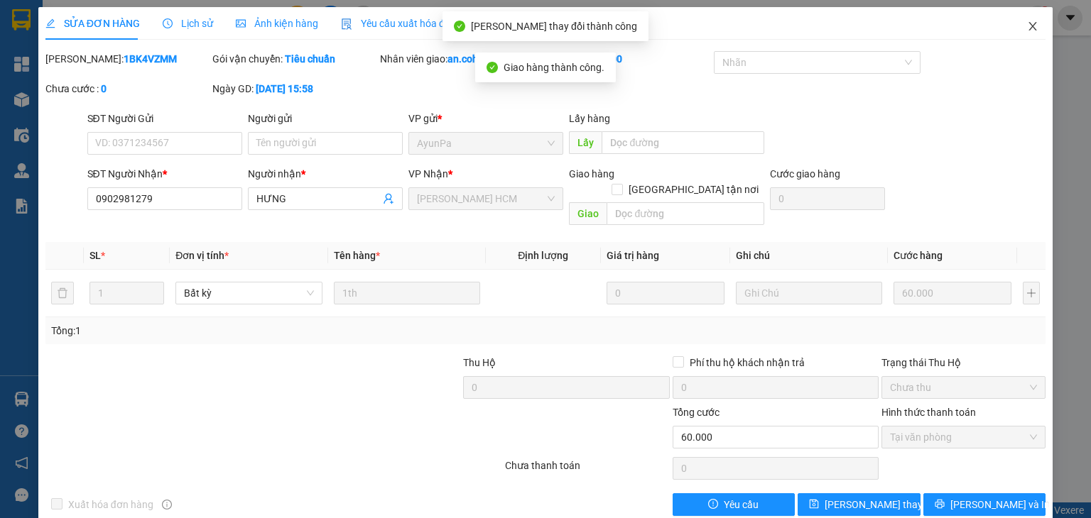
click at [1027, 31] on icon "close" at bounding box center [1032, 26] width 11 height 11
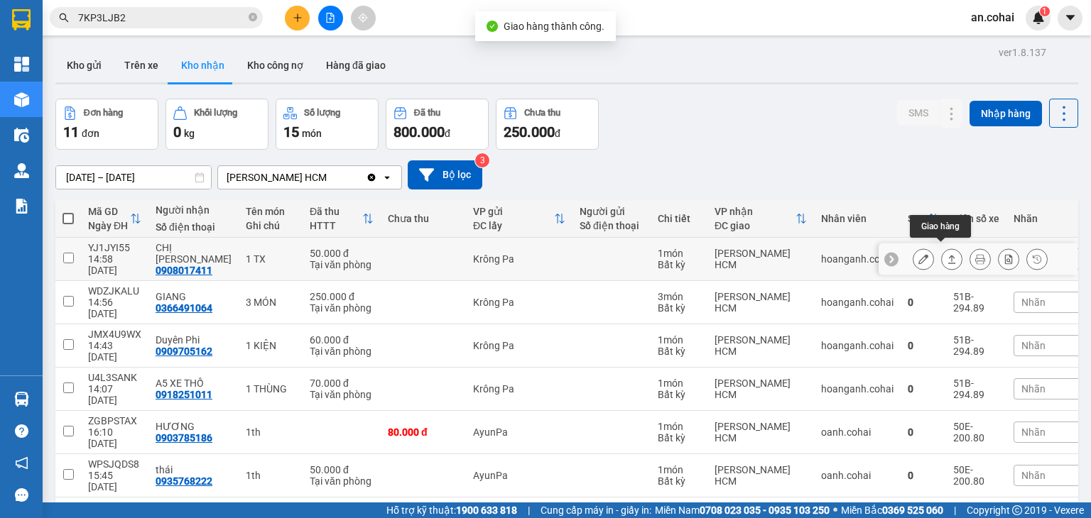
click at [943, 248] on button at bounding box center [952, 259] width 20 height 25
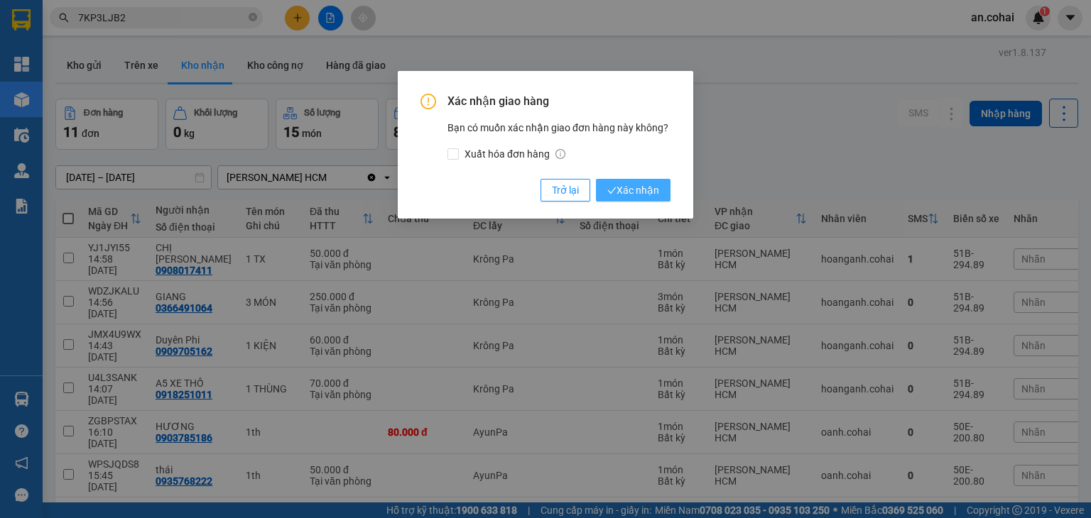
click at [646, 188] on span "Xác nhận" at bounding box center [633, 191] width 52 height 16
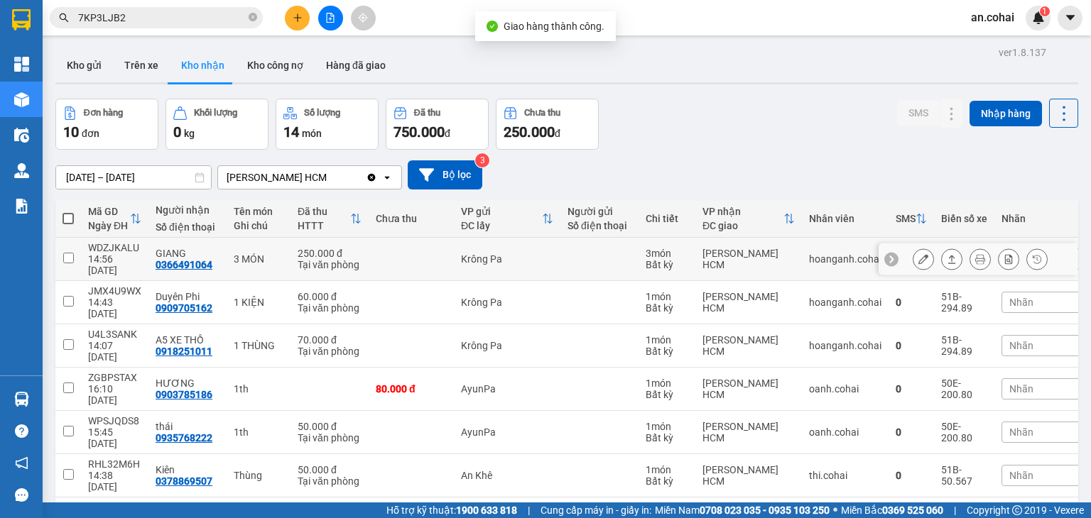
click at [942, 259] on button at bounding box center [952, 259] width 20 height 25
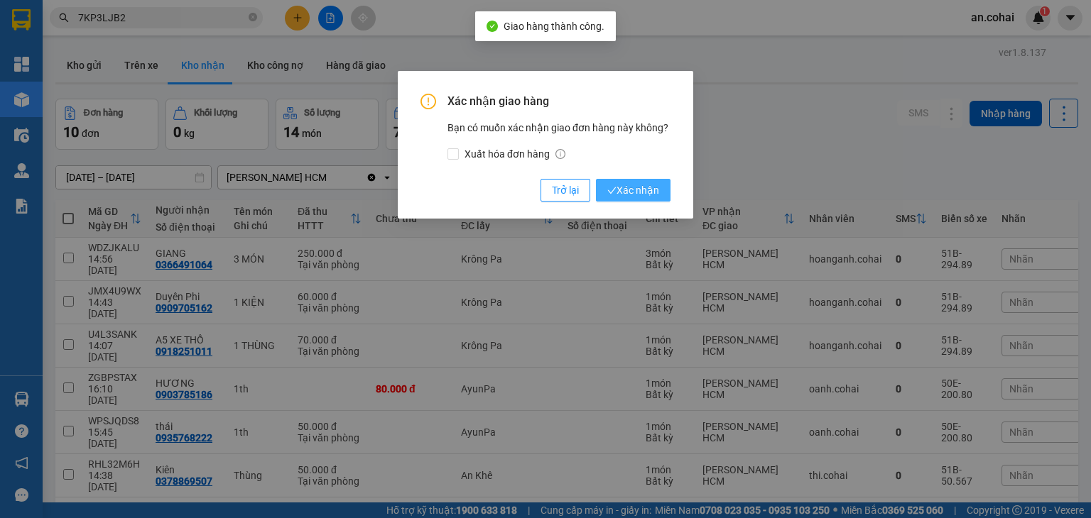
click at [650, 191] on span "Xác nhận" at bounding box center [633, 191] width 52 height 16
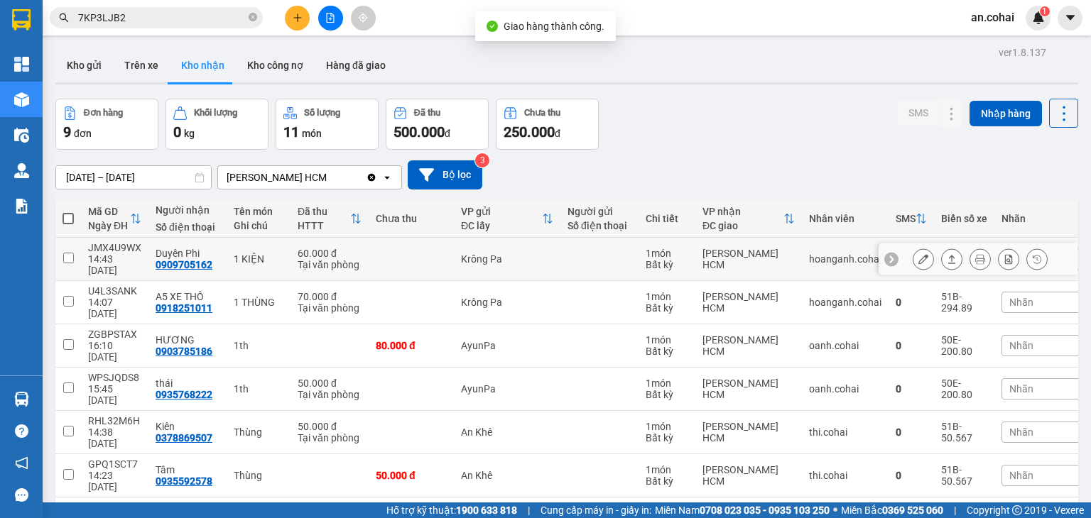
click at [947, 254] on icon at bounding box center [952, 259] width 10 height 10
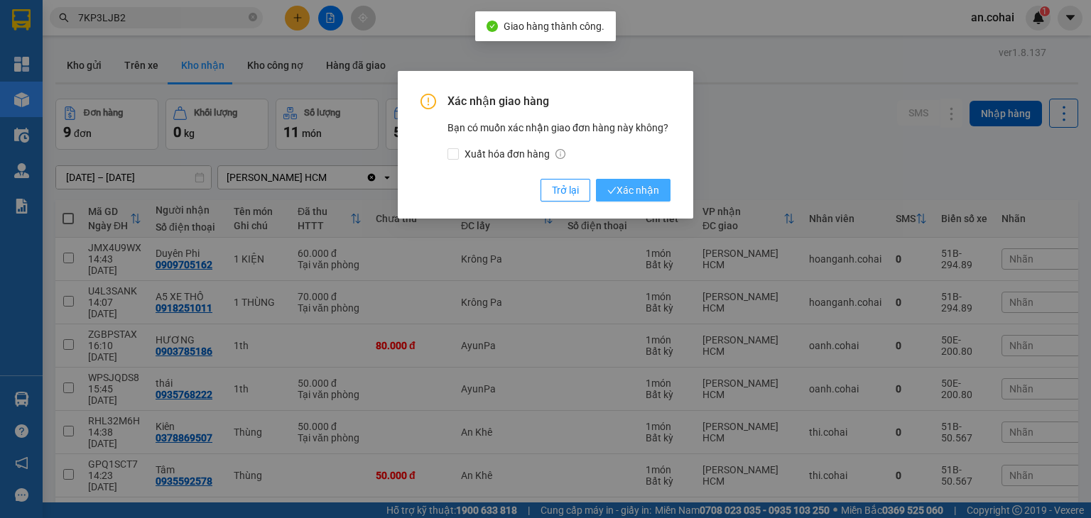
click at [654, 191] on span "Xác nhận" at bounding box center [633, 191] width 52 height 16
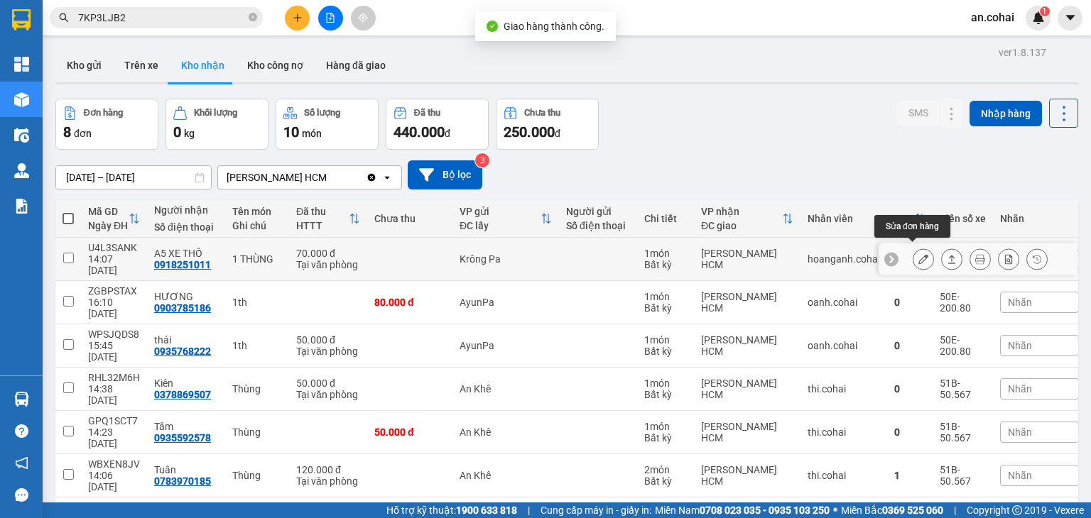
click at [942, 256] on button at bounding box center [952, 259] width 20 height 25
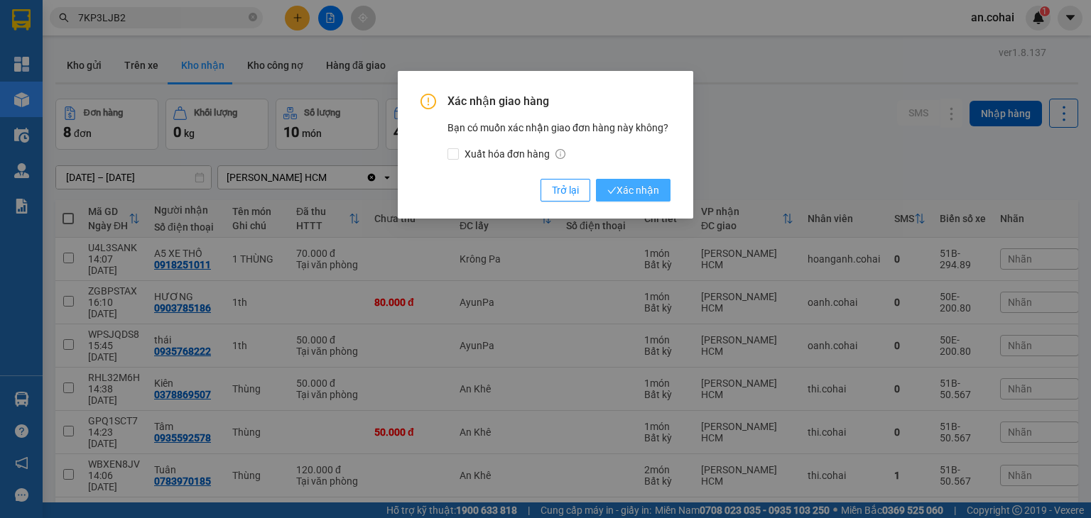
click at [645, 198] on button "Xác nhận" at bounding box center [633, 190] width 75 height 23
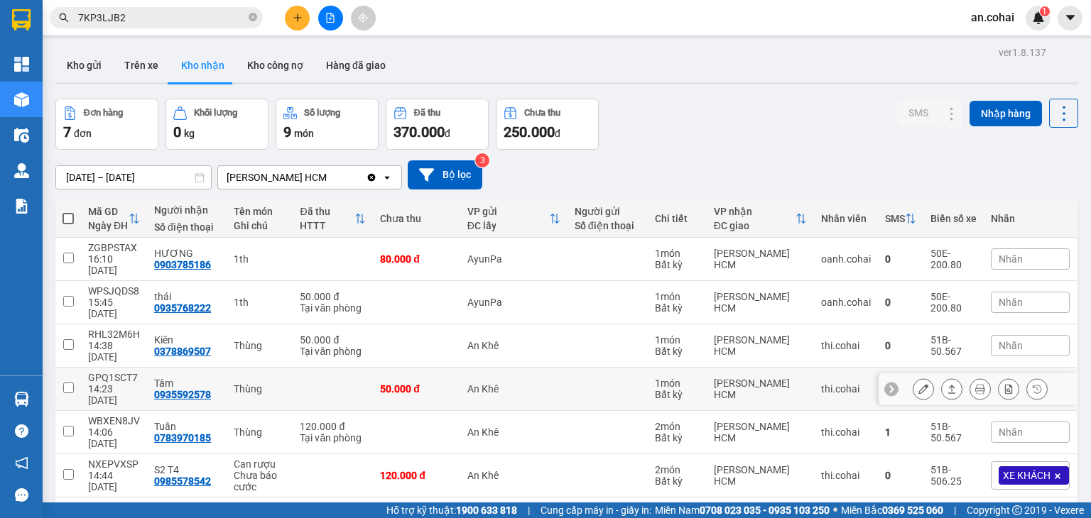
click at [947, 384] on icon at bounding box center [952, 389] width 10 height 10
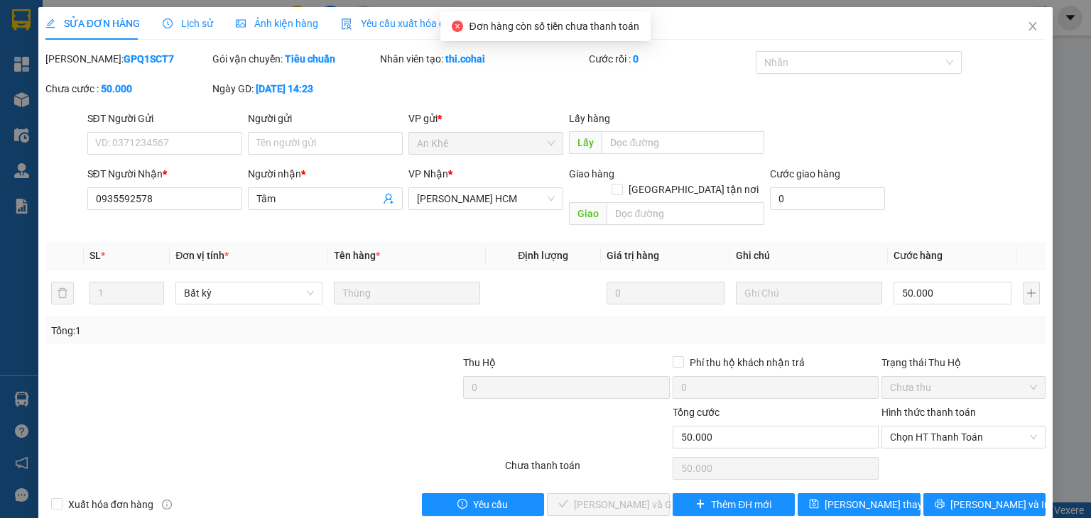
click at [913, 435] on div "Hình thức thanh toán Chọn HT Thanh Toán" at bounding box center [963, 430] width 164 height 50
click at [918, 427] on span "Chọn HT Thanh Toán" at bounding box center [963, 437] width 147 height 21
click at [909, 445] on div "Tại văn phòng" at bounding box center [954, 450] width 146 height 16
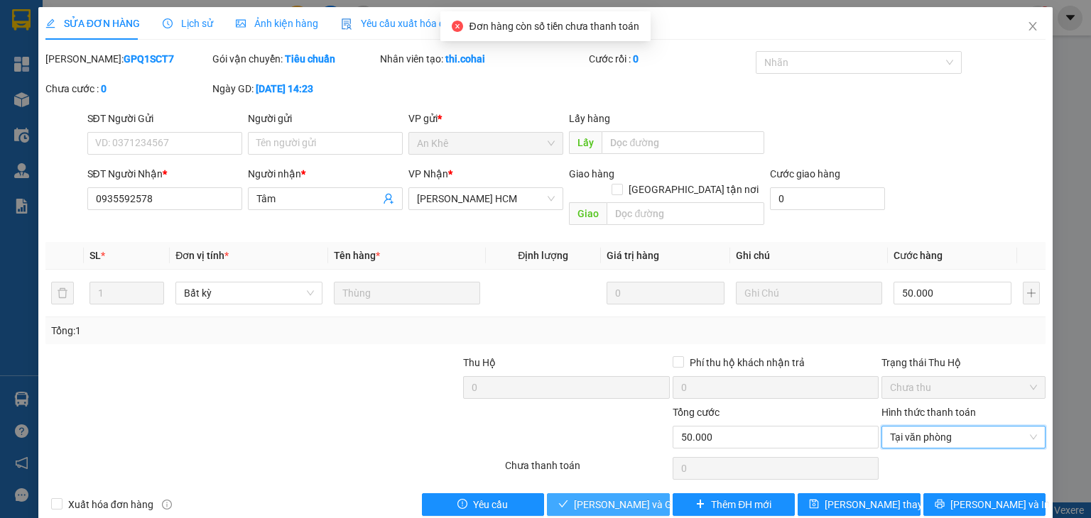
click at [656, 494] on button "Lưu và Giao hàng" at bounding box center [608, 505] width 123 height 23
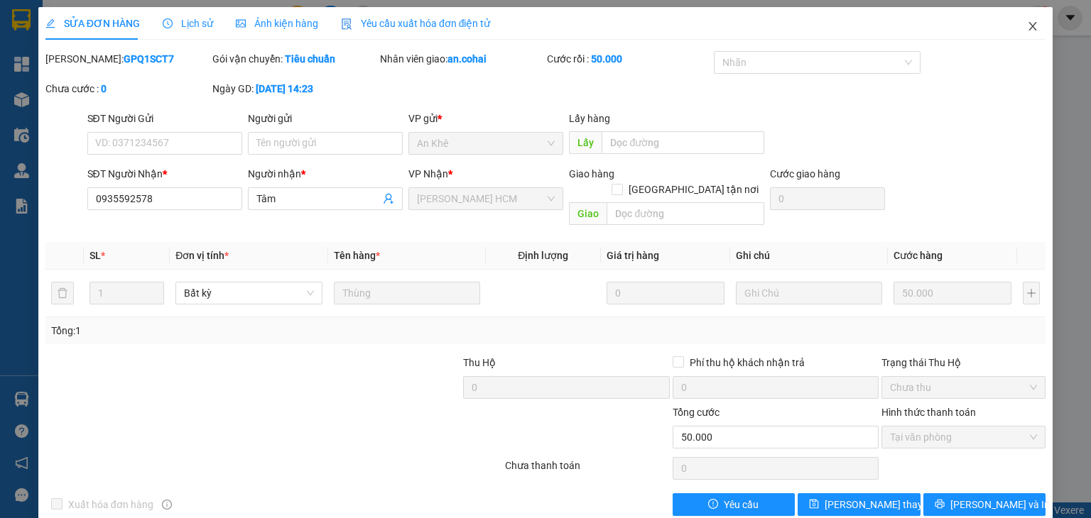
click at [1013, 22] on span "Close" at bounding box center [1033, 27] width 40 height 40
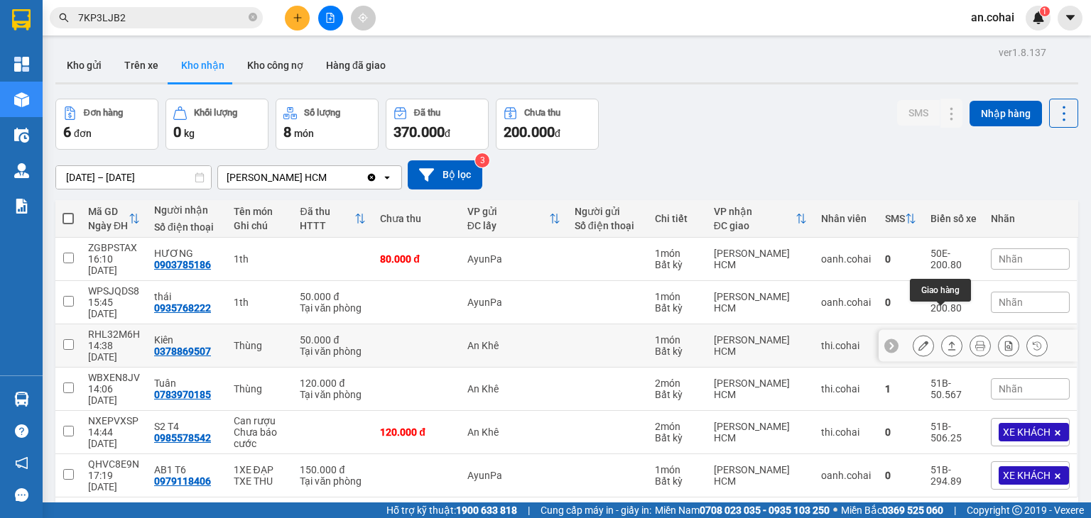
click at [947, 341] on icon at bounding box center [952, 346] width 10 height 10
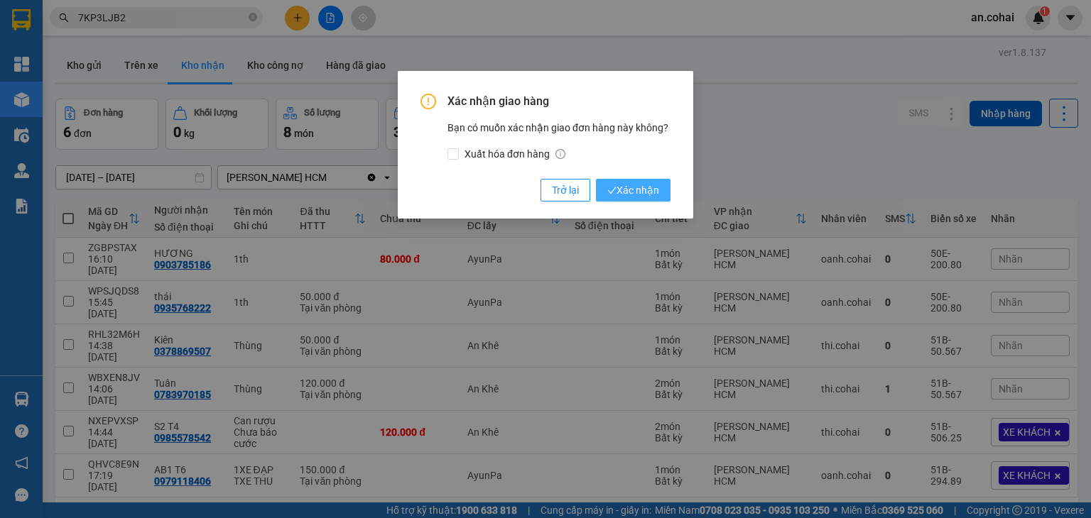
click at [627, 197] on span "Xác nhận" at bounding box center [633, 191] width 52 height 16
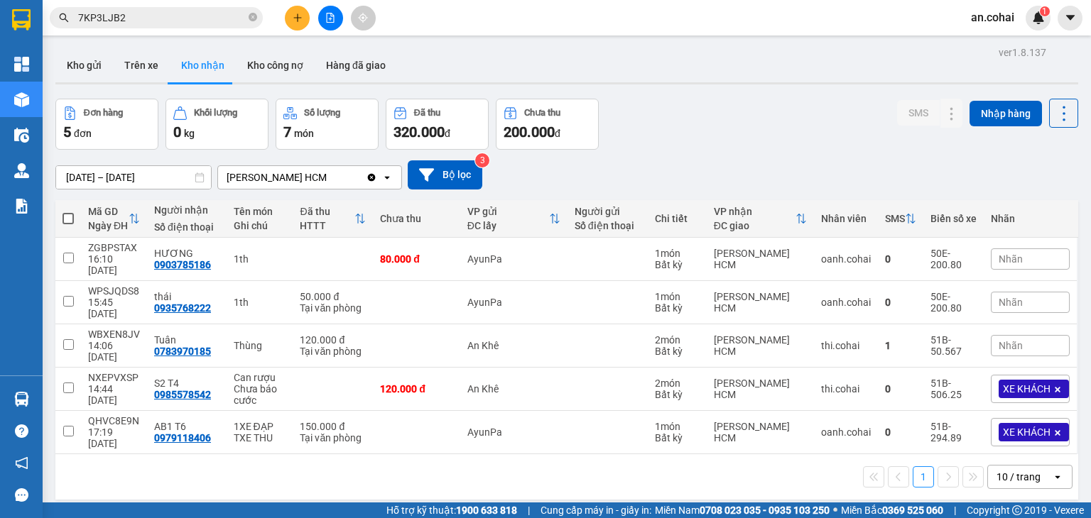
drag, startPoint x: 756, startPoint y: 146, endPoint x: 755, endPoint y: 136, distance: 10.0
click at [756, 145] on div "Đơn hàng 5 đơn Khối lượng 0 kg Số lượng 7 món Đã thu 320.000 đ Chưa thu 200.000…" at bounding box center [566, 124] width 1023 height 51
drag, startPoint x: 323, startPoint y: 19, endPoint x: 199, endPoint y: 39, distance: 125.9
click at [322, 19] on button at bounding box center [330, 18] width 25 height 25
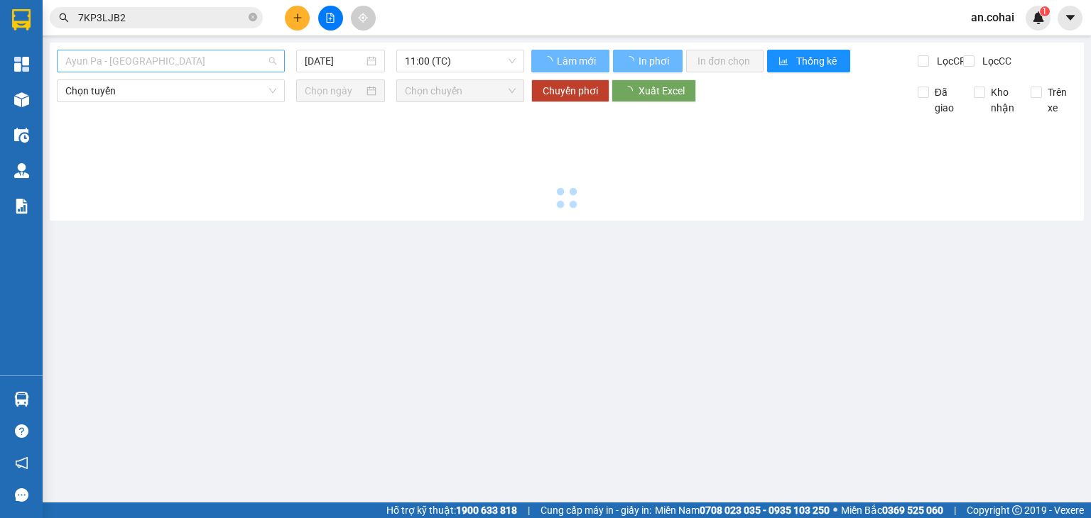
drag, startPoint x: 168, startPoint y: 63, endPoint x: 169, endPoint y: 72, distance: 8.6
click at [168, 64] on span "Ayun Pa - [GEOGRAPHIC_DATA]" at bounding box center [170, 60] width 211 height 21
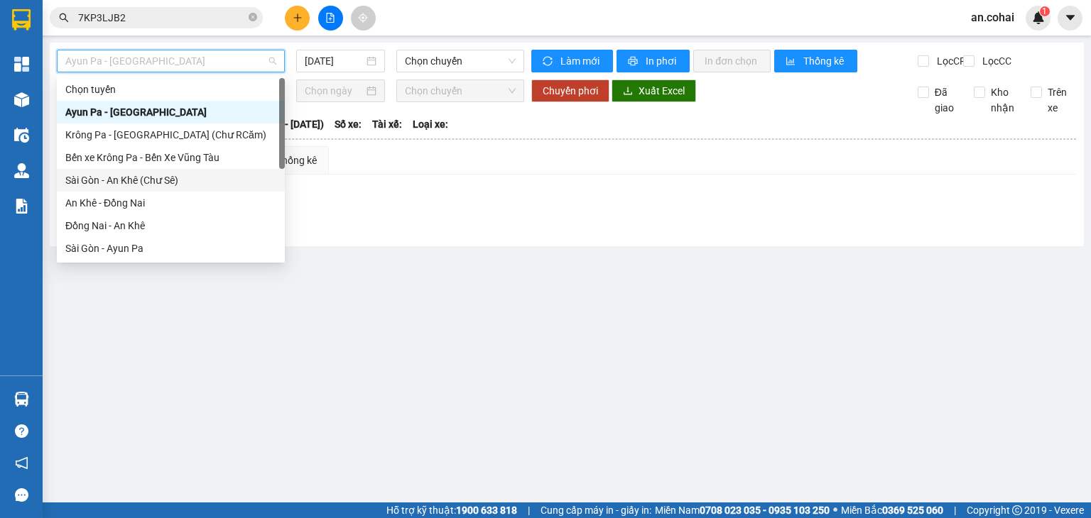
scroll to position [205, 0]
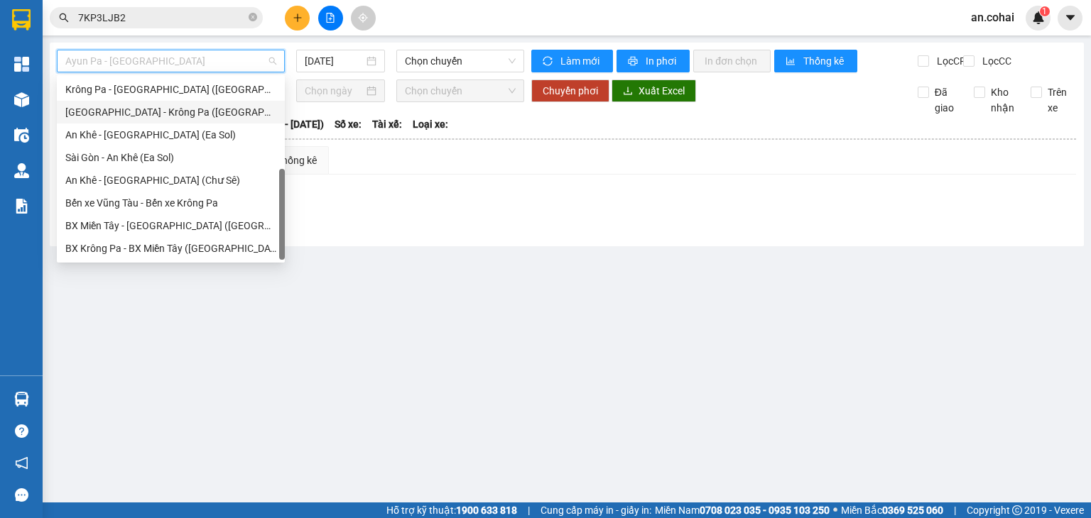
click at [151, 109] on div "[GEOGRAPHIC_DATA] - Krông Pa ([GEOGRAPHIC_DATA])" at bounding box center [170, 112] width 211 height 16
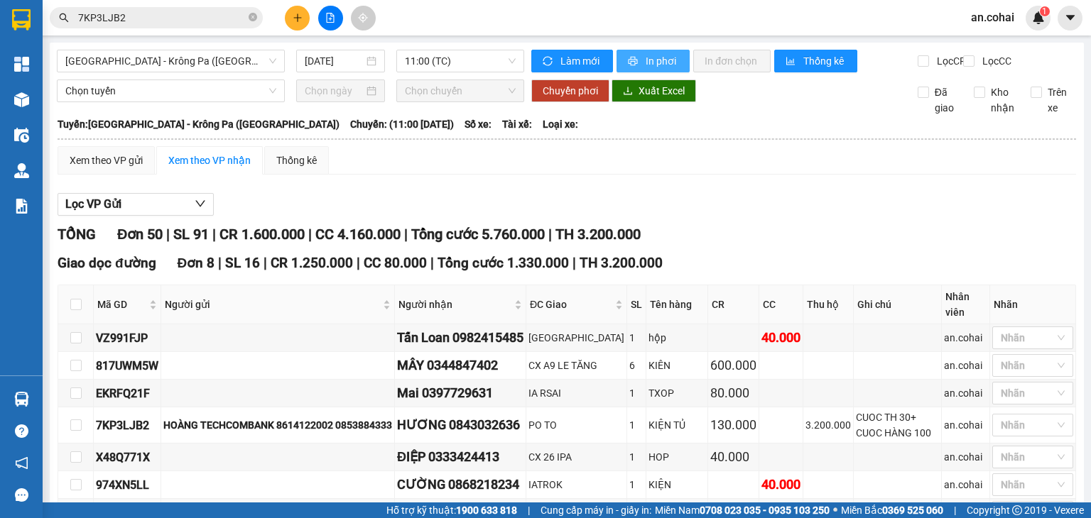
click at [633, 66] on span "printer" at bounding box center [634, 61] width 12 height 11
